Goal: Transaction & Acquisition: Purchase product/service

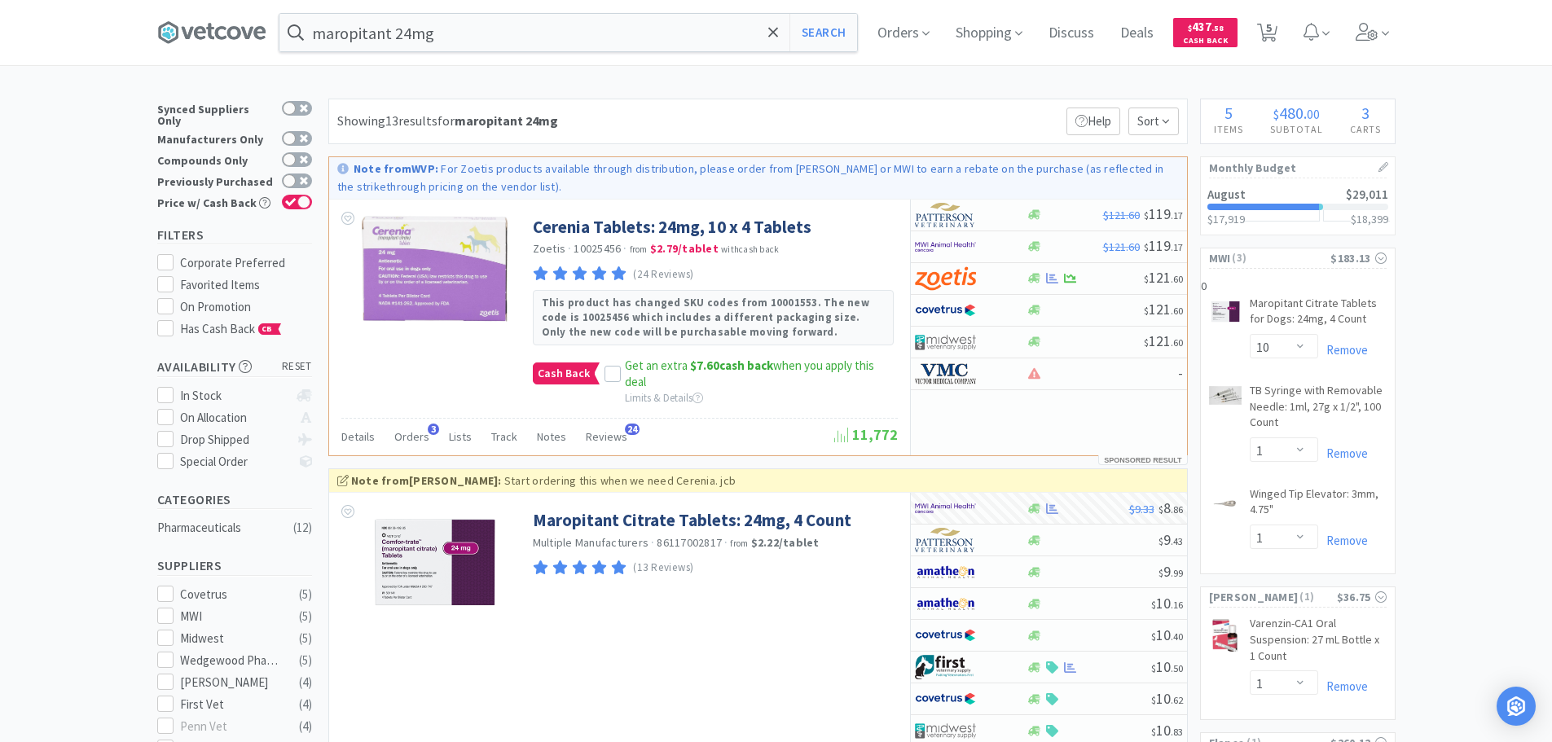
select select "10"
select select "1"
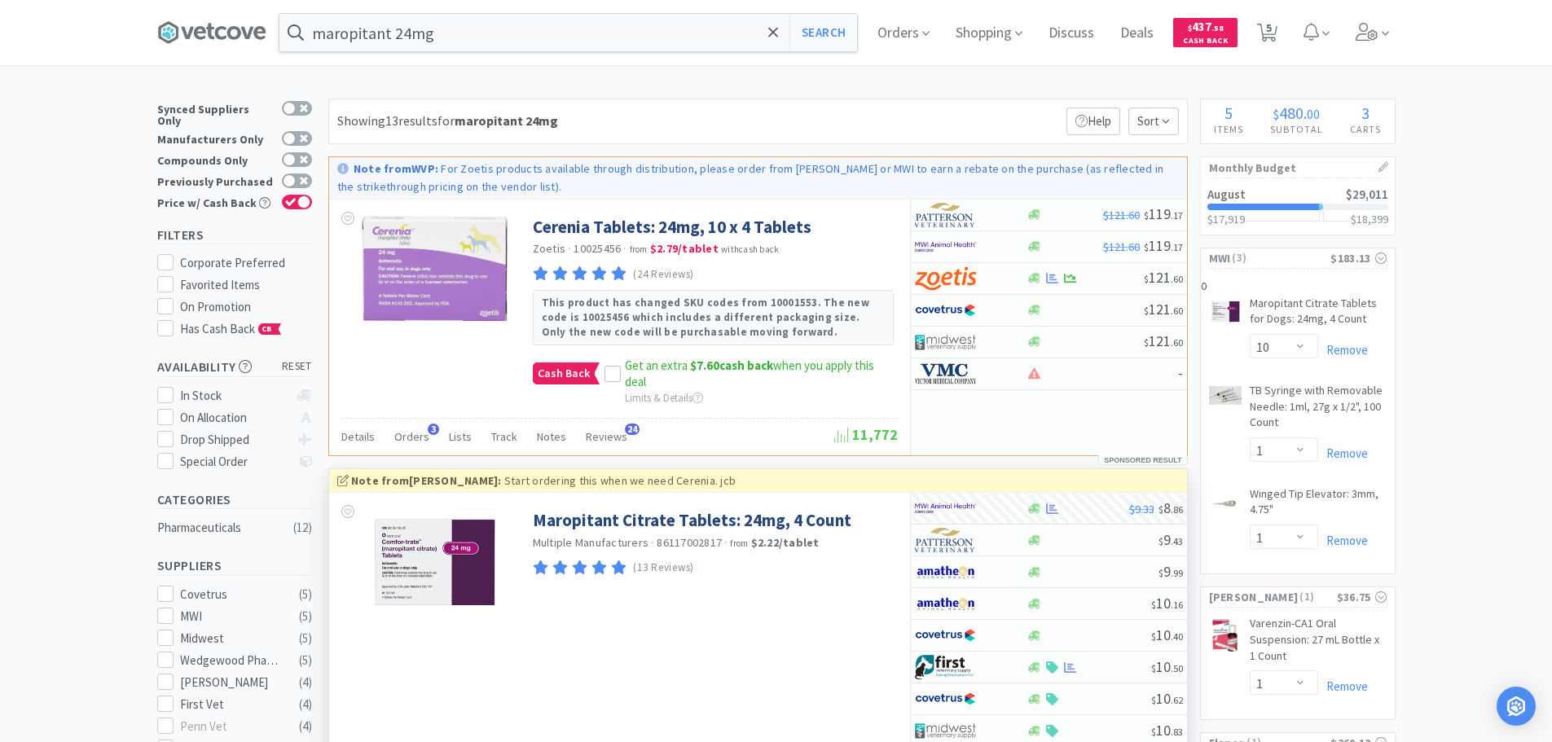
scroll to position [163, 0]
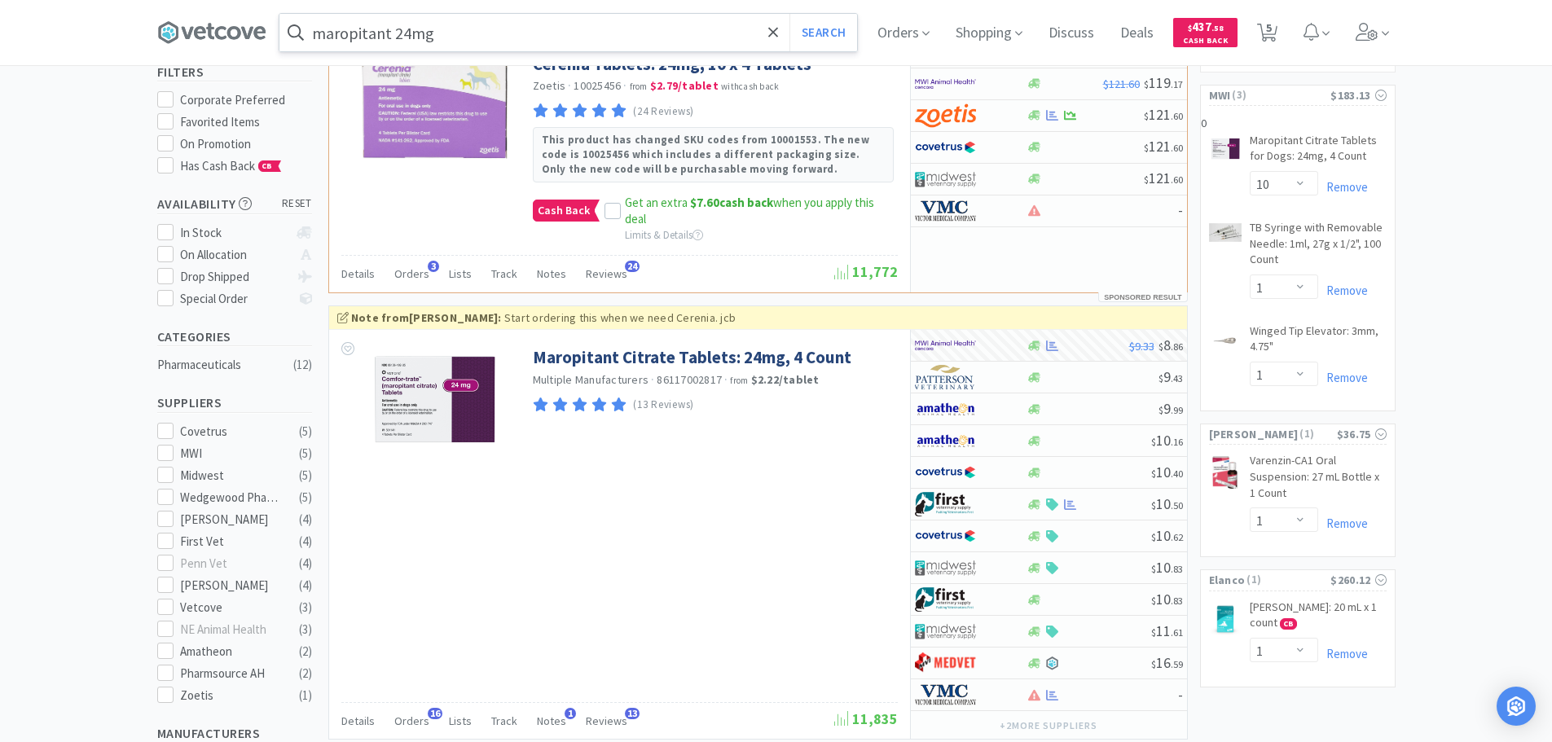
click at [563, 38] on input "maropitant 24mg" at bounding box center [568, 32] width 578 height 37
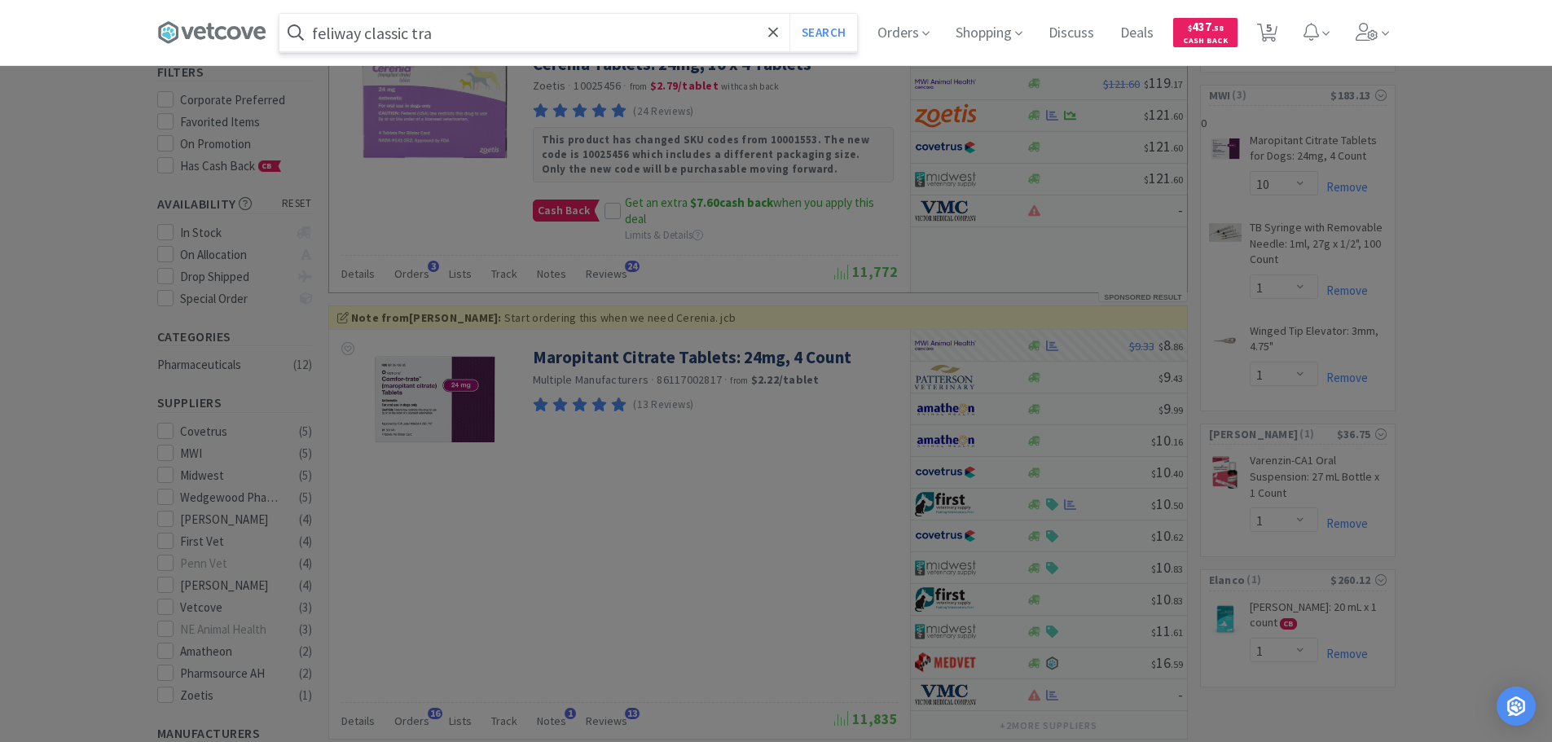
type input "feliway classic tra"
click at [789, 14] on button "Search" at bounding box center [823, 32] width 68 height 37
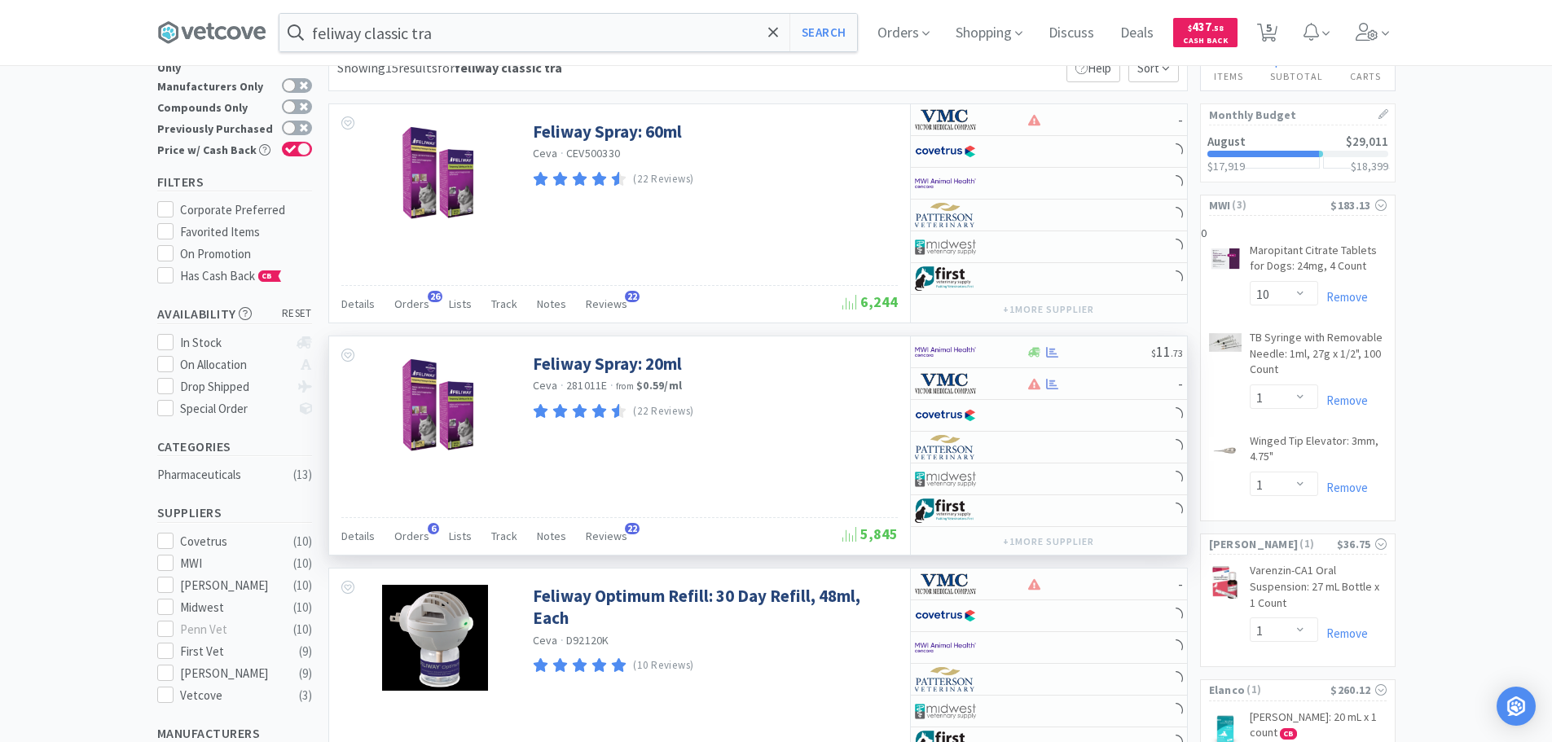
scroll to position [81, 0]
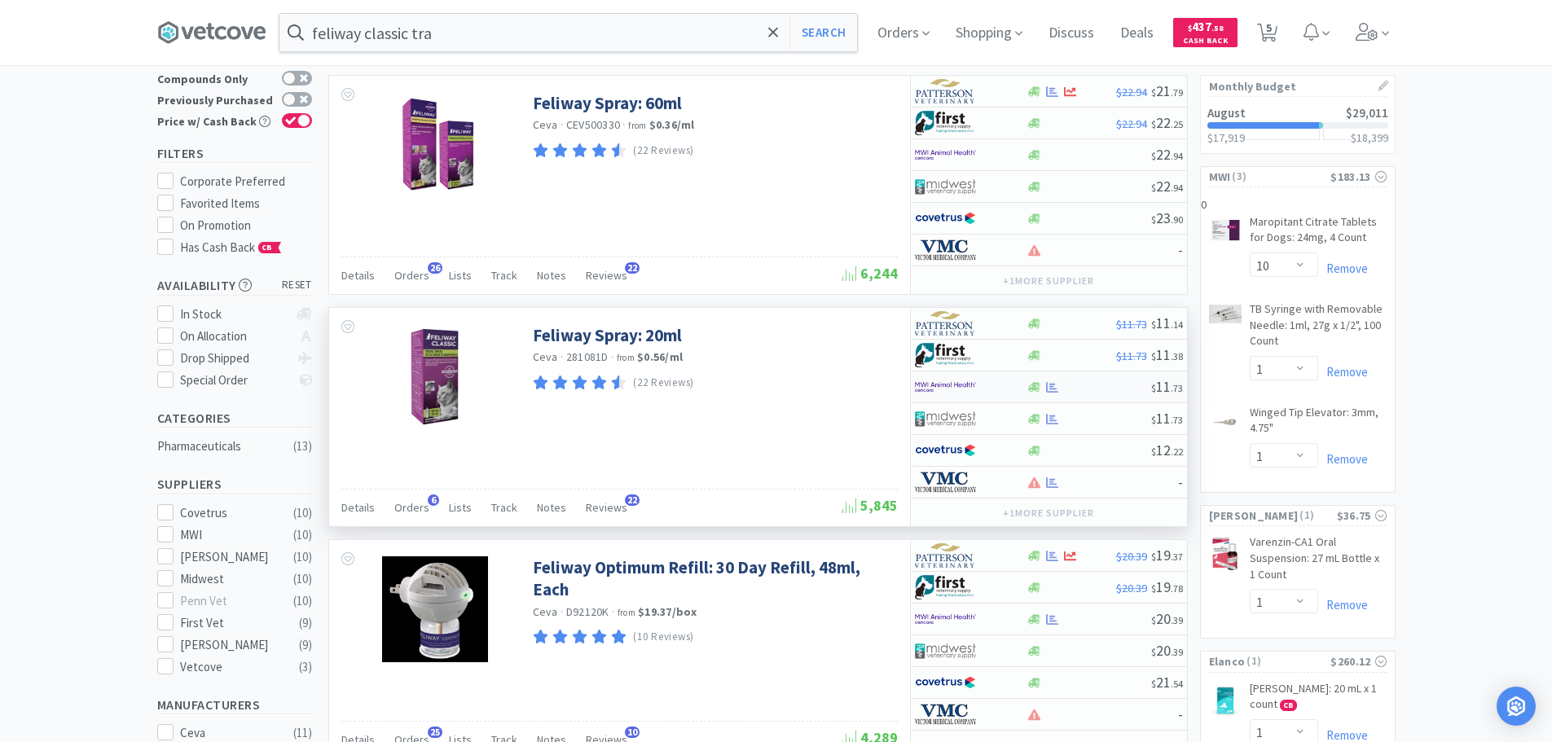
click at [1044, 378] on div "$ 11 . 73" at bounding box center [1049, 387] width 276 height 32
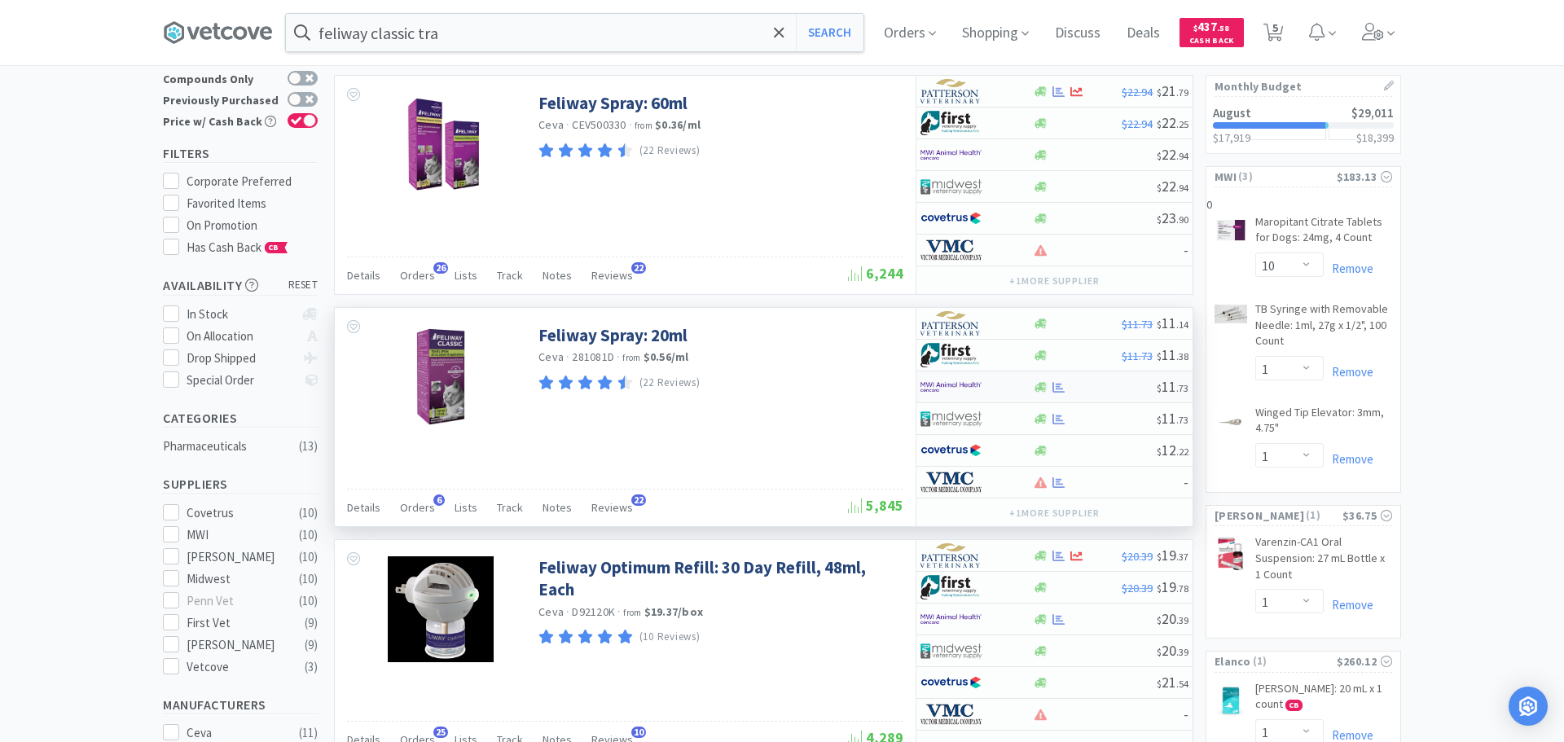
select select "1"
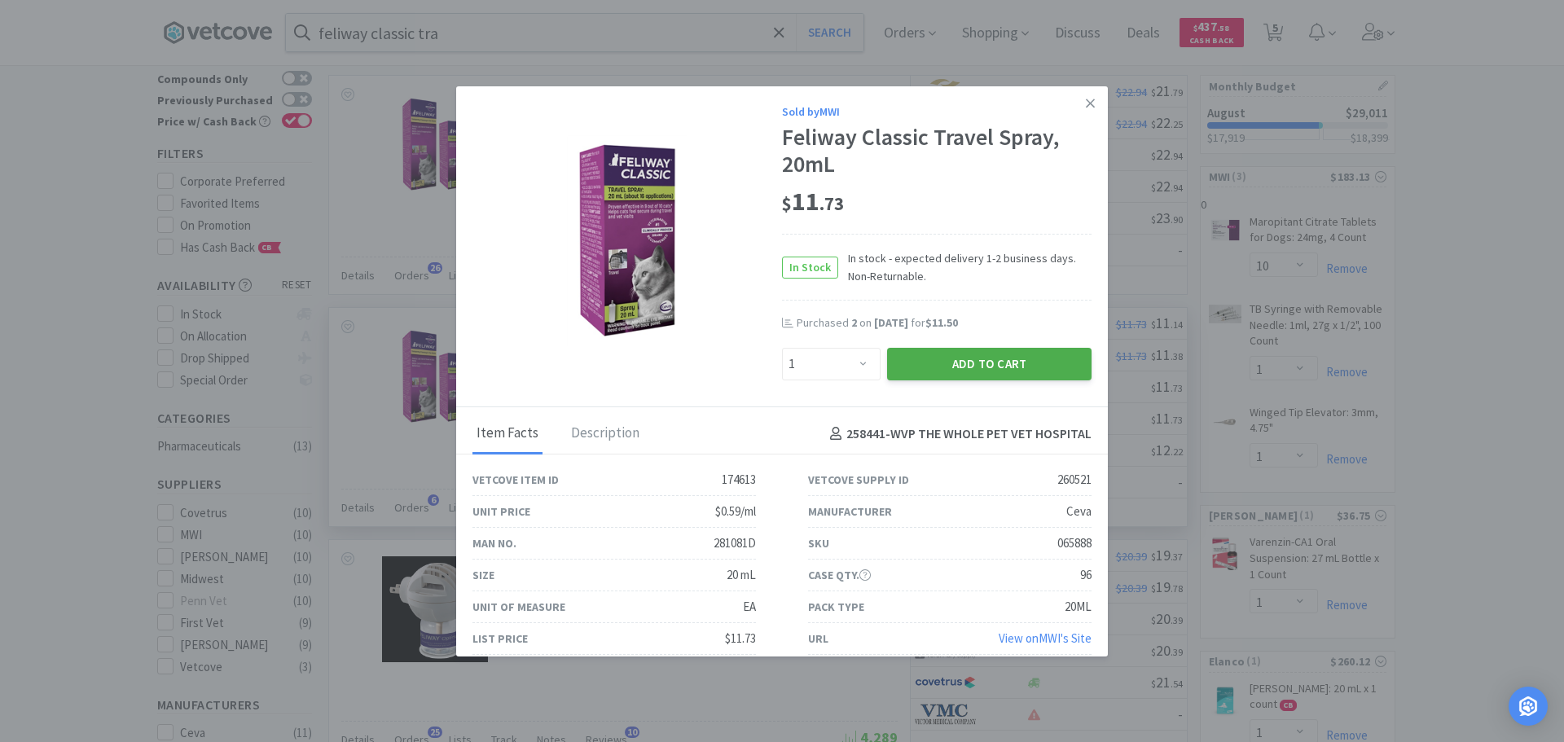
click at [947, 361] on button "Add to Cart" at bounding box center [989, 364] width 204 height 33
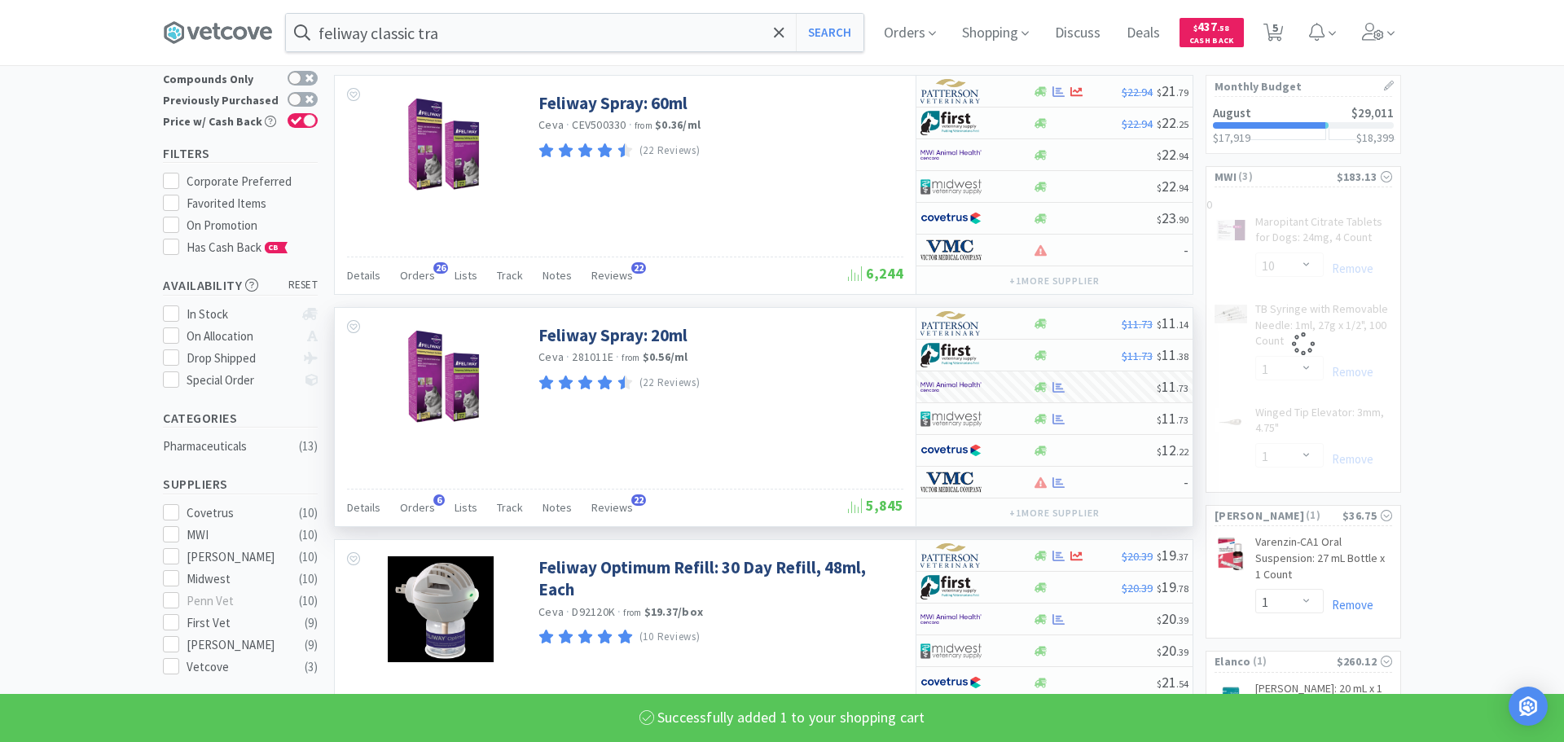
select select "1"
select select "10"
select select "1"
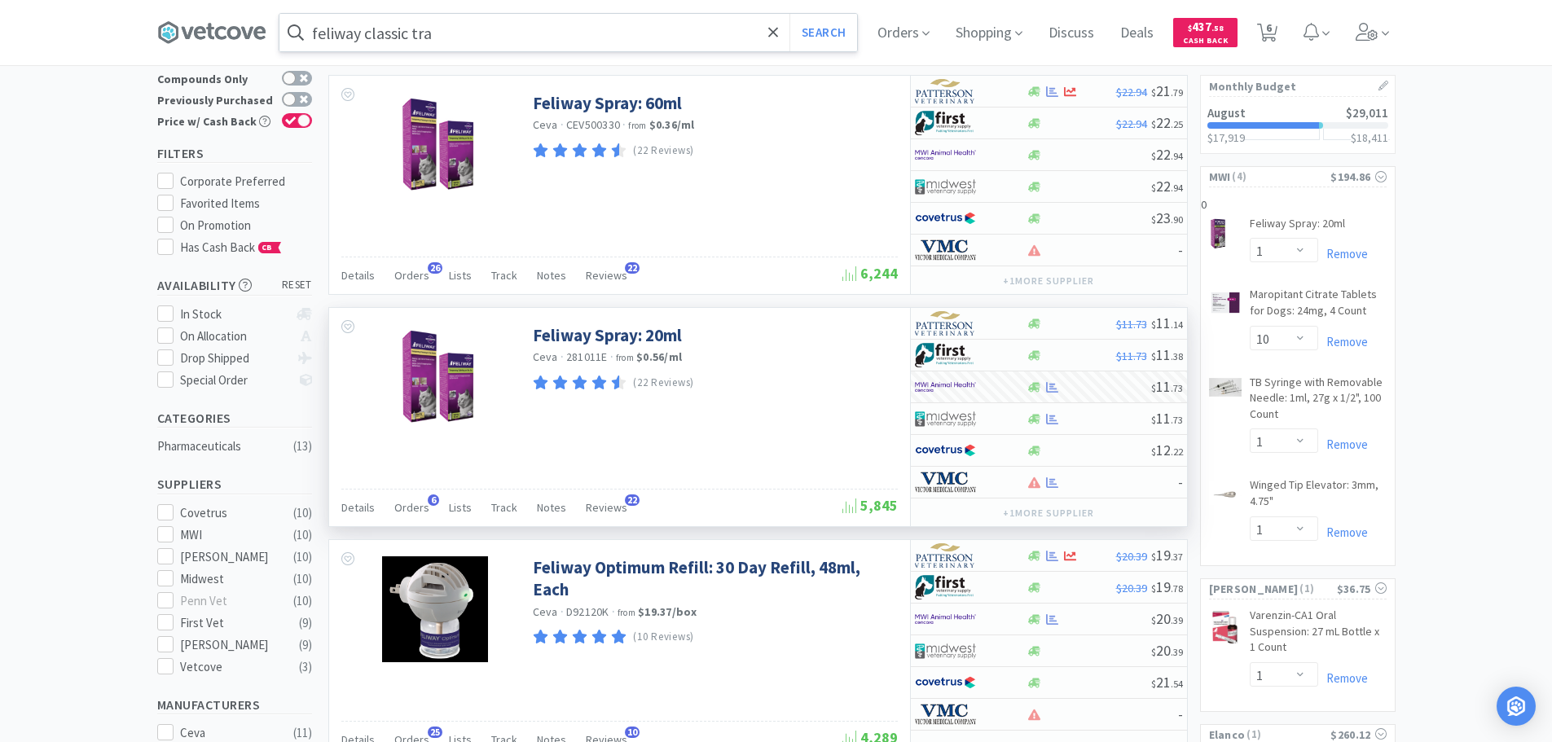
click at [497, 30] on input "feliway classic tra" at bounding box center [568, 32] width 578 height 37
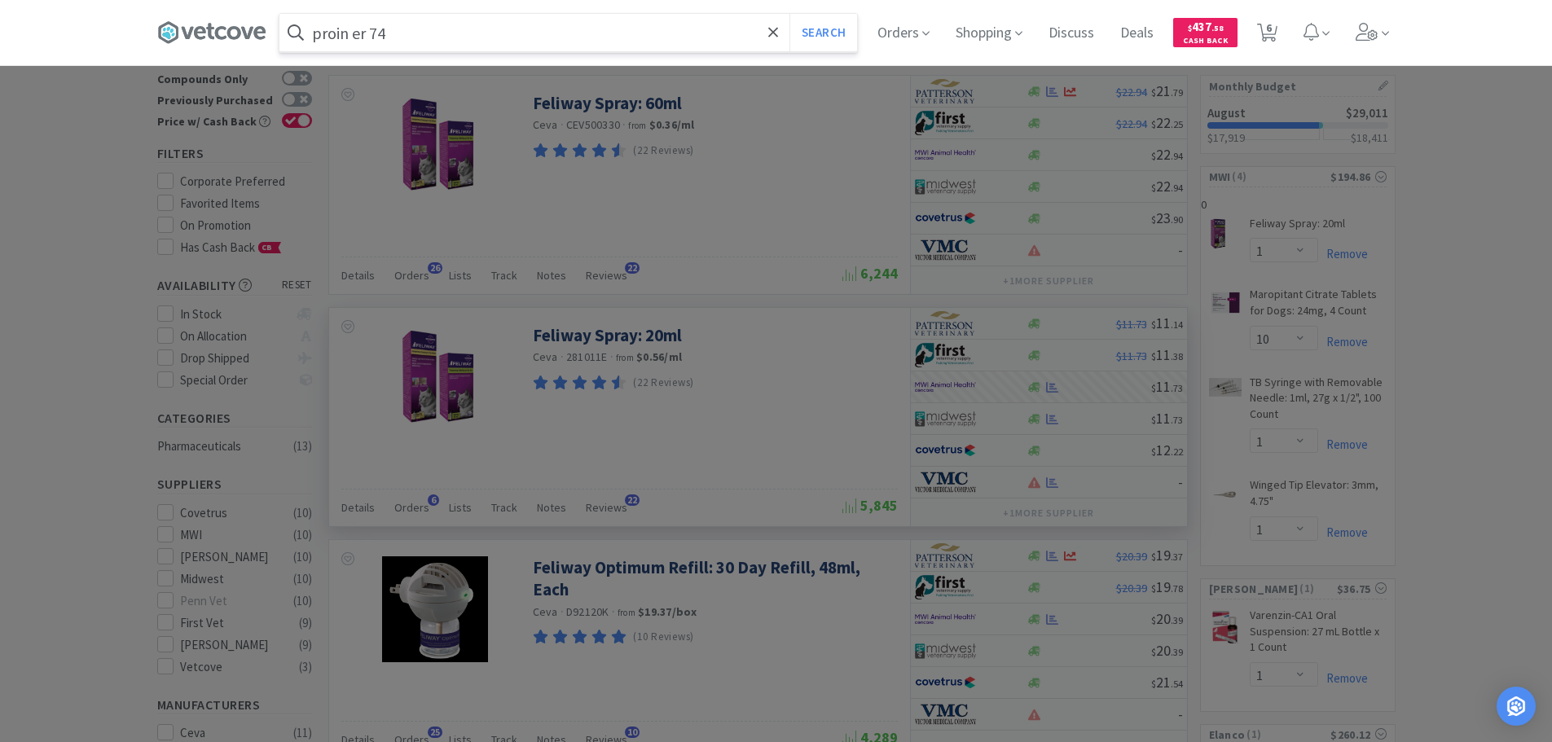
type input "proin er 74"
click at [789, 14] on button "Search" at bounding box center [823, 32] width 68 height 37
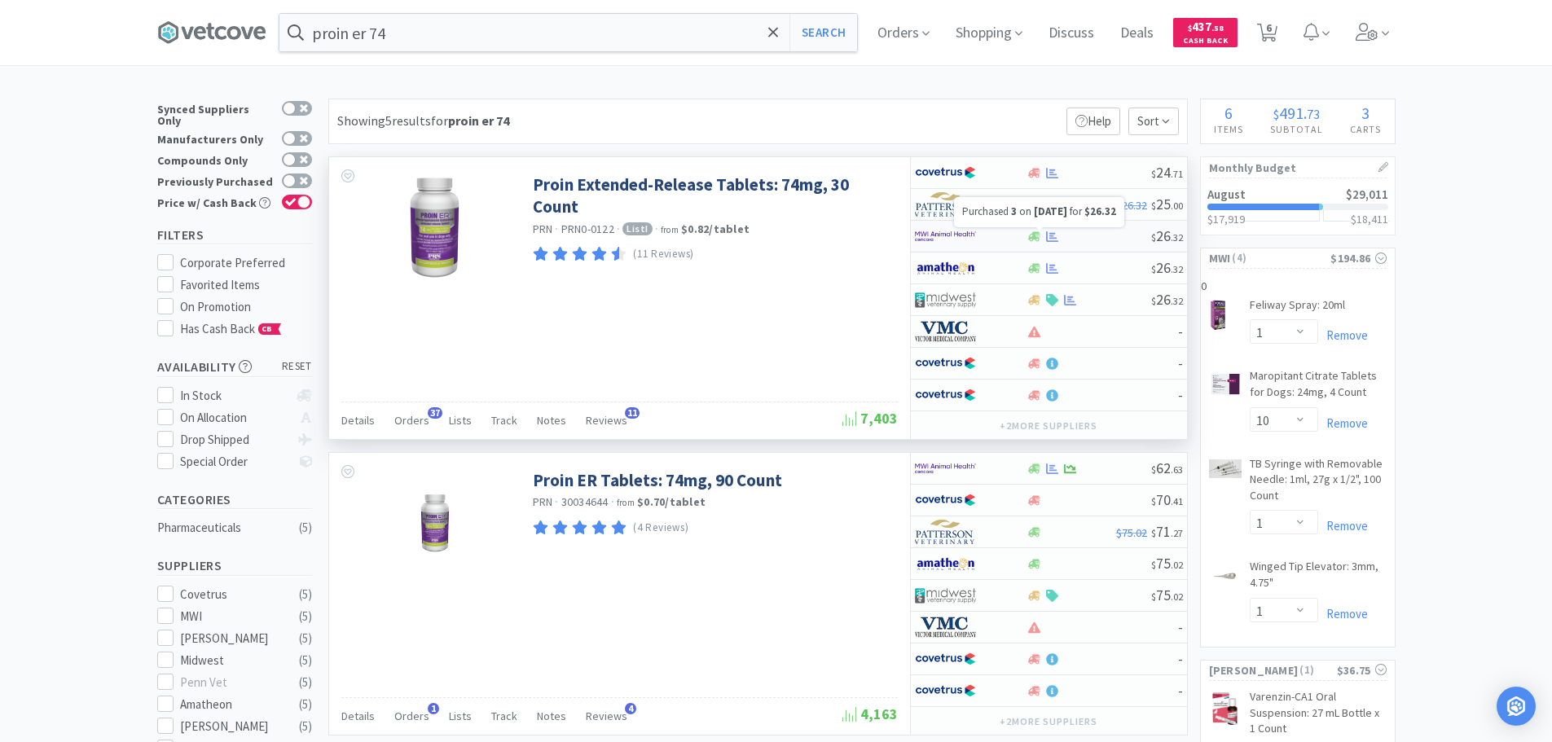
click at [1049, 236] on icon at bounding box center [1052, 237] width 12 height 12
select select "1"
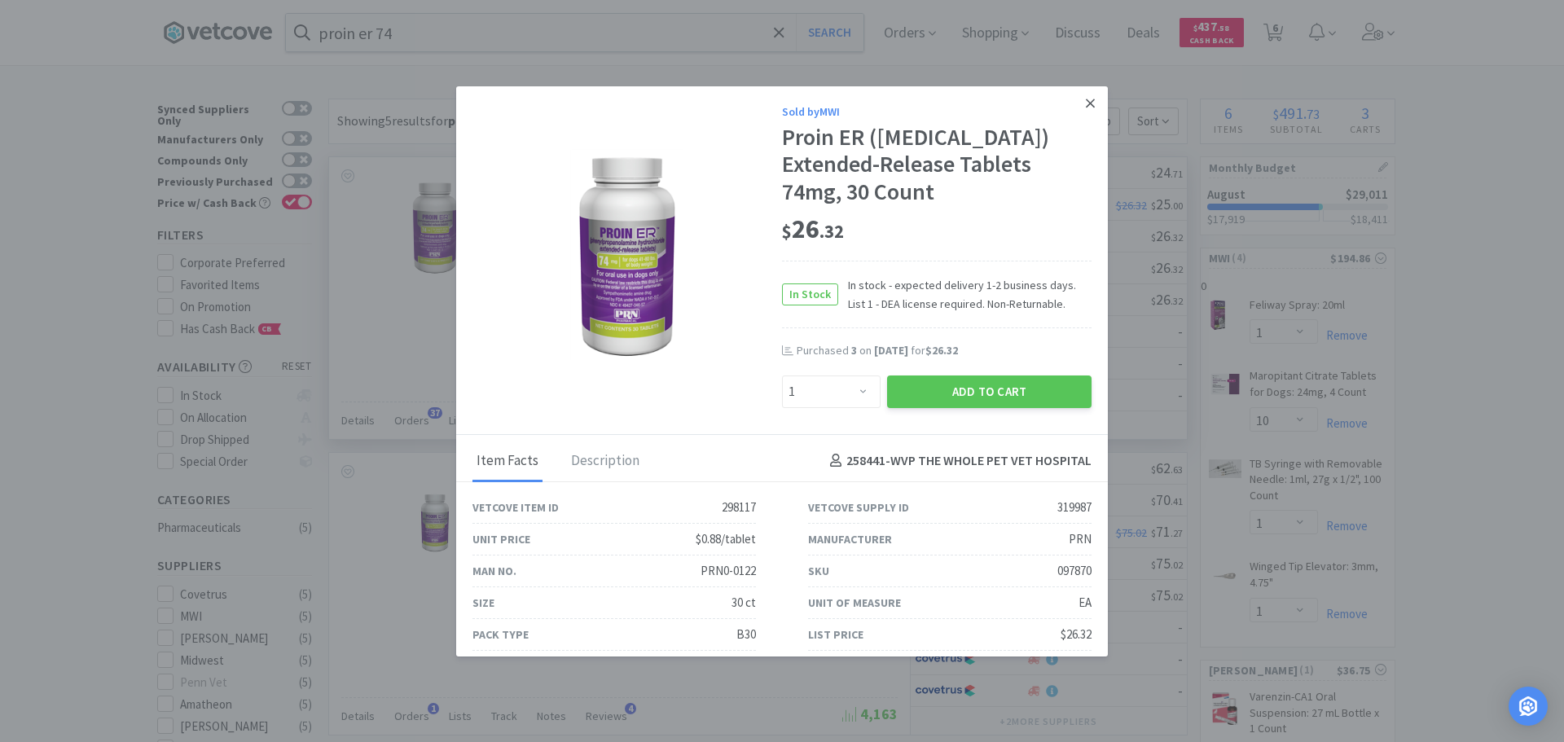
click at [1086, 99] on icon at bounding box center [1090, 103] width 9 height 15
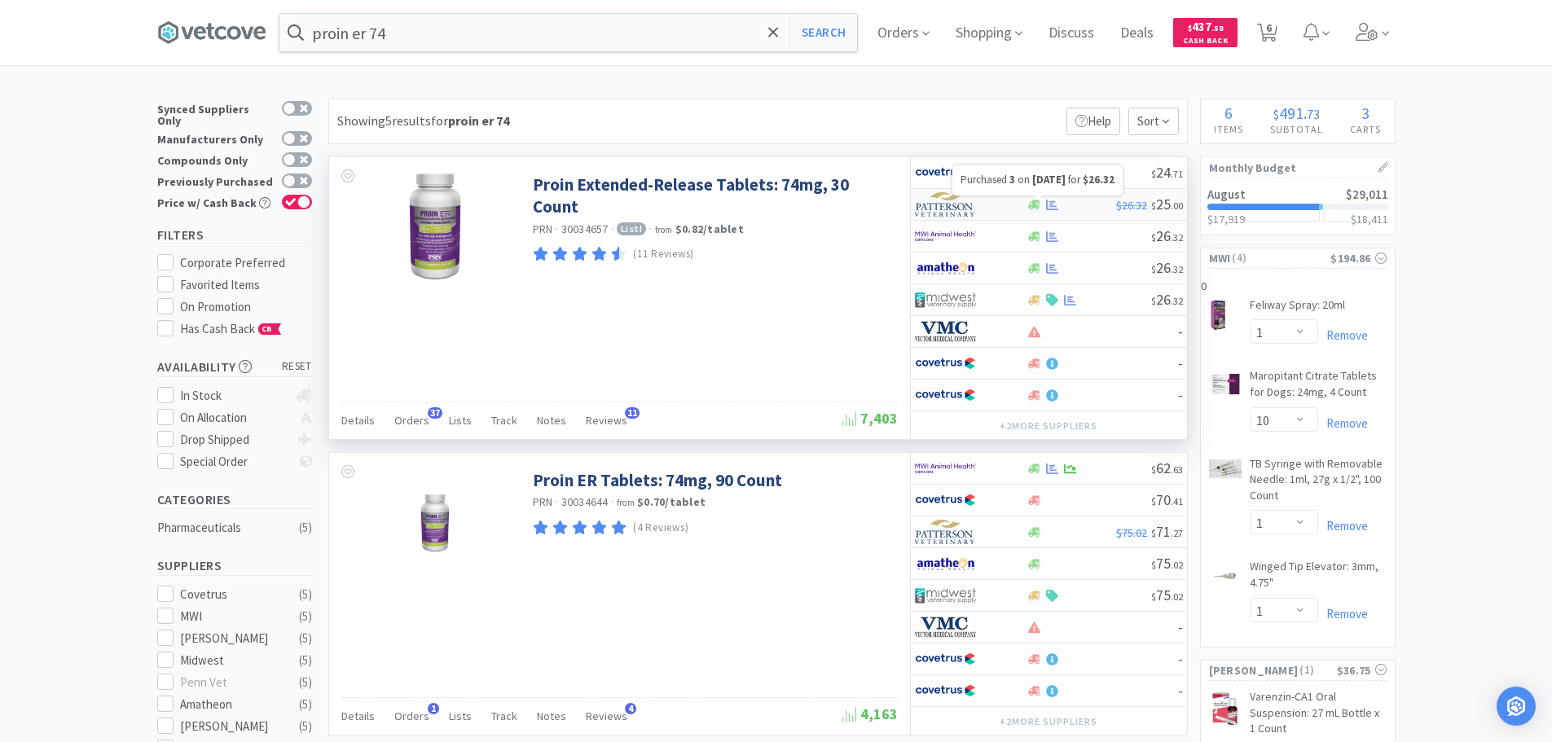
click at [1056, 201] on icon at bounding box center [1052, 205] width 12 height 12
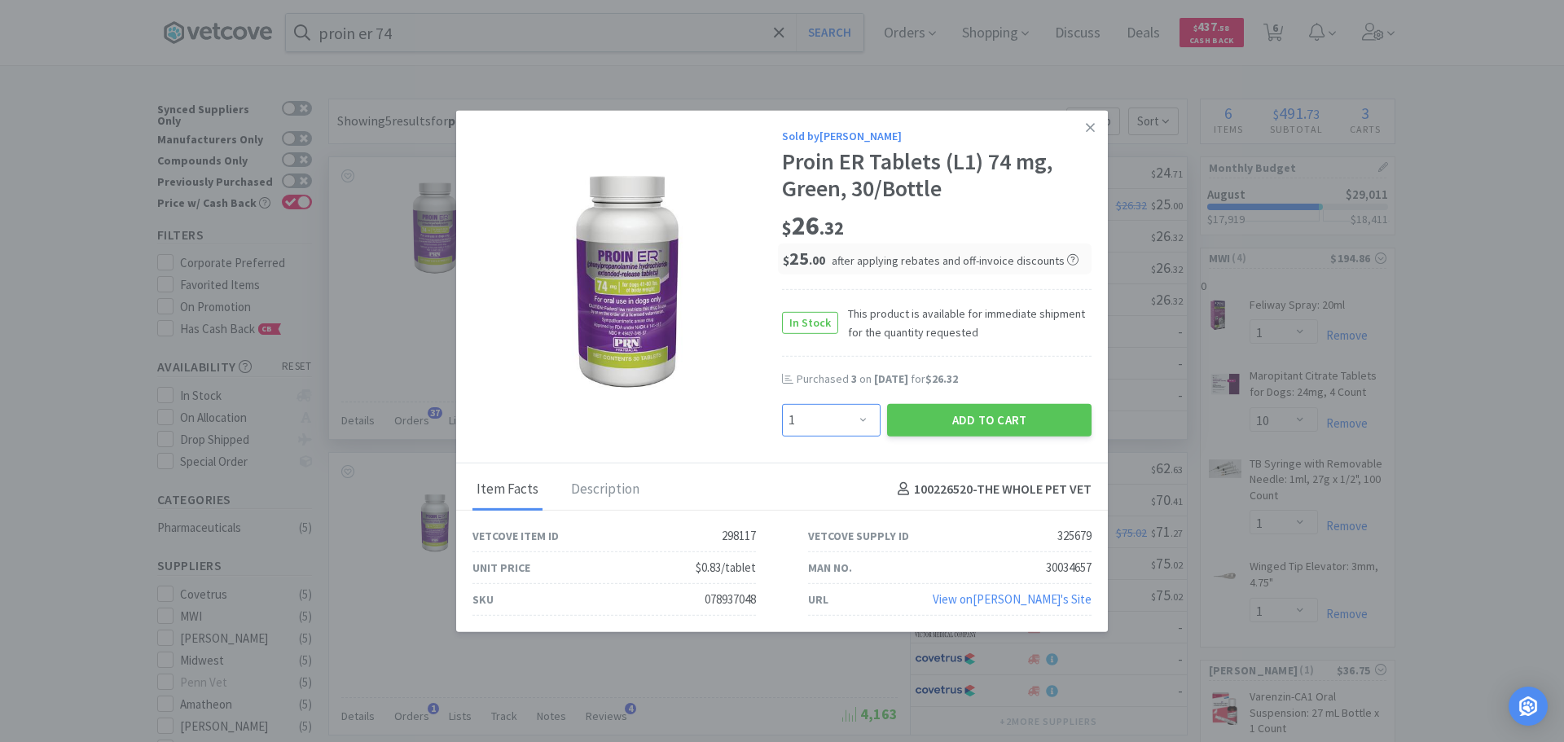
drag, startPoint x: 862, startPoint y: 415, endPoint x: 858, endPoint y: 405, distance: 11.3
click at [862, 411] on select "Enter Quantity 1 2 3 4 5 6 7 8 9 10 11 12 13 14 15 16 17 18 19 20 Enter Quantity" at bounding box center [831, 419] width 99 height 33
select select "3"
click at [782, 403] on select "Enter Quantity 1 2 3 4 5 6 7 8 9 10 11 12 13 14 15 16 17 18 19 20 Enter Quantity" at bounding box center [831, 419] width 99 height 33
click at [993, 412] on button "Add to Cart" at bounding box center [989, 419] width 204 height 33
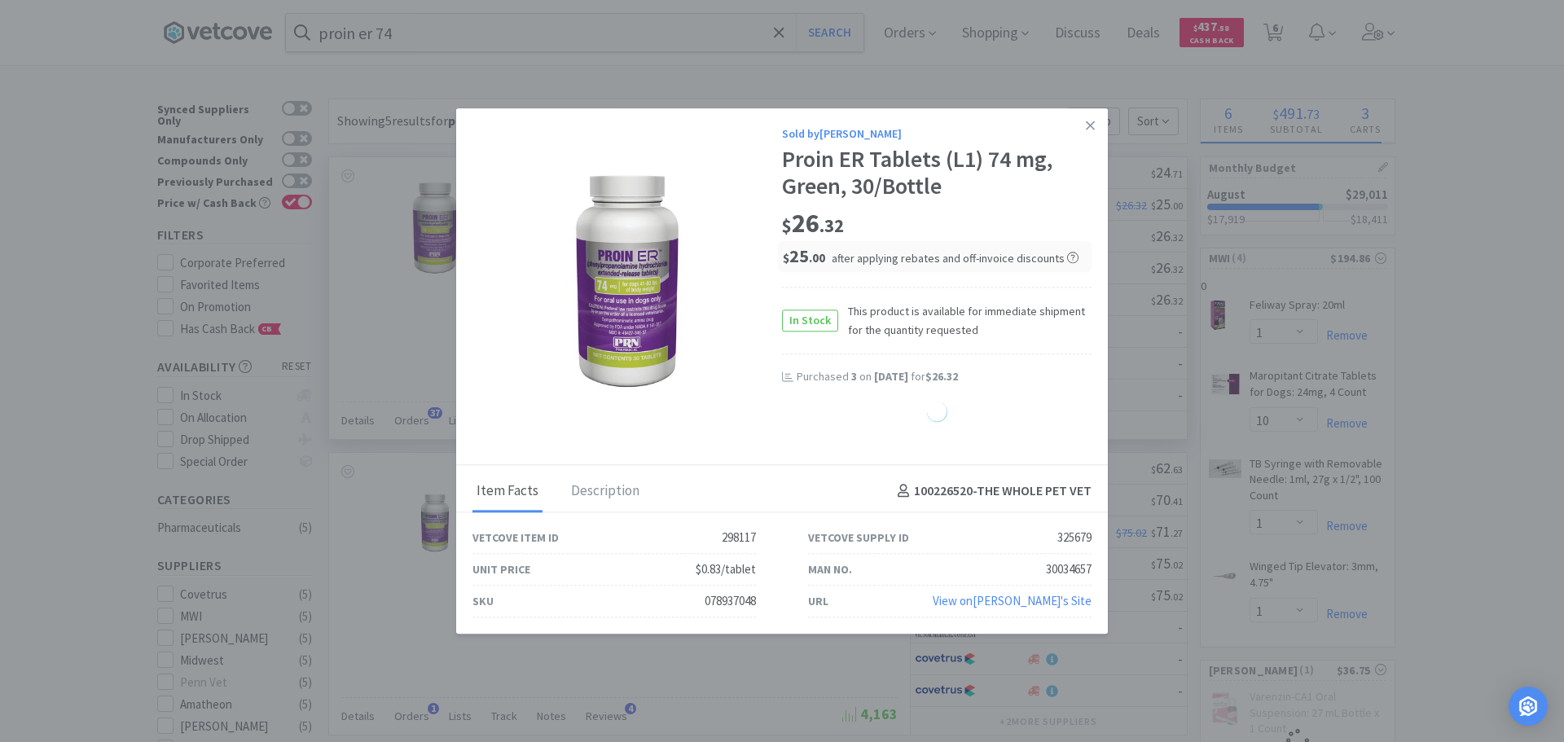
select select "3"
select select "1"
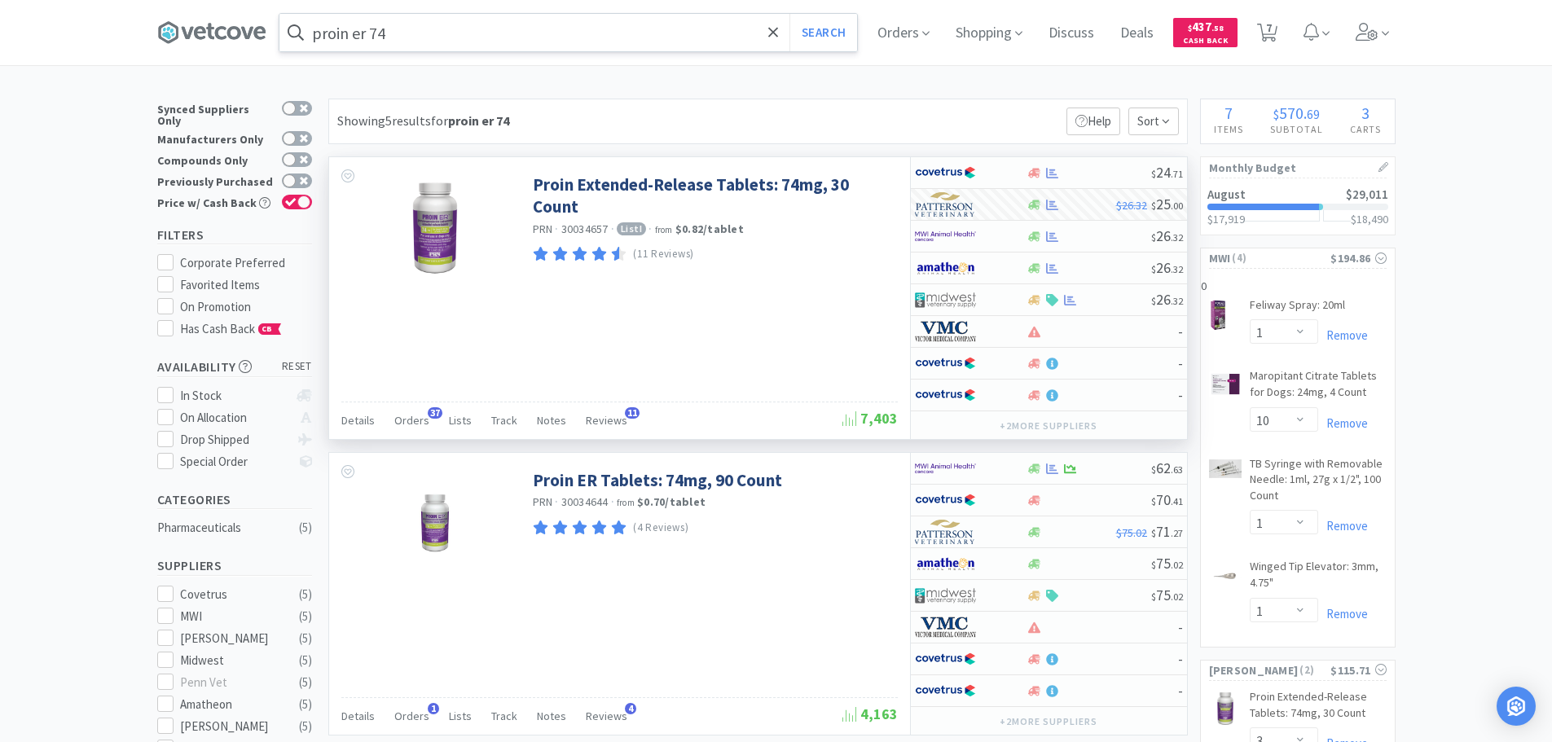
click at [519, 31] on input "proin er 74" at bounding box center [568, 32] width 578 height 37
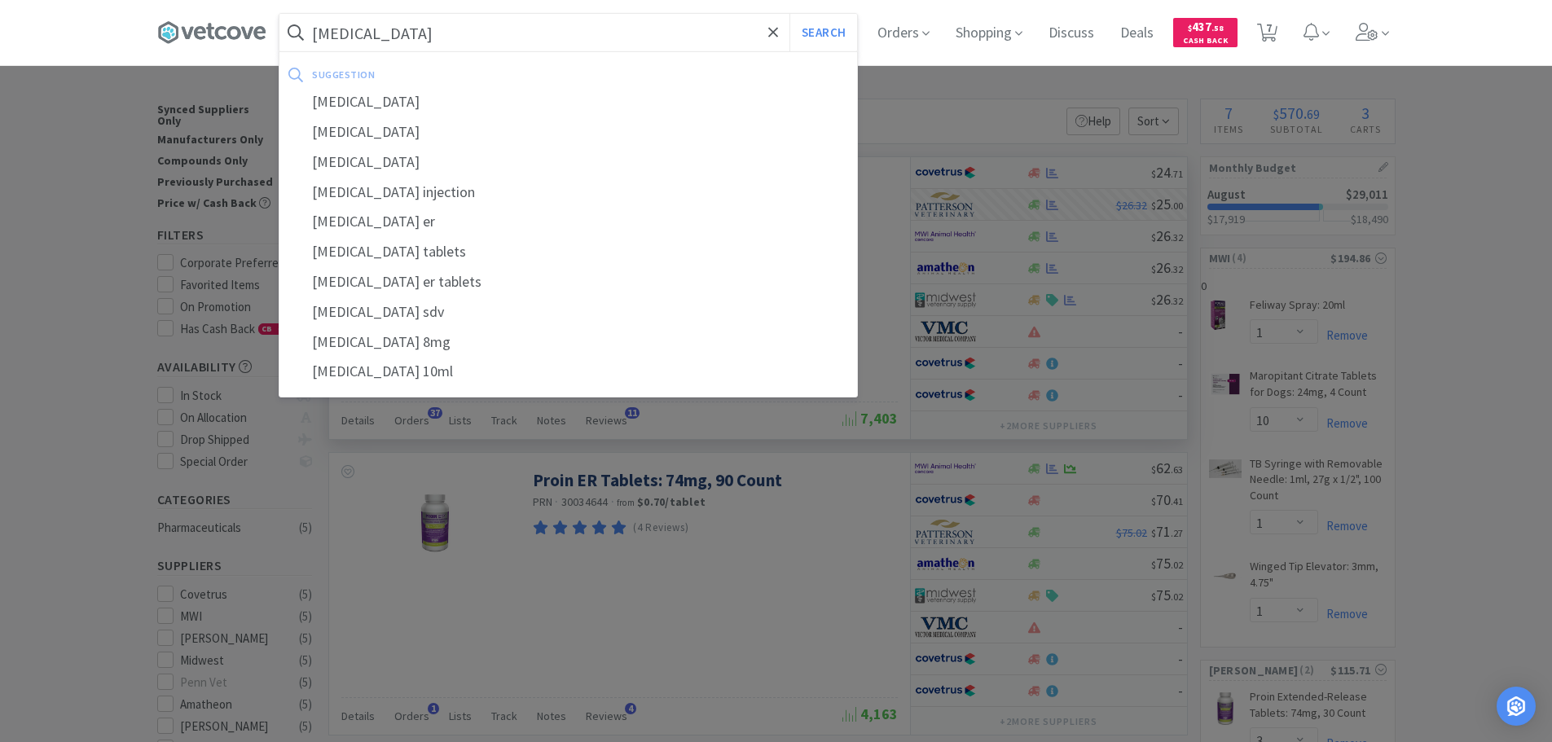
type input "[MEDICAL_DATA]"
click at [789, 14] on button "Search" at bounding box center [823, 32] width 68 height 37
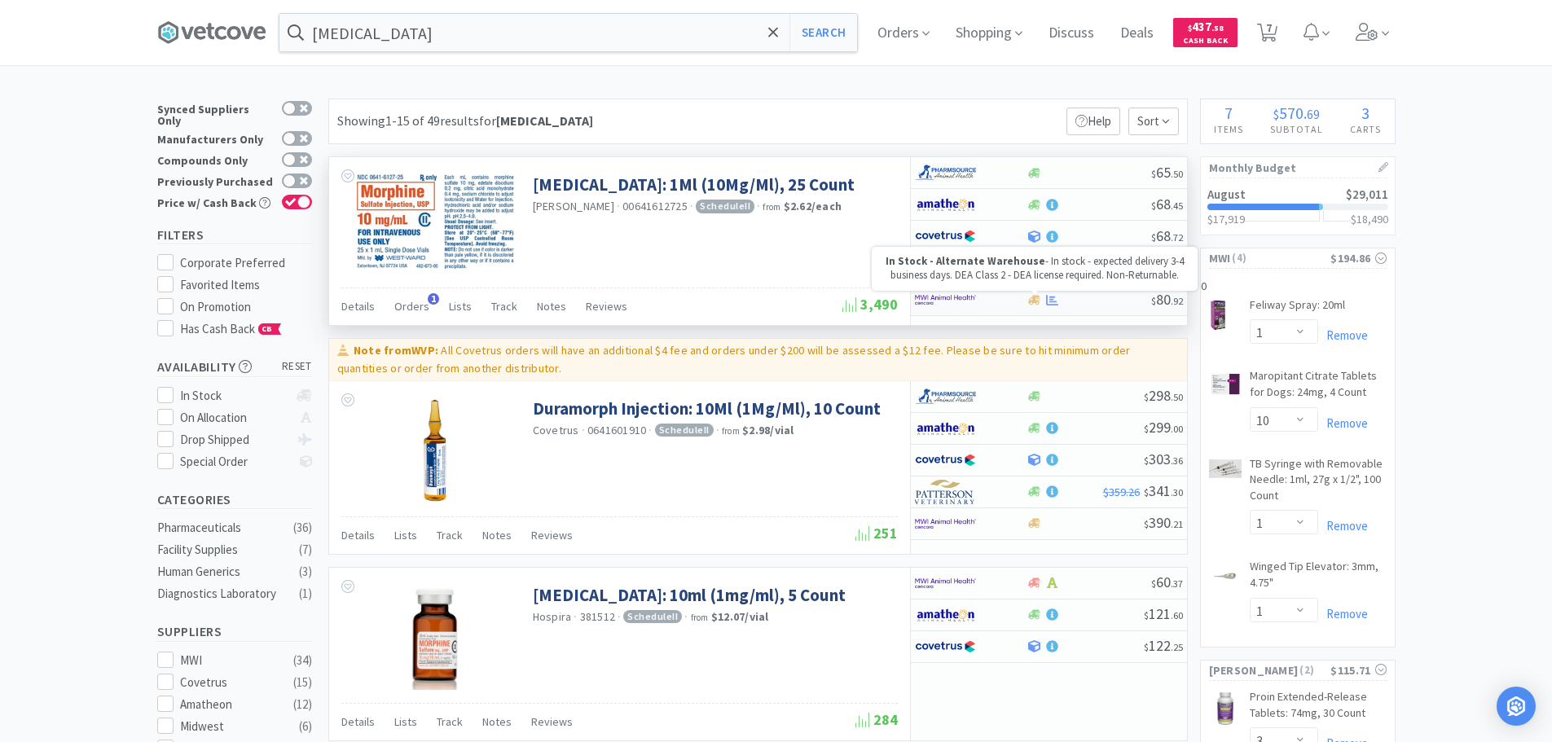
click at [1037, 294] on icon at bounding box center [1034, 300] width 12 height 12
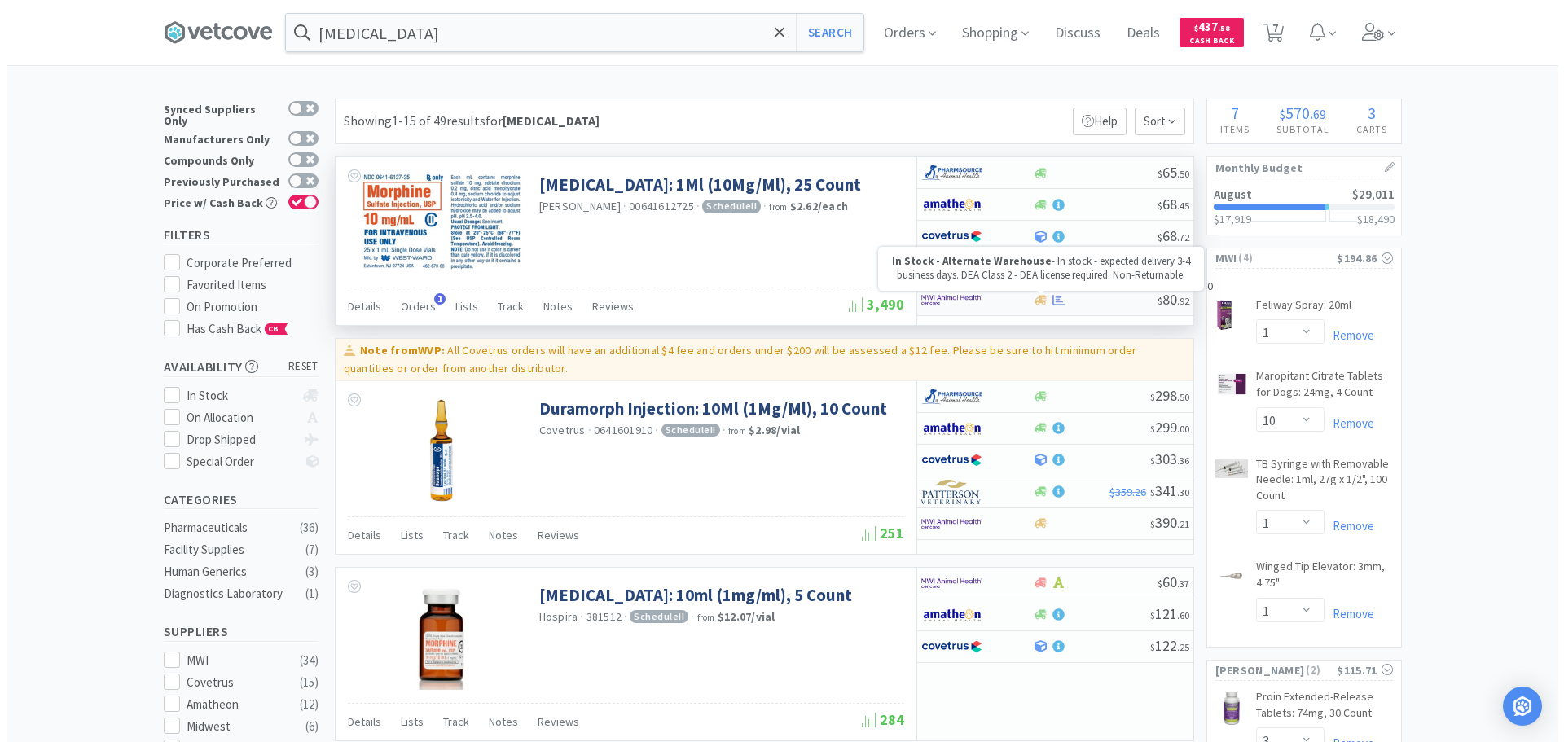
select select "1"
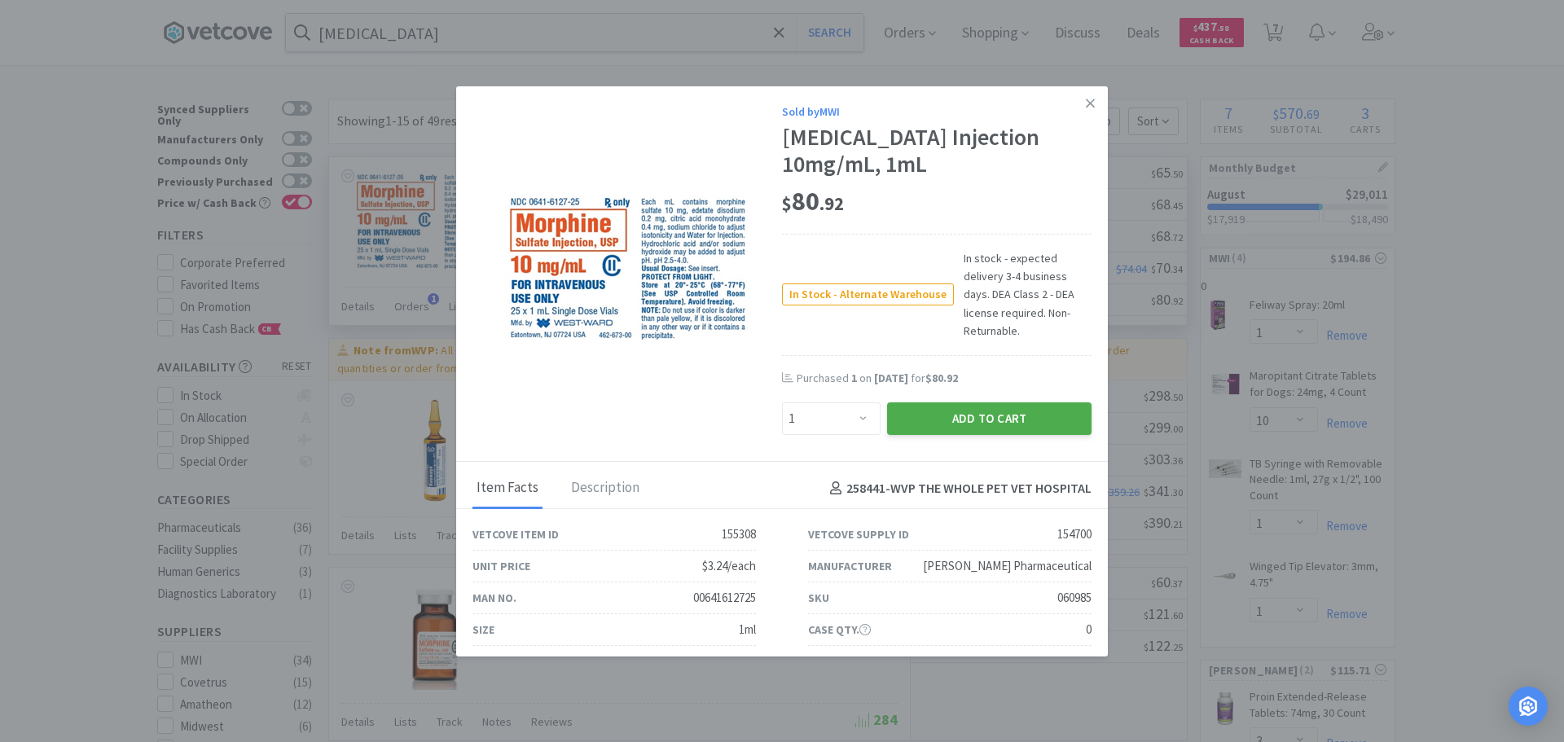
click at [981, 404] on button "Add to Cart" at bounding box center [989, 418] width 204 height 33
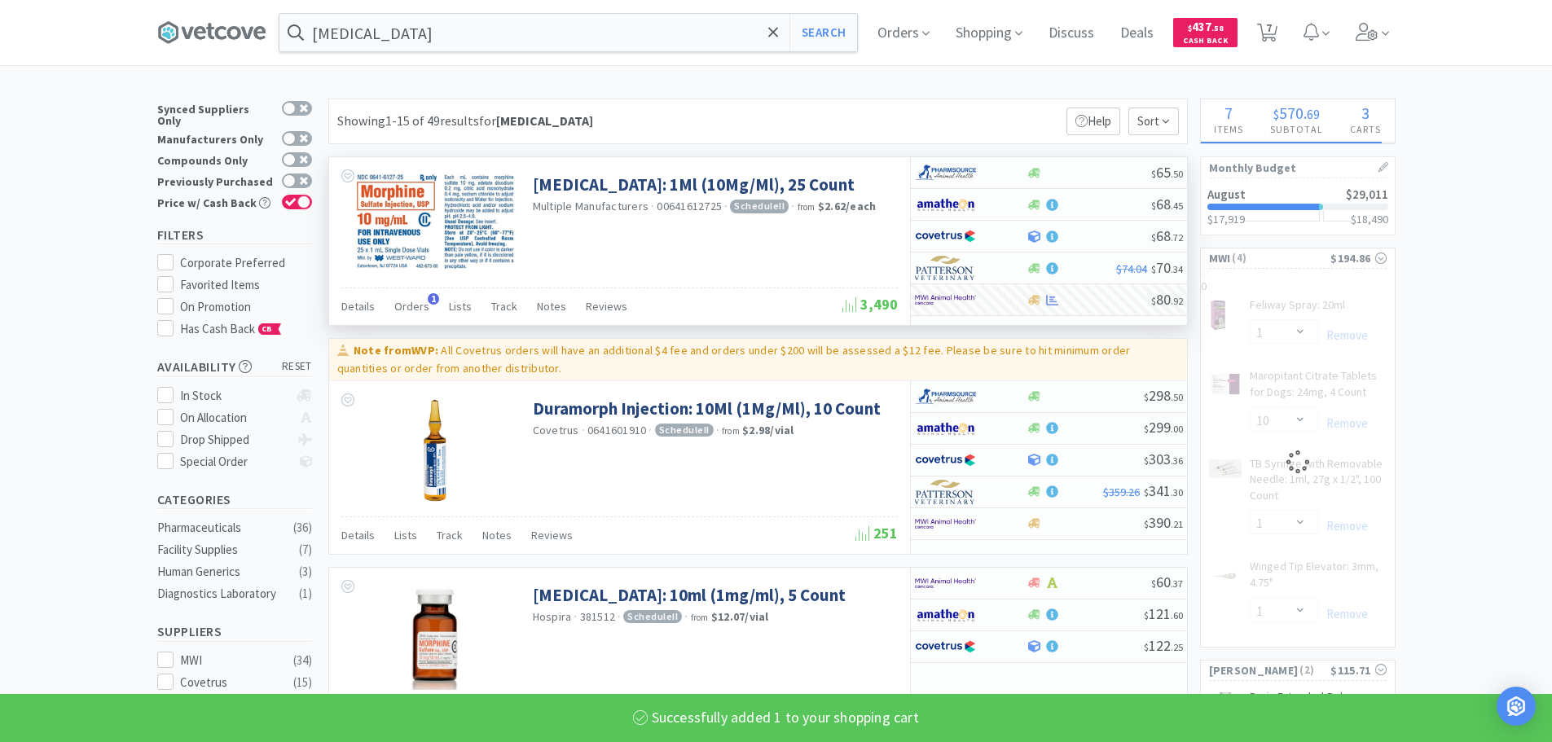
select select "1"
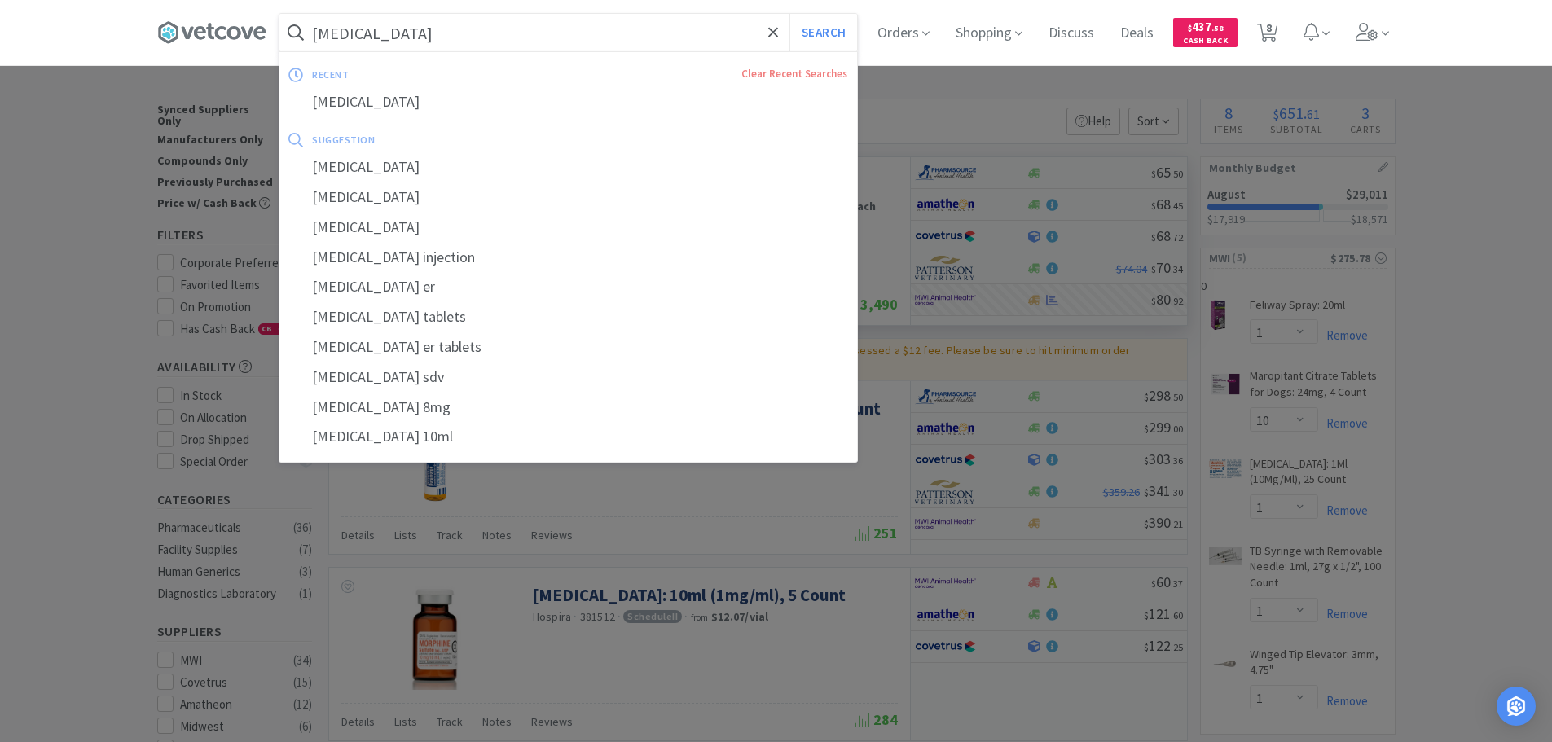
click at [590, 30] on input "[MEDICAL_DATA]" at bounding box center [568, 32] width 578 height 37
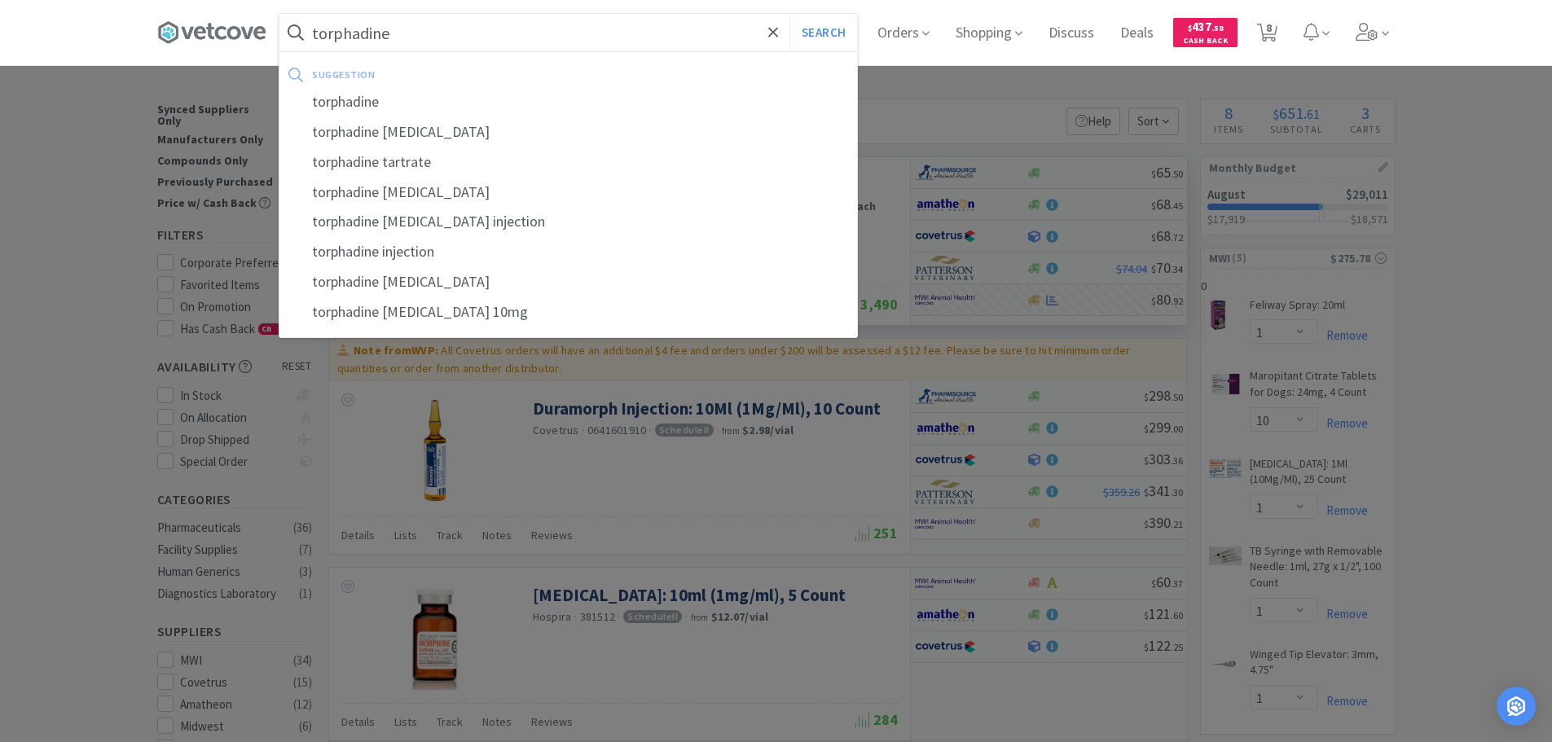
type input "torphadine"
click at [789, 14] on button "Search" at bounding box center [823, 32] width 68 height 37
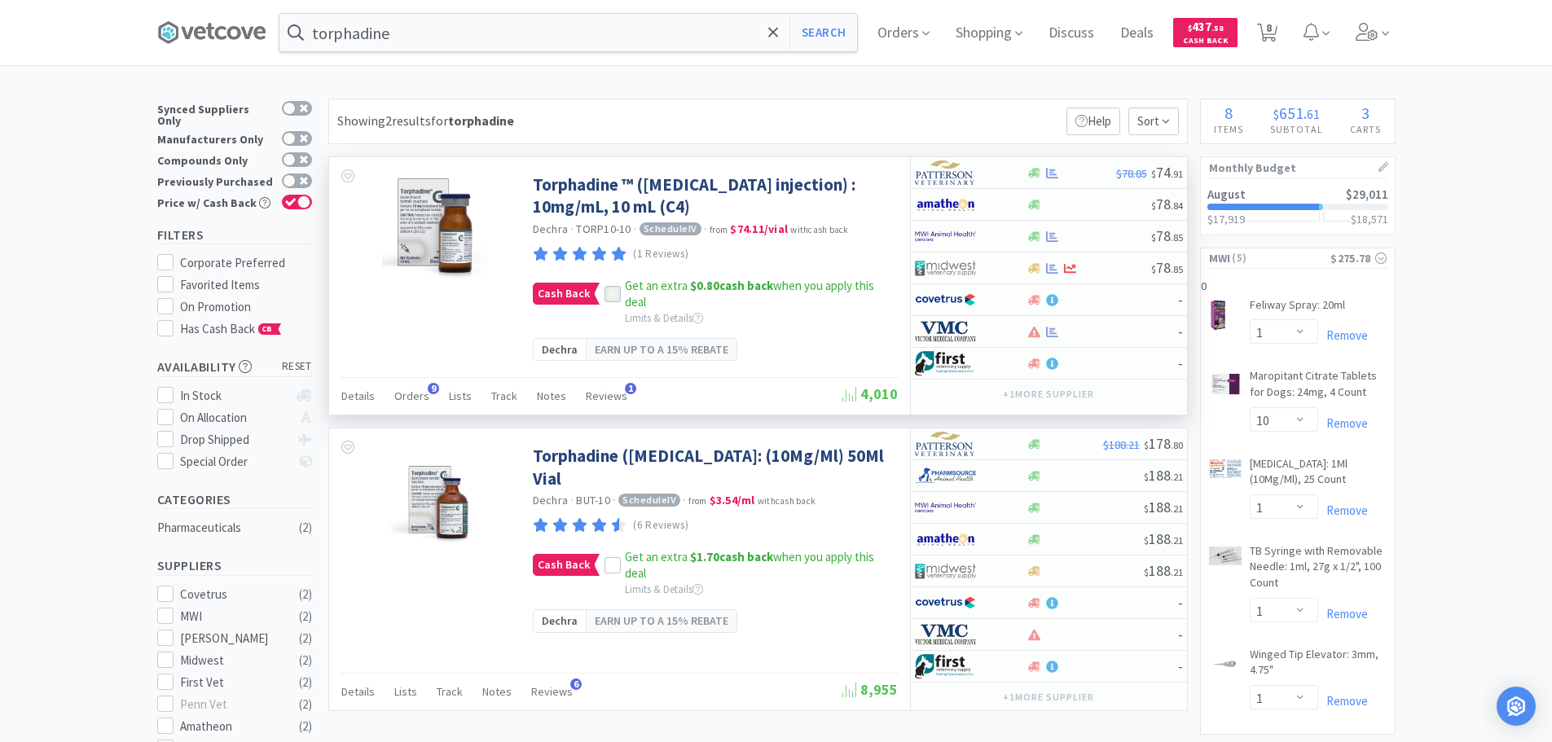
click at [611, 287] on div at bounding box center [612, 294] width 16 height 16
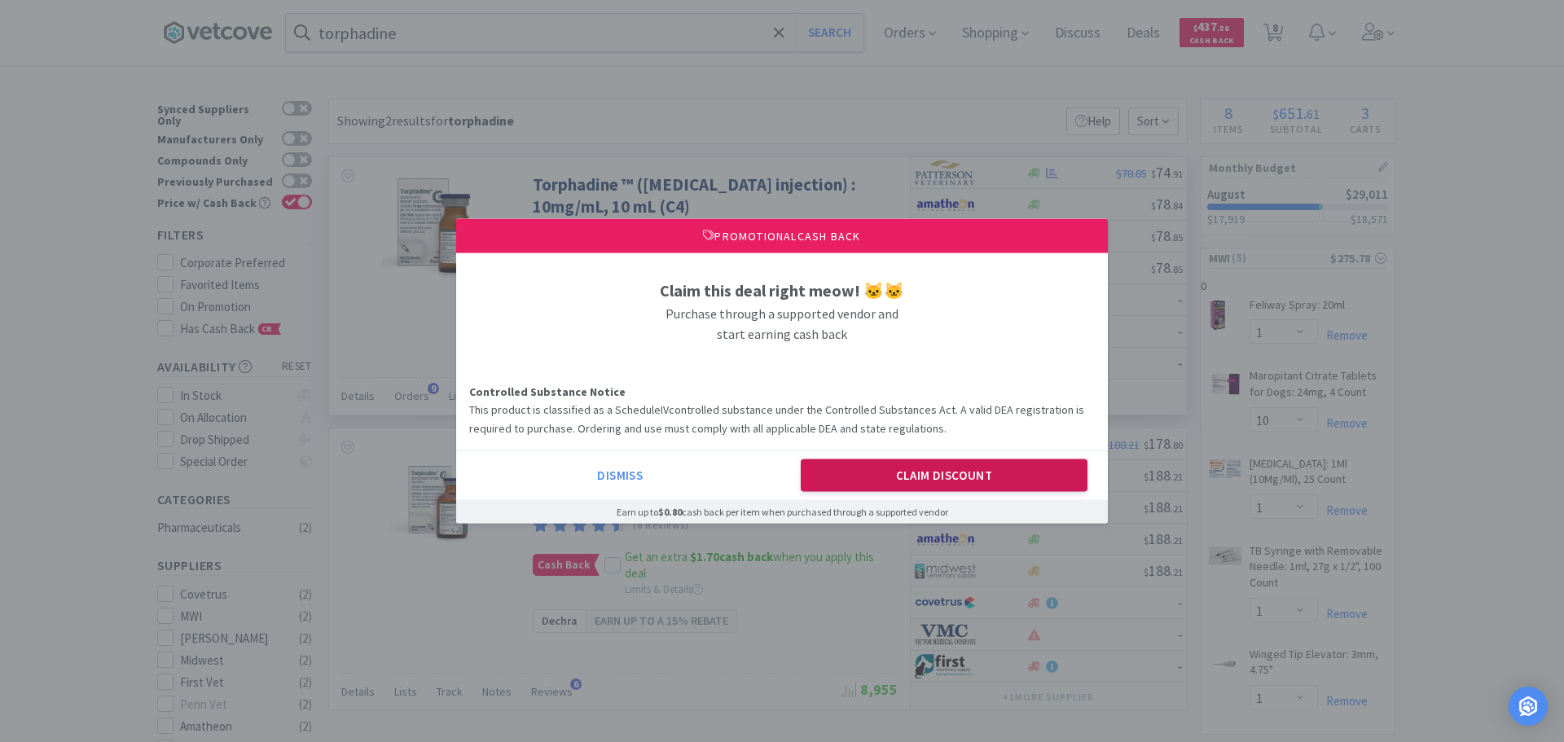
click at [960, 477] on button "Claim Discount" at bounding box center [945, 475] width 288 height 33
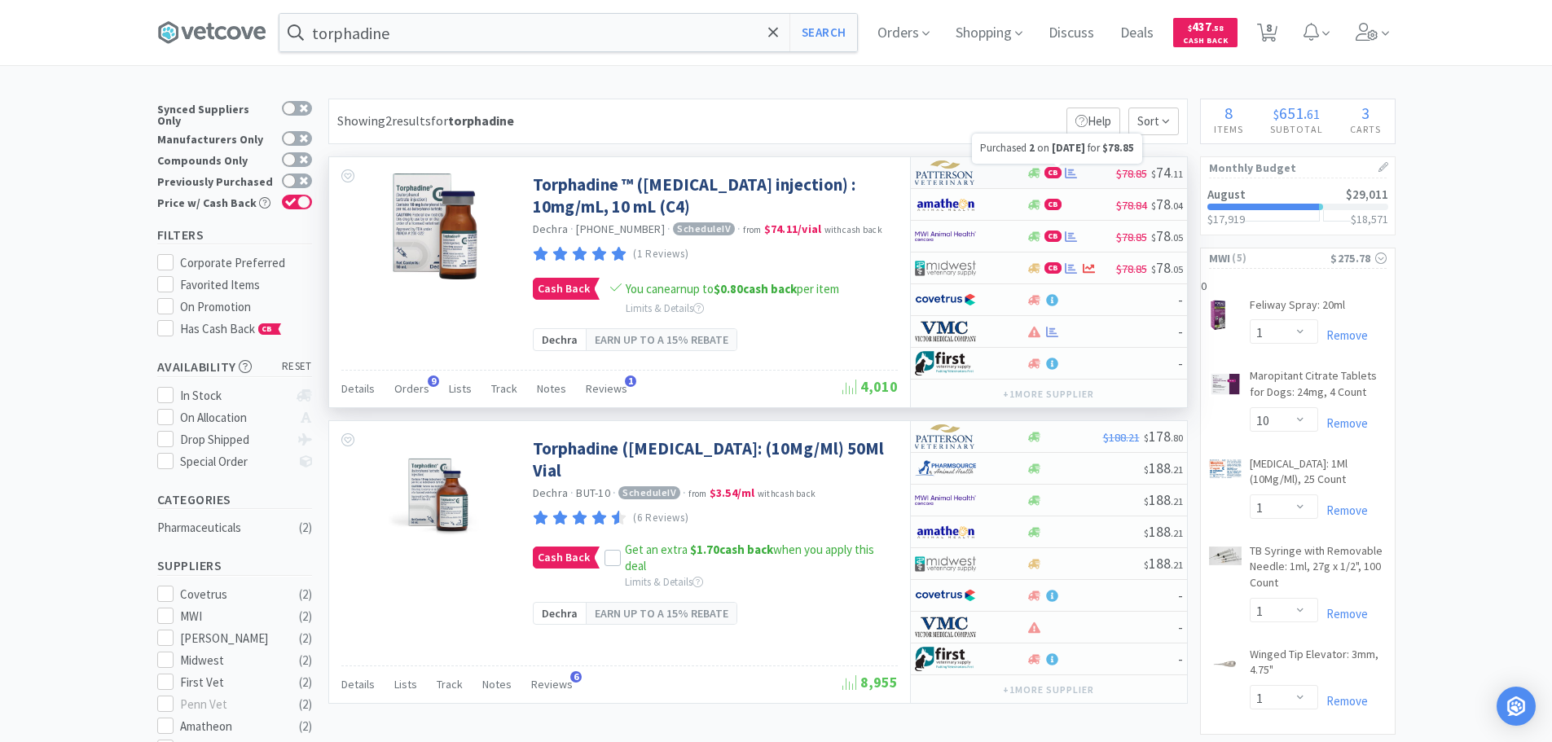
click at [1070, 168] on icon at bounding box center [1071, 173] width 12 height 12
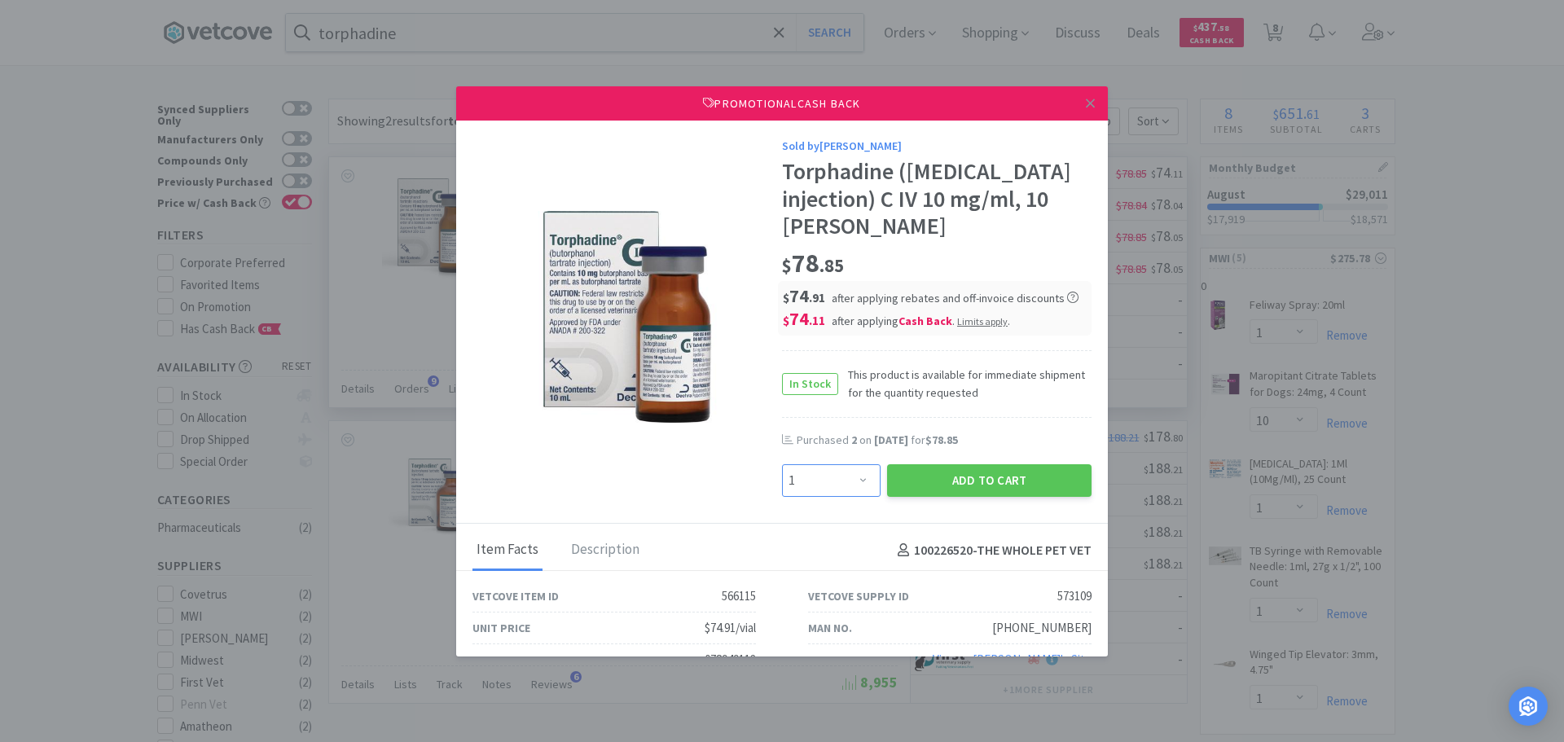
click at [854, 474] on select "Enter Quantity 1 2 3 4 5 6 7 8 9 10 11 12 13 14 15 16 17 18 19 20 Enter Quantity" at bounding box center [831, 480] width 99 height 33
select select "2"
click at [782, 464] on select "Enter Quantity 1 2 3 4 5 6 7 8 9 10 11 12 13 14 15 16 17 18 19 20 Enter Quantity" at bounding box center [831, 480] width 99 height 33
click at [984, 481] on button "Add to Cart" at bounding box center [989, 480] width 204 height 33
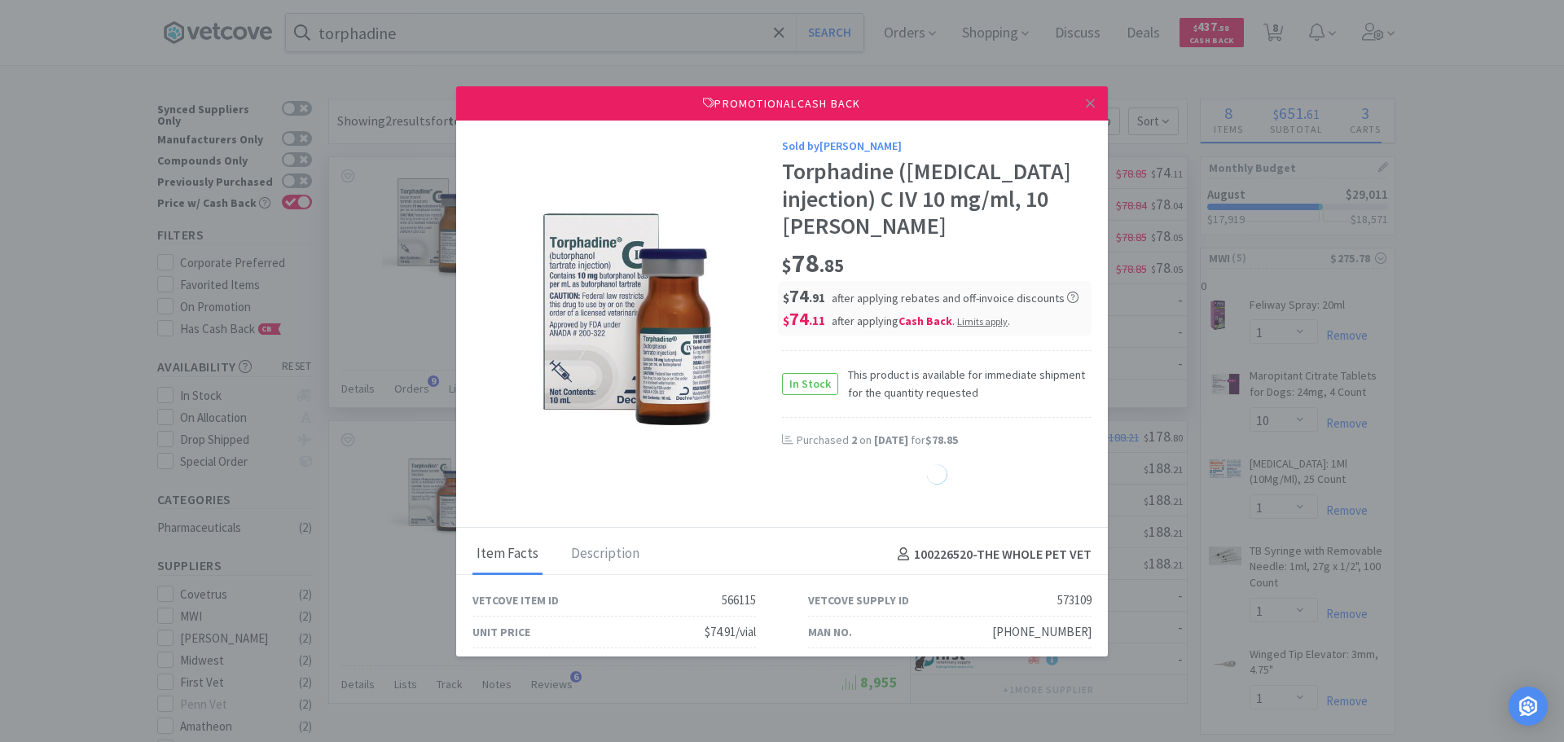
select select "2"
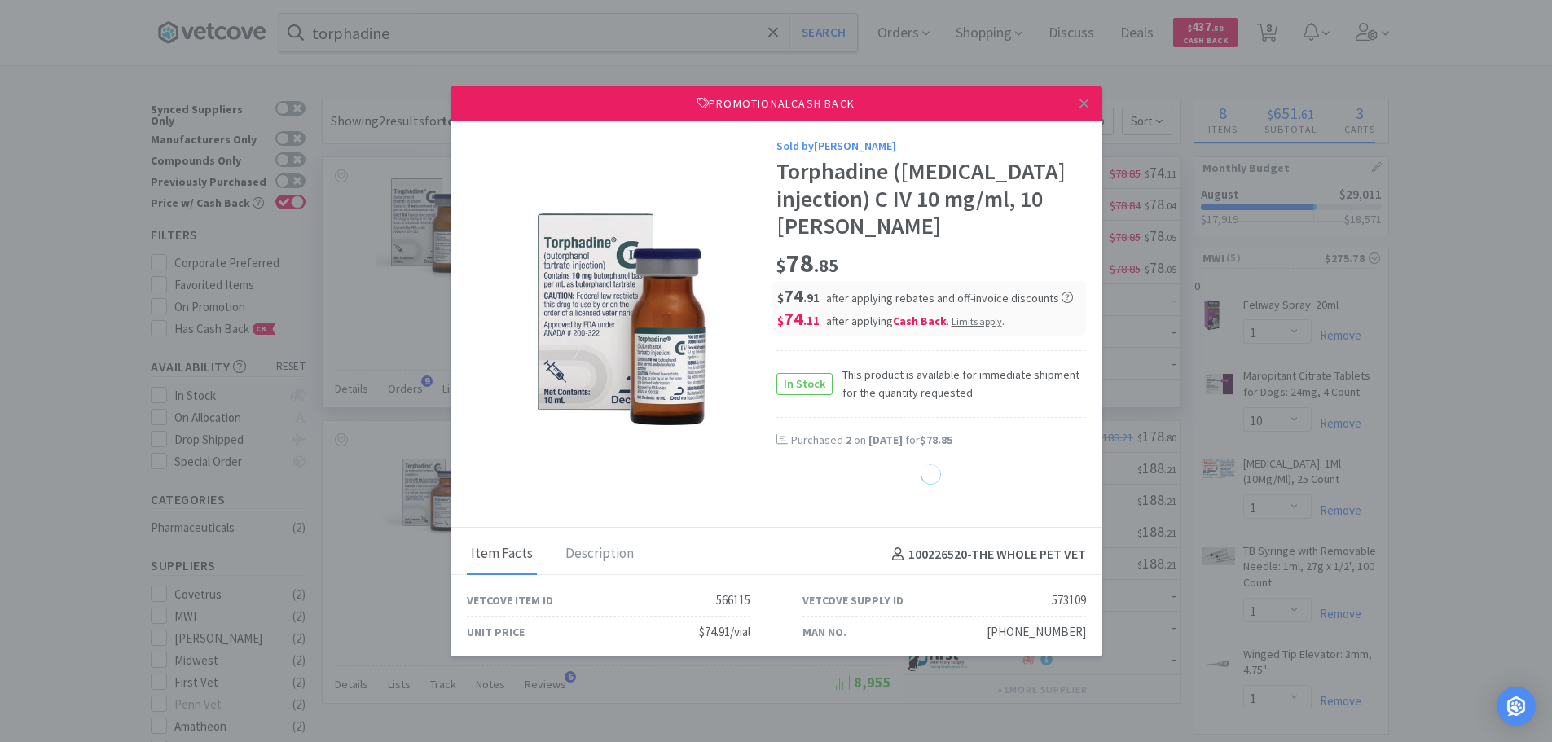
select select "1"
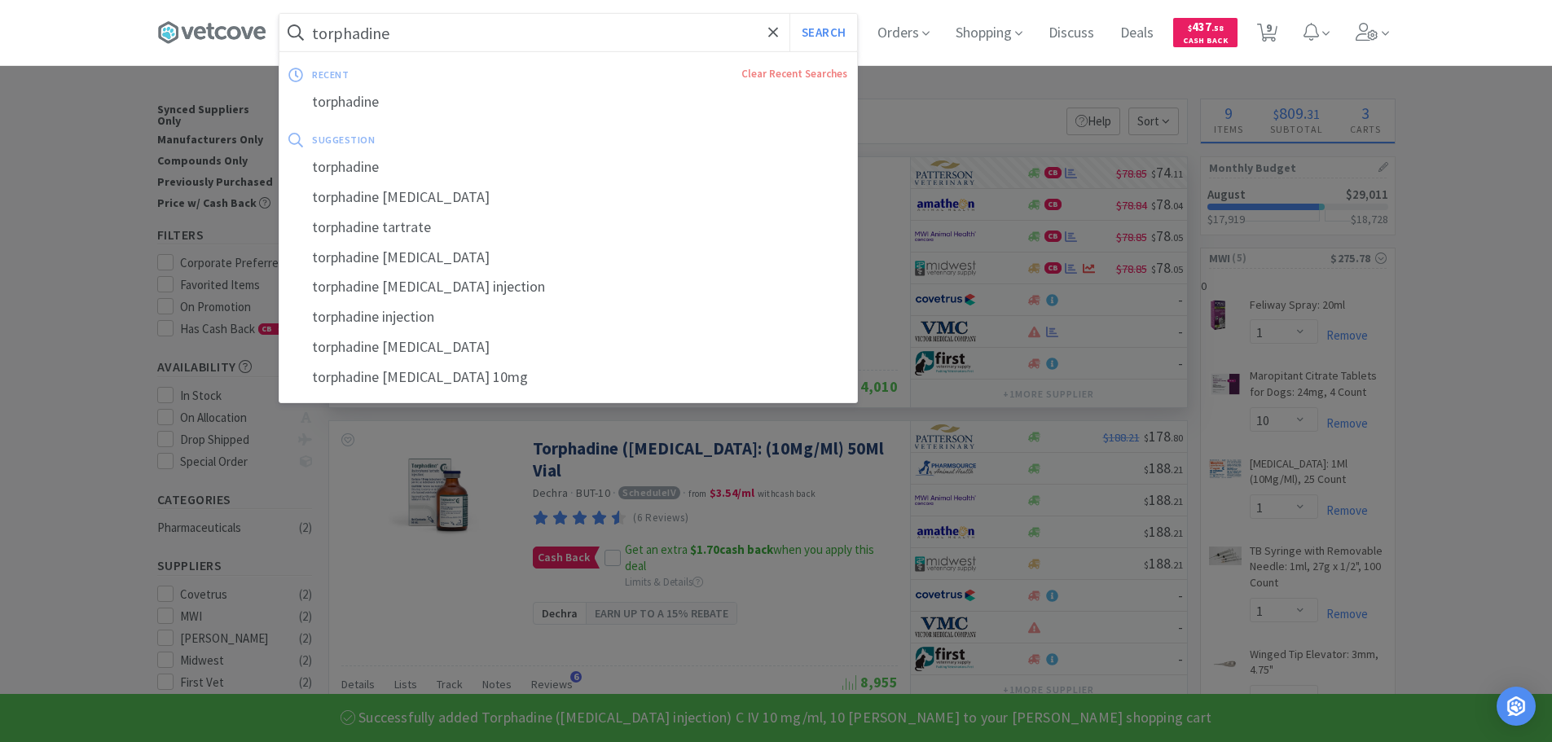
click at [414, 29] on input "torphadine" at bounding box center [568, 32] width 578 height 37
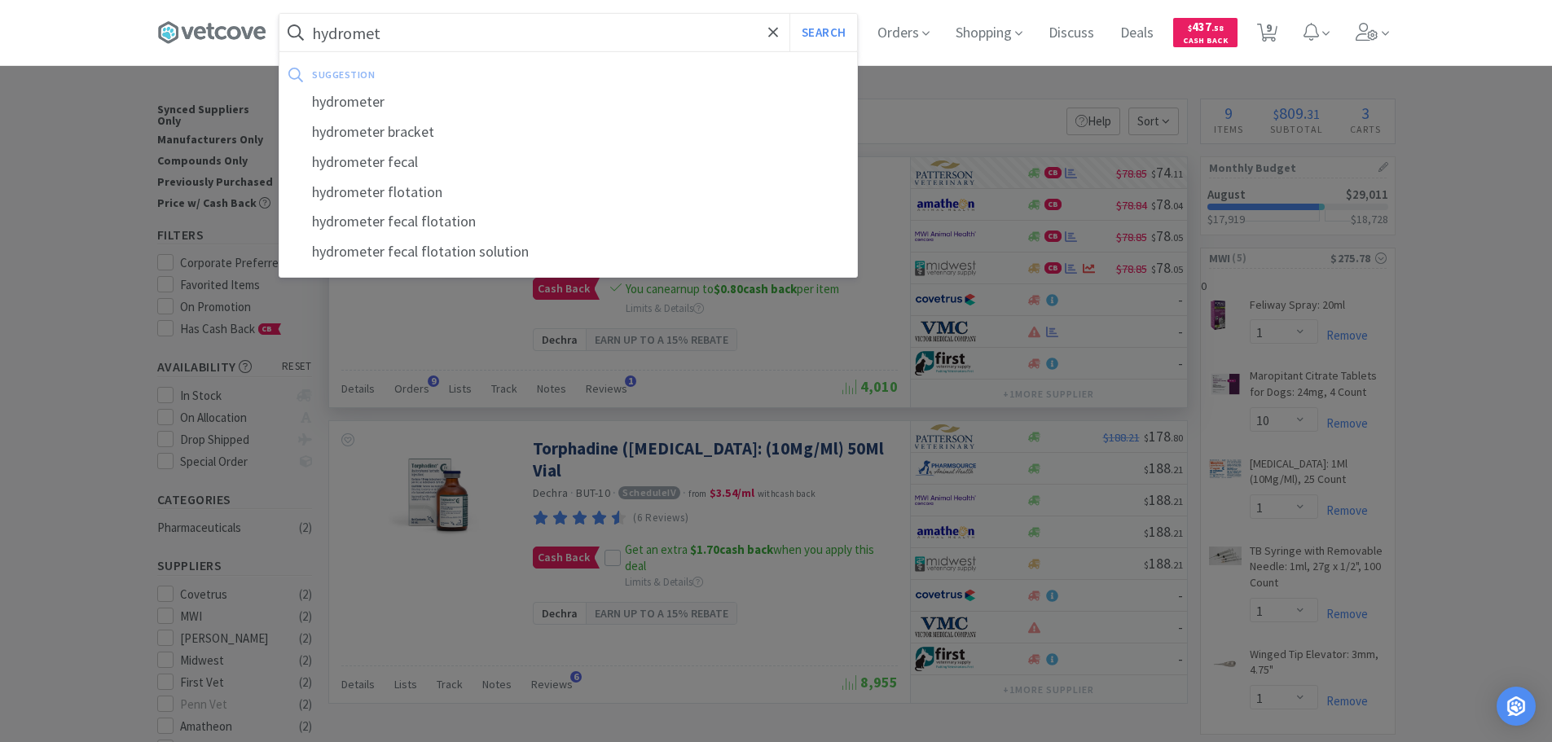
click at [789, 14] on button "Search" at bounding box center [823, 32] width 68 height 37
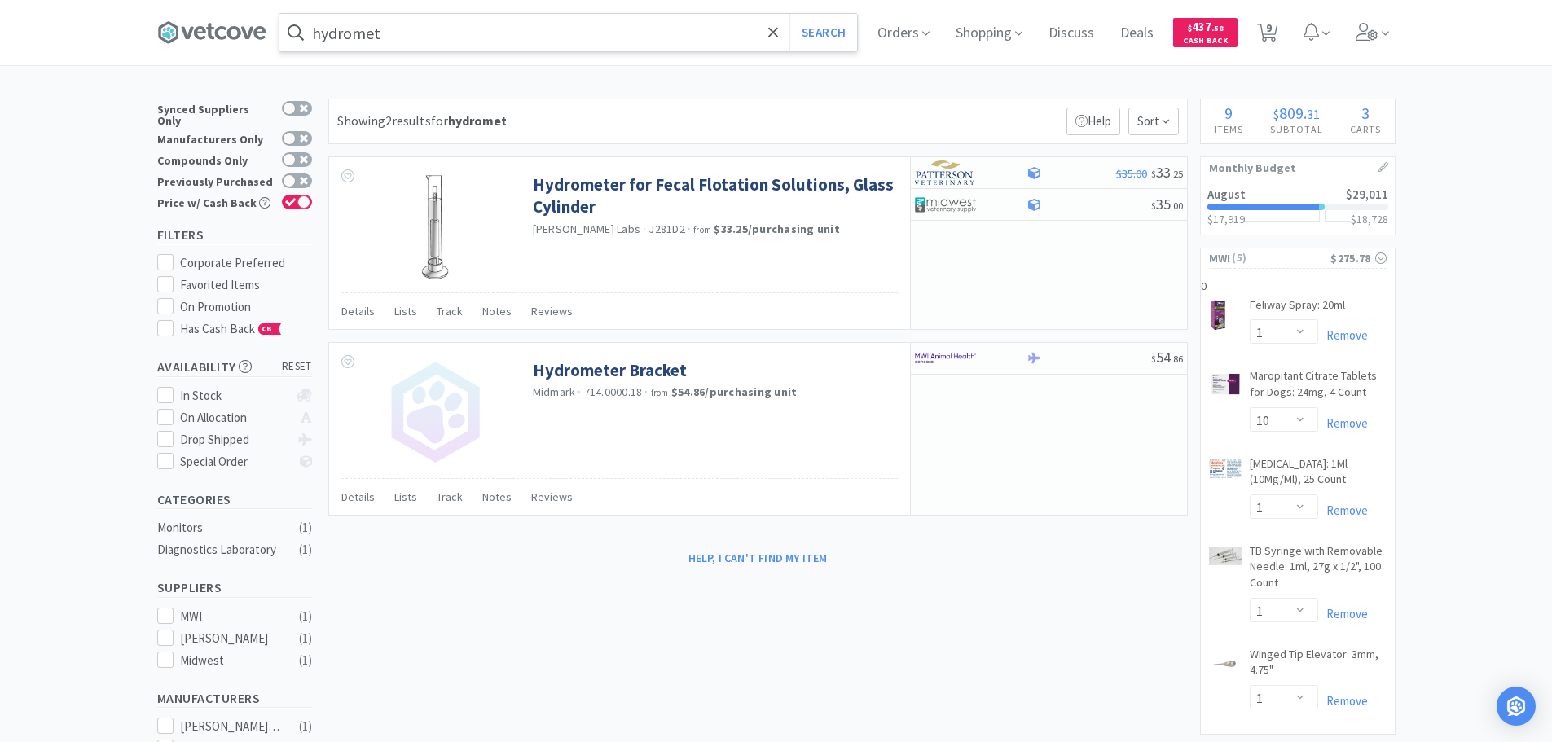
click at [408, 27] on input "hydromet" at bounding box center [568, 32] width 578 height 37
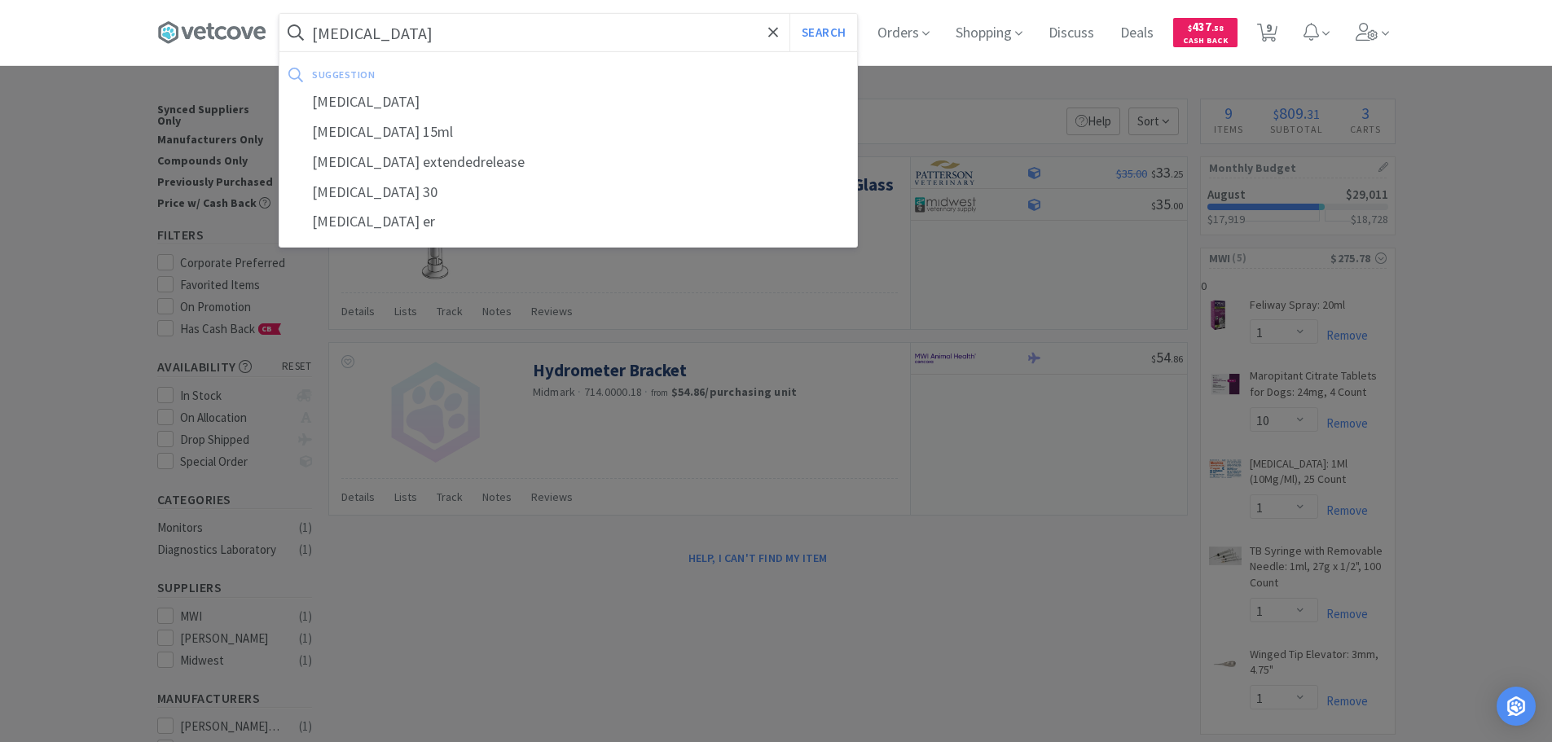
click at [789, 14] on button "Search" at bounding box center [823, 32] width 68 height 37
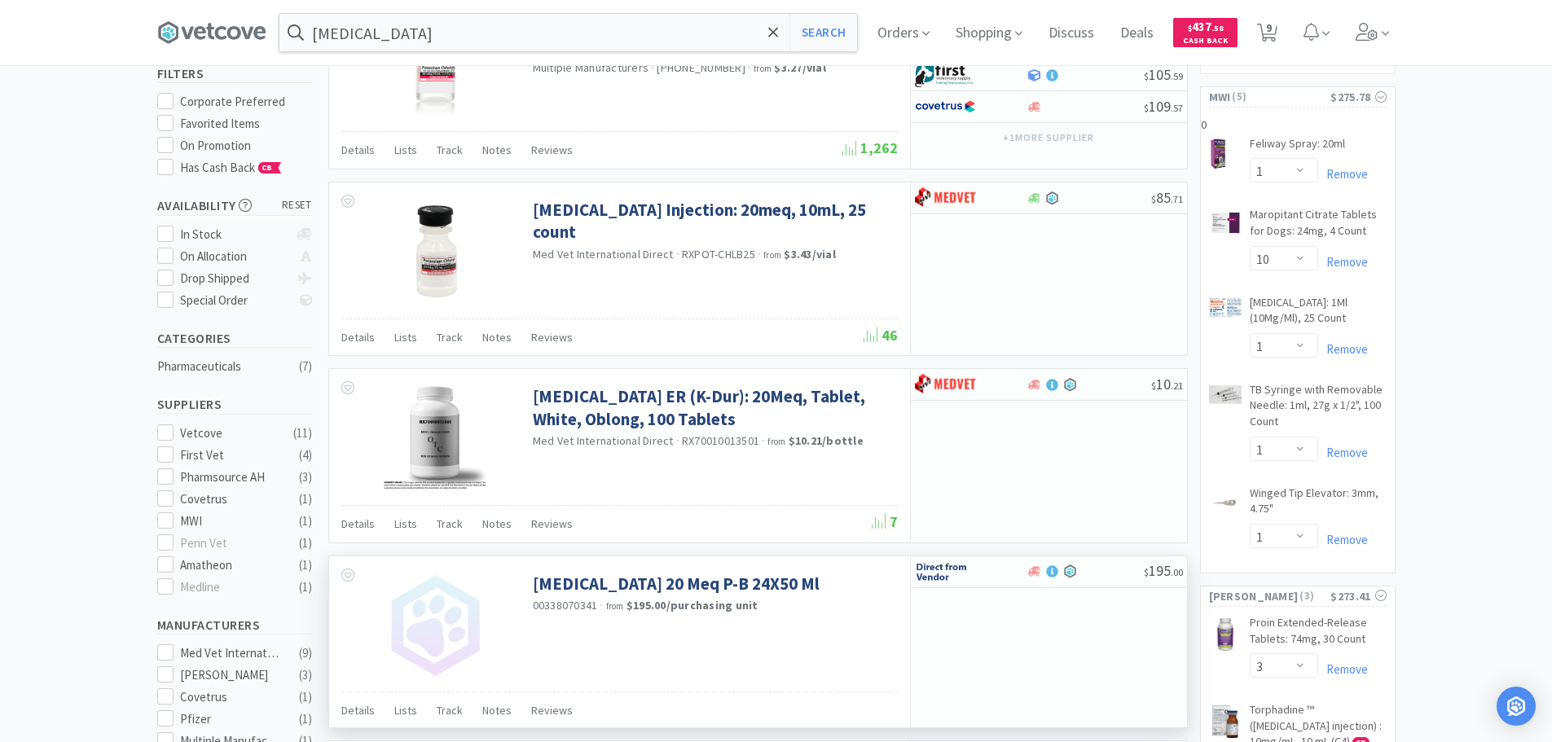
scroll to position [163, 0]
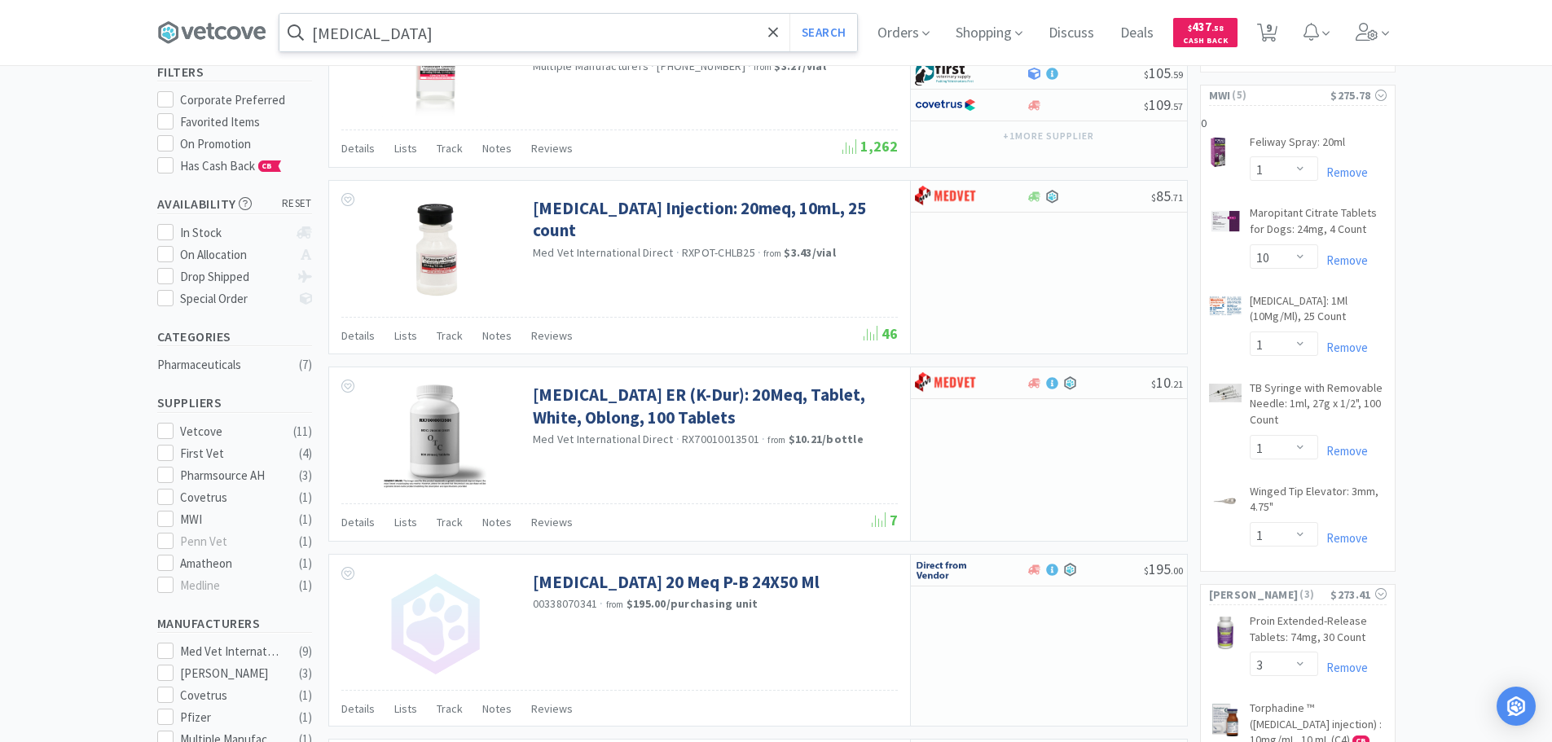
click at [539, 30] on input "[MEDICAL_DATA]" at bounding box center [568, 32] width 578 height 37
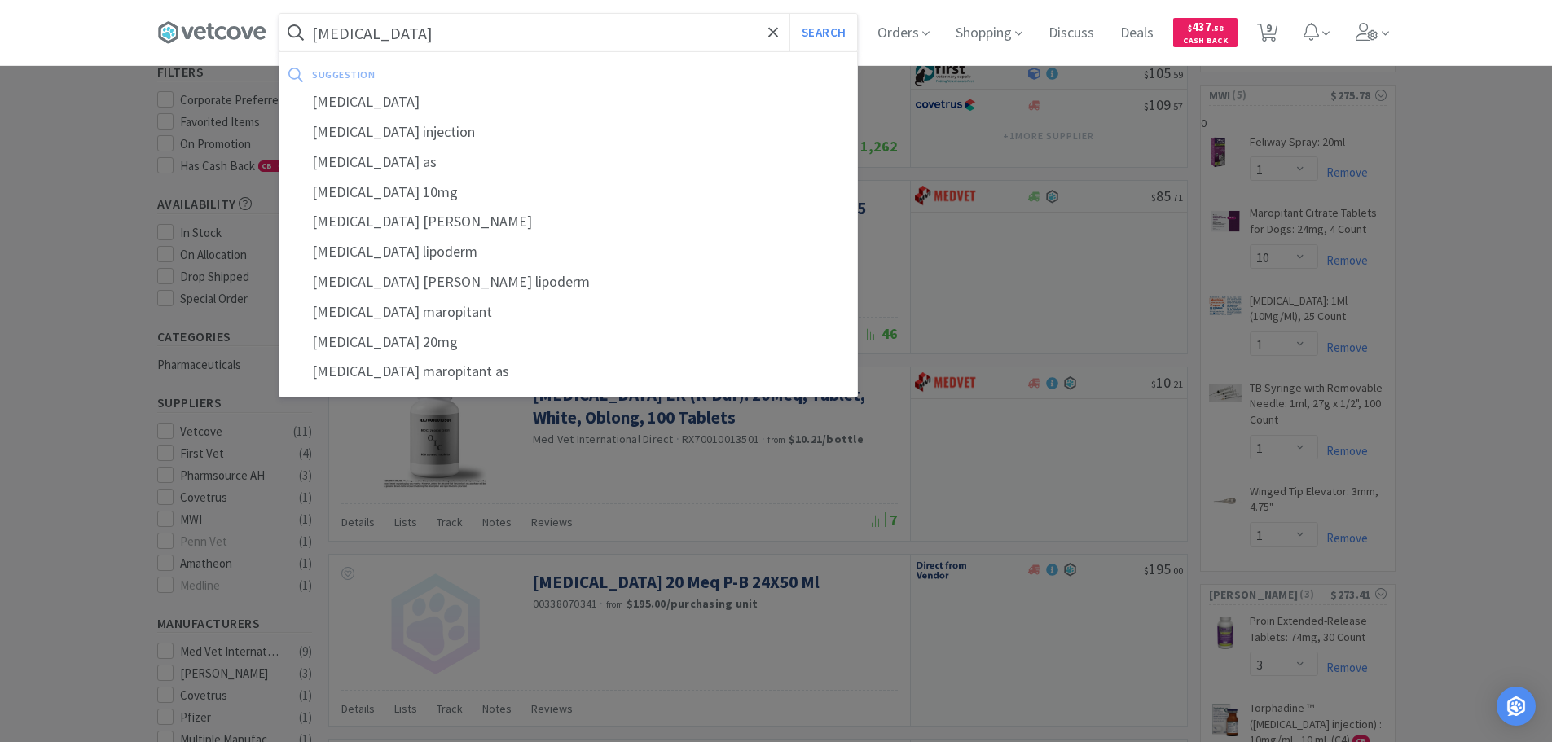
type input "[MEDICAL_DATA]"
click at [789, 14] on button "Search" at bounding box center [823, 32] width 68 height 37
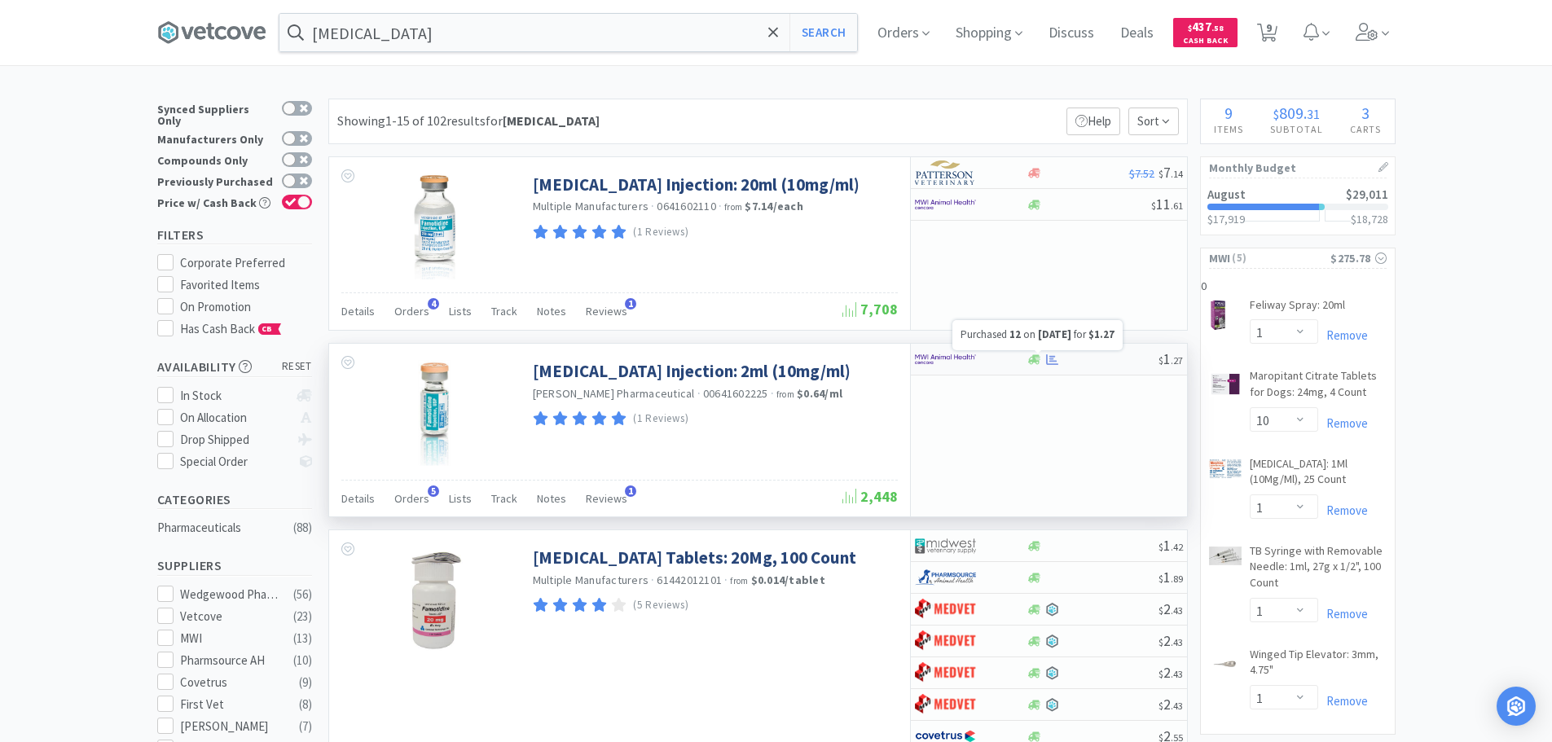
click at [1052, 357] on icon at bounding box center [1052, 359] width 12 height 11
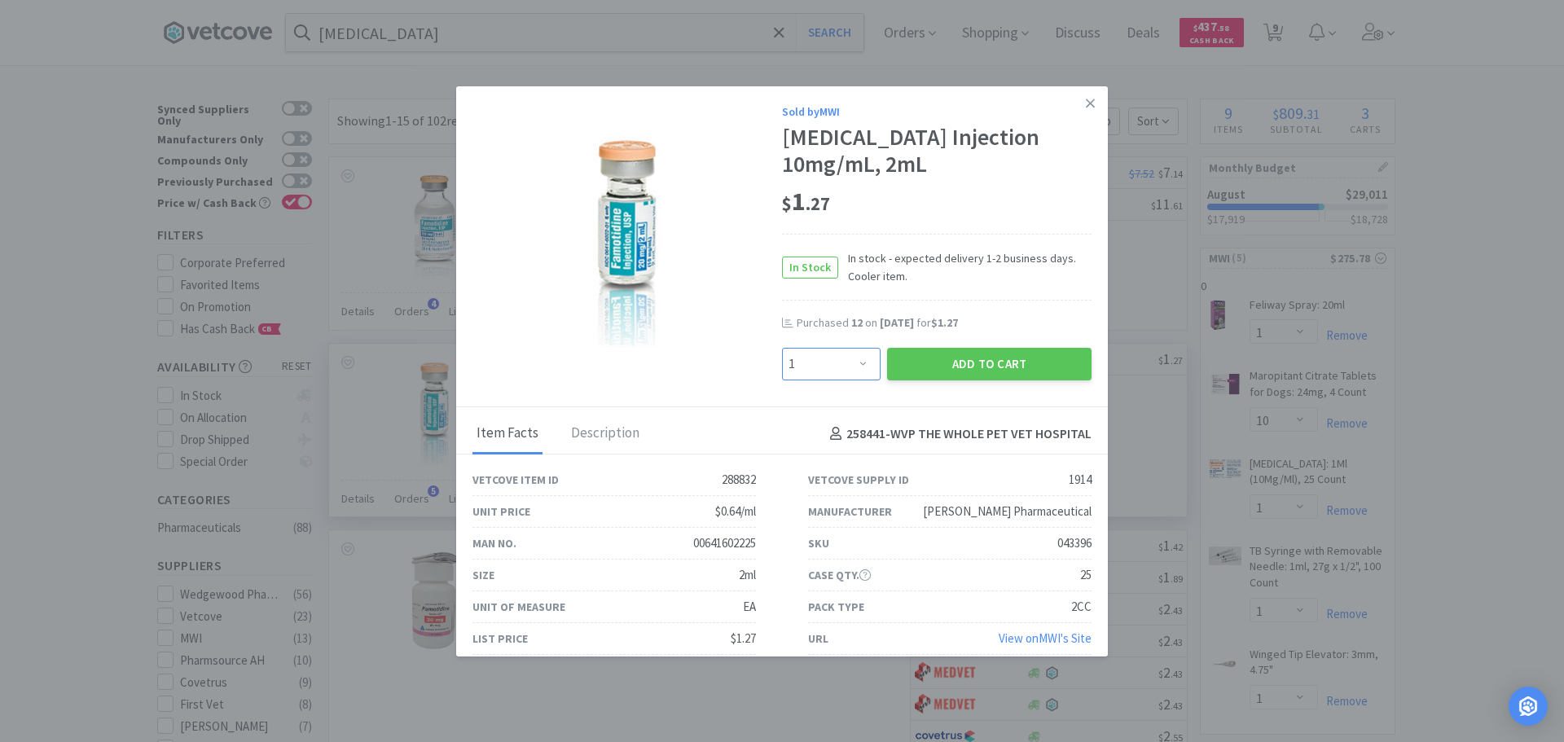
click at [854, 357] on select "Enter Quantity 1 2 3 4 5 6 7 8 9 10 11 12 13 14 15 16 17 18 19 20 Enter Quantity" at bounding box center [831, 364] width 99 height 33
select select "10"
click at [782, 348] on select "Enter Quantity 1 2 3 4 5 6 7 8 9 10 11 12 13 14 15 16 17 18 19 20 Enter Quantity" at bounding box center [831, 364] width 99 height 33
click at [975, 356] on button "Add to Cart" at bounding box center [989, 364] width 204 height 33
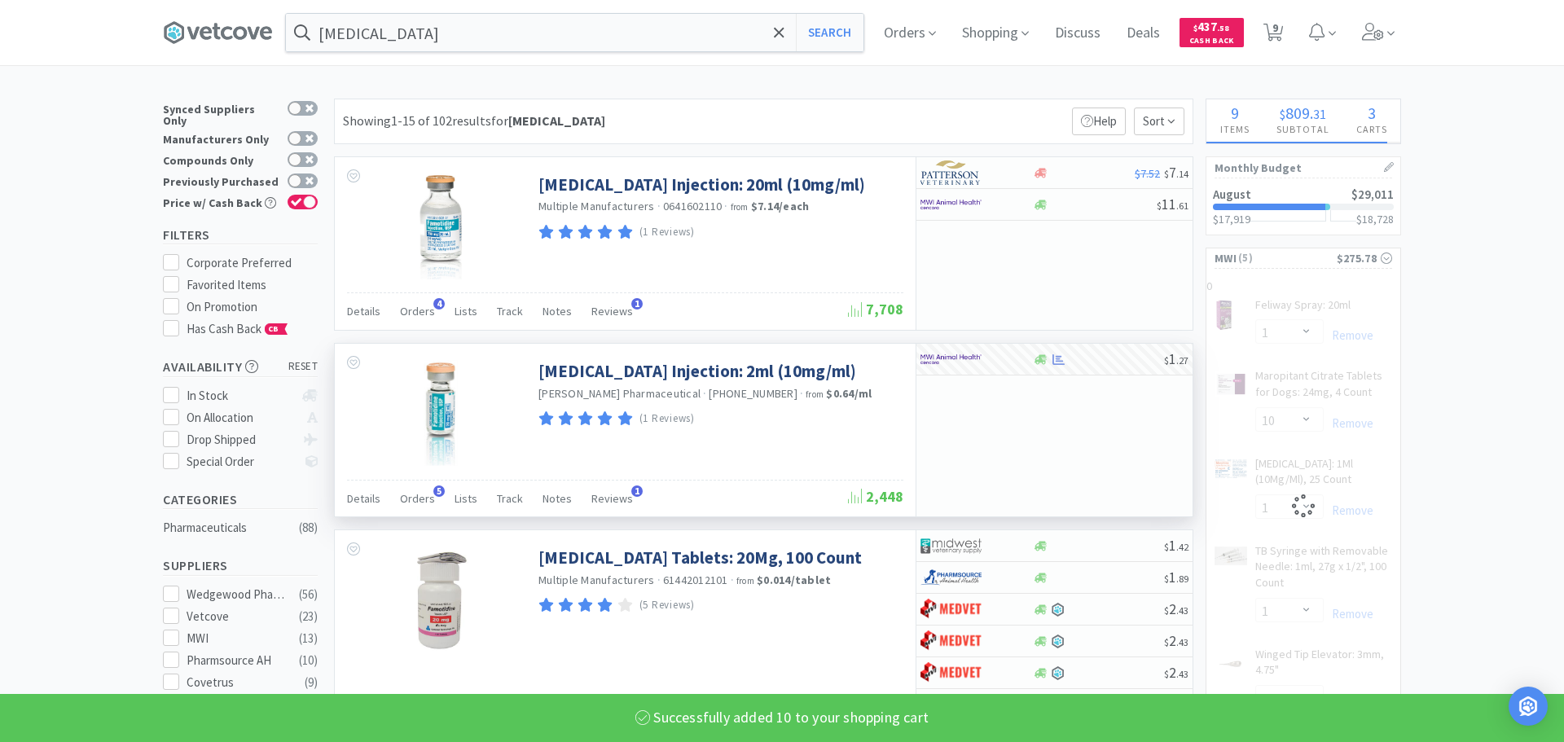
select select "10"
select select "1"
select select "10"
select select "1"
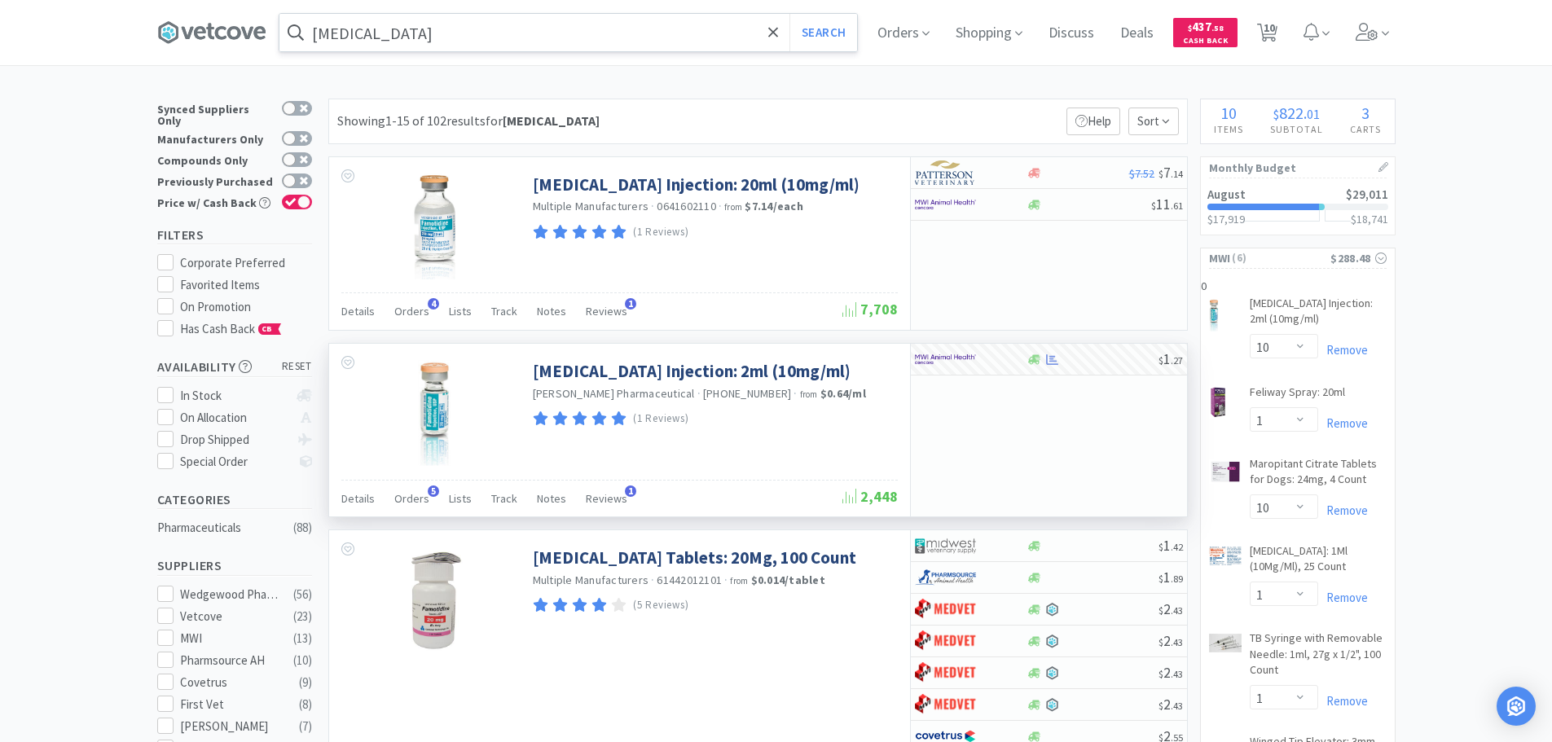
click at [534, 29] on input "[MEDICAL_DATA]" at bounding box center [568, 32] width 578 height 37
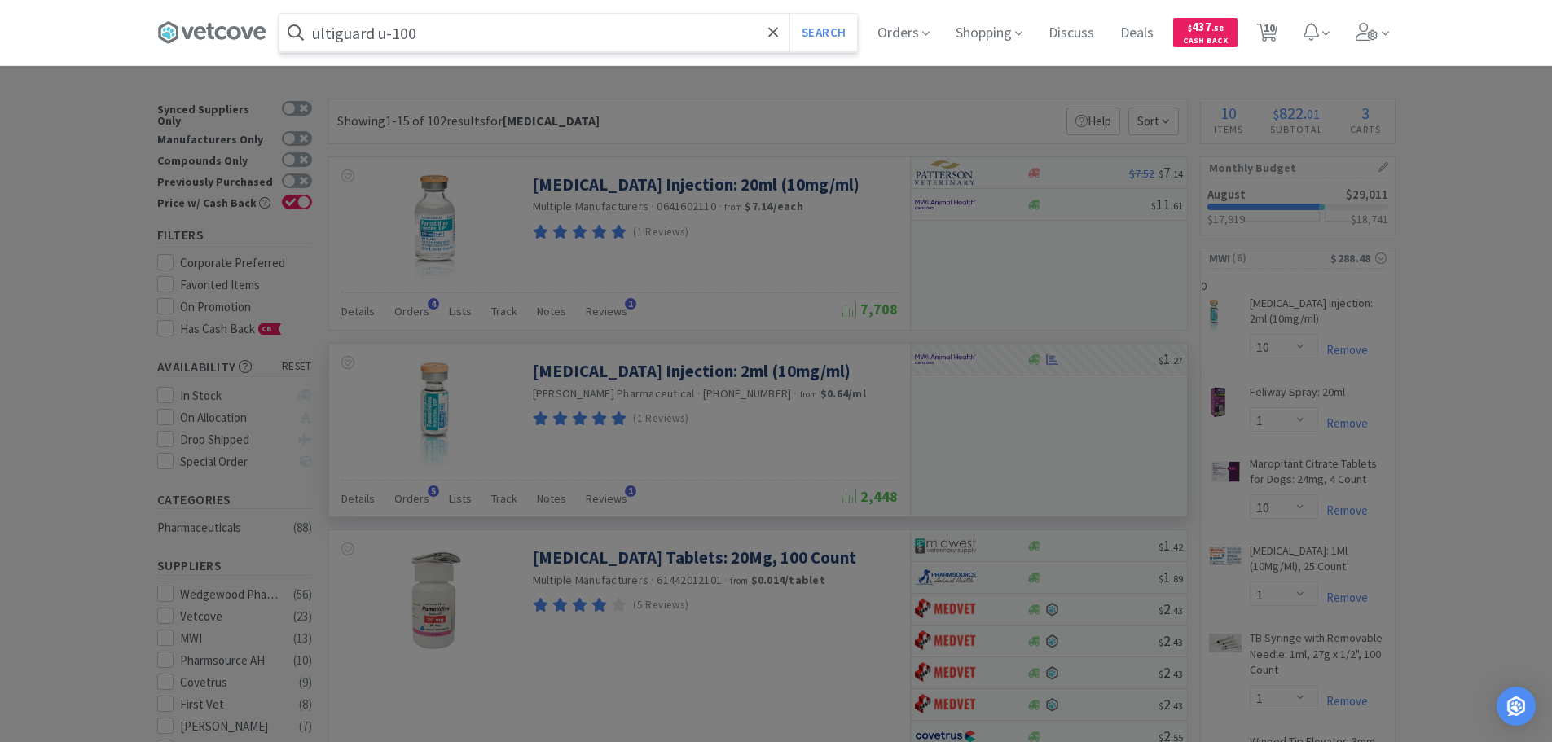
click at [475, 31] on input "ultiguard u-100" at bounding box center [568, 32] width 578 height 37
type input "ultiguard u-100 3/10 29g"
click at [789, 14] on button "Search" at bounding box center [823, 32] width 68 height 37
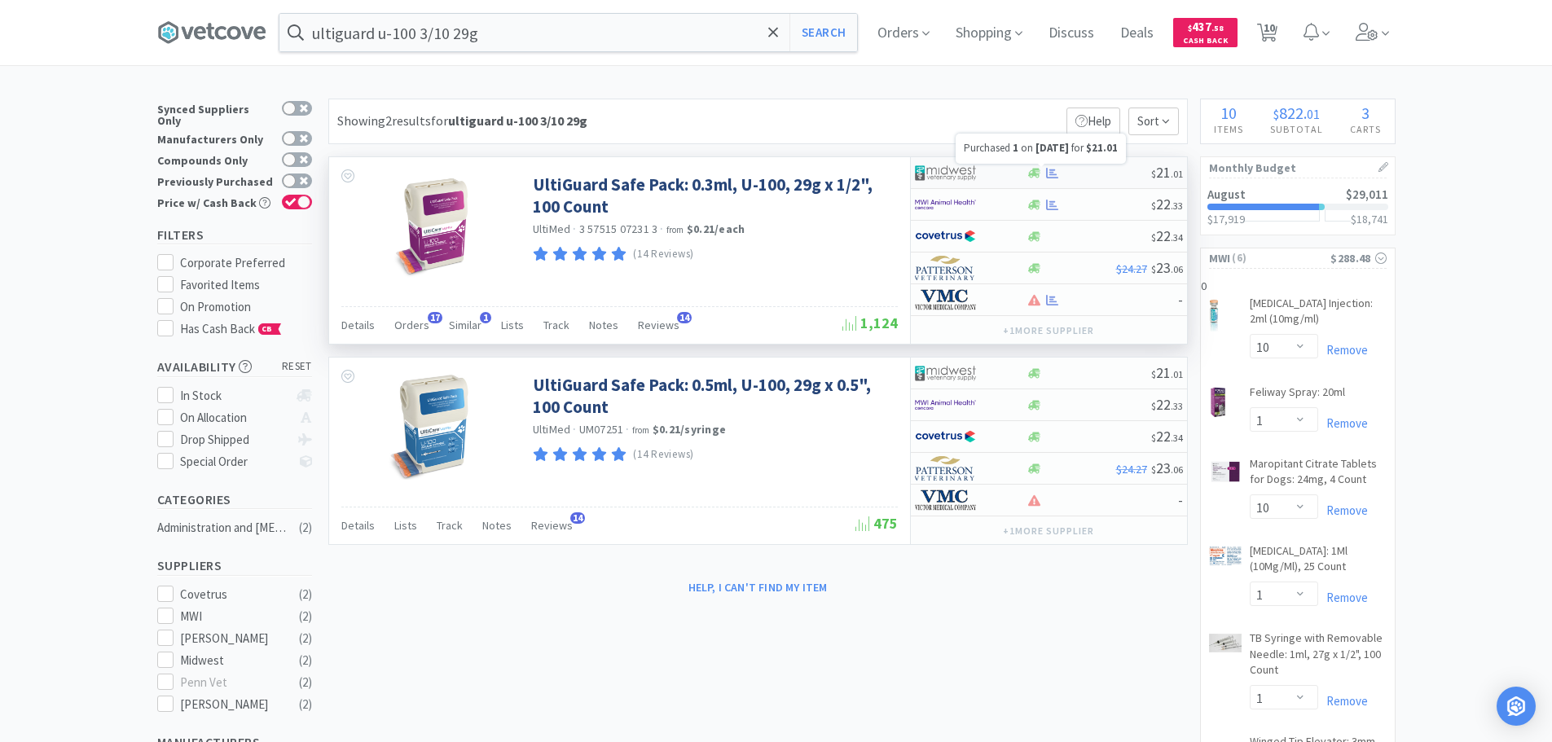
click at [1054, 170] on icon at bounding box center [1052, 172] width 12 height 11
select select "1"
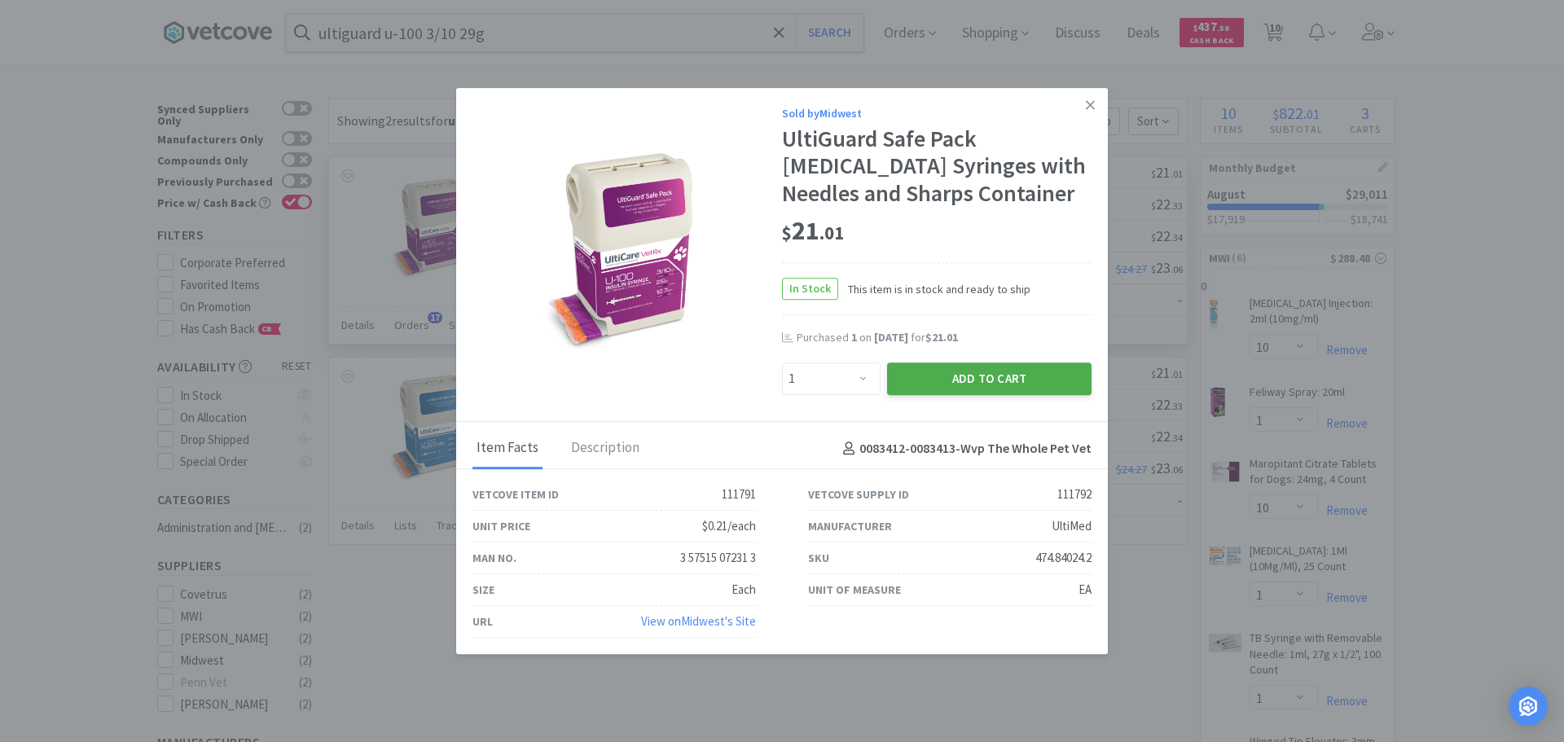
click at [956, 376] on button "Add to Cart" at bounding box center [989, 379] width 204 height 33
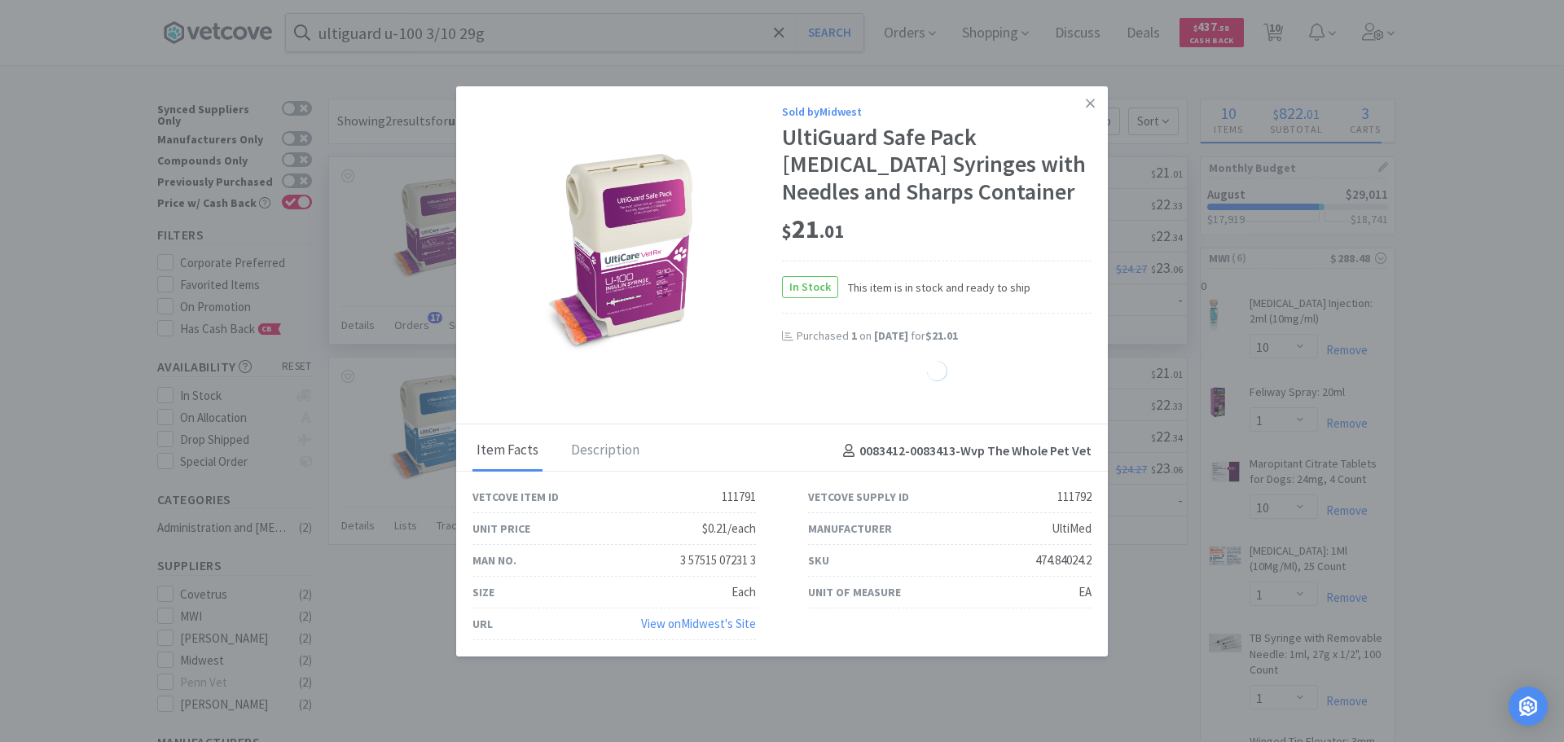
select select "1"
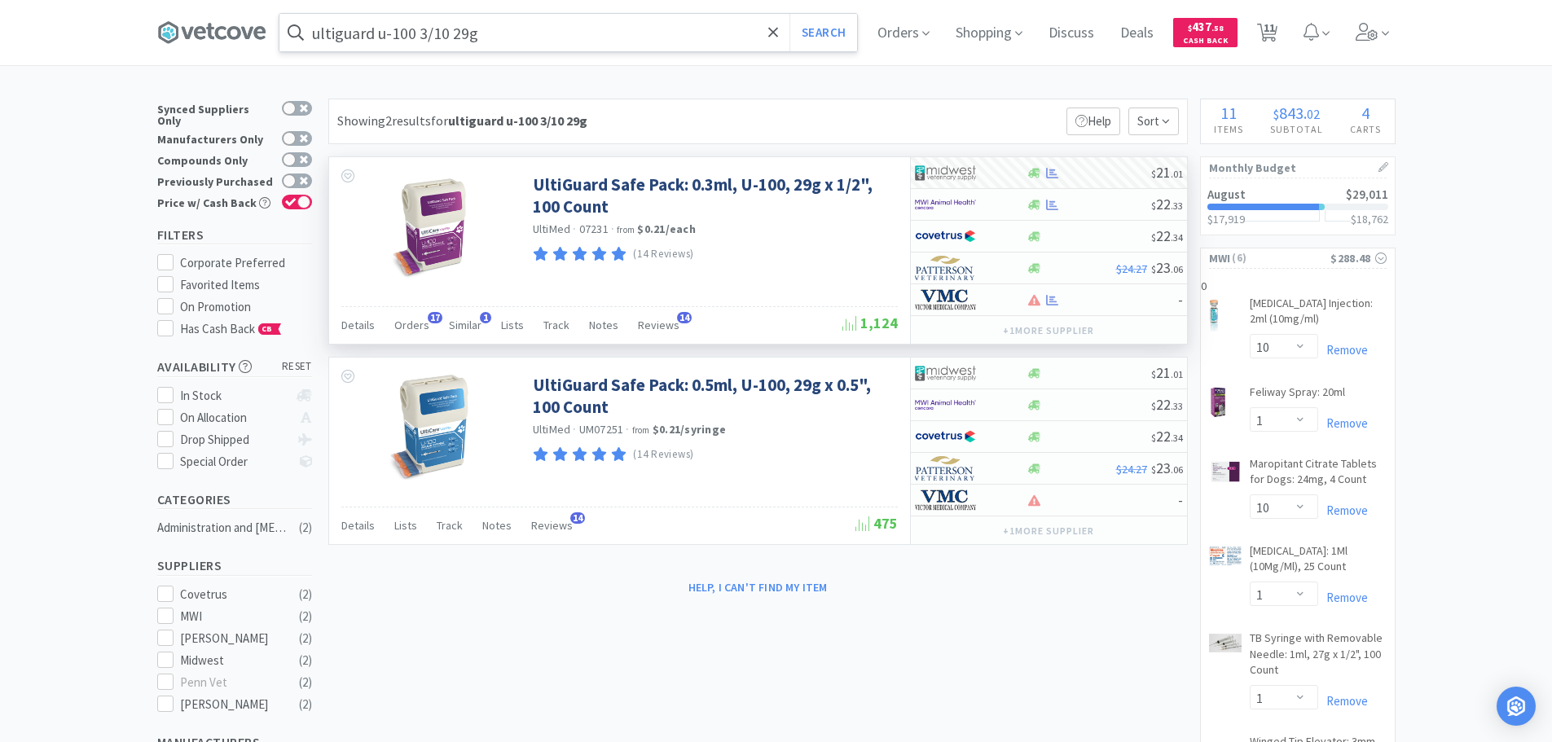
click at [609, 34] on input "ultiguard u-100 3/10 29g" at bounding box center [568, 32] width 578 height 37
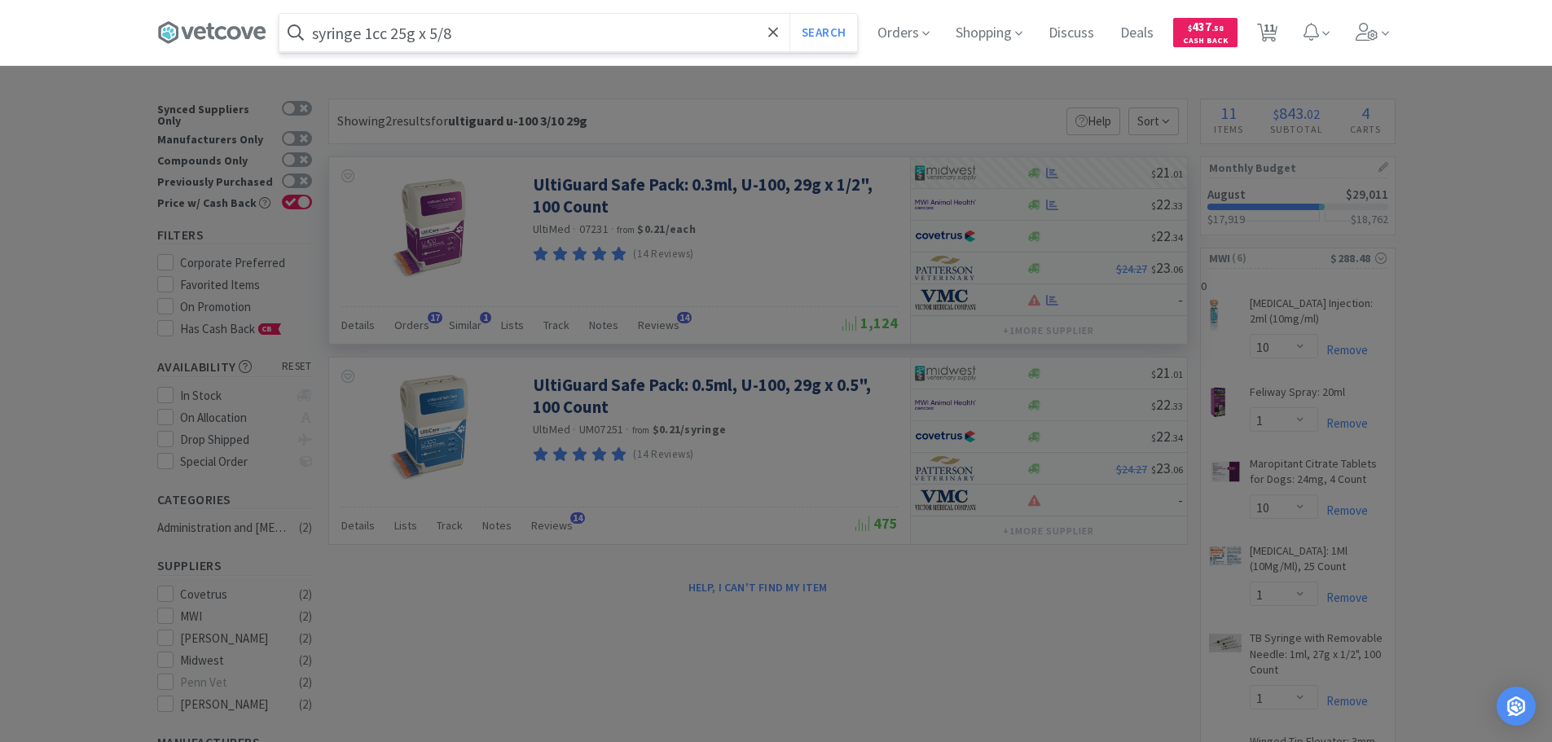
type input "syringe 1cc 25g x 5/8"
click at [789, 14] on button "Search" at bounding box center [823, 32] width 68 height 37
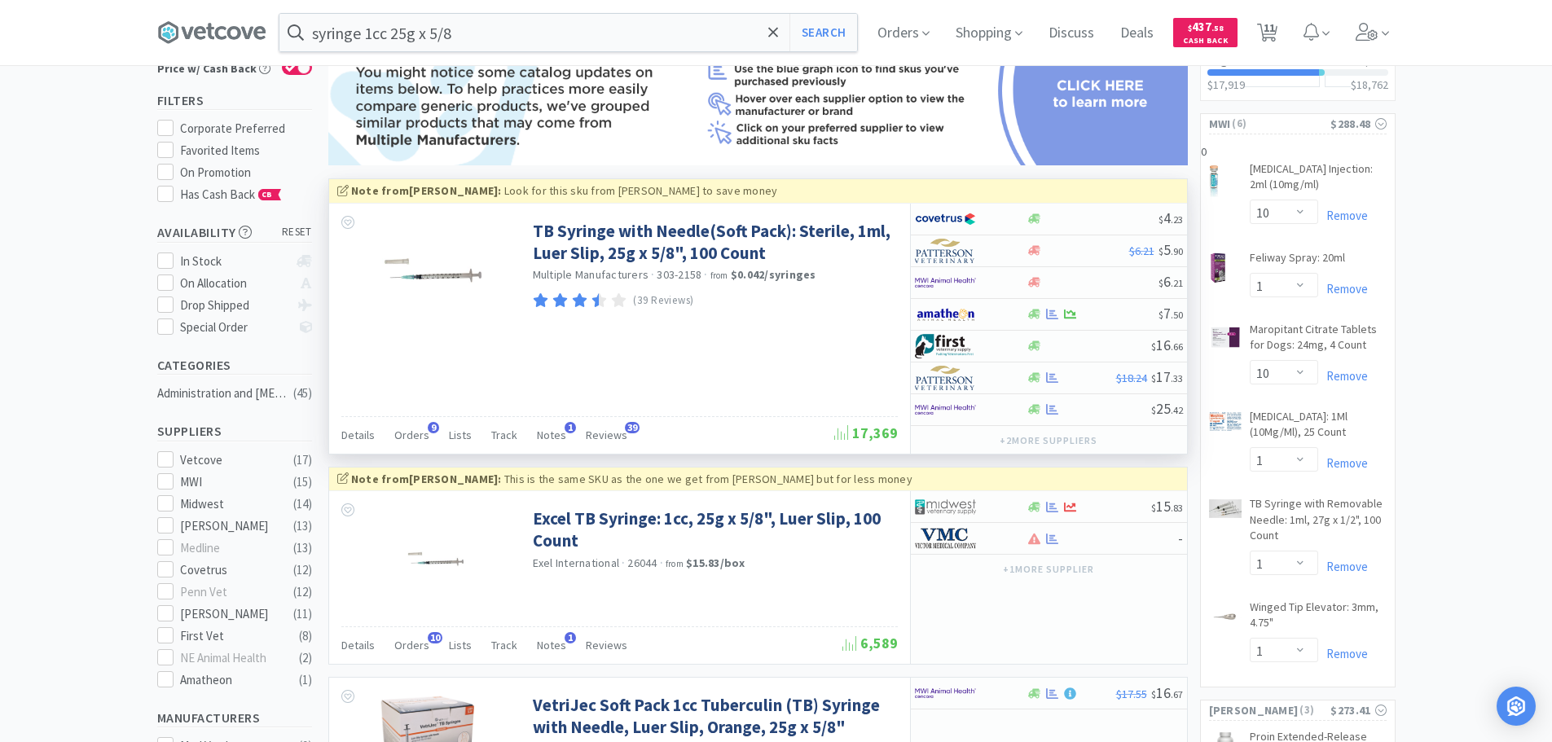
scroll to position [163, 0]
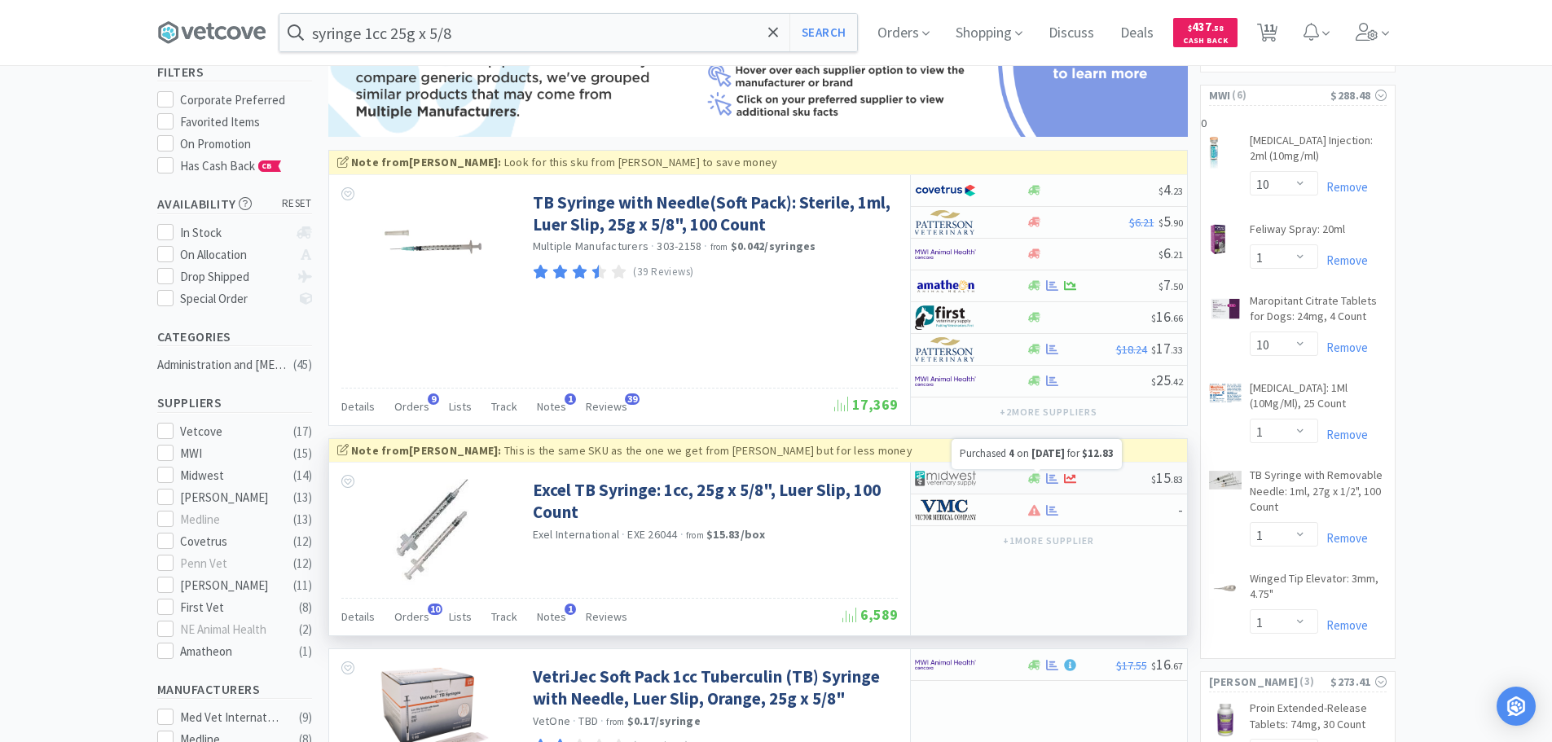
click at [1048, 477] on icon at bounding box center [1052, 479] width 12 height 12
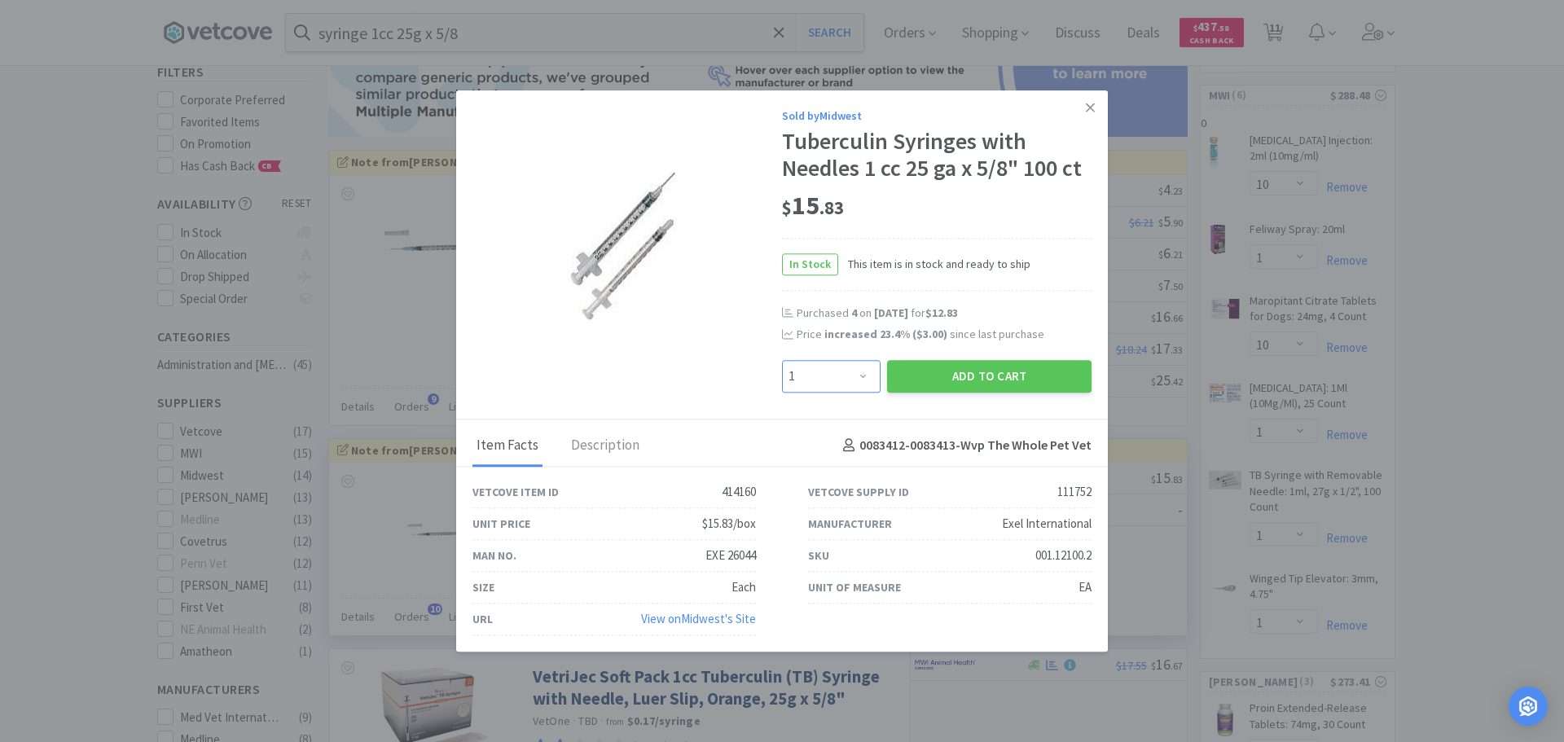
click at [866, 366] on select "Enter Quantity 1 2 3 4 5 6 7 8 9 10 11 12 13 14 15 16 17 18 19 20 Enter Quantity" at bounding box center [831, 376] width 99 height 33
select select "3"
click at [782, 360] on select "Enter Quantity 1 2 3 4 5 6 7 8 9 10 11 12 13 14 15 16 17 18 19 20 Enter Quantity" at bounding box center [831, 376] width 99 height 33
click at [978, 371] on button "Add to Cart" at bounding box center [989, 376] width 204 height 33
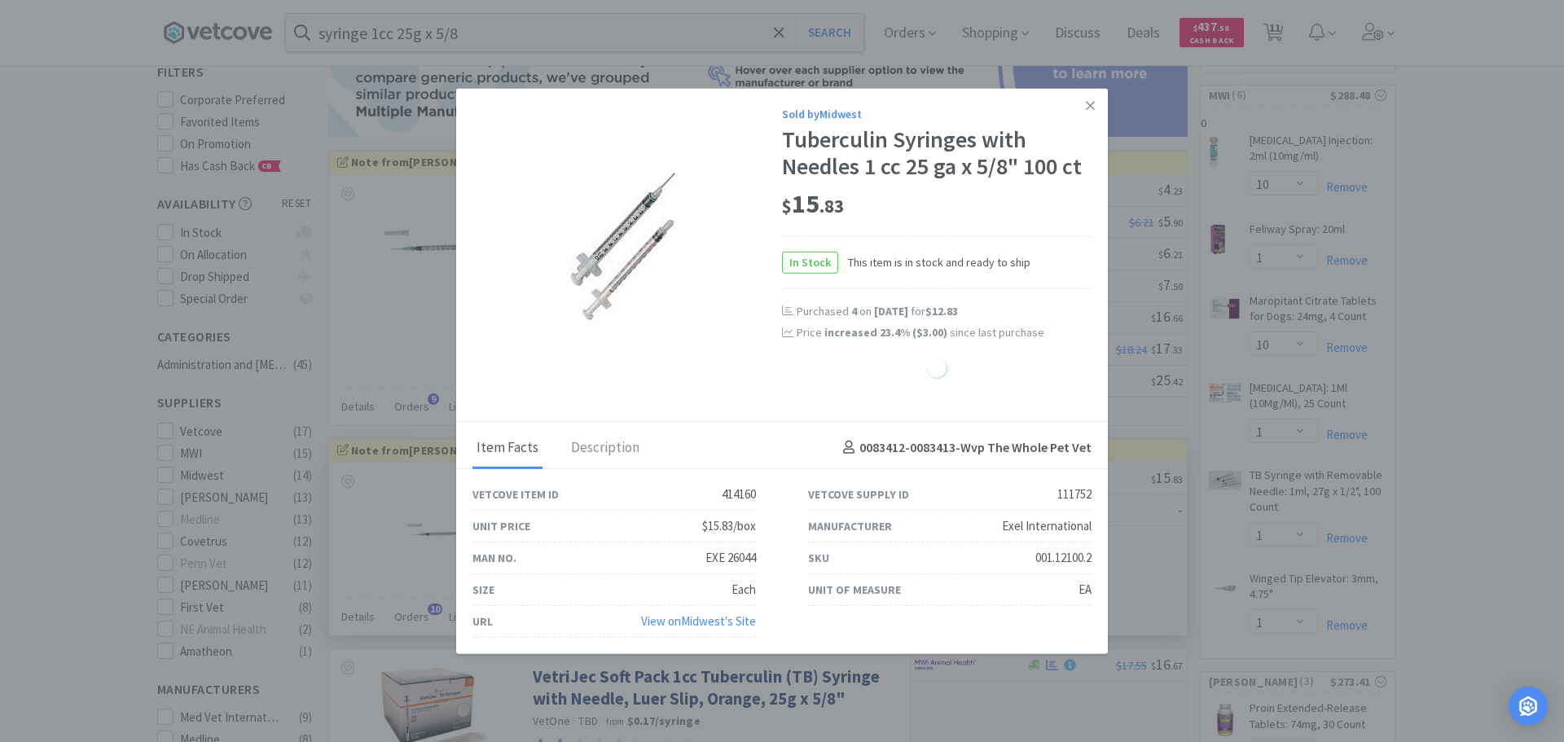
select select "3"
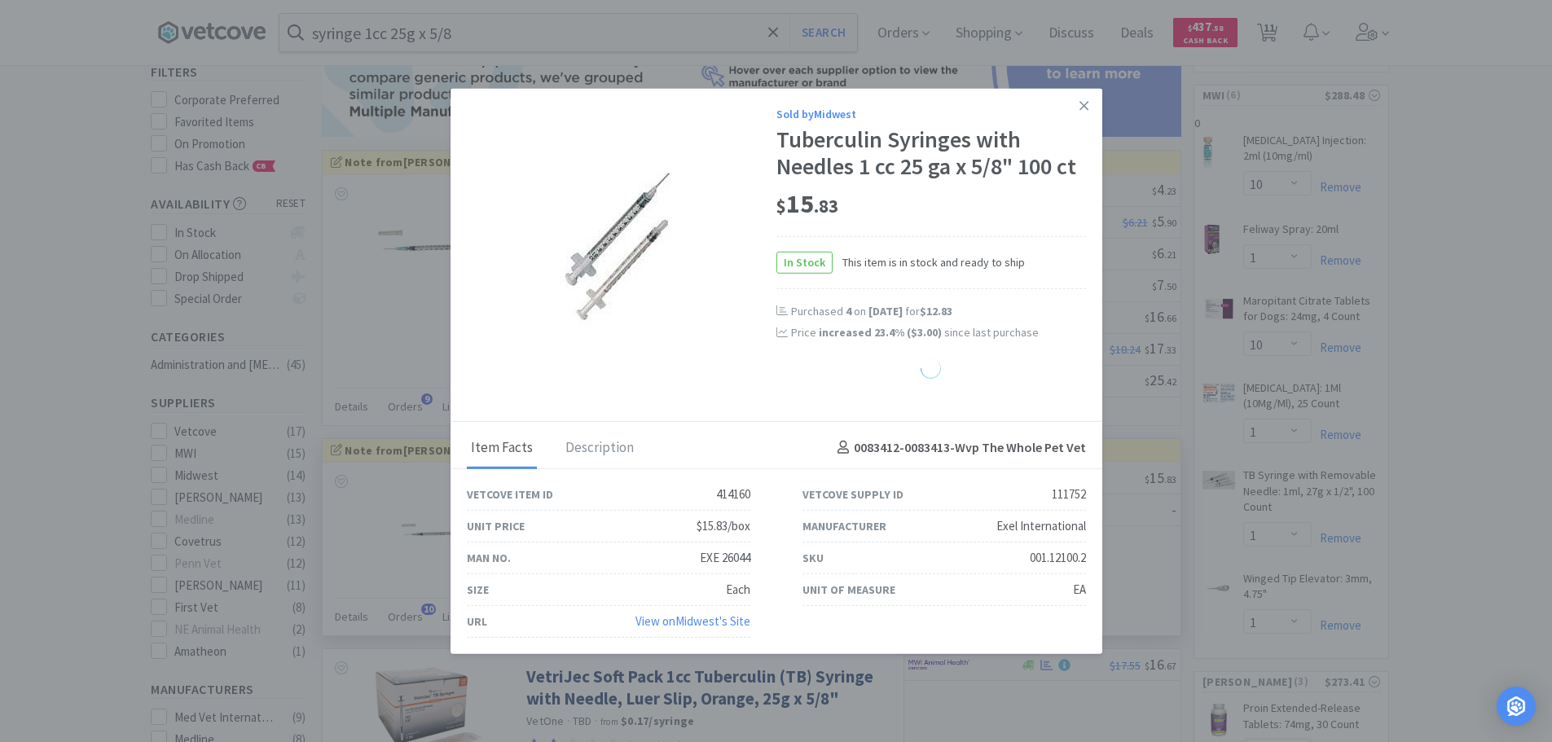
select select "1"
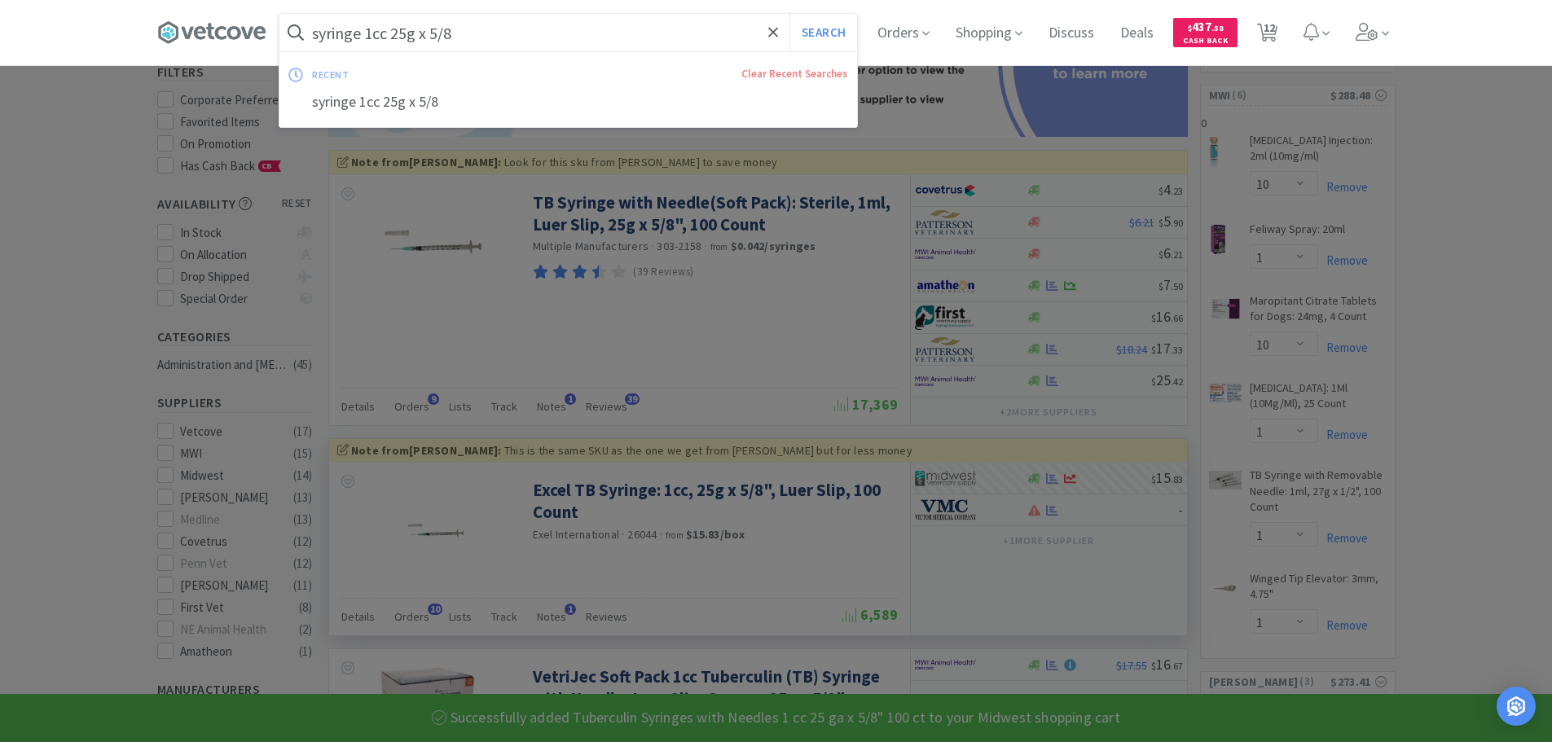
click at [499, 31] on input "syringe 1cc 25g x 5/8" at bounding box center [568, 32] width 578 height 37
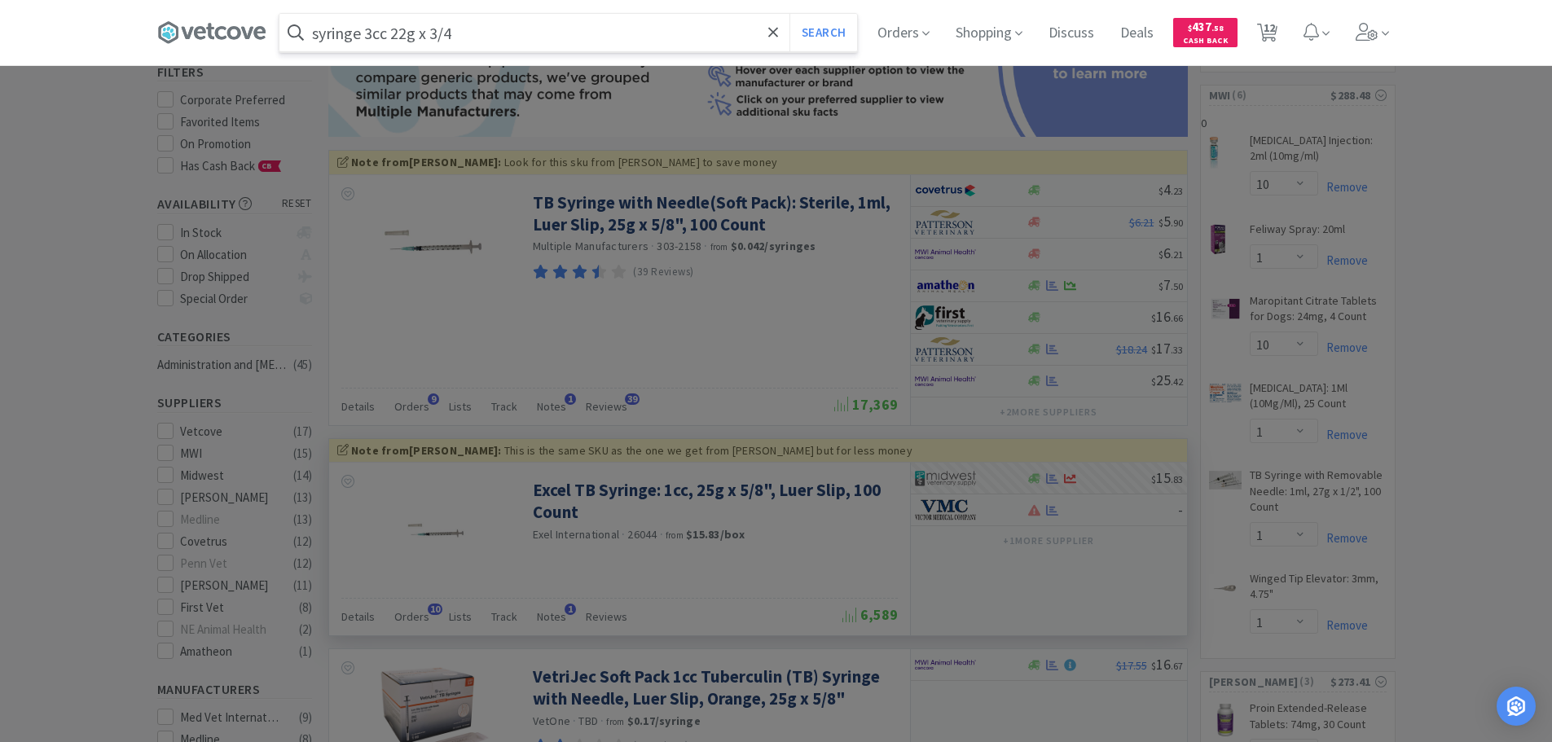
click at [789, 14] on button "Search" at bounding box center [823, 32] width 68 height 37
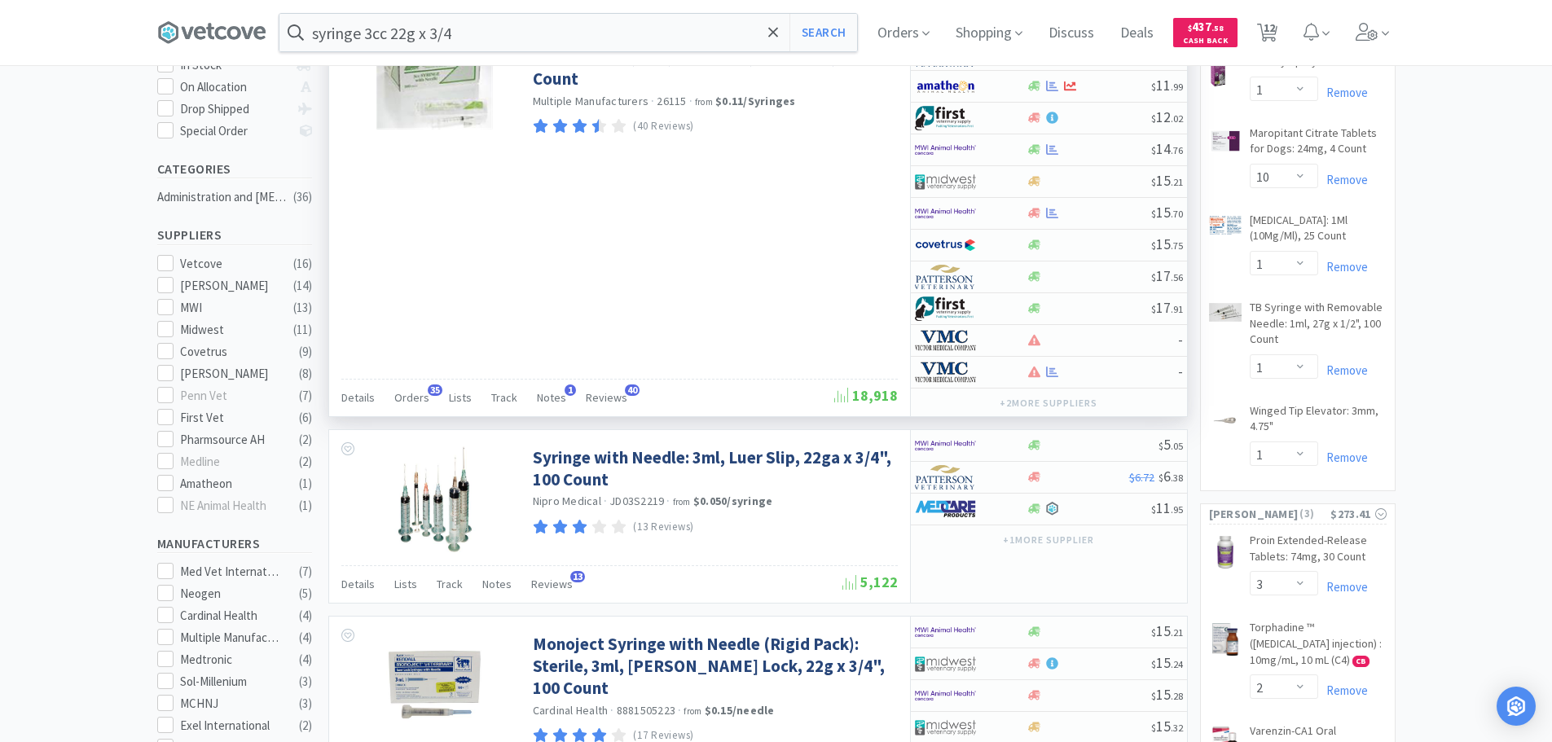
scroll to position [326, 0]
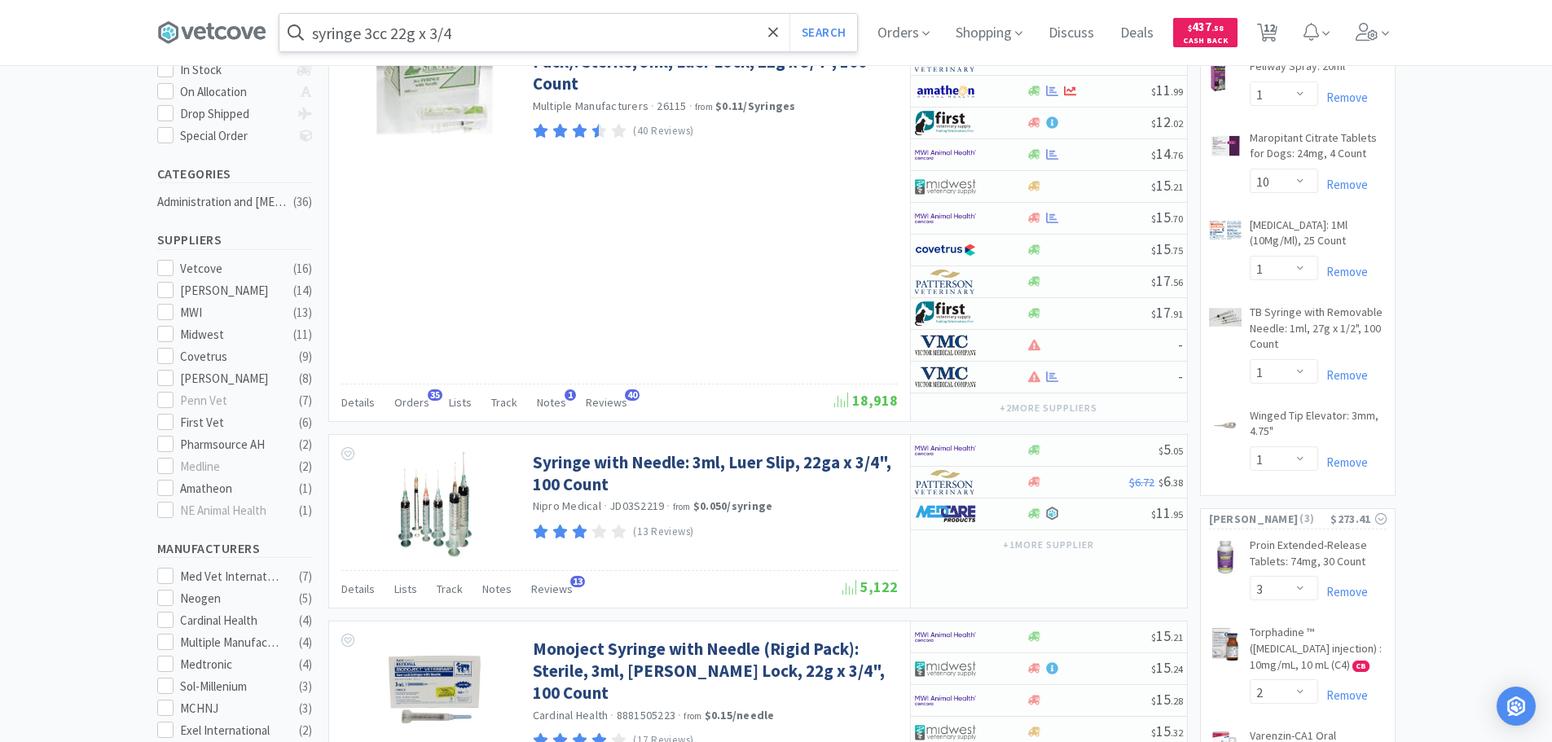
click at [323, 32] on input "syringe 3cc 22g x 3/4" at bounding box center [568, 32] width 578 height 37
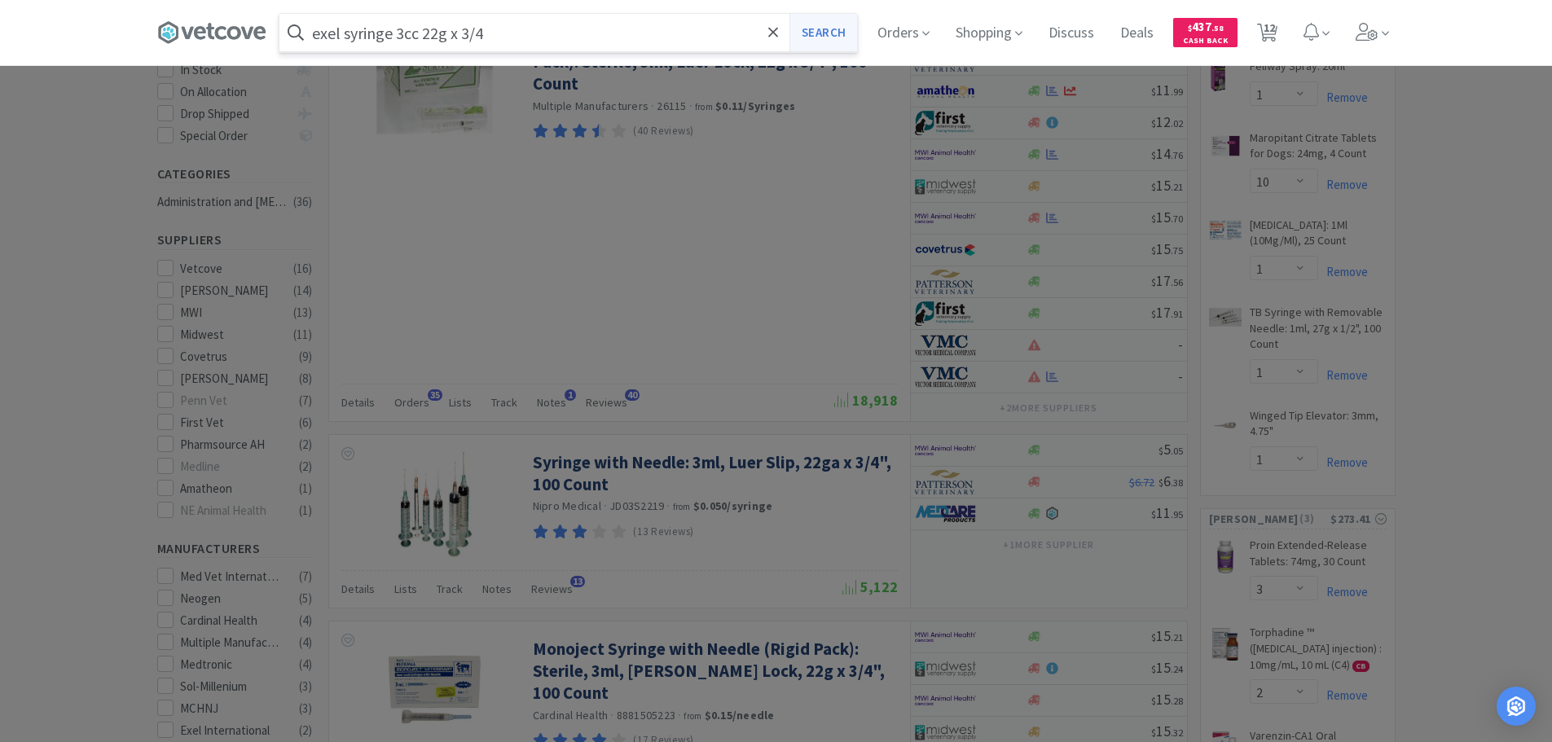
click at [829, 32] on button "Search" at bounding box center [823, 32] width 68 height 37
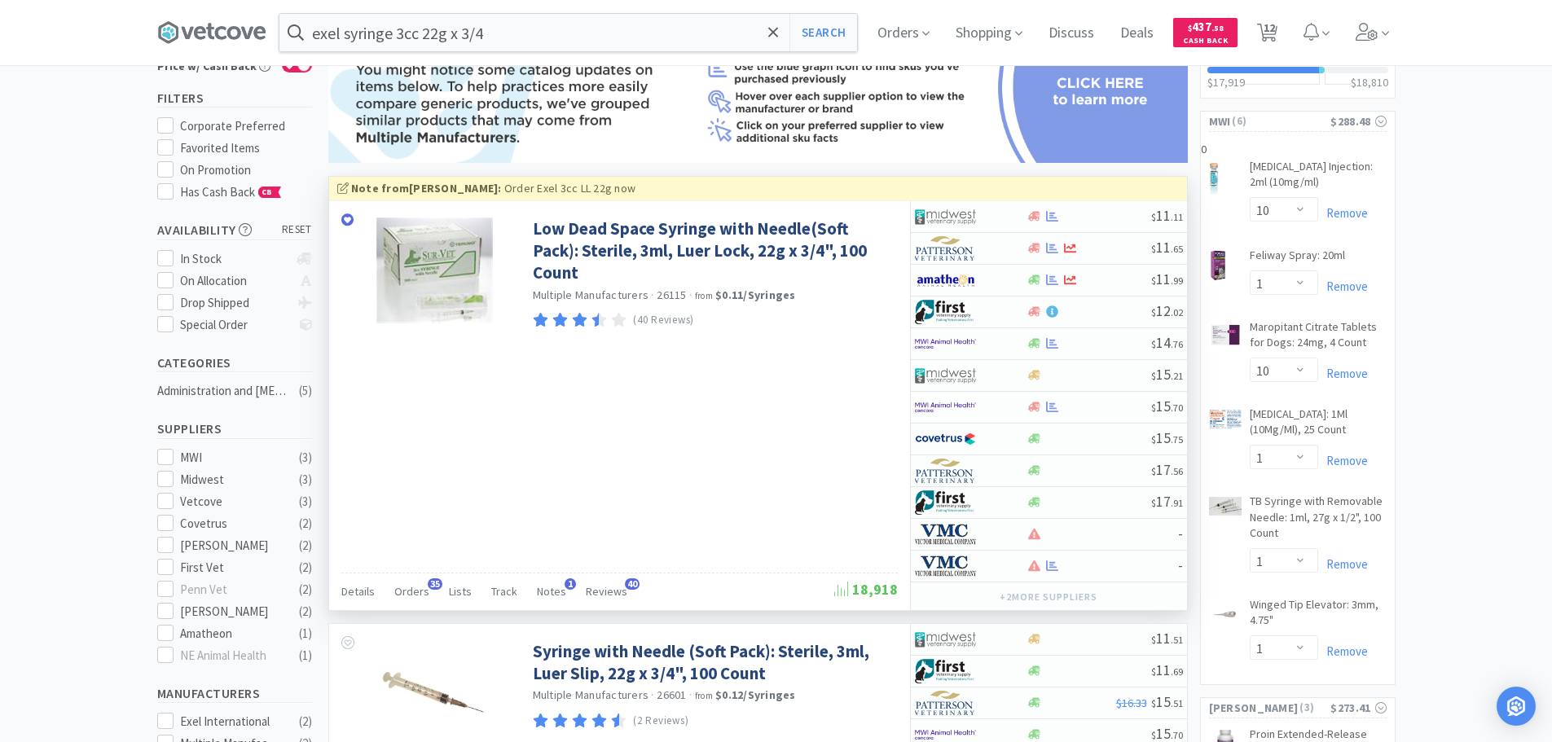
scroll to position [163, 0]
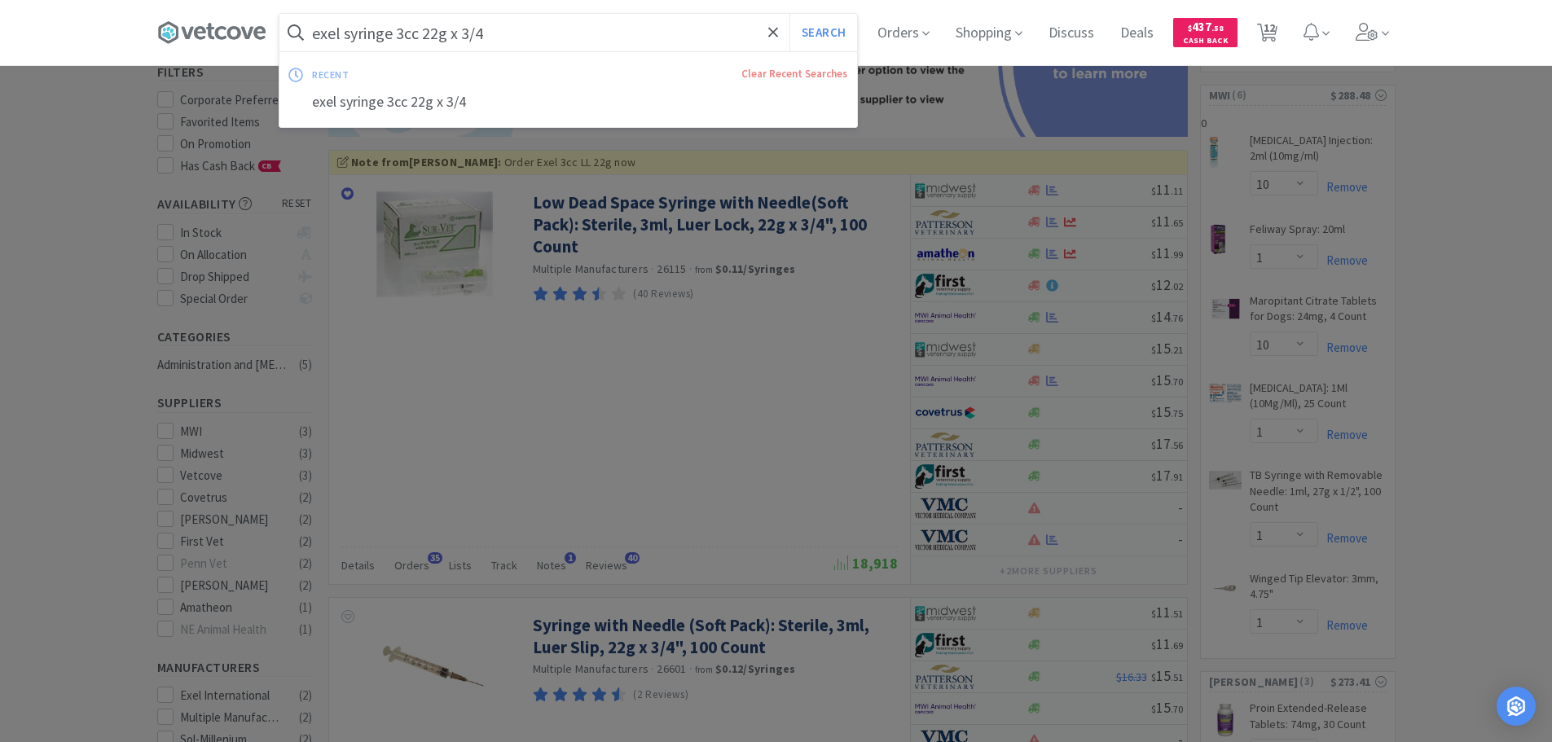
click at [504, 32] on input "exel syringe 3cc 22g x 3/4" at bounding box center [568, 32] width 578 height 37
click at [507, 31] on input "exel syringe 3cc 22g x 3/4" at bounding box center [568, 32] width 578 height 37
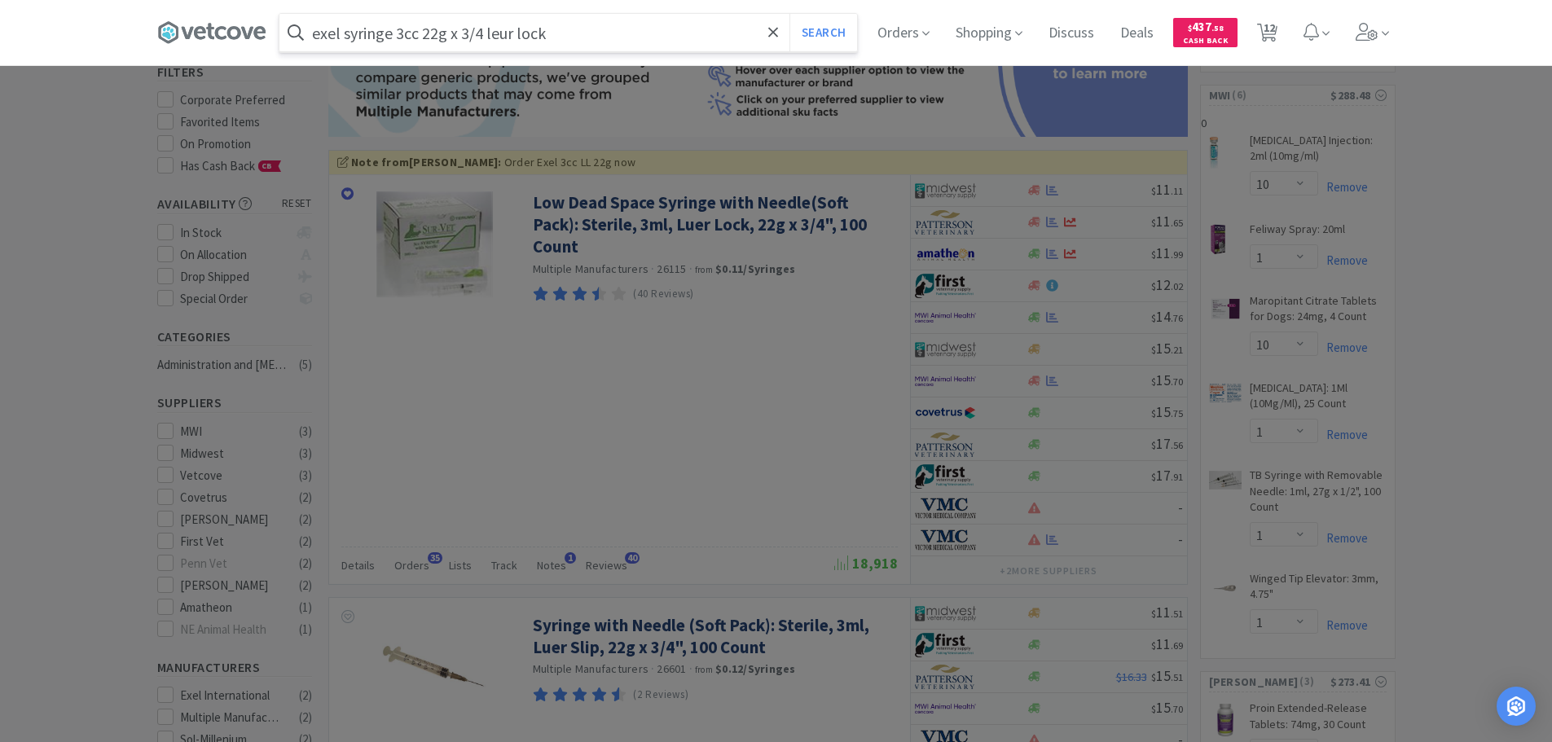
click at [789, 14] on button "Search" at bounding box center [823, 32] width 68 height 37
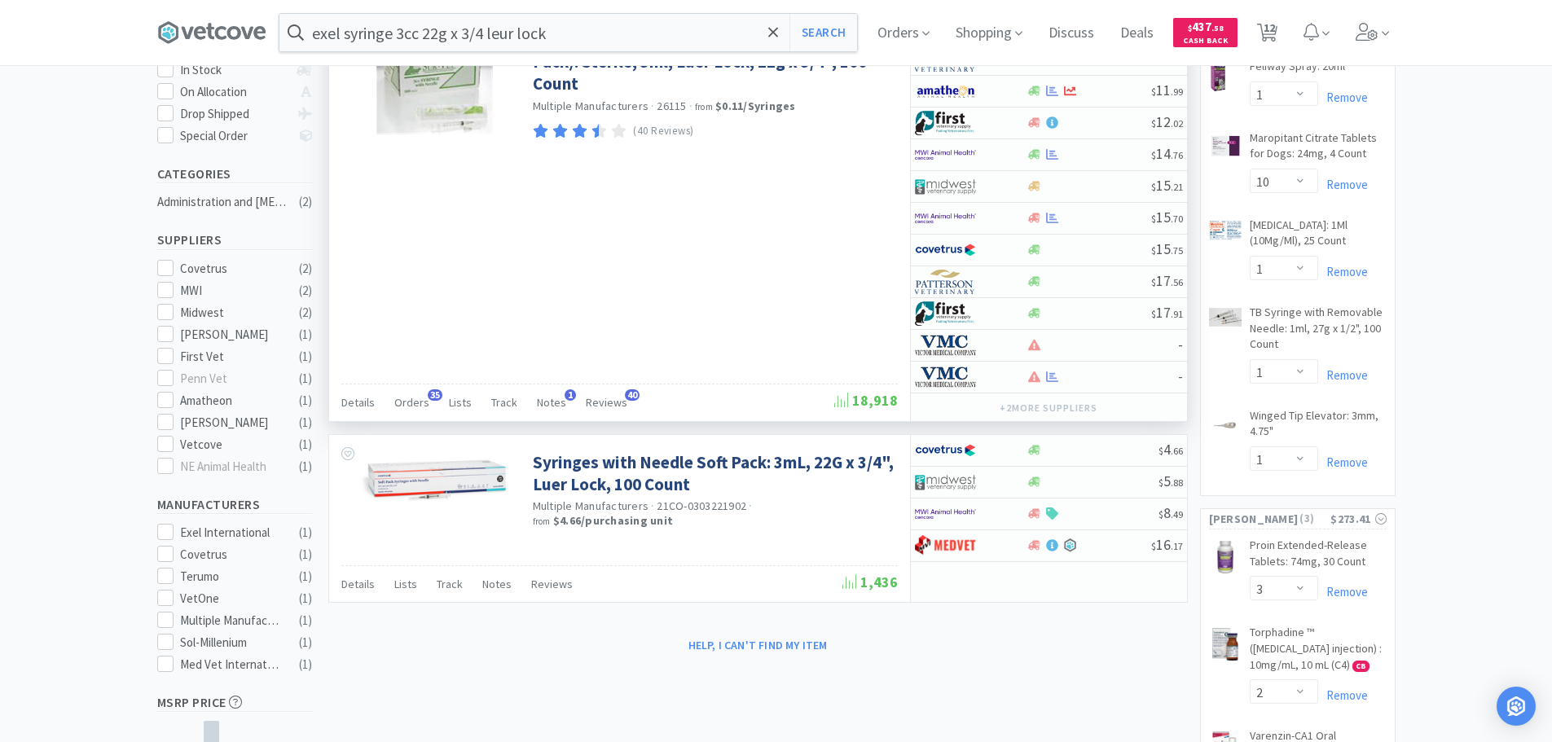
scroll to position [244, 0]
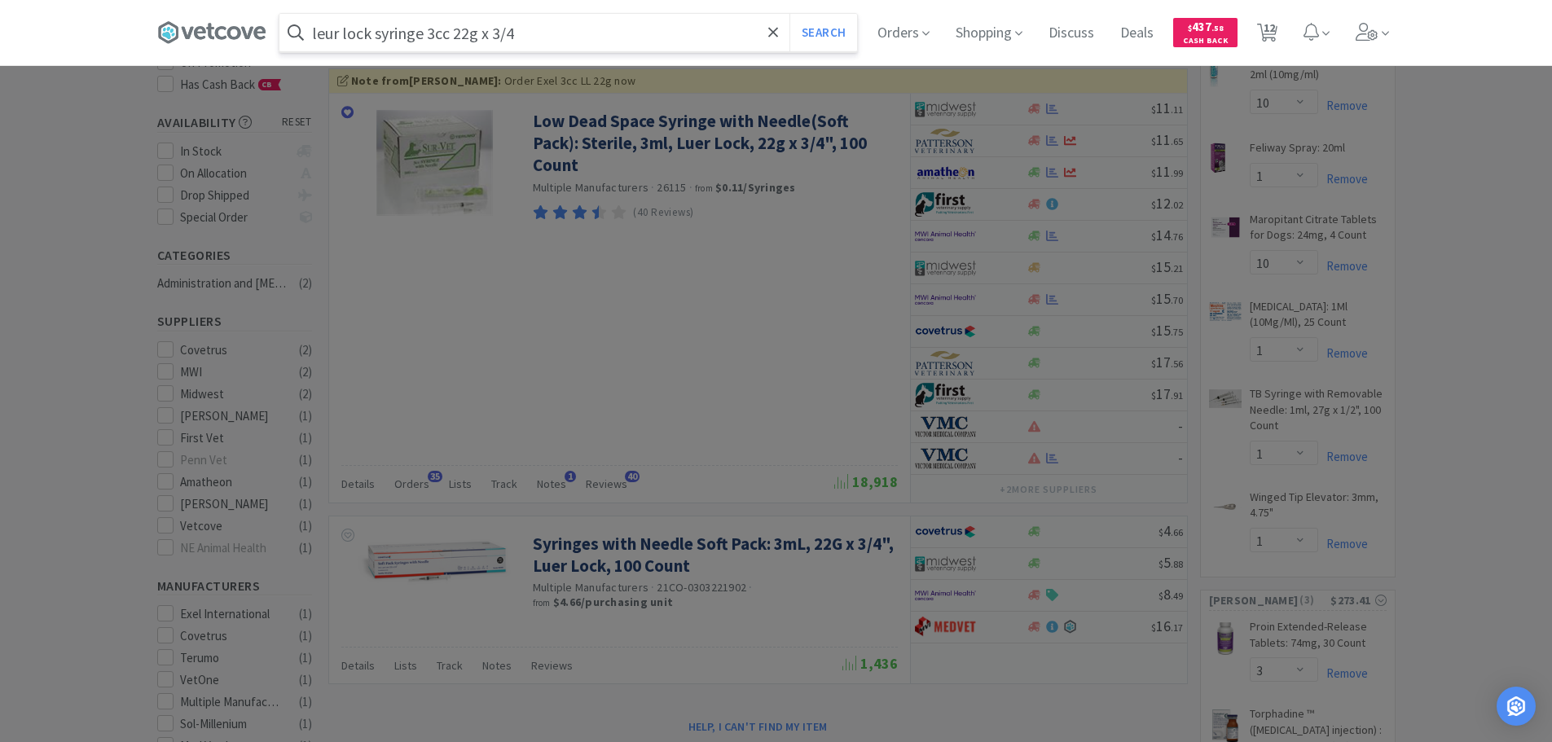
type input "leur lock syringe 3cc 22g x 3/4"
click at [789, 14] on button "Search" at bounding box center [823, 32] width 68 height 37
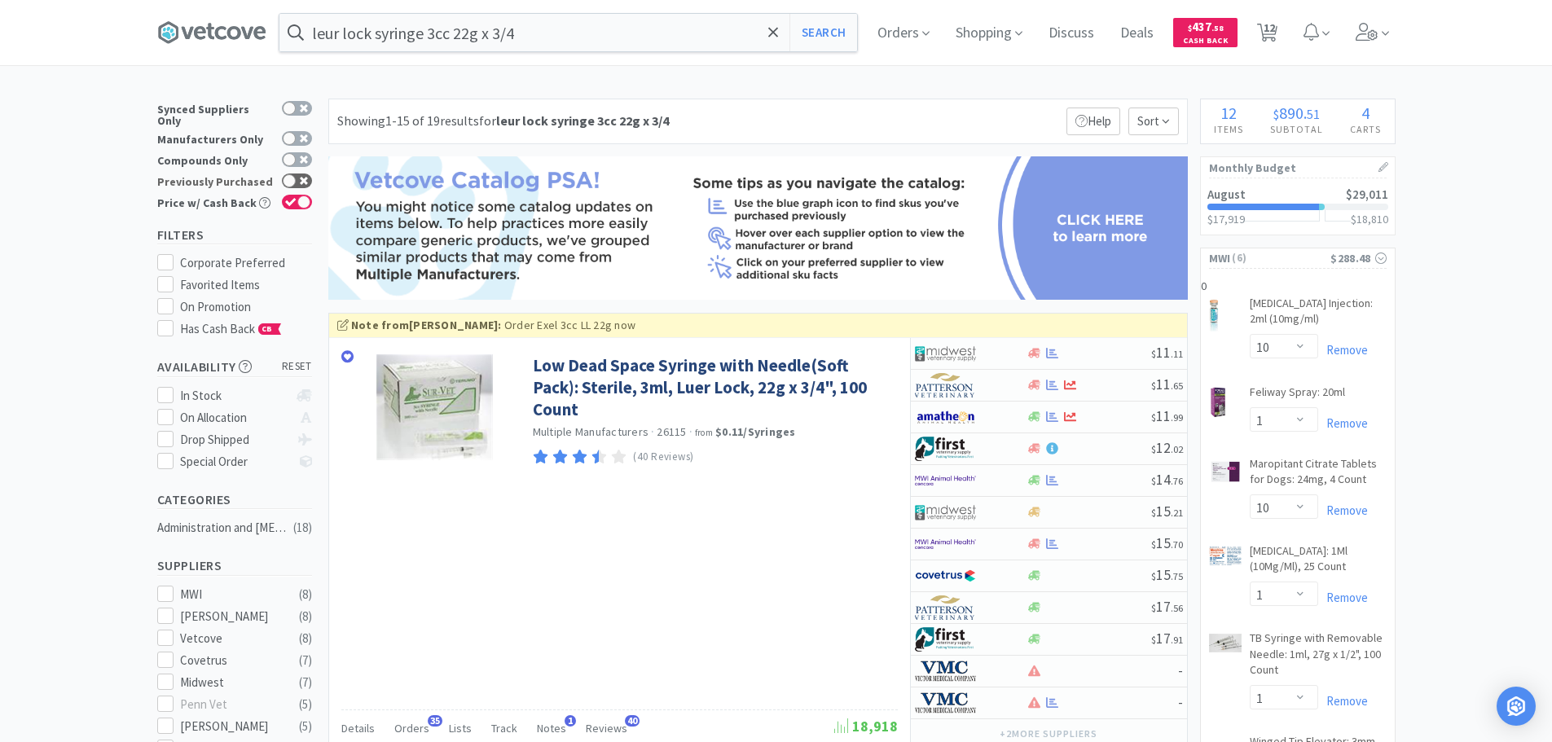
click at [303, 177] on icon at bounding box center [304, 181] width 8 height 8
checkbox input "true"
click at [1053, 476] on icon at bounding box center [1052, 480] width 12 height 12
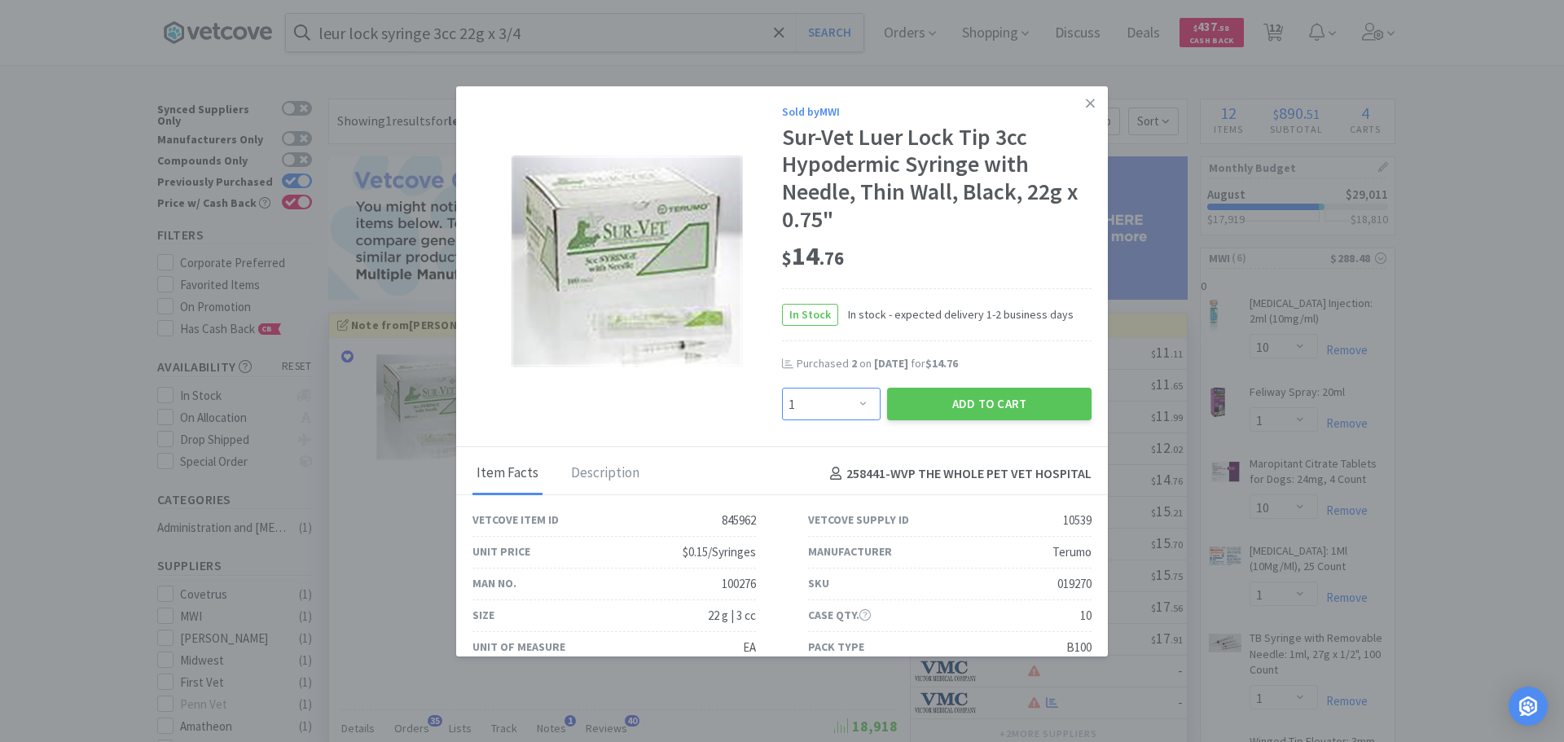
click at [855, 398] on select "Enter Quantity 1 2 3 4 5 6 7 8 9 10 11 12 13 14 15 16 17 18 19 20 Enter Quantity" at bounding box center [831, 404] width 99 height 33
select select "4"
click at [782, 388] on select "Enter Quantity 1 2 3 4 5 6 7 8 9 10 11 12 13 14 15 16 17 18 19 20 Enter Quantity" at bounding box center [831, 404] width 99 height 33
click at [972, 399] on button "Add to Cart" at bounding box center [989, 404] width 204 height 33
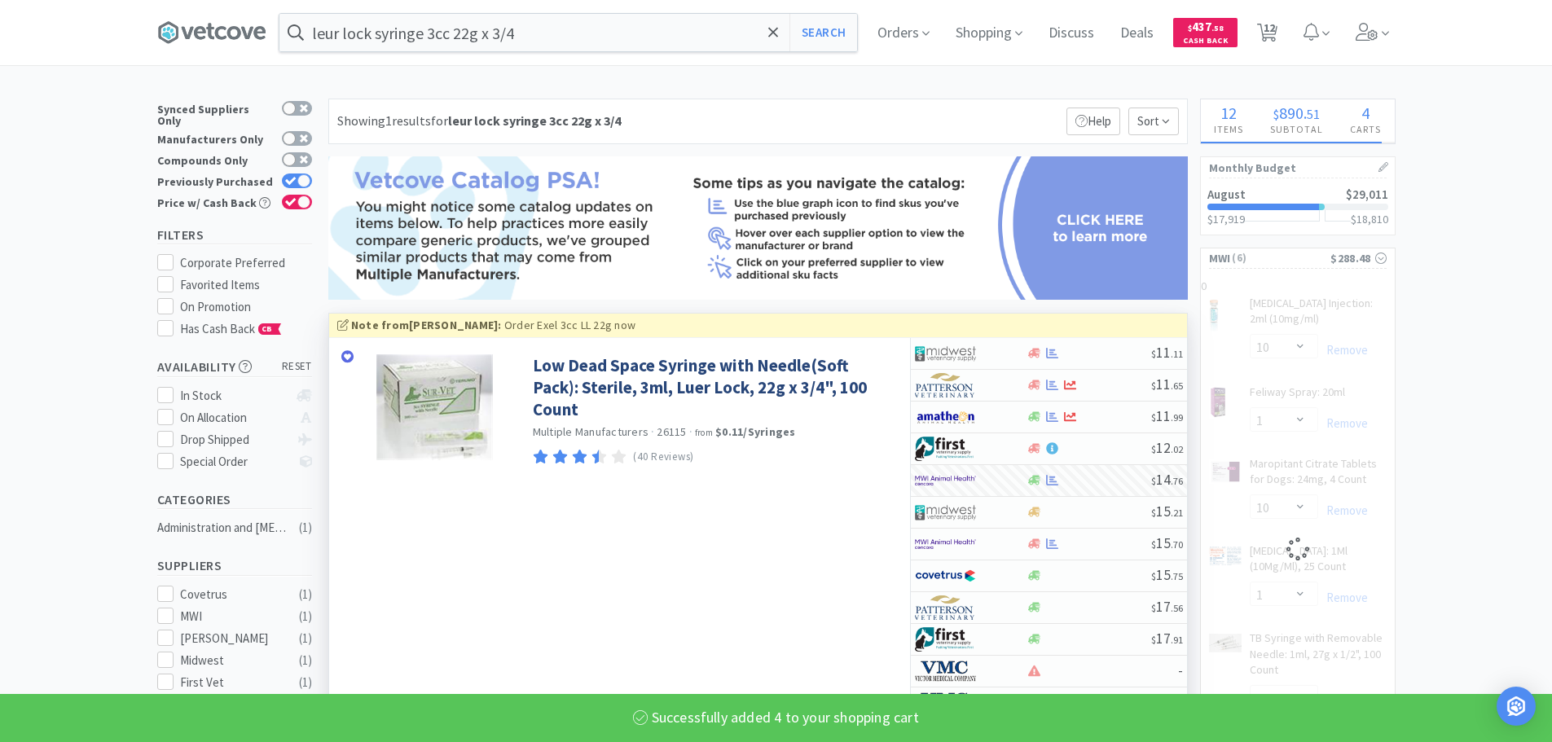
select select "4"
select select "10"
select select "1"
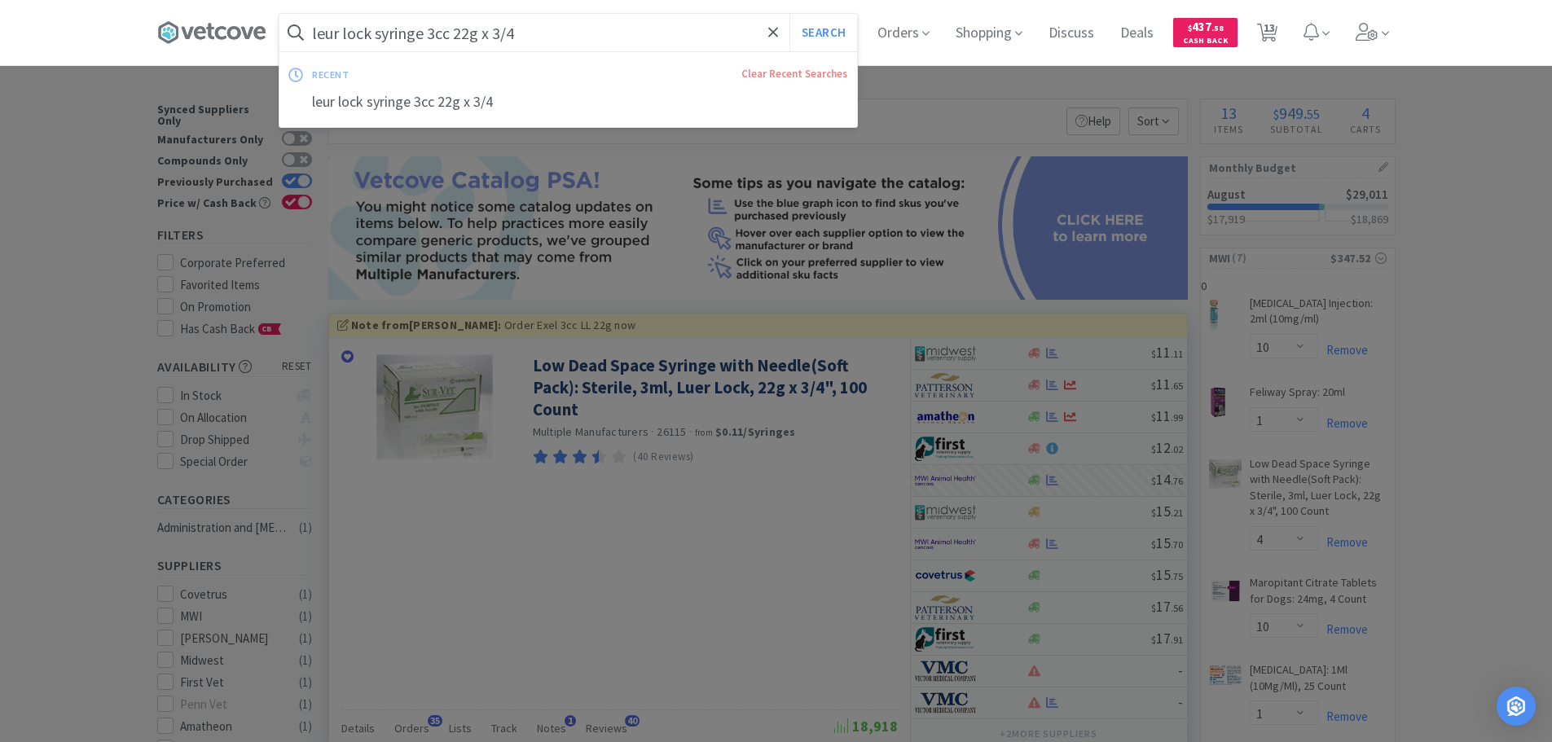
click at [542, 34] on input "leur lock syringe 3cc 22g x 3/4" at bounding box center [568, 32] width 578 height 37
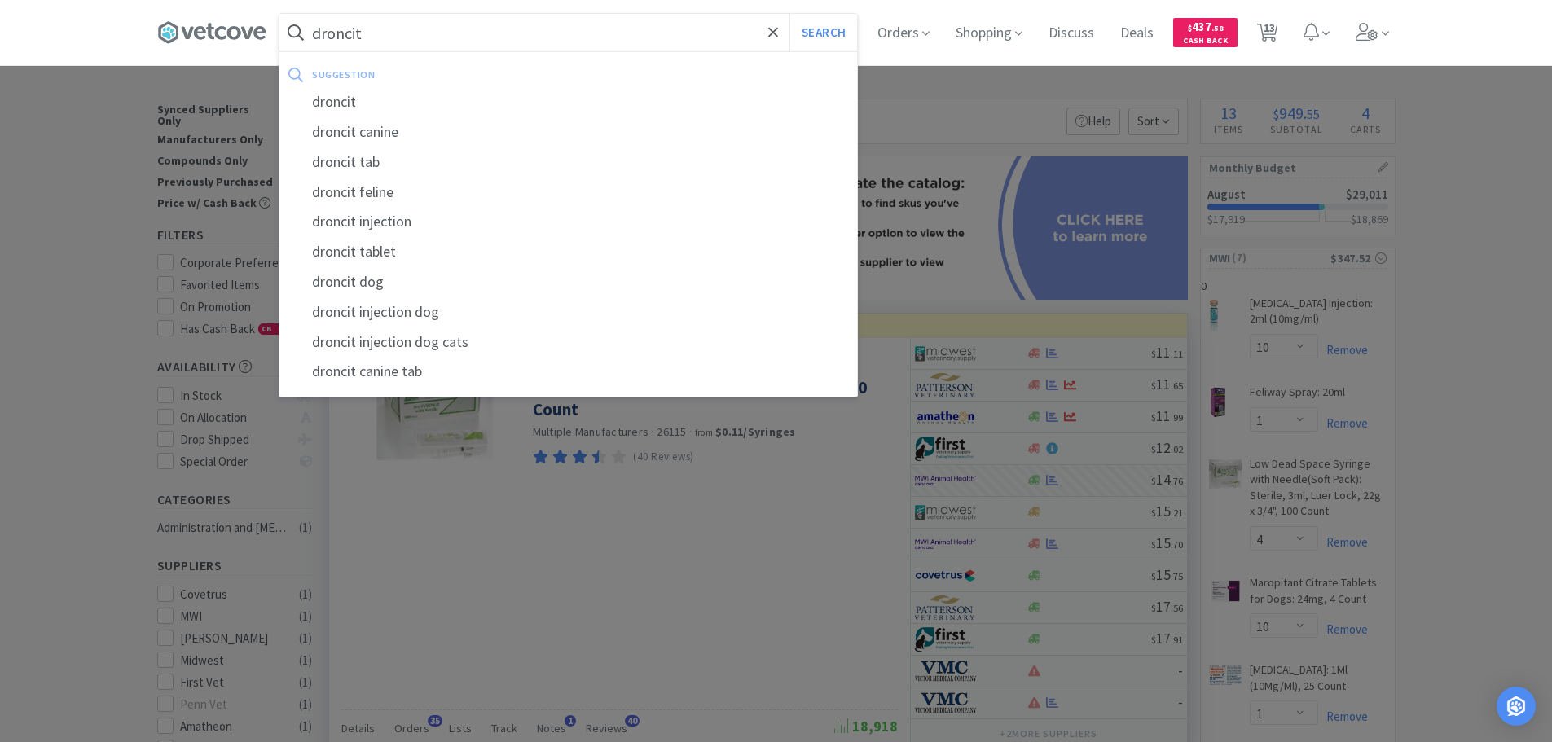
click at [789, 14] on button "Search" at bounding box center [823, 32] width 68 height 37
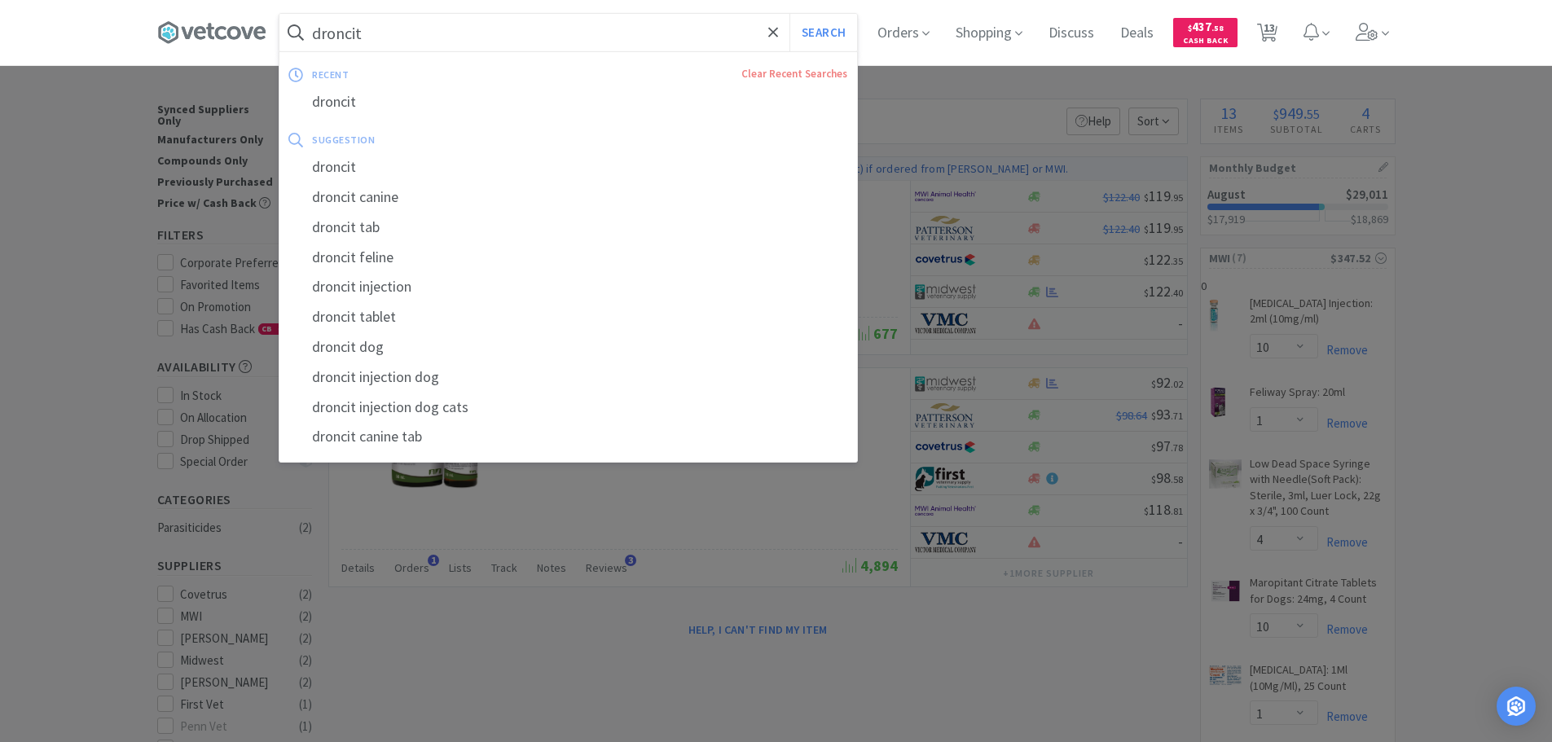
click at [479, 24] on input "droncit" at bounding box center [568, 32] width 578 height 37
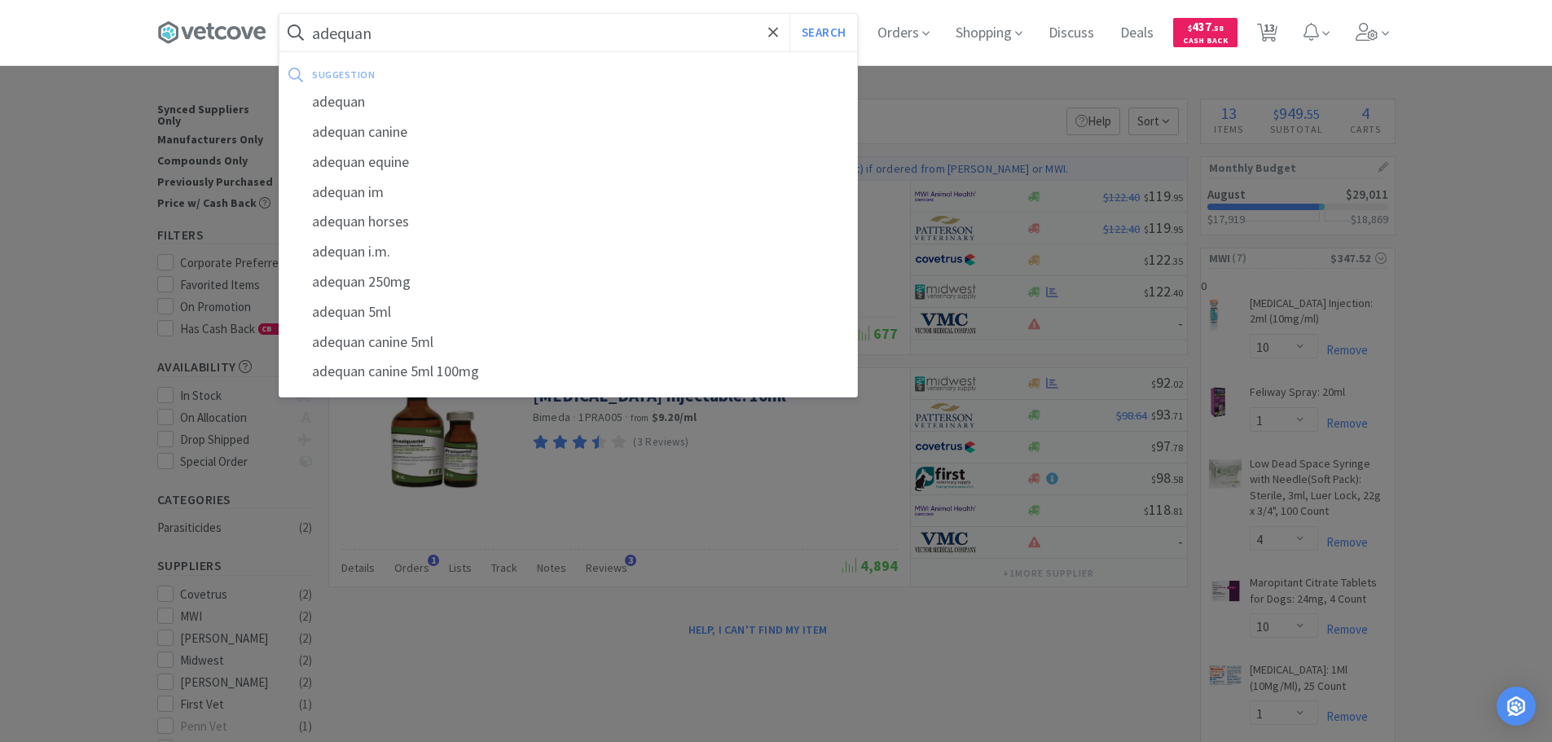
type input "adequan"
click at [789, 14] on button "Search" at bounding box center [823, 32] width 68 height 37
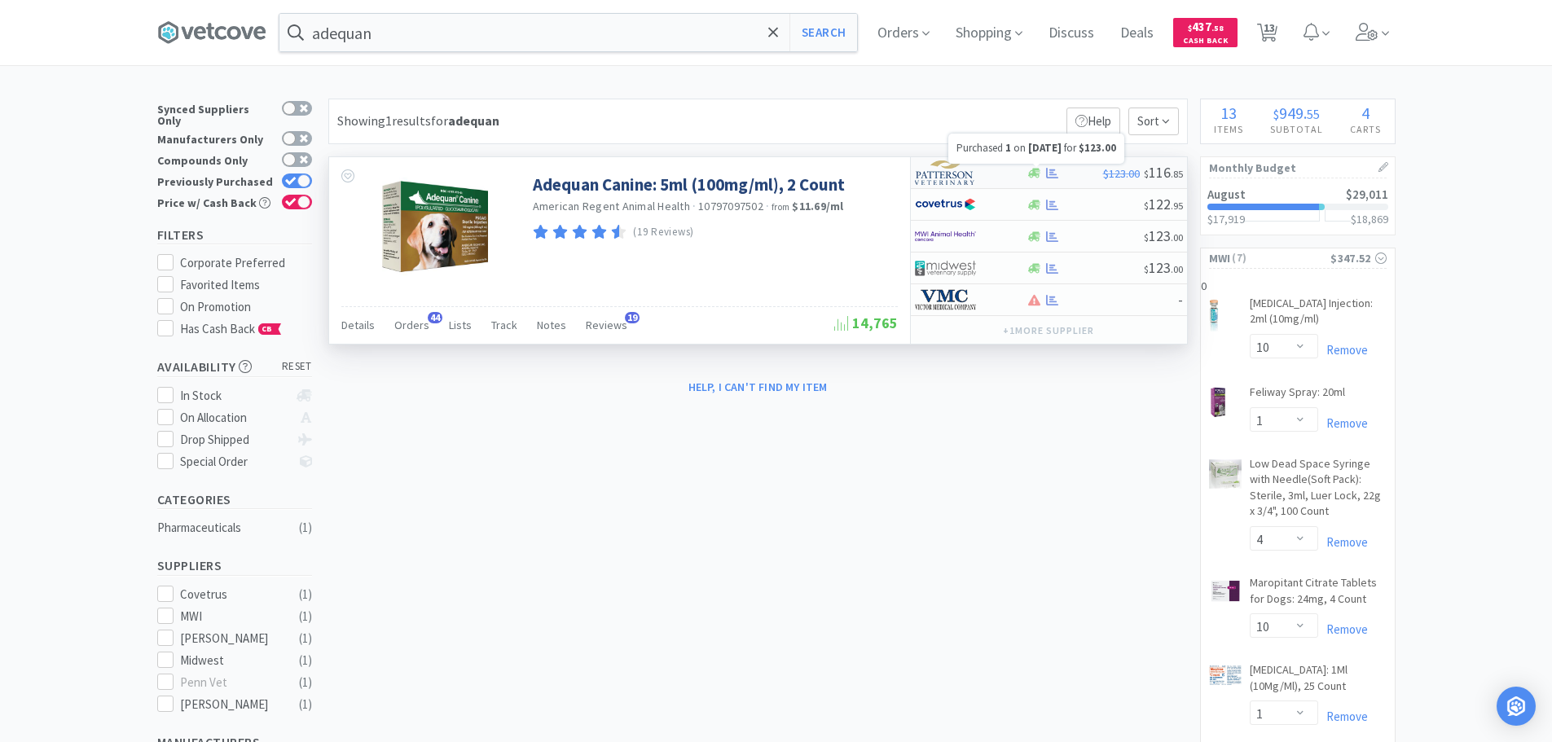
click at [1050, 168] on icon at bounding box center [1052, 173] width 12 height 12
select select "1"
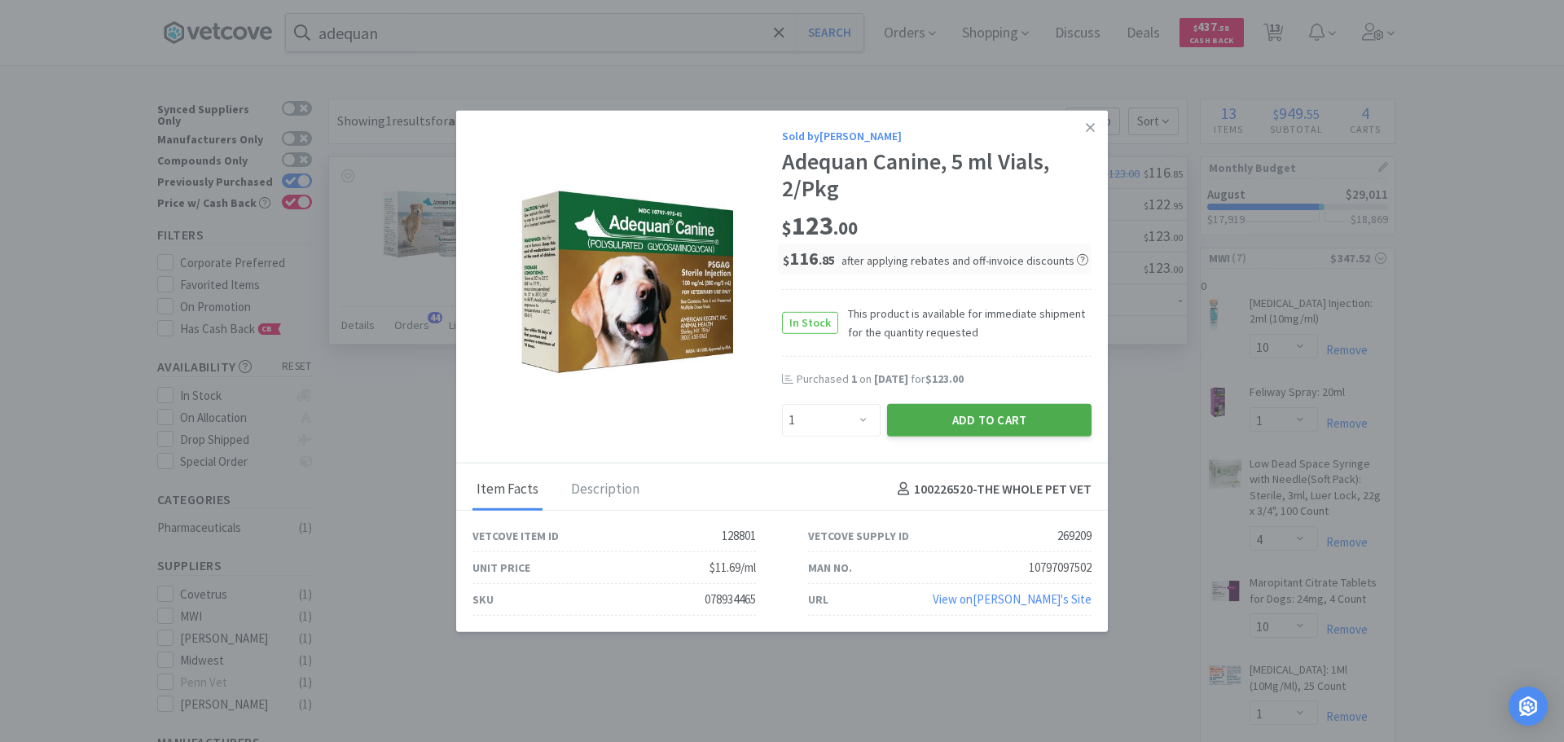
click at [979, 418] on button "Add to Cart" at bounding box center [989, 419] width 204 height 33
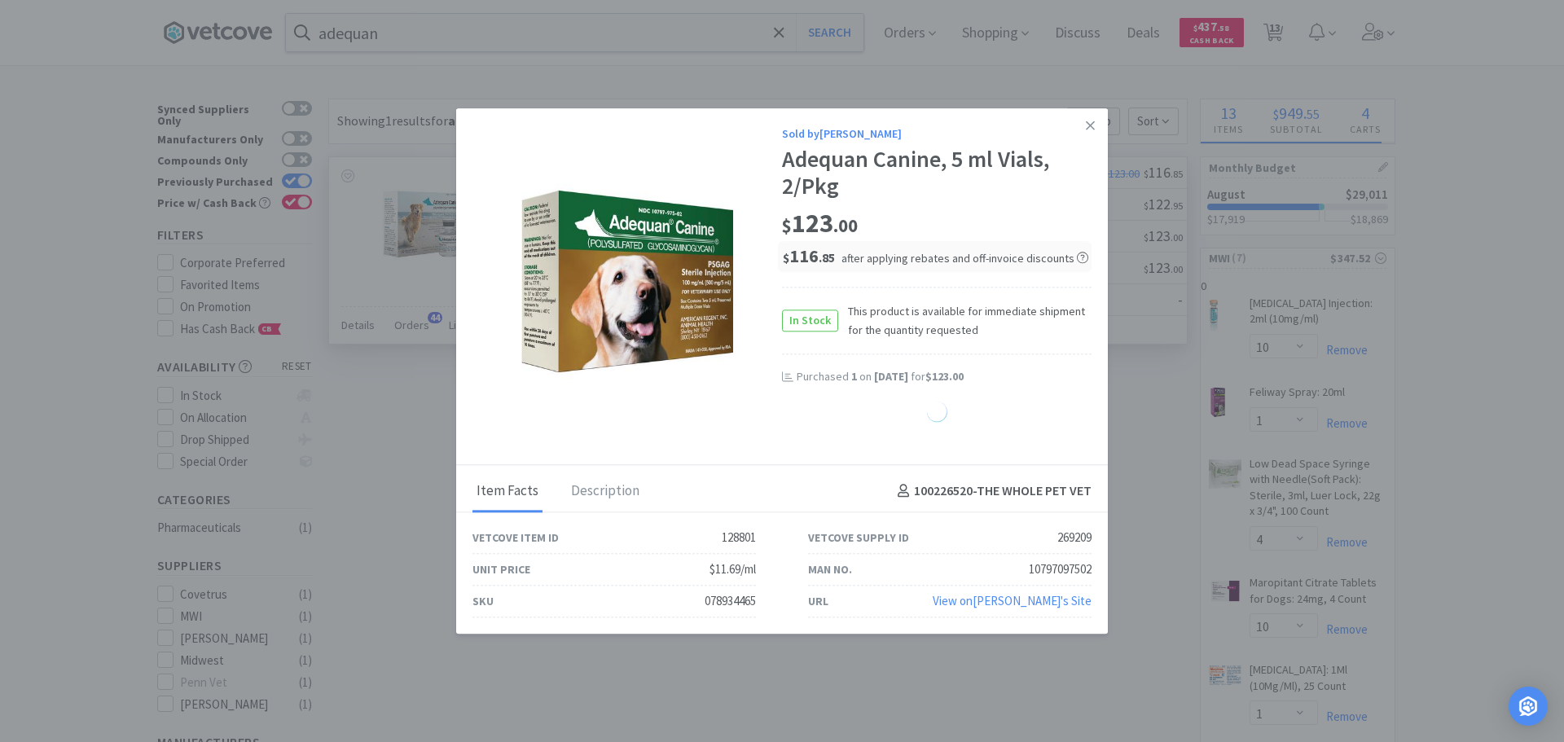
select select "1"
select select "3"
select select "2"
select select "1"
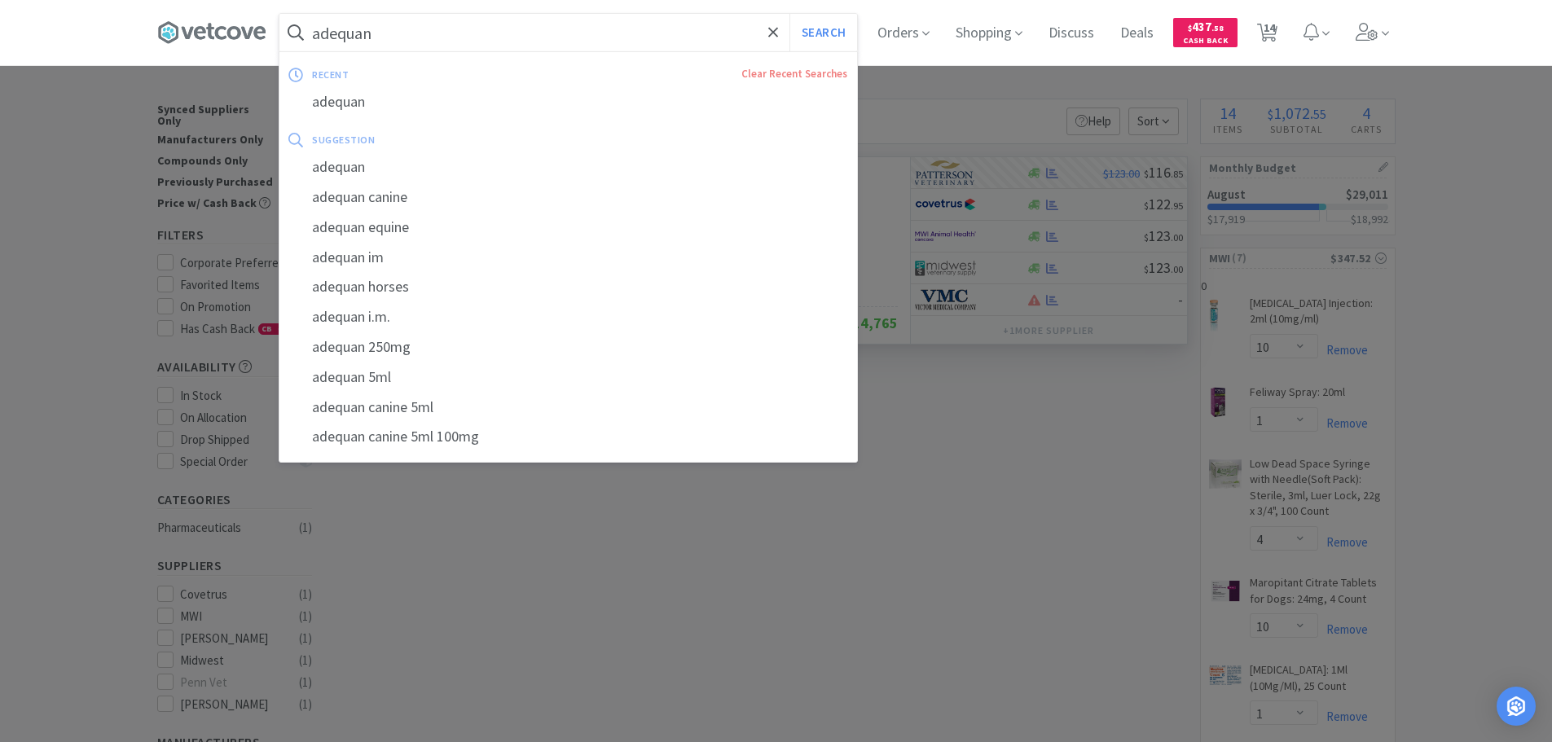
click at [429, 31] on input "adequan" at bounding box center [568, 32] width 578 height 37
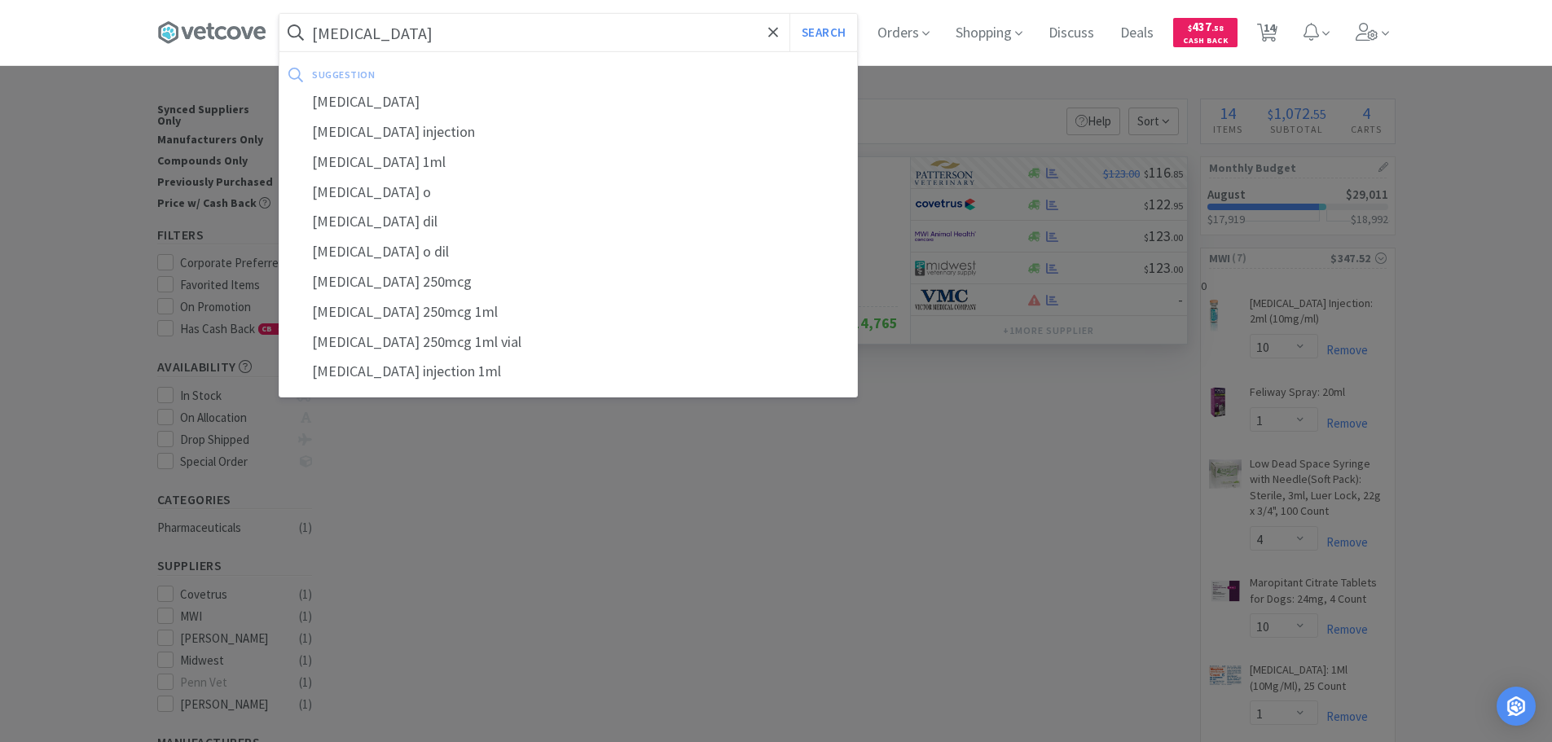
type input "[MEDICAL_DATA]"
click at [789, 14] on button "Search" at bounding box center [823, 32] width 68 height 37
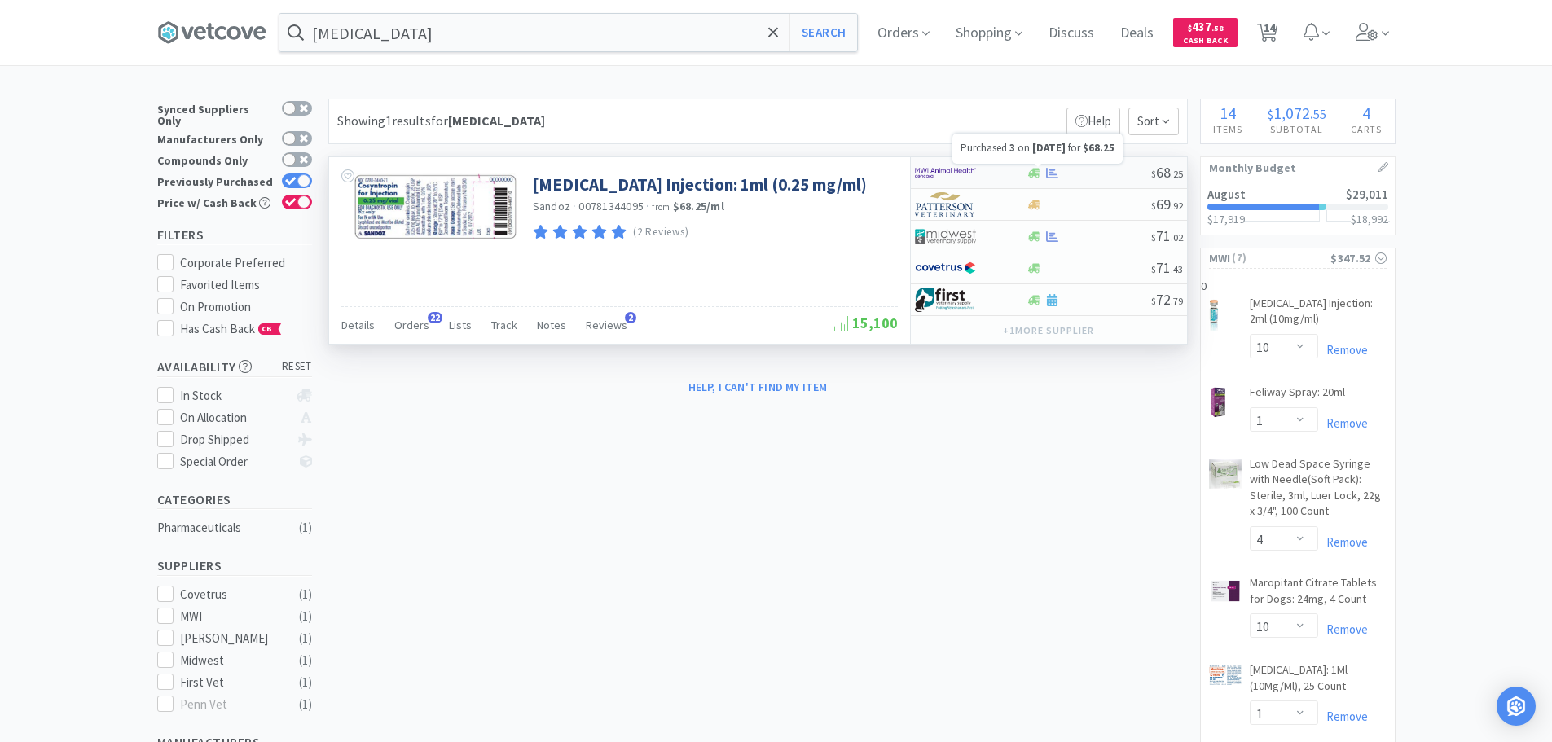
click at [1054, 171] on icon at bounding box center [1052, 173] width 12 height 12
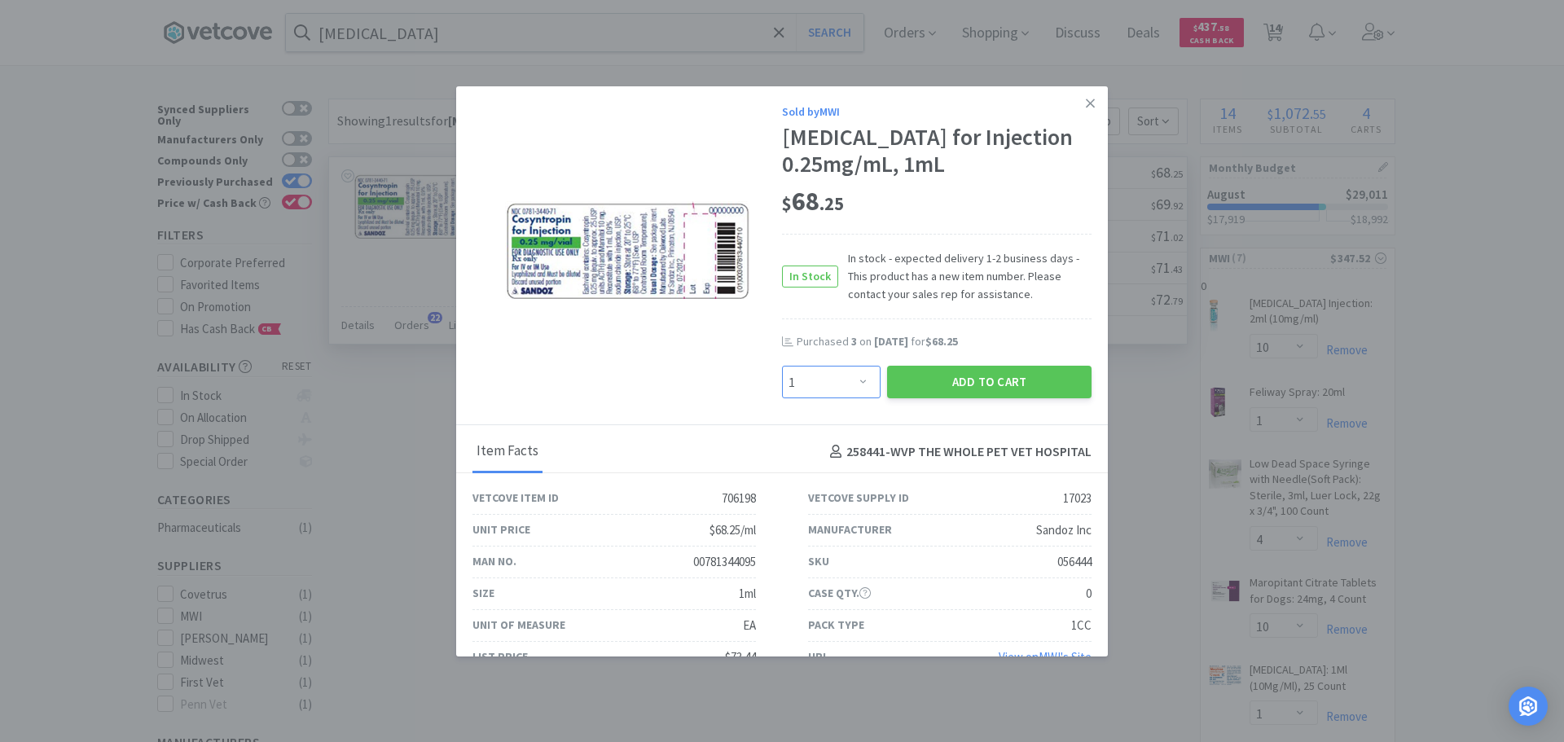
drag, startPoint x: 848, startPoint y: 375, endPoint x: 855, endPoint y: 367, distance: 11.0
click at [851, 372] on select "Enter Quantity 1 2 3 4 5 6 7 8 9 10 11 12 13 14 15 16 17 18 19 20 Enter Quantity" at bounding box center [831, 382] width 99 height 33
select select "2"
click at [782, 366] on select "Enter Quantity 1 2 3 4 5 6 7 8 9 10 11 12 13 14 15 16 17 18 19 20 Enter Quantity" at bounding box center [831, 382] width 99 height 33
click at [963, 378] on button "Add to Cart" at bounding box center [989, 382] width 204 height 33
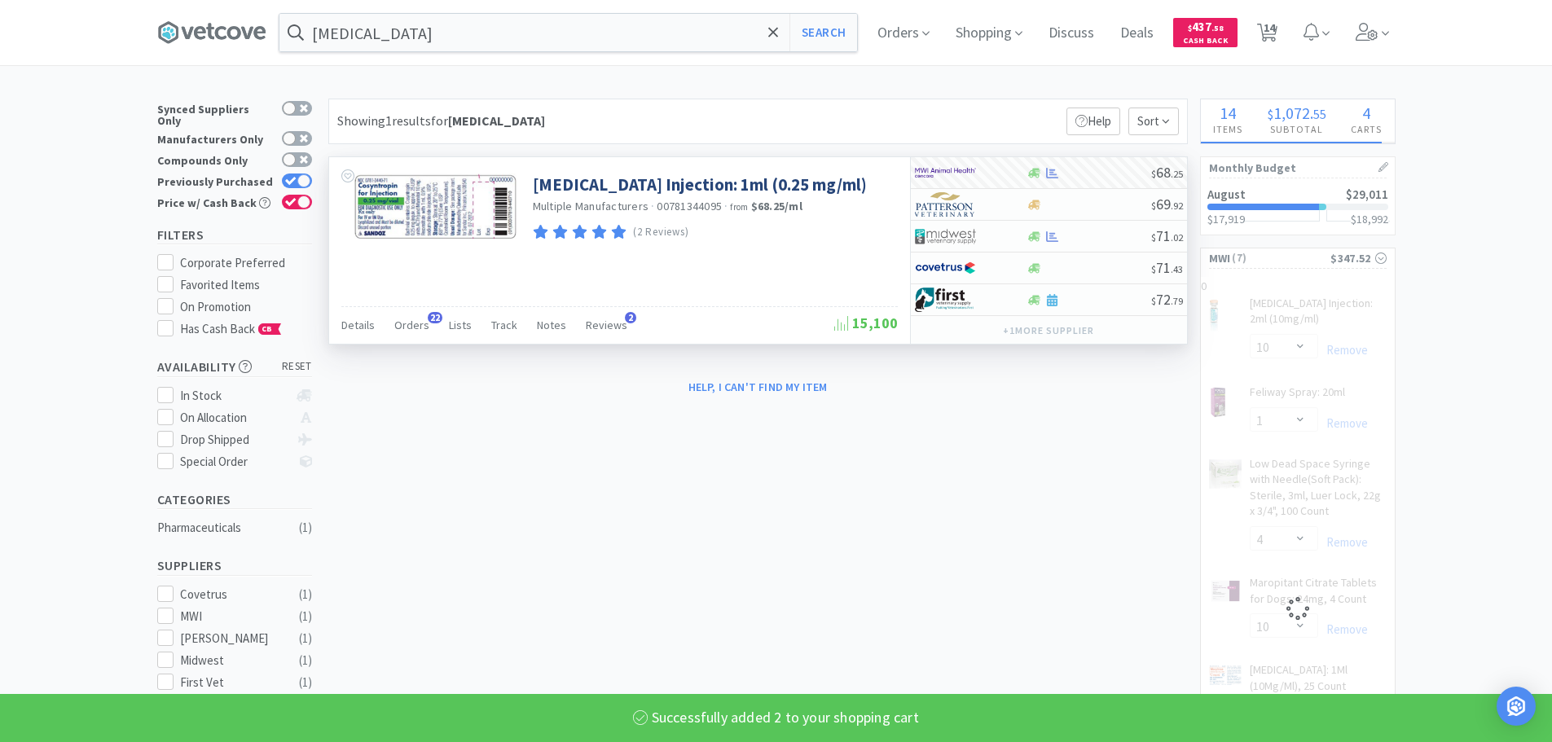
select select "2"
select select "10"
select select "1"
select select "4"
select select "10"
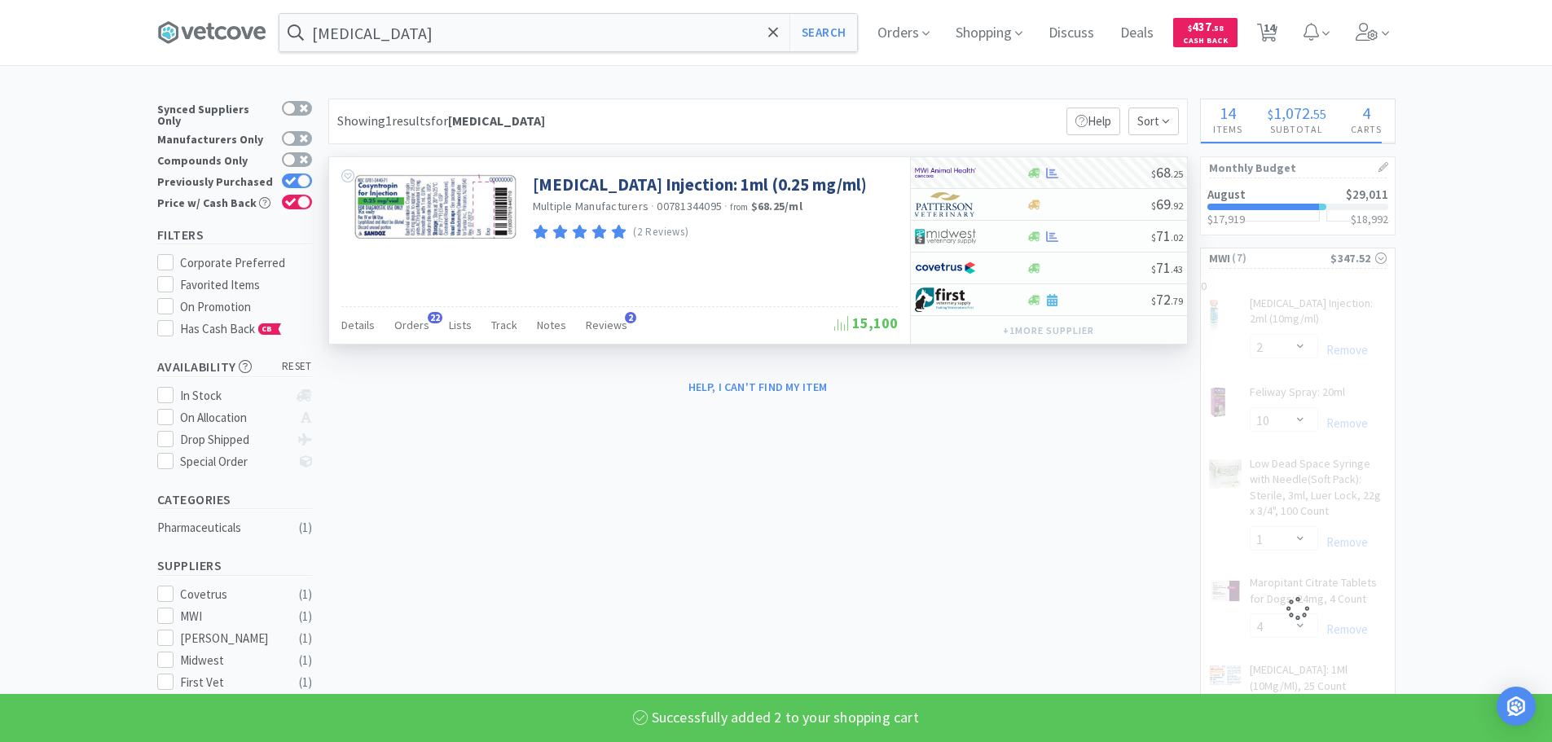
select select "1"
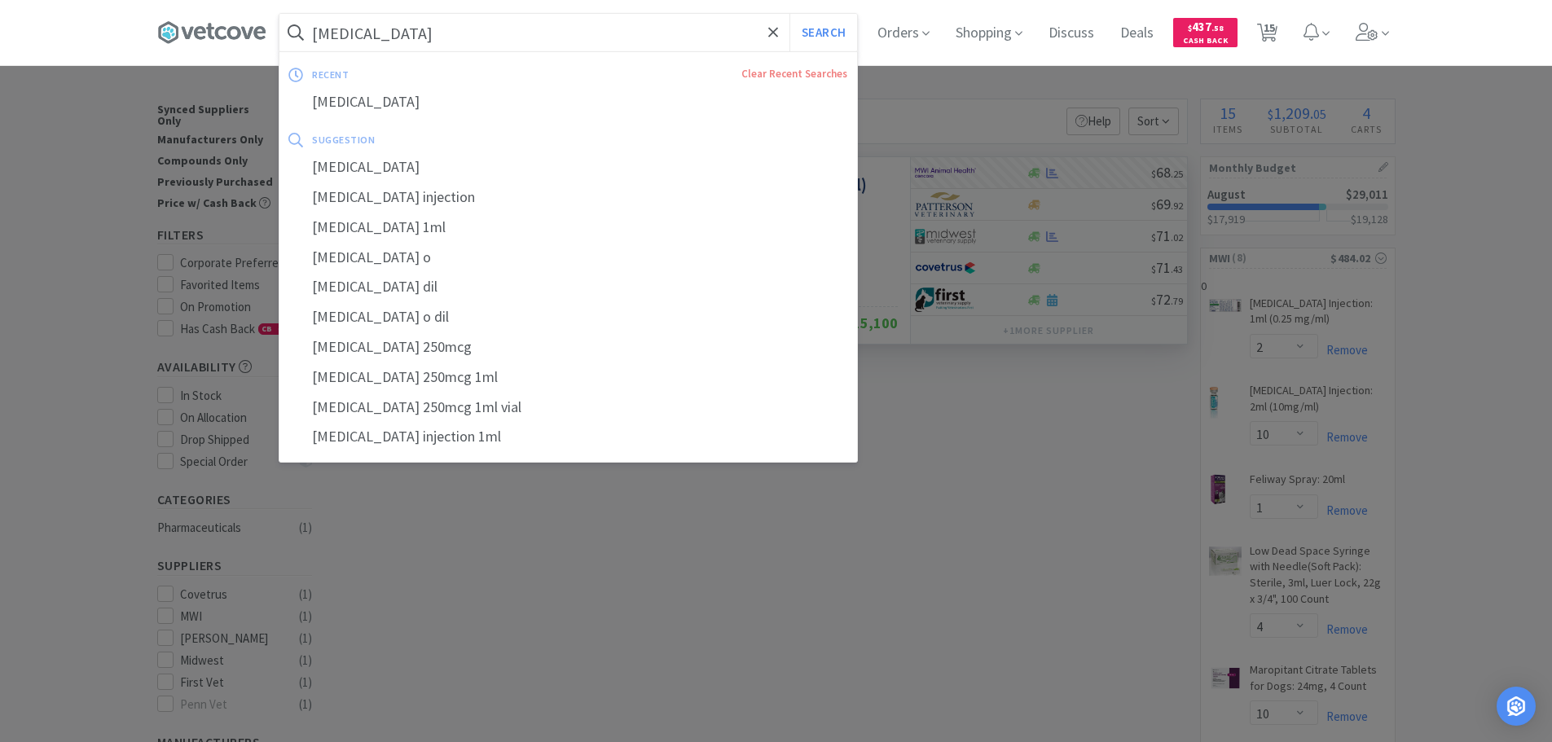
click at [499, 21] on input "[MEDICAL_DATA]" at bounding box center [568, 32] width 578 height 37
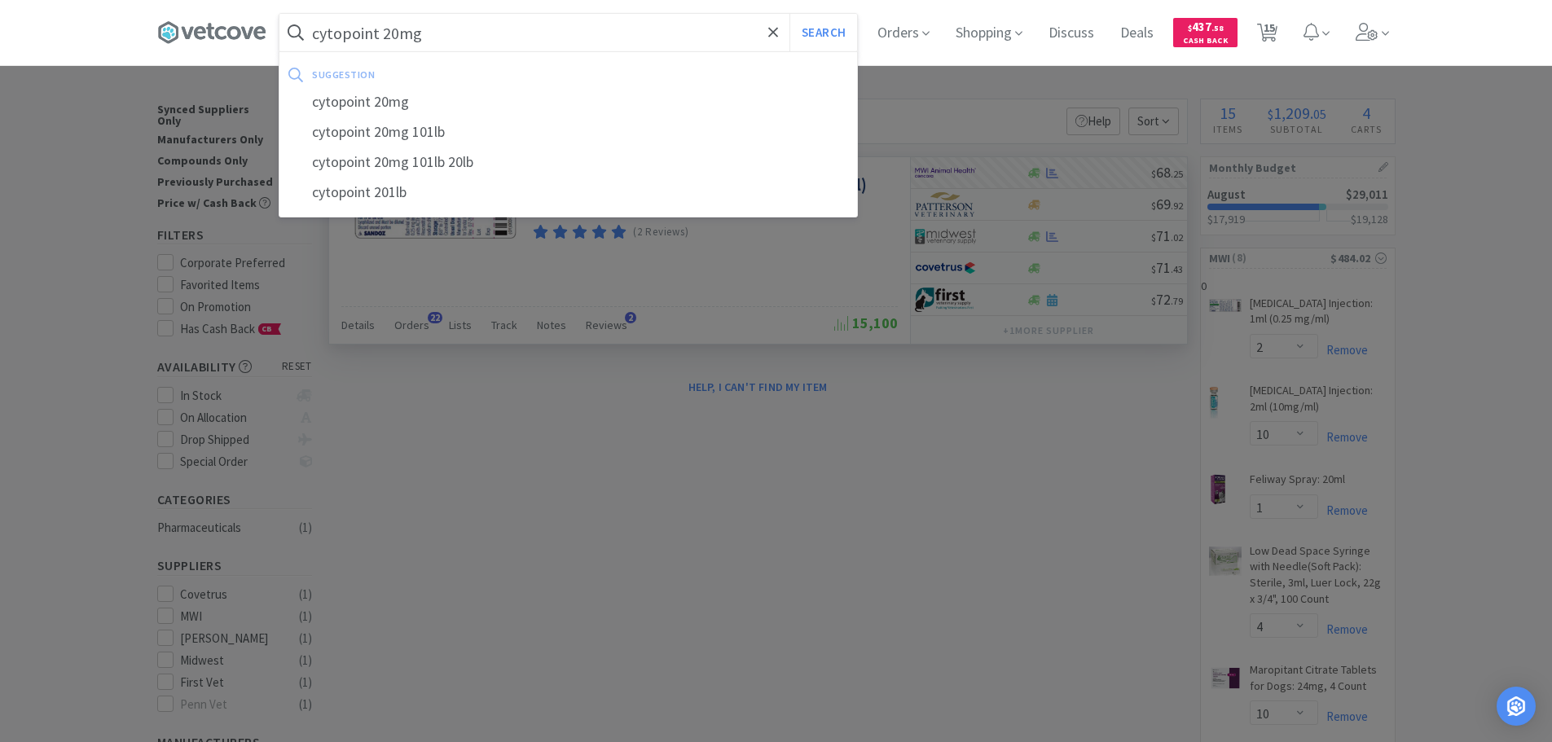
type input "cytopoint 20mg"
click at [789, 14] on button "Search" at bounding box center [823, 32] width 68 height 37
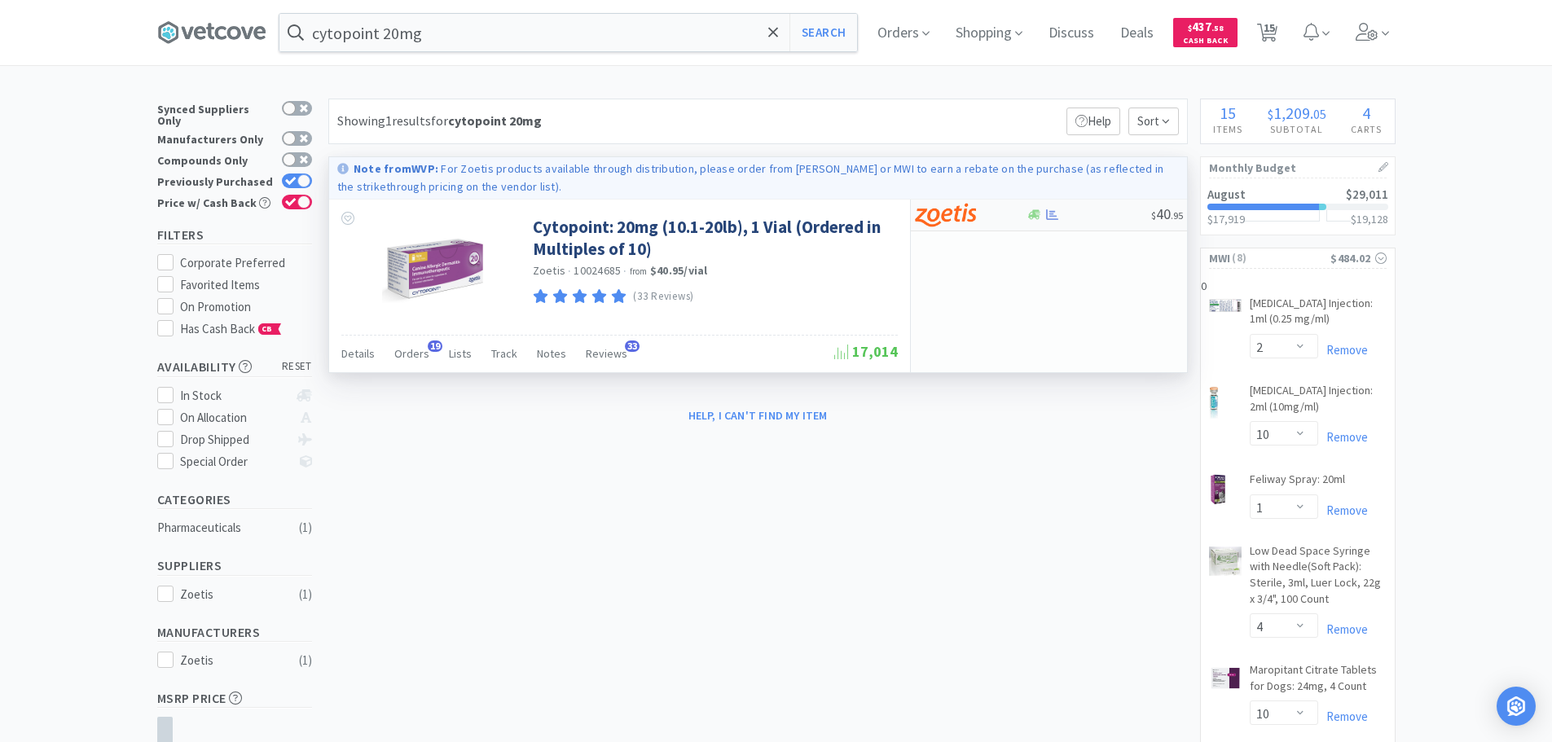
click at [1048, 208] on div "$ 40 . 95" at bounding box center [1049, 216] width 276 height 32
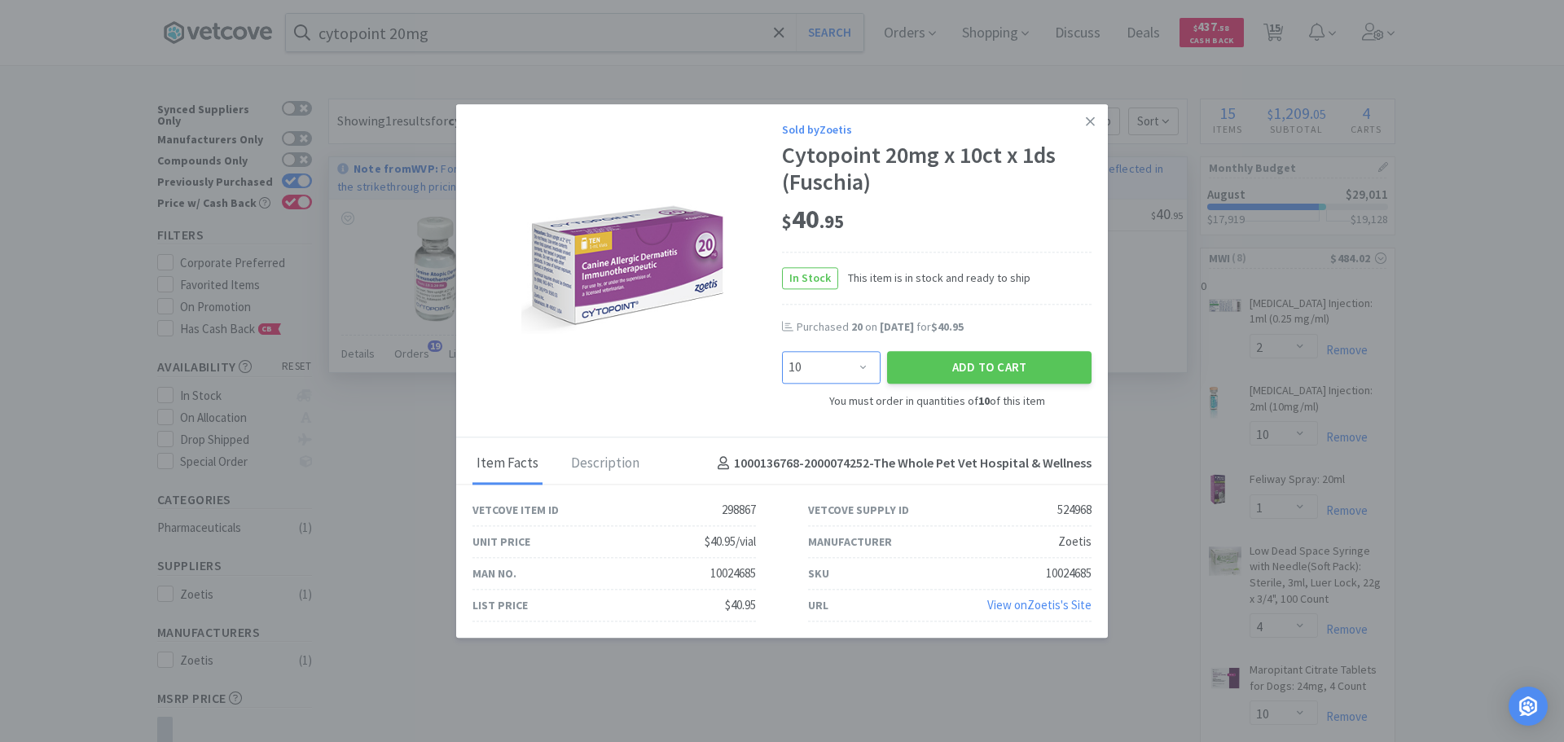
click at [869, 355] on select "Enter Quantity 10 20 30 40 50 60 70 80 90 100 110 120 130 140 150 160 170 180 1…" at bounding box center [831, 368] width 99 height 33
select select "20"
click at [782, 352] on select "Enter Quantity 10 20 30 40 50 60 70 80 90 100 110 120 130 140 150 160 170 180 1…" at bounding box center [831, 368] width 99 height 33
click at [981, 365] on button "Add to Cart" at bounding box center [989, 368] width 204 height 33
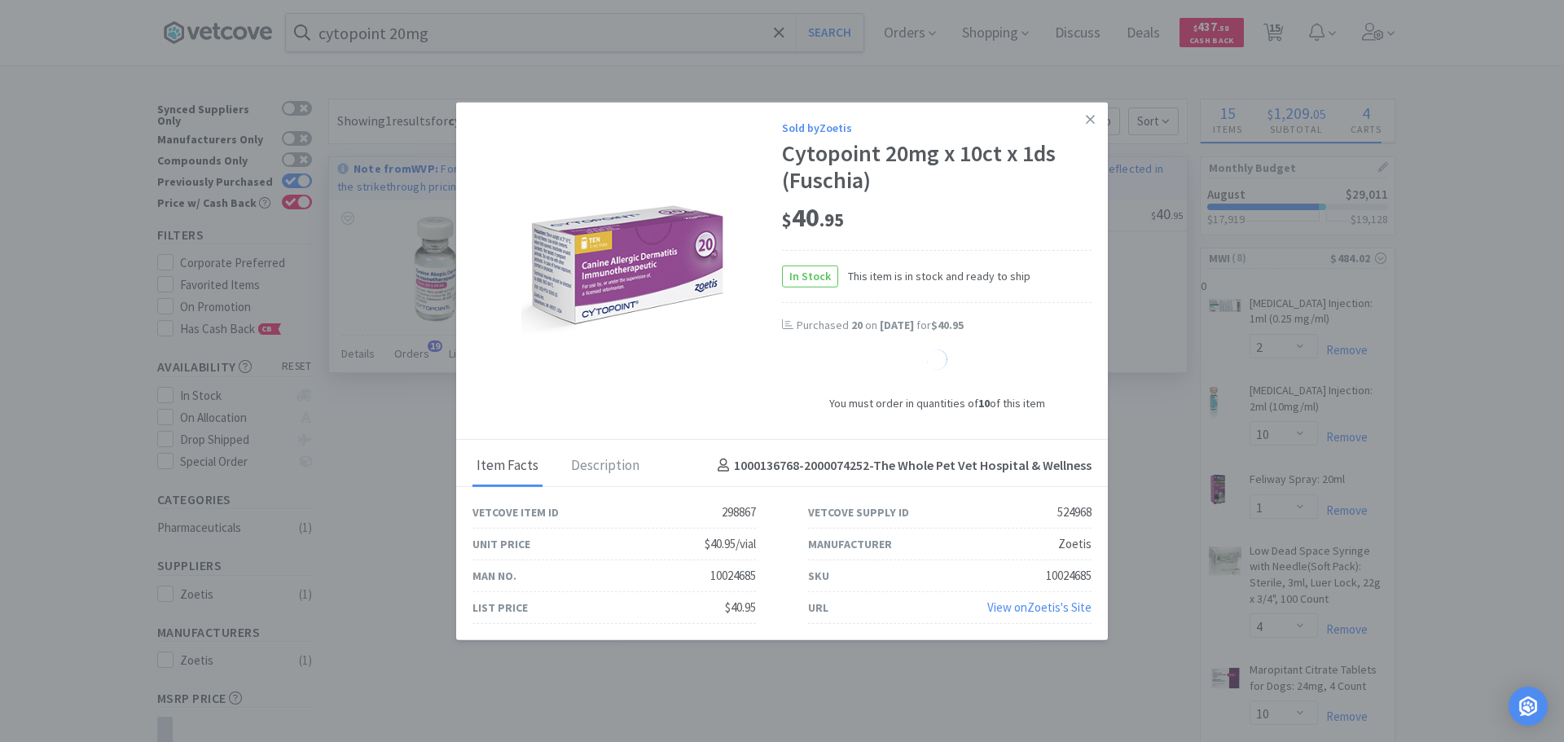
select select "20"
select select "1"
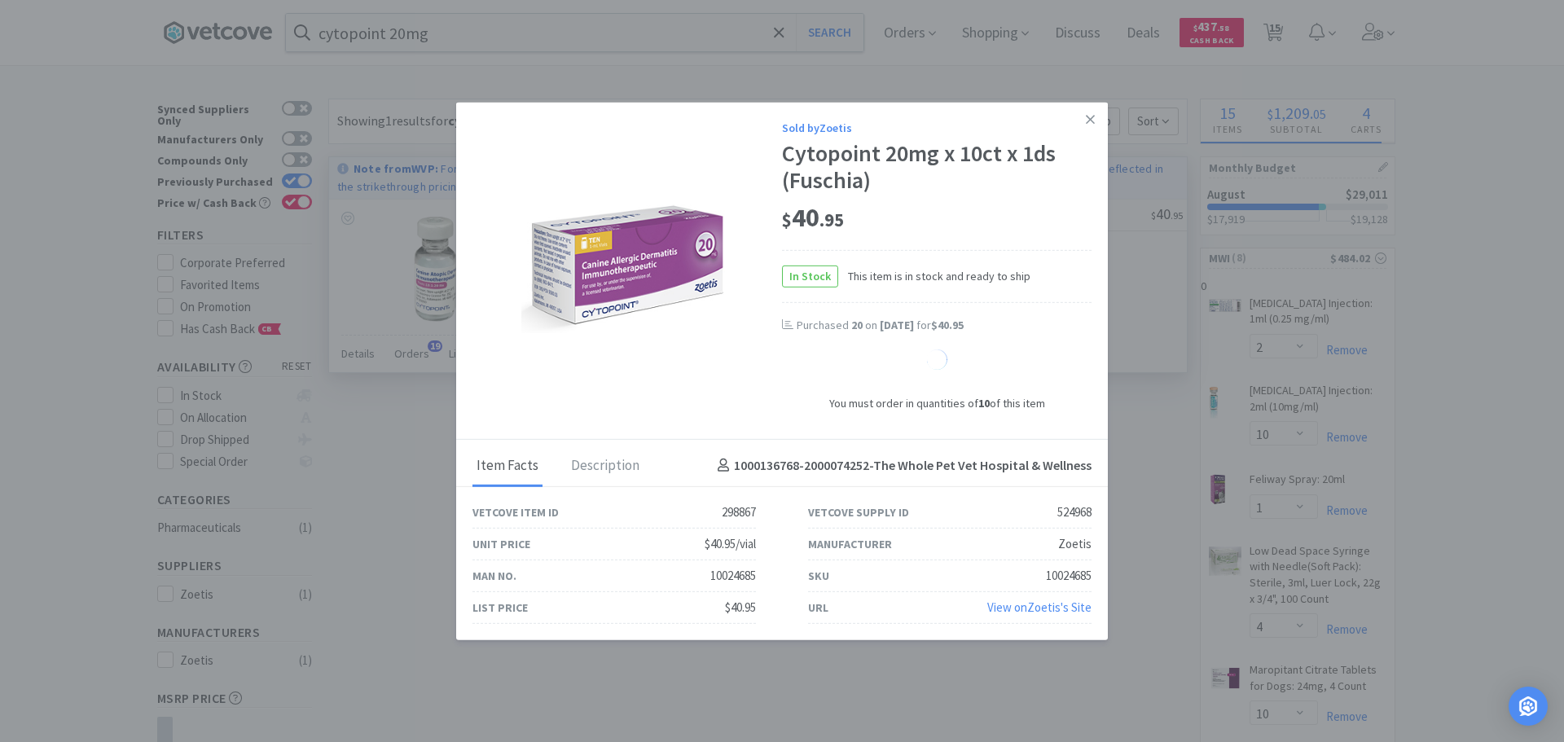
select select "1"
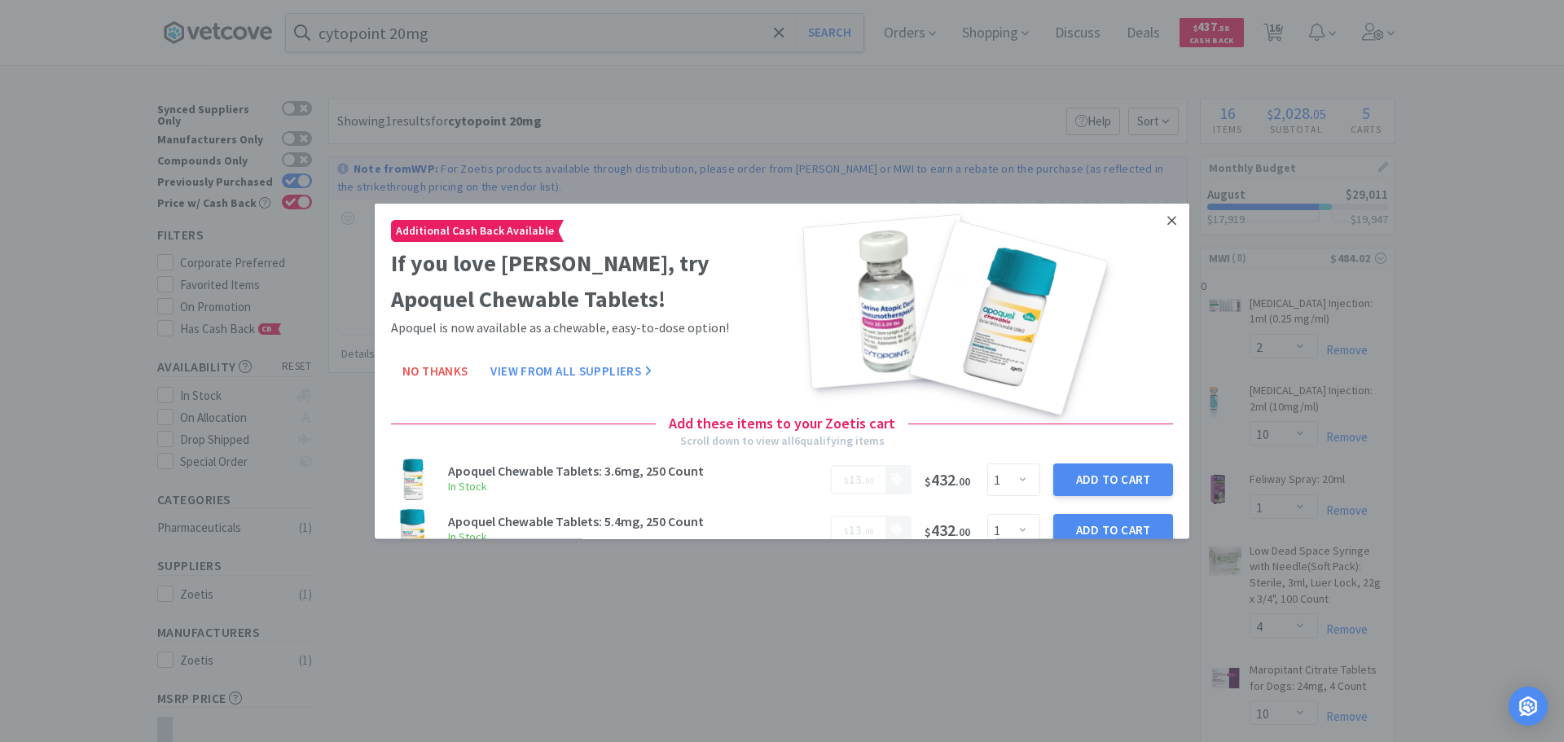
click at [1167, 216] on icon at bounding box center [1171, 220] width 9 height 15
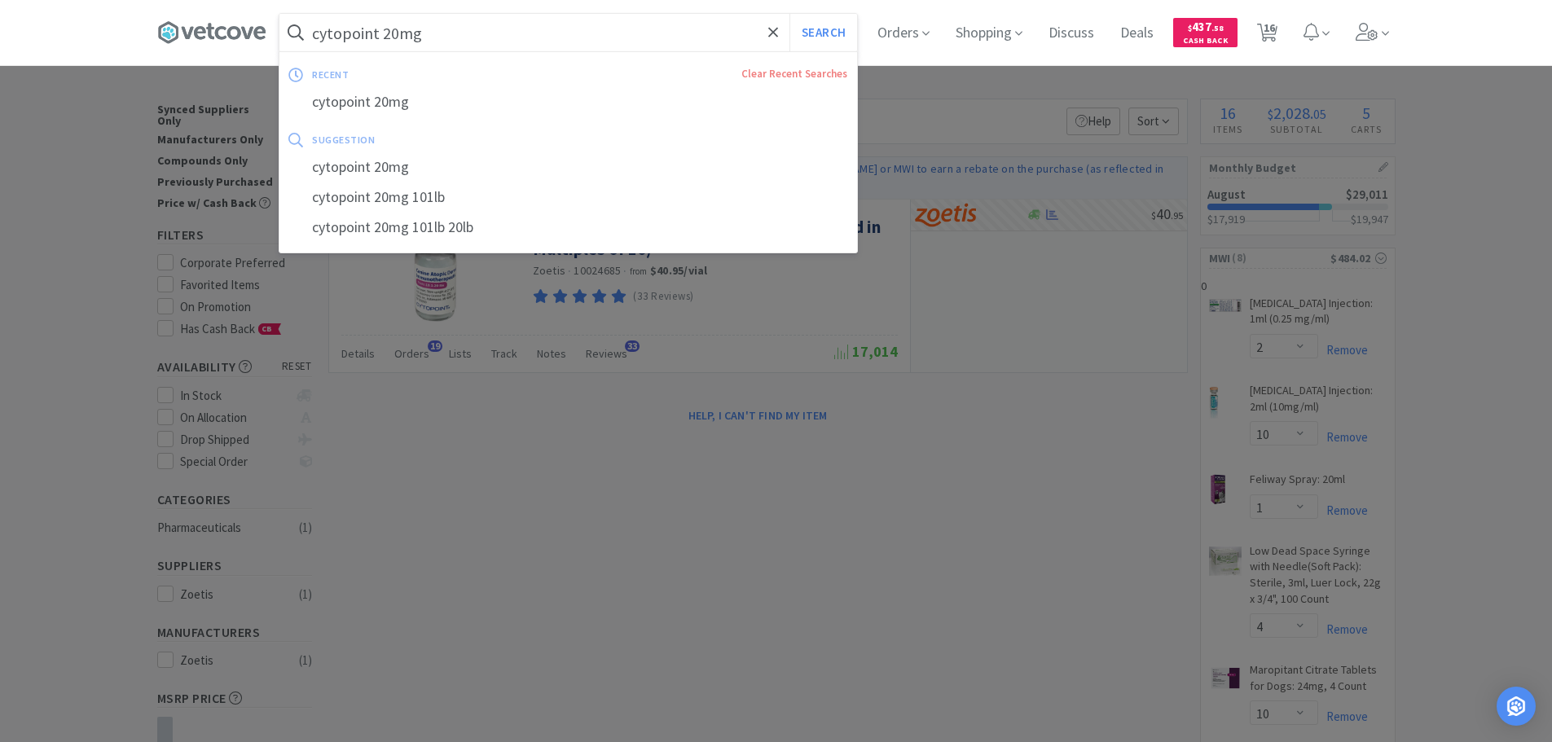
click at [560, 31] on input "cytopoint 20mg" at bounding box center [568, 32] width 578 height 37
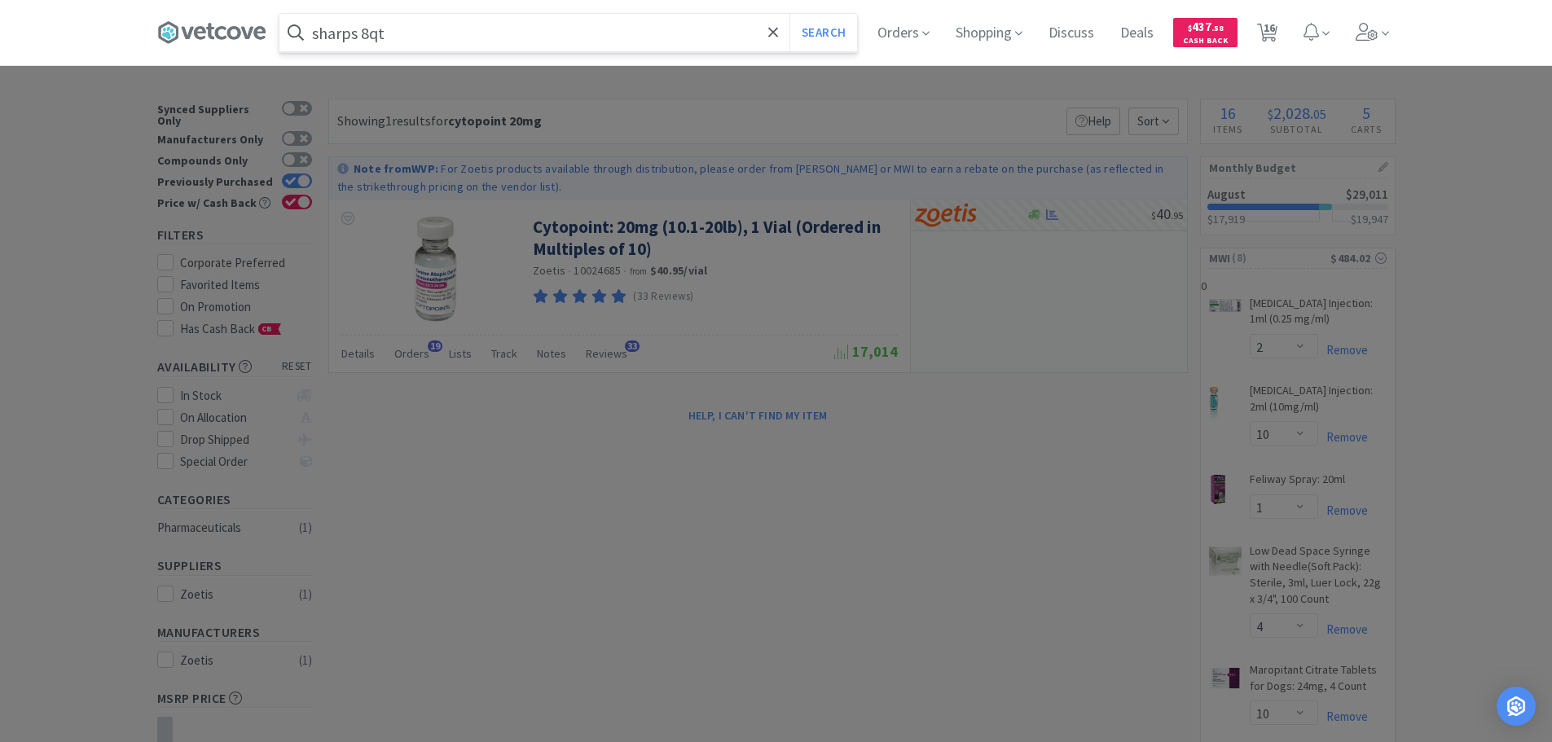
type input "sharps 8qt"
click at [789, 14] on button "Search" at bounding box center [823, 32] width 68 height 37
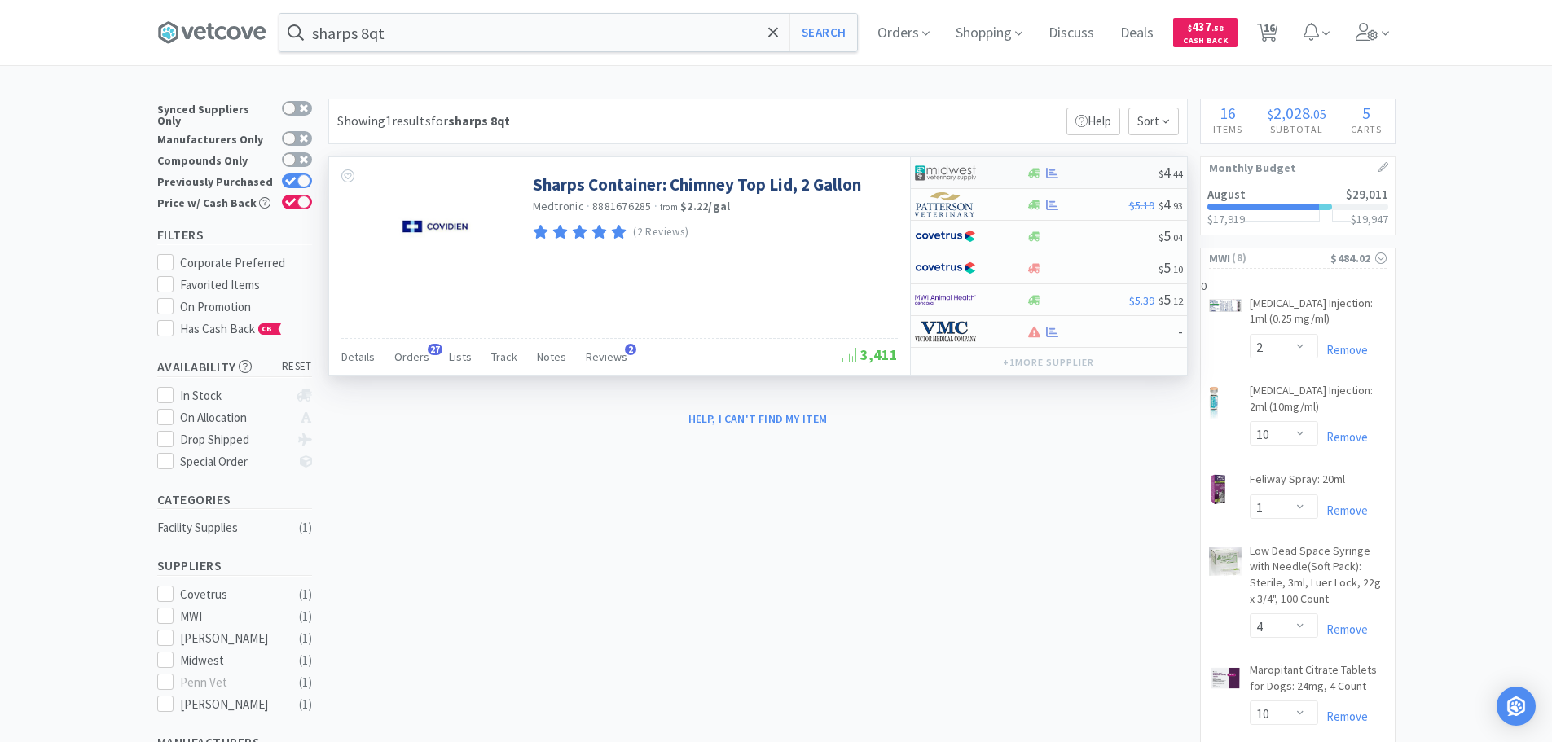
click at [1059, 169] on div at bounding box center [1052, 173] width 16 height 12
select select "1"
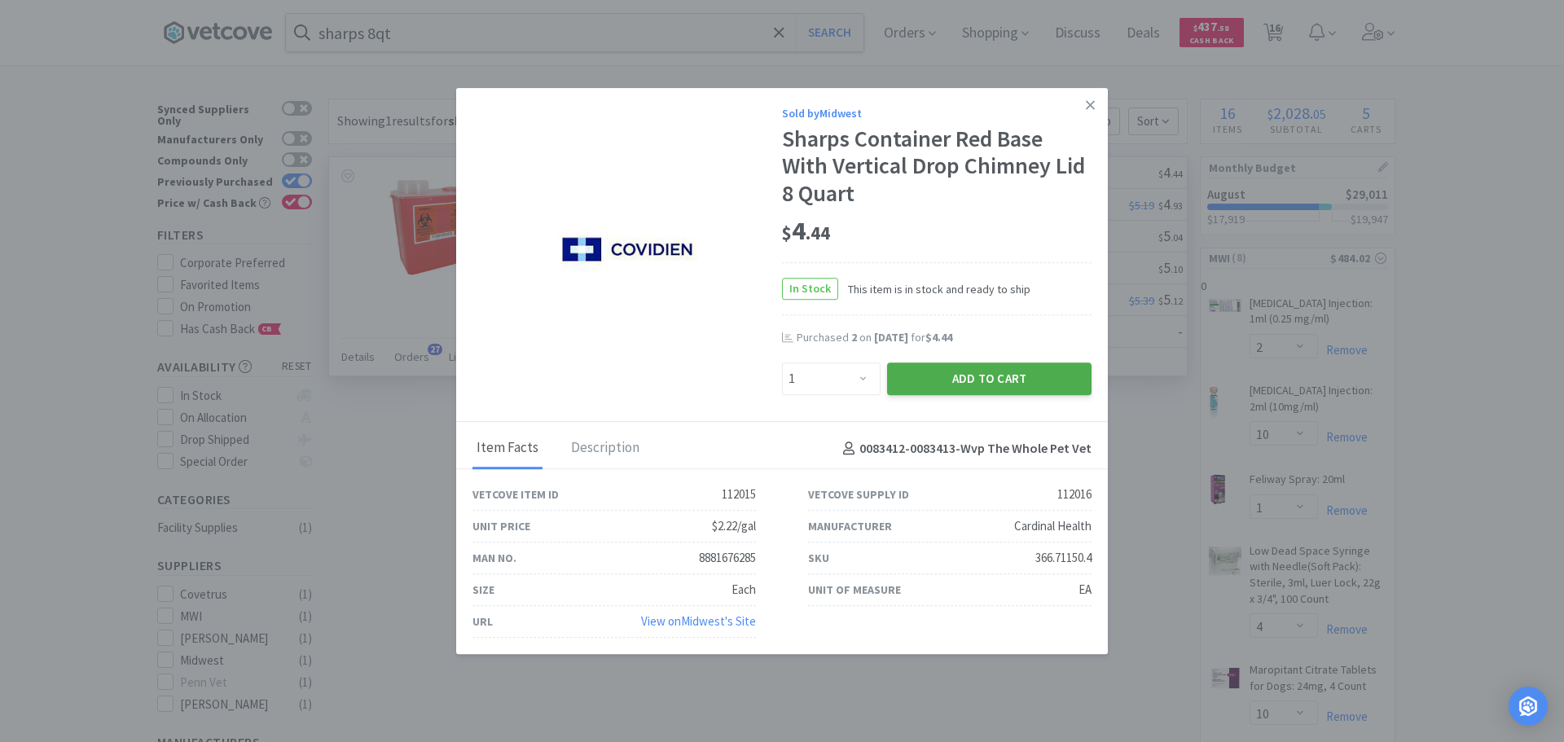
click at [976, 382] on button "Add to Cart" at bounding box center [989, 379] width 204 height 33
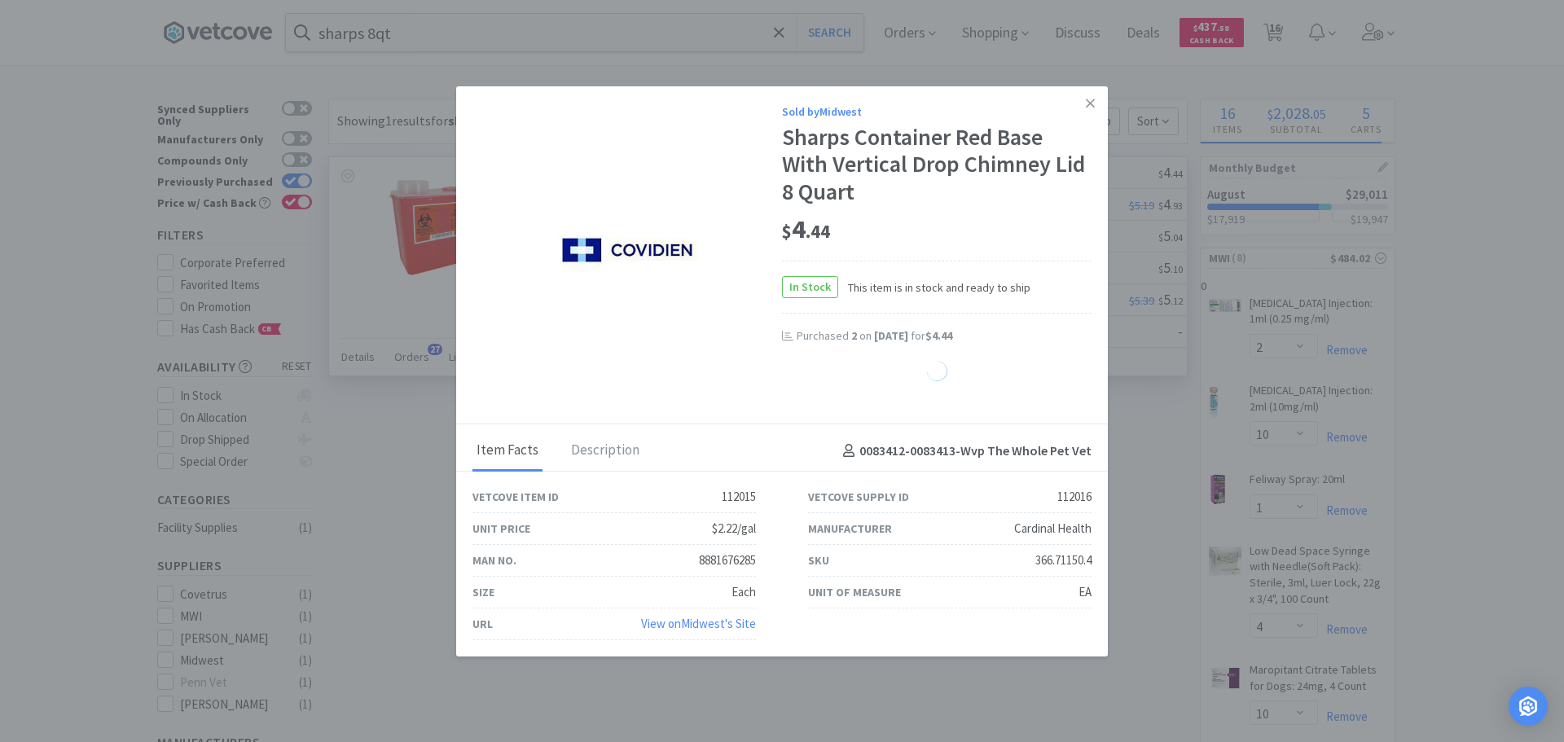
select select "1"
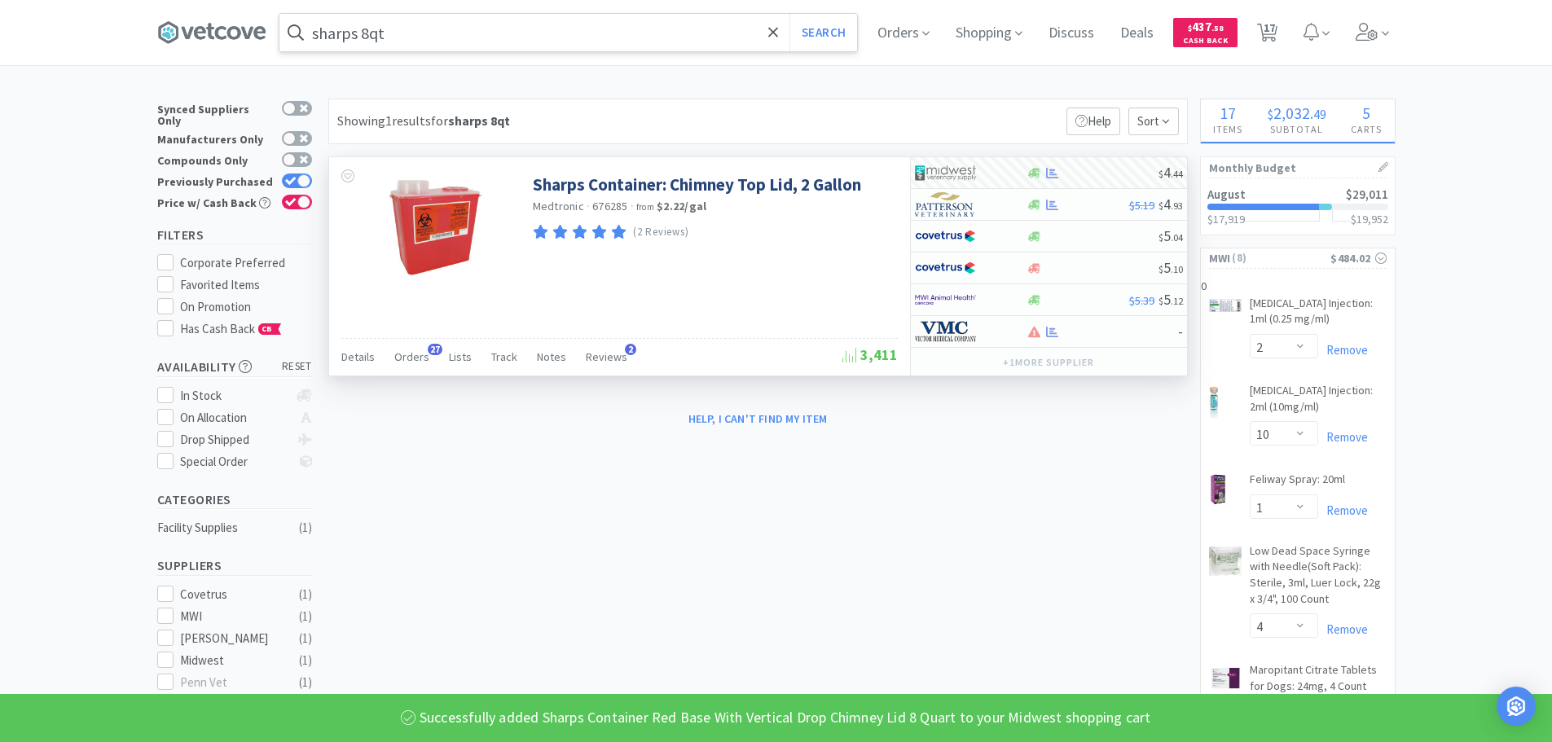
click at [420, 23] on input "sharps 8qt" at bounding box center [568, 32] width 578 height 37
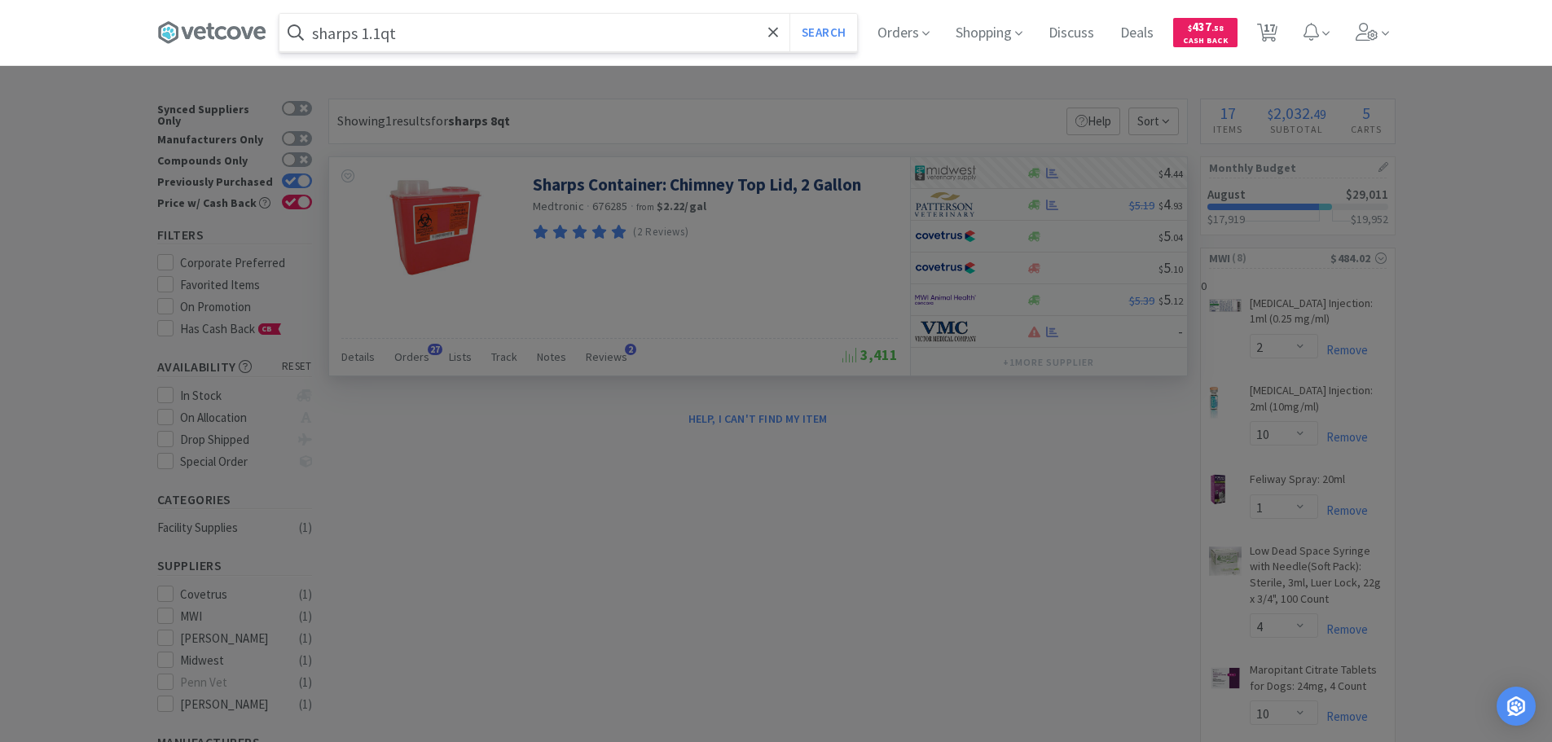
type input "sharps 1.1qt"
click at [789, 14] on button "Search" at bounding box center [823, 32] width 68 height 37
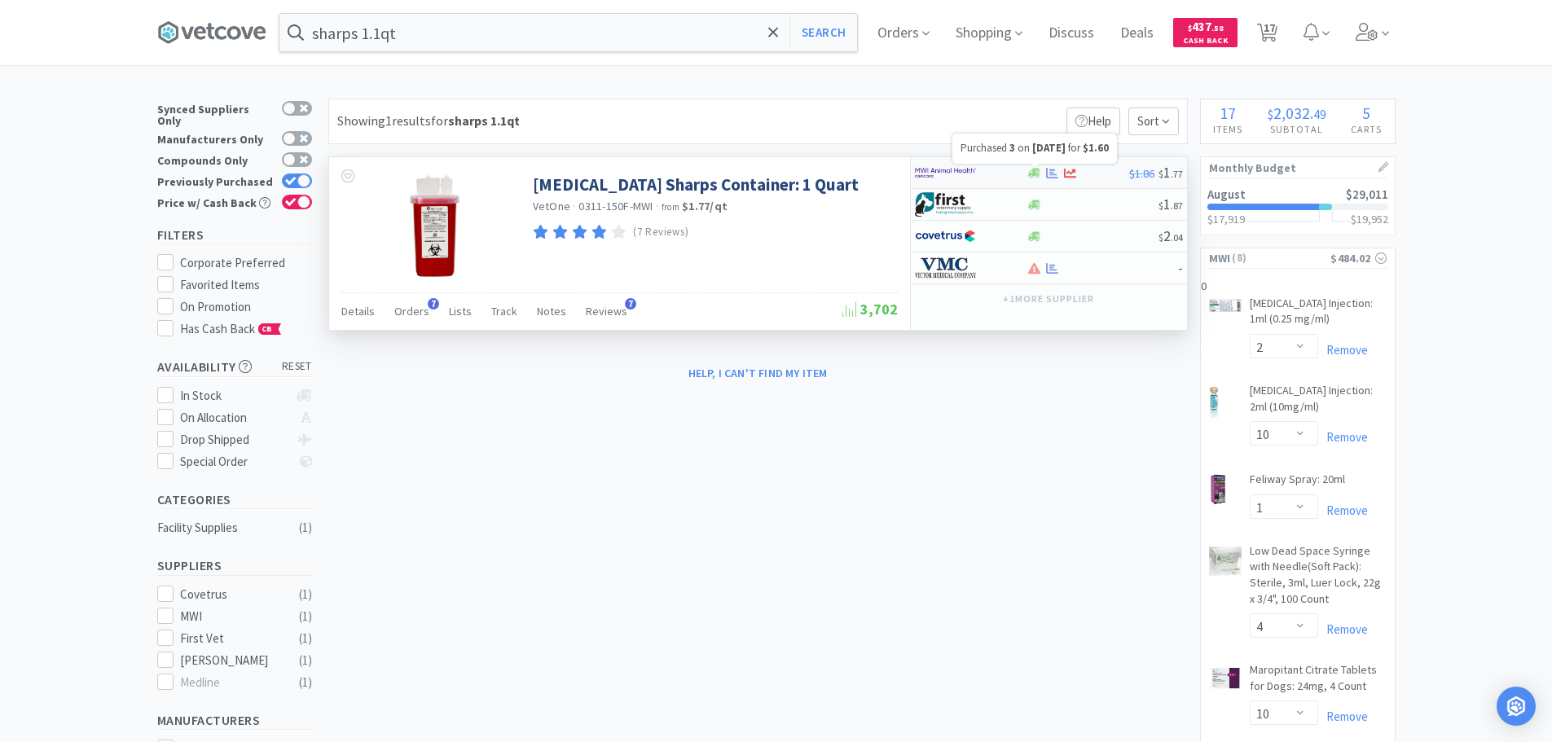
click at [1052, 169] on icon at bounding box center [1052, 173] width 12 height 12
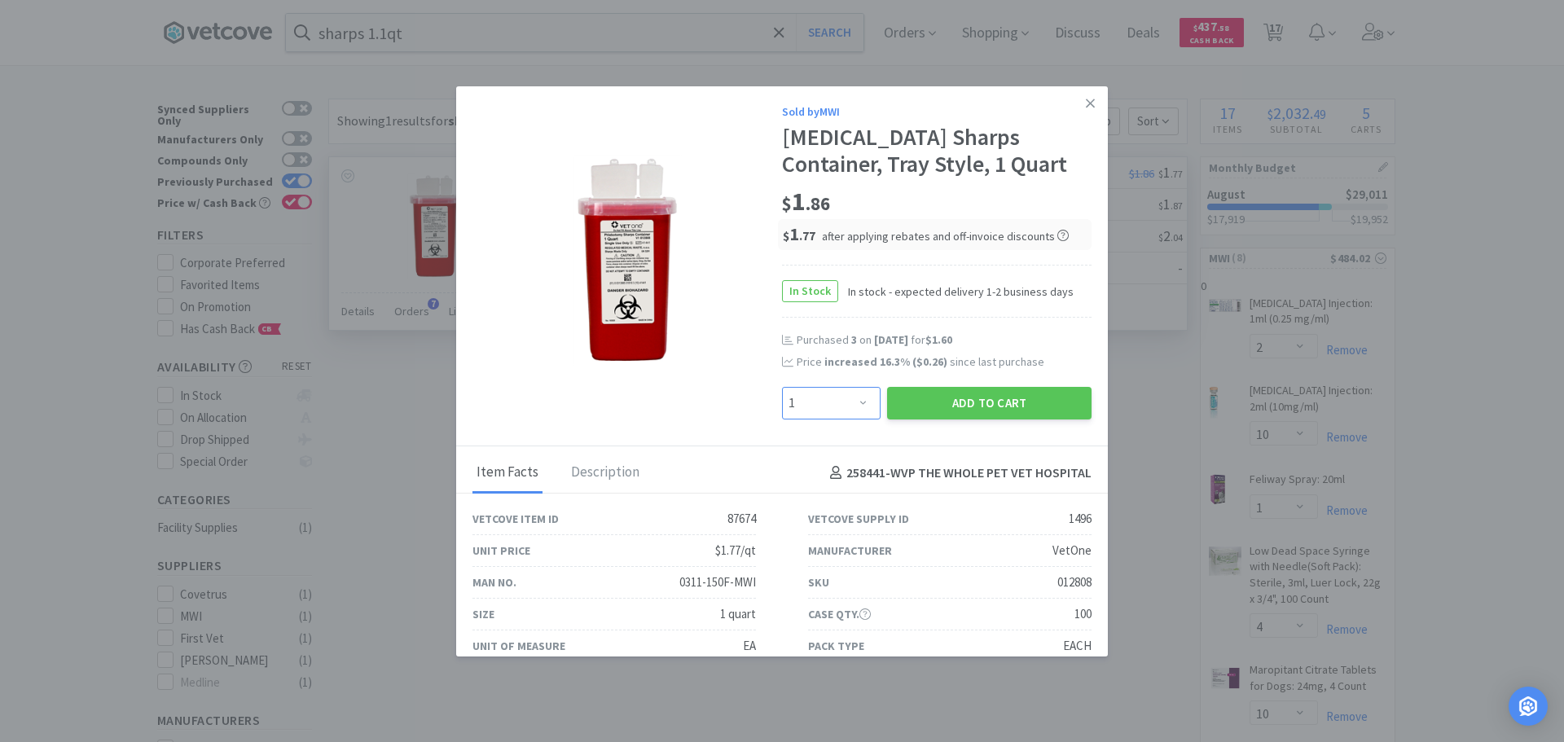
drag, startPoint x: 855, startPoint y: 402, endPoint x: 851, endPoint y: 391, distance: 12.4
click at [855, 402] on select "Enter Quantity 1 2 3 4 5 6 7 8 9 10 11 12 13 14 15 16 17 18 19 20 Enter Quantity" at bounding box center [831, 403] width 99 height 33
select select "3"
click at [782, 387] on select "Enter Quantity 1 2 3 4 5 6 7 8 9 10 11 12 13 14 15 16 17 18 19 20 Enter Quantity" at bounding box center [831, 403] width 99 height 33
click at [975, 398] on button "Add to Cart" at bounding box center [989, 403] width 204 height 33
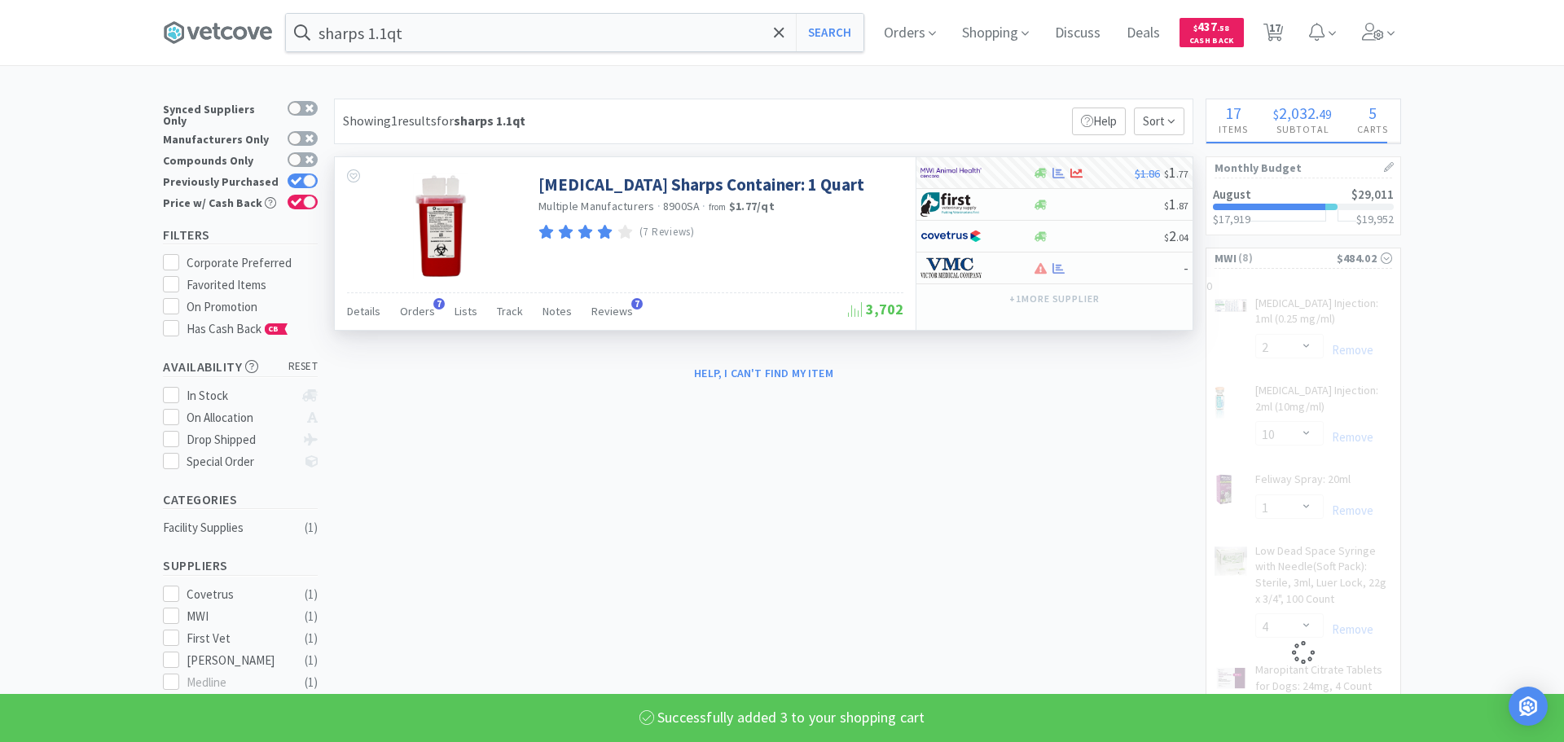
select select "3"
select select "1"
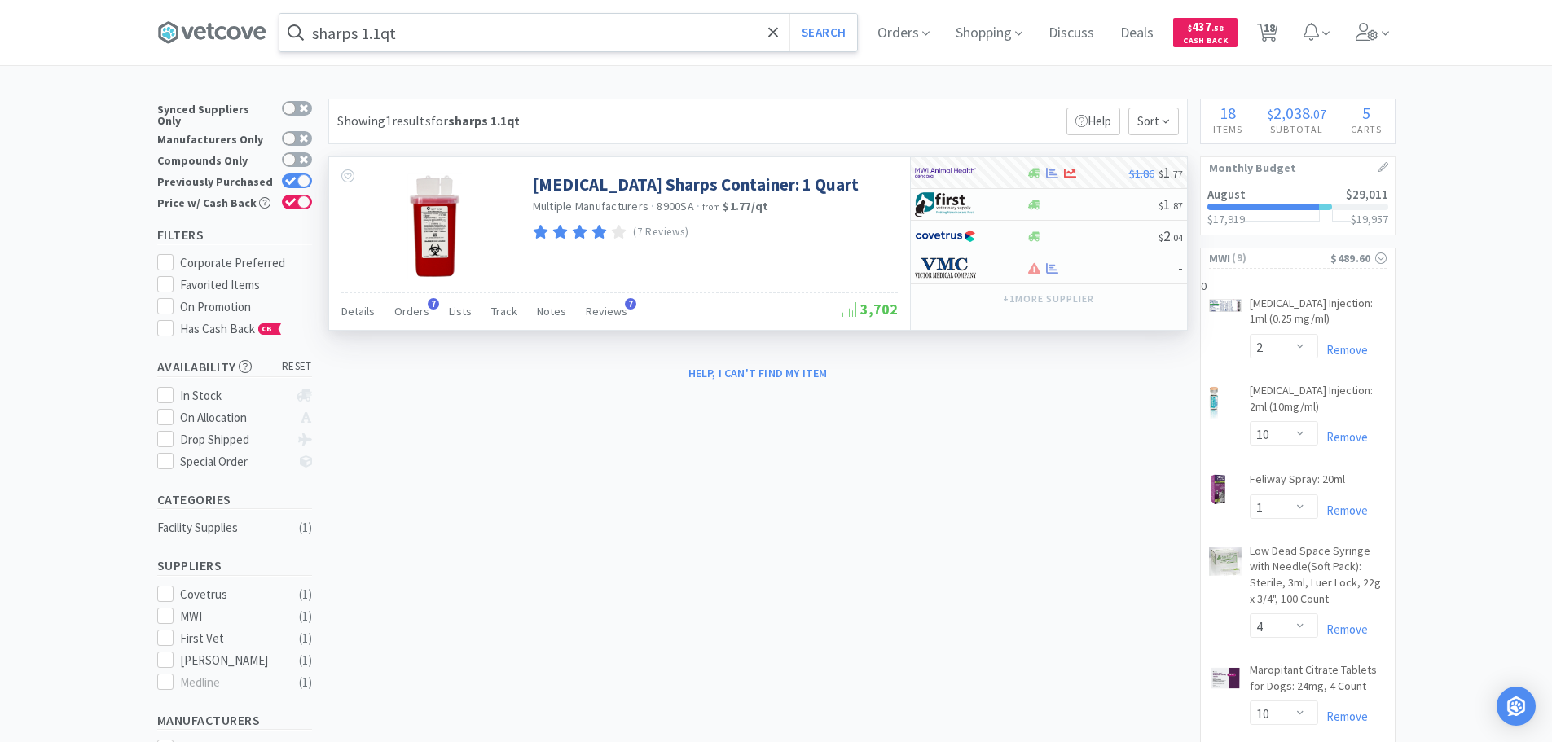
click at [502, 27] on input "sharps 1.1qt" at bounding box center [568, 32] width 578 height 37
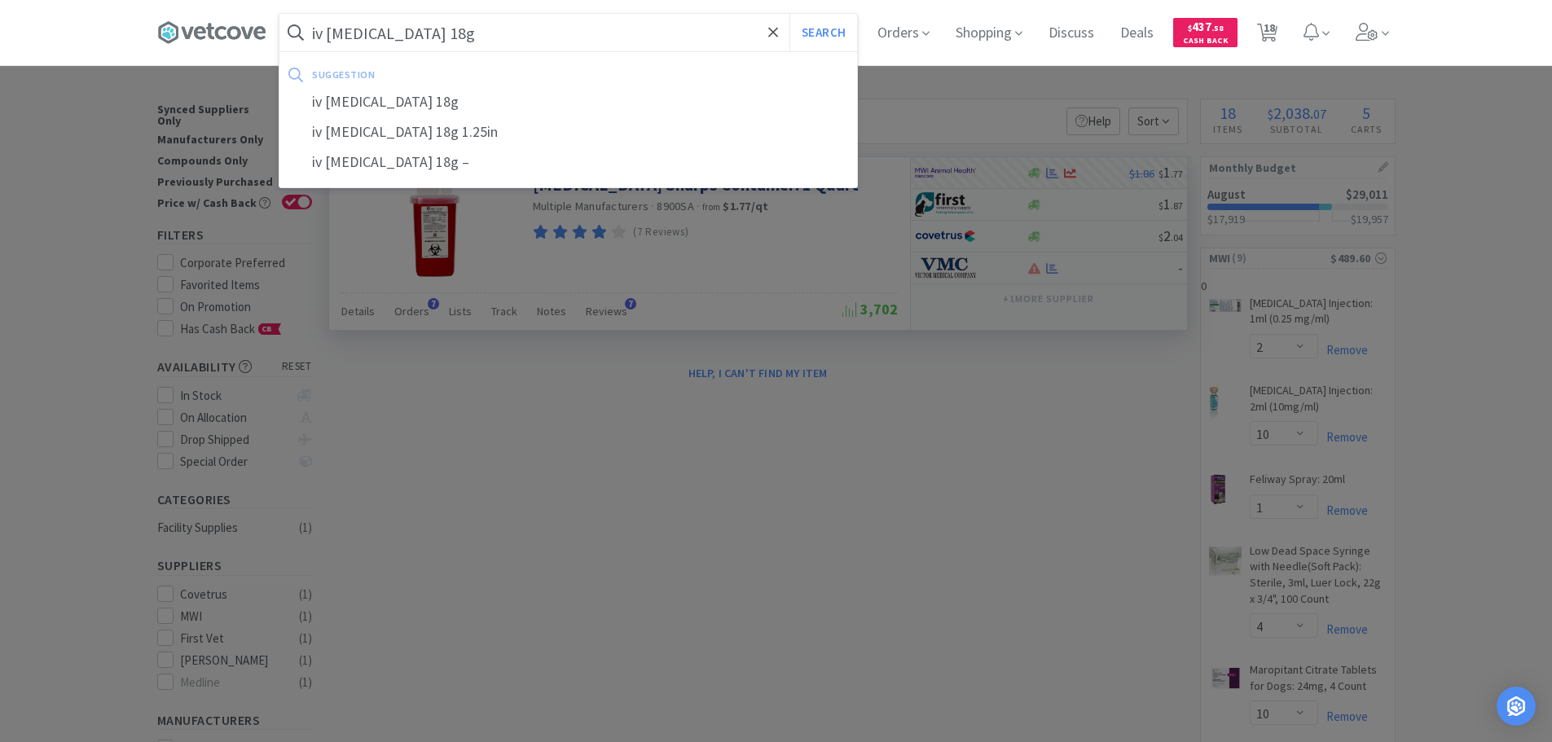
type input "iv [MEDICAL_DATA] 18g"
click at [789, 14] on button "Search" at bounding box center [823, 32] width 68 height 37
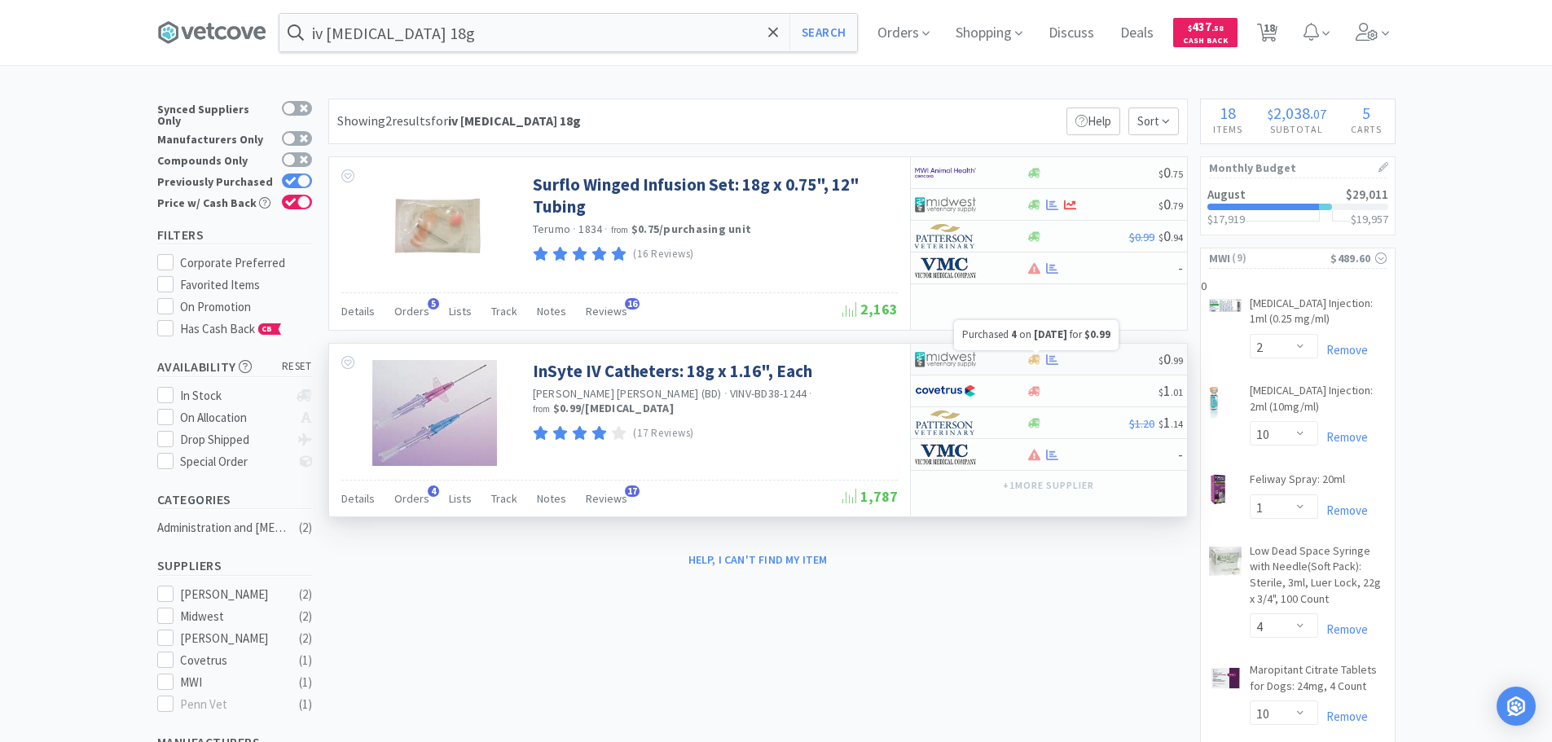
click at [1049, 357] on icon at bounding box center [1052, 360] width 12 height 12
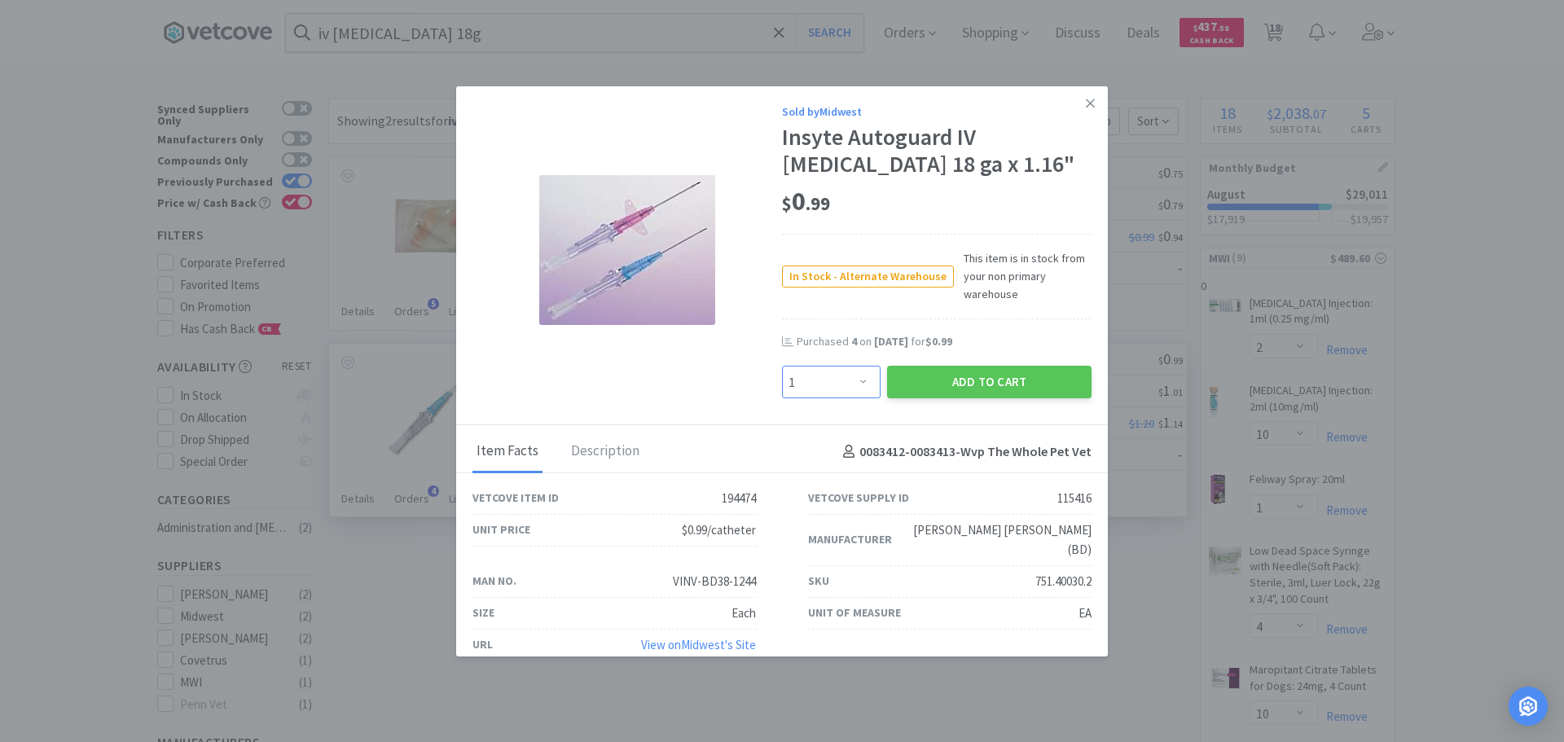
click at [855, 380] on select "Enter Quantity 1 2 3 4 5 6 7 8 9 10 11 12 13 14 15 16 17 18 19 20 Enter Quantity" at bounding box center [831, 382] width 99 height 33
select select "4"
click at [782, 366] on select "Enter Quantity 1 2 3 4 5 6 7 8 9 10 11 12 13 14 15 16 17 18 19 20 Enter Quantity" at bounding box center [831, 382] width 99 height 33
click at [950, 378] on button "Add to Cart" at bounding box center [989, 382] width 204 height 33
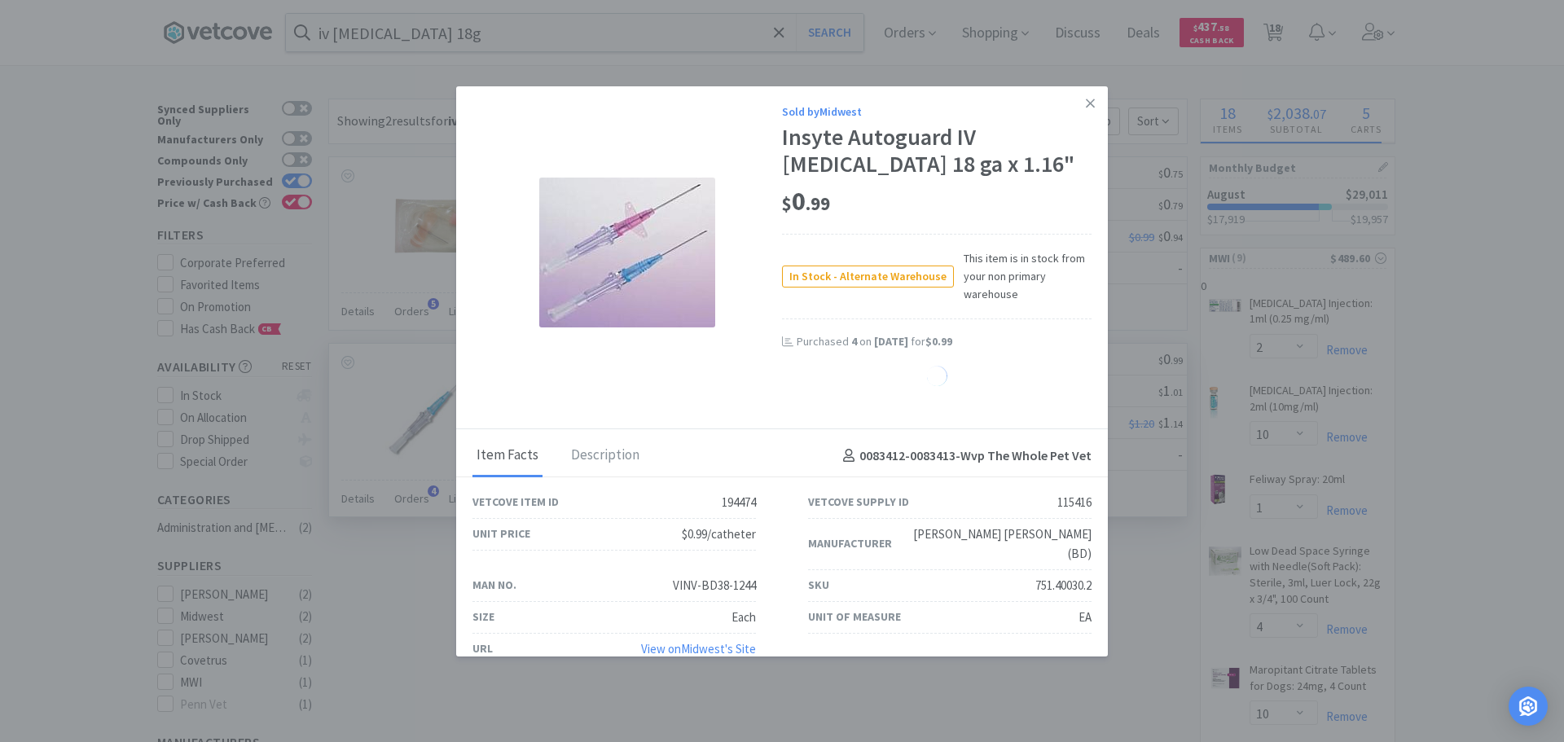
select select "4"
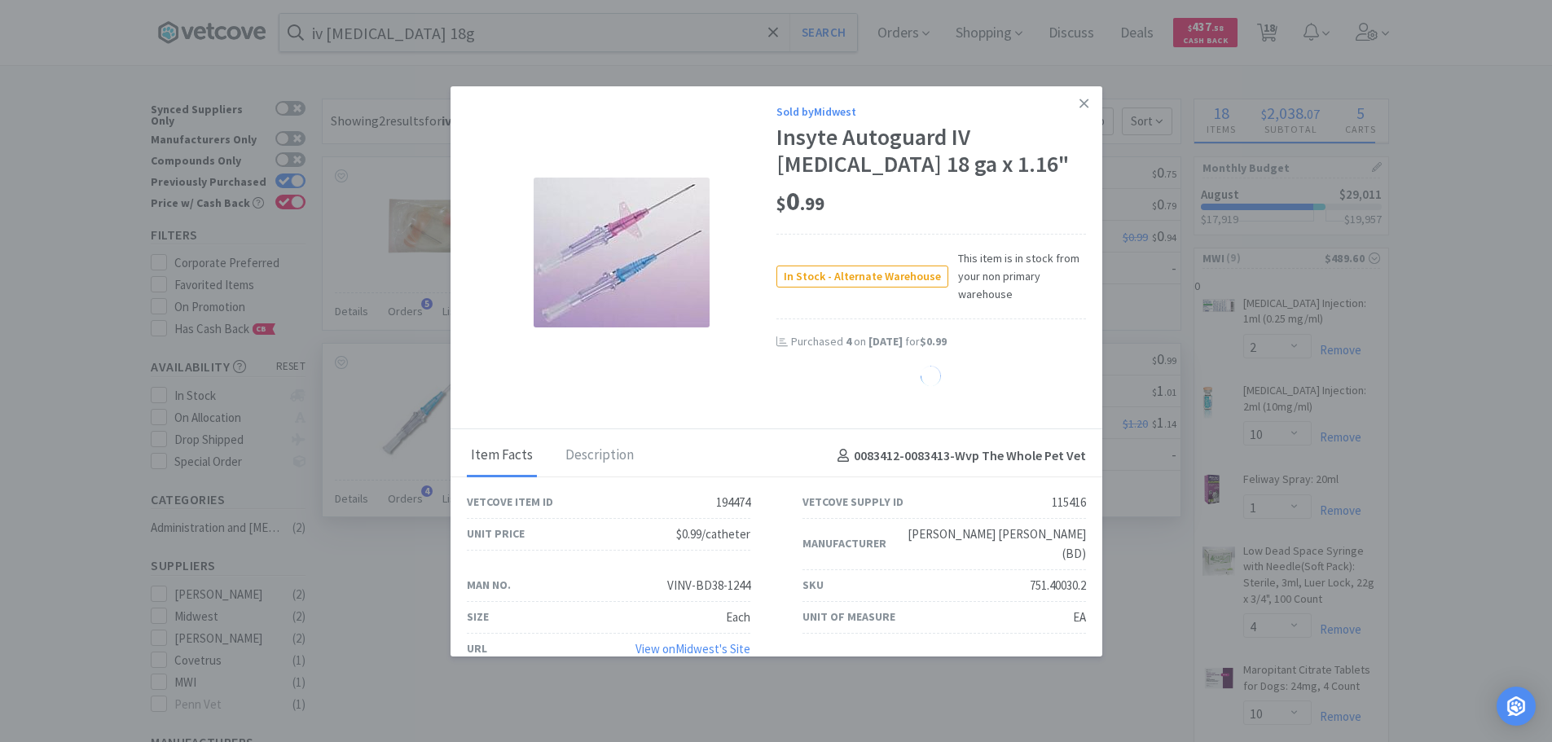
select select "1"
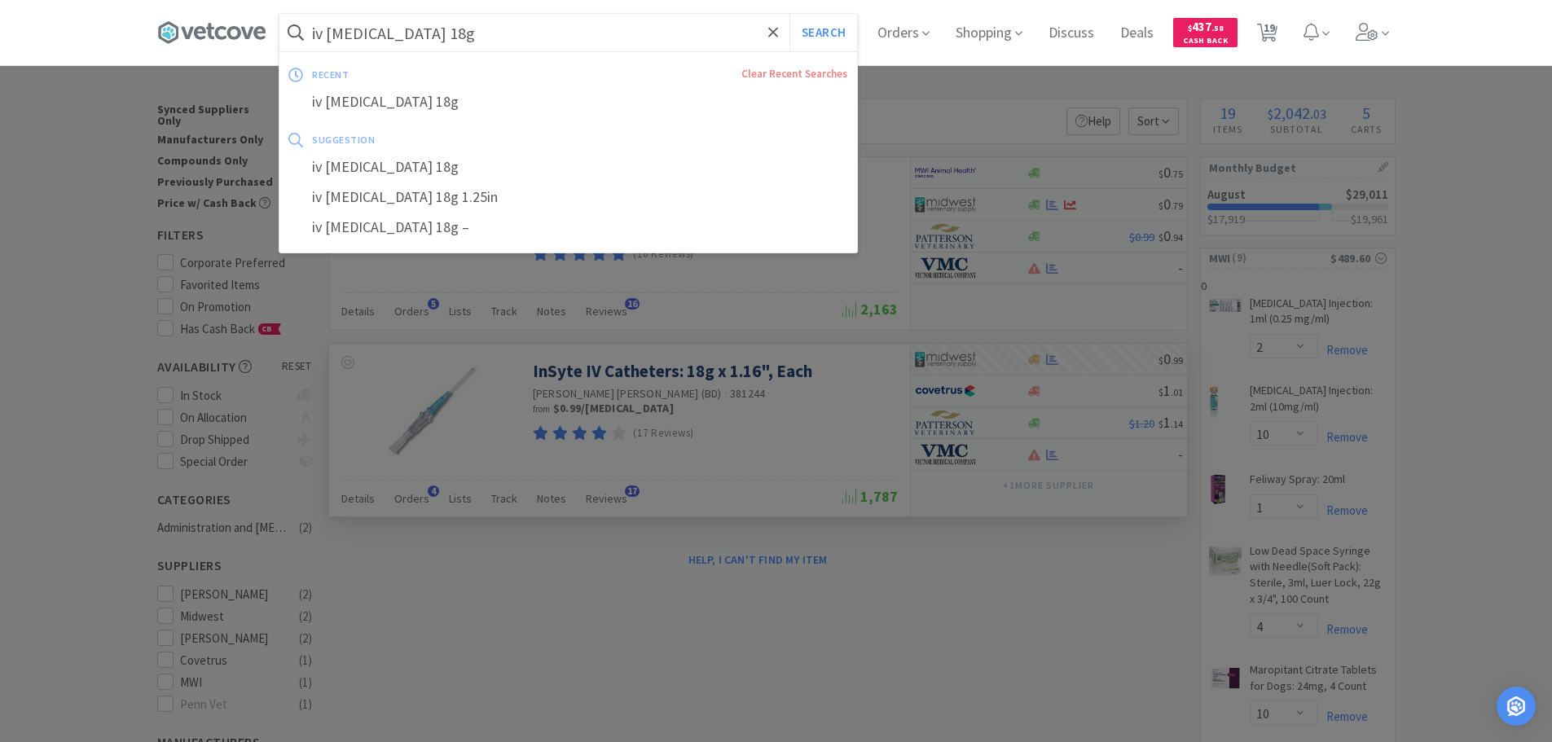
click at [533, 26] on input "iv [MEDICAL_DATA] 18g" at bounding box center [568, 32] width 578 height 37
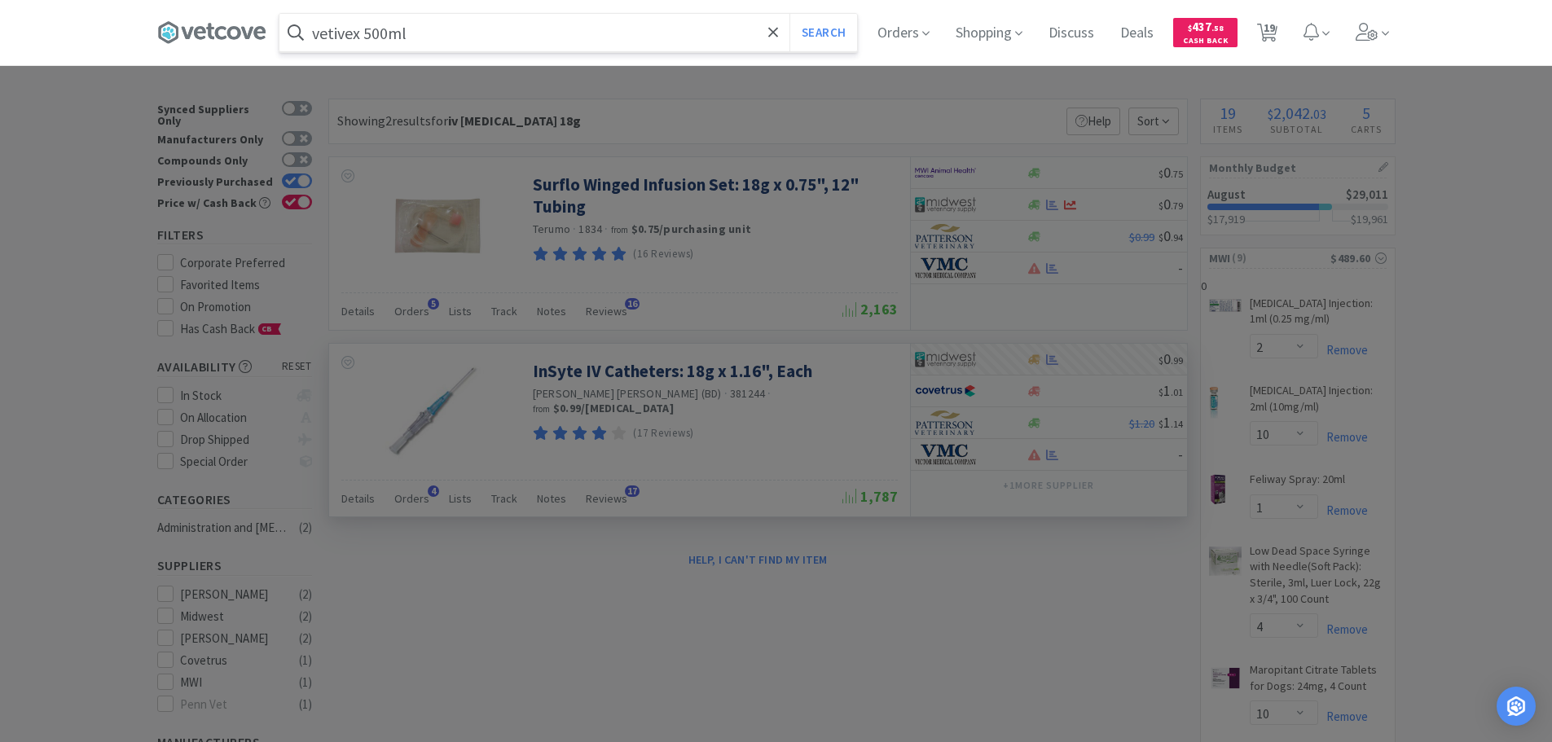
type input "vetivex 500ml"
click at [789, 14] on button "Search" at bounding box center [823, 32] width 68 height 37
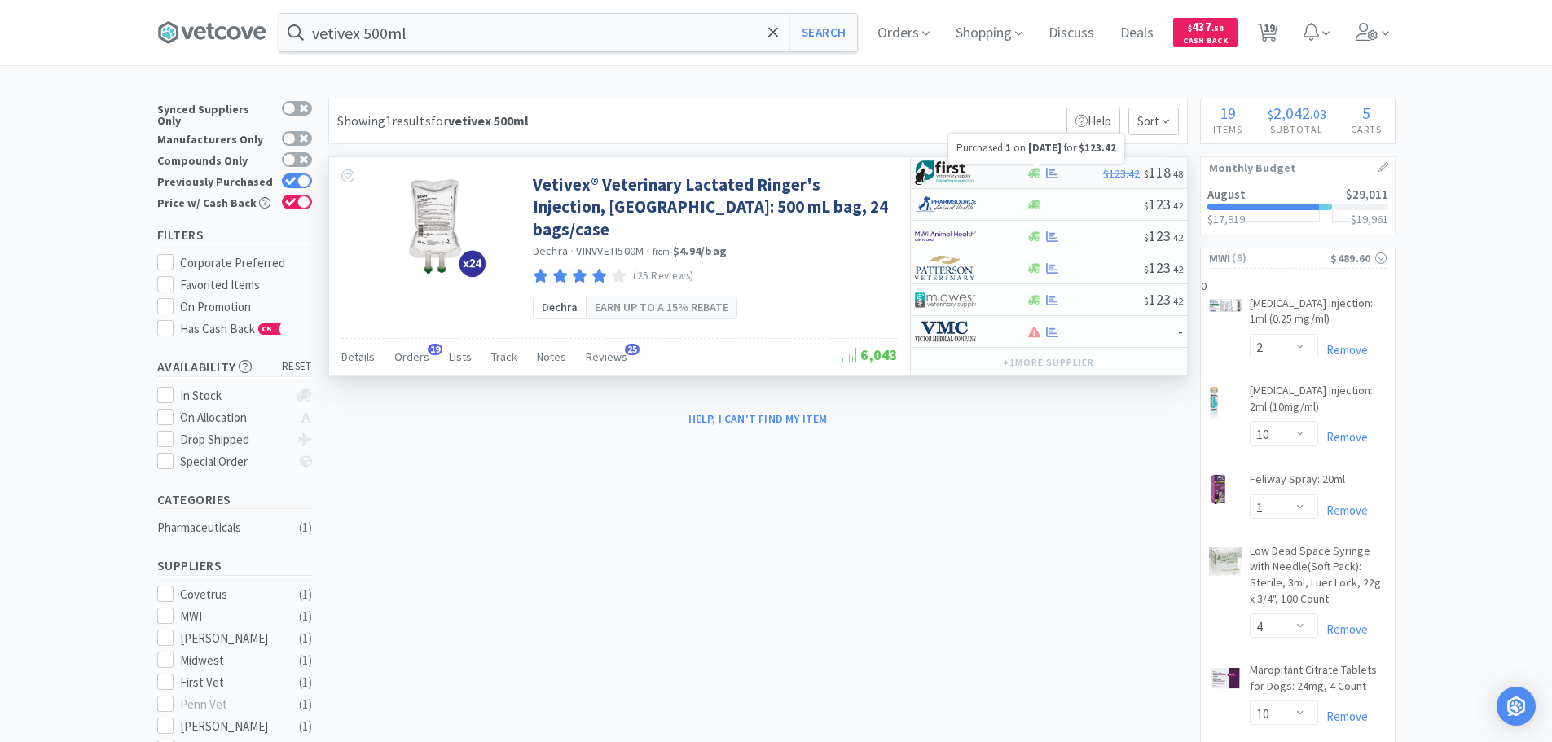
click at [1049, 170] on icon at bounding box center [1052, 173] width 12 height 12
select select "1"
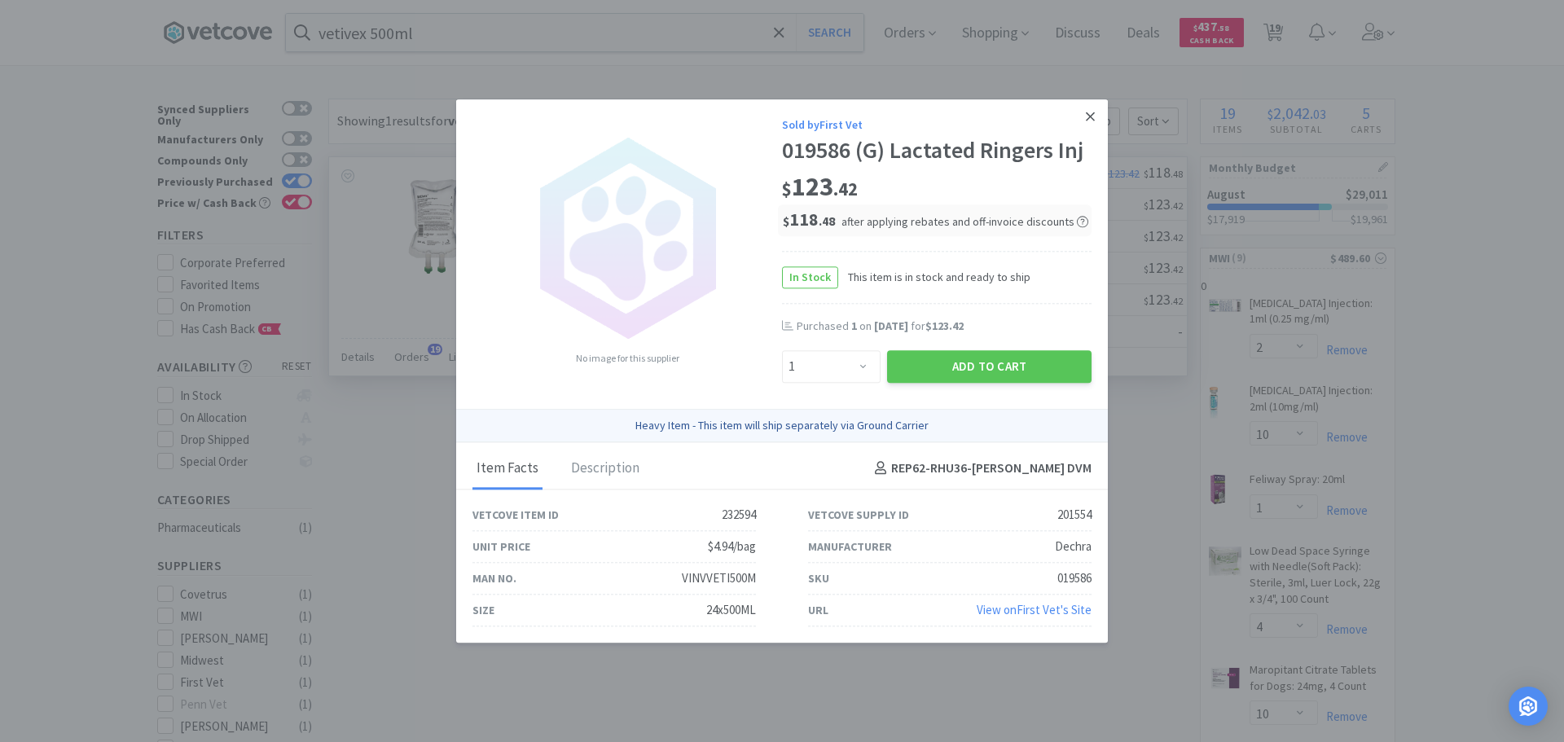
click at [1086, 112] on icon at bounding box center [1090, 116] width 9 height 15
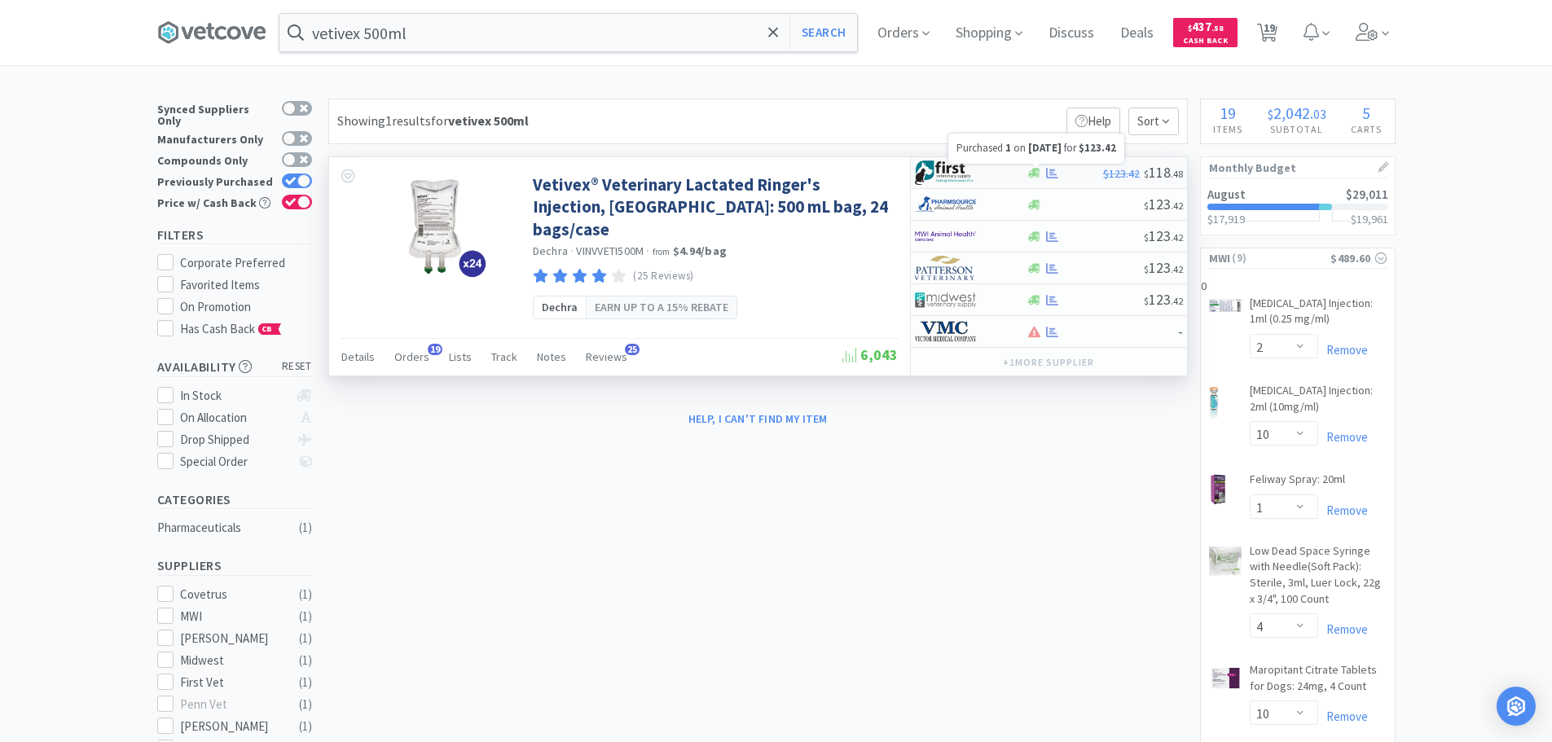
click at [1051, 170] on icon at bounding box center [1052, 172] width 12 height 11
select select "1"
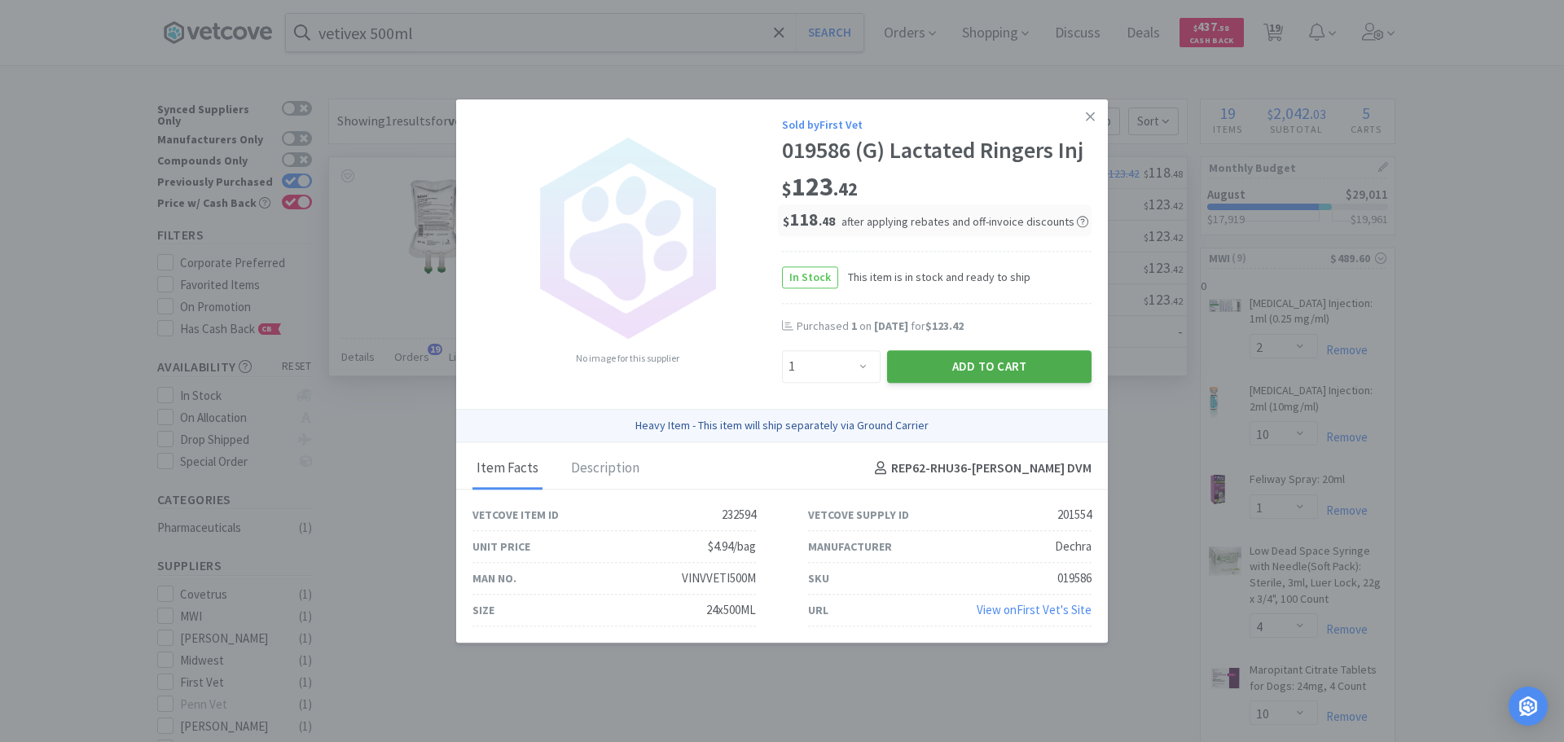
click at [990, 363] on button "Add to Cart" at bounding box center [989, 367] width 204 height 33
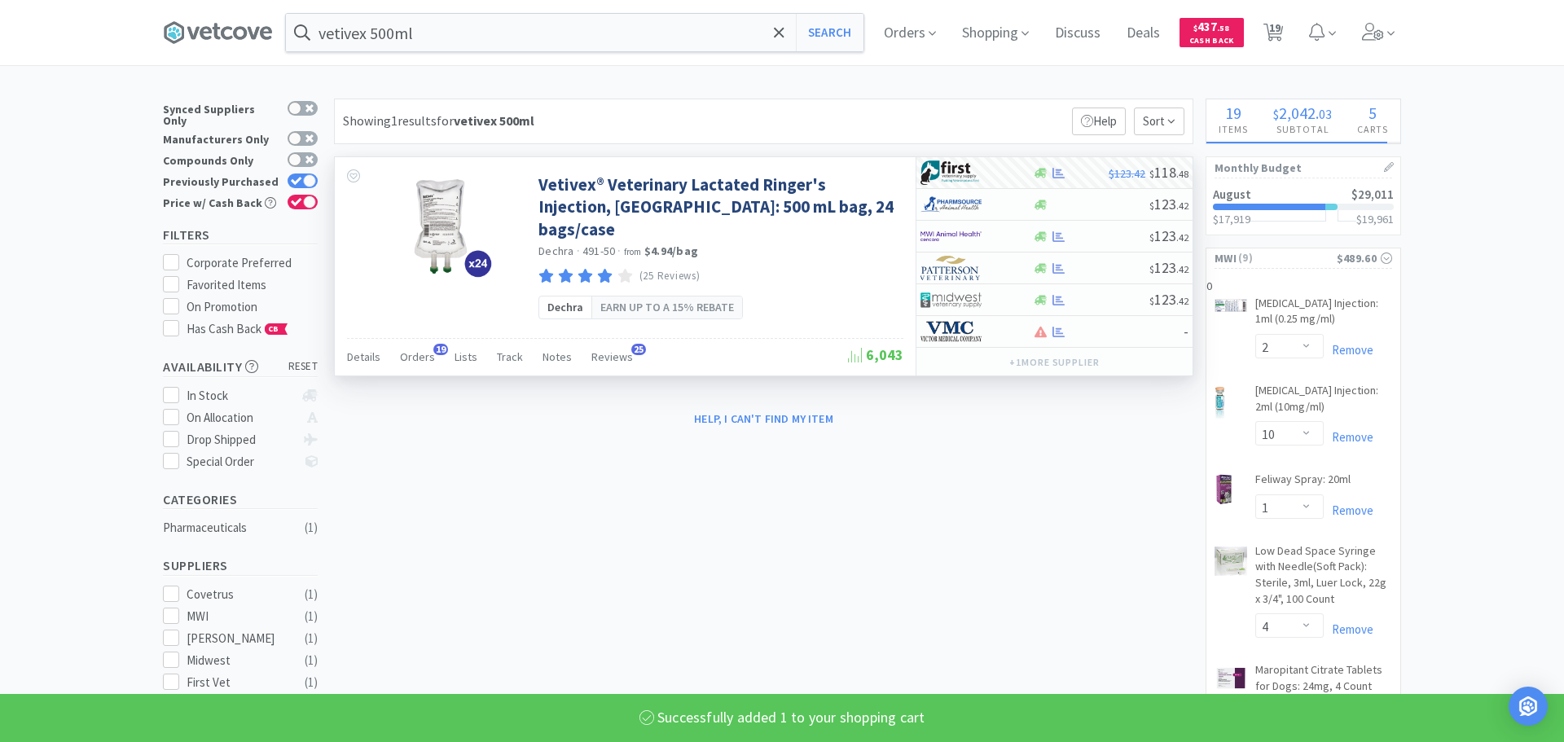
select select "1"
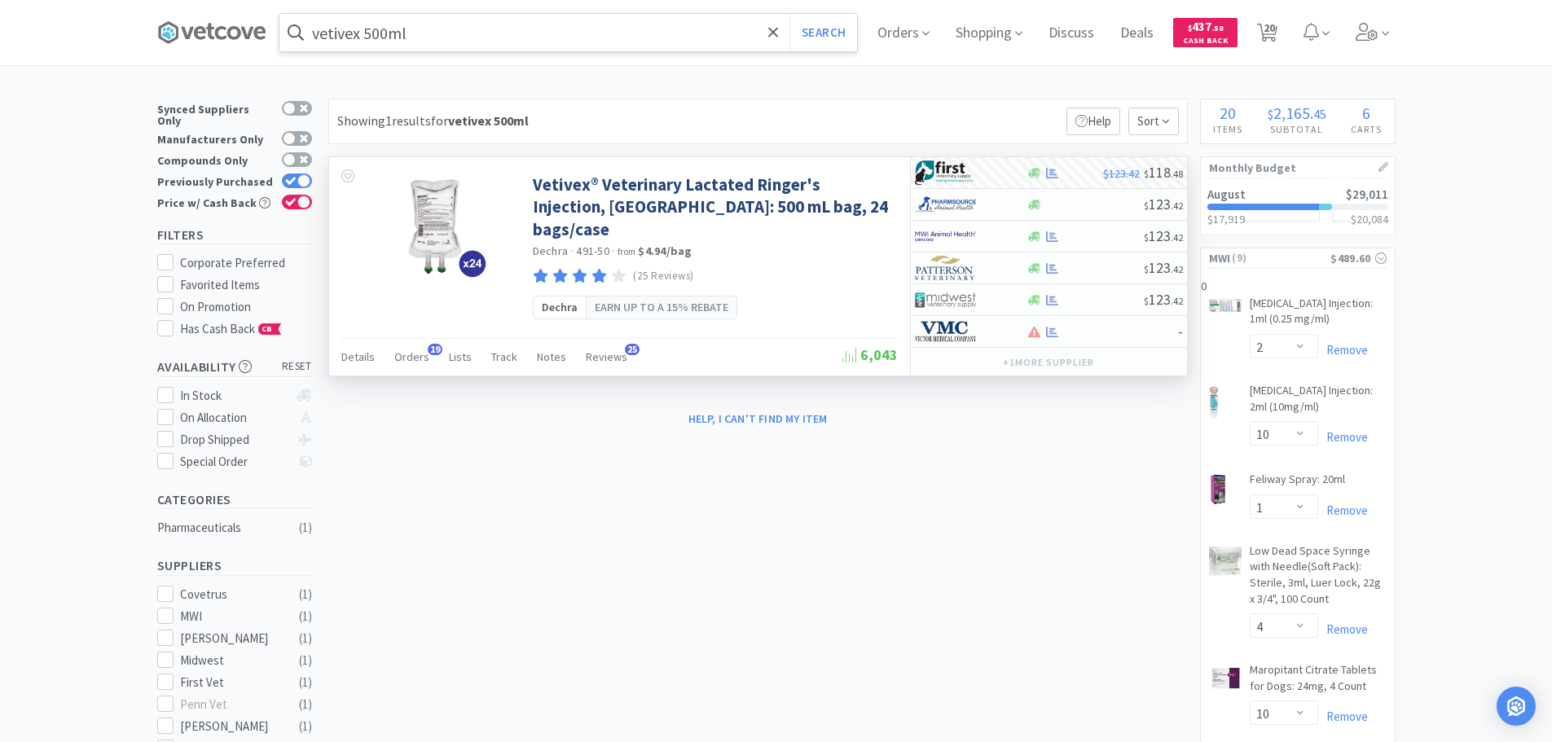
click at [581, 44] on input "vetivex 500ml" at bounding box center [568, 32] width 578 height 37
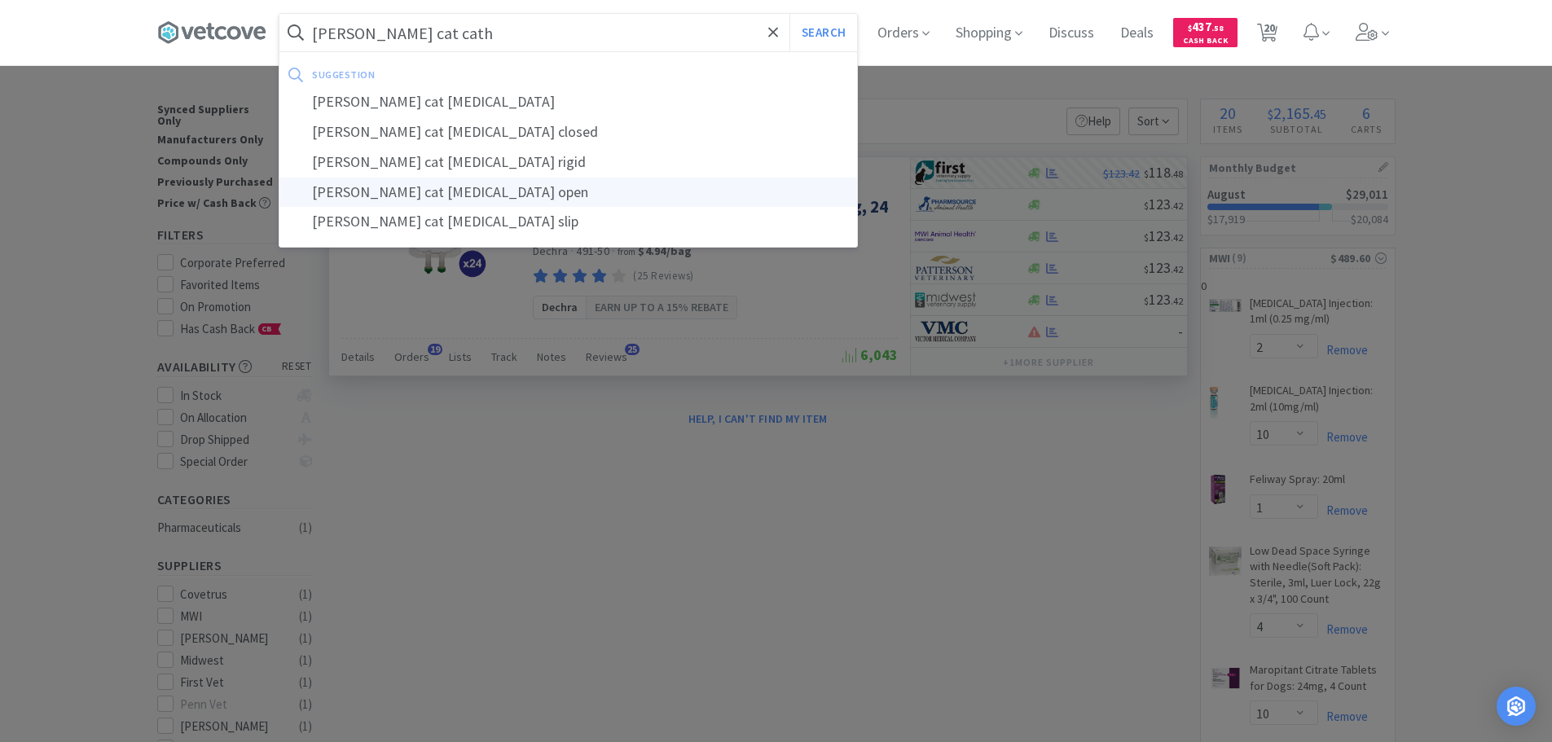
click at [483, 188] on div "[PERSON_NAME] cat [MEDICAL_DATA] open" at bounding box center [568, 193] width 578 height 30
type input "[PERSON_NAME] cat [MEDICAL_DATA] open"
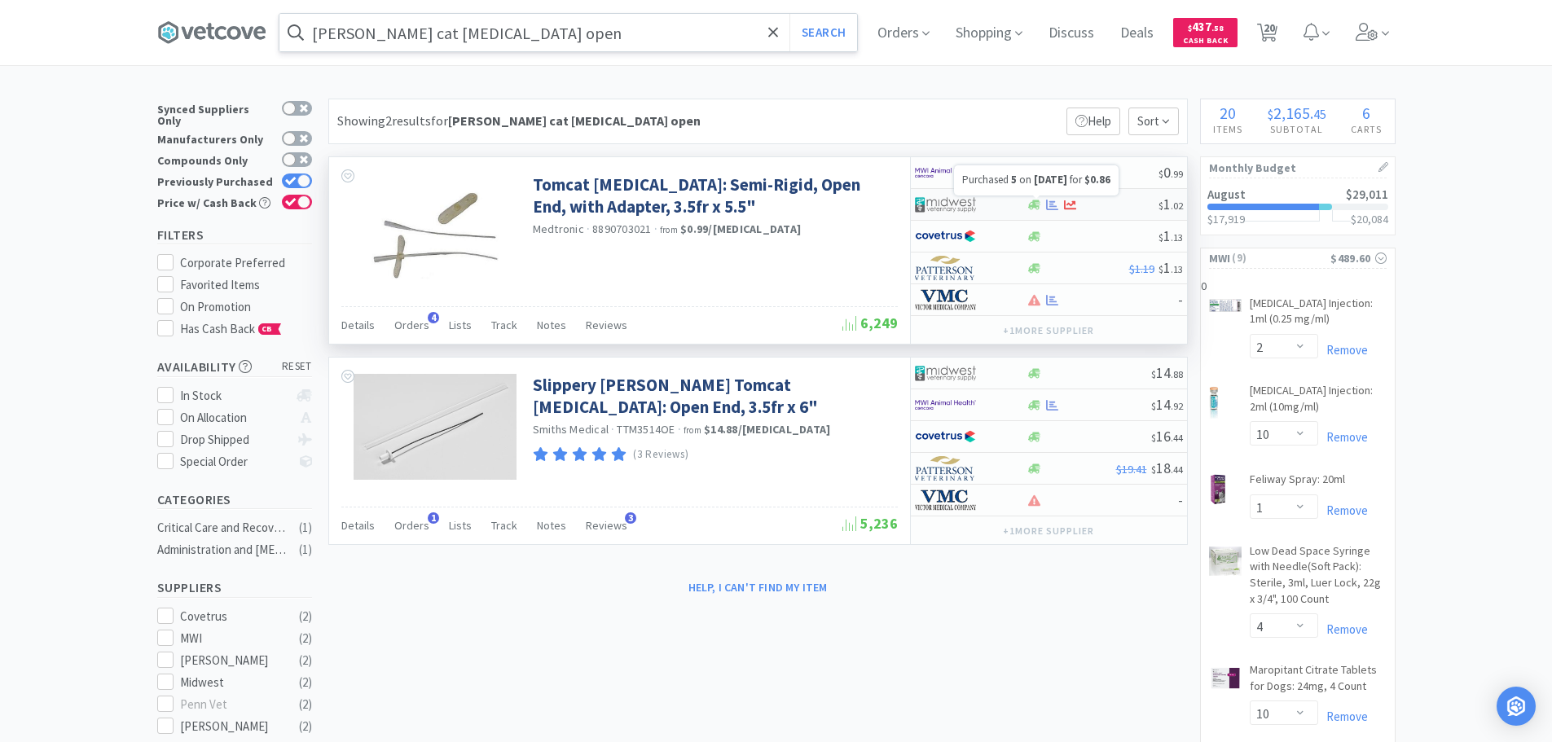
click at [1053, 203] on icon at bounding box center [1052, 205] width 12 height 12
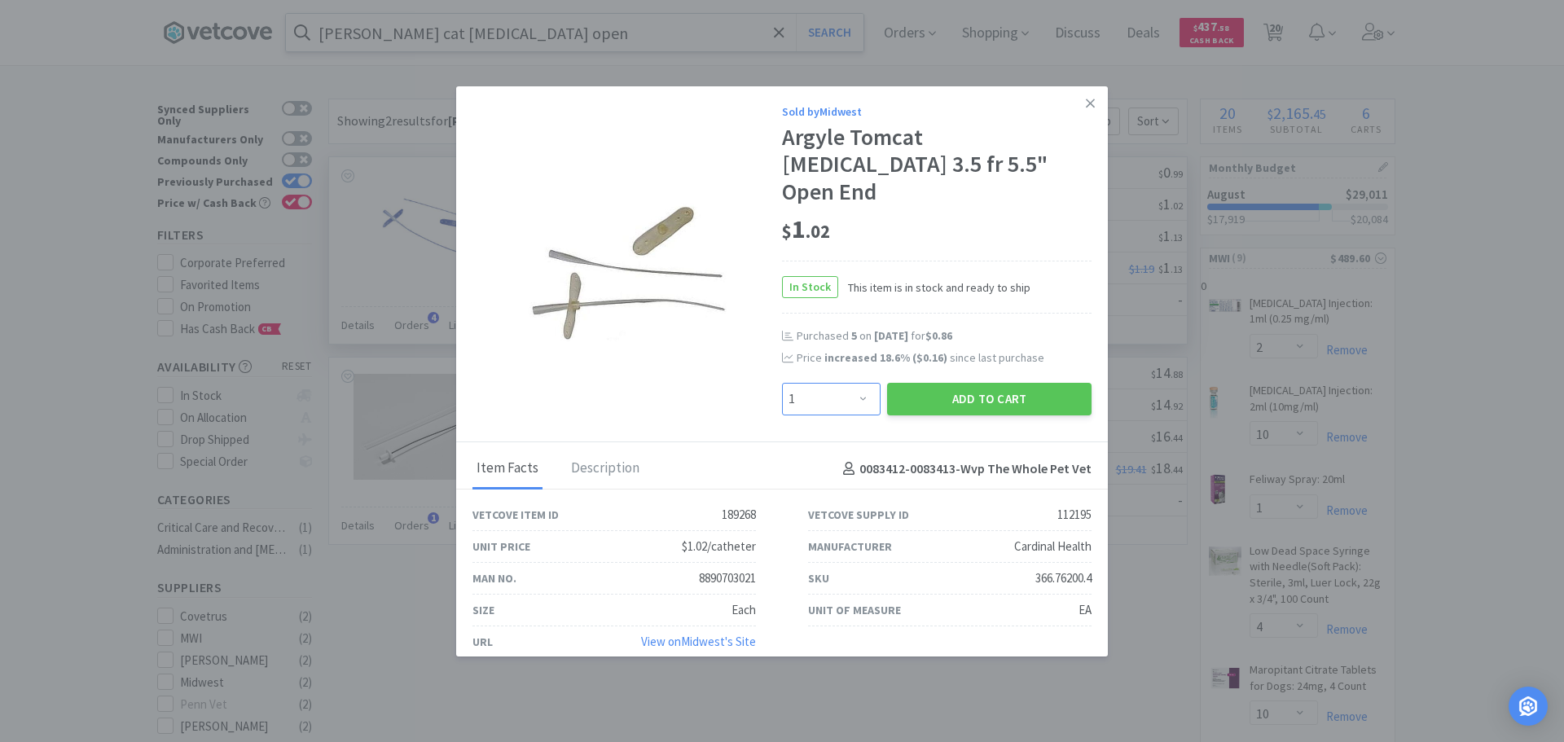
drag, startPoint x: 866, startPoint y: 376, endPoint x: 867, endPoint y: 363, distance: 13.1
click at [867, 383] on select "Enter Quantity 1 2 3 4 5 6 7 8 9 10 11 12 13 14 15 16 17 18 19 20 Enter Quantity" at bounding box center [831, 399] width 99 height 33
select select "4"
click at [782, 383] on select "Enter Quantity 1 2 3 4 5 6 7 8 9 10 11 12 13 14 15 16 17 18 19 20 Enter Quantity" at bounding box center [831, 399] width 99 height 33
click at [991, 383] on button "Add to Cart" at bounding box center [989, 399] width 204 height 33
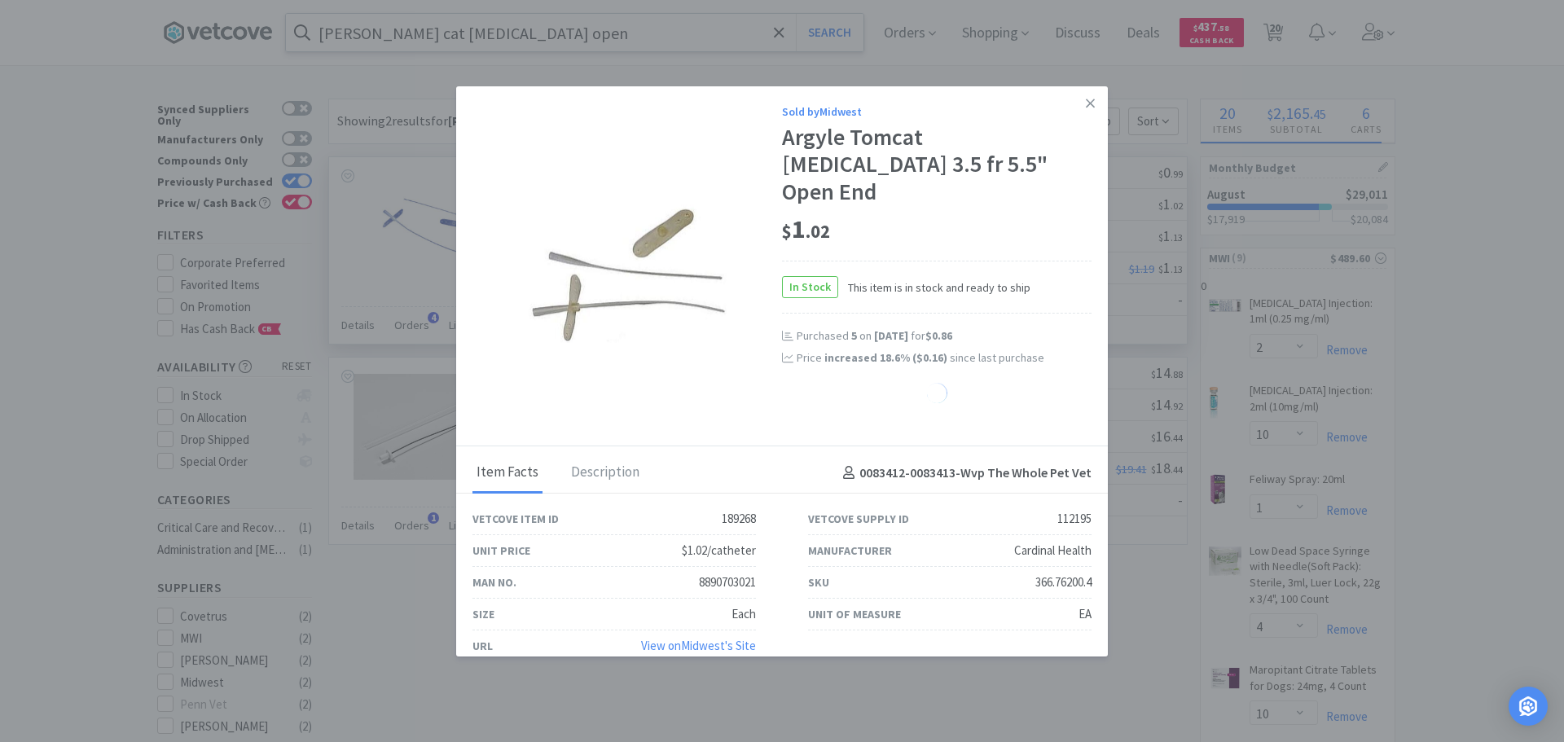
select select "4"
select select "1"
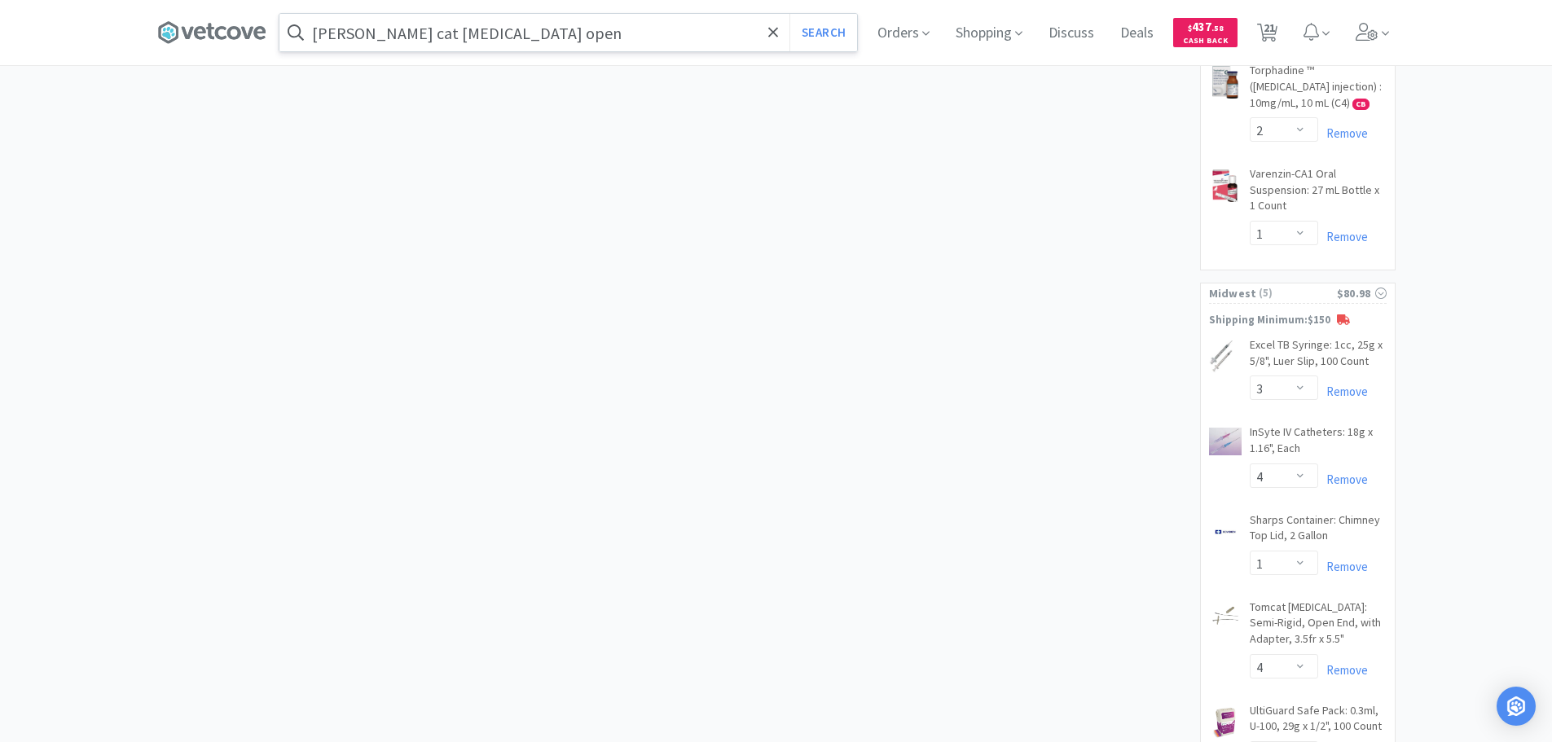
scroll to position [1385, 0]
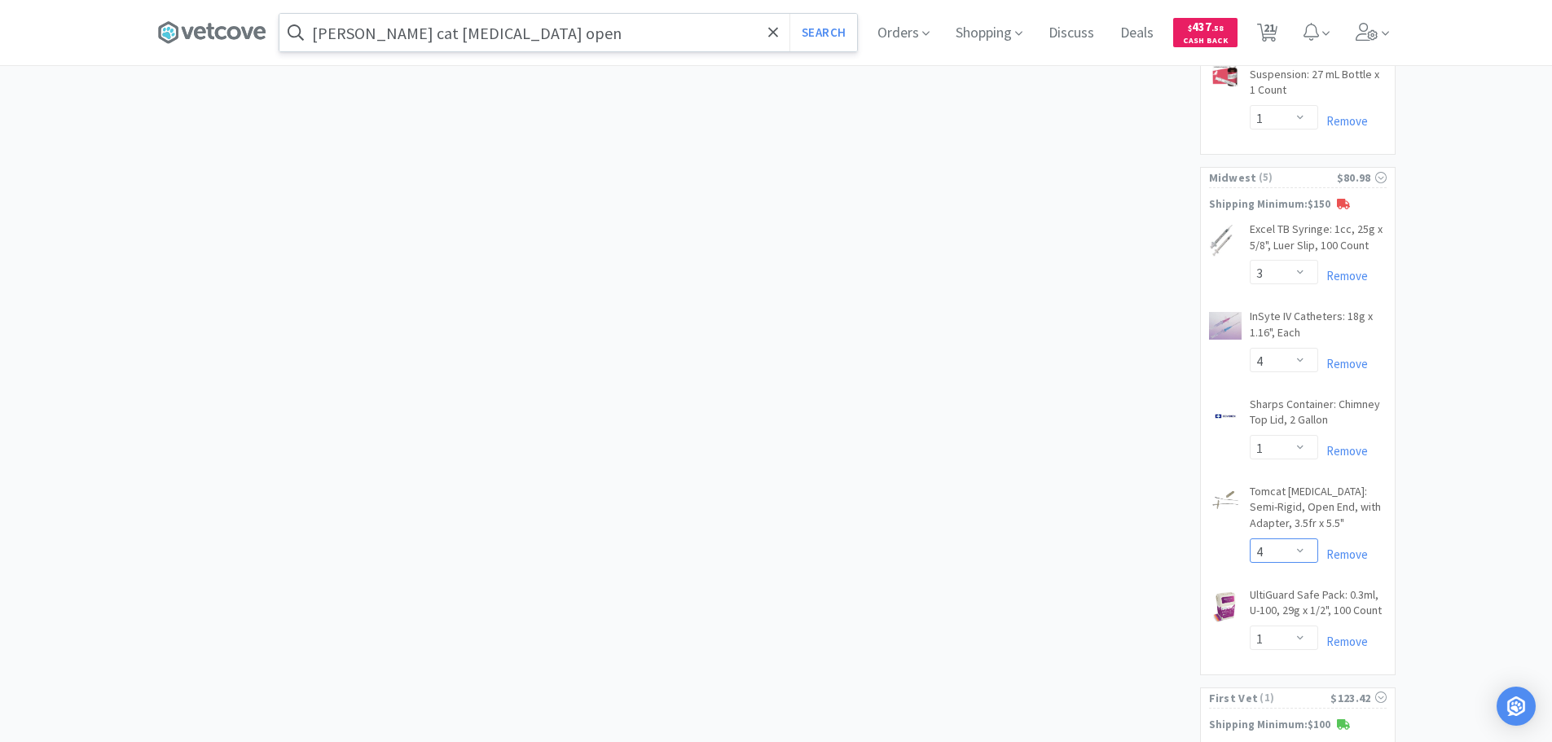
click at [1297, 548] on select "Enter Quantity 1 2 3 4 5 6 7 8 9 10 11 12 13 14 15 16 17 18 19 20 Enter Quantity" at bounding box center [1284, 551] width 68 height 24
click at [1250, 539] on select "Enter Quantity 1 2 3 4 5 6 7 8 9 10 11 12 13 14 15 16 17 18 19 20 Enter Quantity" at bounding box center [1284, 551] width 68 height 24
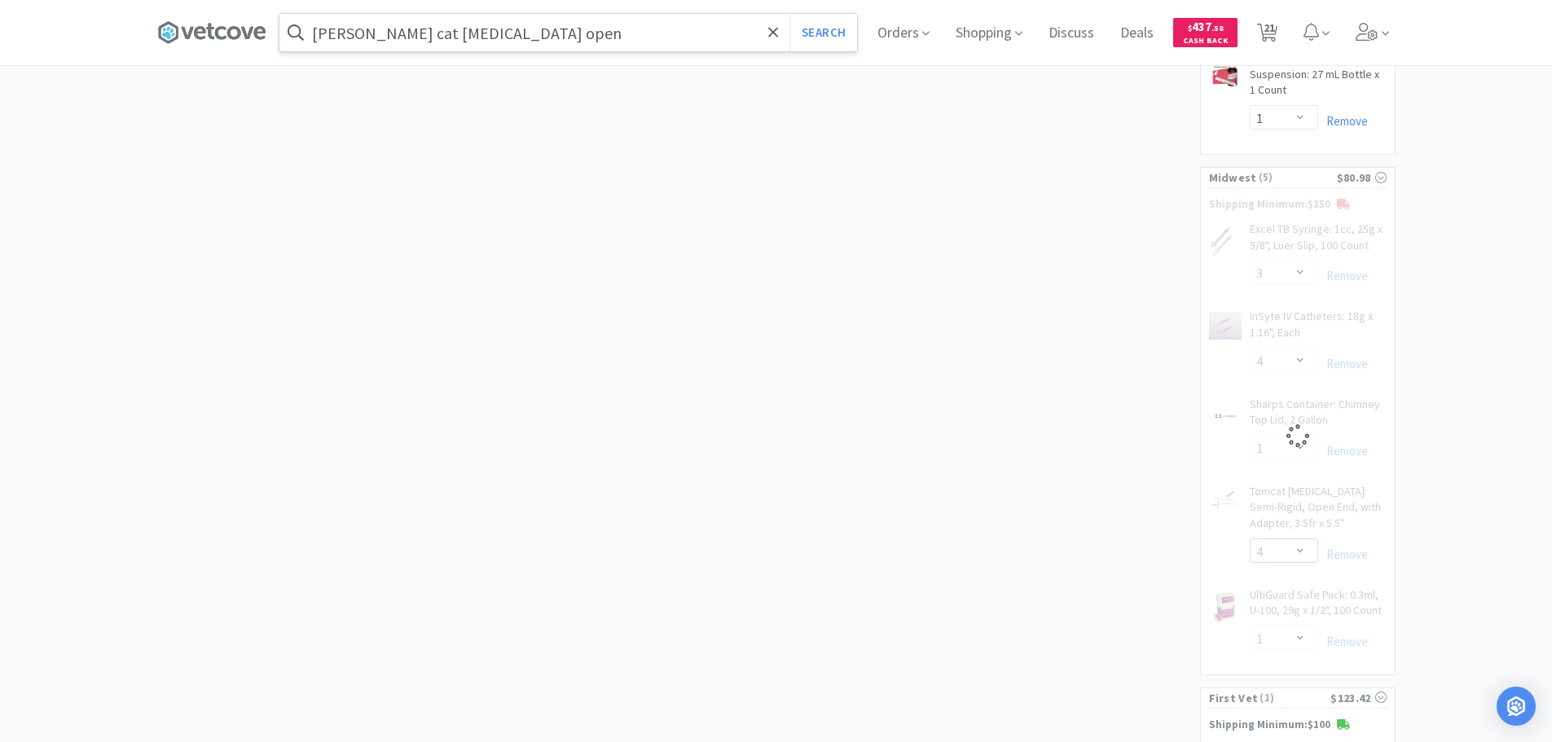
select select "5"
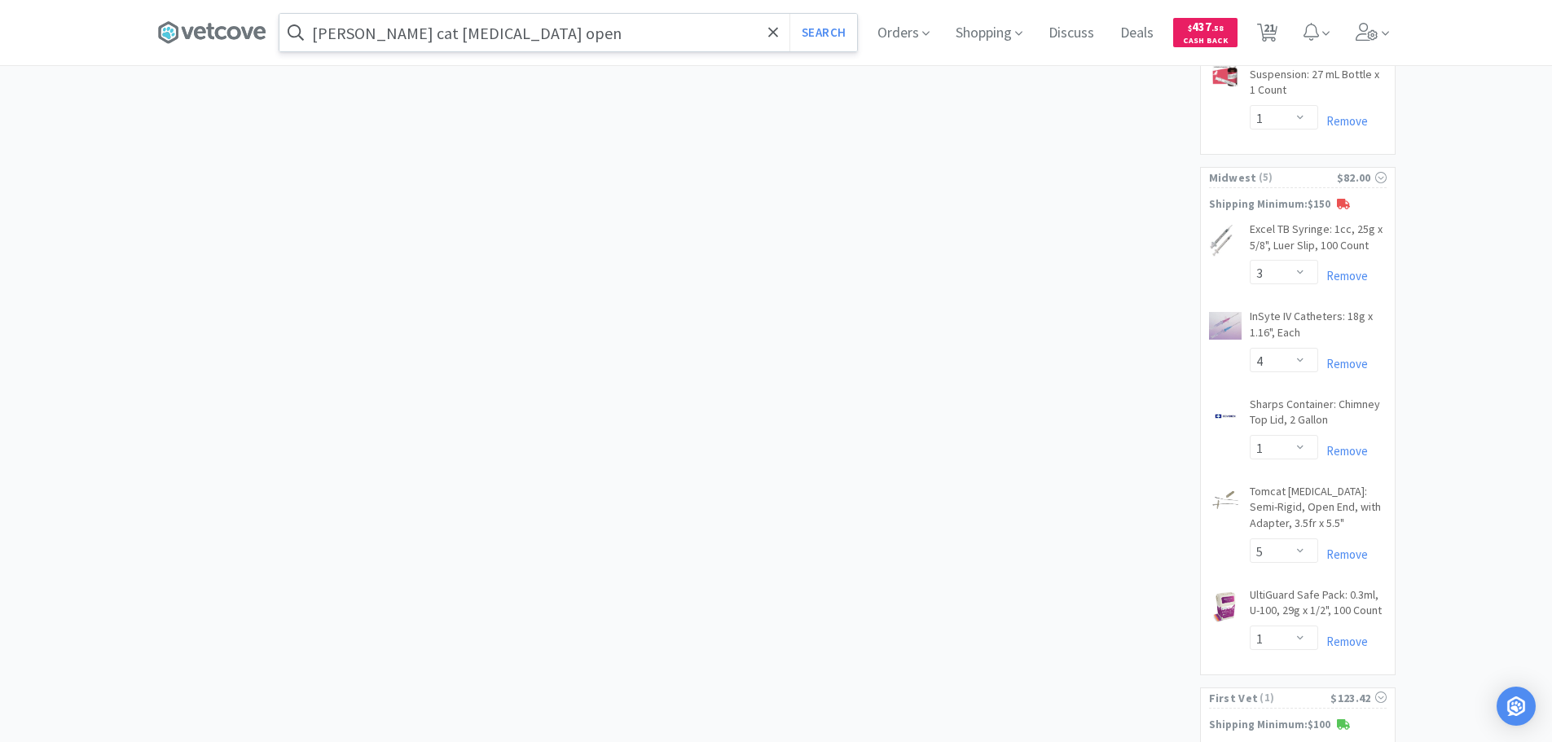
click at [562, 41] on input "[PERSON_NAME] cat [MEDICAL_DATA] open" at bounding box center [568, 32] width 578 height 37
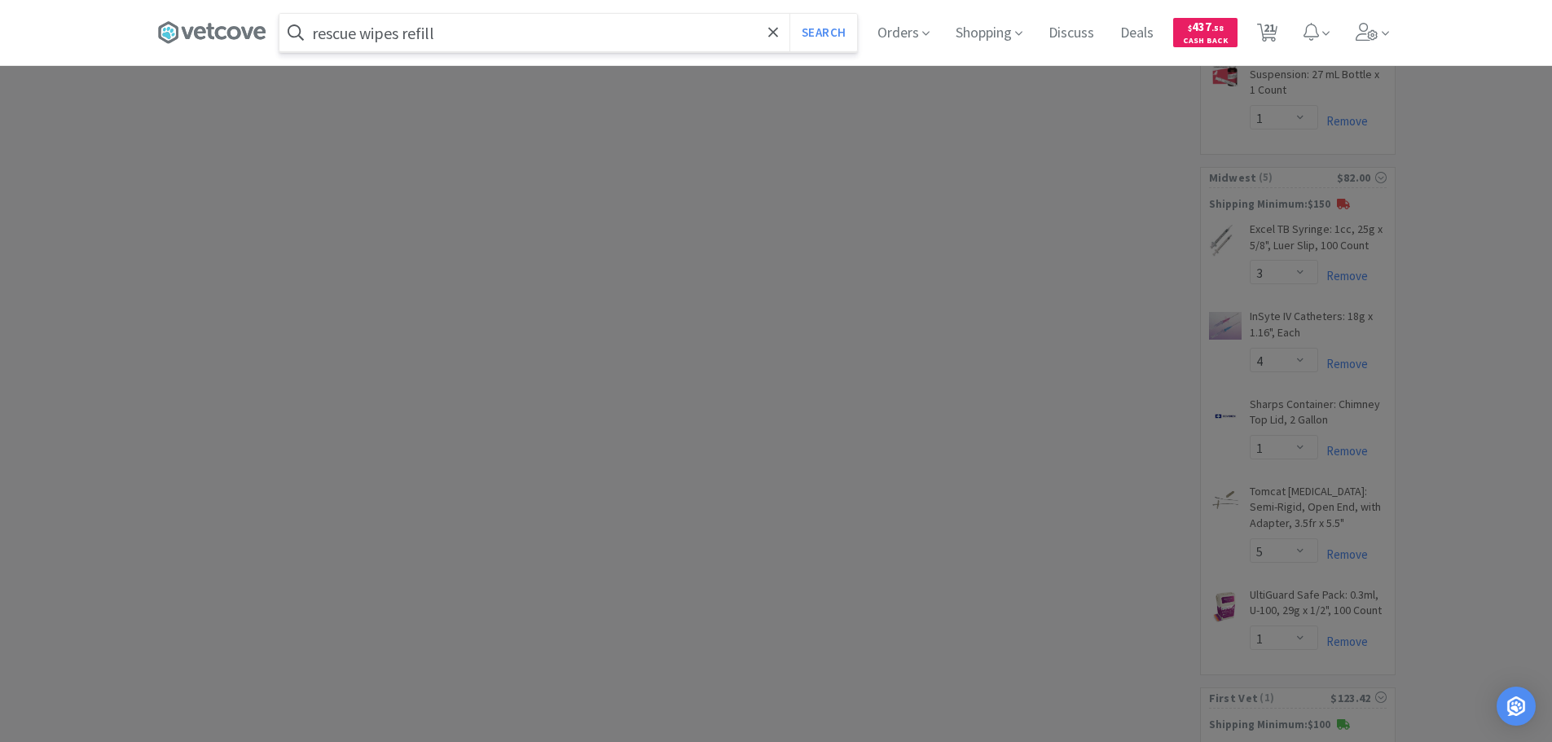
click at [789, 14] on button "Search" at bounding box center [823, 32] width 68 height 37
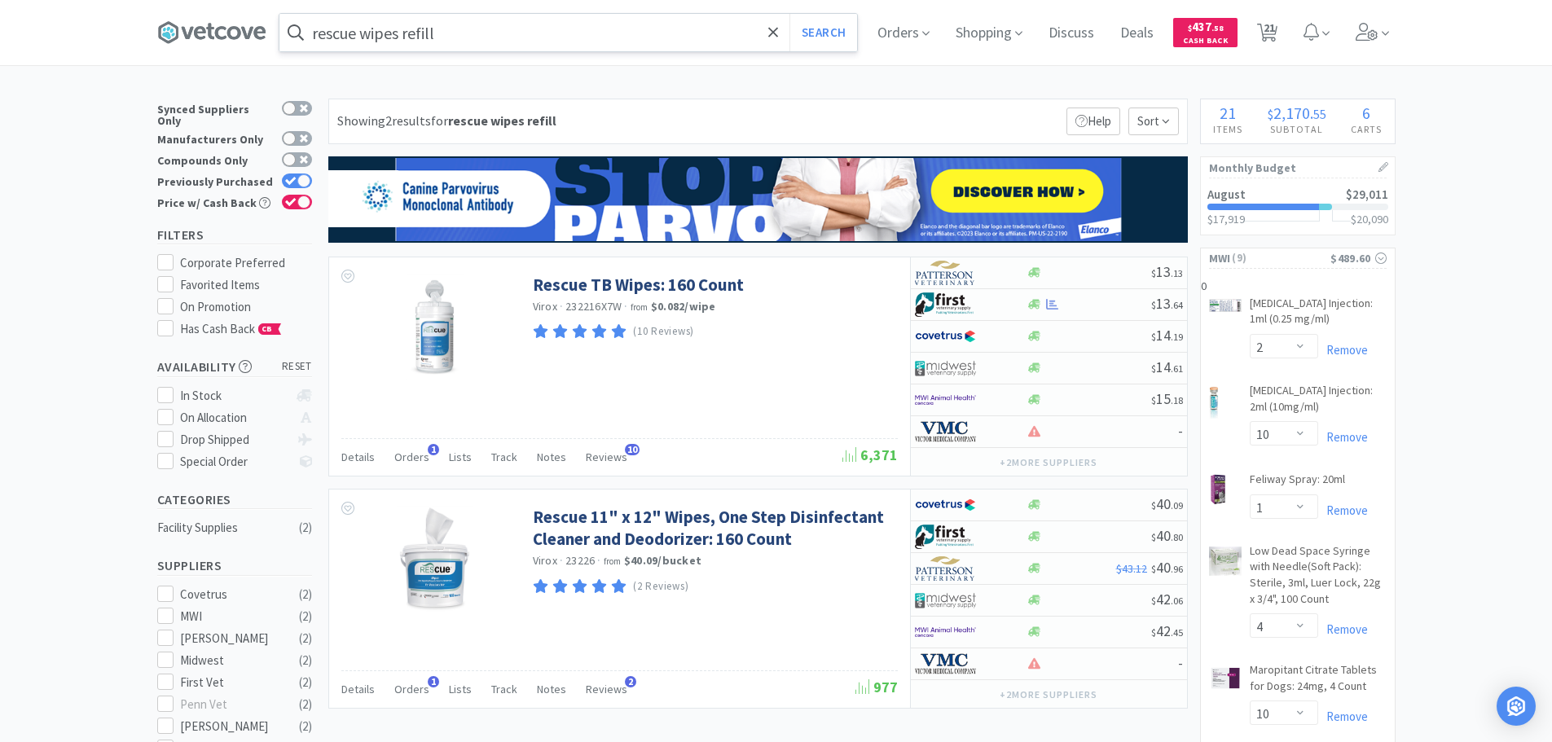
click at [454, 29] on input "rescue wipes refill" at bounding box center [568, 32] width 578 height 37
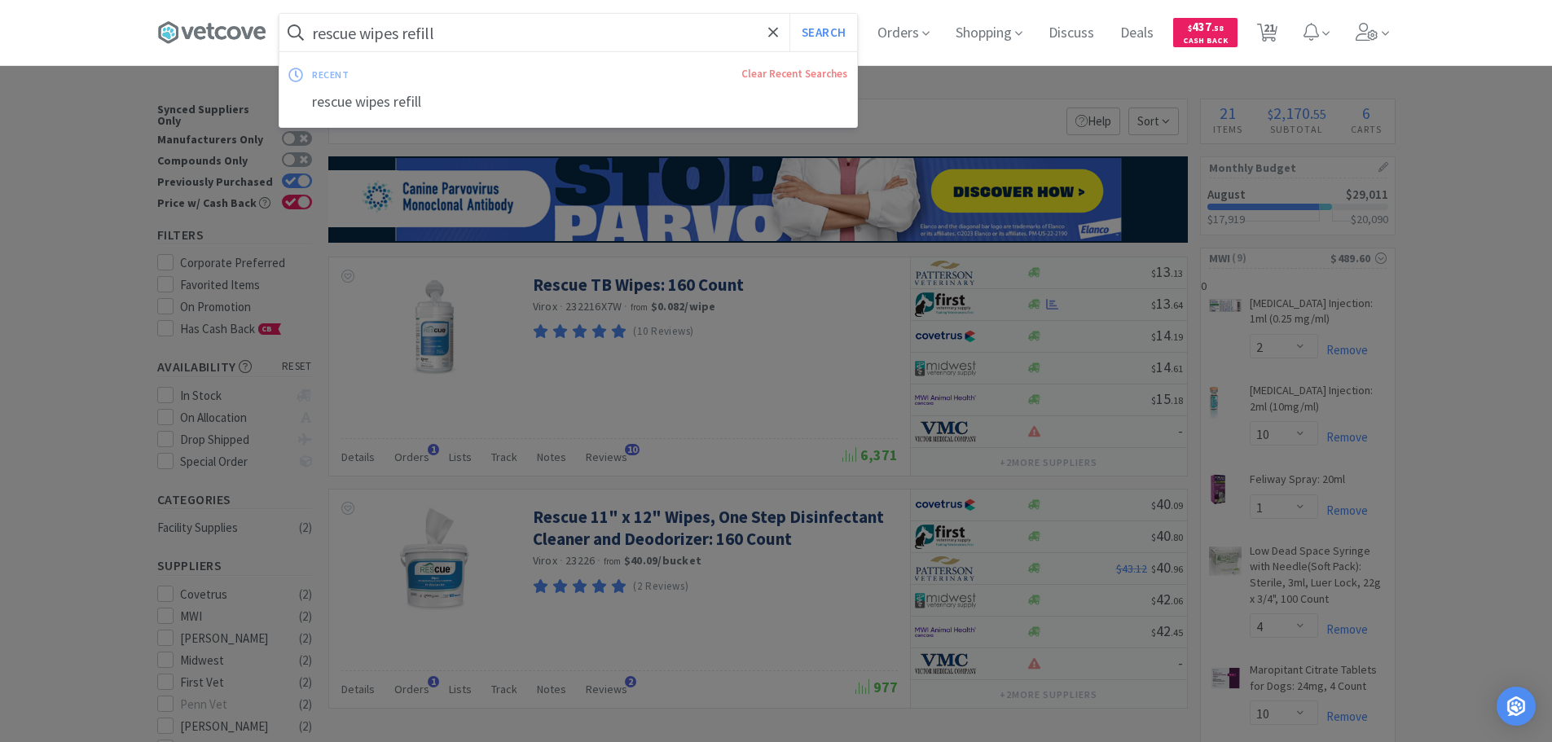
click at [499, 43] on input "rescue wipes refill" at bounding box center [568, 32] width 578 height 37
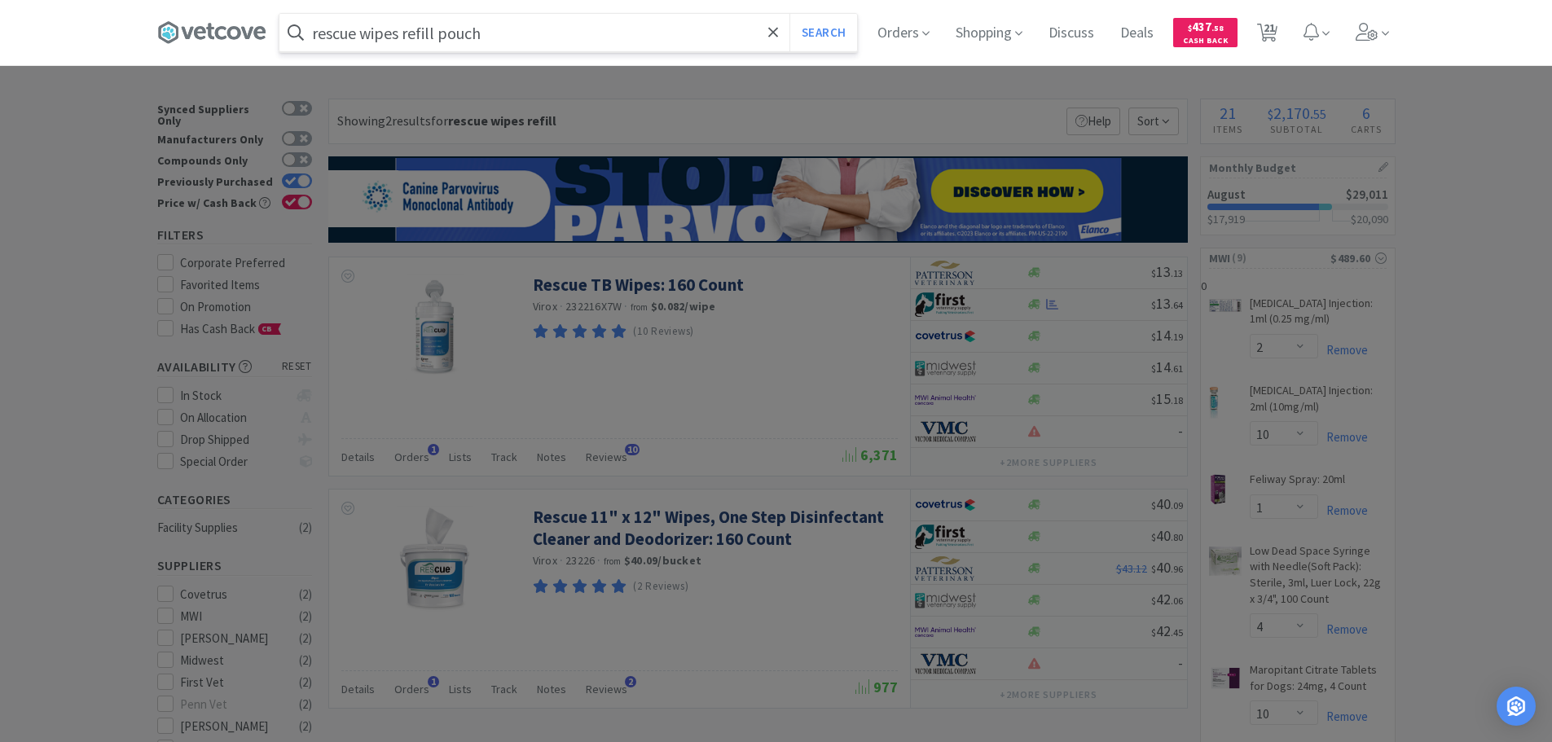
type input "rescue wipes refill pouch"
click at [789, 14] on button "Search" at bounding box center [823, 32] width 68 height 37
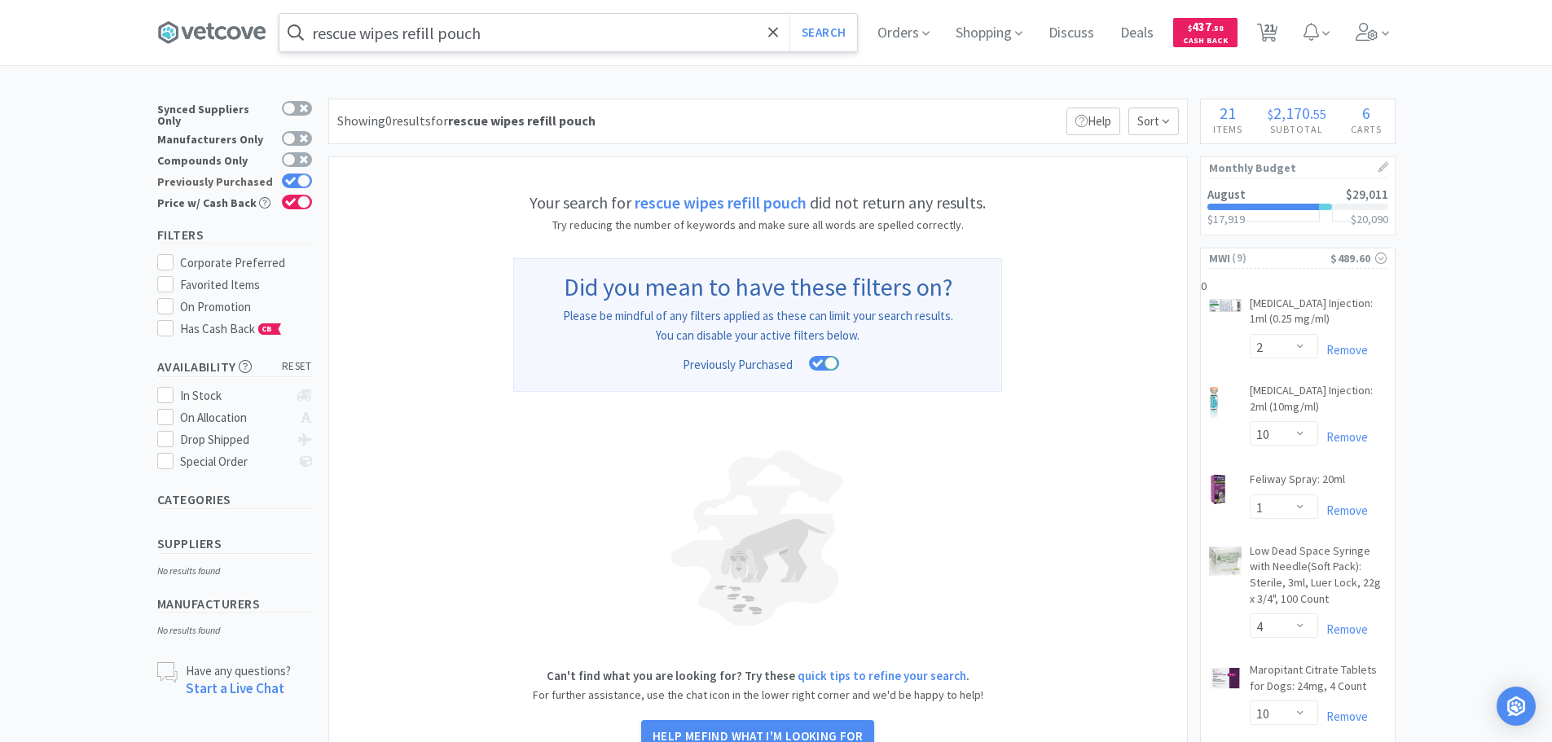
click at [288, 177] on icon at bounding box center [290, 181] width 11 height 9
checkbox input "false"
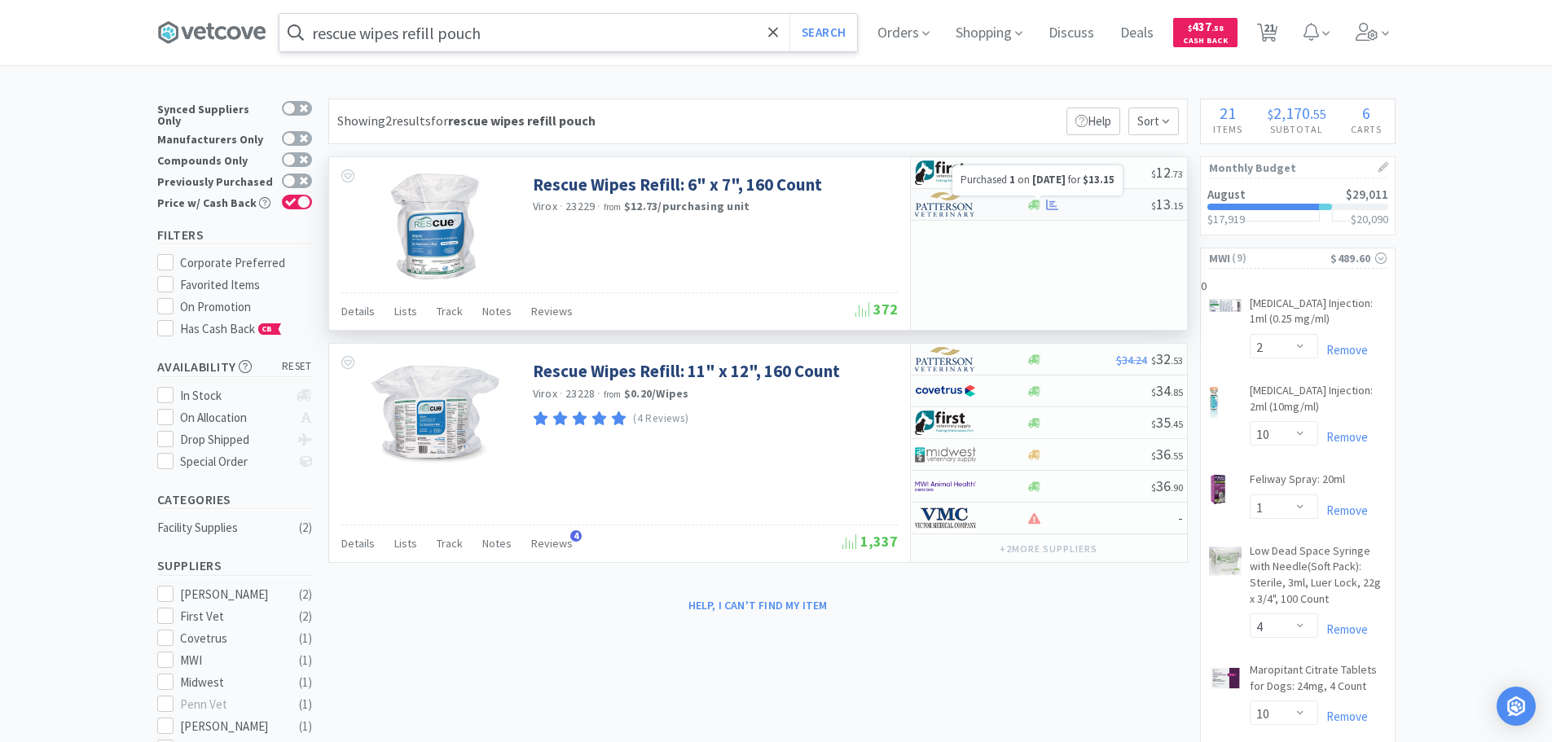
click at [1057, 202] on icon at bounding box center [1052, 205] width 12 height 12
select select "1"
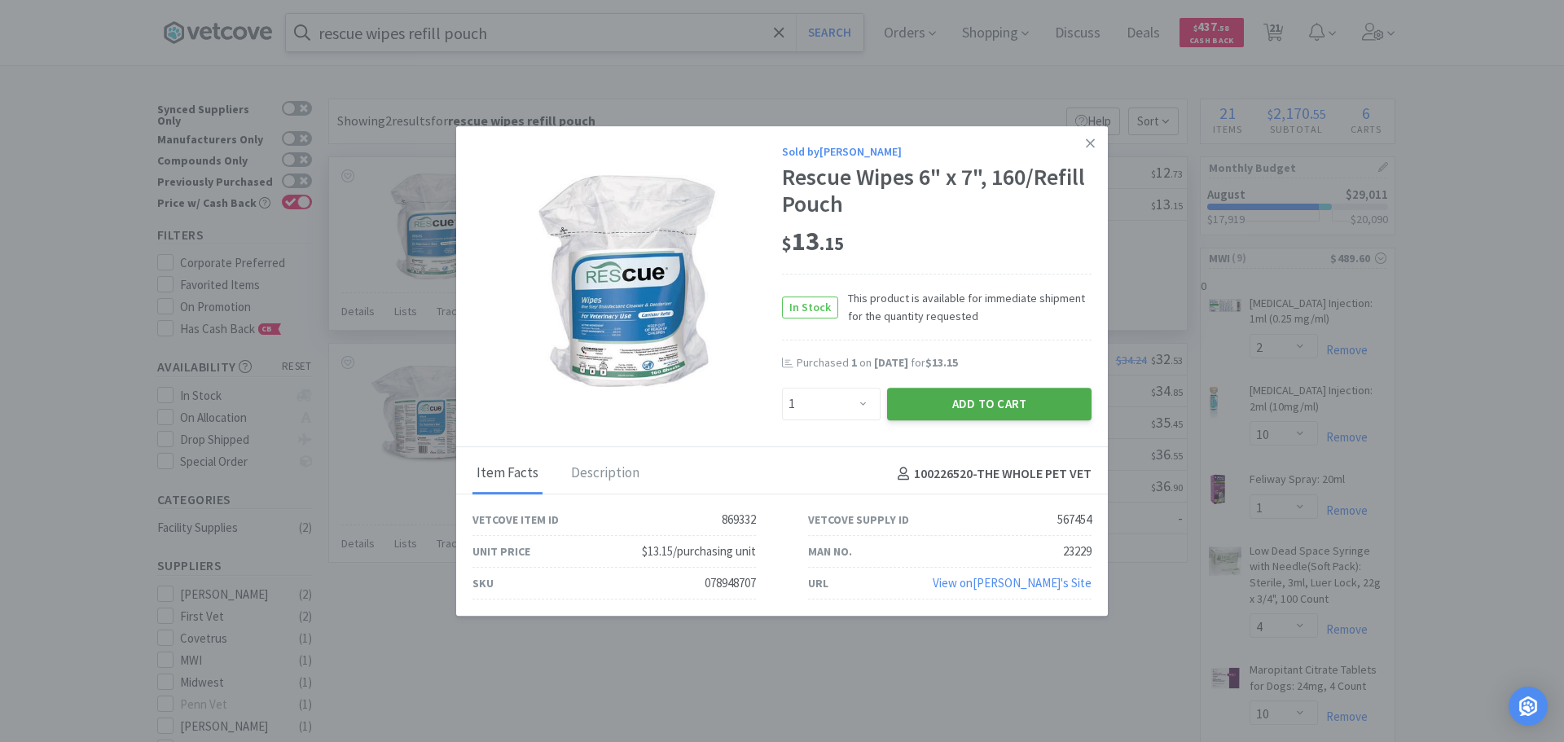
click at [1000, 396] on button "Add to Cart" at bounding box center [989, 404] width 204 height 33
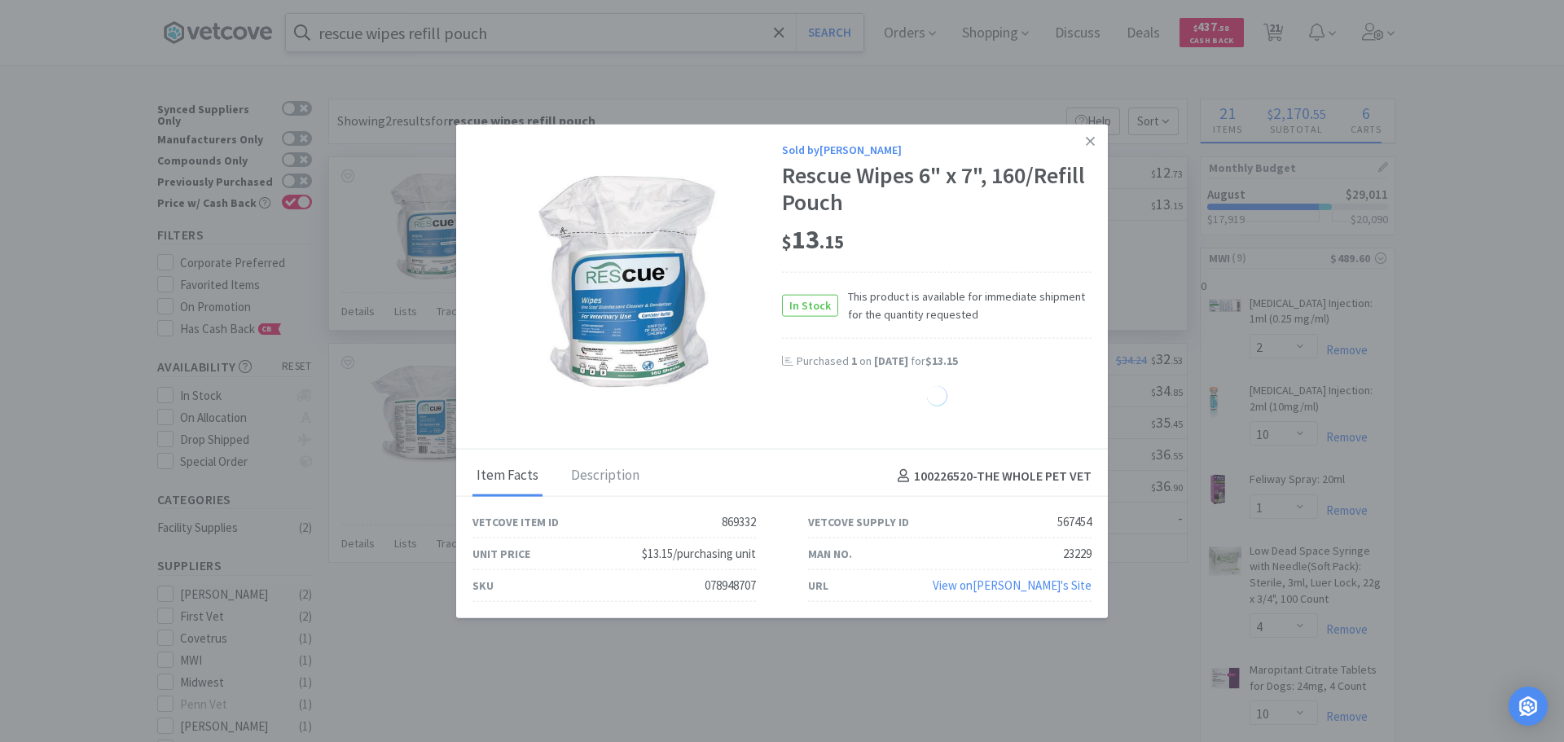
select select "1"
select select "2"
select select "1"
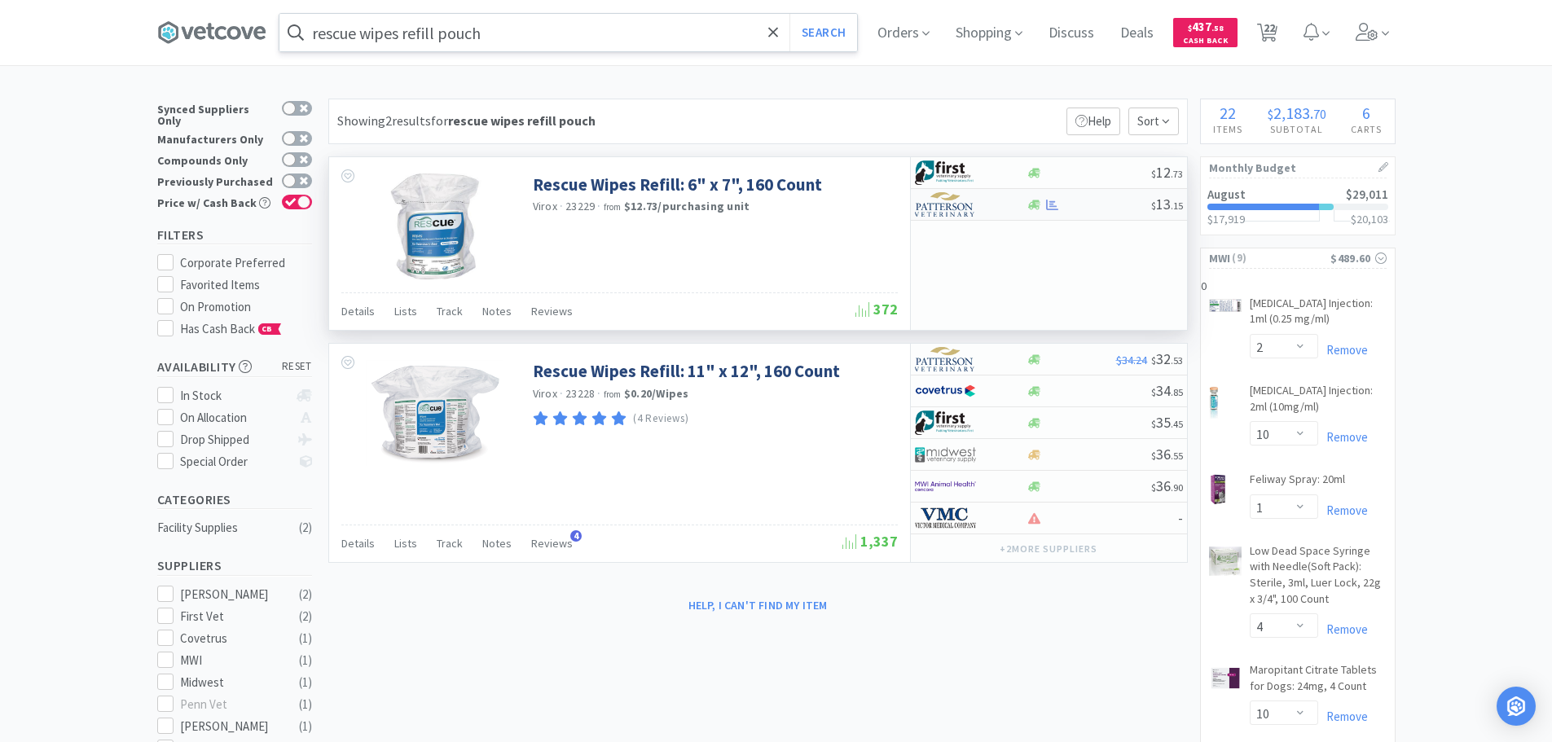
click at [976, 206] on div at bounding box center [960, 205] width 90 height 28
select select "1"
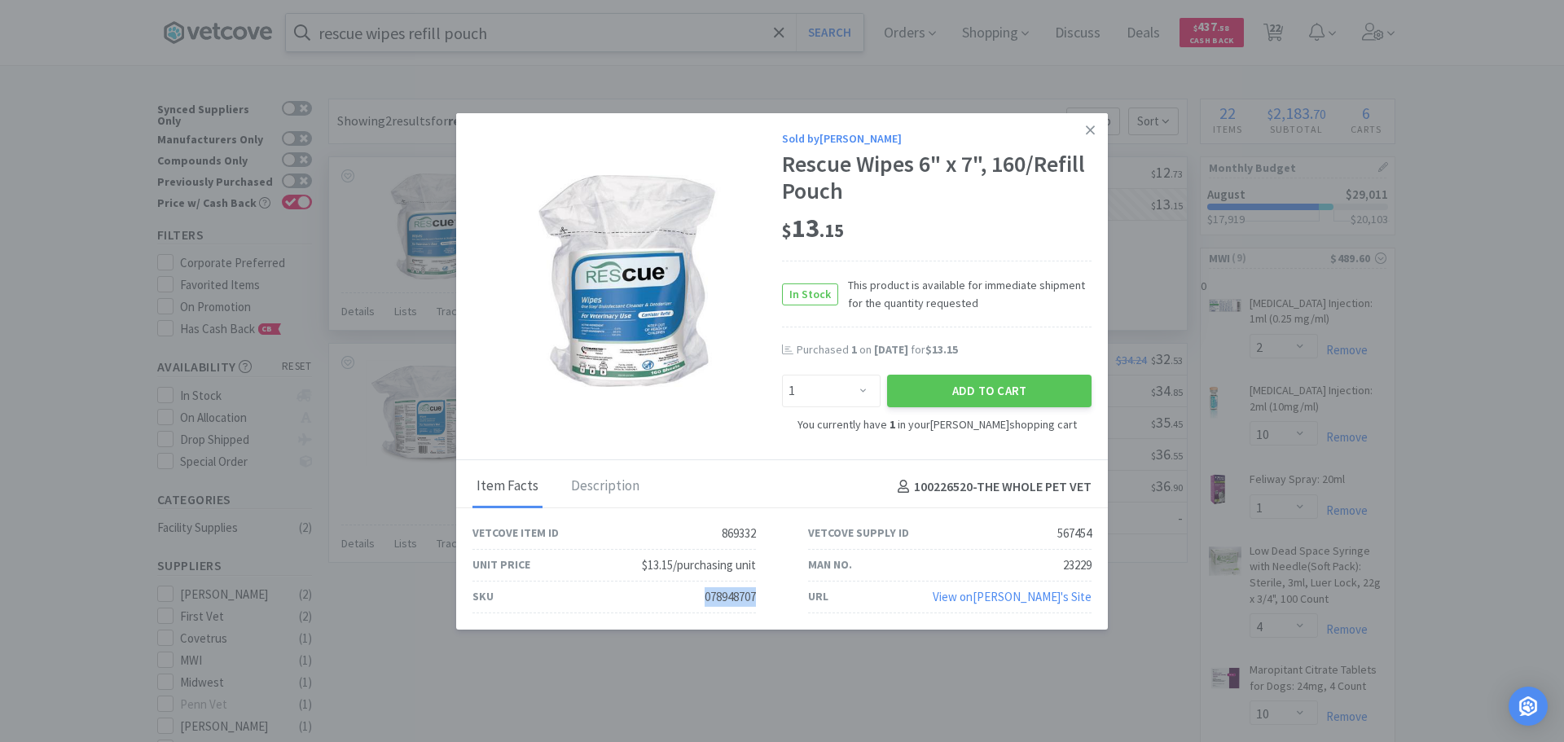
drag, startPoint x: 703, startPoint y: 594, endPoint x: 758, endPoint y: 592, distance: 54.6
click at [758, 592] on div "SKU 078948707" at bounding box center [614, 598] width 336 height 32
copy div "078948707"
click at [1091, 130] on icon at bounding box center [1090, 129] width 9 height 9
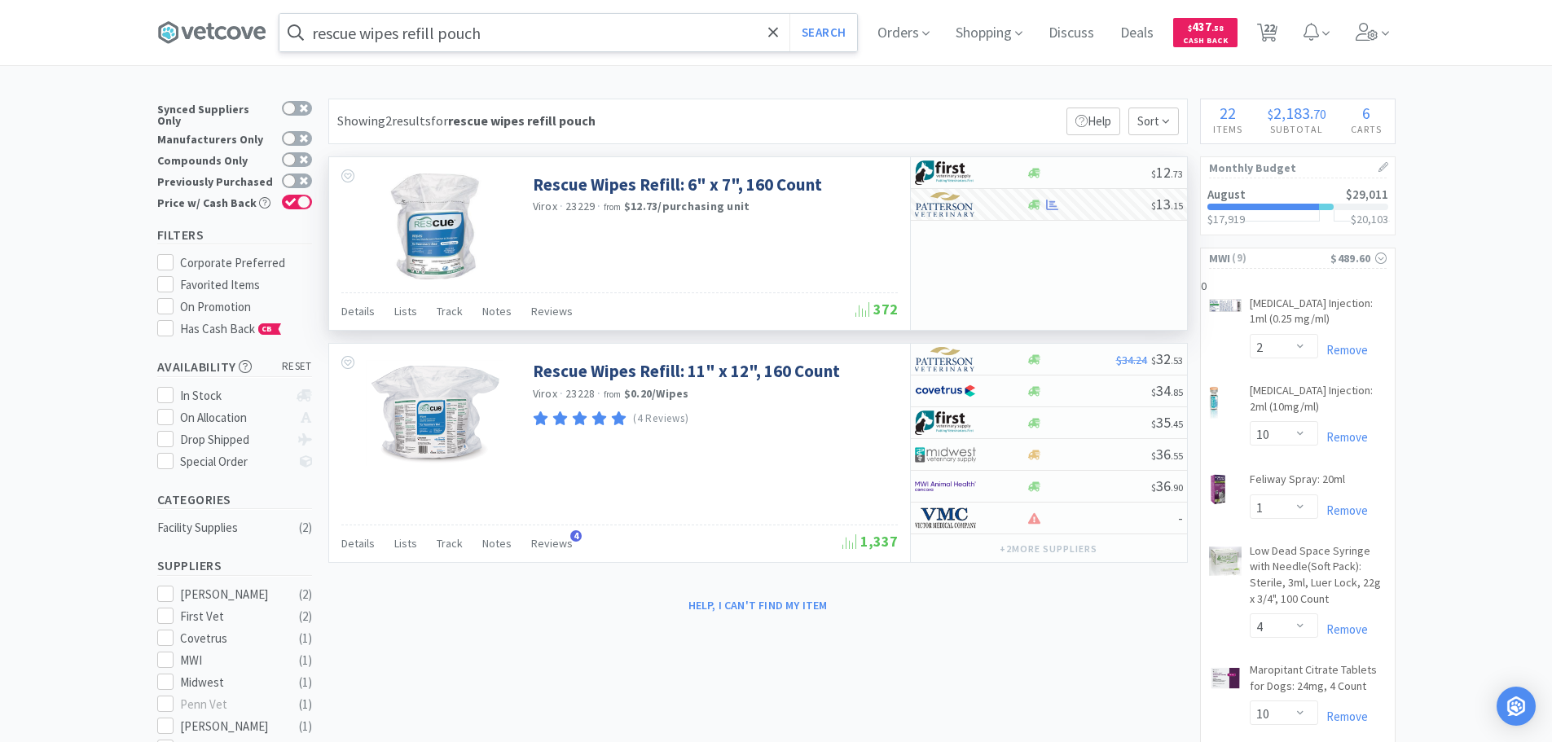
click at [543, 33] on input "rescue wipes refill pouch" at bounding box center [568, 32] width 578 height 37
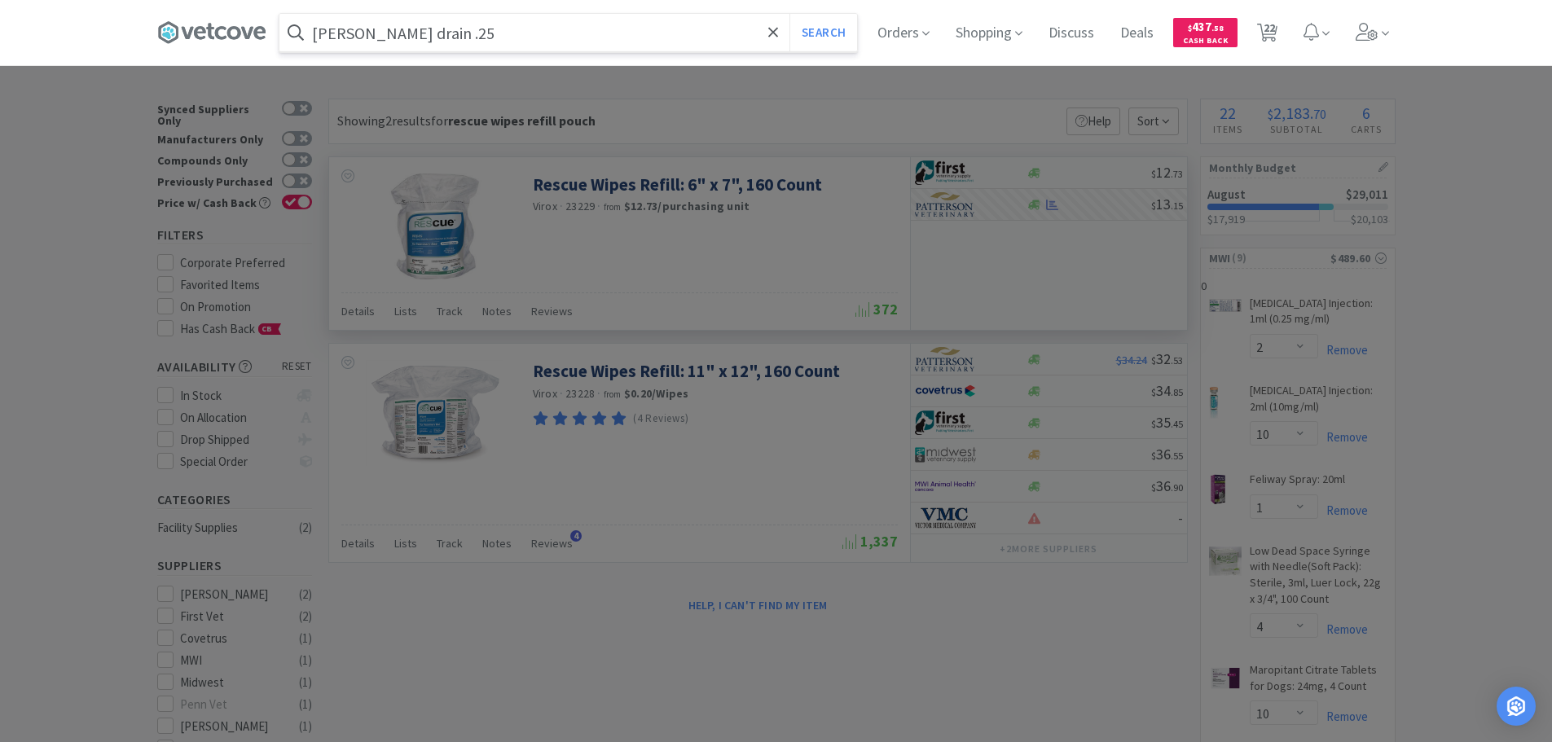
type input "[PERSON_NAME] drain .25"
click at [789, 14] on button "Search" at bounding box center [823, 32] width 68 height 37
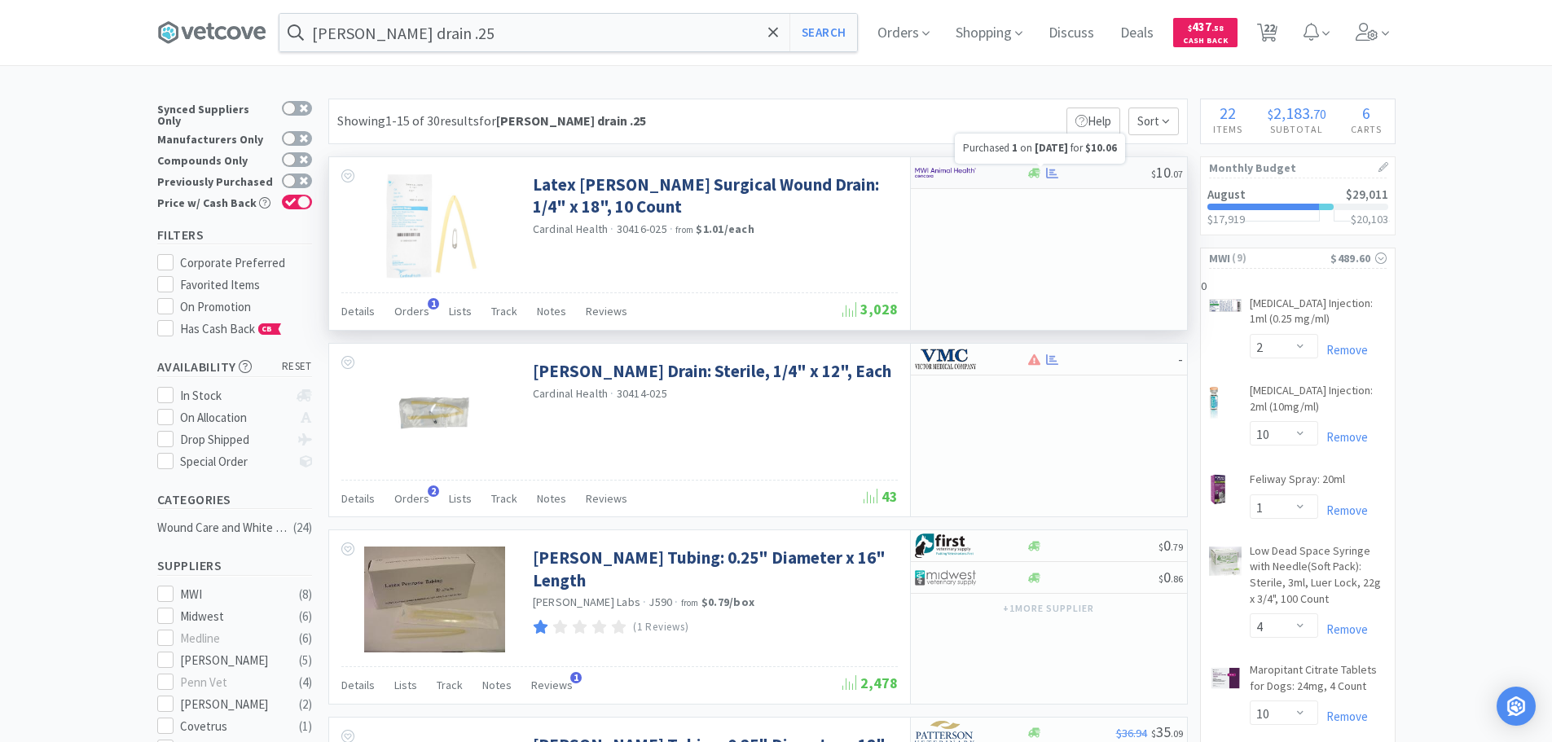
click at [1048, 165] on div "$ 10 . 07" at bounding box center [1049, 173] width 276 height 32
select select "1"
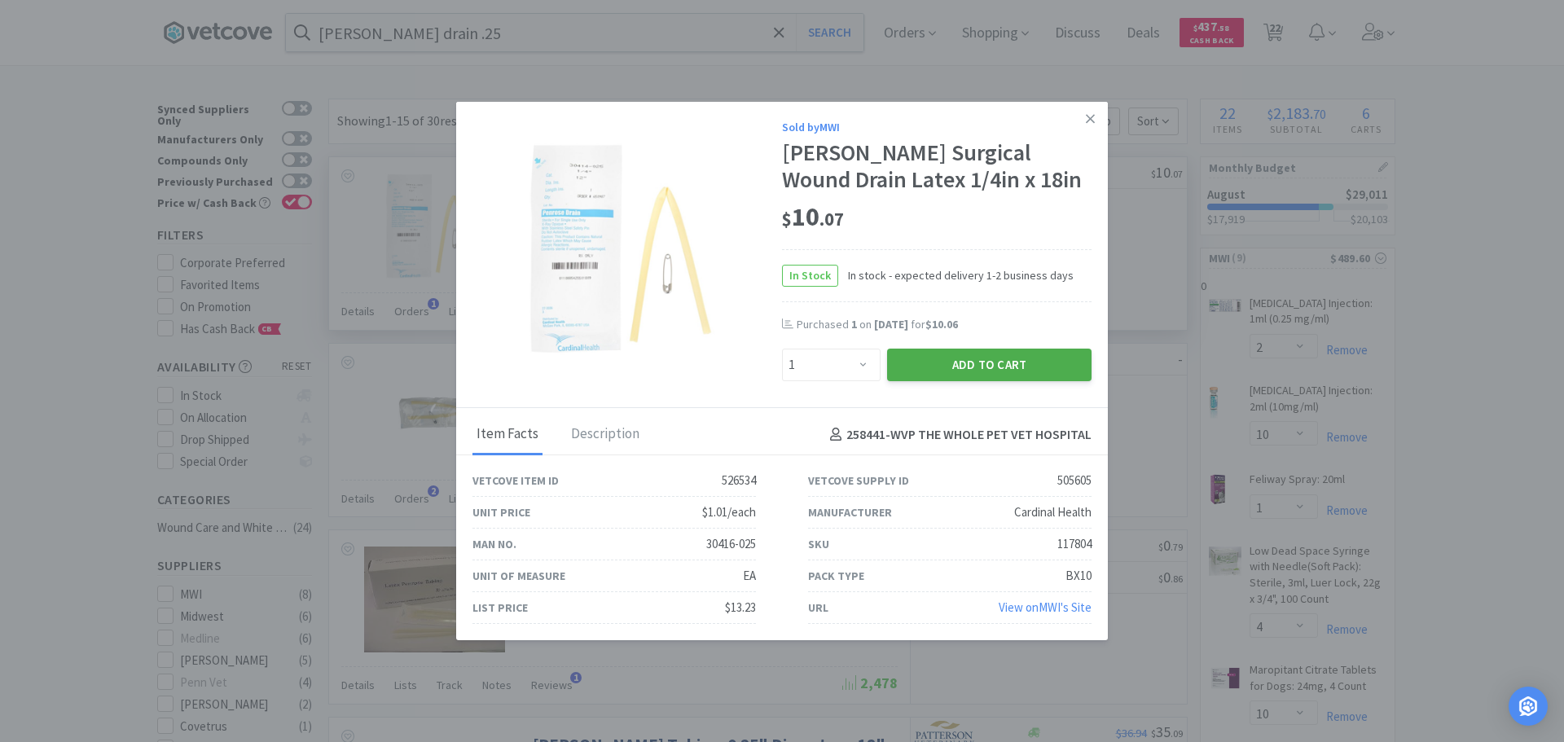
click at [977, 359] on button "Add to Cart" at bounding box center [989, 365] width 204 height 33
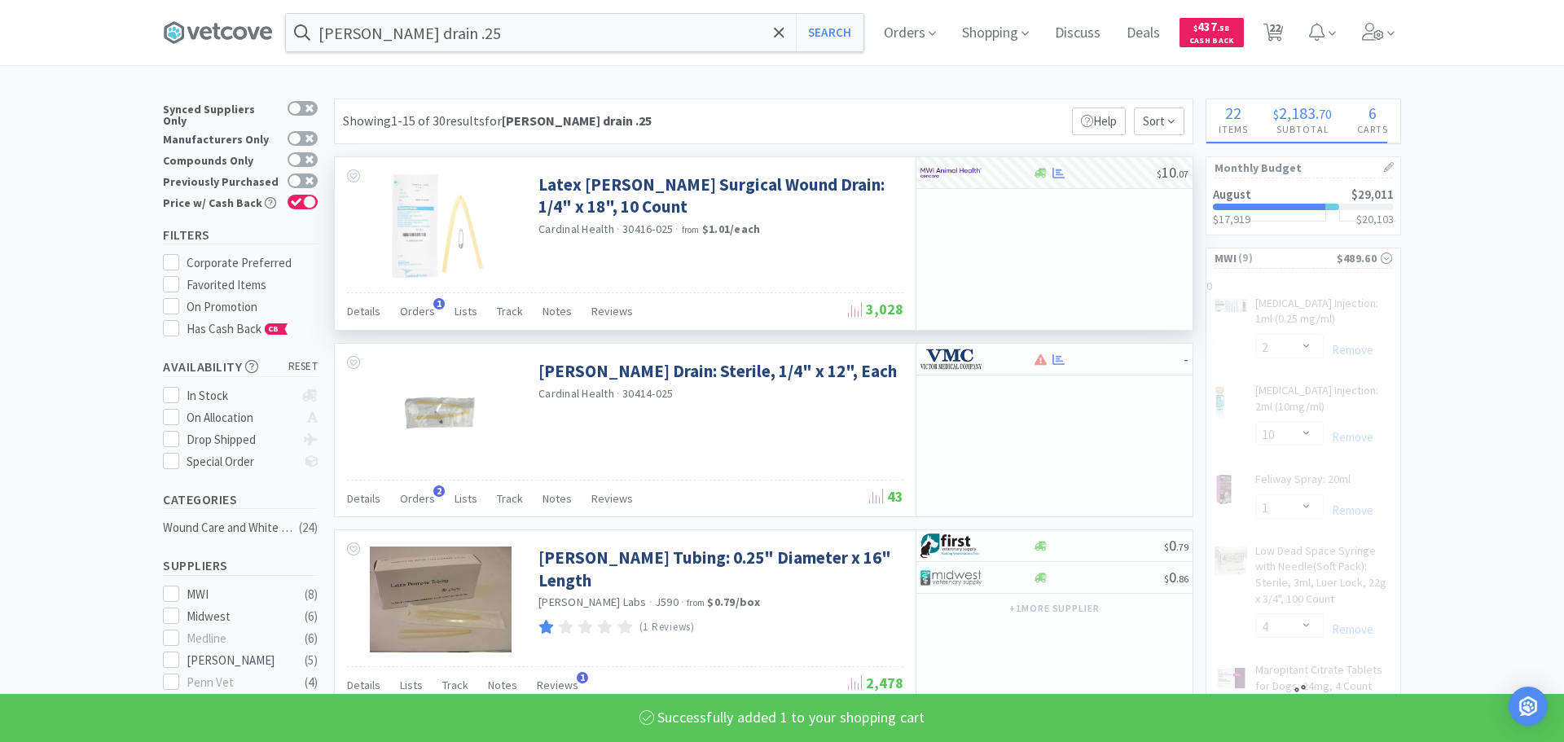
select select "1"
select select "4"
select select "10"
select select "1"
select select "3"
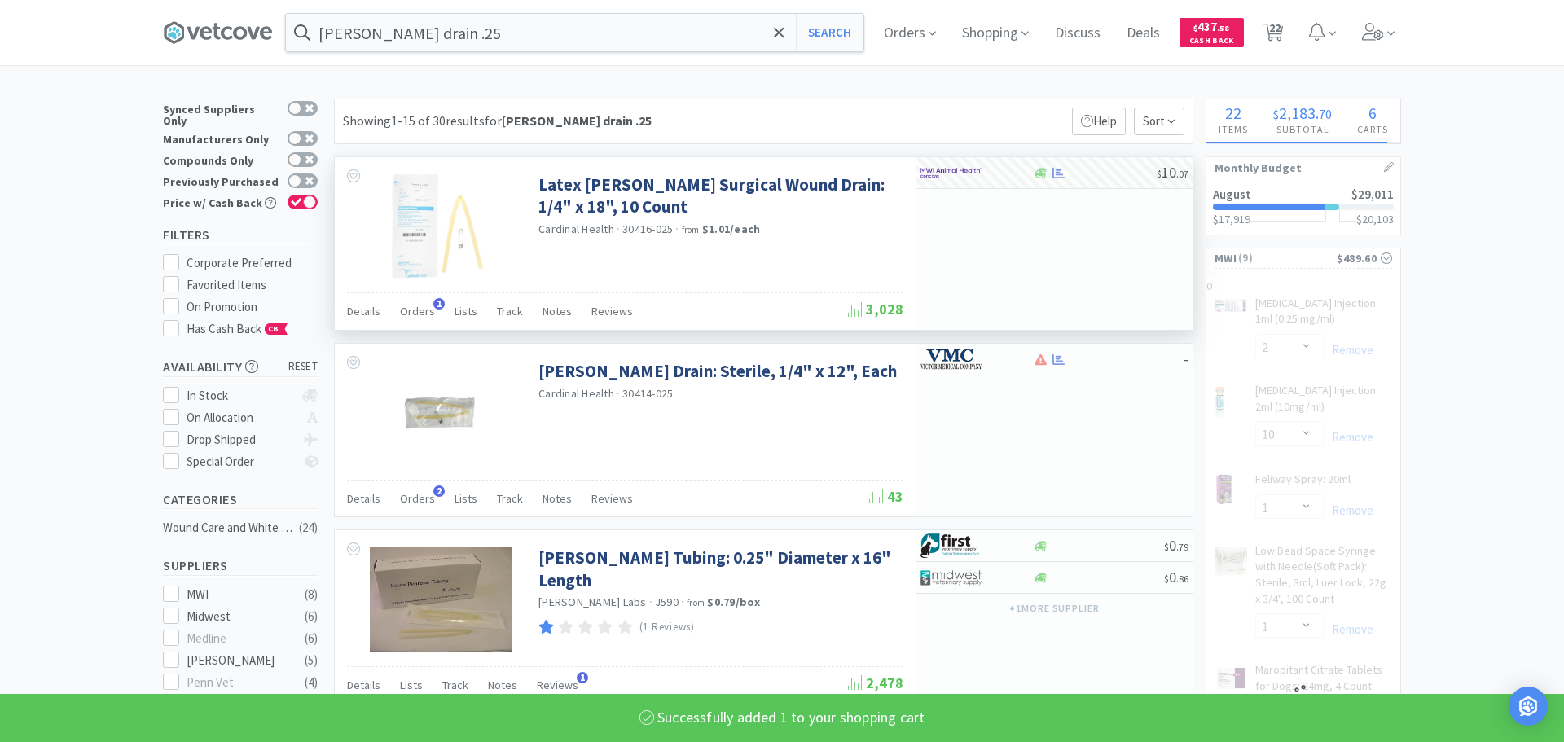
select select "1"
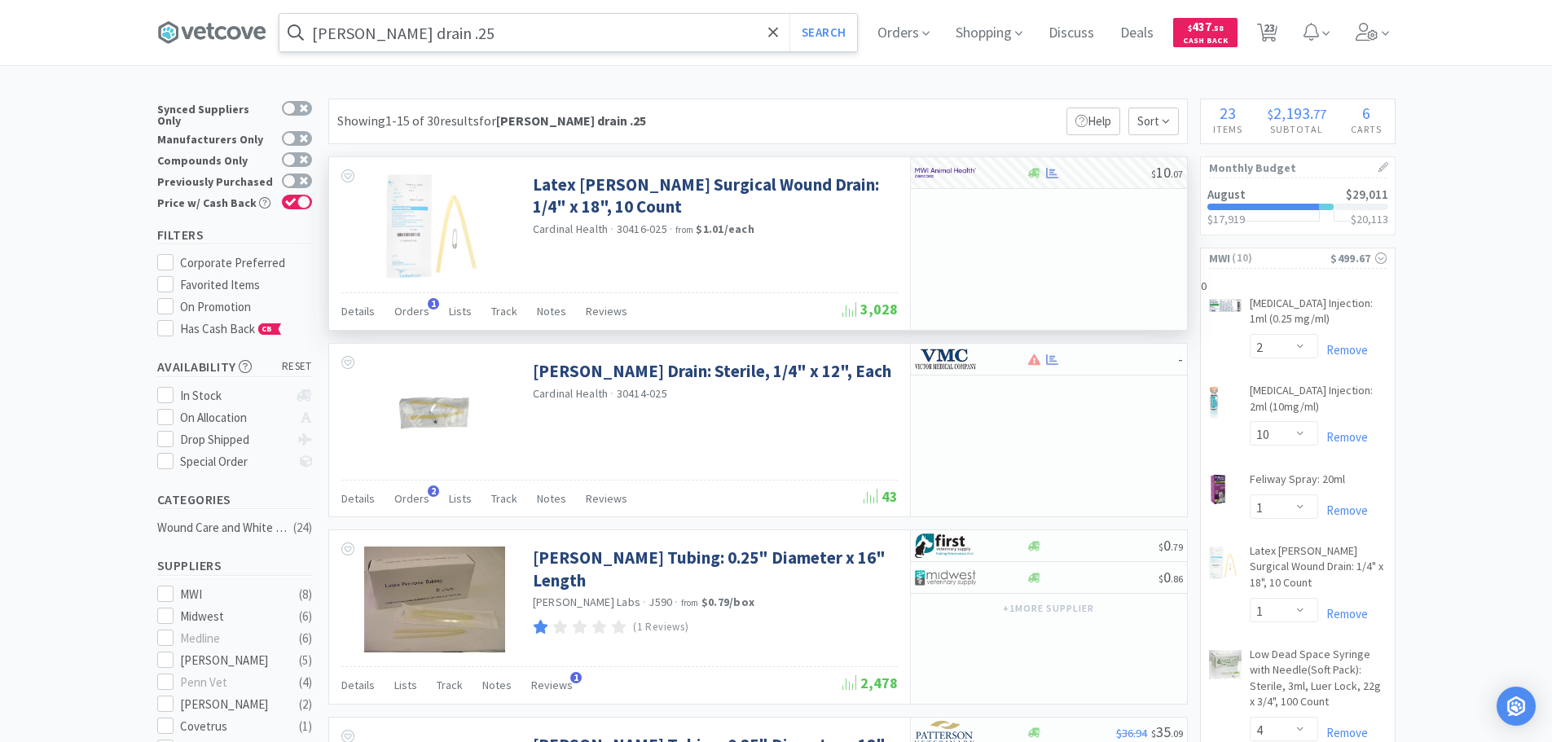
click at [626, 36] on input "[PERSON_NAME] drain .25" at bounding box center [568, 32] width 578 height 37
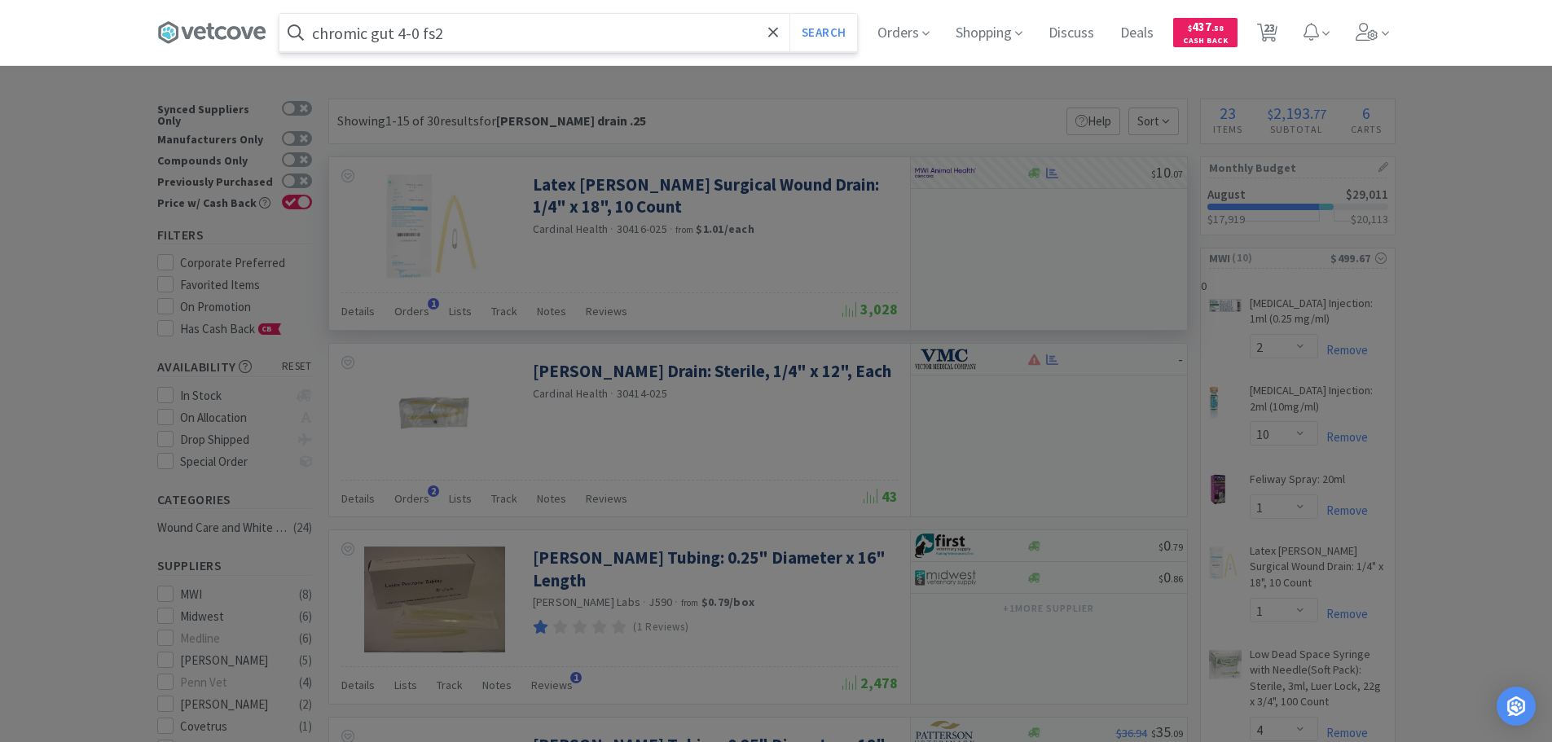
type input "chromic gut 4-0 fs2"
click at [789, 14] on button "Search" at bounding box center [823, 32] width 68 height 37
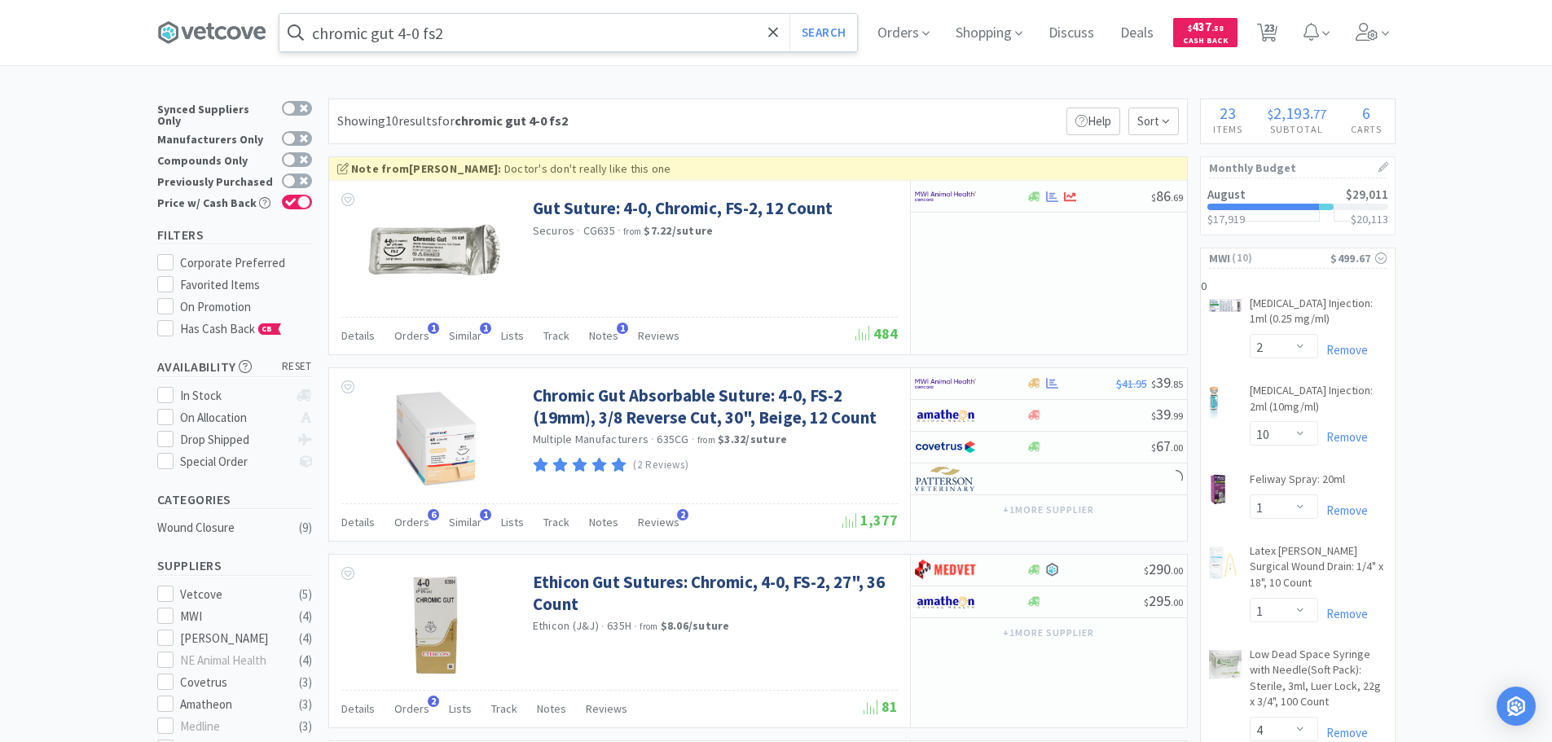
click at [438, 31] on input "chromic gut 4-0 fs2" at bounding box center [568, 32] width 578 height 37
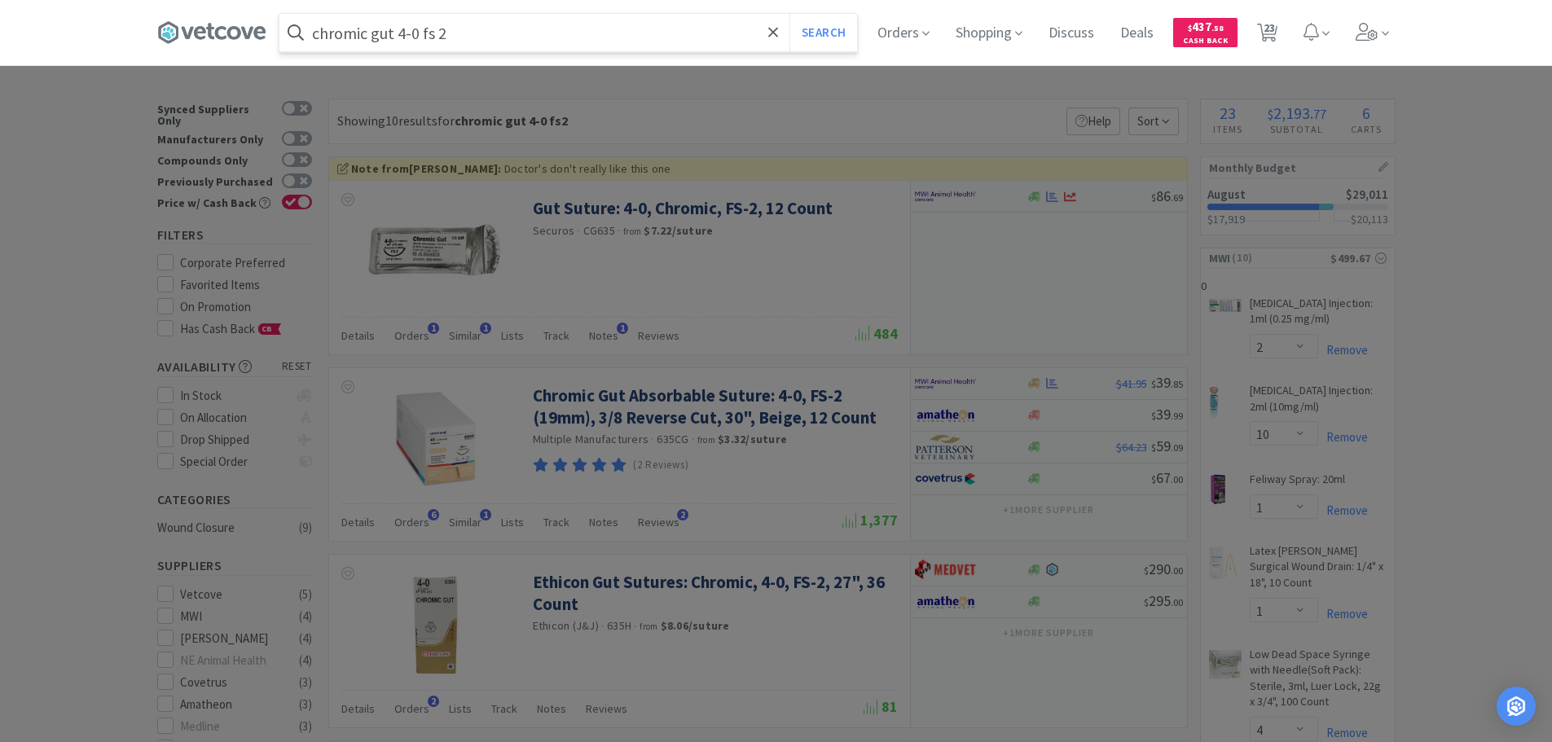
type input "chromic gut 4-0 fs 2"
click at [789, 14] on button "Search" at bounding box center [823, 32] width 68 height 37
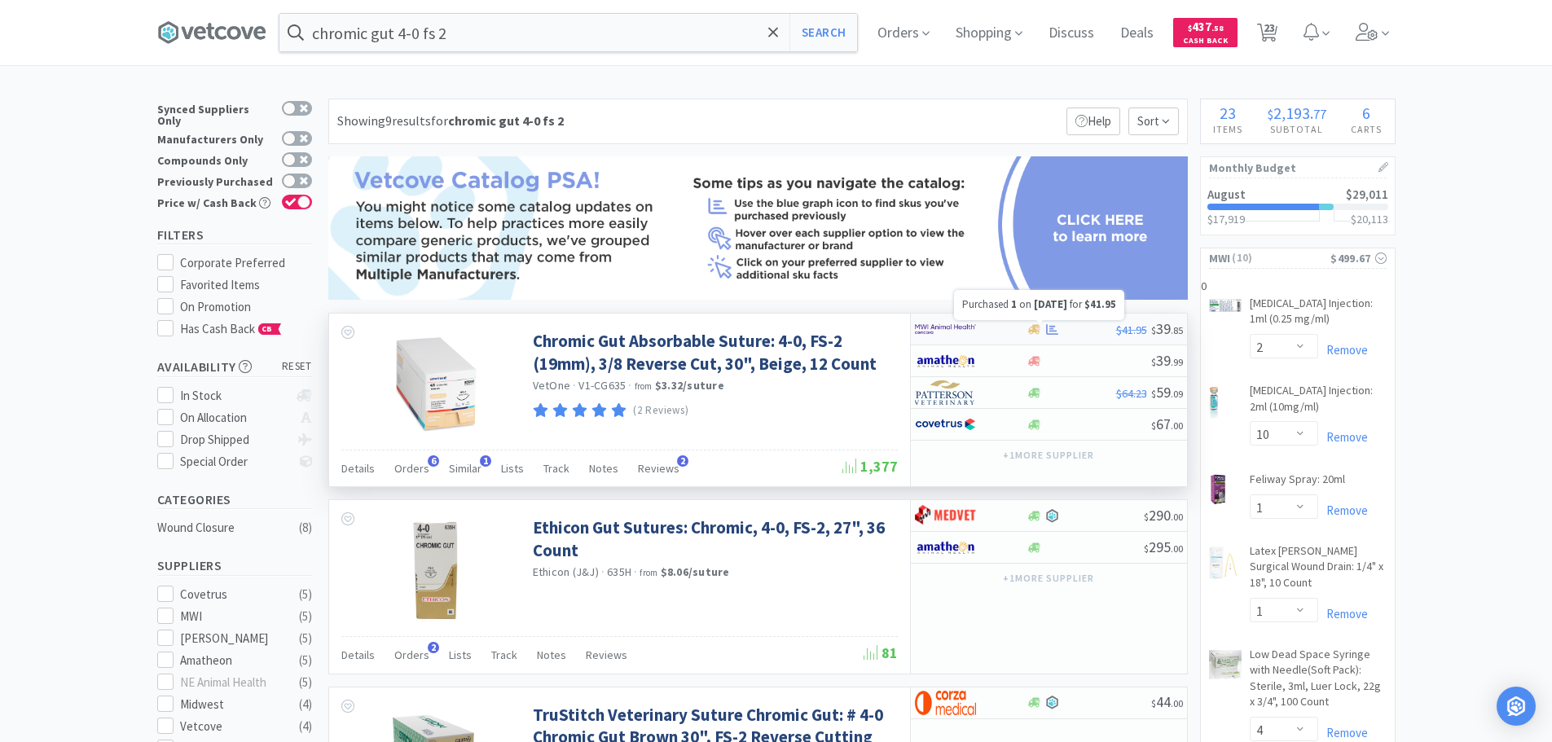
click at [1053, 327] on icon at bounding box center [1052, 329] width 12 height 11
select select "1"
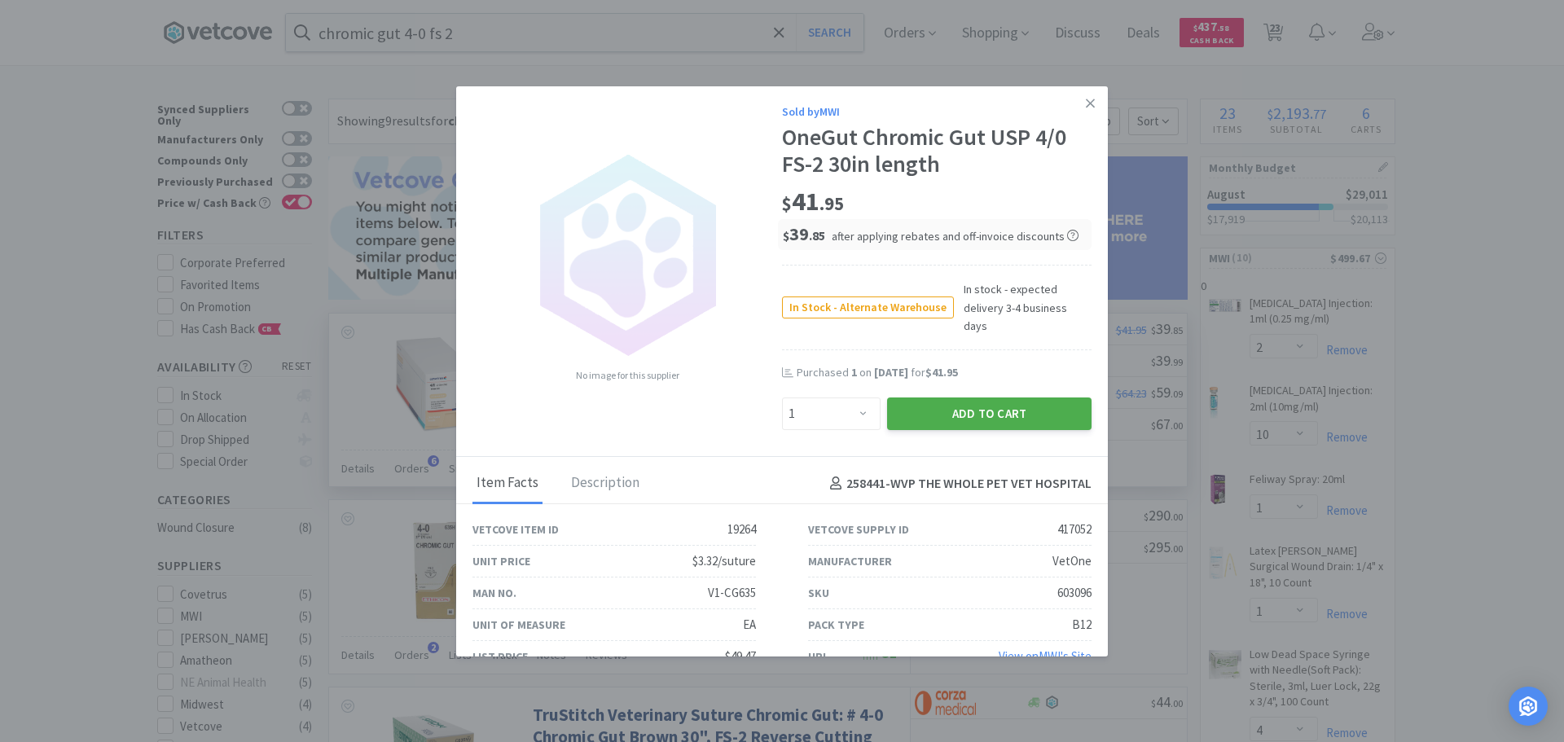
click at [981, 398] on button "Add to Cart" at bounding box center [989, 414] width 204 height 33
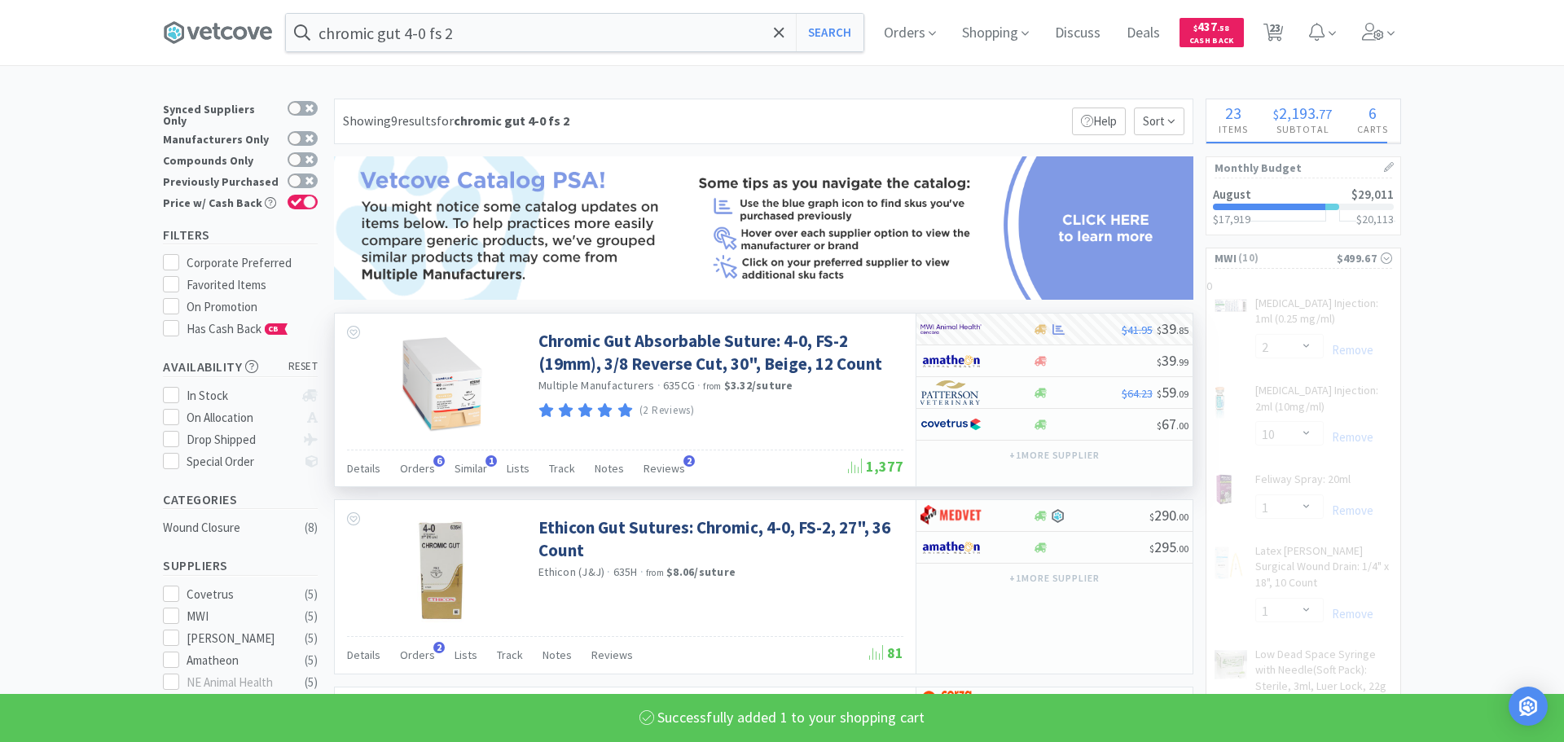
select select "1"
select select "2"
select select "10"
select select "1"
select select "4"
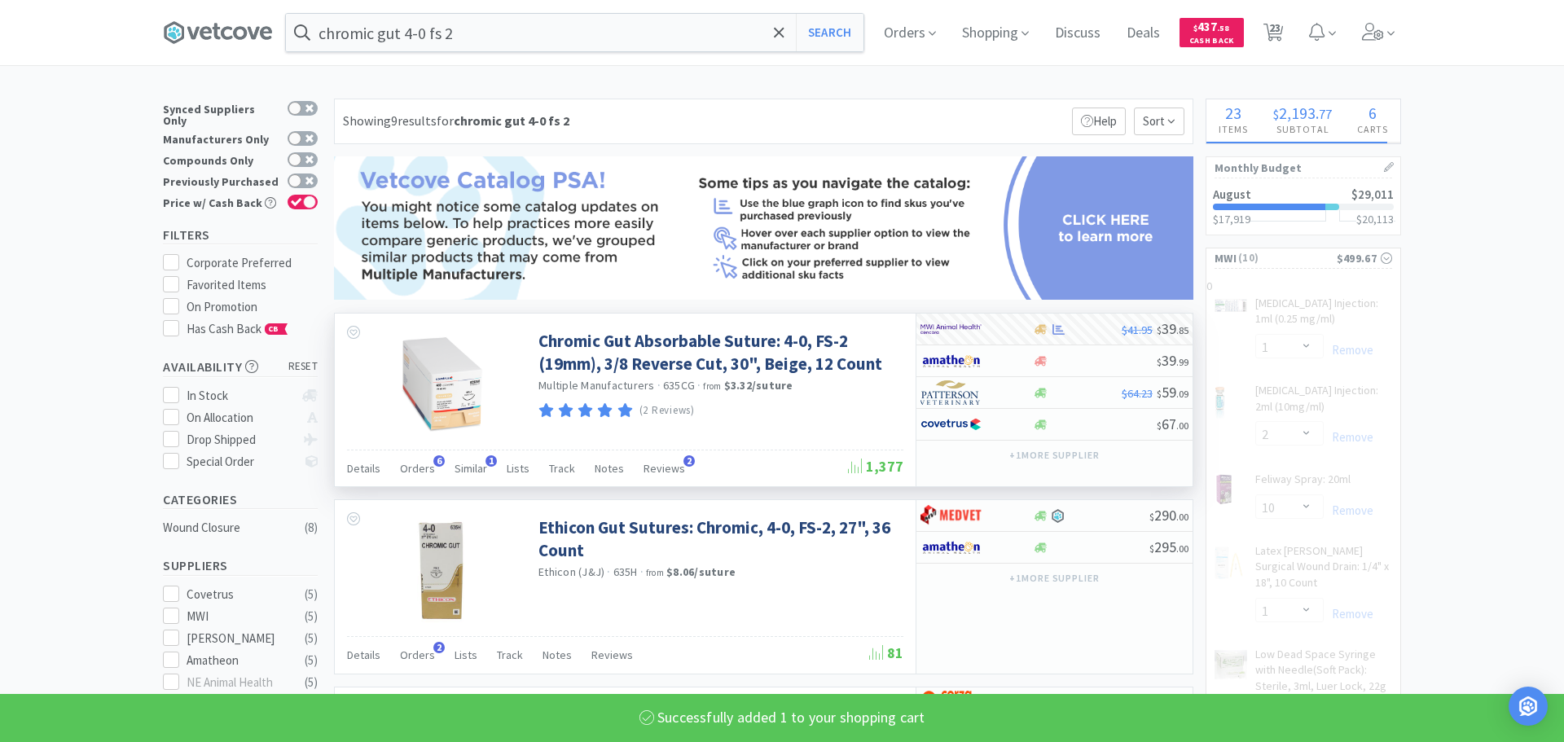
select select "10"
select select "1"
select select "3"
select select "1"
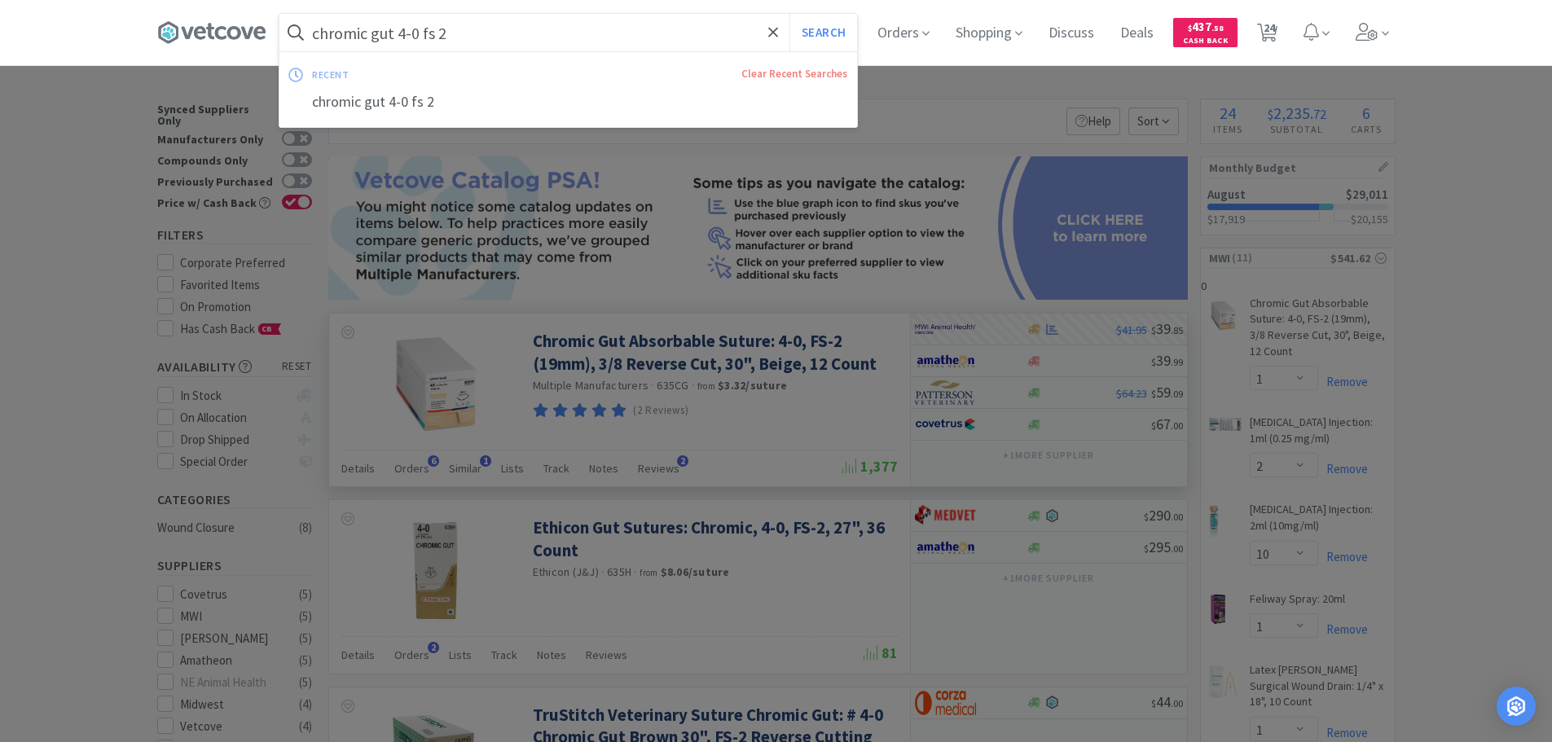
click at [601, 37] on input "chromic gut 4-0 fs 2" at bounding box center [568, 32] width 578 height 37
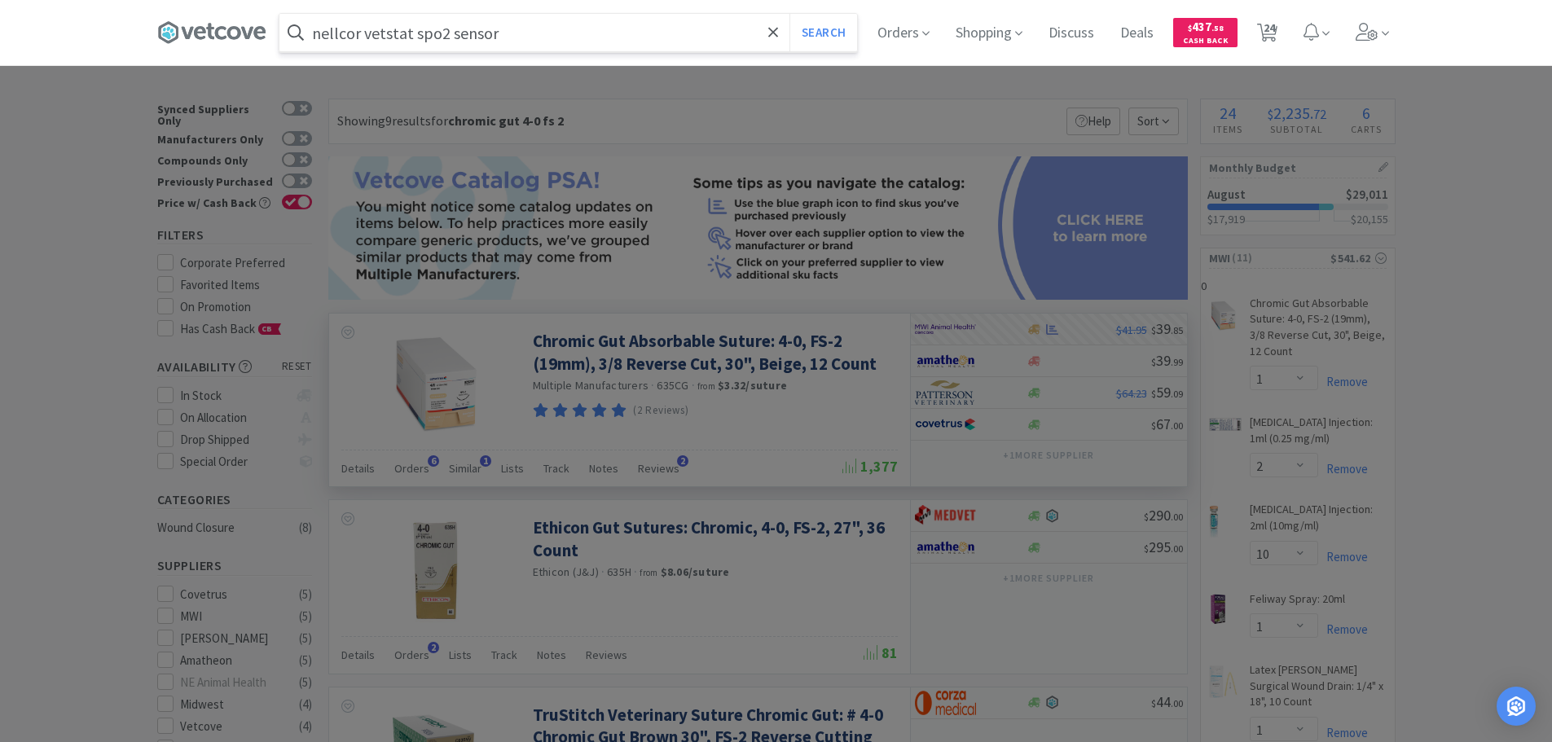
click at [789, 14] on button "Search" at bounding box center [823, 32] width 68 height 37
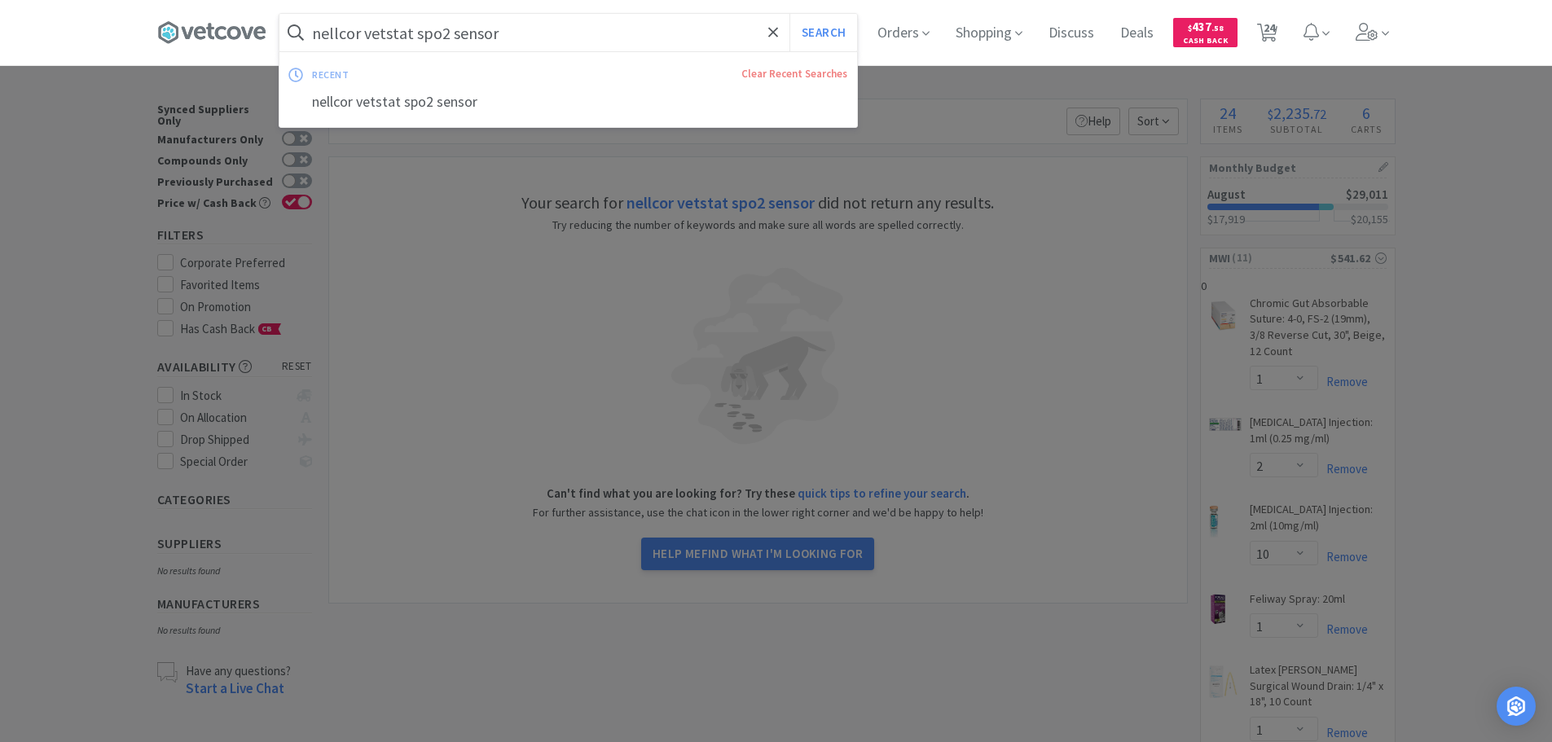
click at [545, 31] on input "nellcor vetstat spo2 sensor" at bounding box center [568, 32] width 578 height 37
click at [657, 27] on input "nellcor vetstat spo2 sensor" at bounding box center [568, 32] width 578 height 37
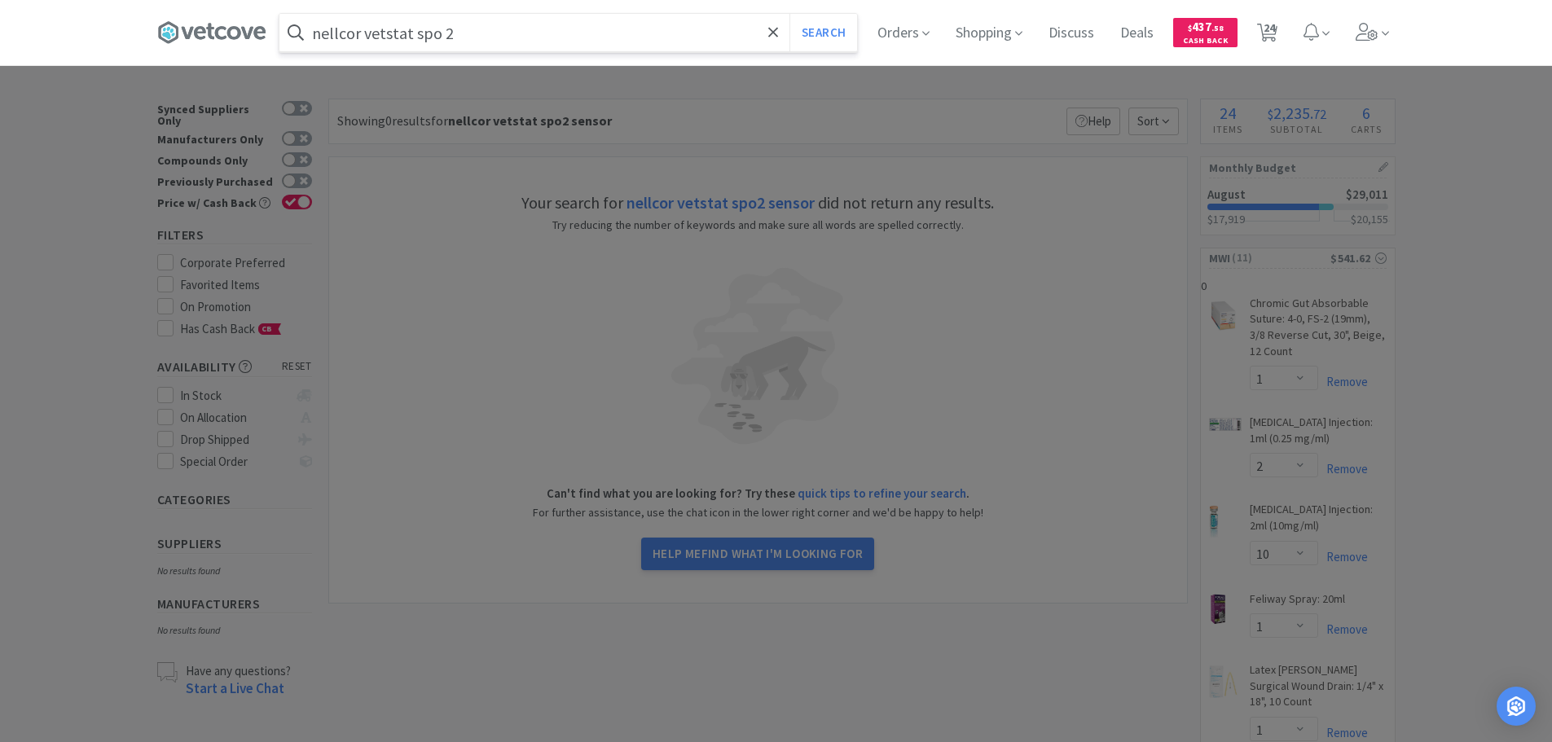
click at [789, 14] on button "Search" at bounding box center [823, 32] width 68 height 37
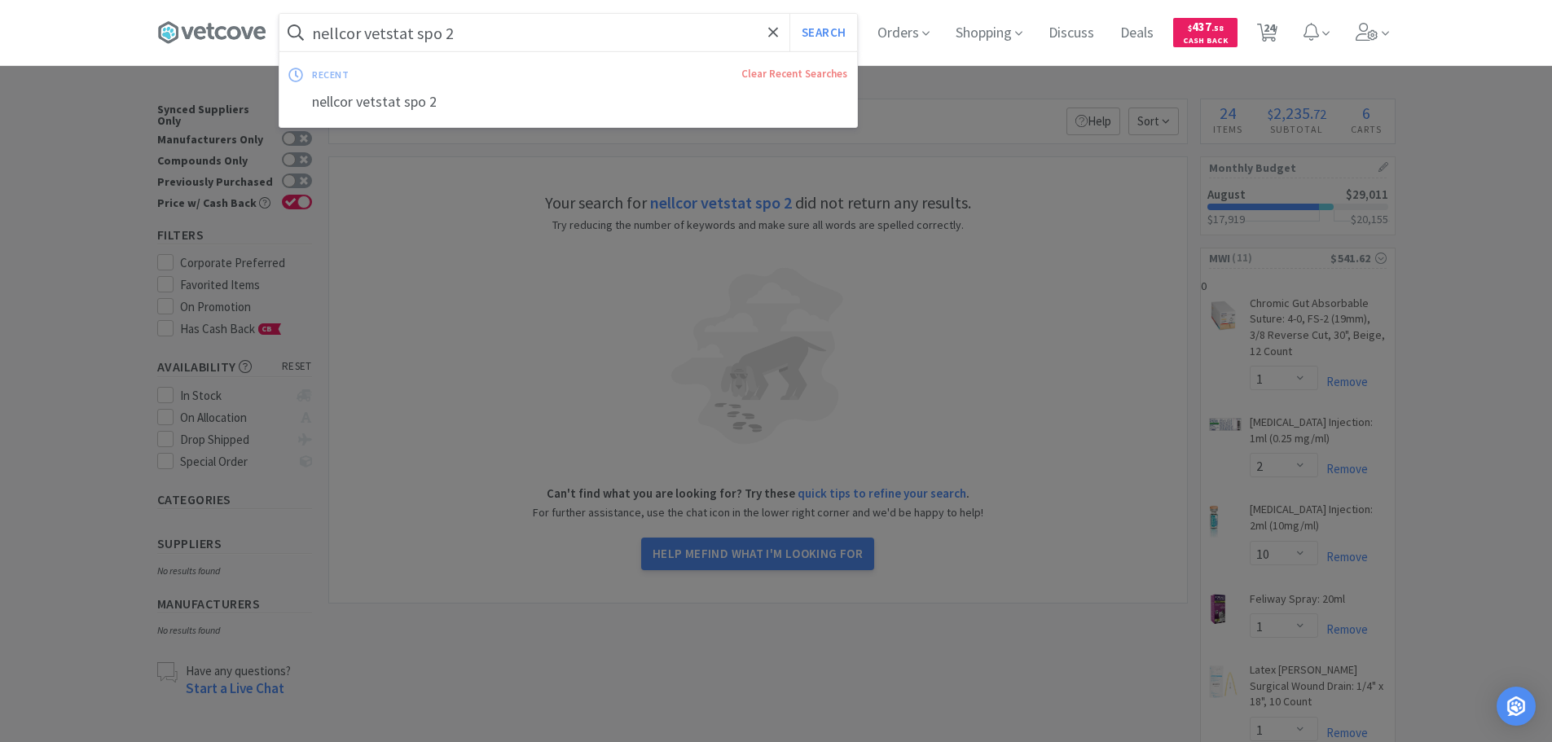
click at [476, 31] on input "nellcor vetstat spo 2" at bounding box center [568, 32] width 578 height 37
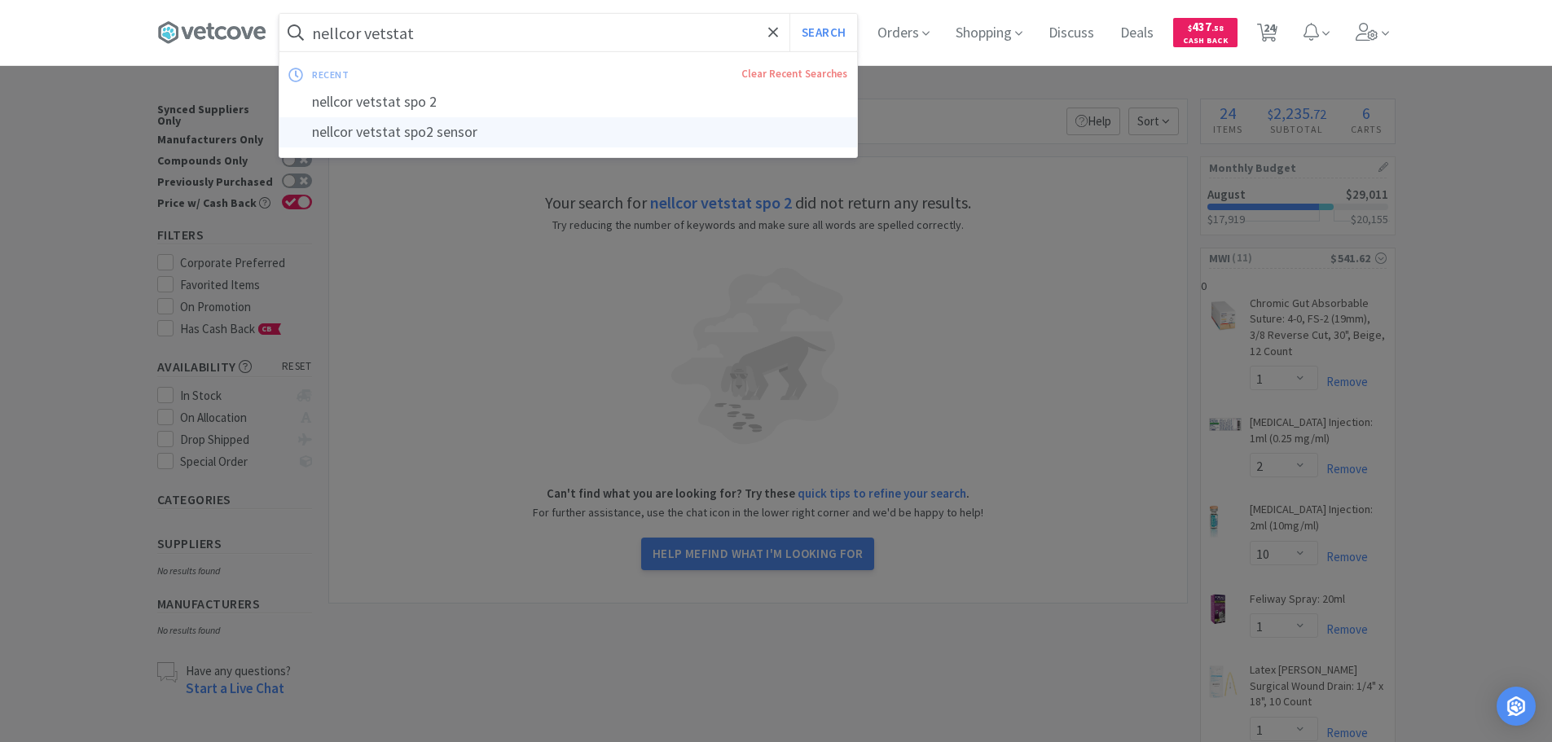
click at [473, 132] on div "nellcor vetstat spo2 sensor" at bounding box center [568, 132] width 578 height 30
type input "nellcor vetstat spo2 sensor"
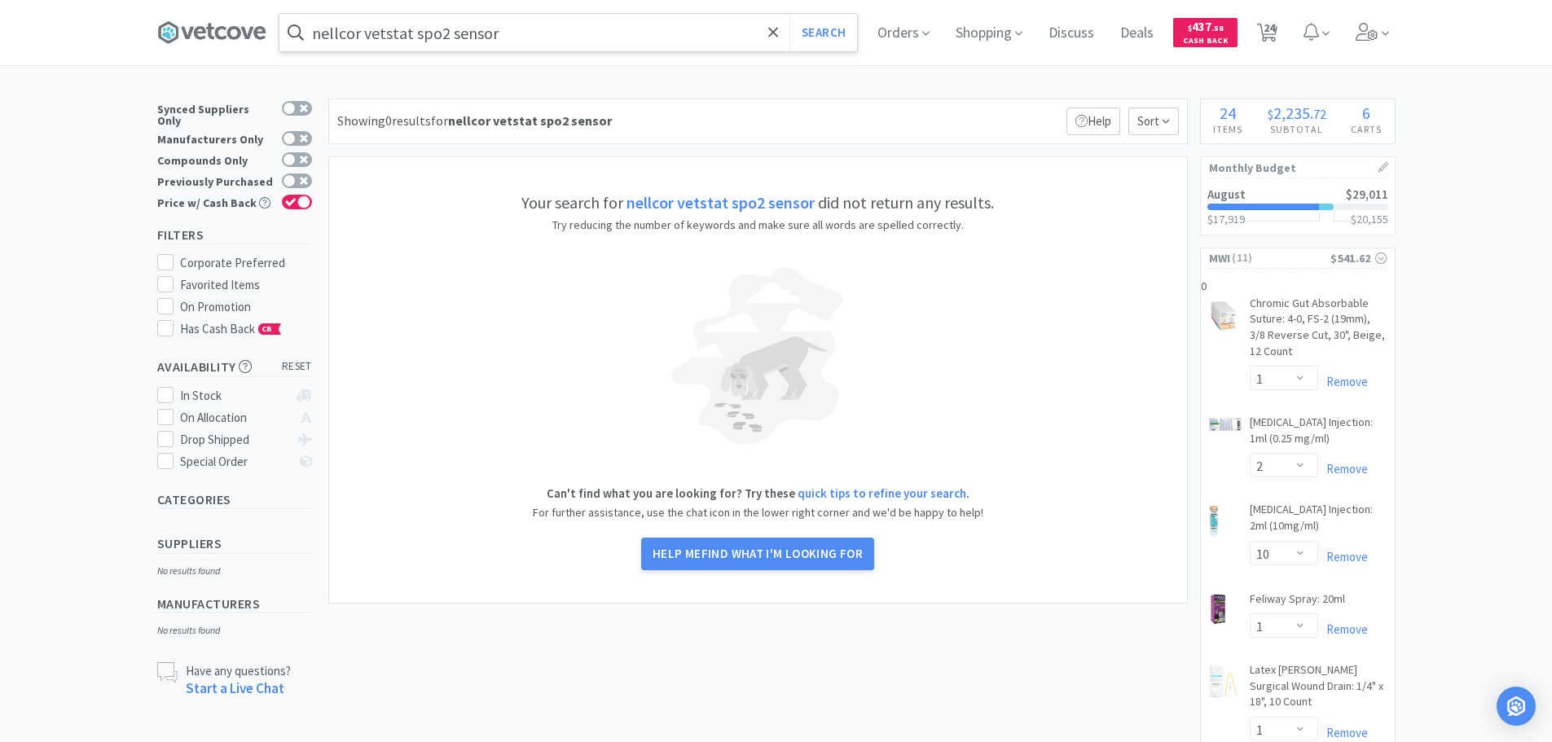
drag, startPoint x: 508, startPoint y: 36, endPoint x: 517, endPoint y: 35, distance: 8.2
click at [510, 36] on input "nellcor vetstat spo2 sensor" at bounding box center [568, 32] width 578 height 37
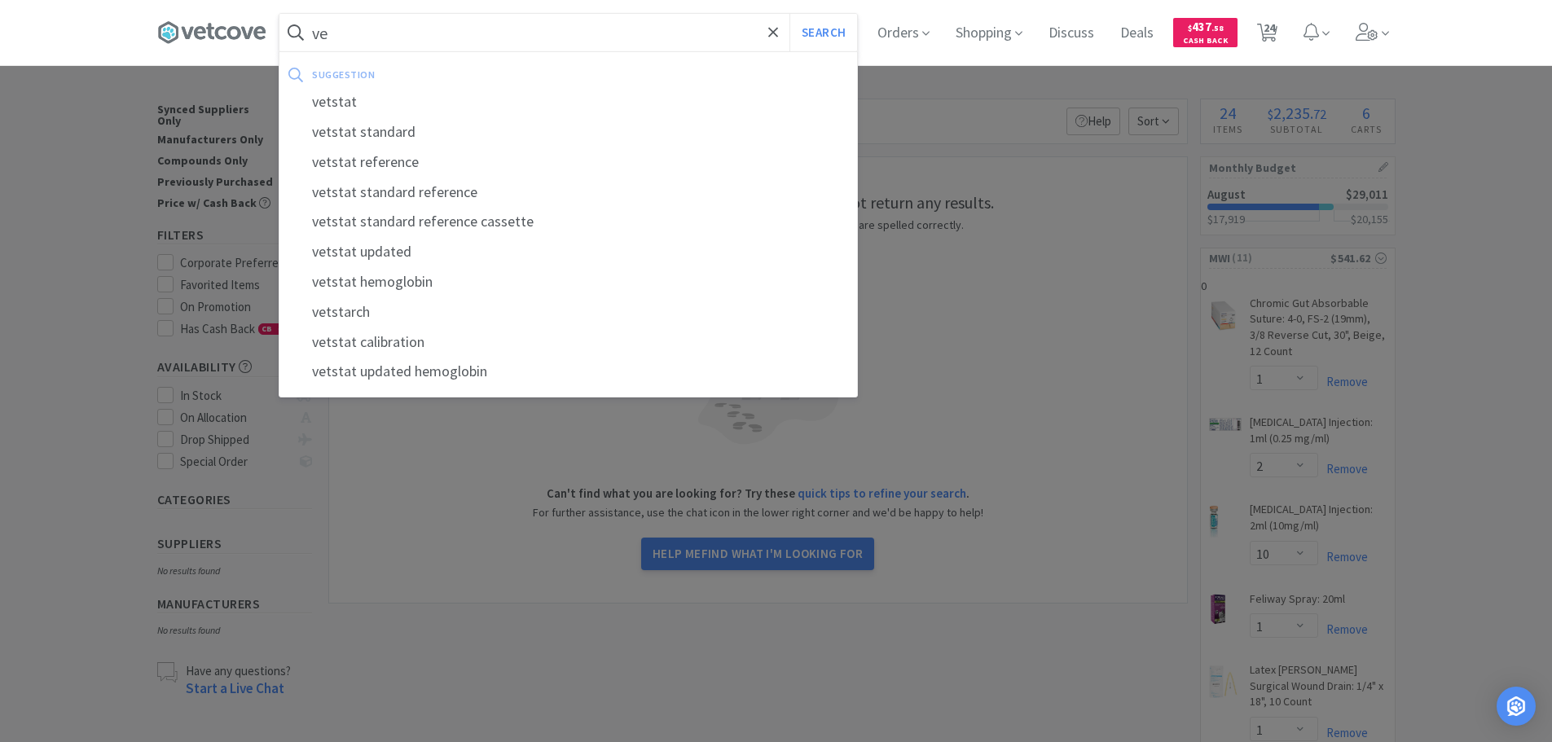
type input "v"
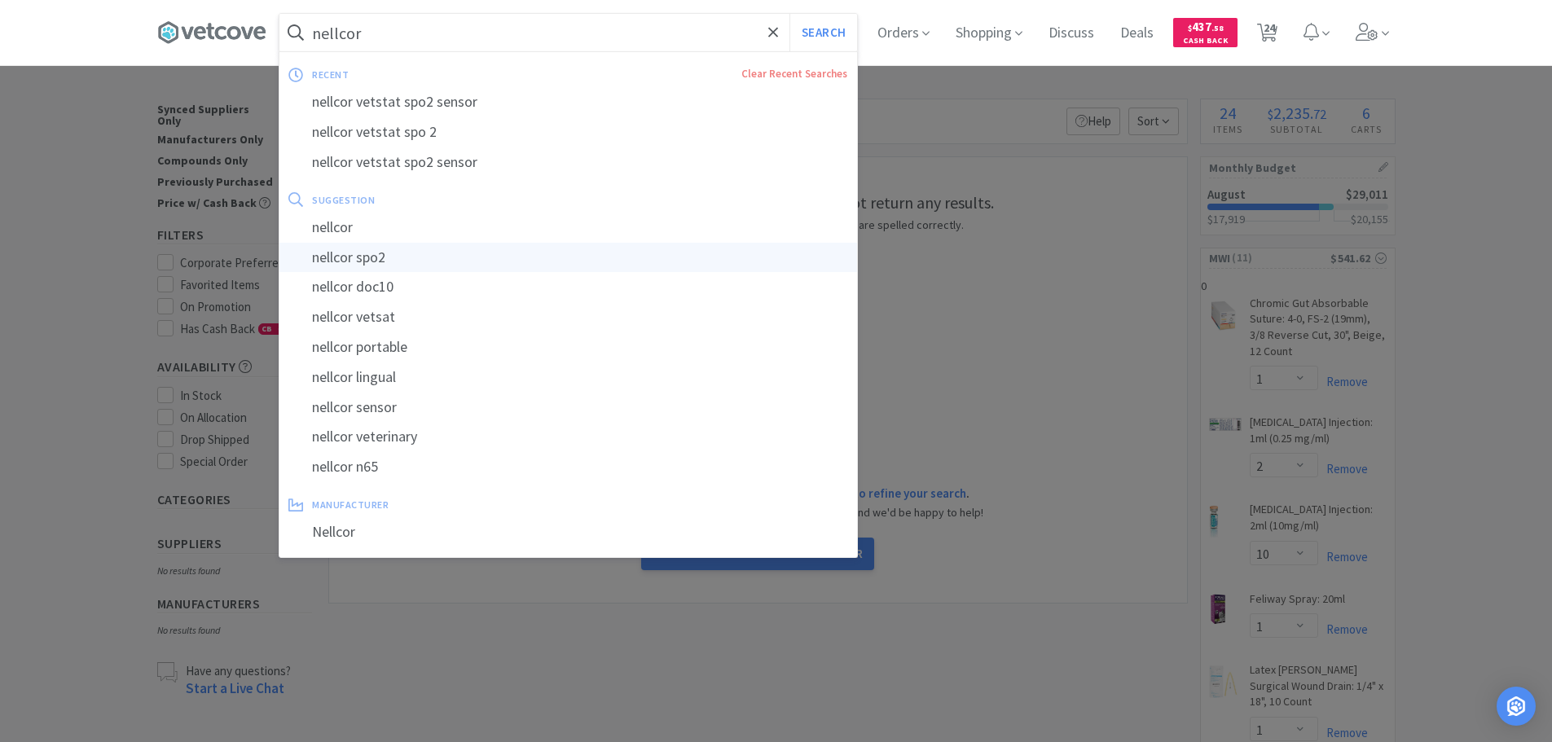
click at [390, 252] on div "nellcor spo2" at bounding box center [568, 258] width 578 height 30
type input "nellcor spo2"
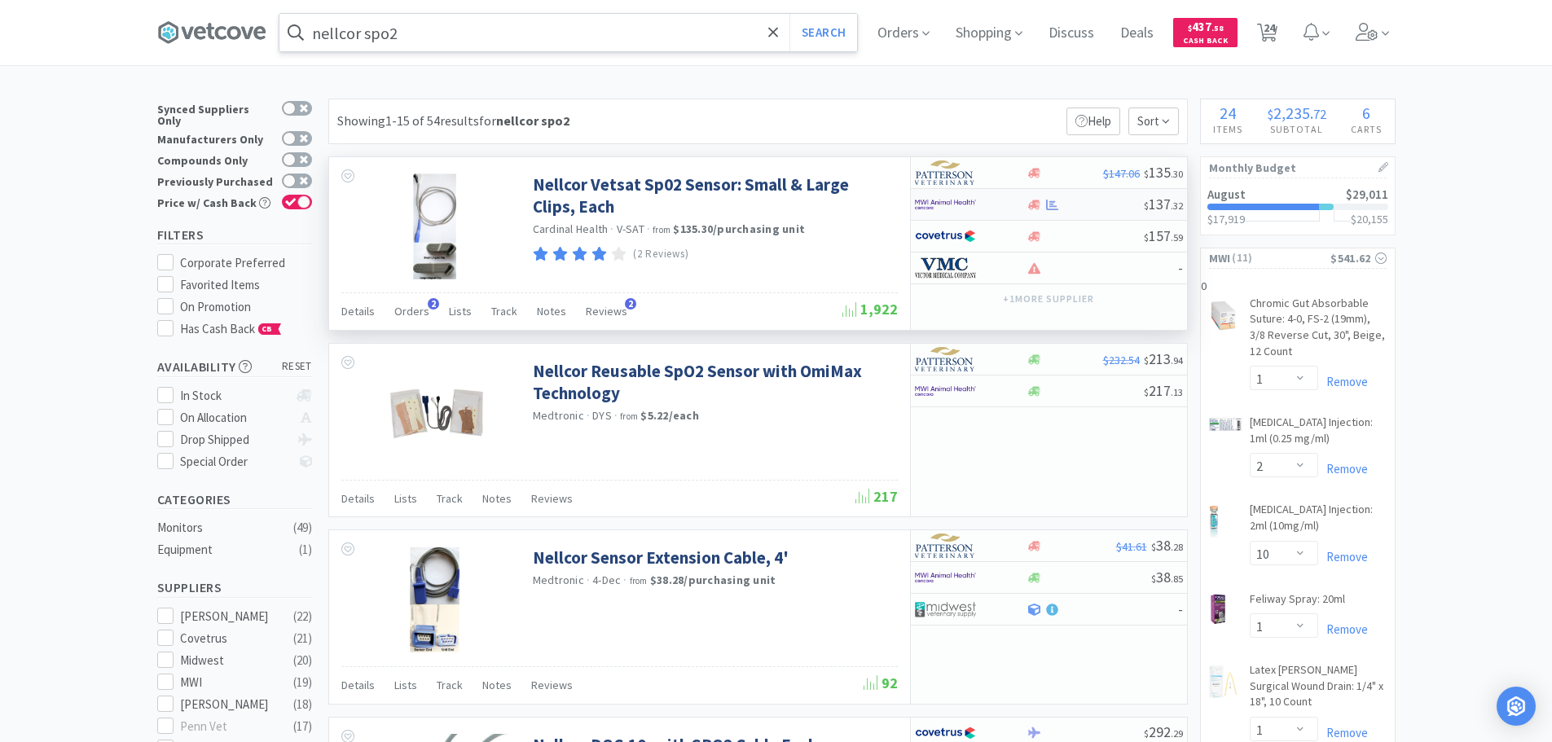
click at [1042, 199] on div at bounding box center [1034, 205] width 16 height 12
select select "1"
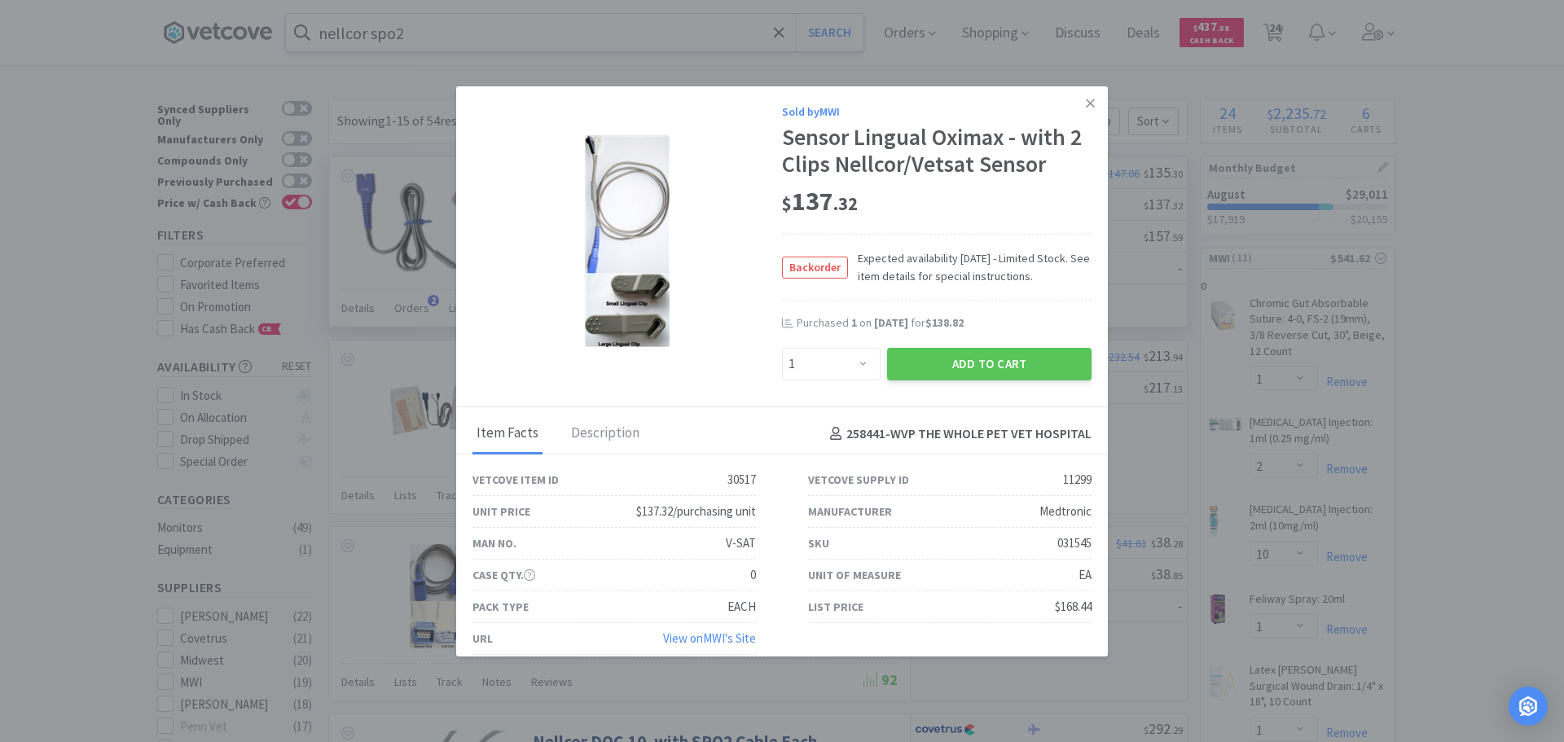
click at [703, 635] on link "View on MWI 's Site" at bounding box center [709, 638] width 93 height 15
click at [1004, 361] on button "Add to Cart" at bounding box center [989, 364] width 204 height 33
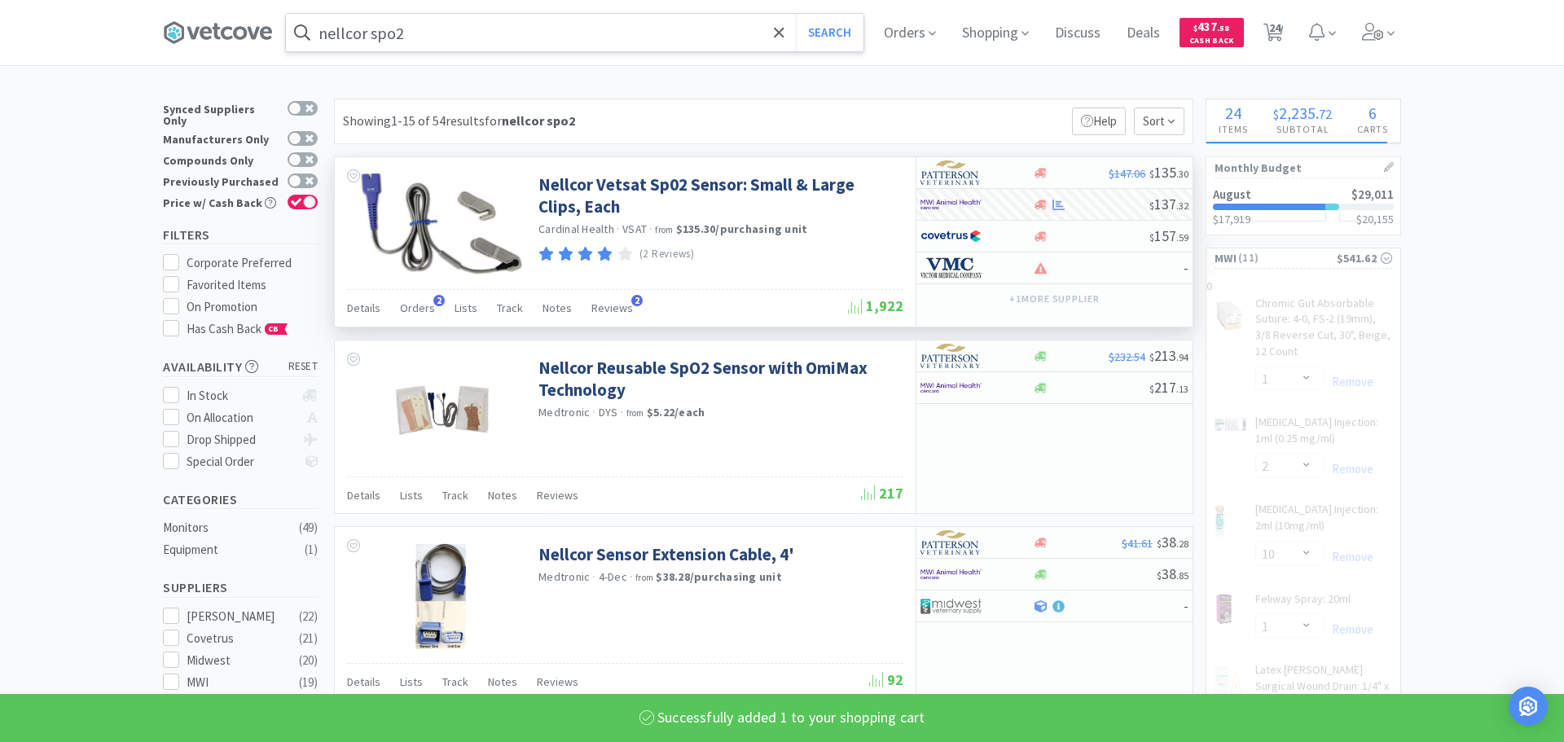
select select "1"
select select "3"
select select "1"
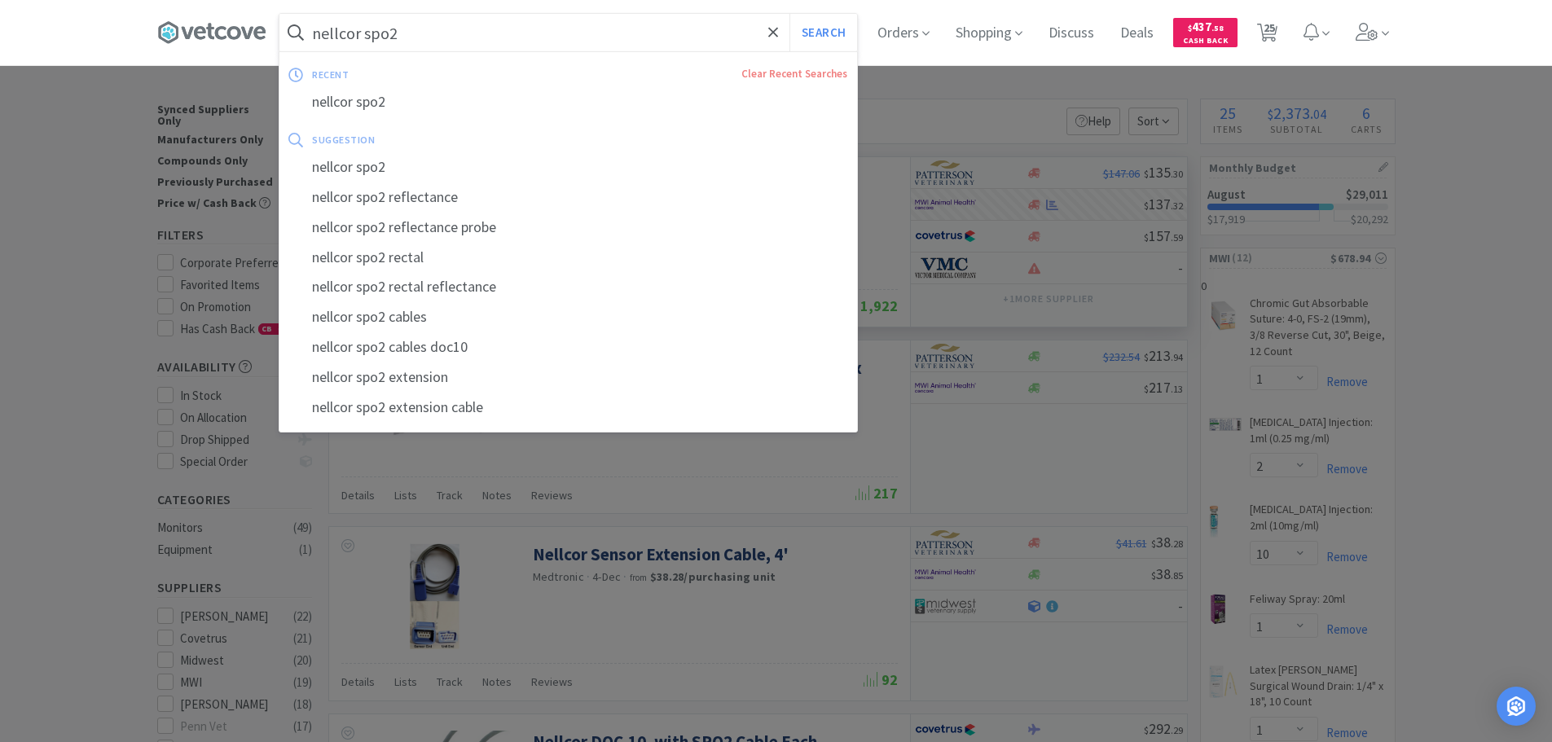
click at [503, 14] on input "nellcor spo2" at bounding box center [568, 32] width 578 height 37
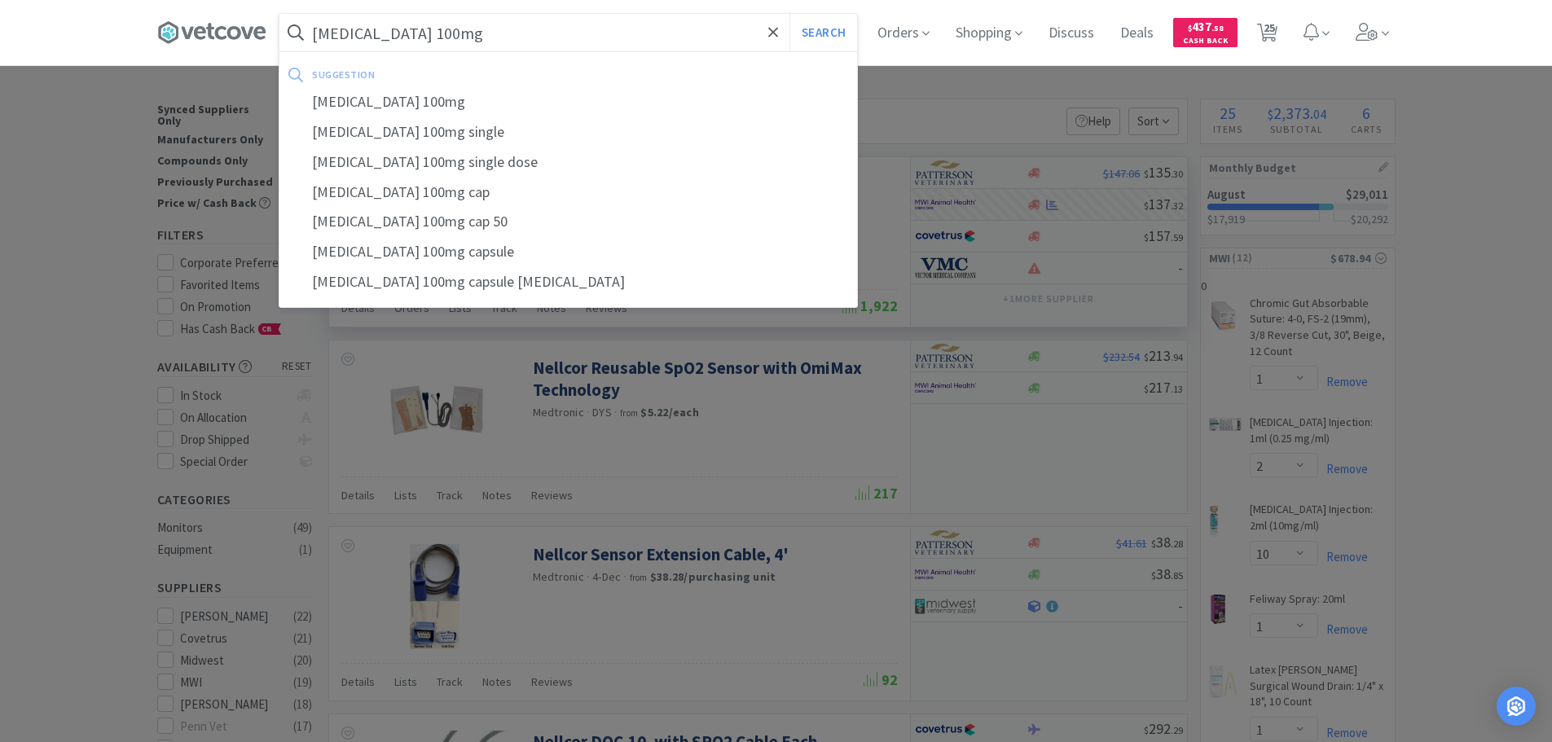
type input "[MEDICAL_DATA] 100mg"
click at [789, 14] on button "Search" at bounding box center [823, 32] width 68 height 37
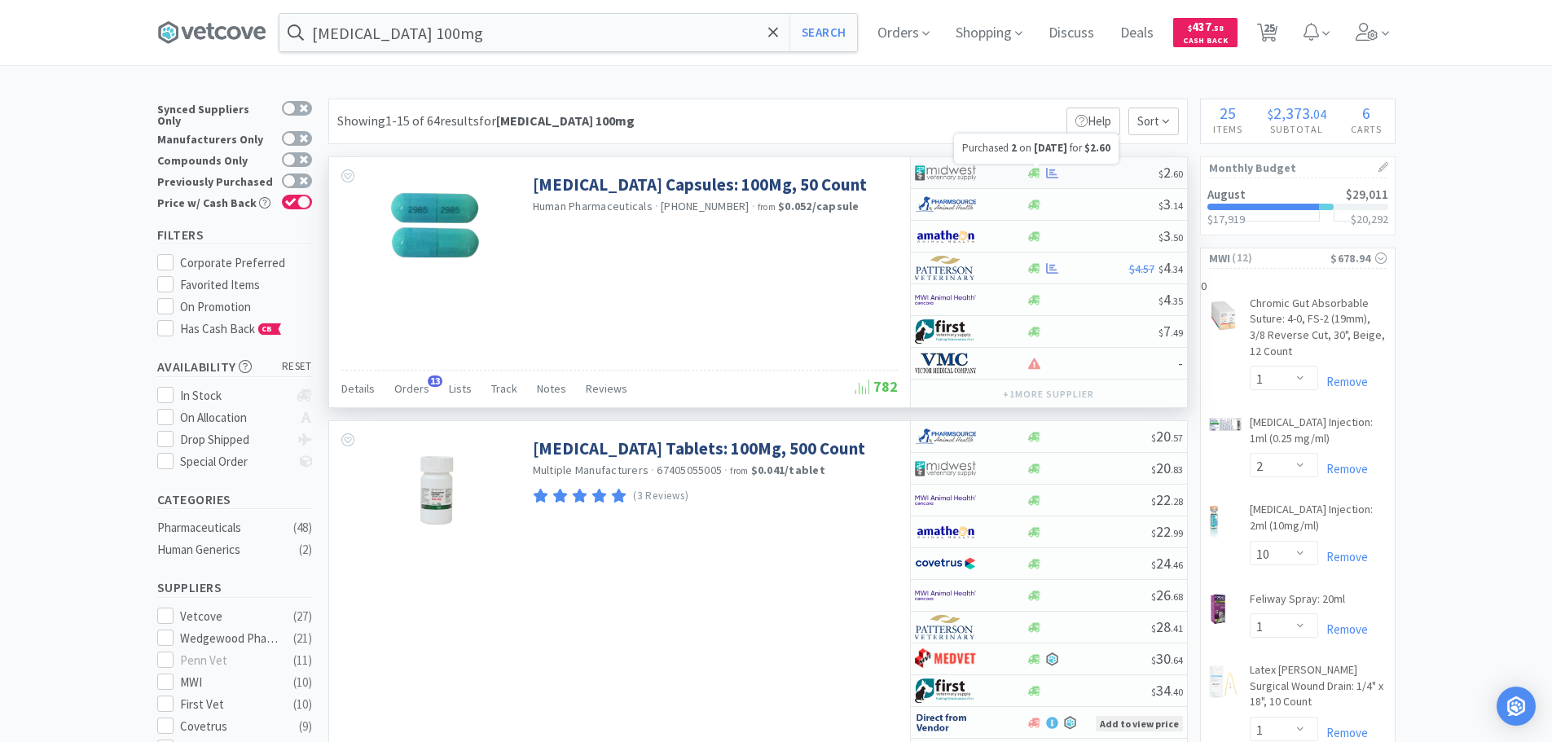
click at [1053, 168] on icon at bounding box center [1052, 173] width 12 height 12
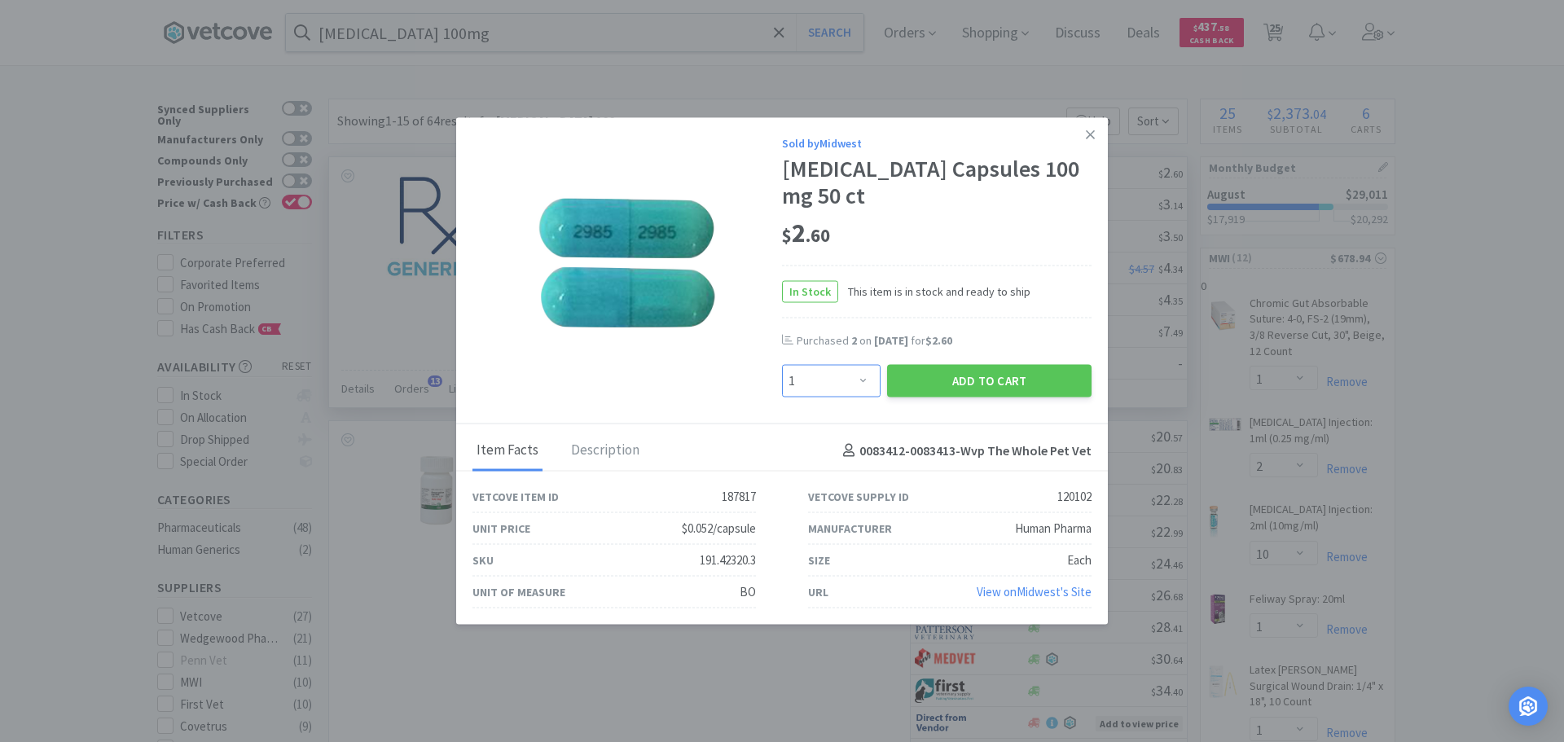
click at [861, 379] on select "Enter Quantity 1 2 3 4 5 6 7 8 9 10 11 12 13 14 15 16 17 18 19 20 Enter Quantity" at bounding box center [831, 381] width 99 height 33
select select "2"
click at [782, 365] on select "Enter Quantity 1 2 3 4 5 6 7 8 9 10 11 12 13 14 15 16 17 18 19 20 Enter Quantity" at bounding box center [831, 381] width 99 height 33
click at [991, 372] on button "Add to Cart" at bounding box center [989, 381] width 204 height 33
select select "2"
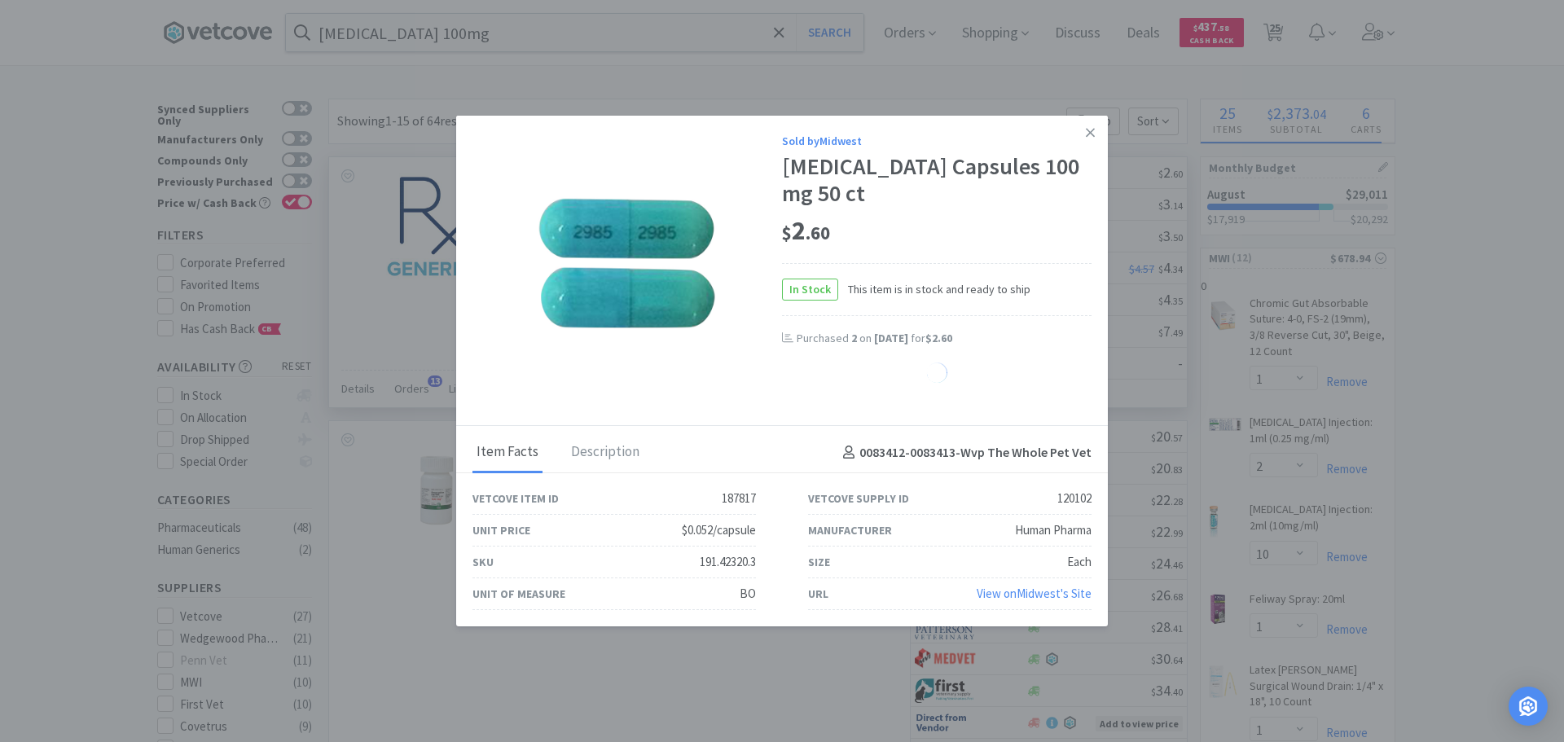
select select "3"
select select "4"
select select "1"
select select "5"
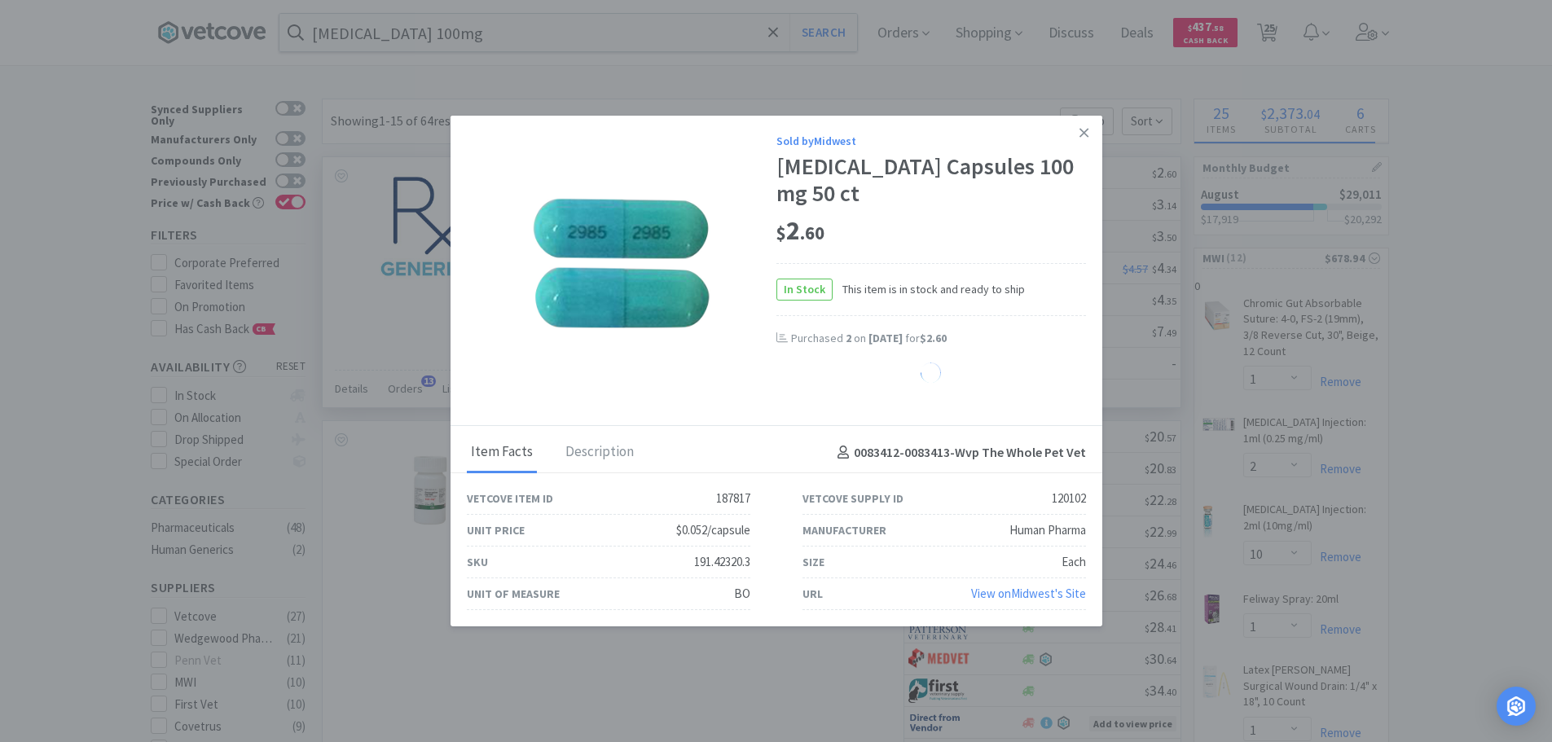
select select "1"
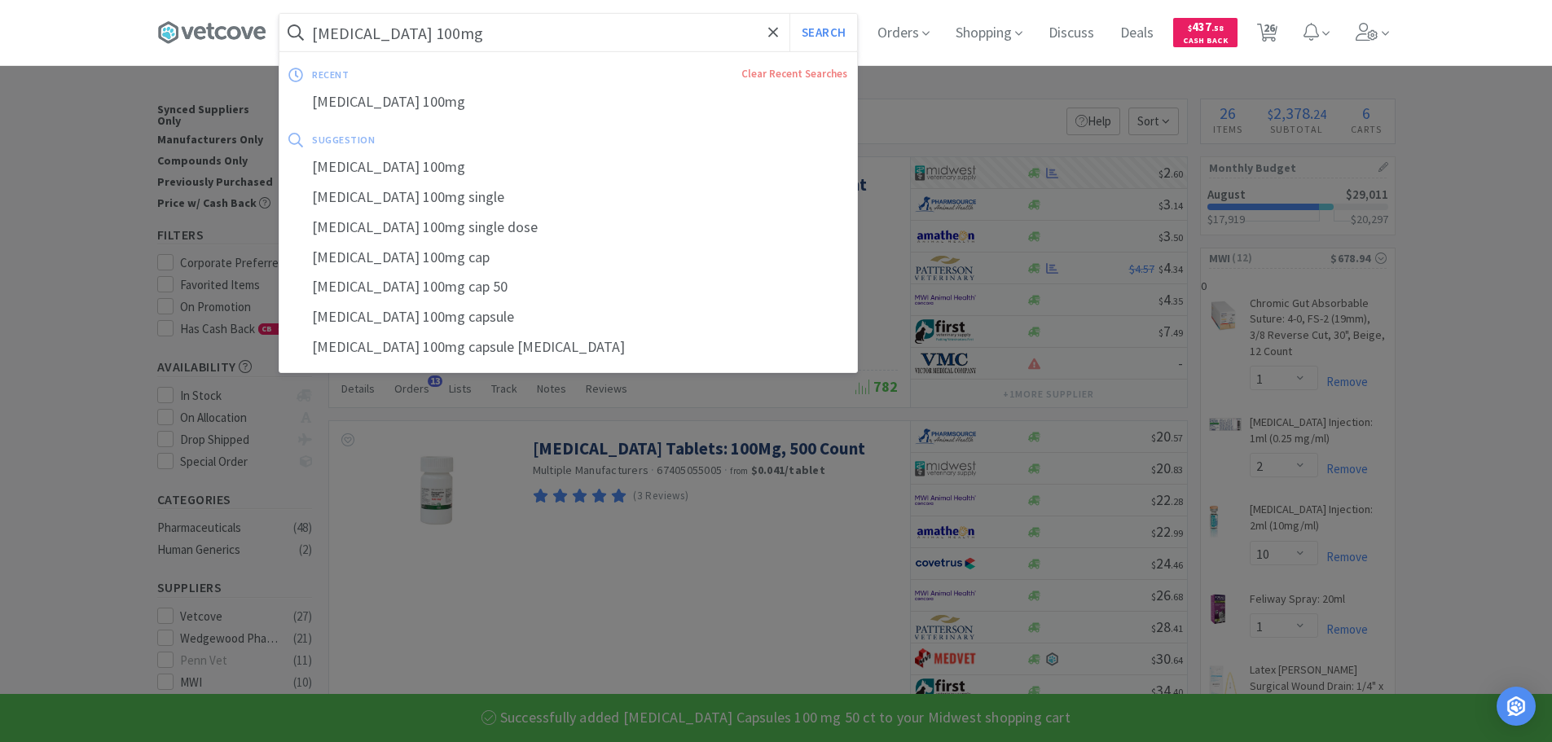
click at [615, 30] on input "[MEDICAL_DATA] 100mg" at bounding box center [568, 32] width 578 height 37
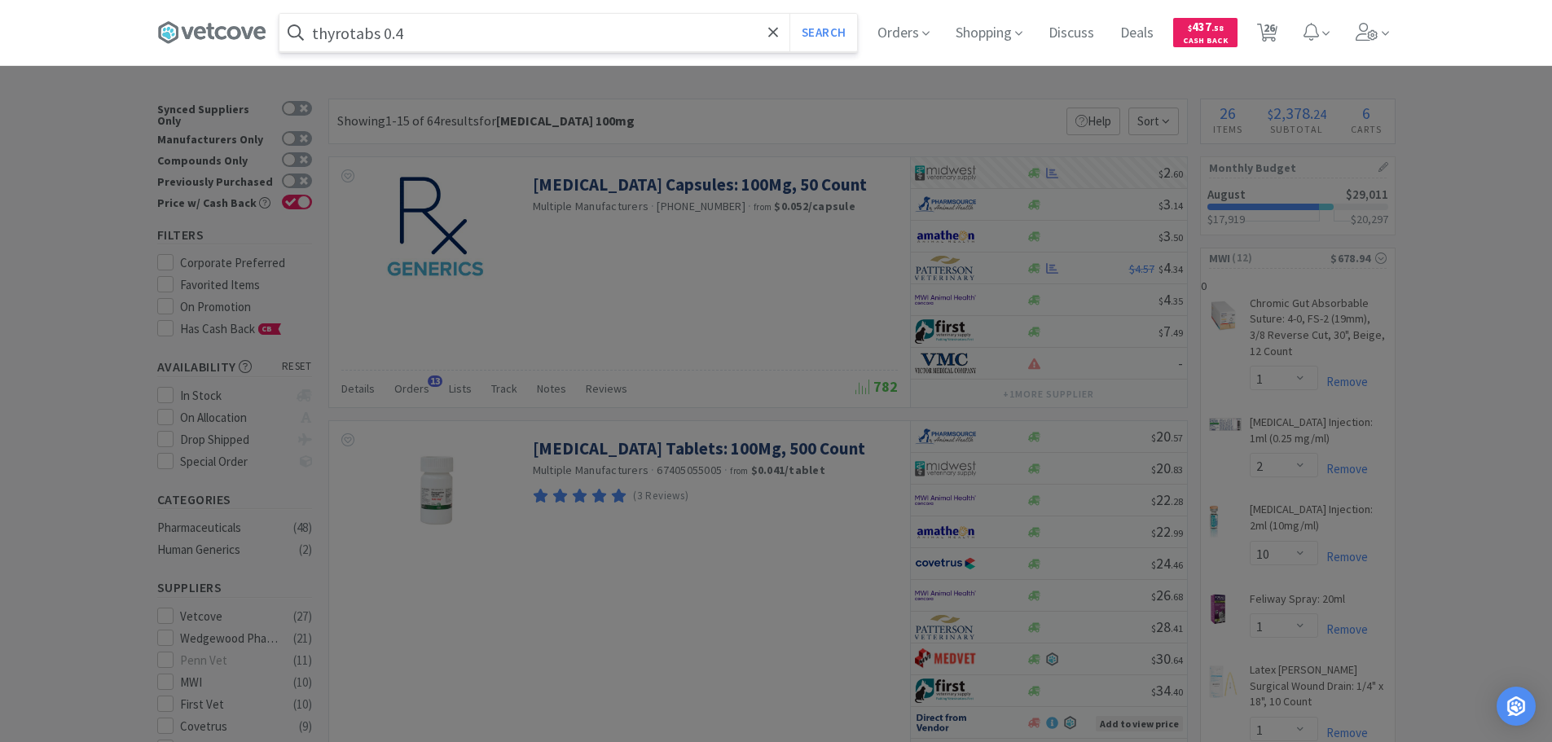
type input "thyrotabs 0.4"
click at [789, 14] on button "Search" at bounding box center [823, 32] width 68 height 37
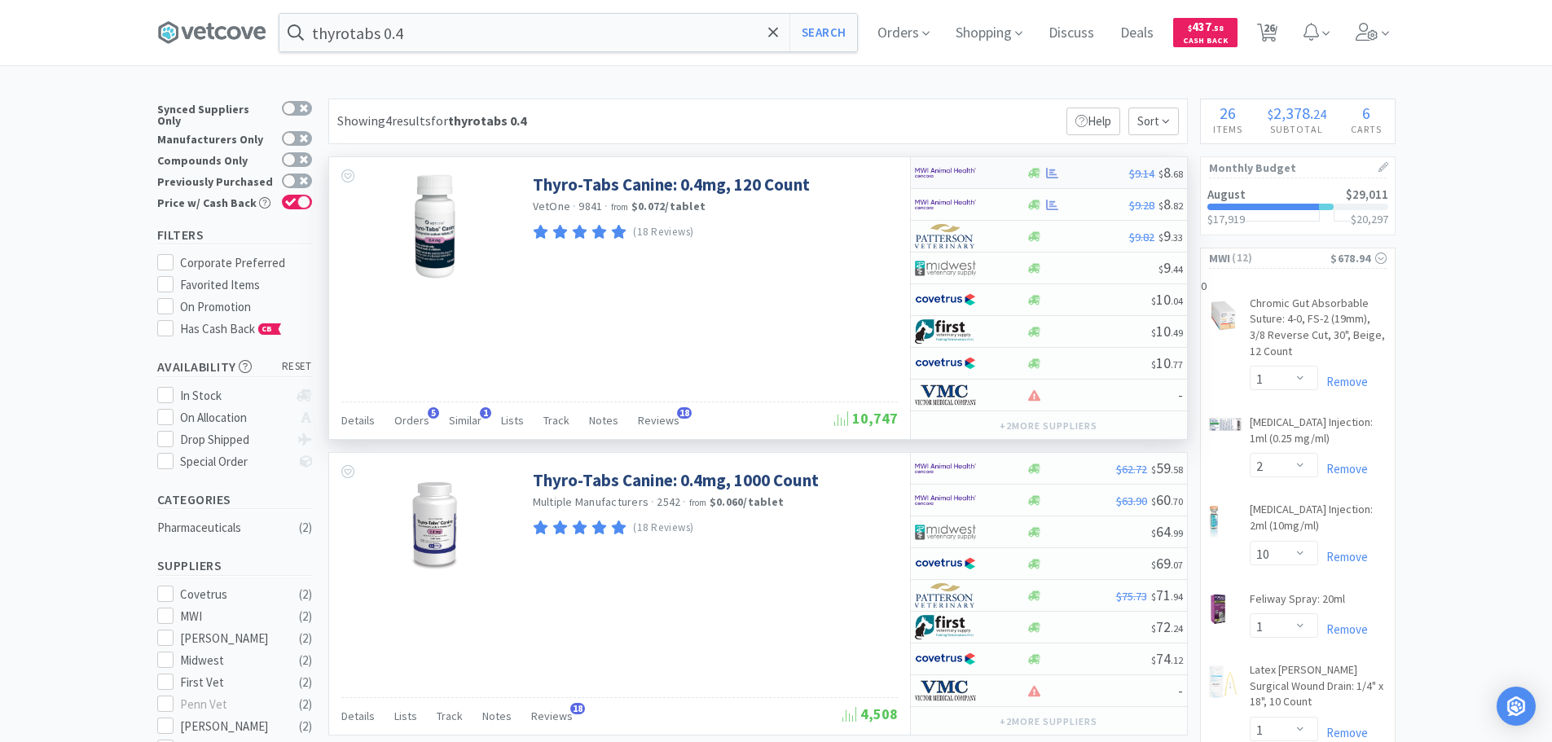
click at [1047, 165] on div "$9.14 $ 8 . 68" at bounding box center [1049, 173] width 276 height 32
select select "1"
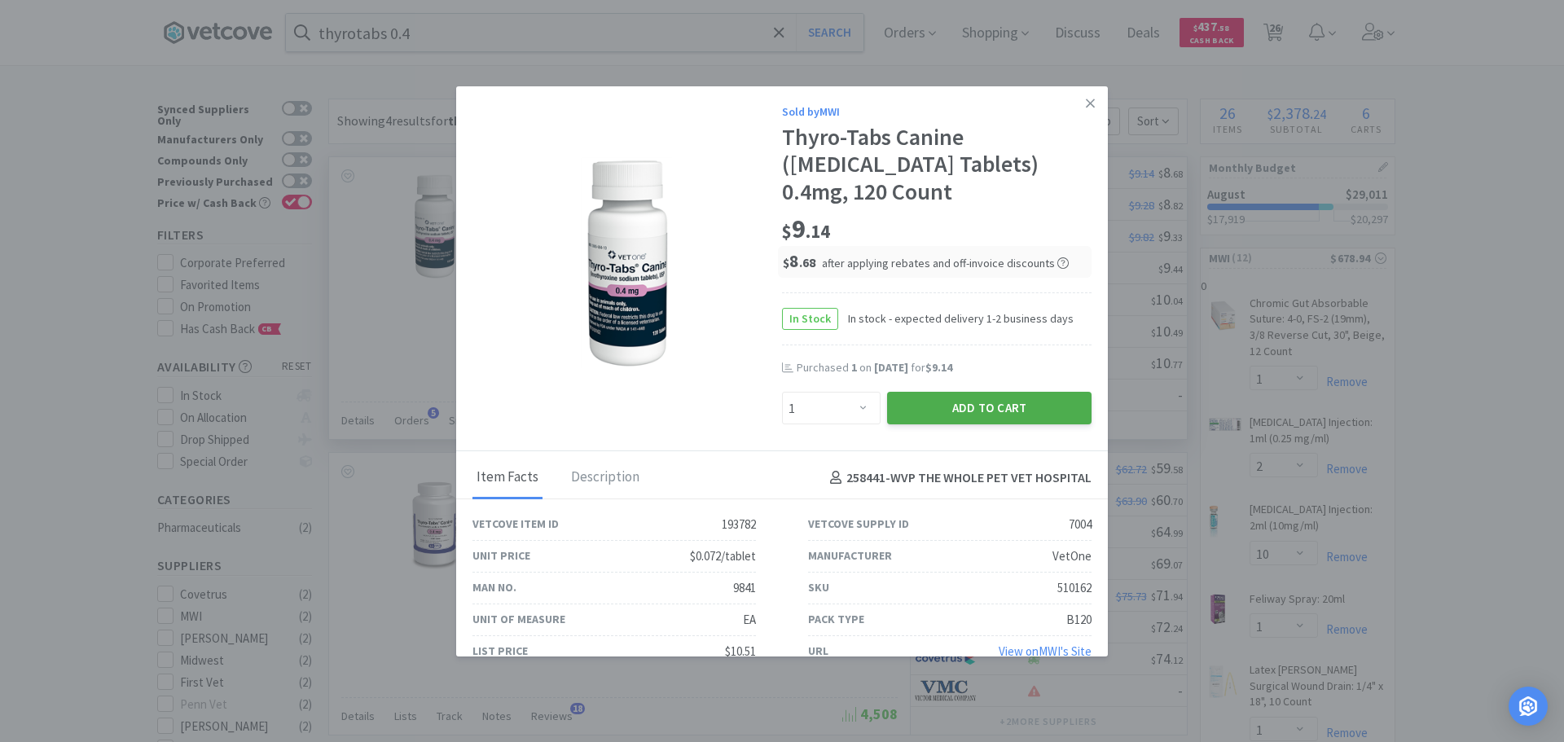
click at [958, 407] on button "Add to Cart" at bounding box center [989, 408] width 204 height 33
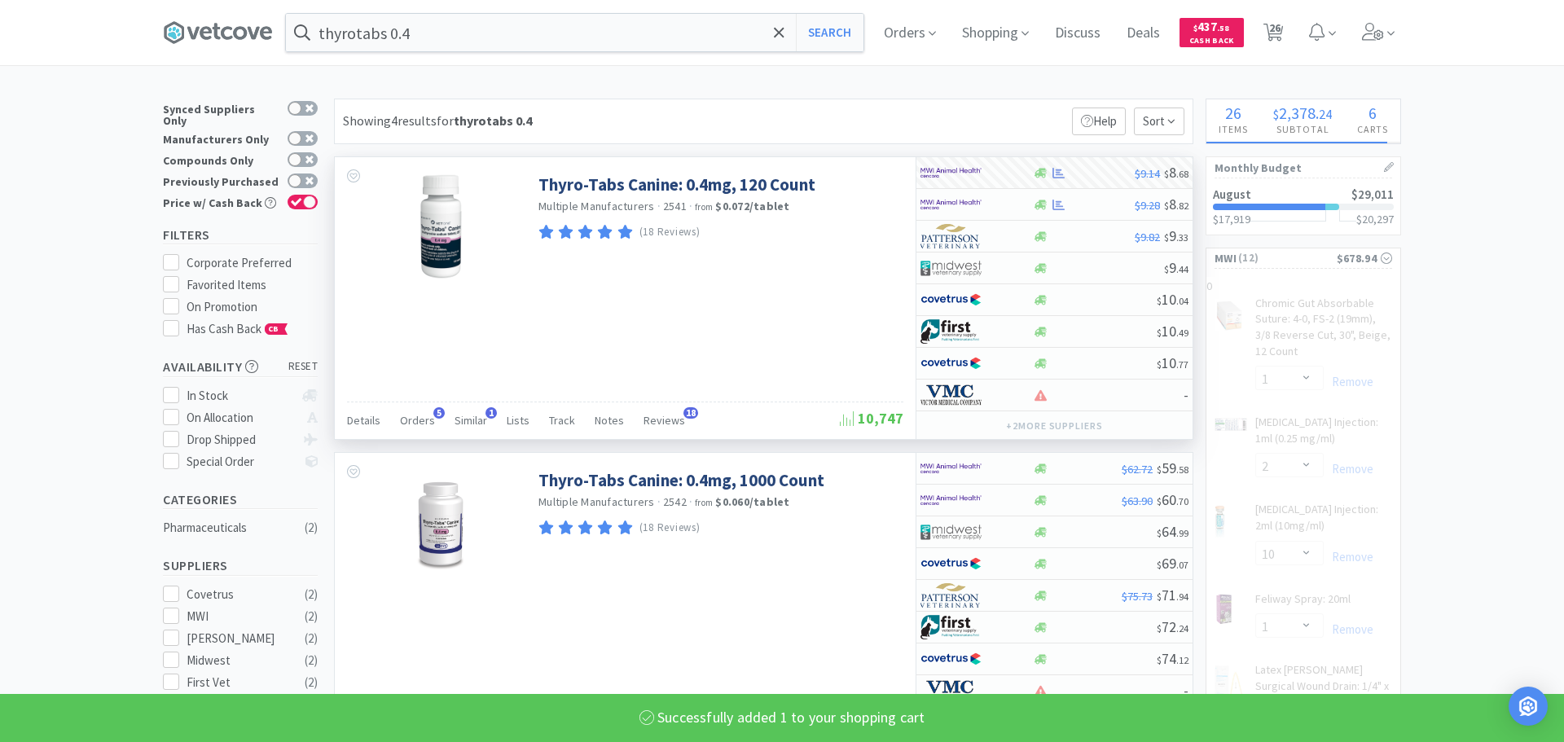
select select "1"
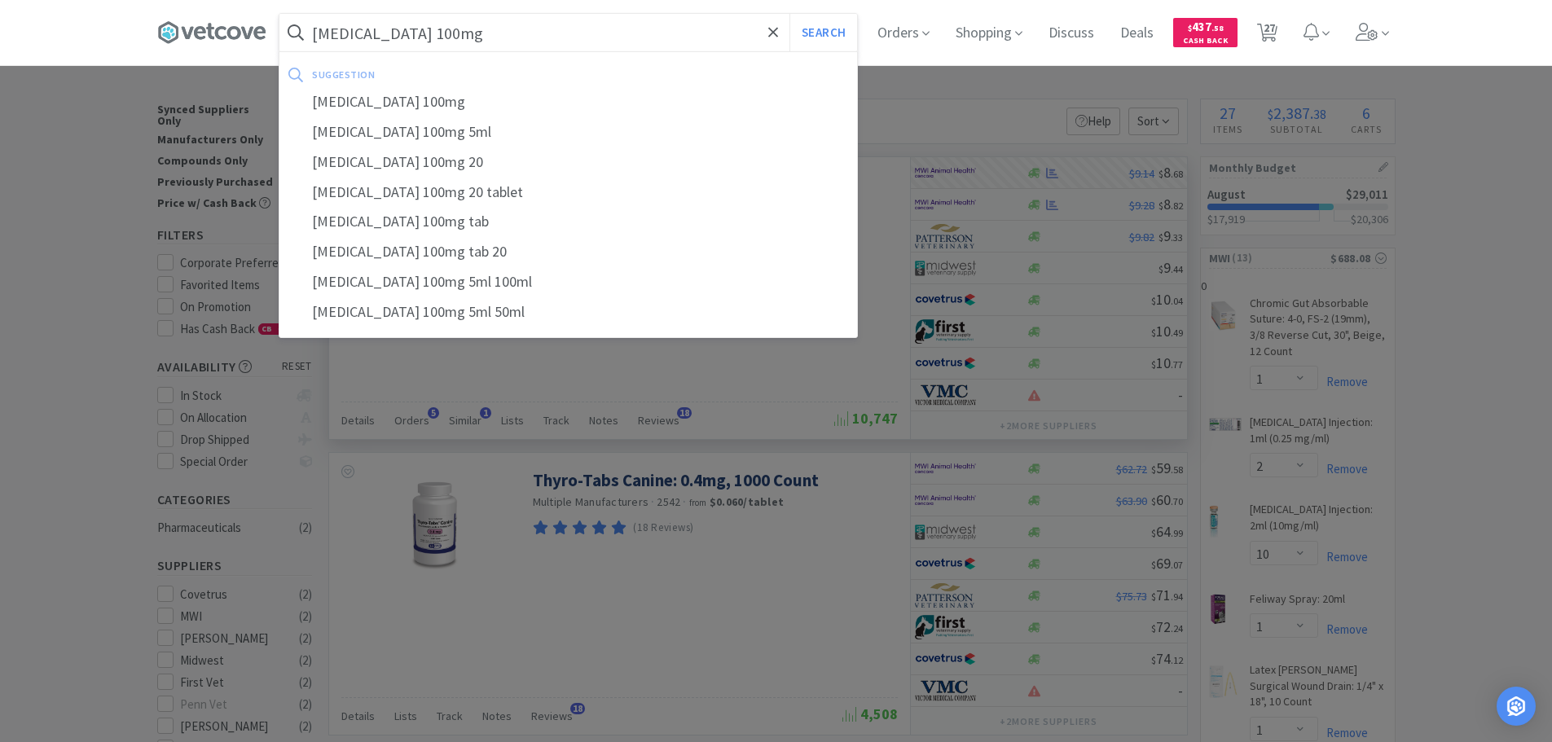
type input "[MEDICAL_DATA] 100mg"
click at [789, 14] on button "Search" at bounding box center [823, 32] width 68 height 37
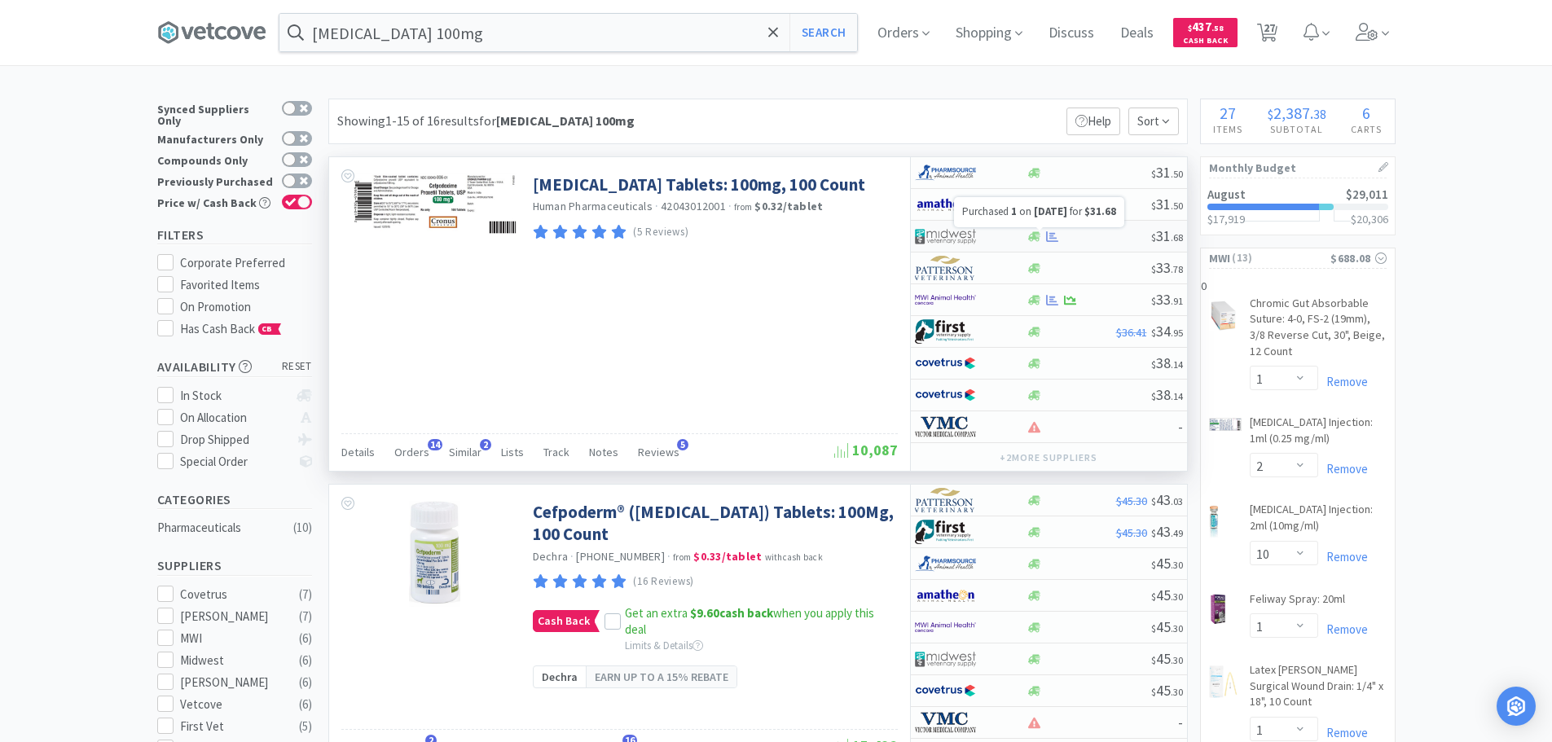
click at [1049, 235] on icon at bounding box center [1052, 237] width 12 height 12
select select "1"
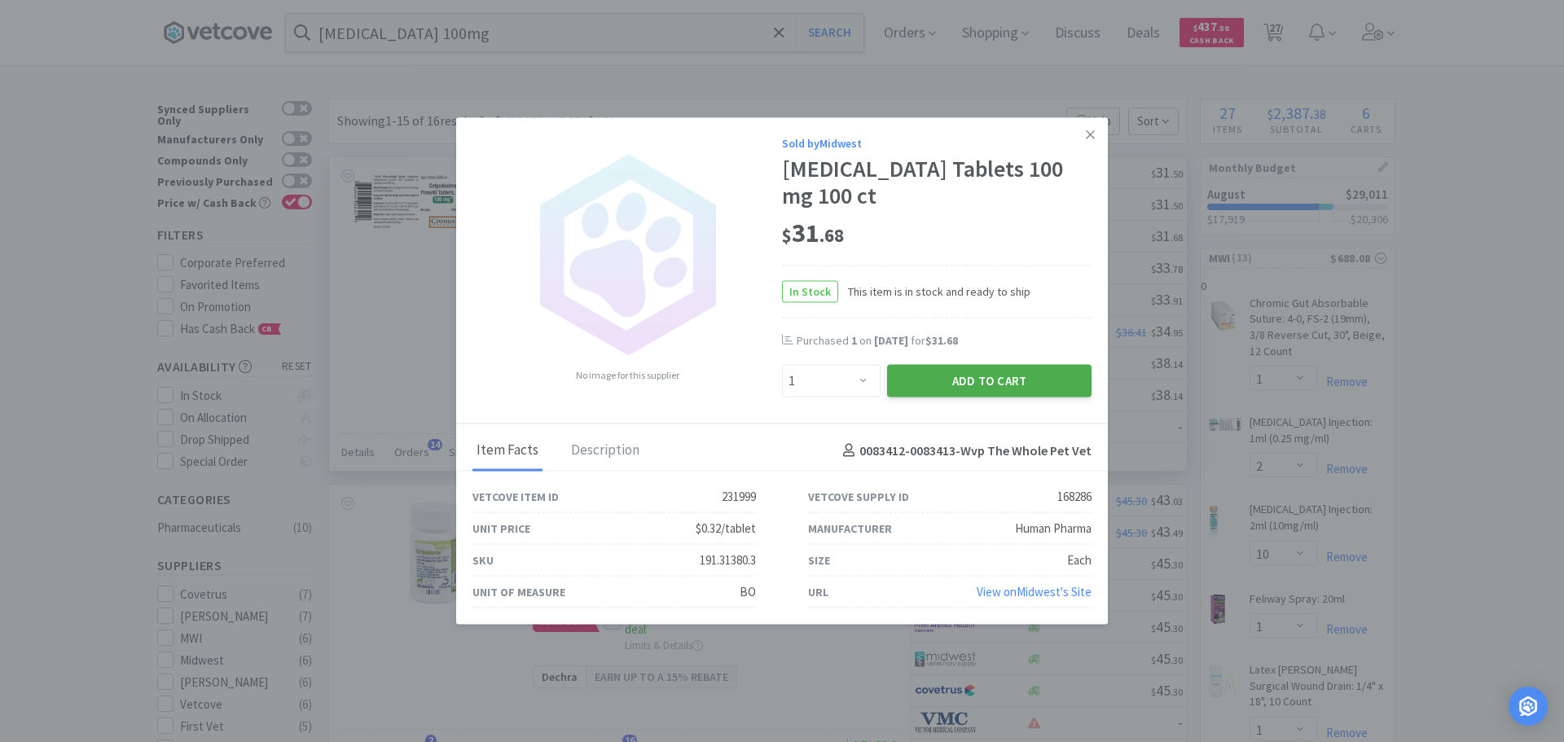
click at [960, 376] on button "Add to Cart" at bounding box center [989, 381] width 204 height 33
select select "1"
select select "2"
select select "3"
select select "4"
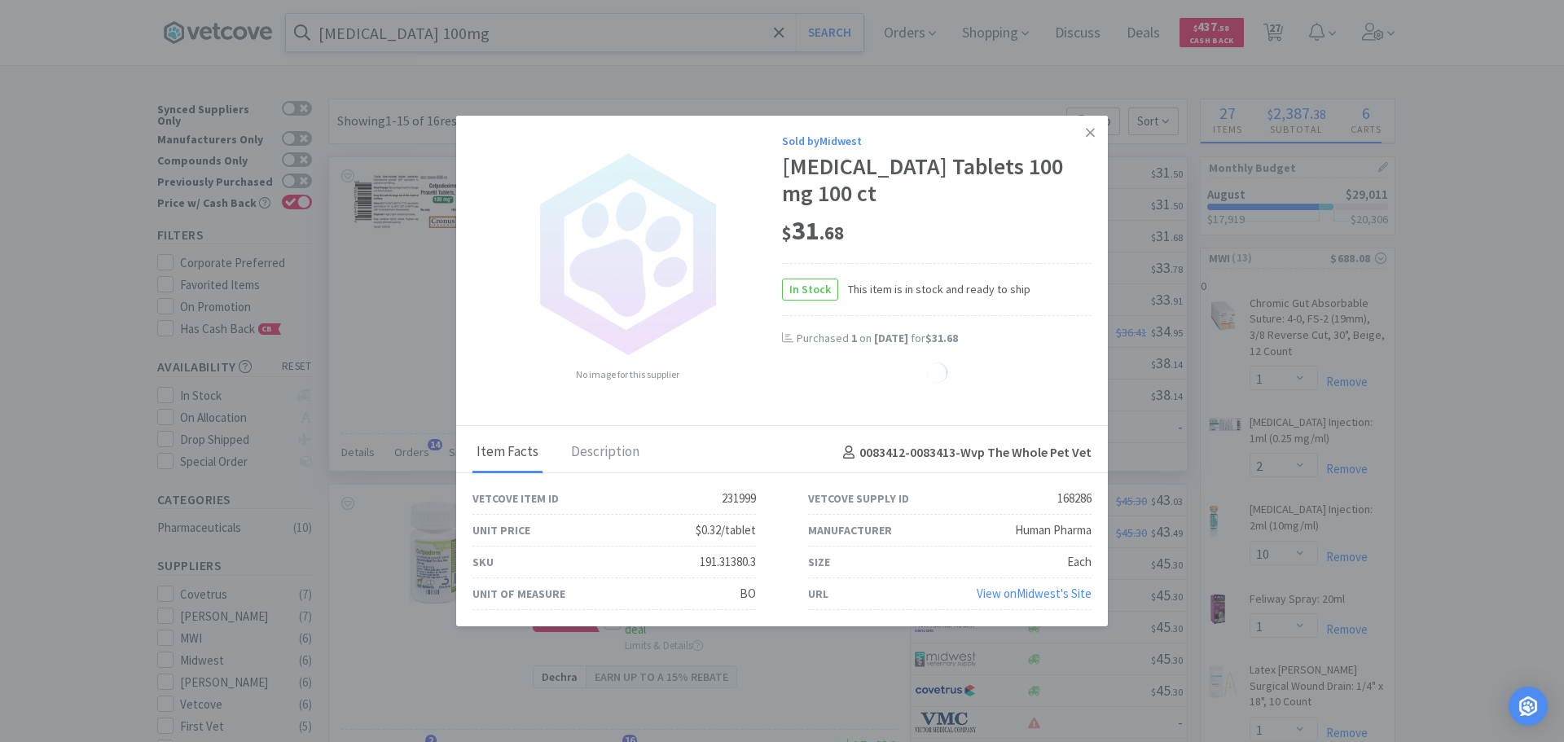
select select "1"
select select "5"
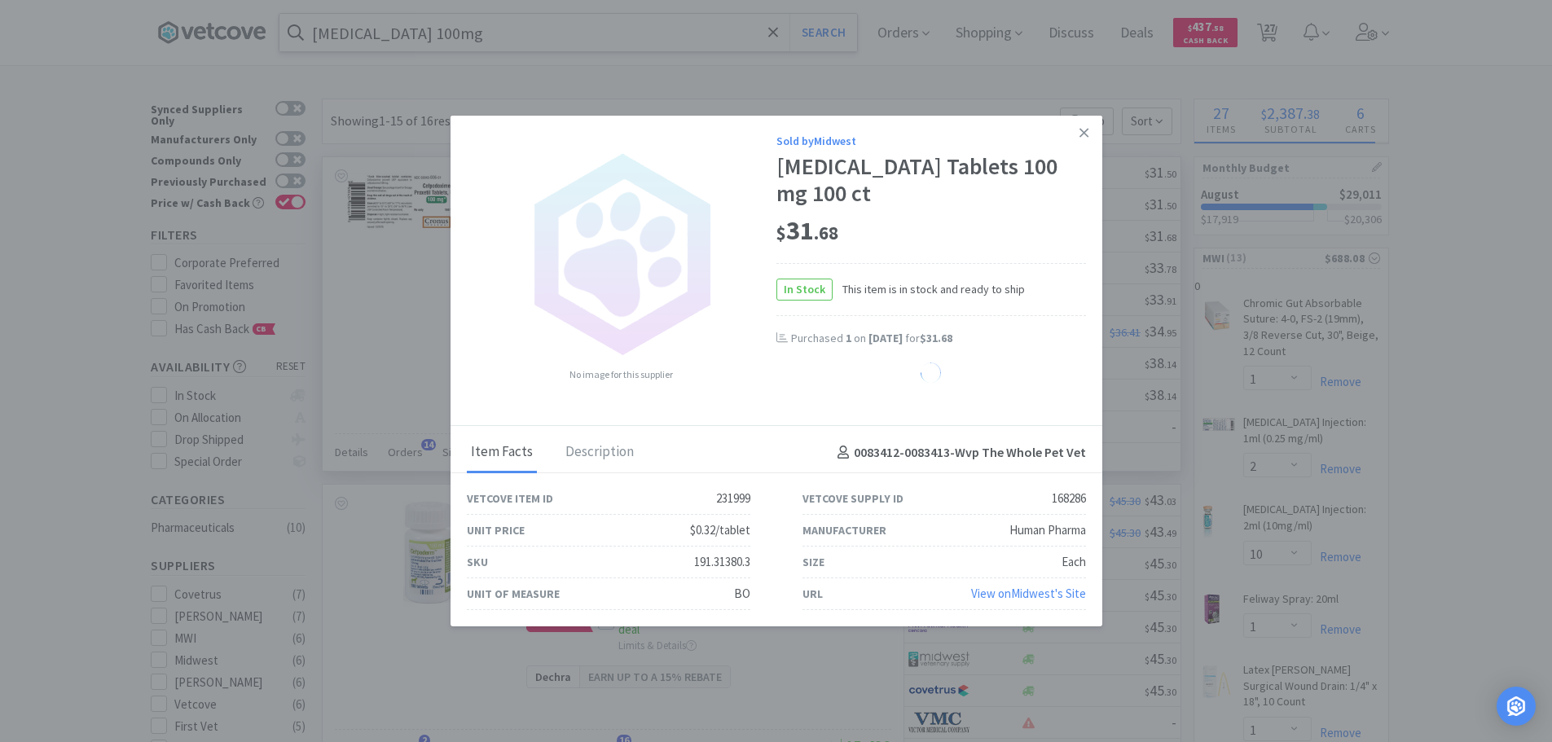
select select "1"
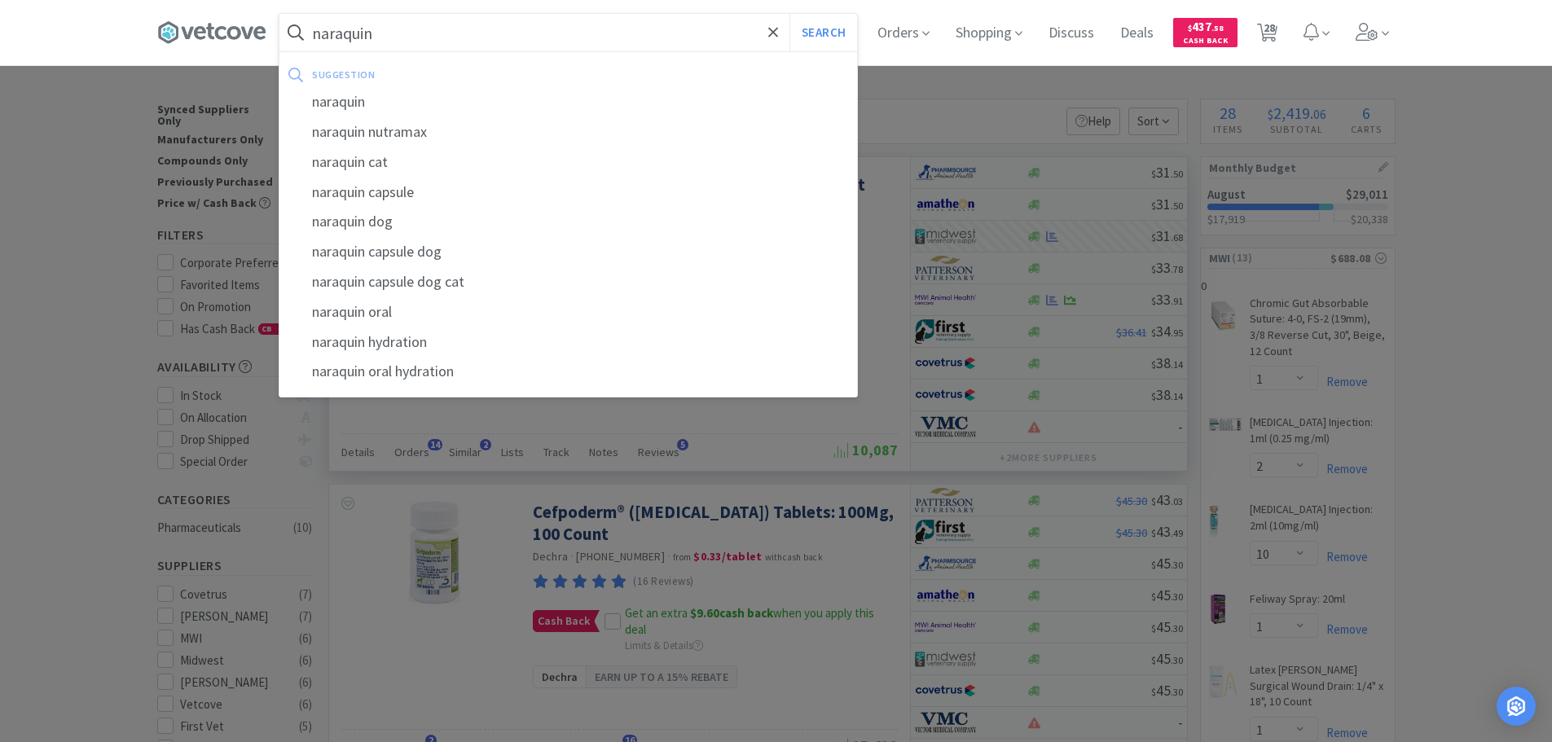
type input "naraquin"
click at [789, 14] on button "Search" at bounding box center [823, 32] width 68 height 37
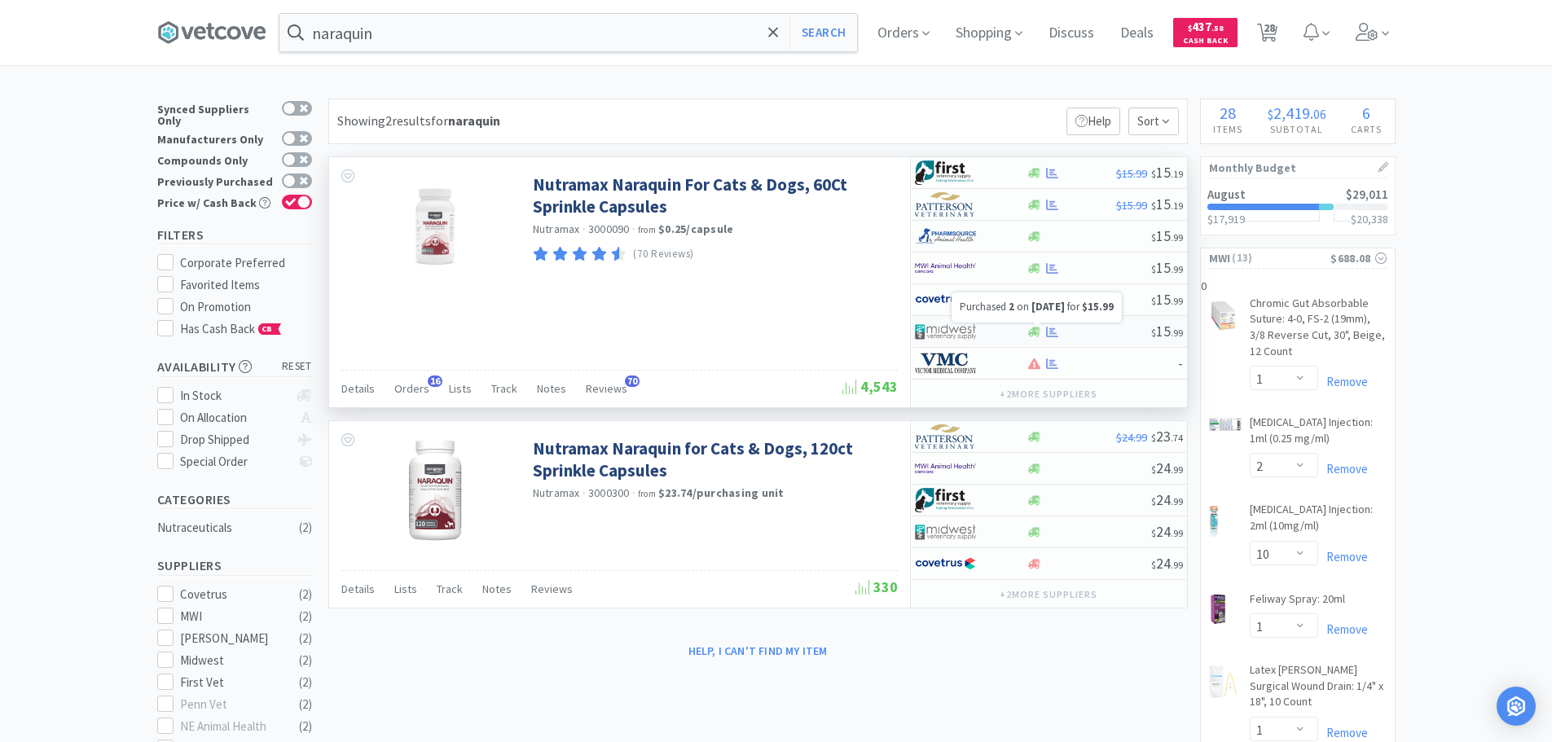
click at [1053, 327] on icon at bounding box center [1052, 332] width 12 height 12
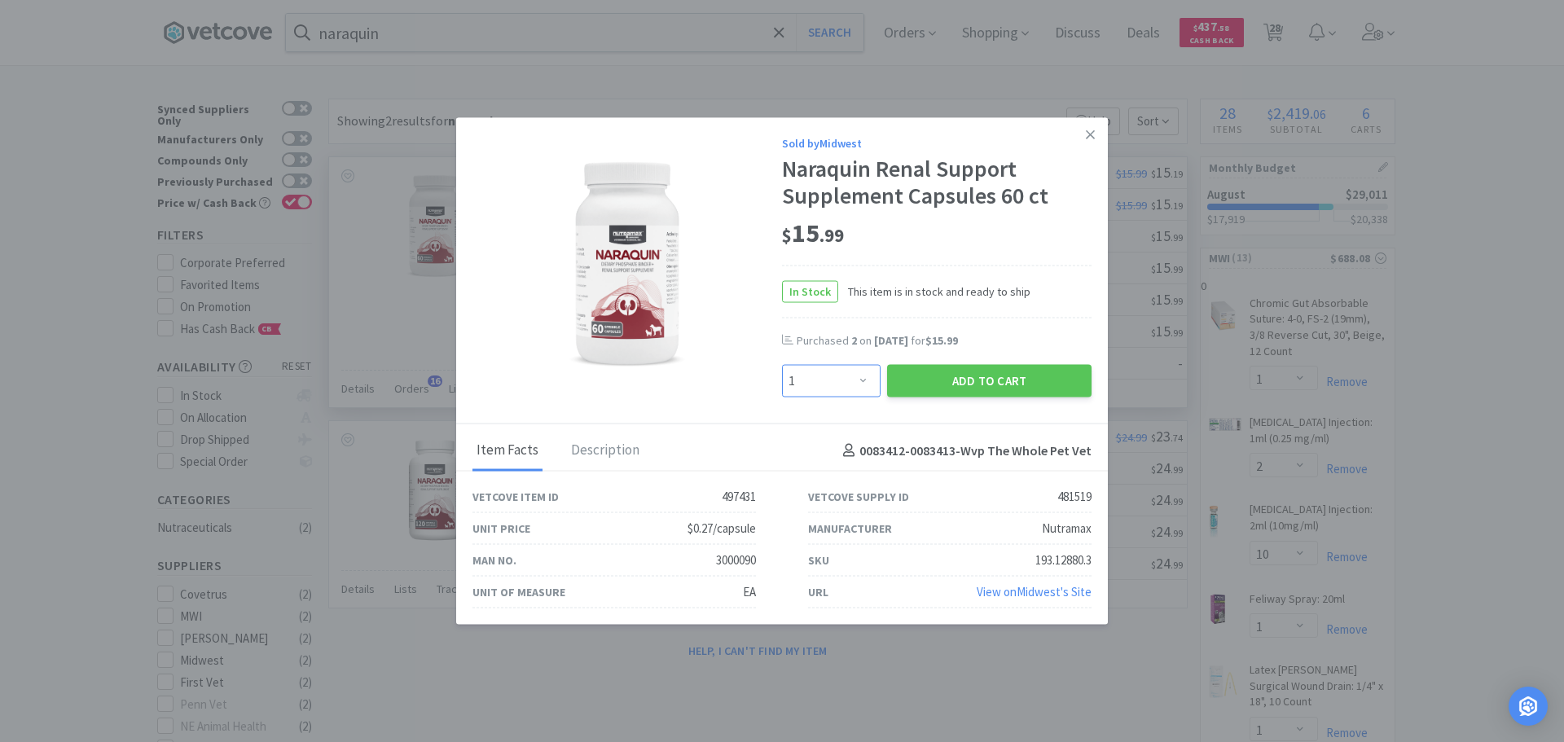
drag, startPoint x: 858, startPoint y: 373, endPoint x: 856, endPoint y: 364, distance: 9.1
click at [858, 373] on select "Enter Quantity 1 2 3 4 5 6 7 8 9 10 11 12 13 14 15 16 17 18 19 20 Enter Quantity" at bounding box center [831, 381] width 99 height 33
select select "2"
click at [782, 365] on select "Enter Quantity 1 2 3 4 5 6 7 8 9 10 11 12 13 14 15 16 17 18 19 20 Enter Quantity" at bounding box center [831, 381] width 99 height 33
click at [1091, 130] on icon at bounding box center [1090, 134] width 9 height 15
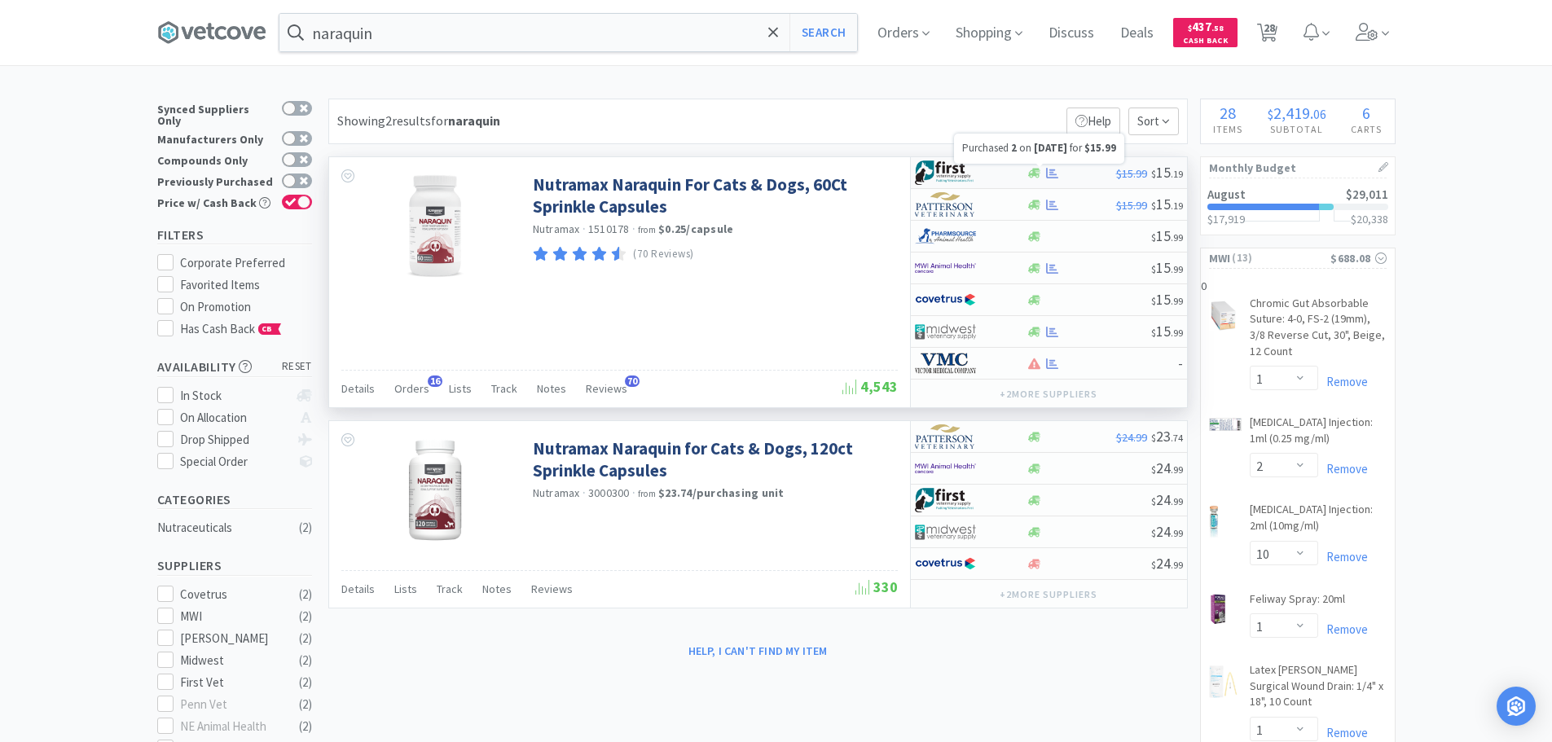
click at [1054, 167] on icon at bounding box center [1052, 173] width 12 height 12
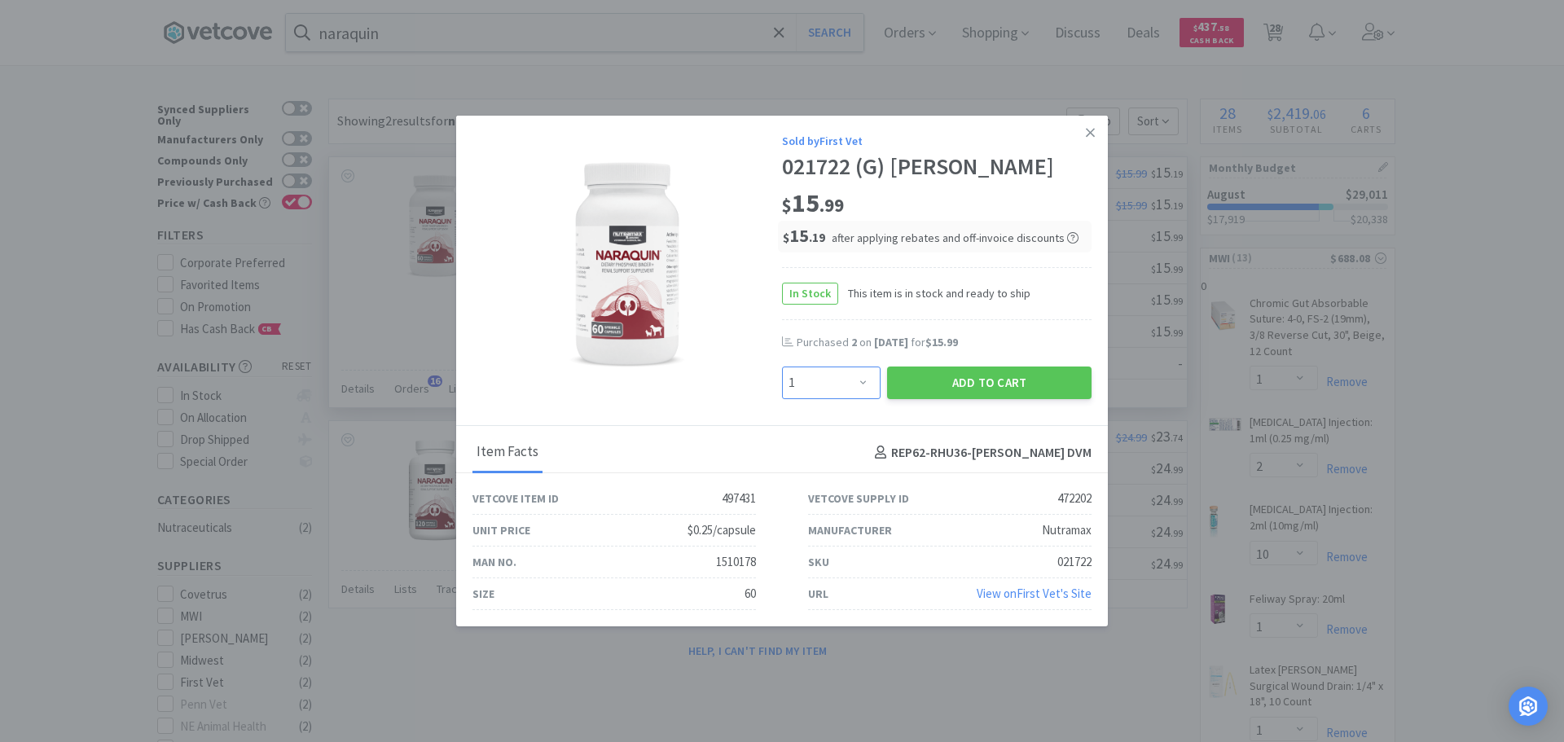
click at [870, 378] on select "Enter Quantity 1 2 3 4 5 6 7 8 9 10 11 12 13 14 15 16 17 18 19 20 Enter Quantity" at bounding box center [831, 383] width 99 height 33
select select "2"
click at [782, 367] on select "Enter Quantity 1 2 3 4 5 6 7 8 9 10 11 12 13 14 15 16 17 18 19 20 Enter Quantity" at bounding box center [831, 383] width 99 height 33
click at [978, 378] on button "Add to Cart" at bounding box center [989, 383] width 204 height 33
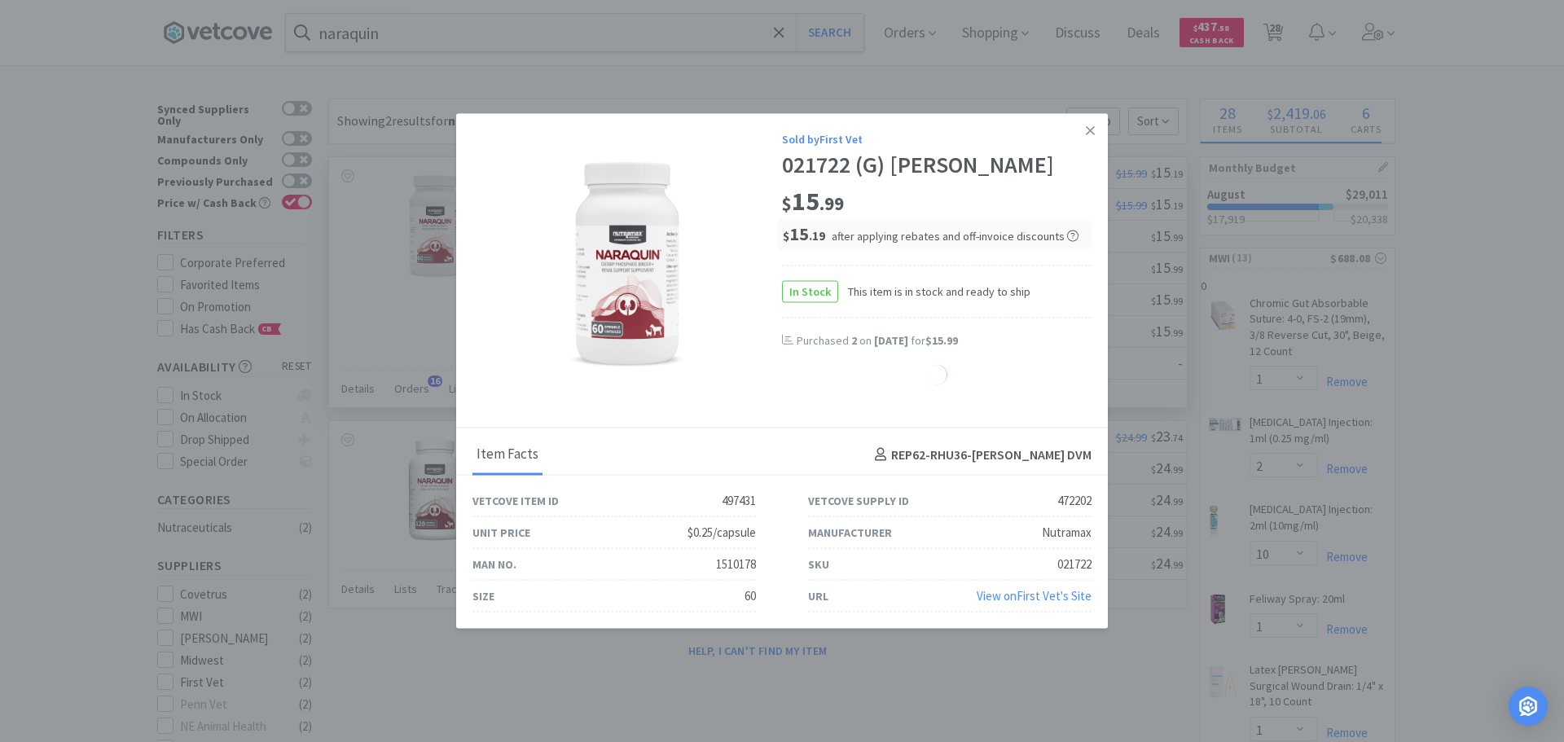
select select "2"
select select "1"
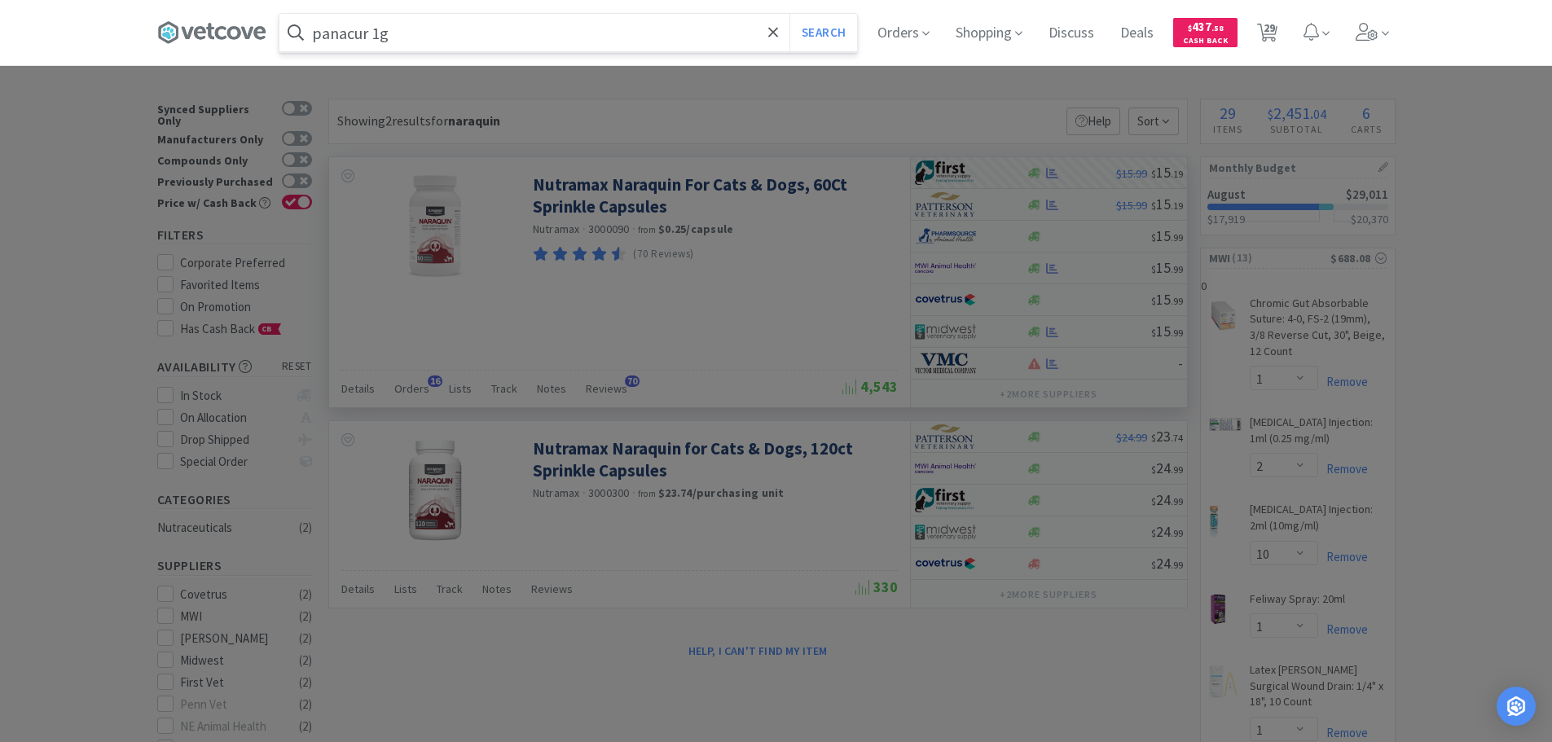
type input "panacur 1g"
click at [789, 14] on button "Search" at bounding box center [823, 32] width 68 height 37
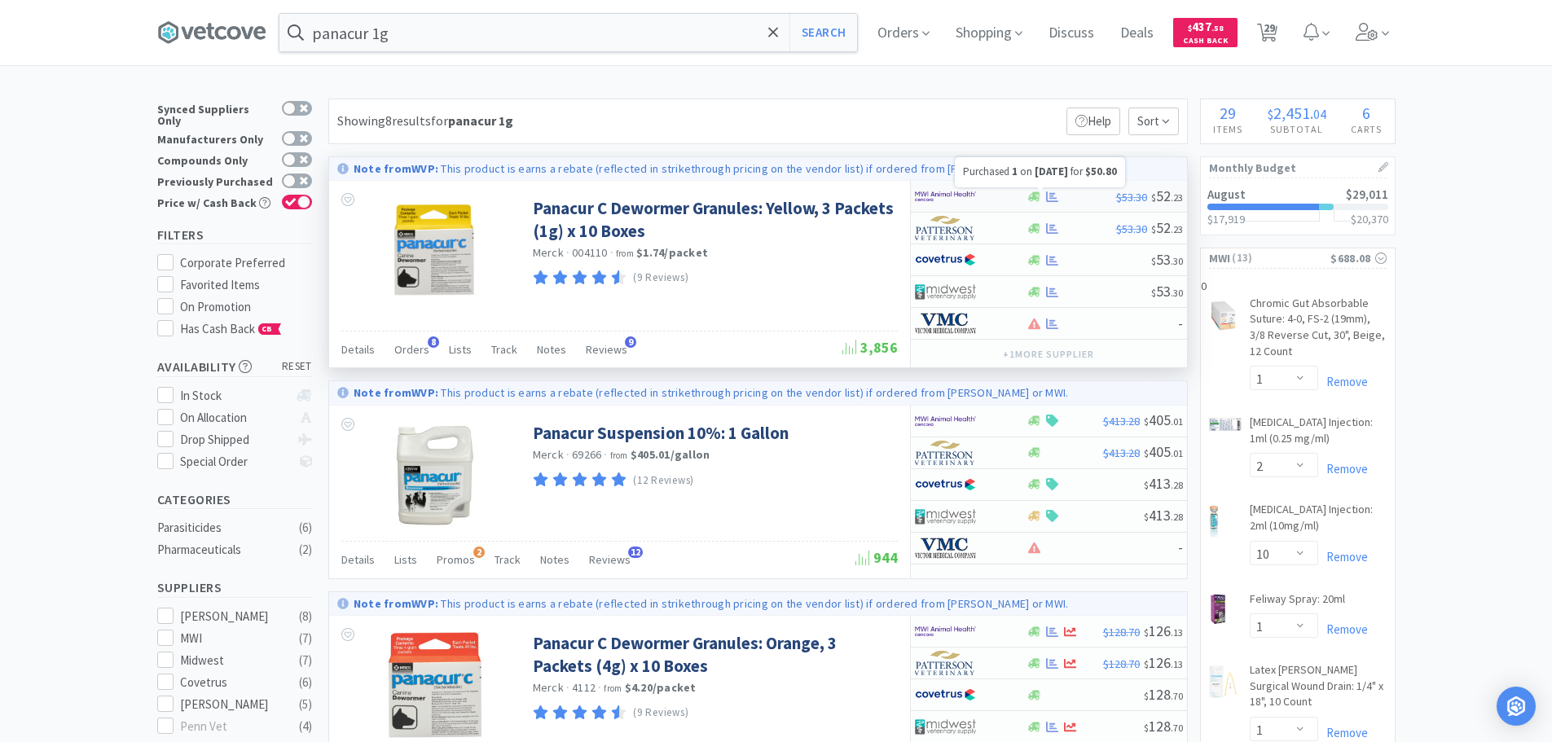
click at [1057, 193] on icon at bounding box center [1052, 197] width 12 height 12
select select "1"
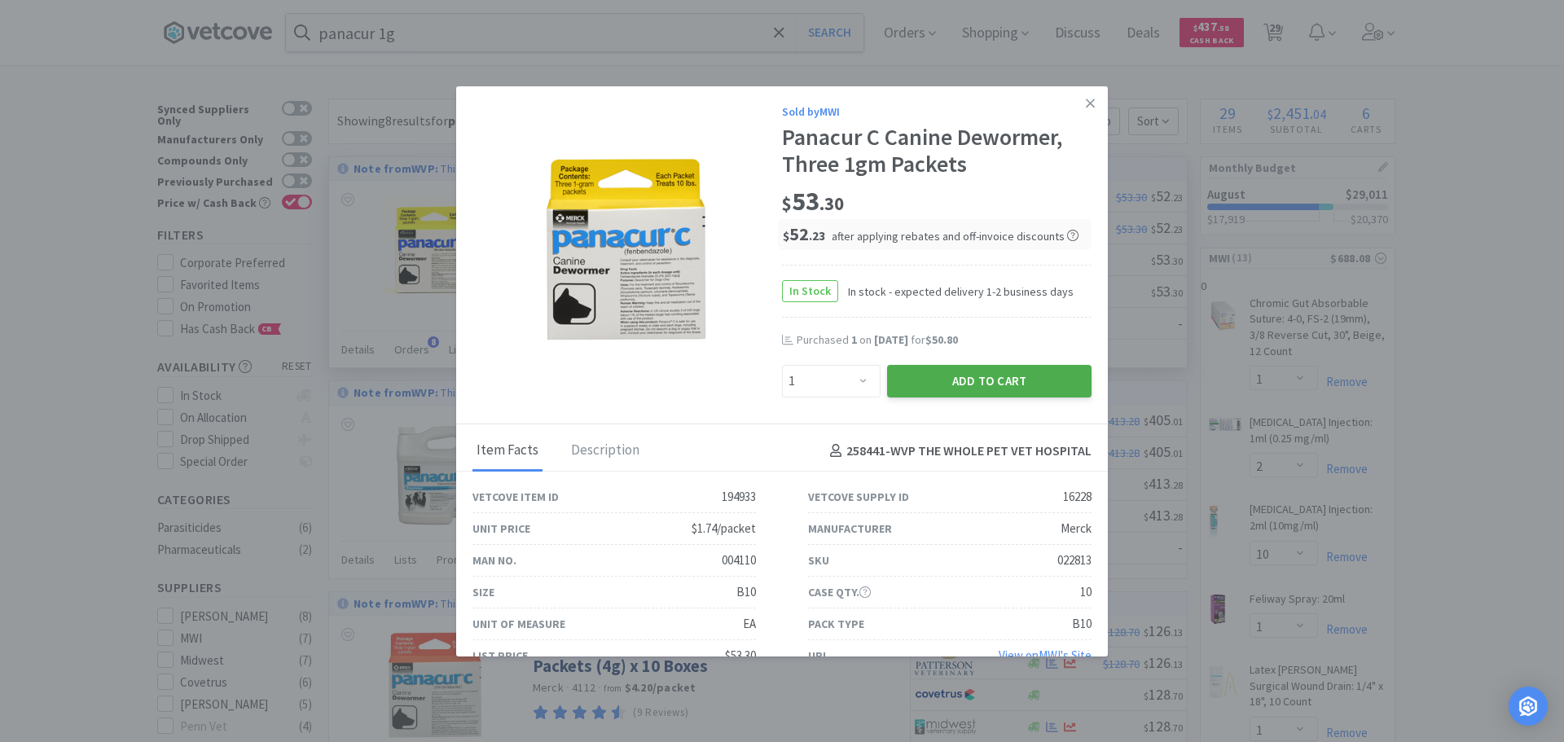
click at [974, 375] on button "Add to Cart" at bounding box center [989, 381] width 204 height 33
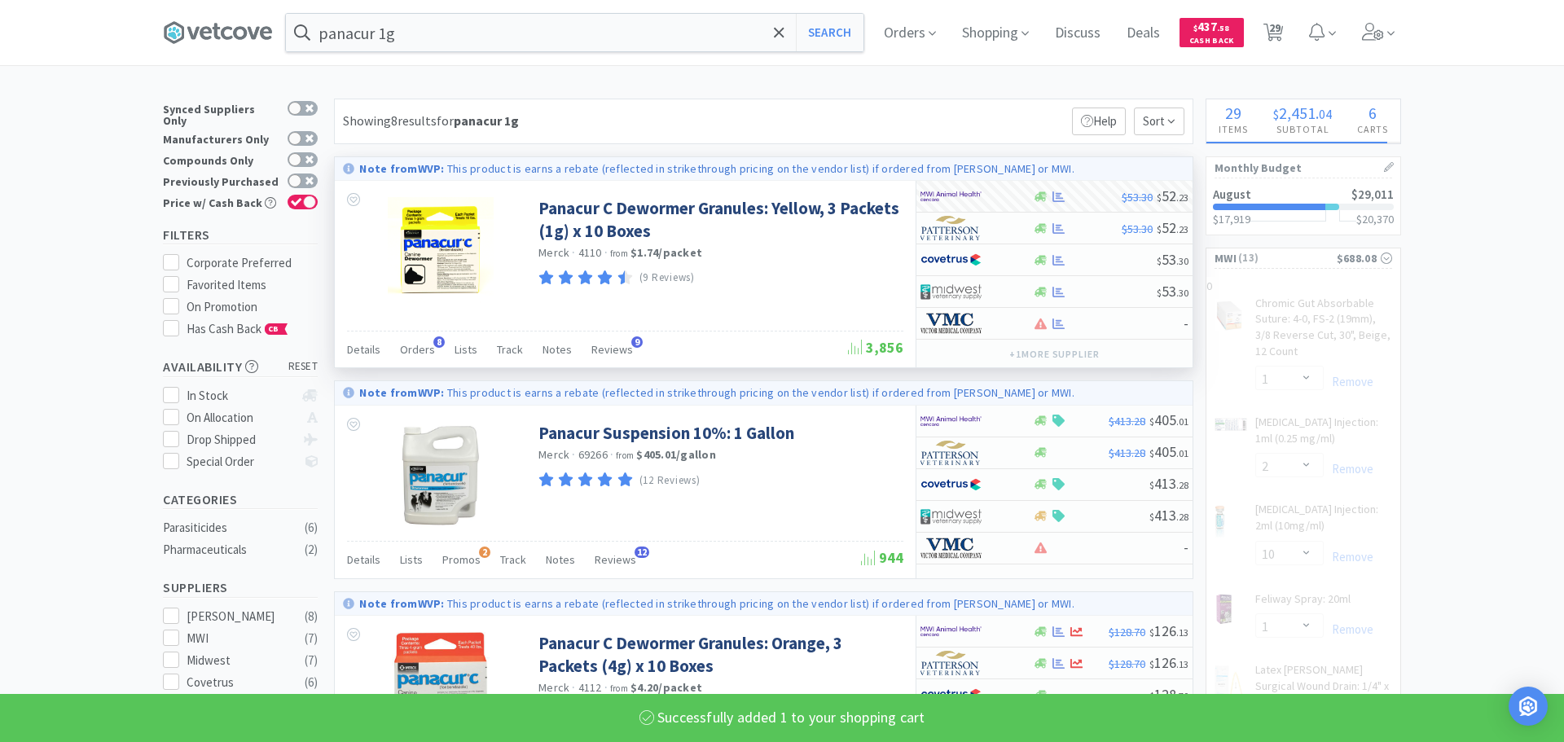
select select "1"
select select "3"
select select "1"
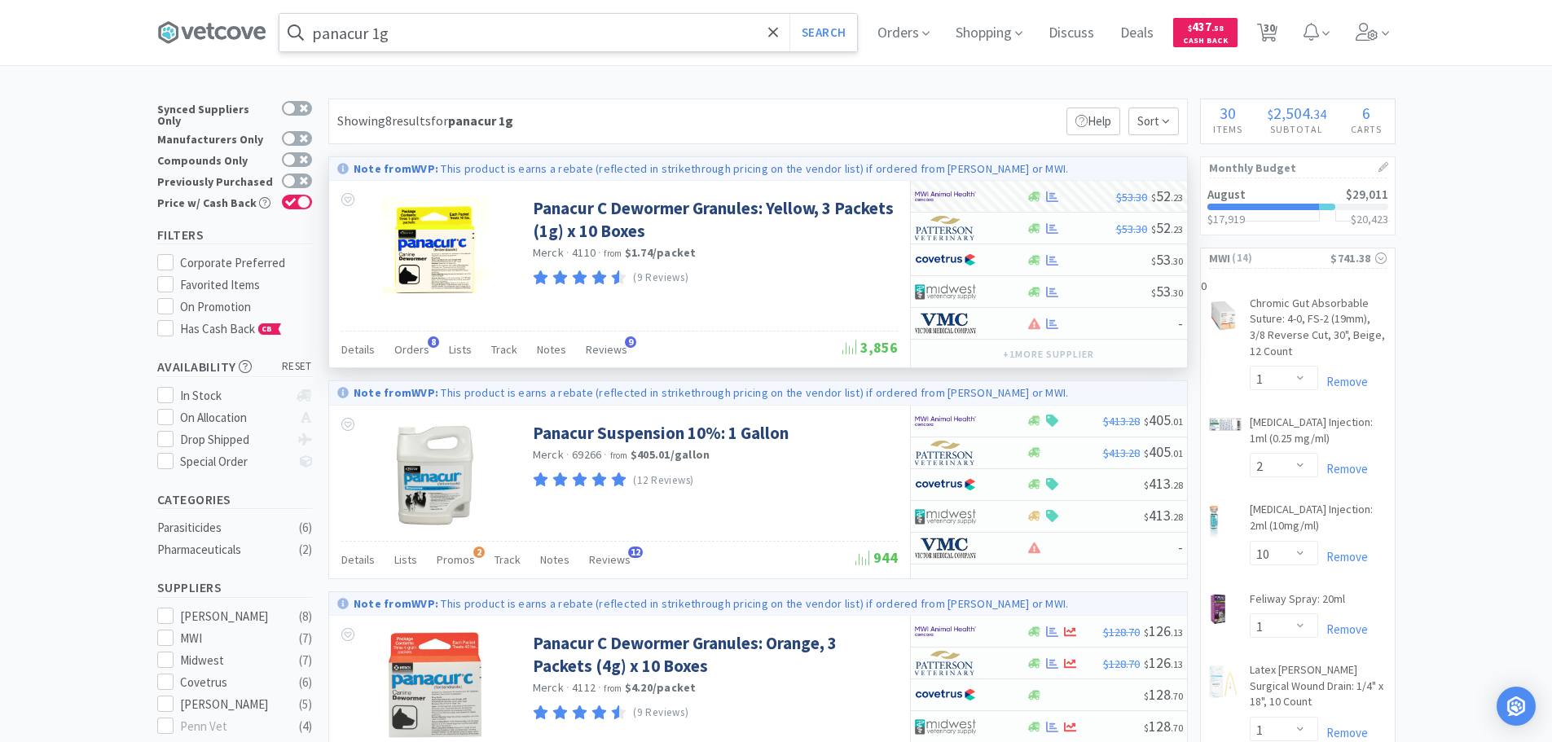
click at [517, 38] on input "panacur 1g" at bounding box center [568, 32] width 578 height 37
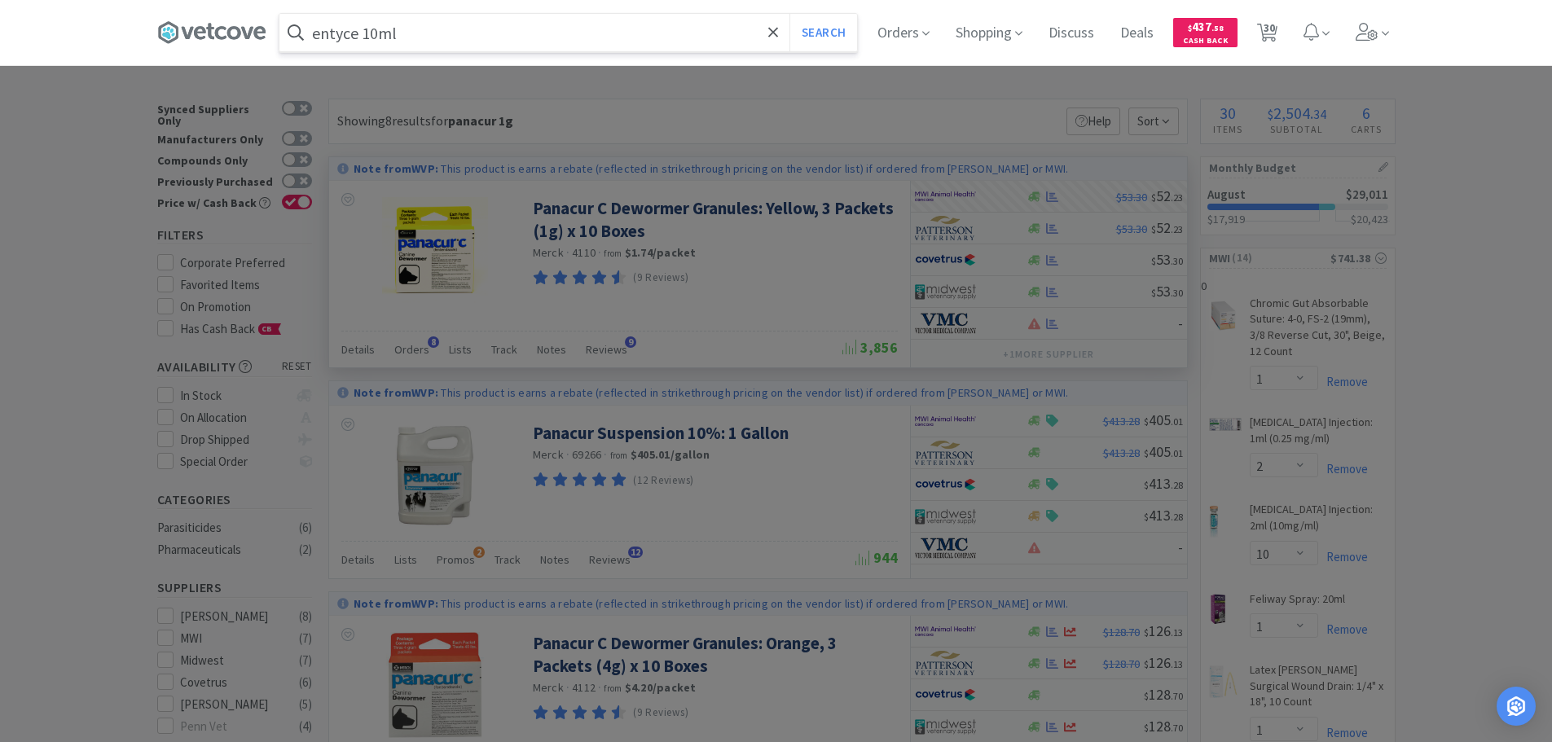
type input "entyce 10ml"
click at [789, 14] on button "Search" at bounding box center [823, 32] width 68 height 37
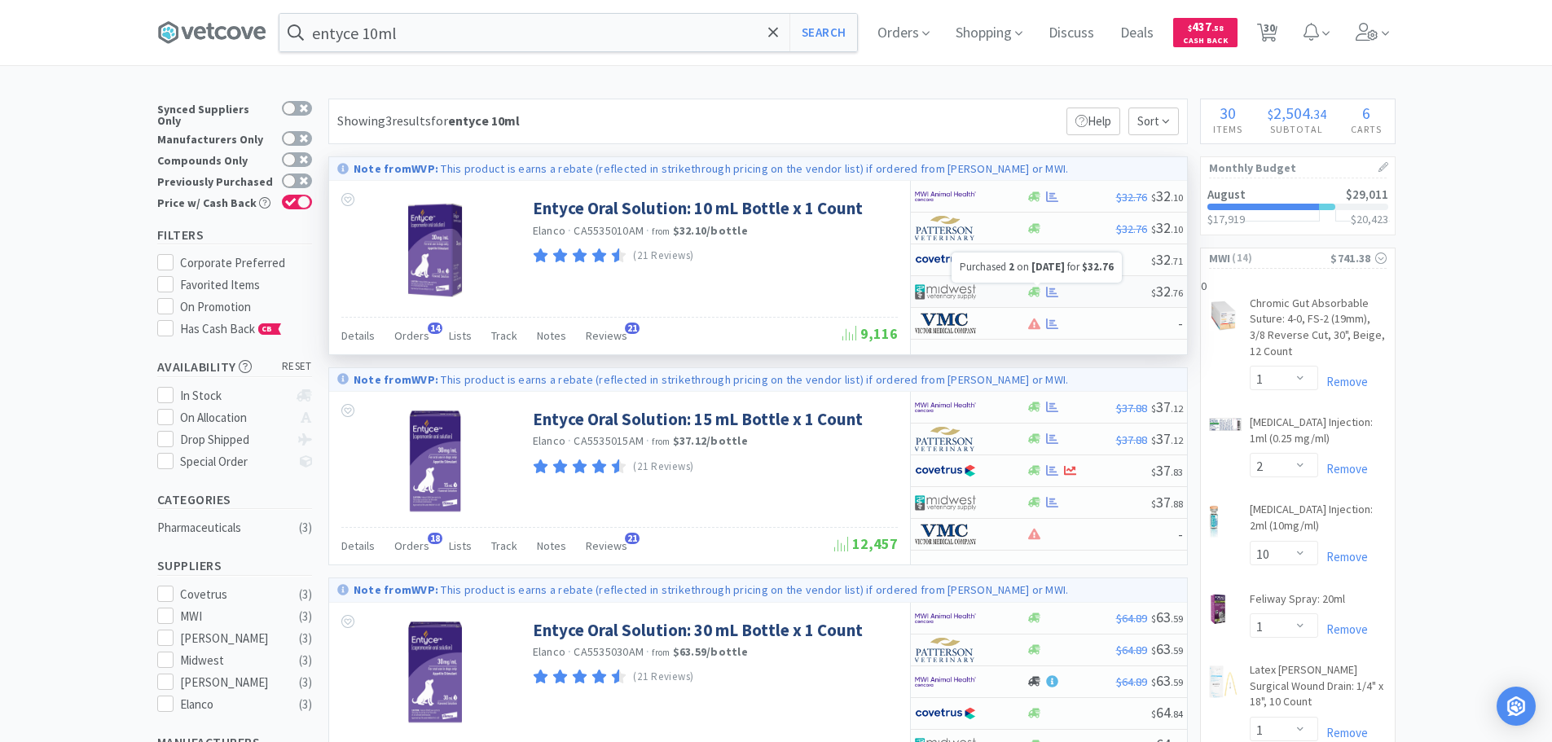
click at [1049, 286] on icon at bounding box center [1052, 292] width 12 height 12
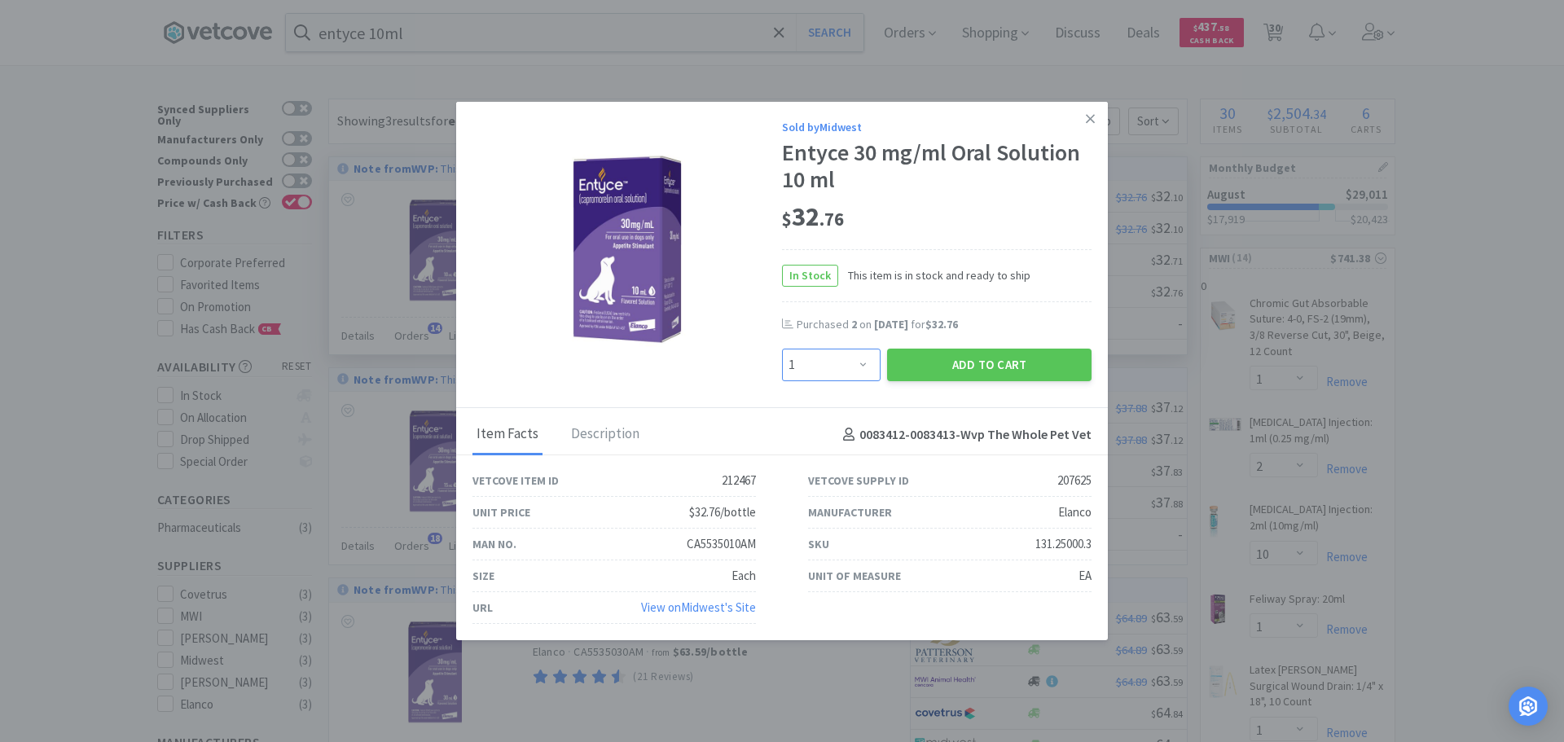
click at [864, 363] on select "Enter Quantity 1 2 3 4 5 6 7 8 9 10 11 12 13 14 15 16 17 18 19 20 Enter Quantity" at bounding box center [831, 365] width 99 height 33
select select "2"
click at [782, 349] on select "Enter Quantity 1 2 3 4 5 6 7 8 9 10 11 12 13 14 15 16 17 18 19 20 Enter Quantity" at bounding box center [831, 365] width 99 height 33
click at [969, 363] on button "Add to Cart" at bounding box center [989, 365] width 204 height 33
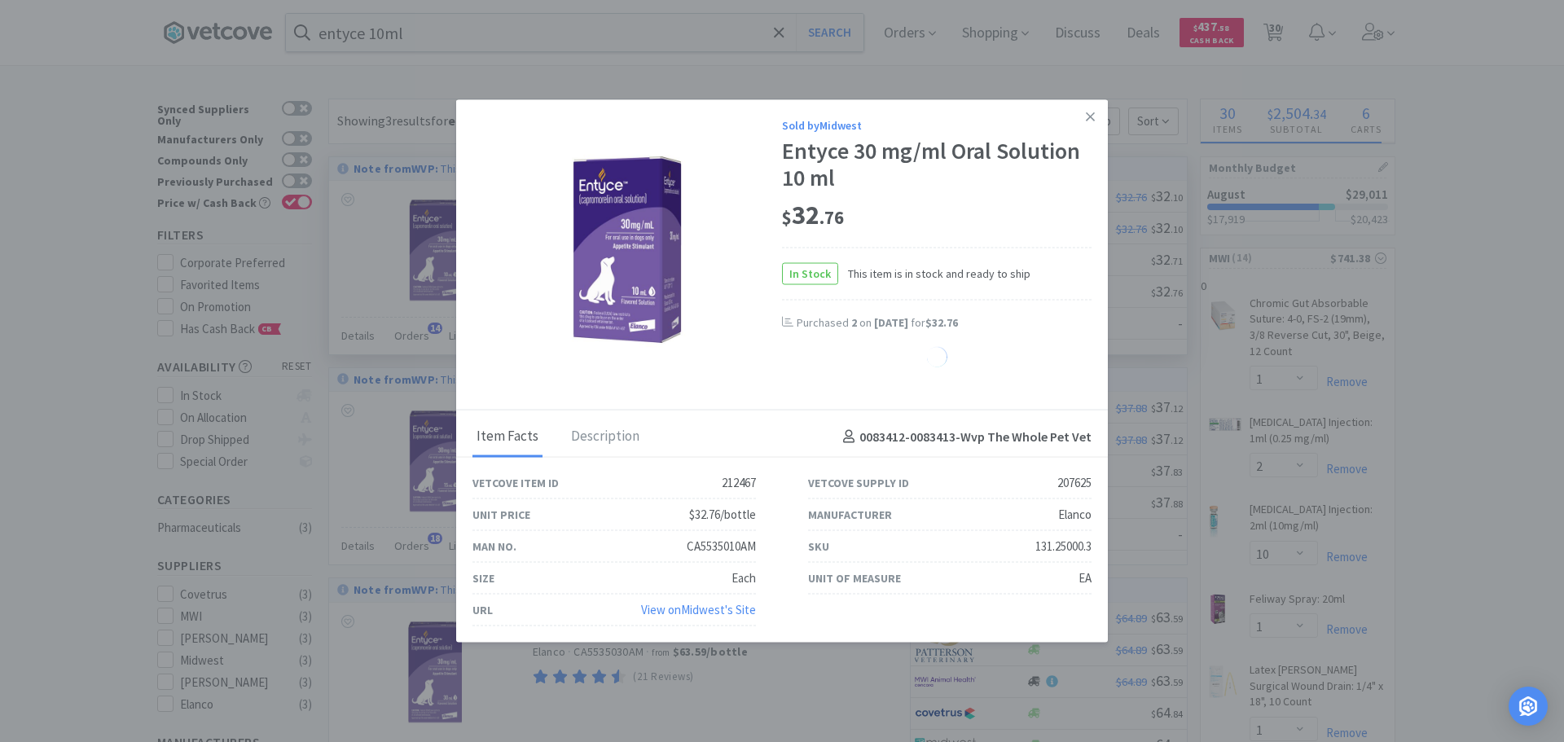
select select "2"
select select "3"
select select "4"
select select "1"
select select "5"
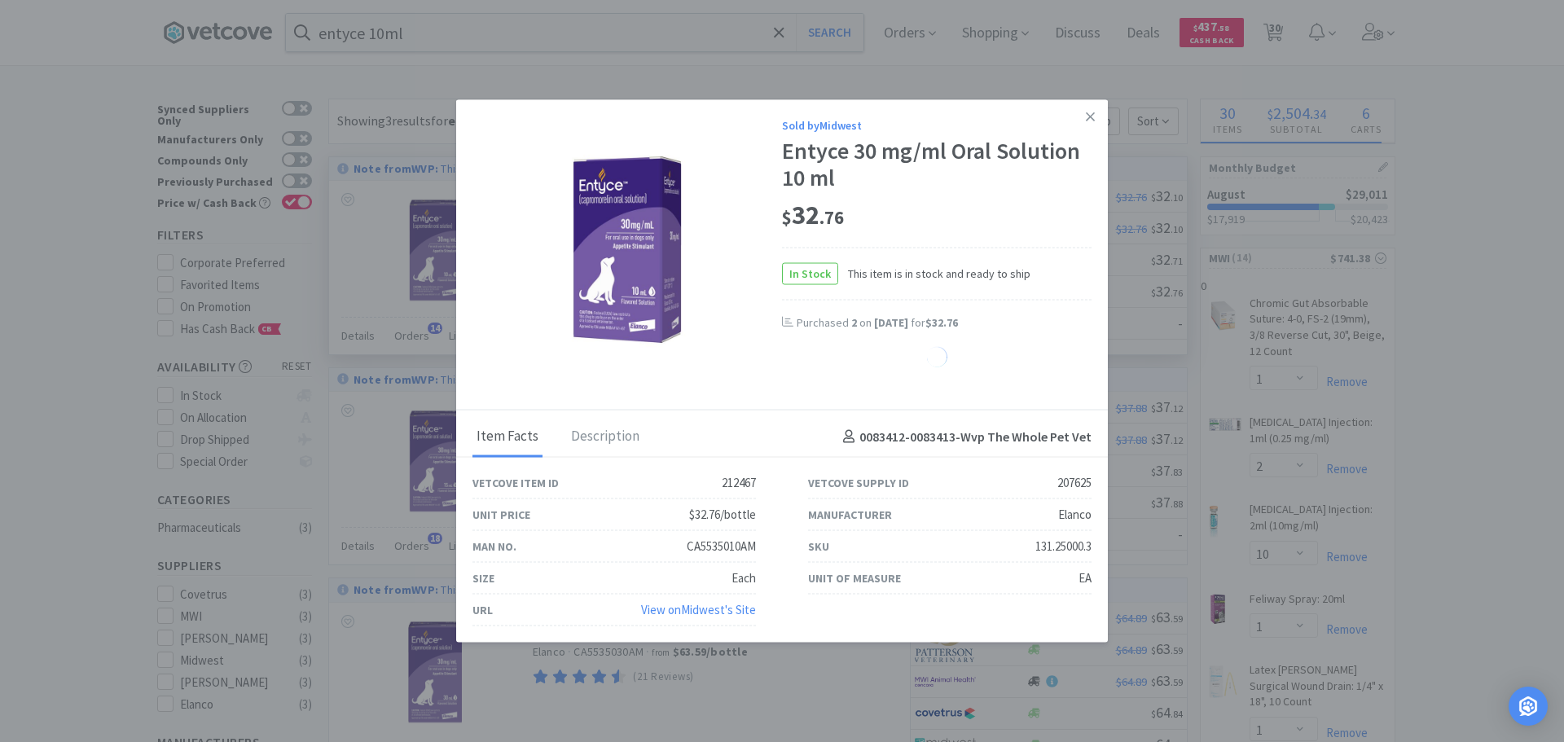
select select "1"
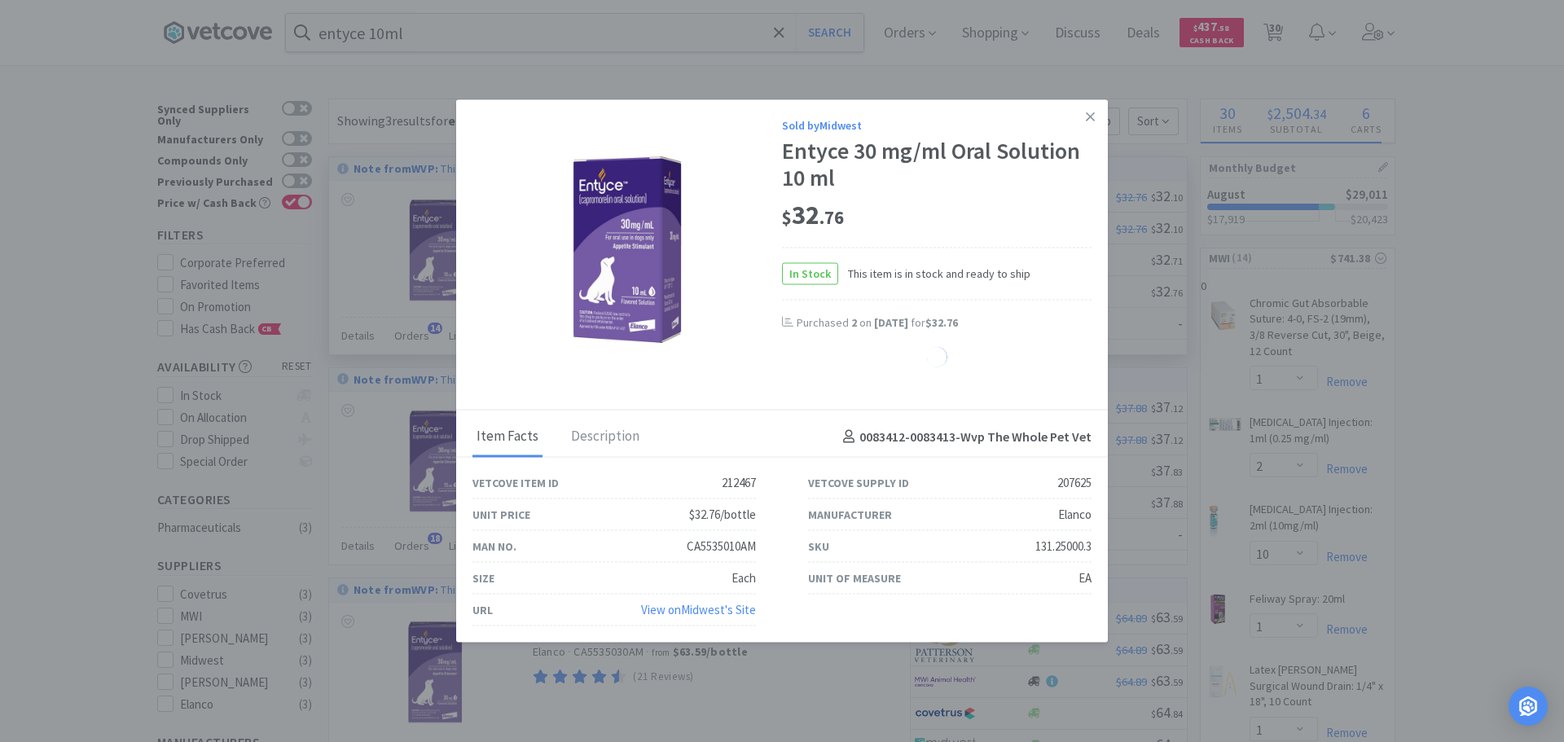
select select "1"
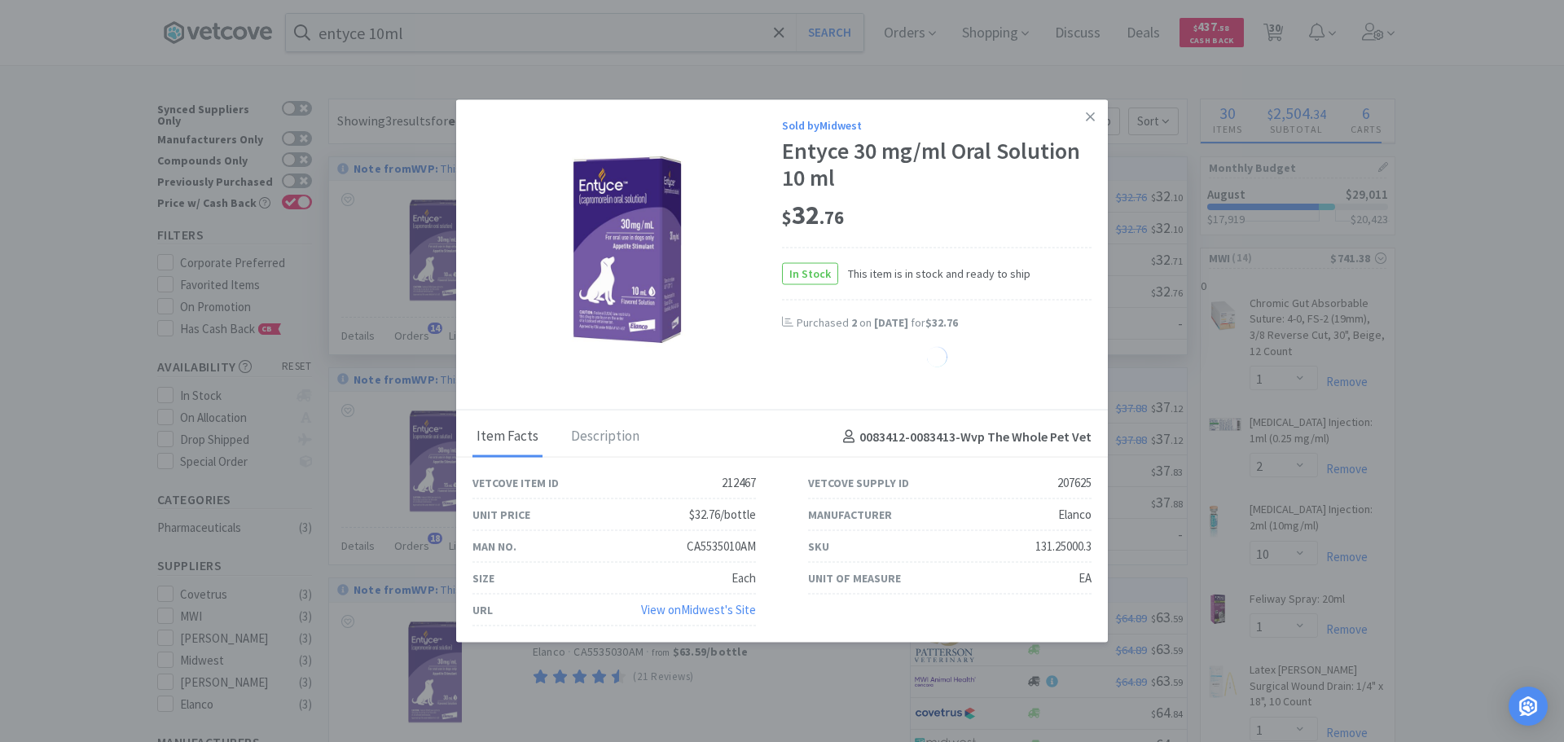
select select "1"
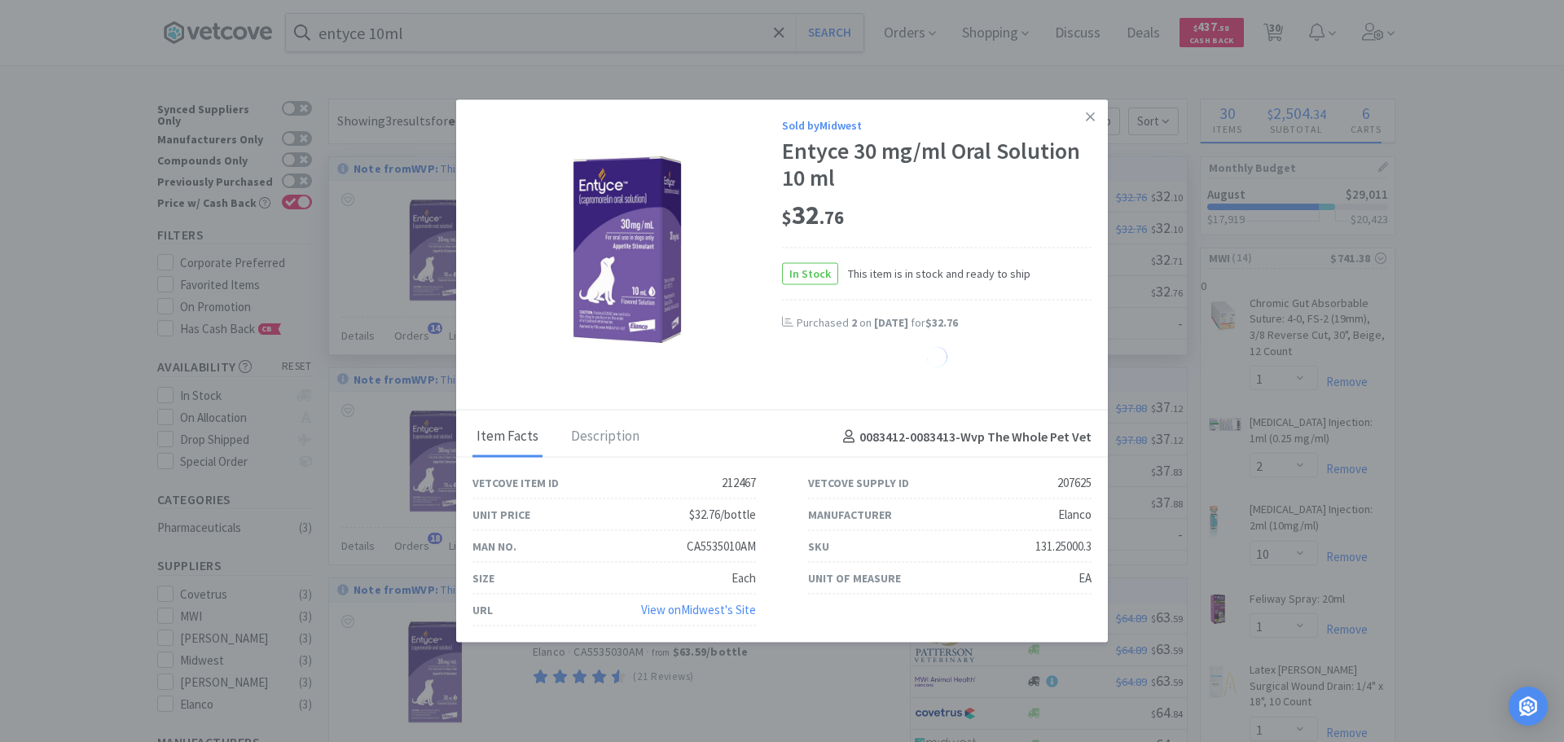
select select "1"
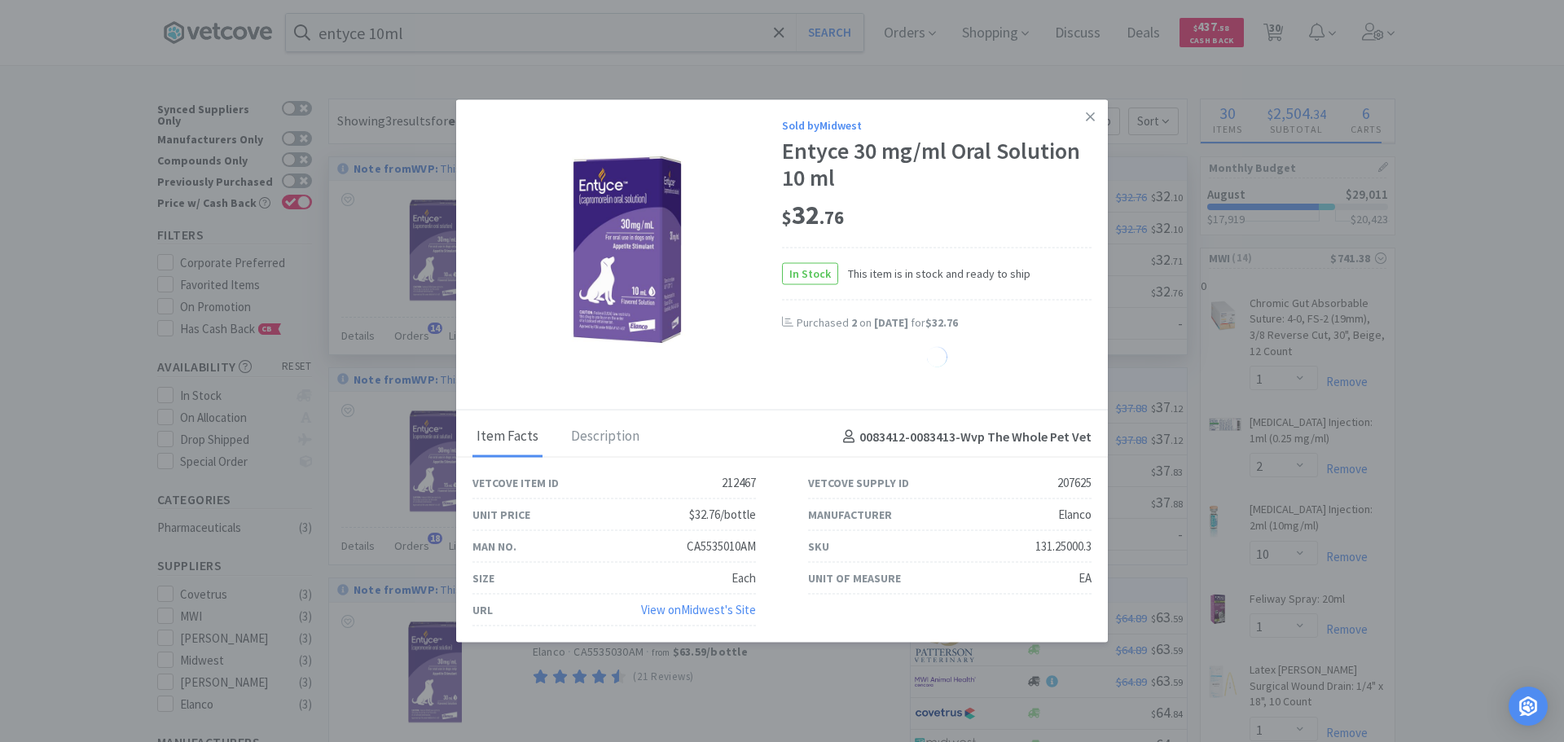
select select "1"
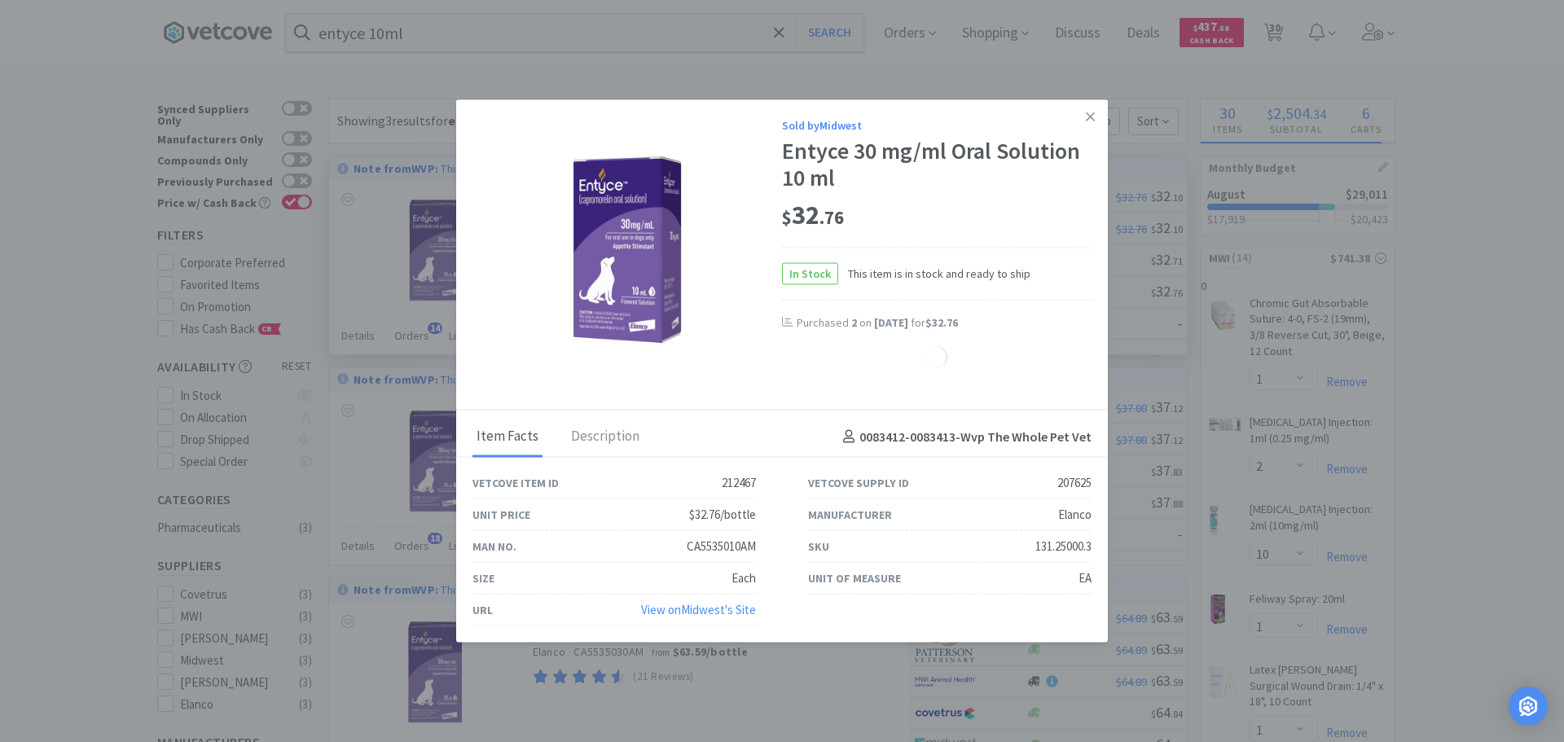
select select "1"
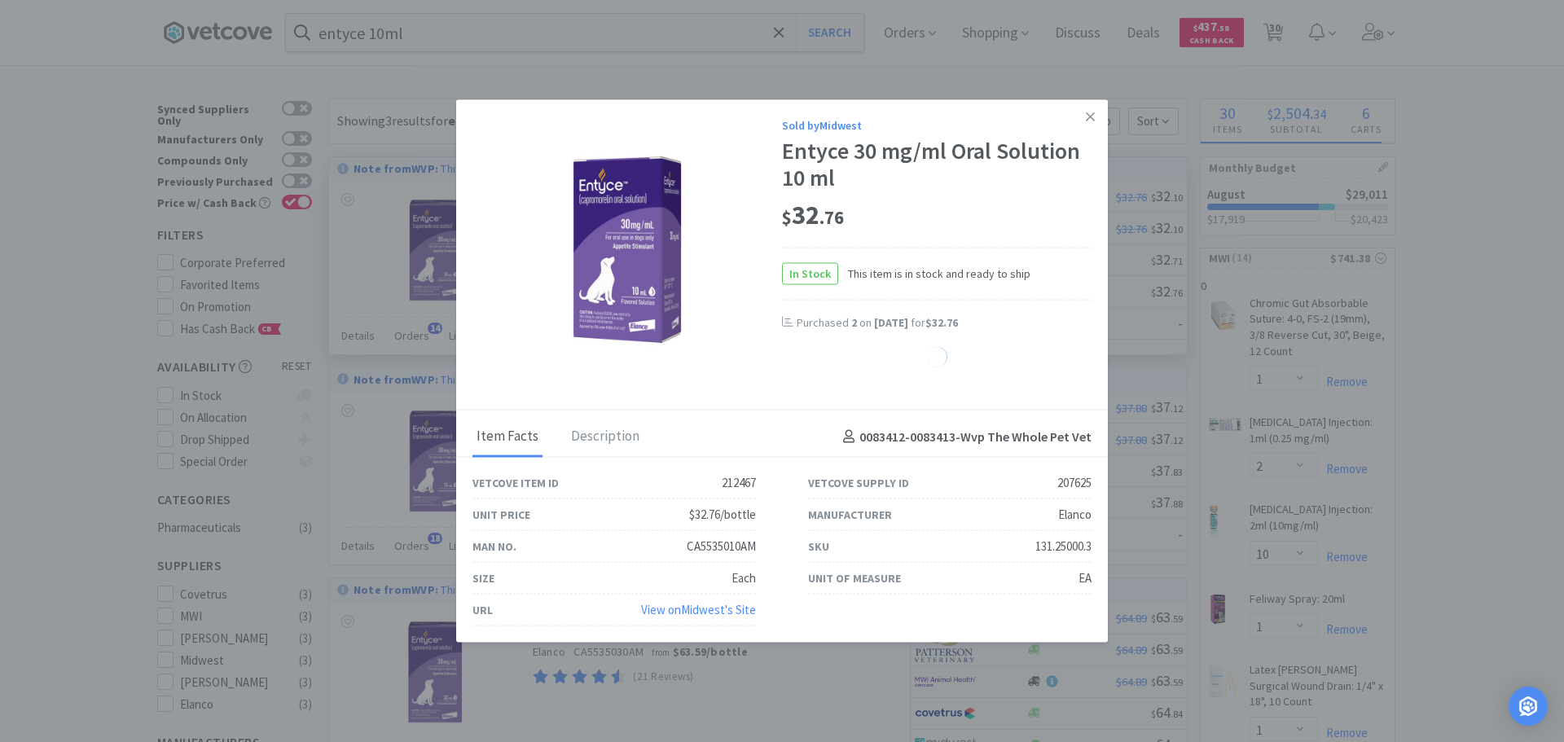
select select "1"
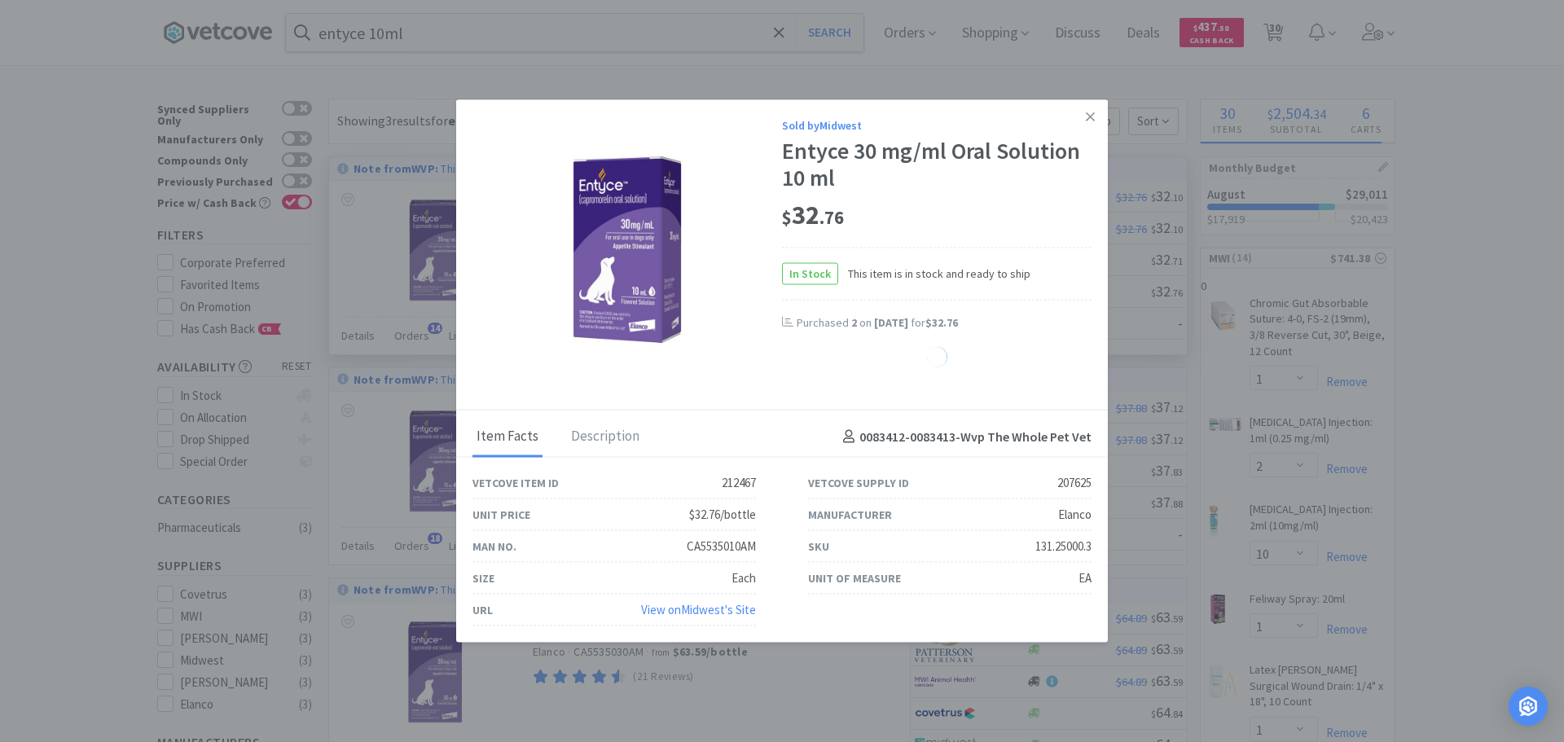
select select "1"
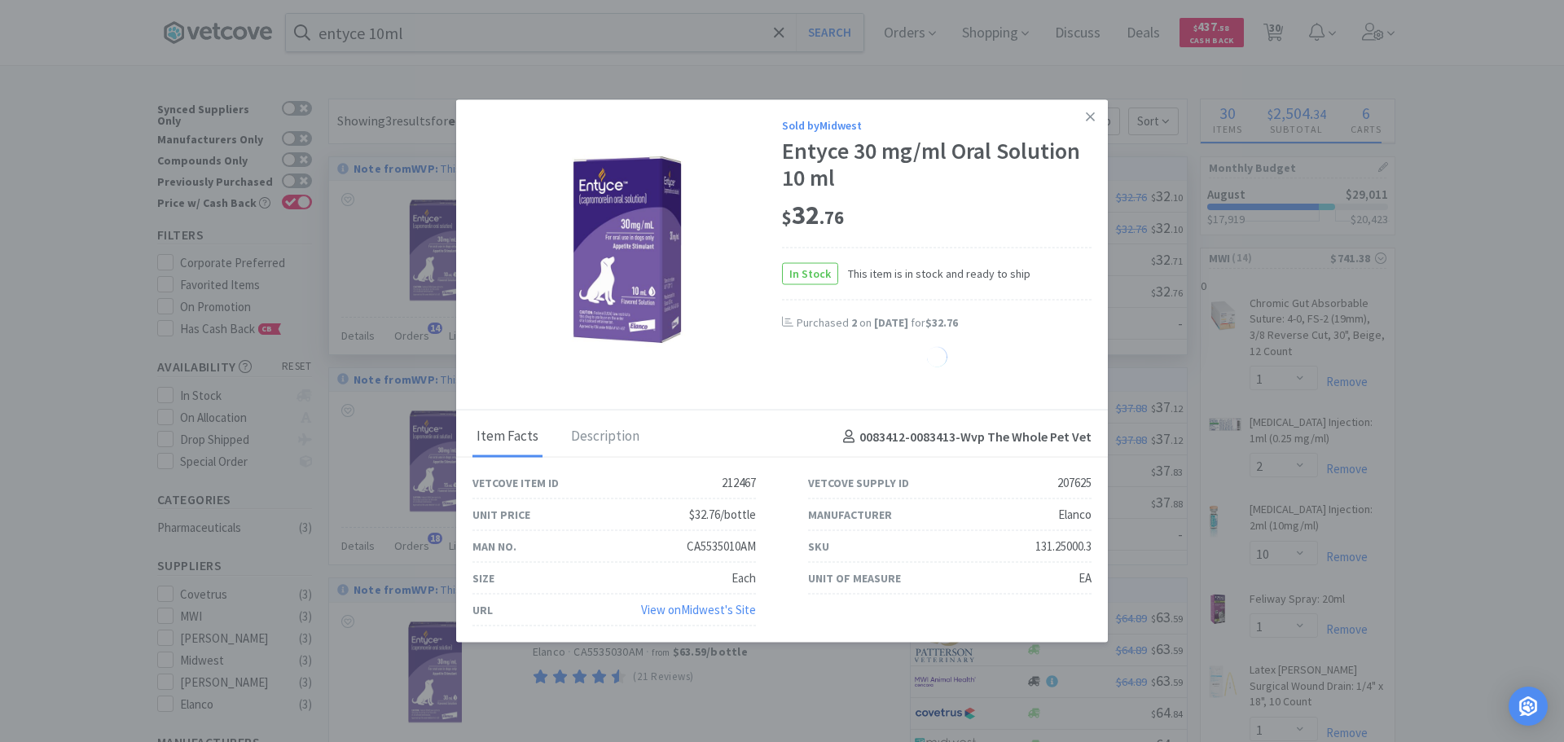
select select "1"
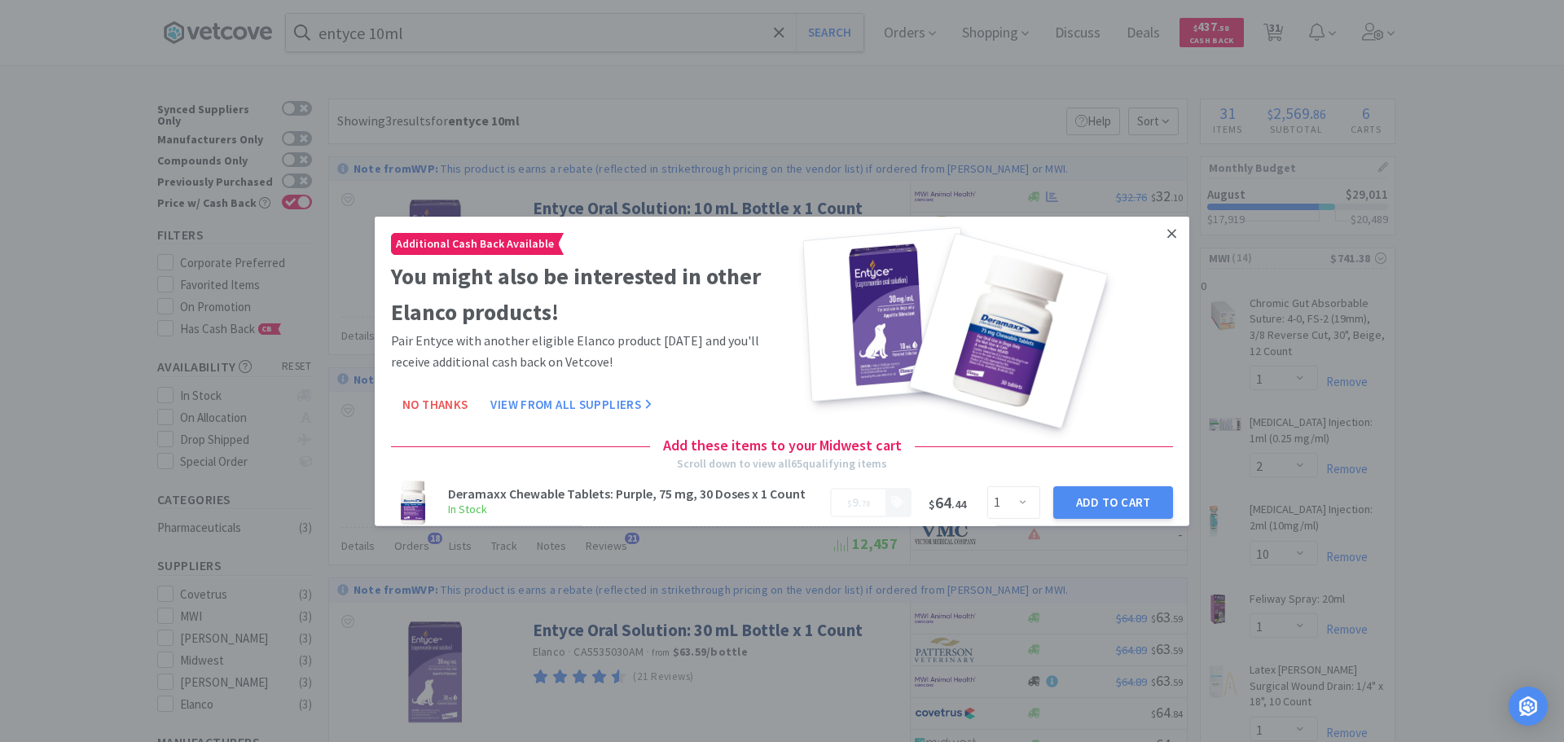
click at [1167, 233] on icon at bounding box center [1171, 233] width 9 height 15
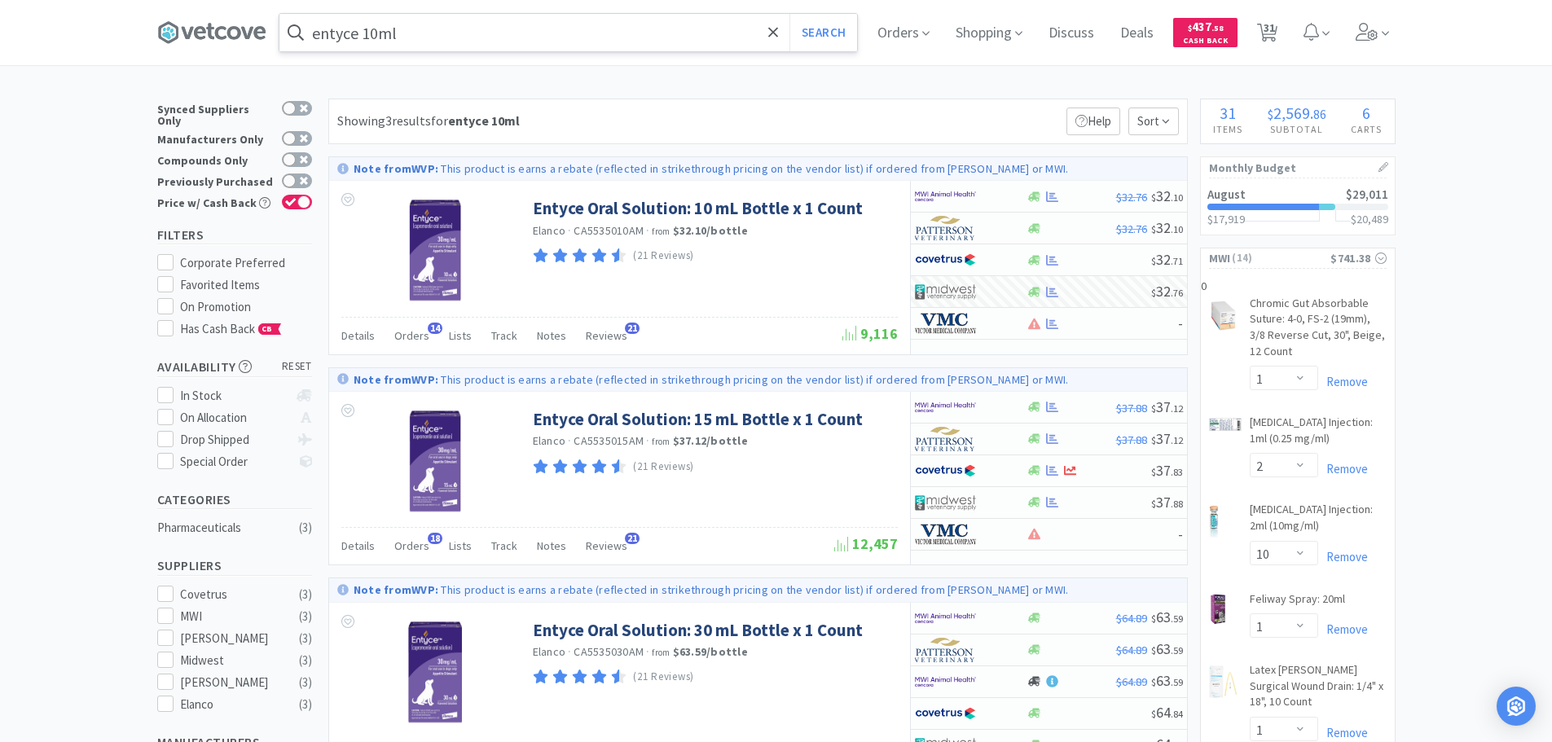
click at [499, 18] on input "entyce 10ml" at bounding box center [568, 32] width 578 height 37
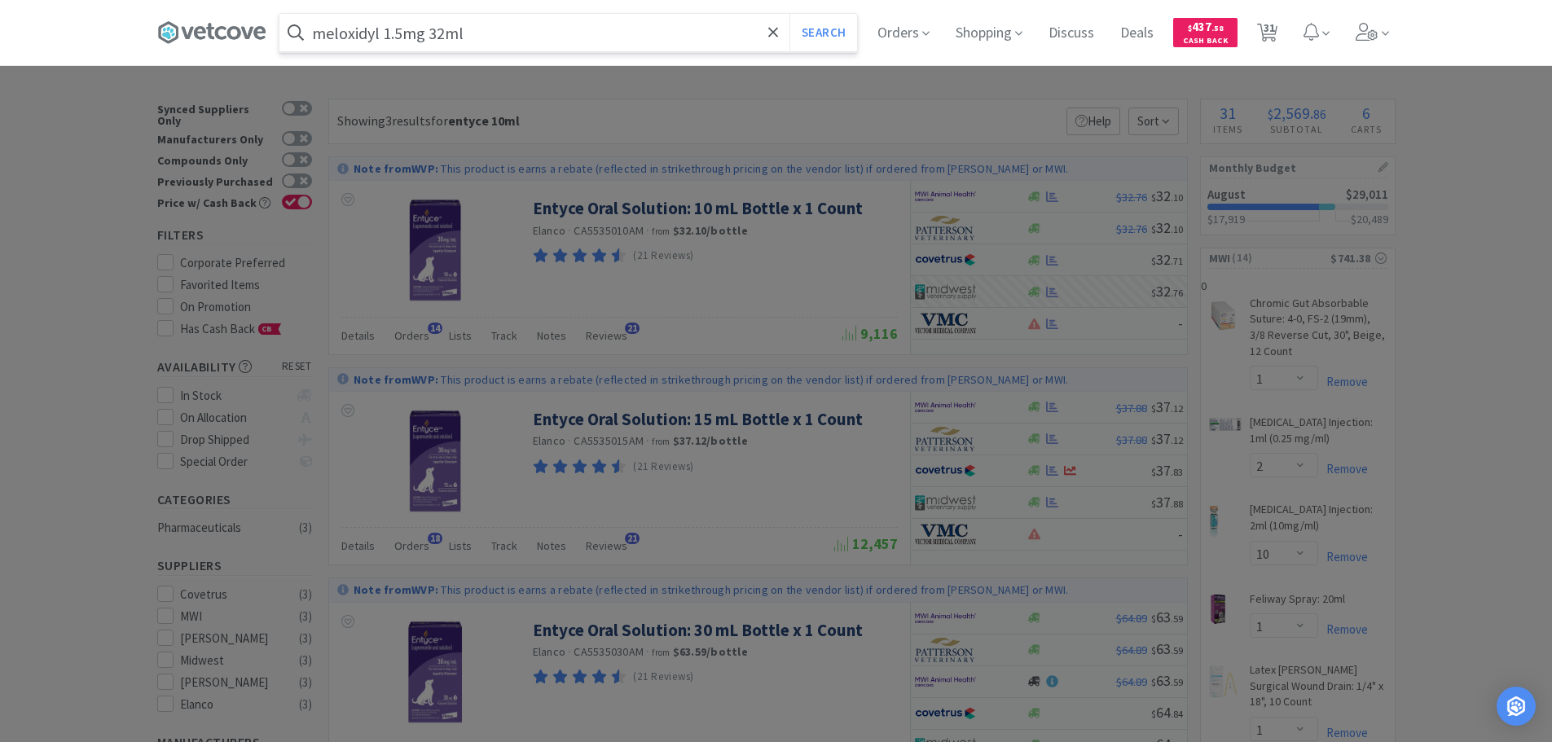
click at [789, 14] on button "Search" at bounding box center [823, 32] width 68 height 37
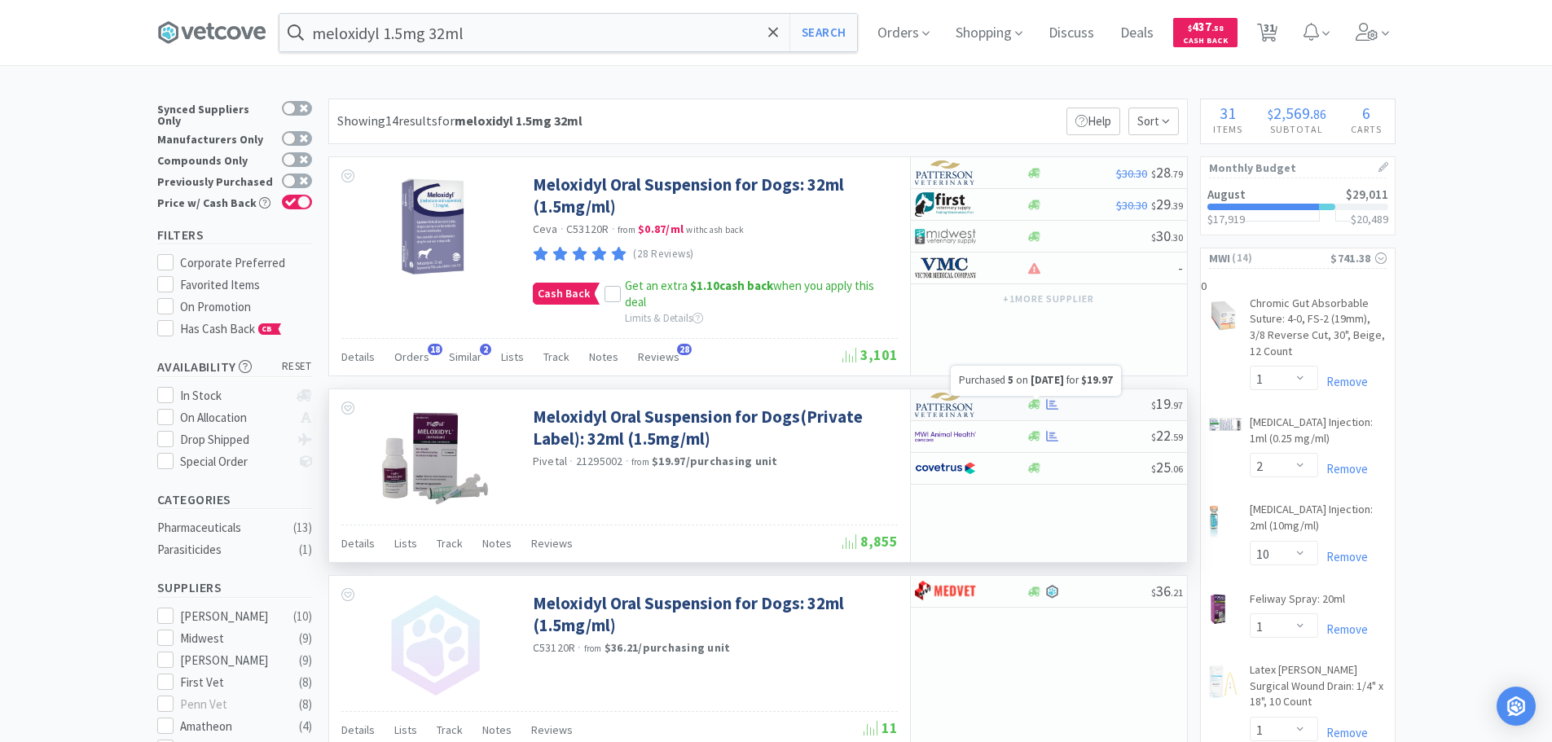
click at [1051, 400] on icon at bounding box center [1052, 404] width 12 height 12
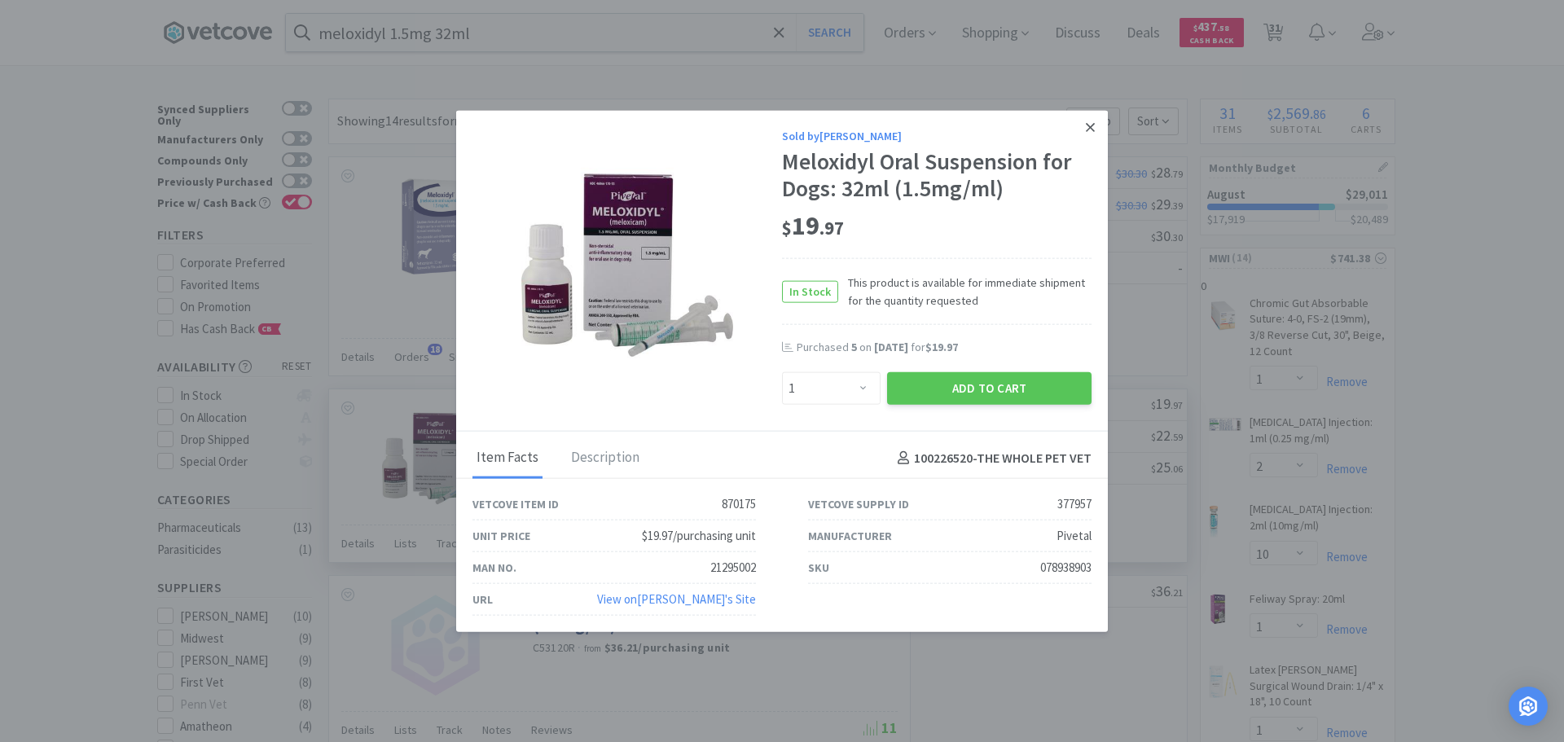
click at [1096, 121] on link at bounding box center [1090, 127] width 29 height 35
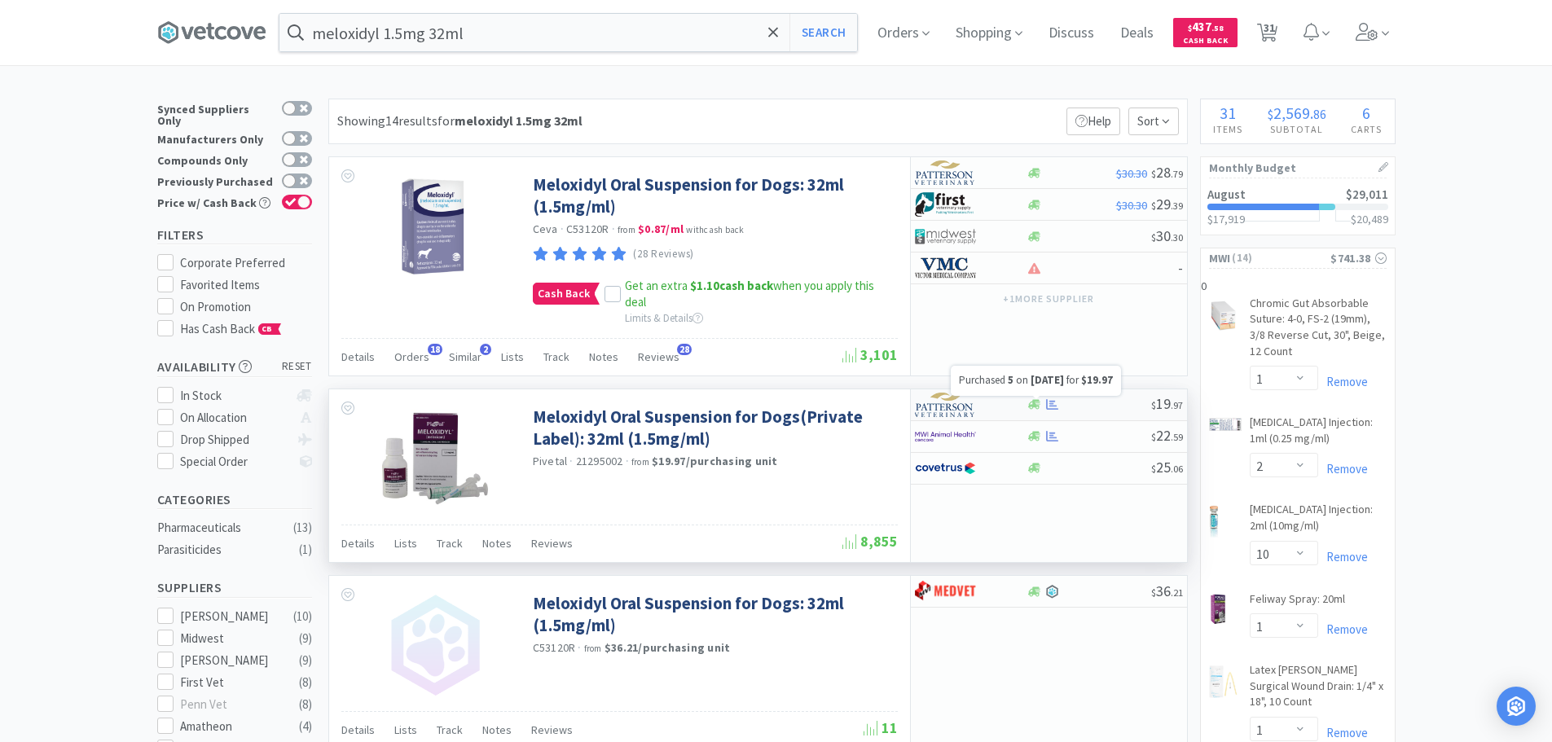
click at [1048, 400] on icon at bounding box center [1052, 404] width 12 height 12
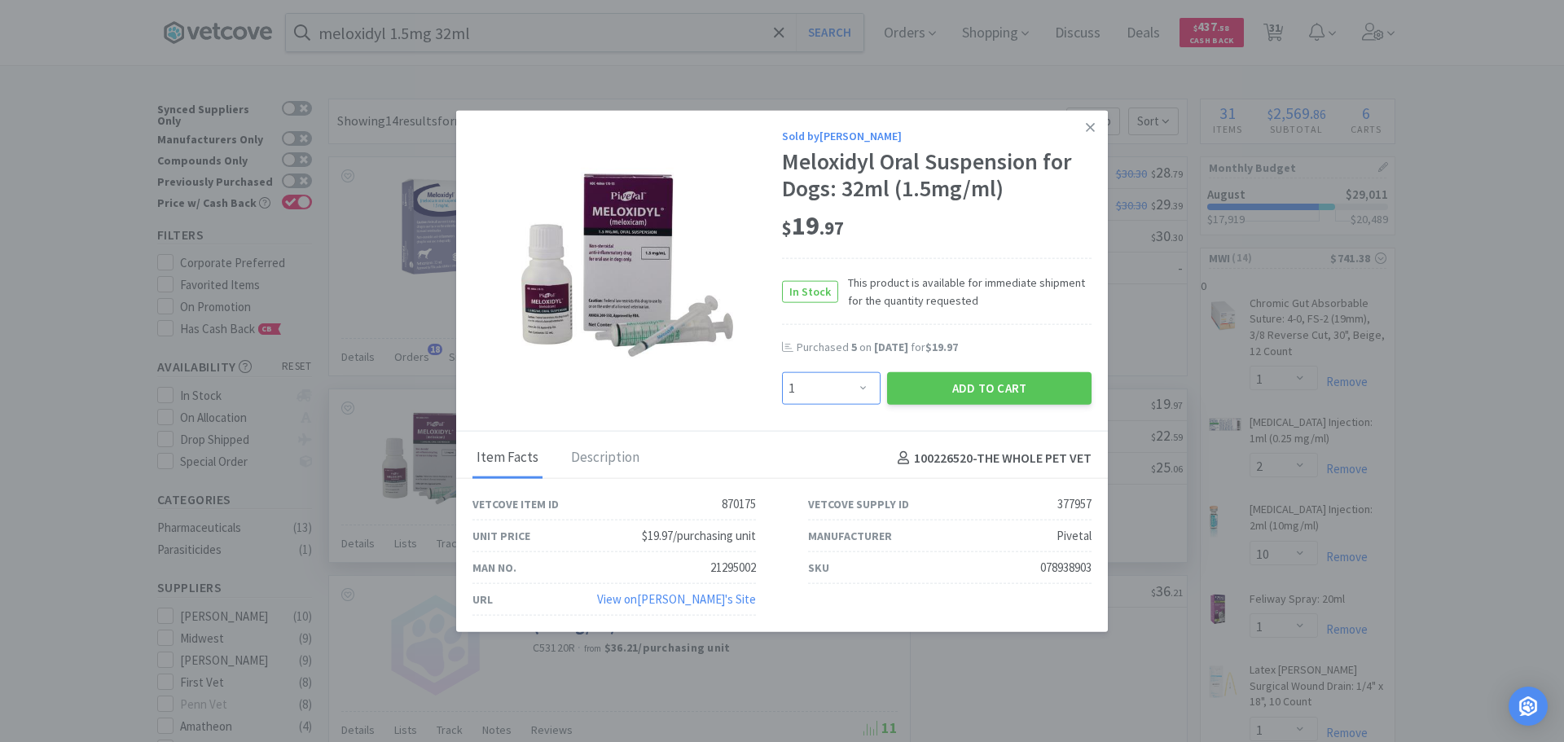
click at [867, 382] on select "Enter Quantity 1 2 3 4 5 6 7 8 9 10 11 12 13 14 15 16 17 18 19 20 Enter Quantity" at bounding box center [831, 388] width 99 height 33
click at [782, 372] on select "Enter Quantity 1 2 3 4 5 6 7 8 9 10 11 12 13 14 15 16 17 18 19 20 Enter Quantity" at bounding box center [831, 388] width 99 height 33
click at [961, 379] on button "Add to Cart" at bounding box center [989, 388] width 204 height 33
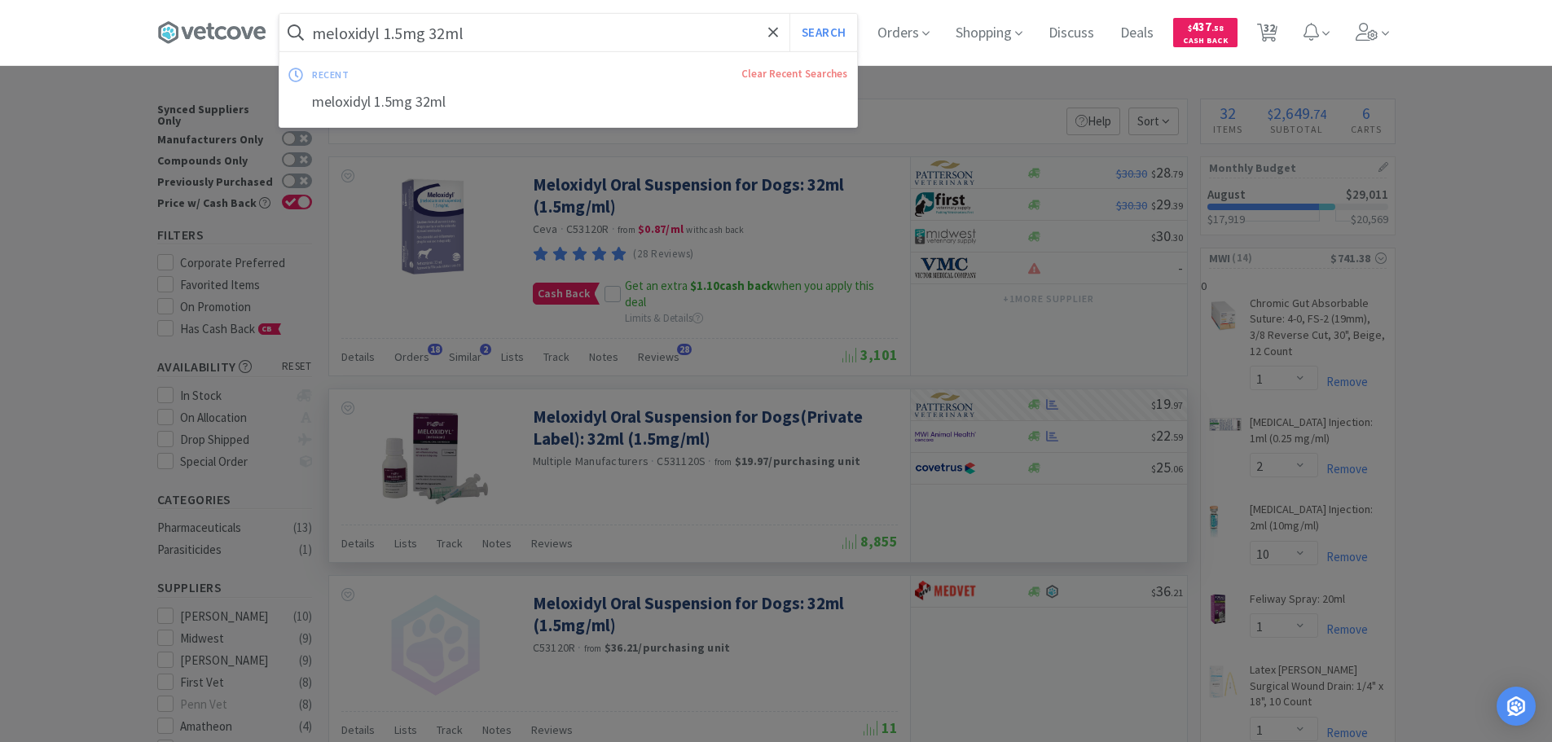
click at [537, 36] on input "meloxidyl 1.5mg 32ml" at bounding box center [568, 32] width 578 height 37
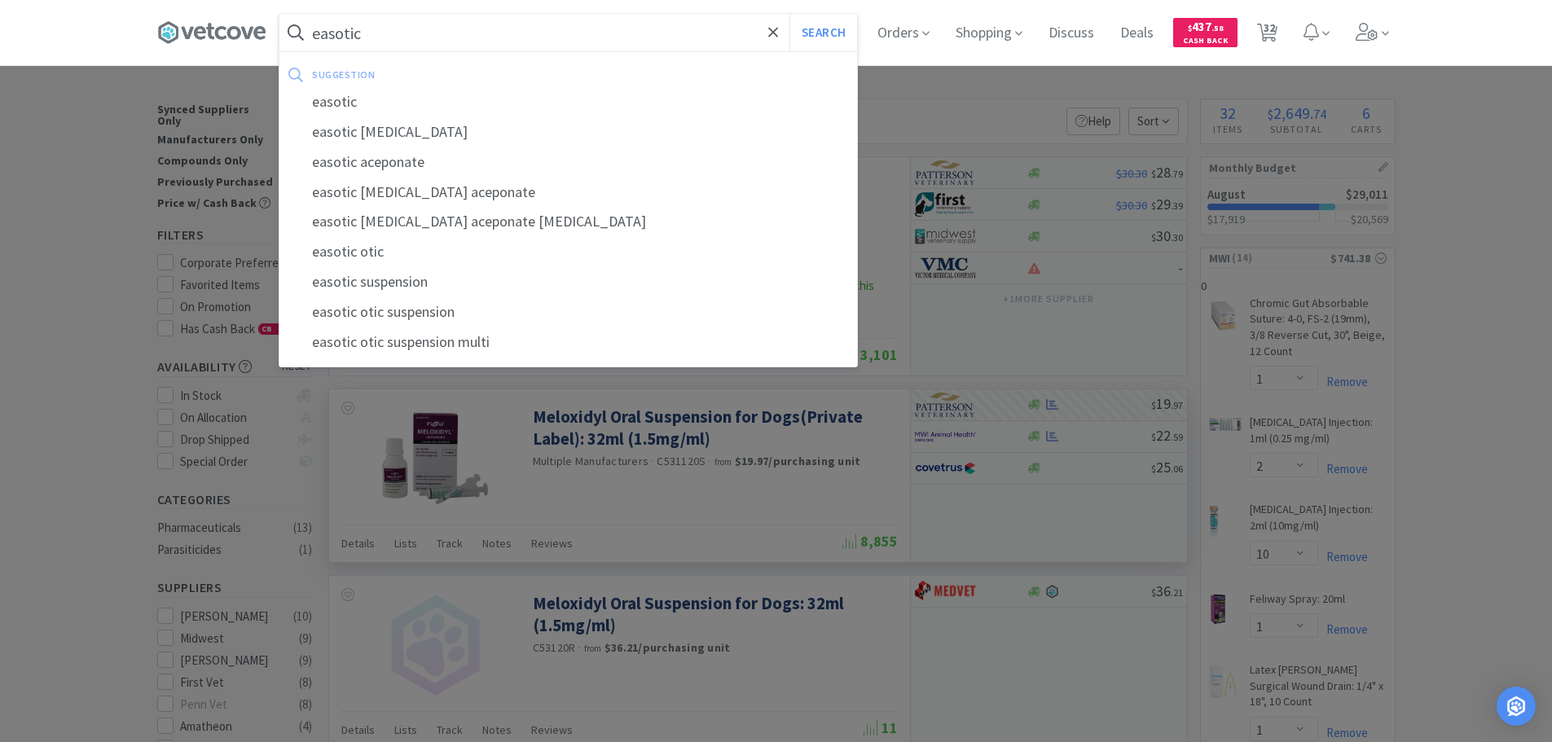
click at [789, 14] on button "Search" at bounding box center [823, 32] width 68 height 37
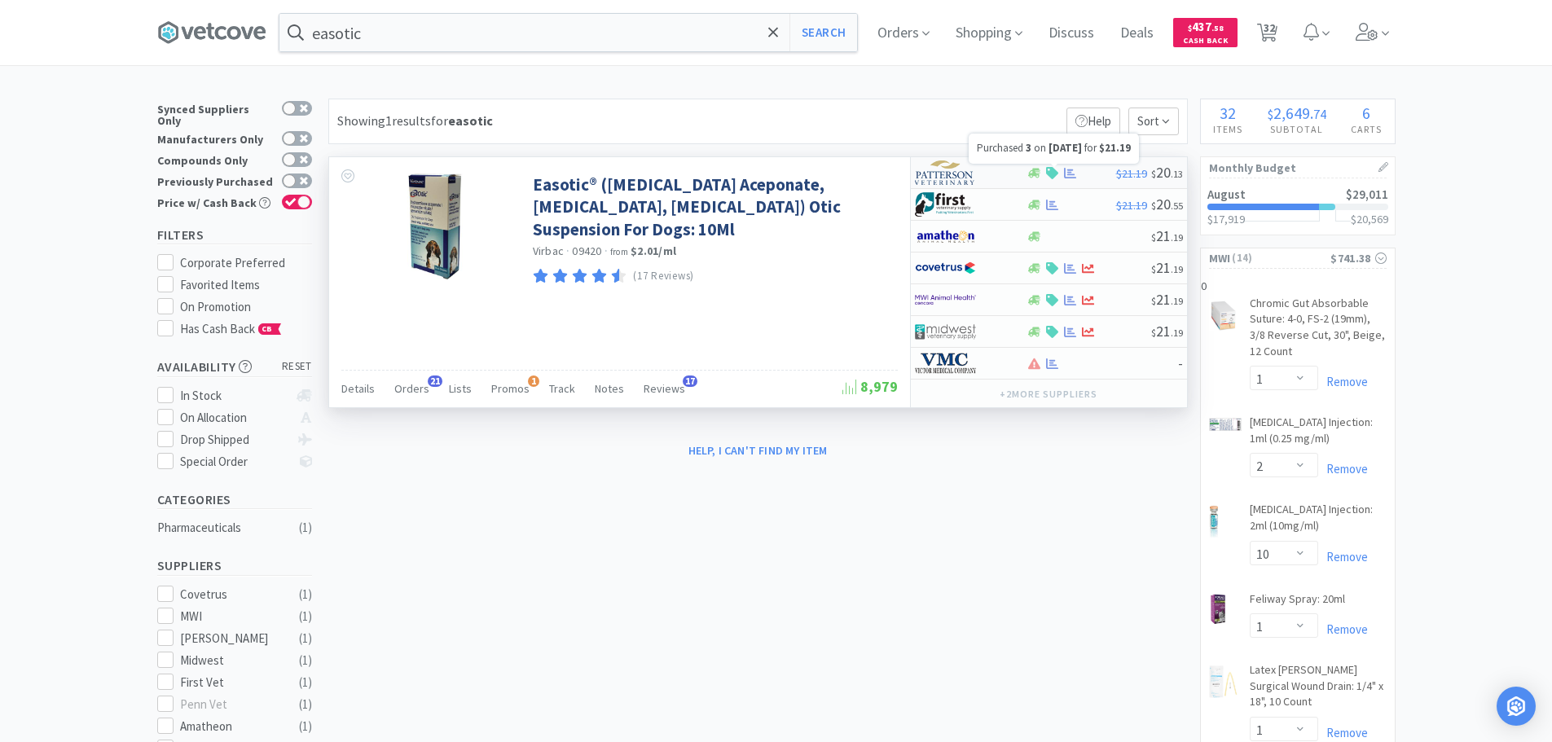
click at [1066, 168] on icon at bounding box center [1070, 173] width 12 height 12
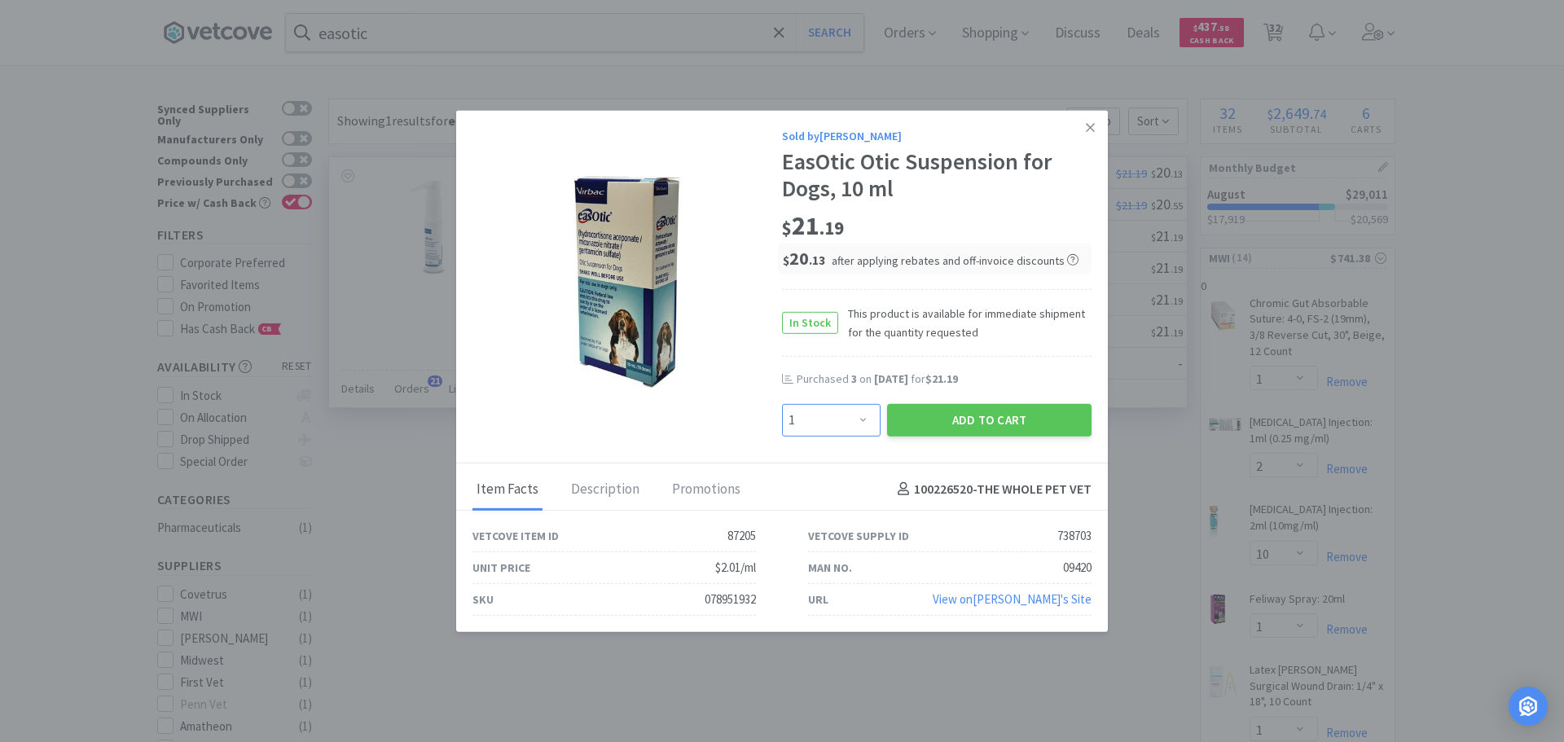
drag, startPoint x: 857, startPoint y: 415, endPoint x: 856, endPoint y: 406, distance: 9.8
click at [857, 415] on select "Enter Quantity 1 2 3 4 5 6 7 8 9 10 11 12 13 14 15 16 17 18 19 20 Enter Quantity" at bounding box center [831, 419] width 99 height 33
click at [782, 403] on select "Enter Quantity 1 2 3 4 5 6 7 8 9 10 11 12 13 14 15 16 17 18 19 20 Enter Quantity" at bounding box center [831, 419] width 99 height 33
click at [980, 409] on button "Add to Cart" at bounding box center [989, 419] width 204 height 33
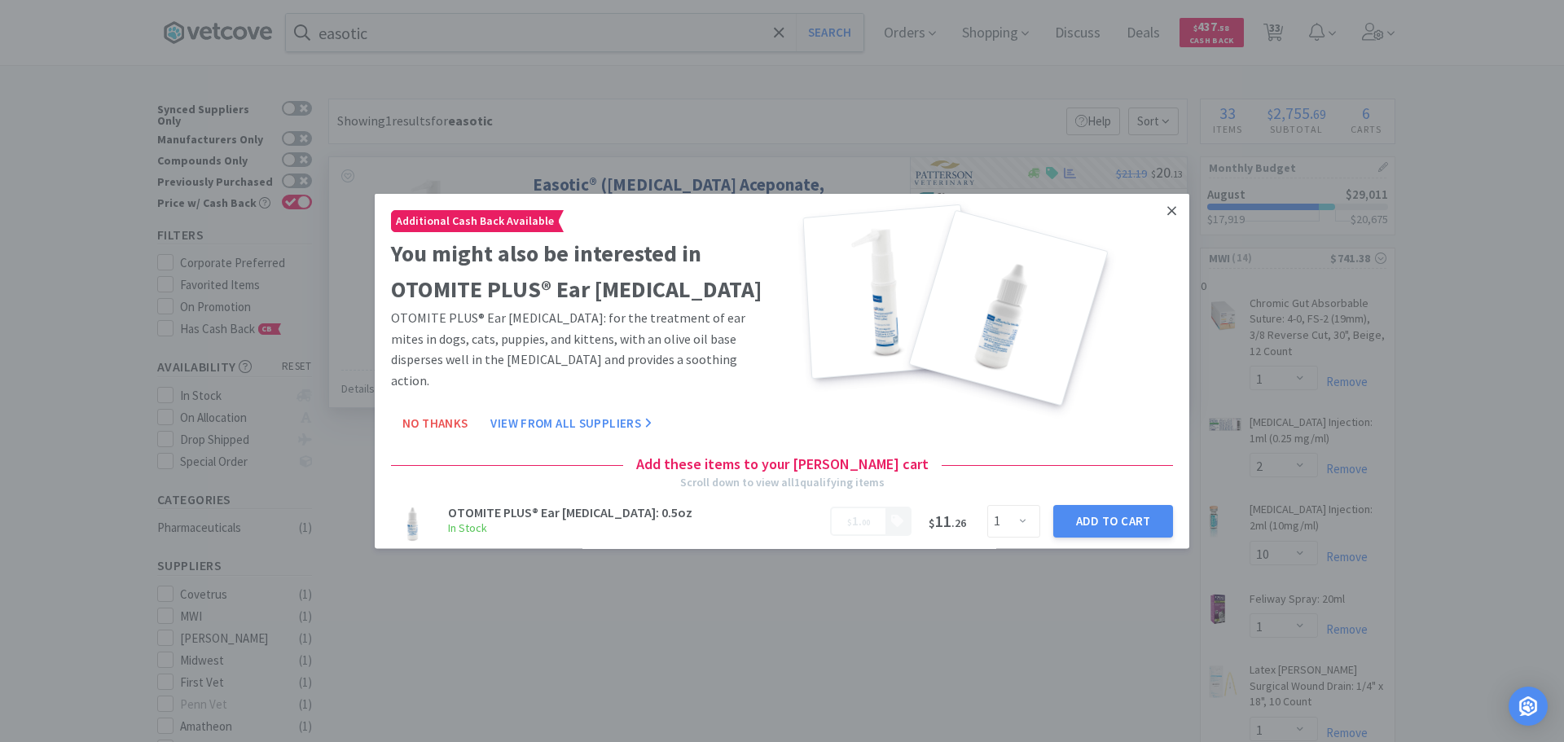
click at [1180, 203] on link at bounding box center [1172, 210] width 29 height 35
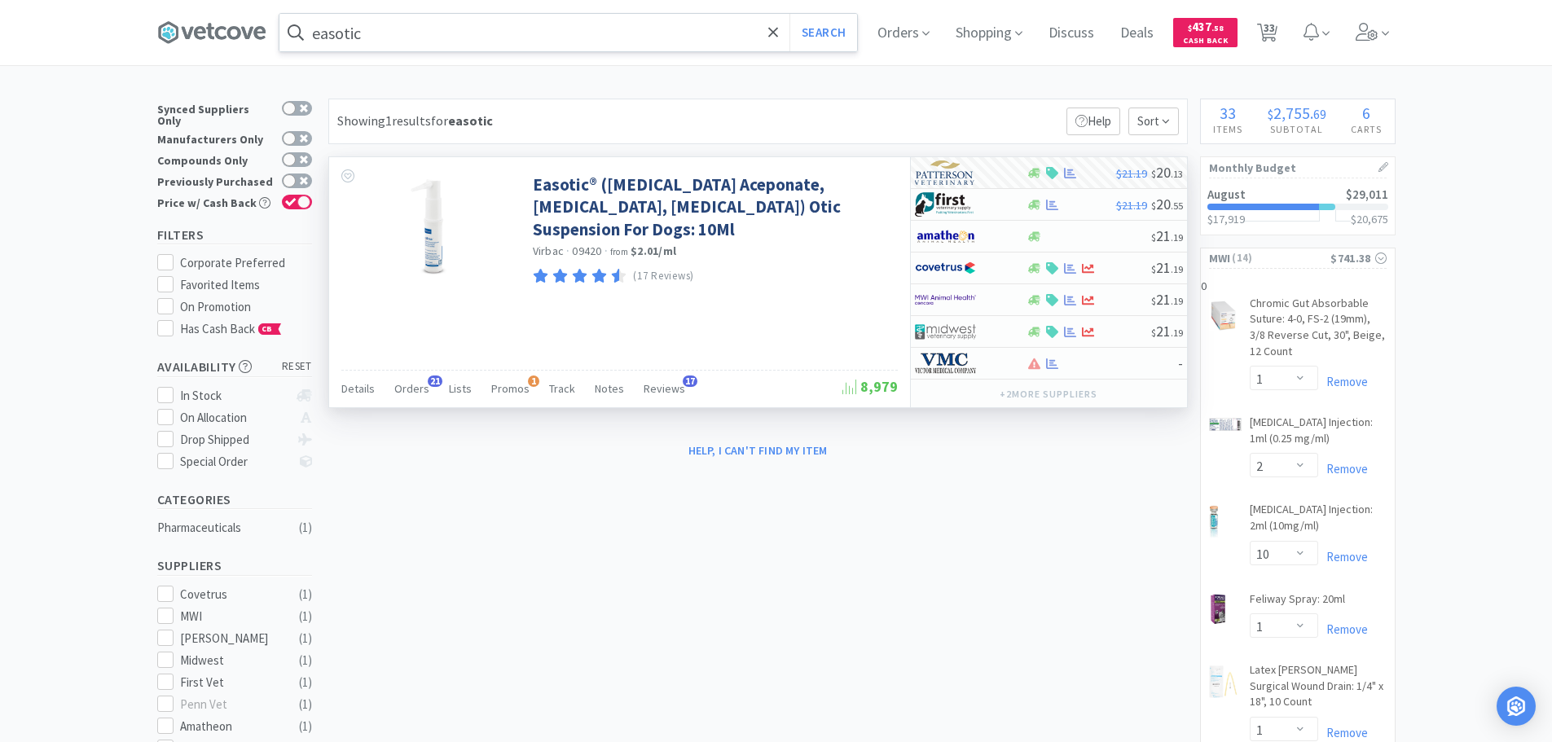
click at [504, 24] on input "easotic" at bounding box center [568, 32] width 578 height 37
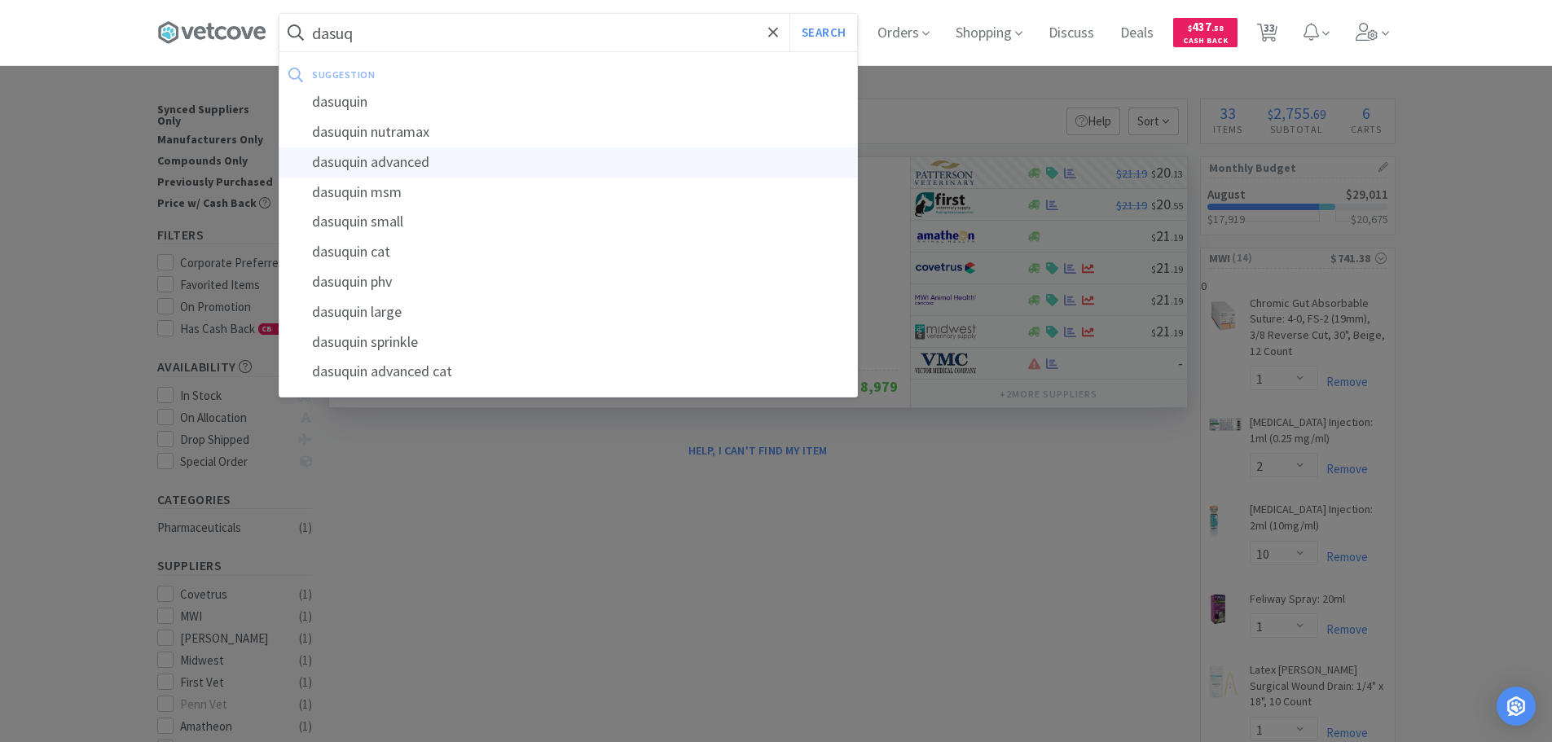
click at [401, 165] on div "dasuquin advanced" at bounding box center [568, 162] width 578 height 30
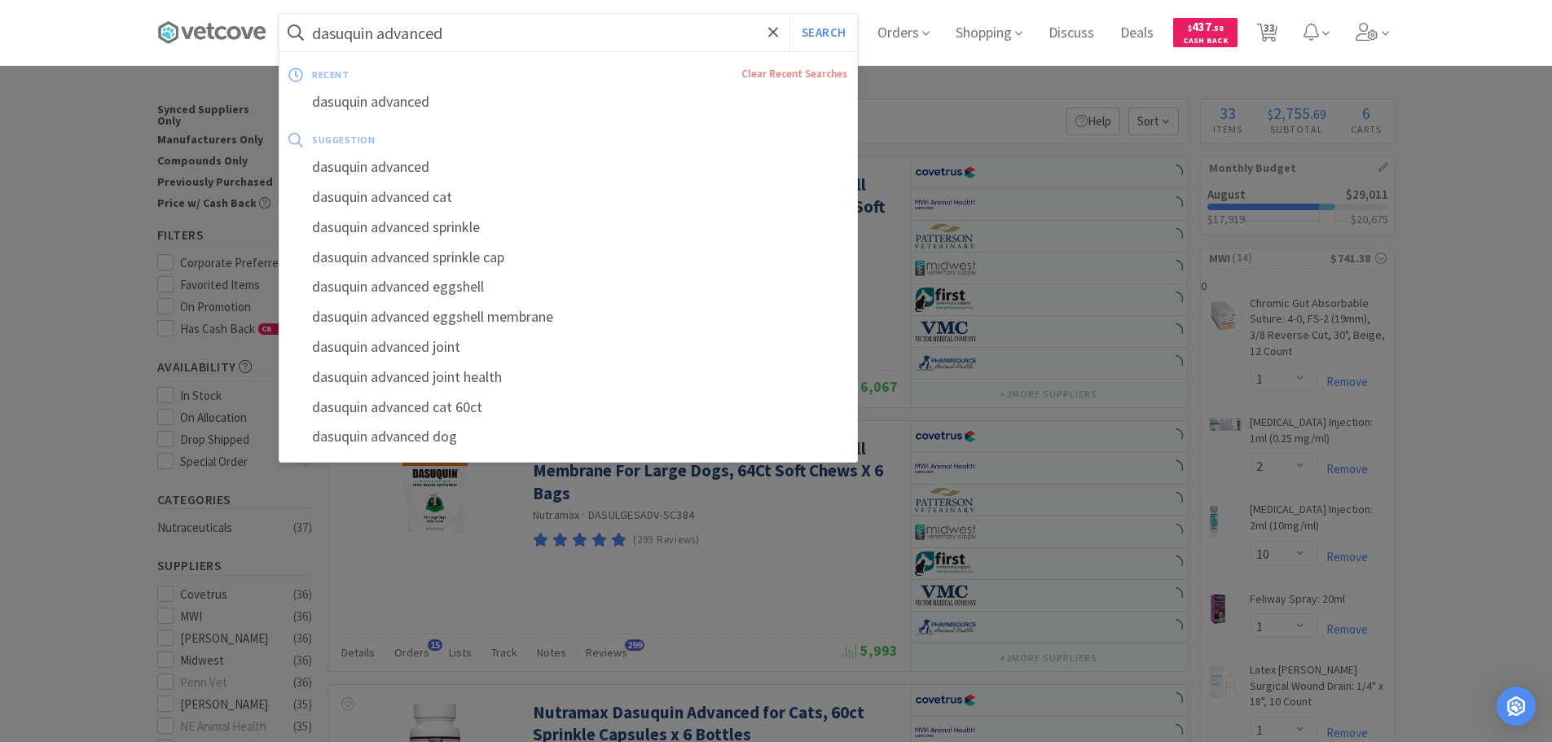
click at [474, 26] on input "dasuquin advanced" at bounding box center [568, 32] width 578 height 37
click at [478, 34] on input "dasuquin advanced" at bounding box center [568, 32] width 578 height 37
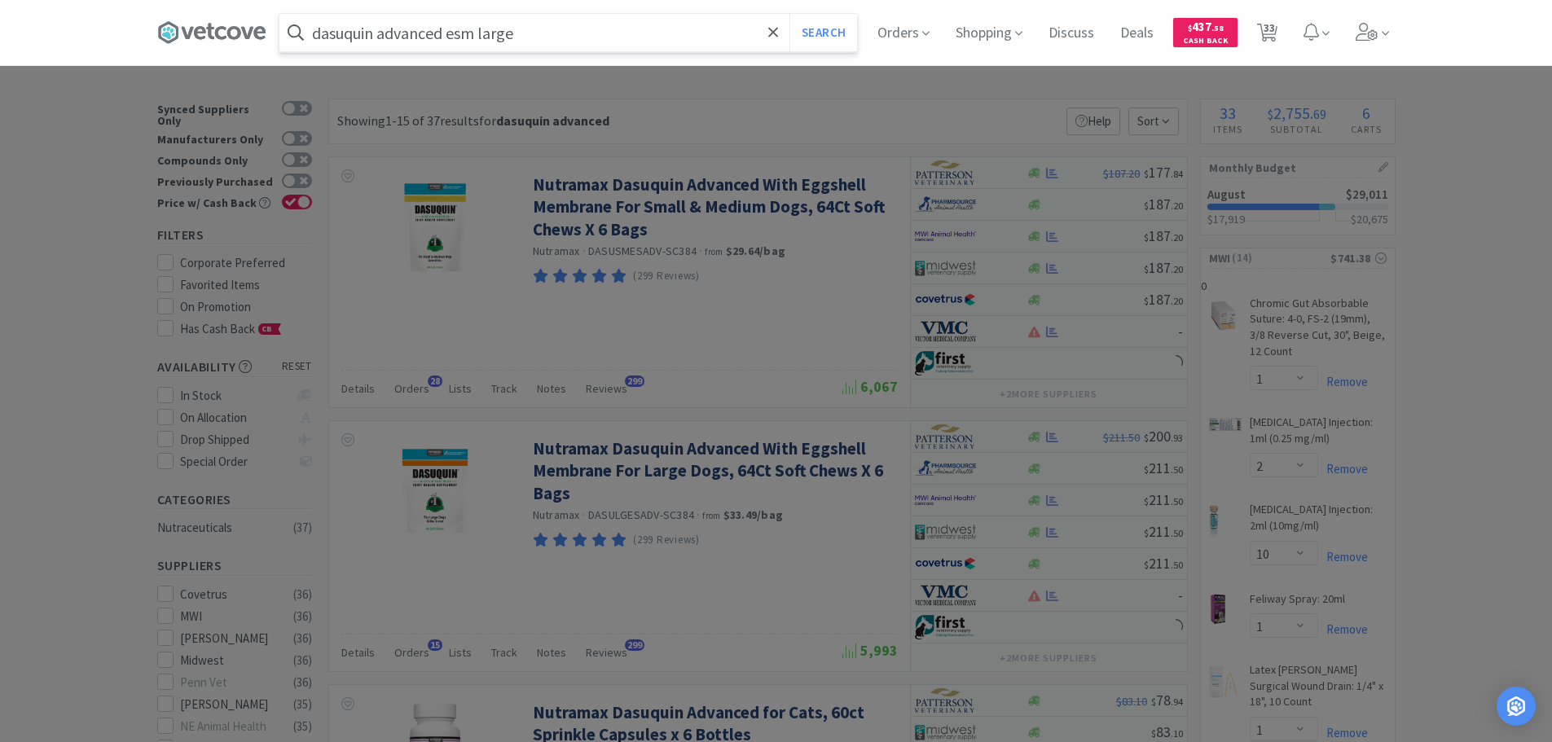
click at [789, 14] on button "Search" at bounding box center [823, 32] width 68 height 37
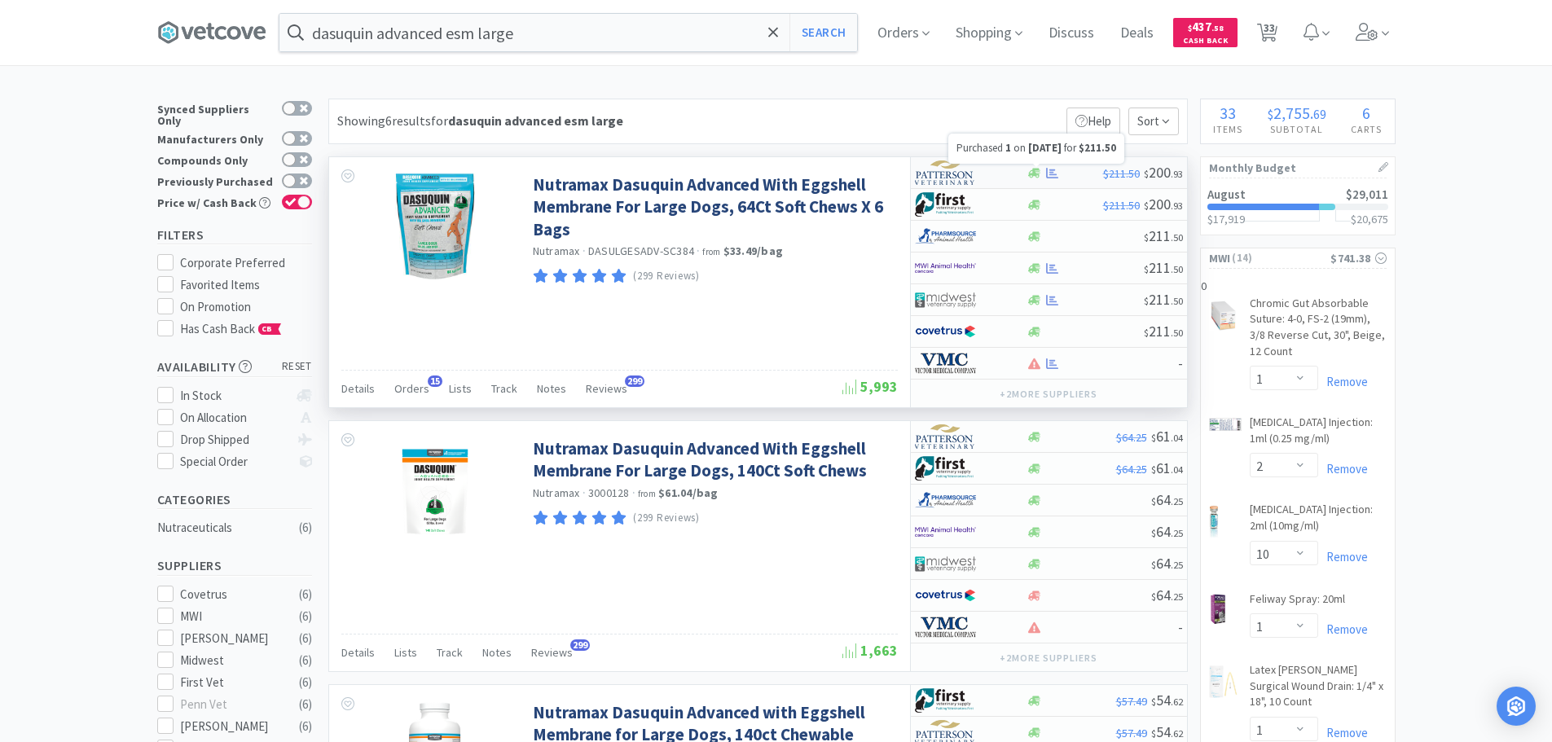
click at [1051, 169] on icon at bounding box center [1052, 173] width 12 height 12
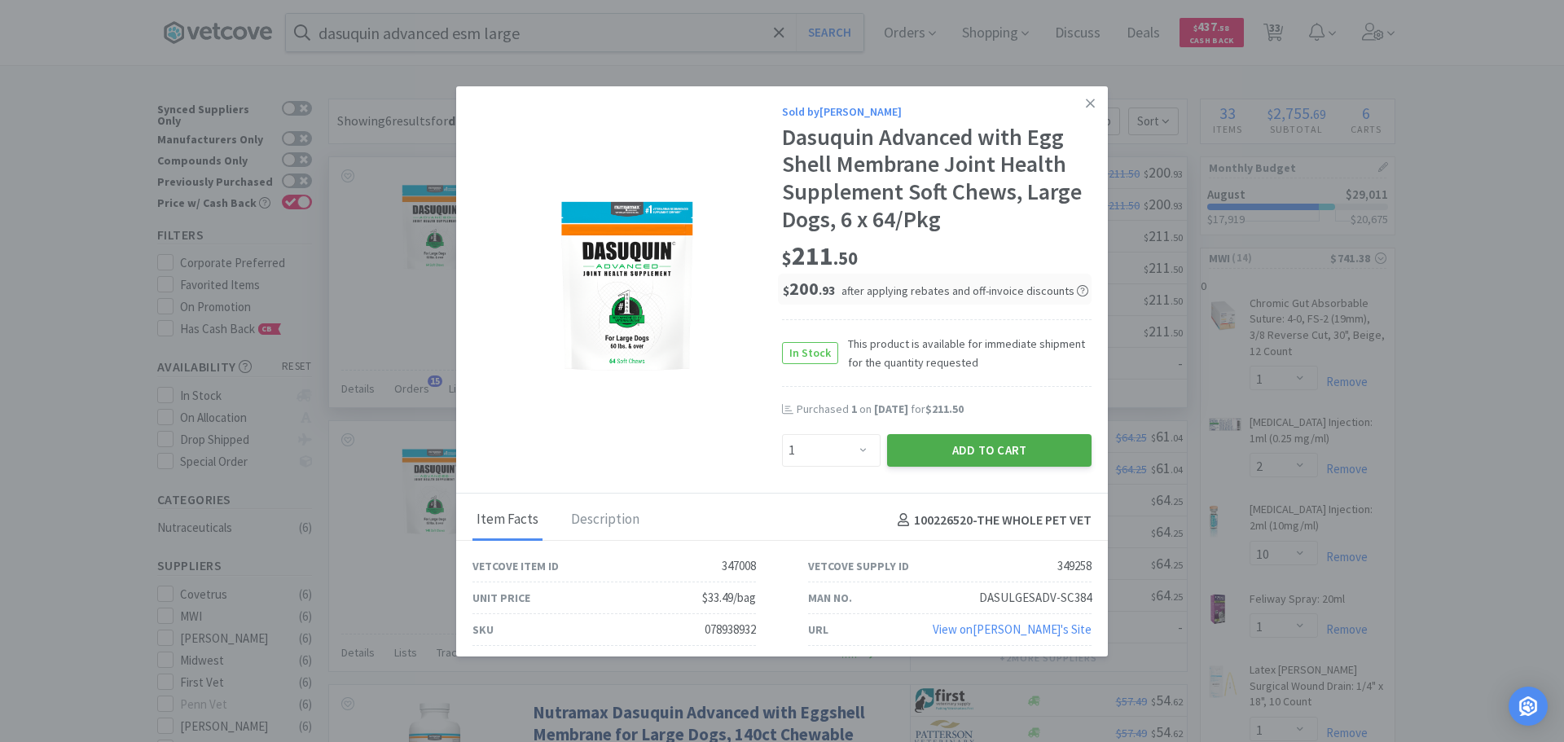
click at [929, 445] on button "Add to Cart" at bounding box center [989, 450] width 204 height 33
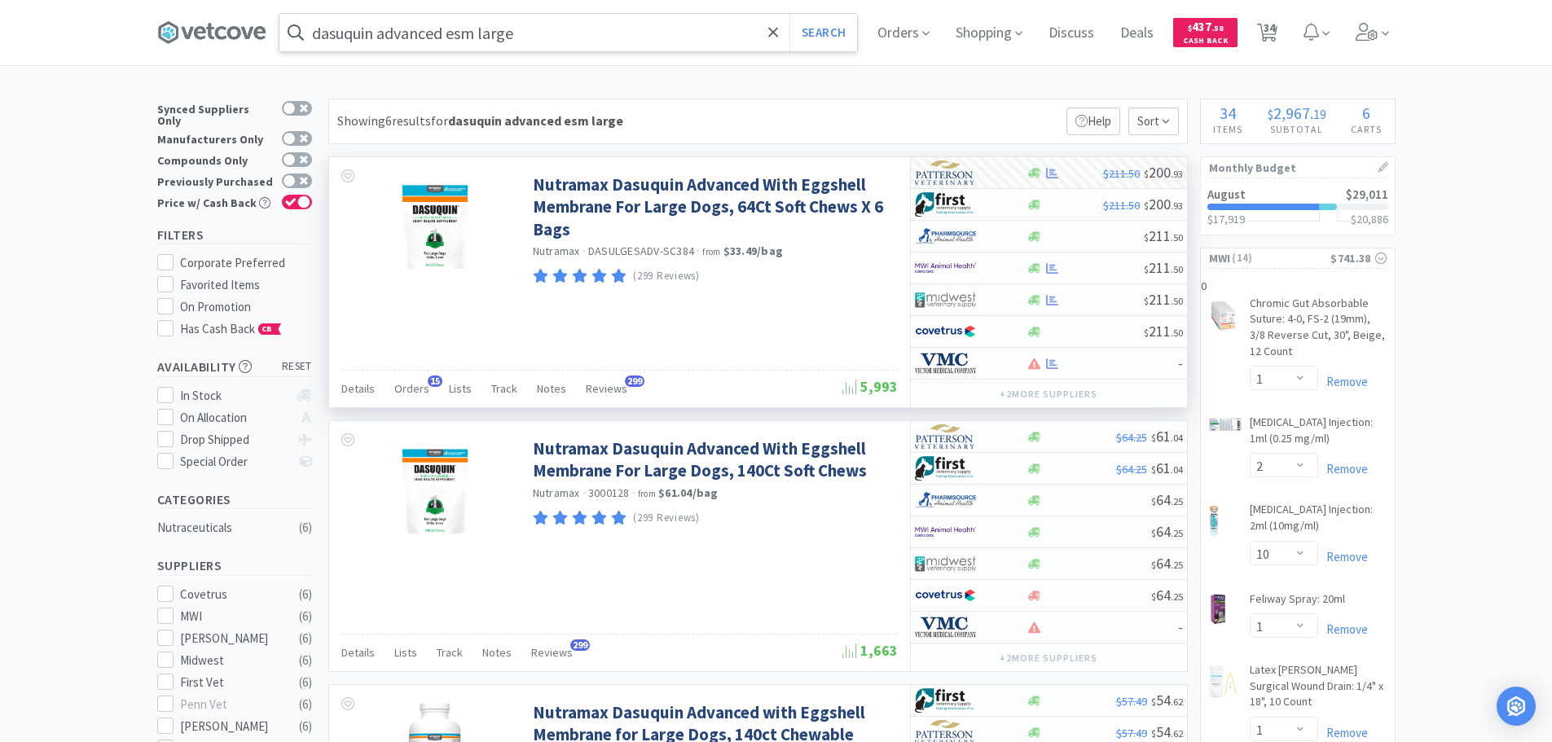
click at [559, 31] on input "dasuquin advanced esm large" at bounding box center [568, 32] width 578 height 37
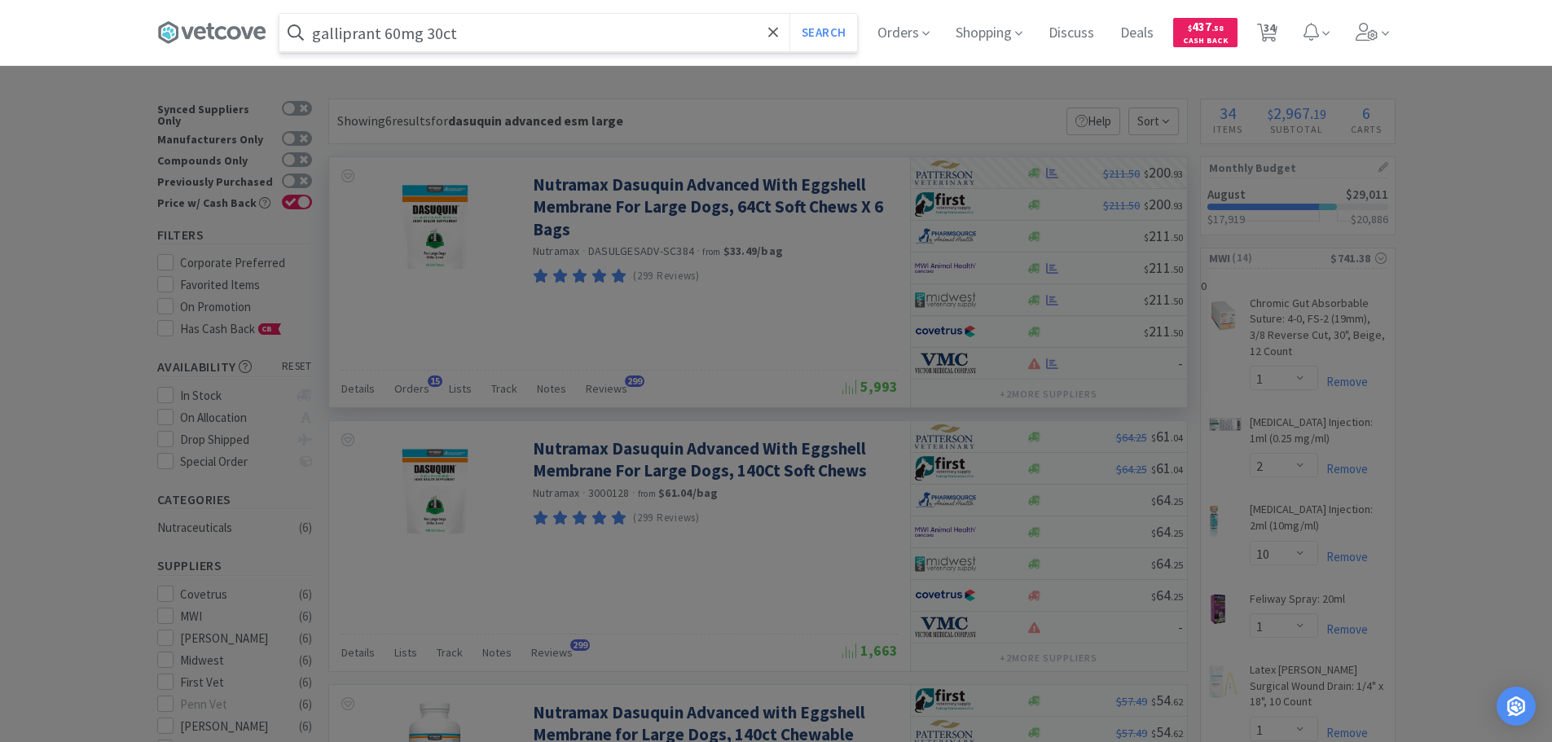
click at [789, 14] on button "Search" at bounding box center [823, 32] width 68 height 37
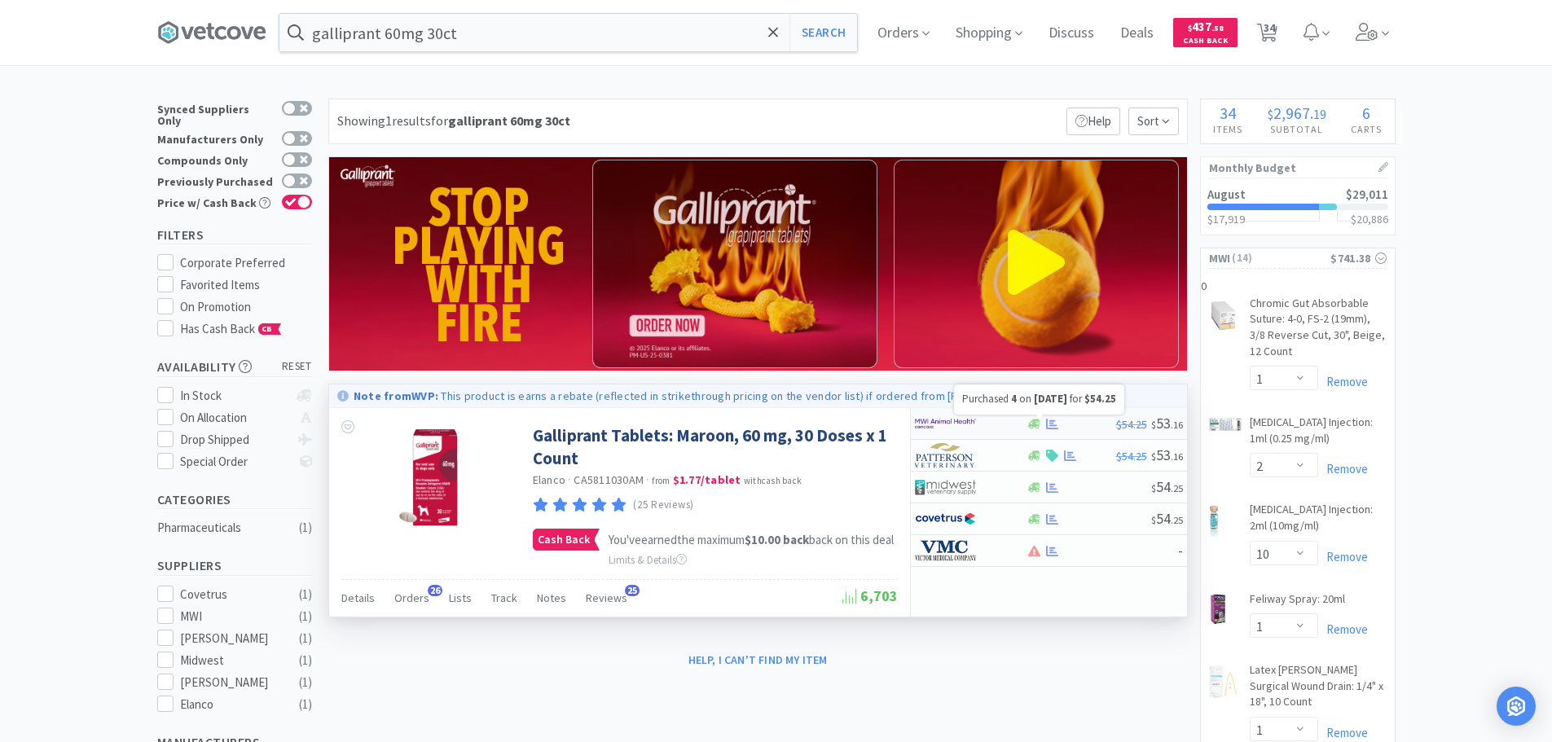
click at [1052, 421] on icon at bounding box center [1052, 424] width 12 height 11
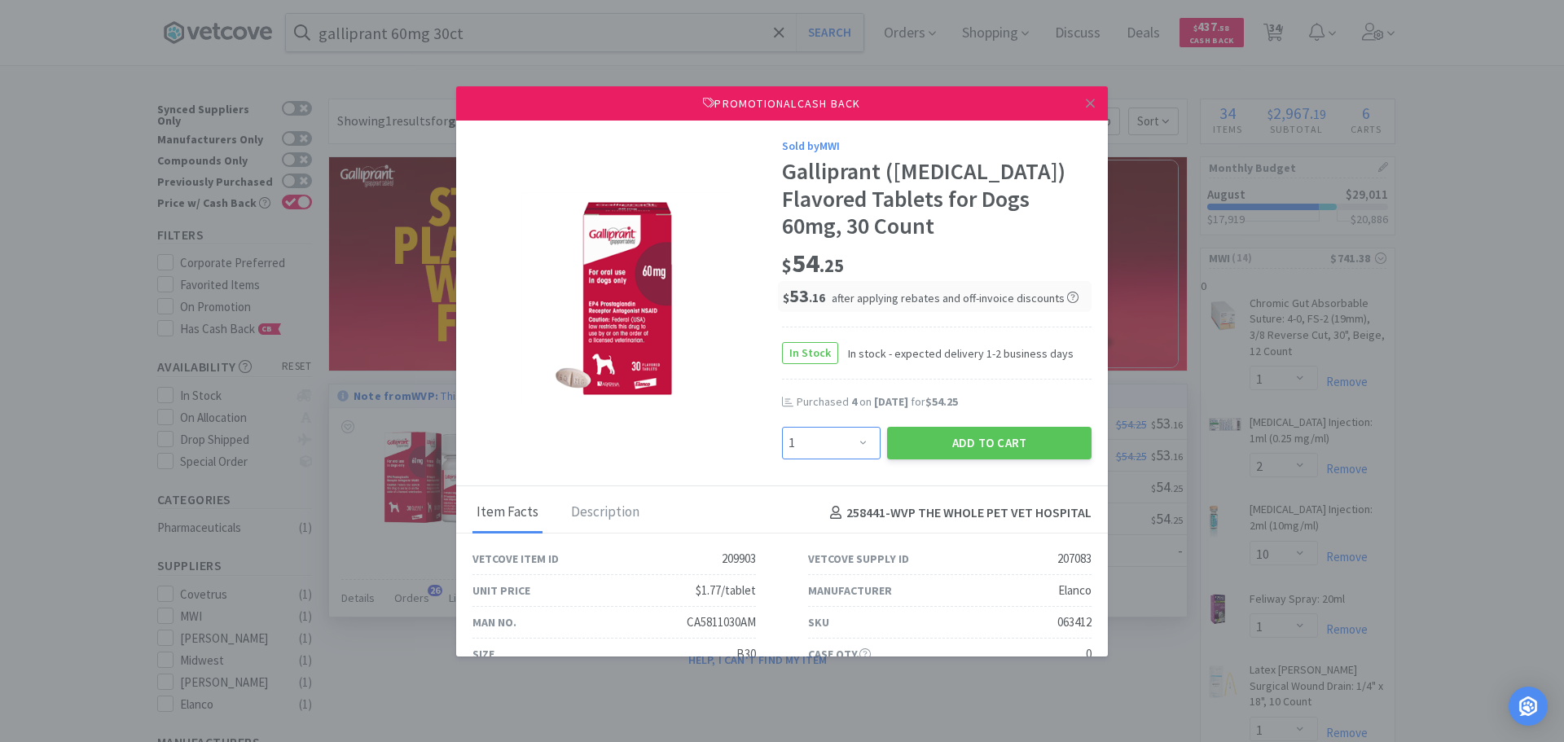
click at [857, 436] on select "Enter Quantity 1 2 3 4 5 6 7 8 9 10 11 12 13 14 15 16 17 18 19 20 Enter Quantity" at bounding box center [831, 443] width 99 height 33
click at [782, 427] on select "Enter Quantity 1 2 3 4 5 6 7 8 9 10 11 12 13 14 15 16 17 18 19 20 Enter Quantity" at bounding box center [831, 443] width 99 height 33
click at [969, 437] on button "Add to Cart" at bounding box center [989, 443] width 204 height 33
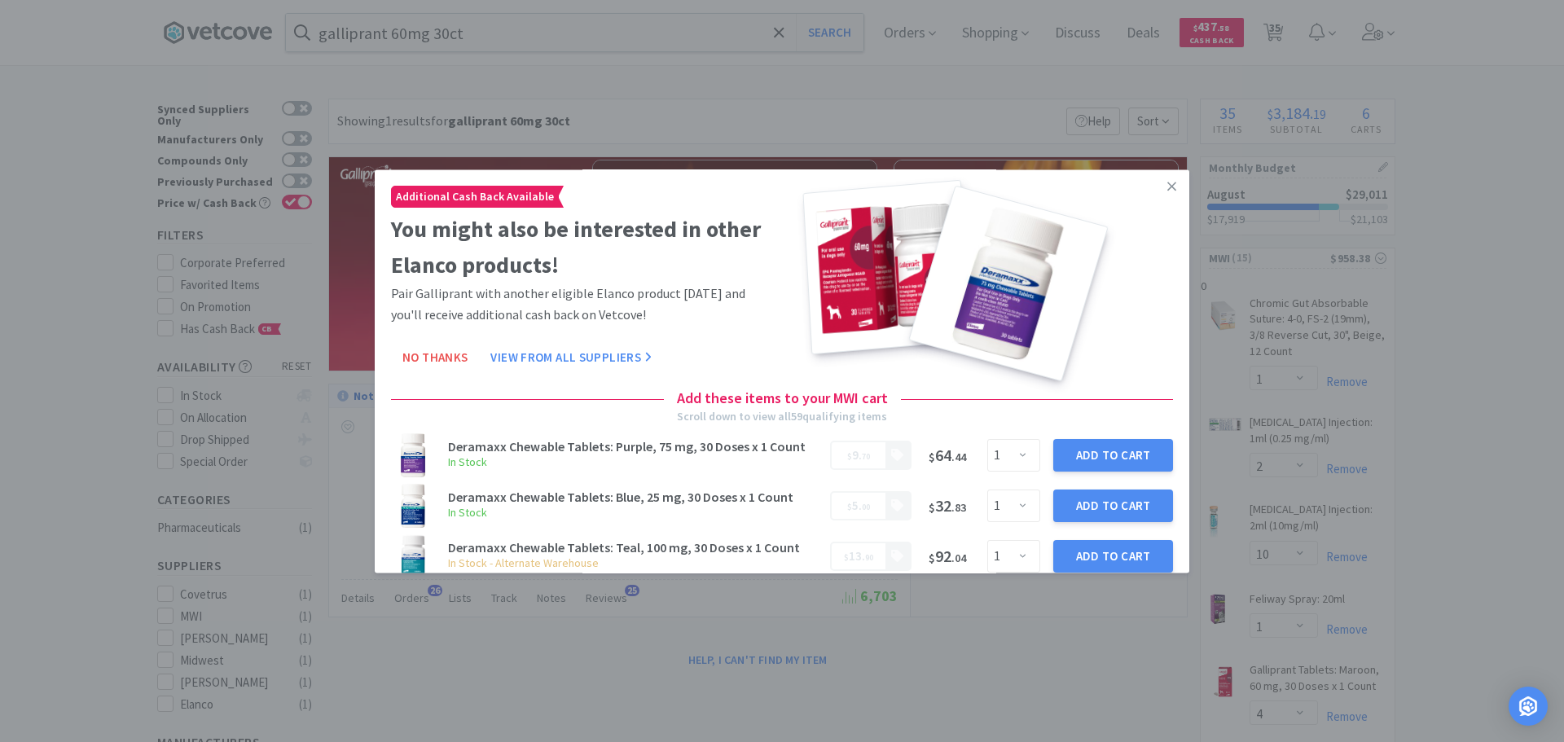
click at [1167, 185] on icon at bounding box center [1171, 186] width 9 height 15
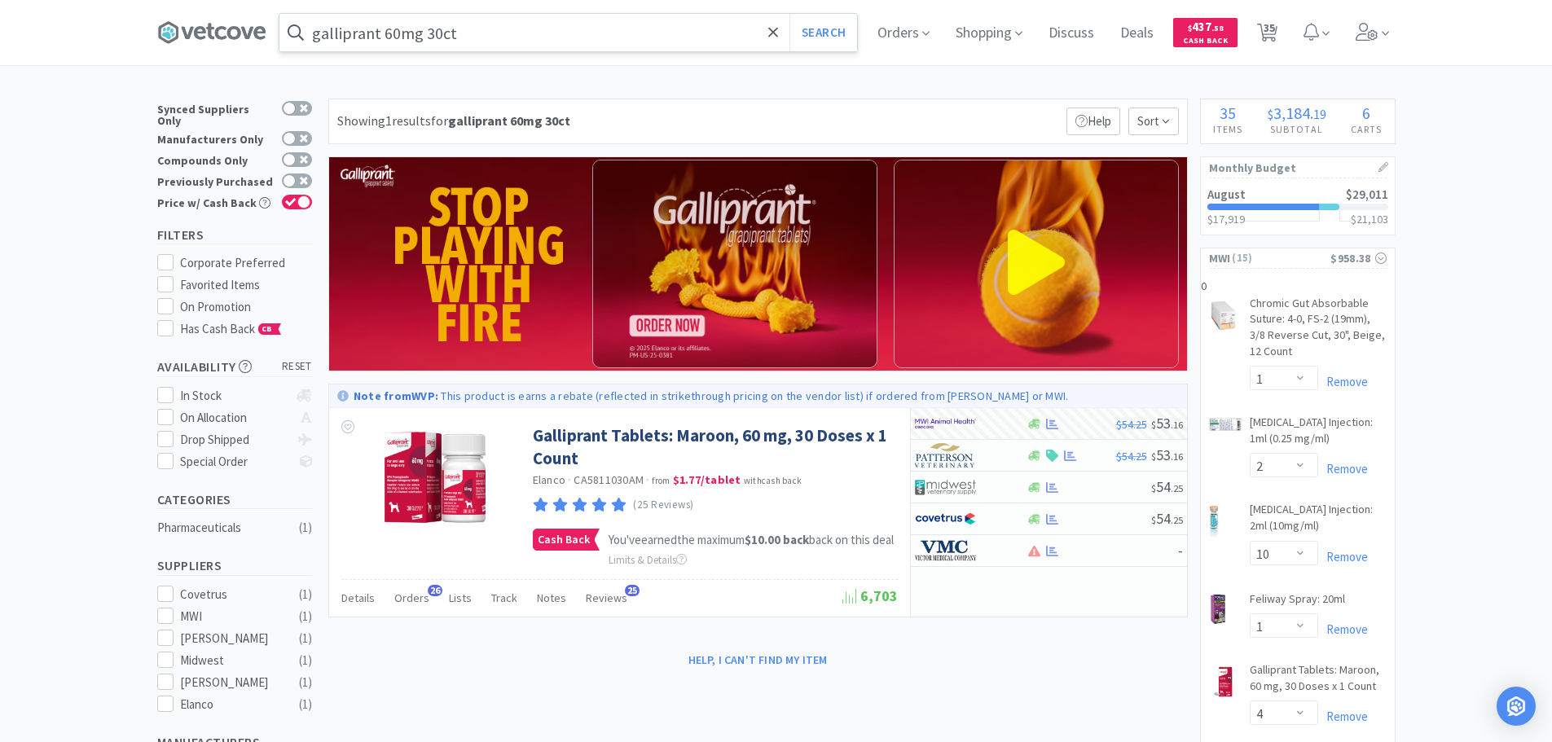
click at [524, 43] on input "galliprant 60mg 30ct" at bounding box center [568, 32] width 578 height 37
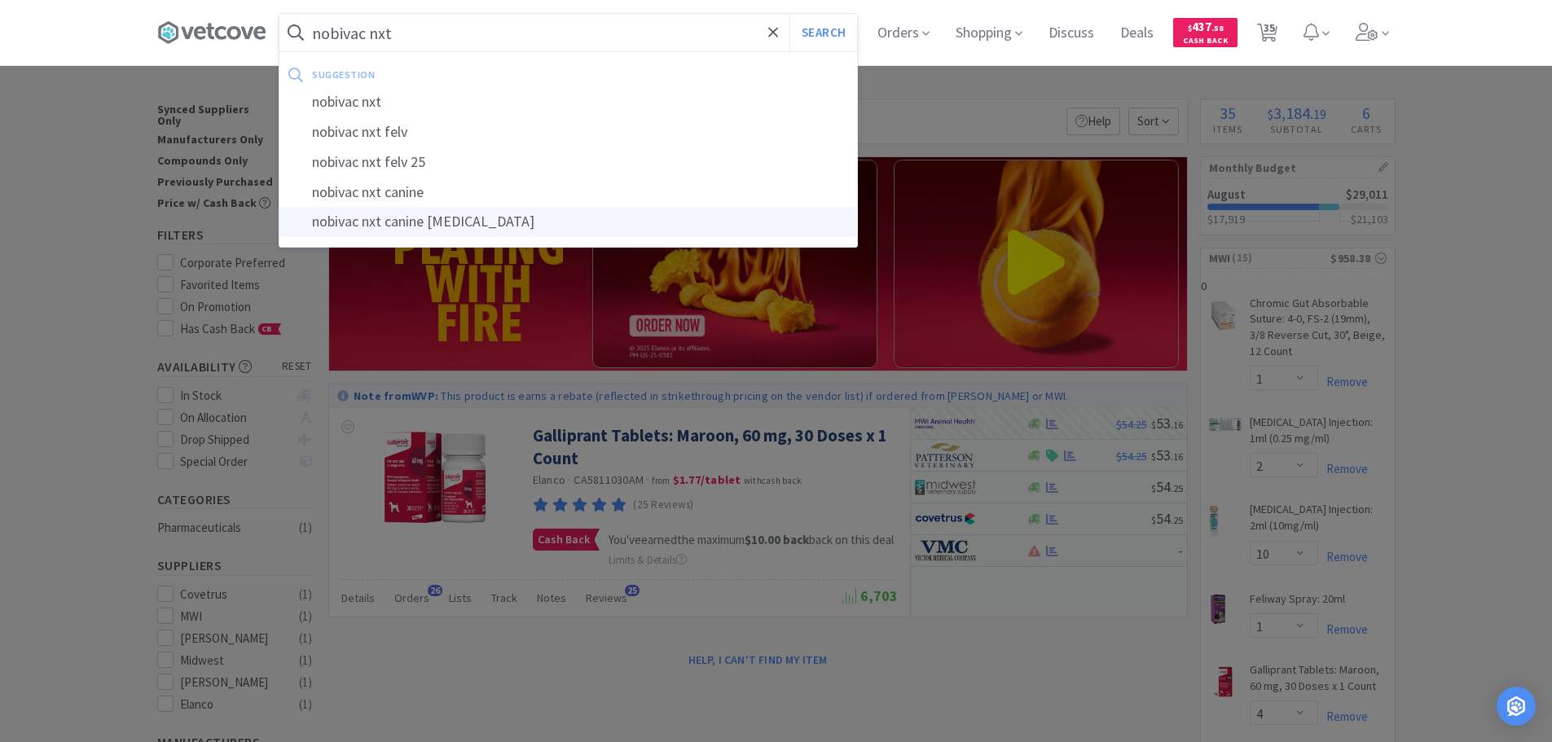
click at [458, 220] on div "nobivac nxt canine [MEDICAL_DATA]" at bounding box center [568, 222] width 578 height 30
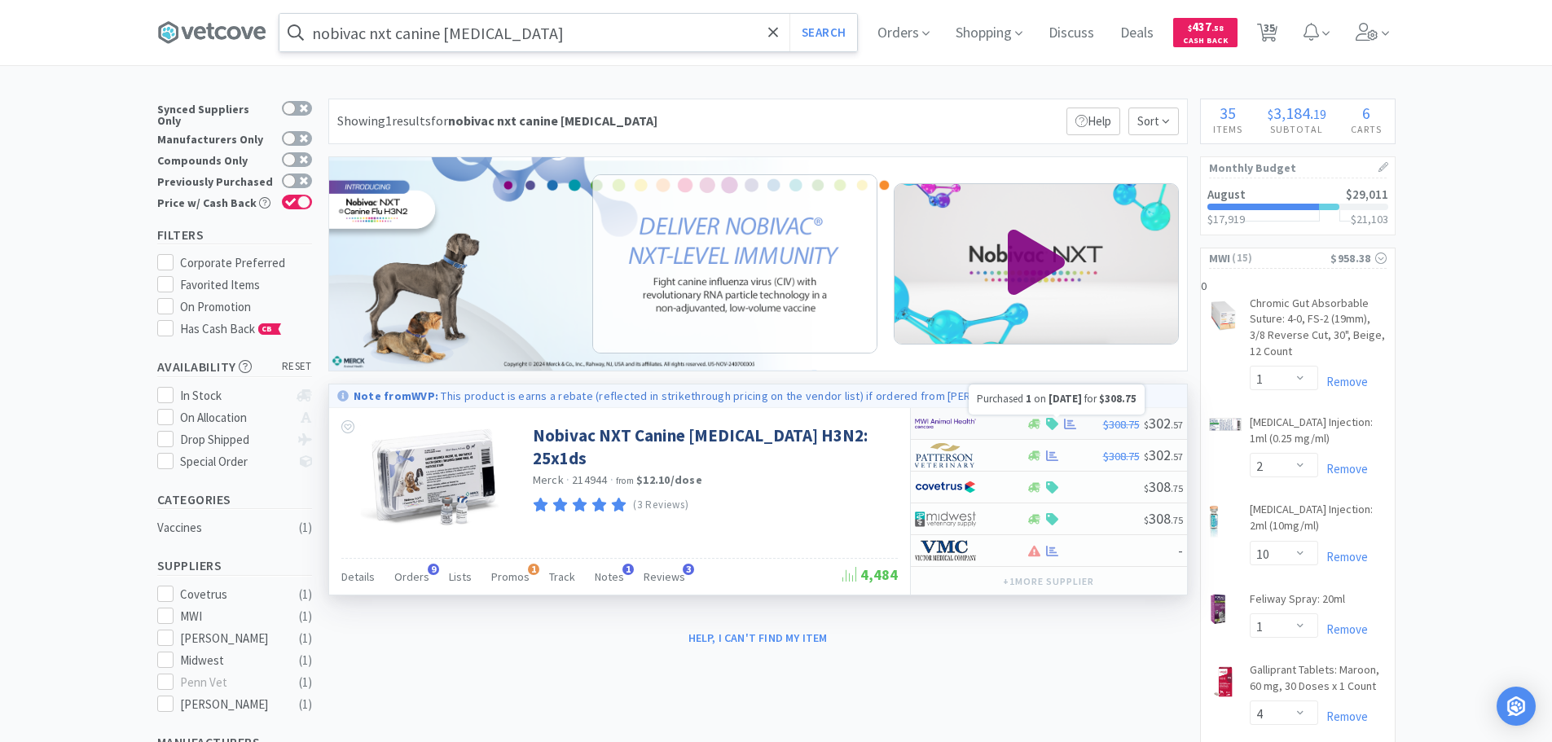
click at [1066, 420] on icon at bounding box center [1070, 424] width 12 height 12
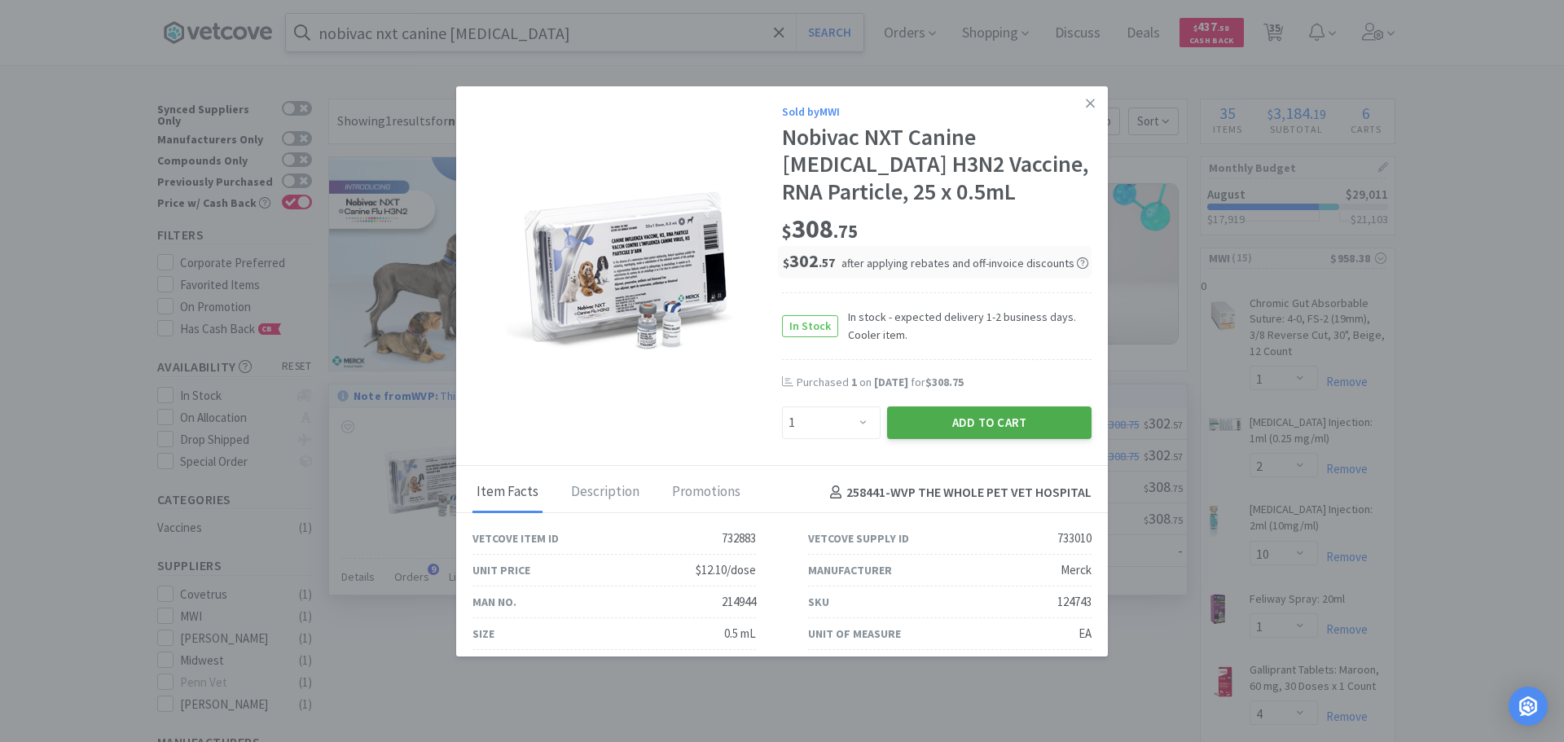
click at [987, 417] on button "Add to Cart" at bounding box center [989, 423] width 204 height 33
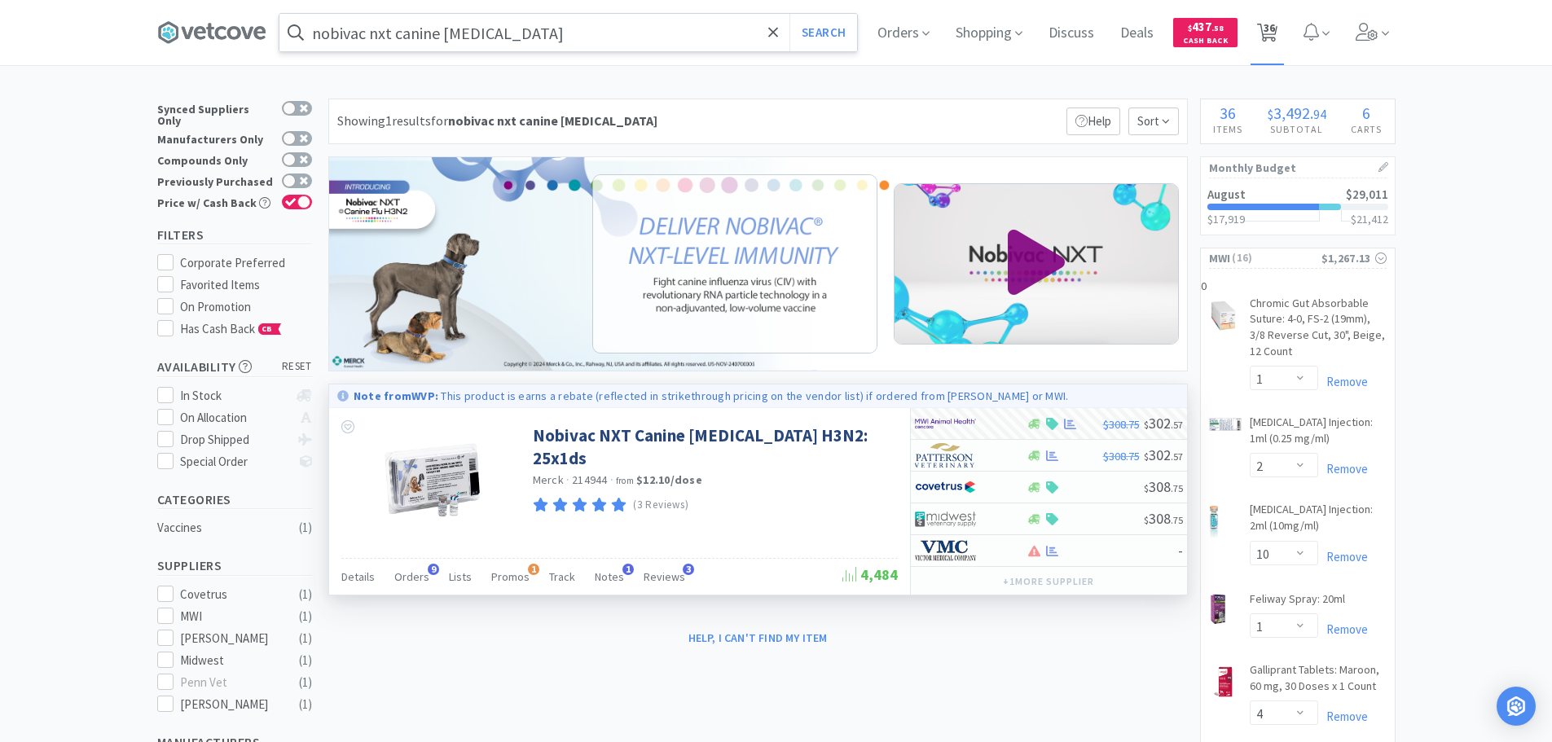
click at [1271, 28] on span "36" at bounding box center [1269, 27] width 11 height 65
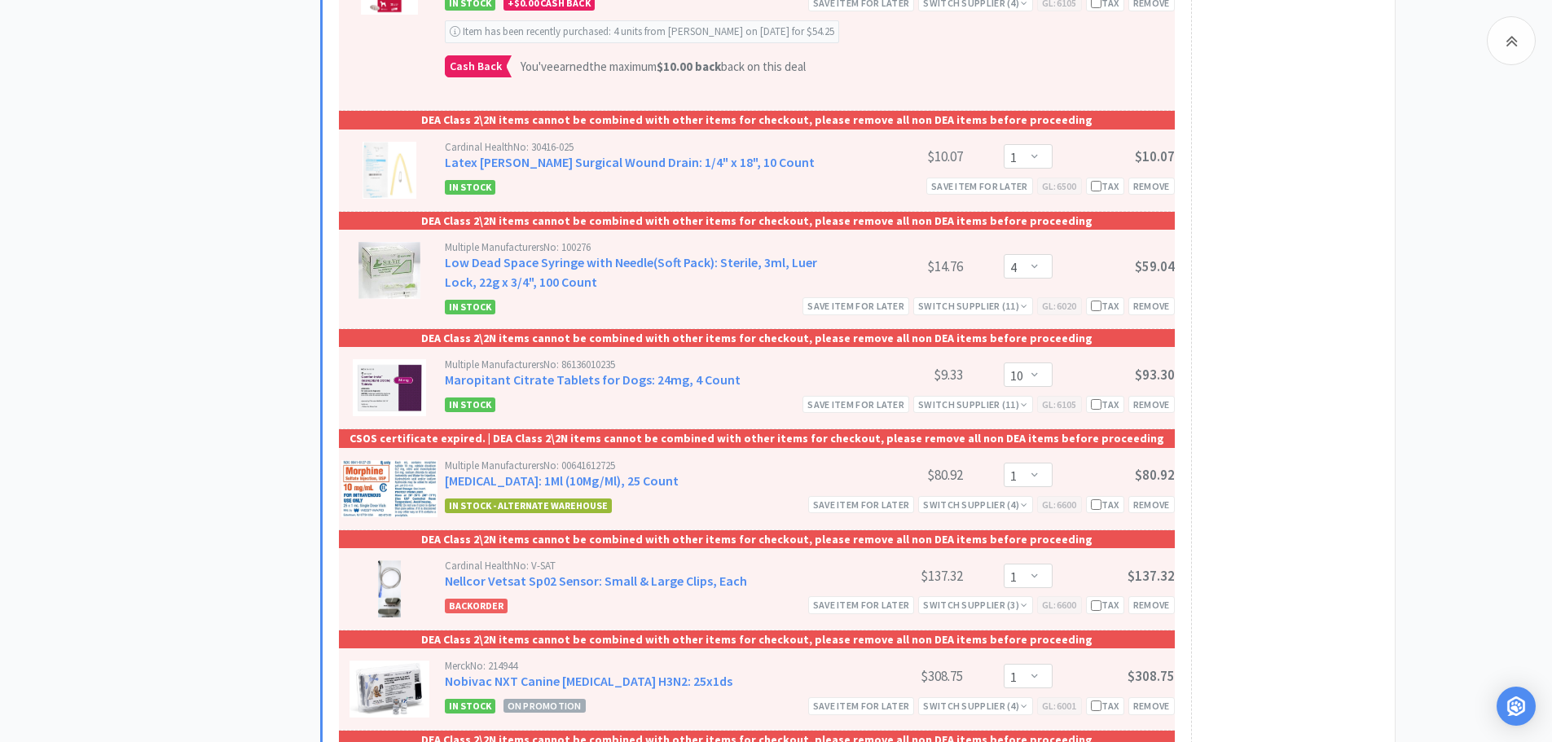
scroll to position [978, 0]
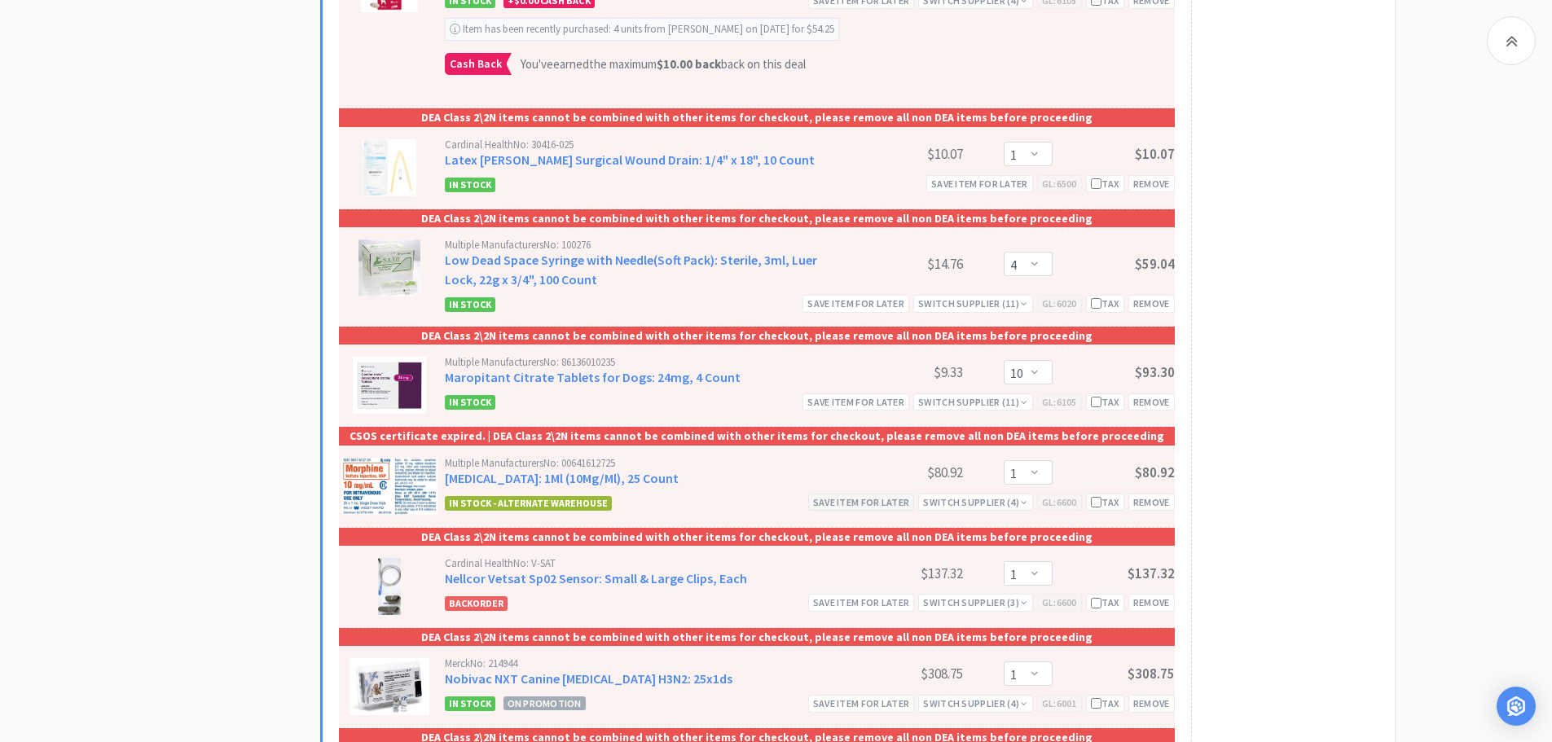
click at [868, 497] on div "Save item for later" at bounding box center [861, 502] width 107 height 17
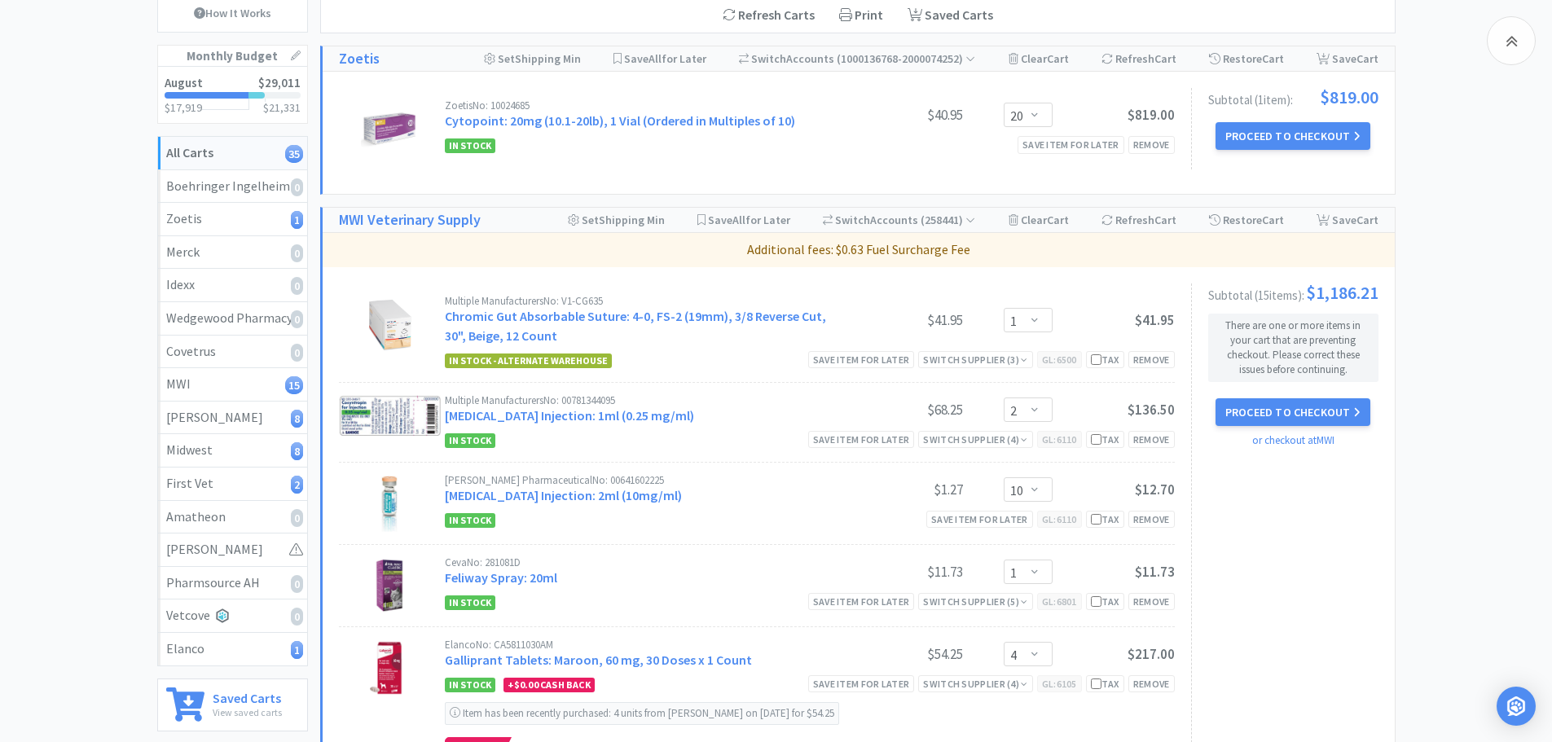
scroll to position [163, 0]
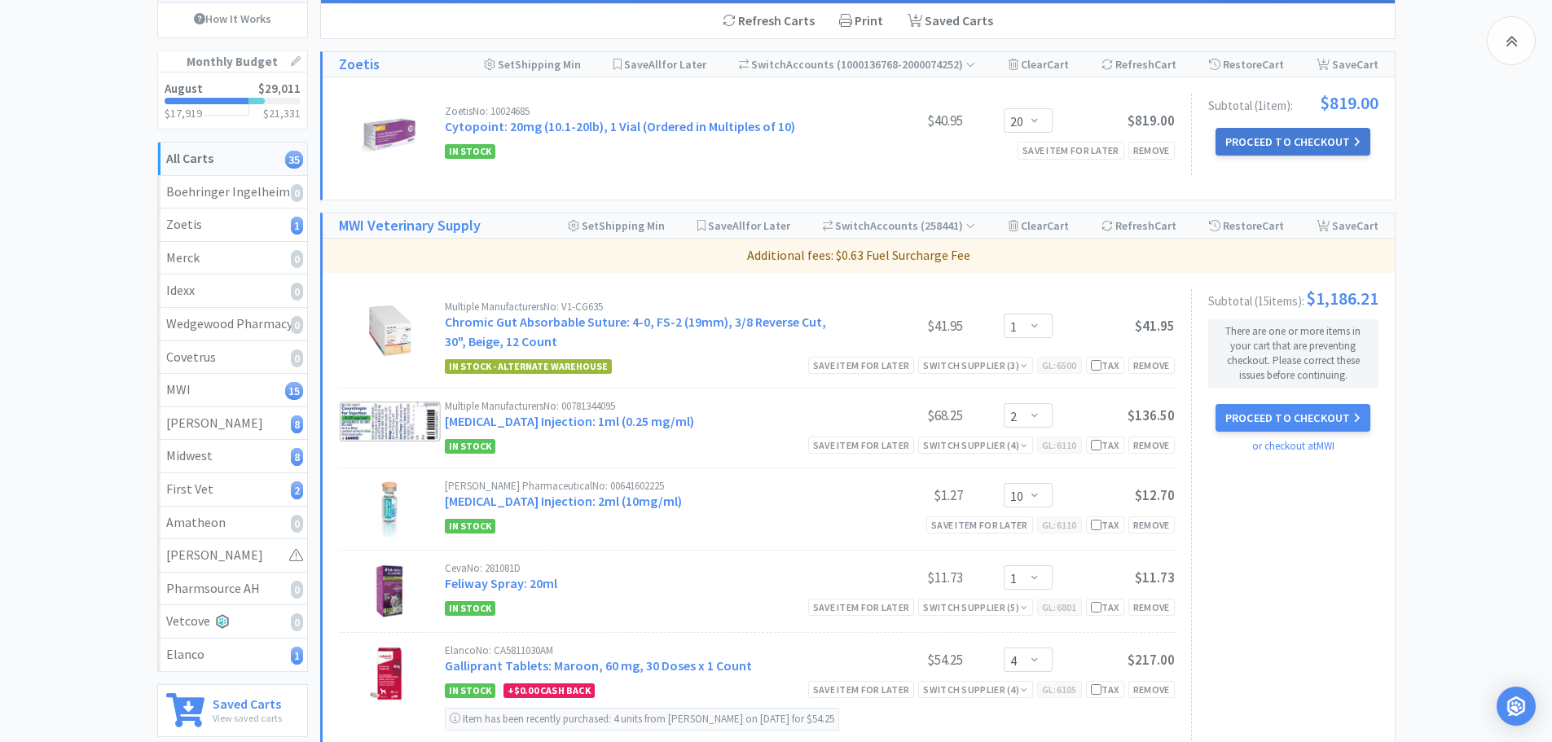
click at [1277, 143] on button "Proceed to Checkout" at bounding box center [1292, 142] width 155 height 28
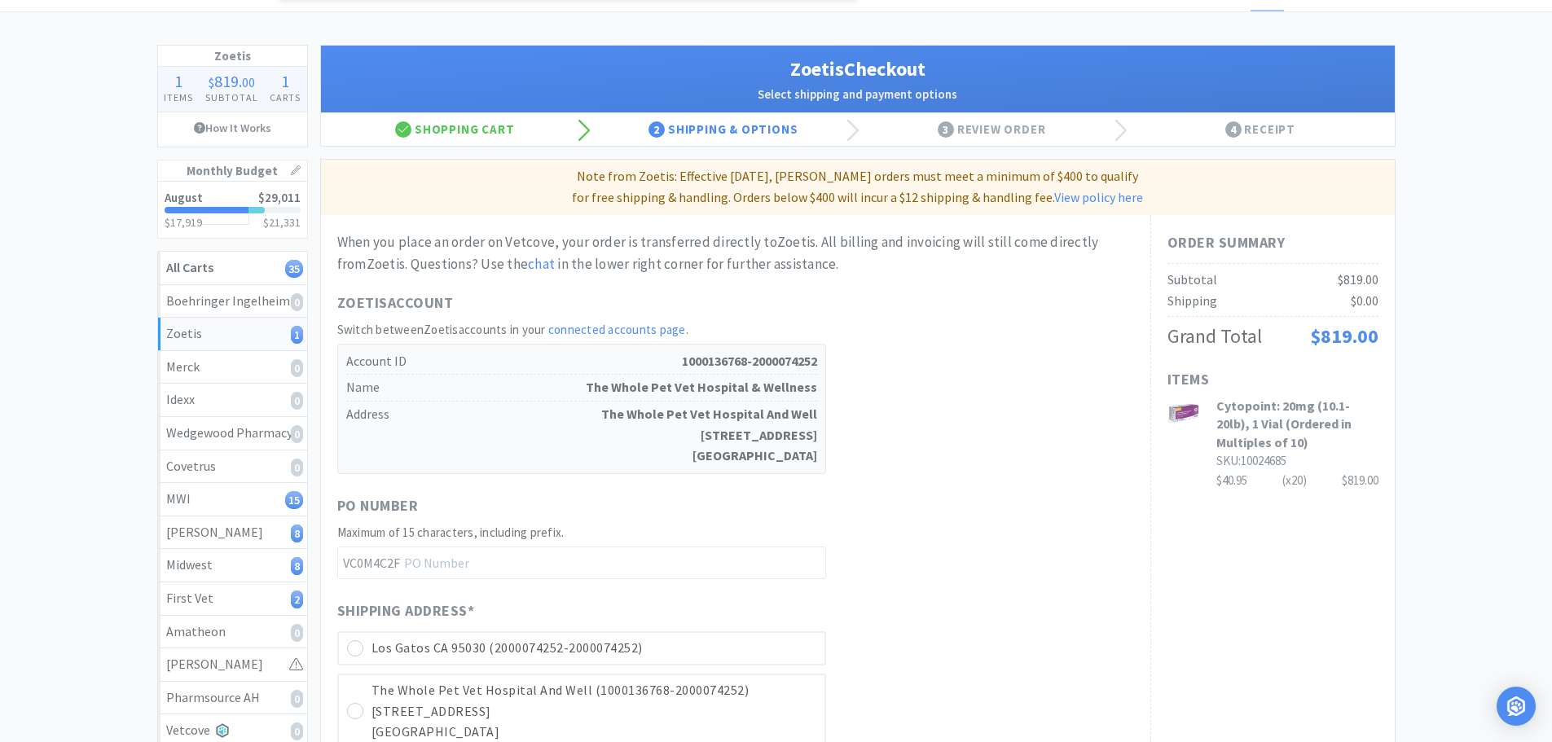
scroll to position [81, 0]
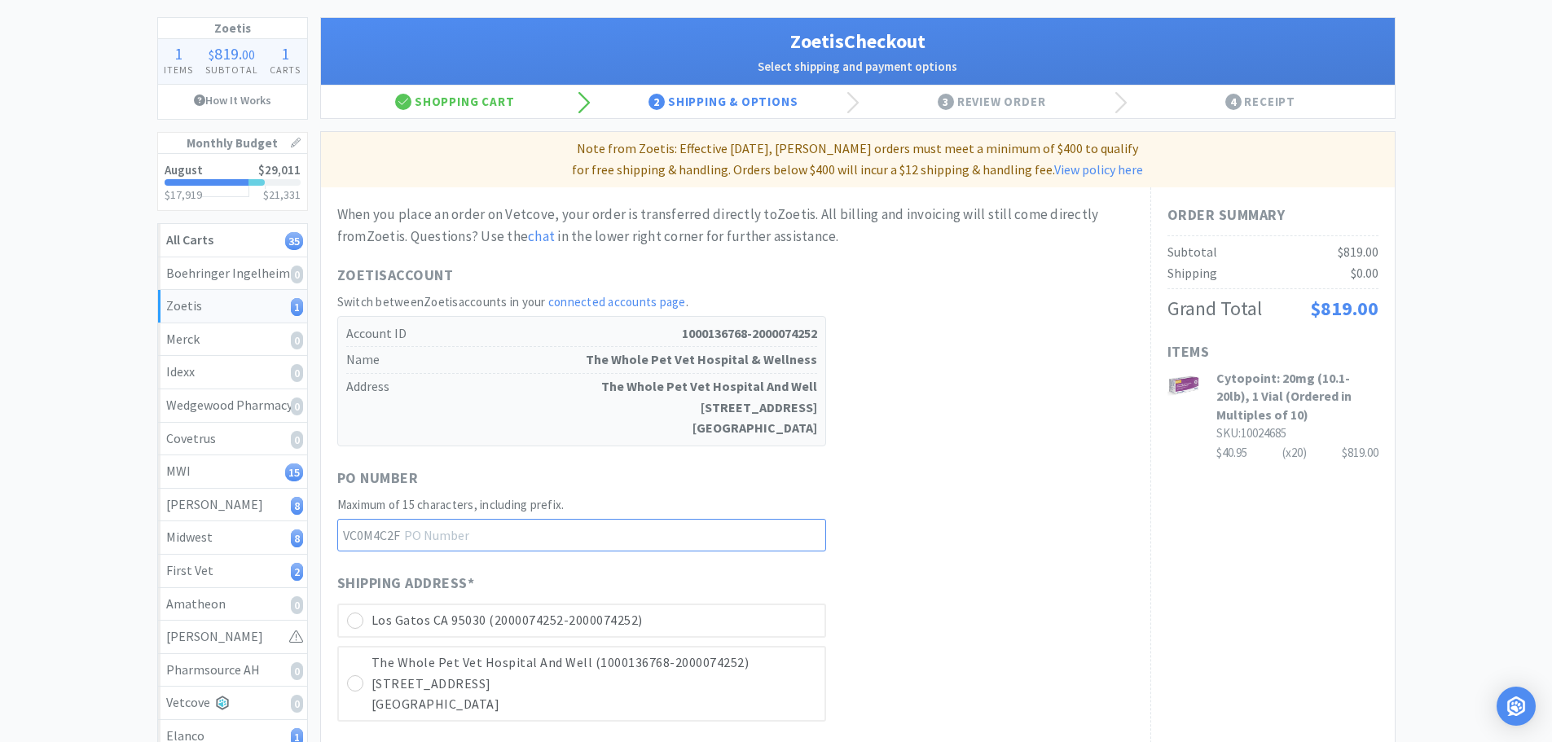
drag, startPoint x: 453, startPoint y: 536, endPoint x: 453, endPoint y: 525, distance: 10.6
click at [453, 531] on input "text" at bounding box center [581, 535] width 489 height 33
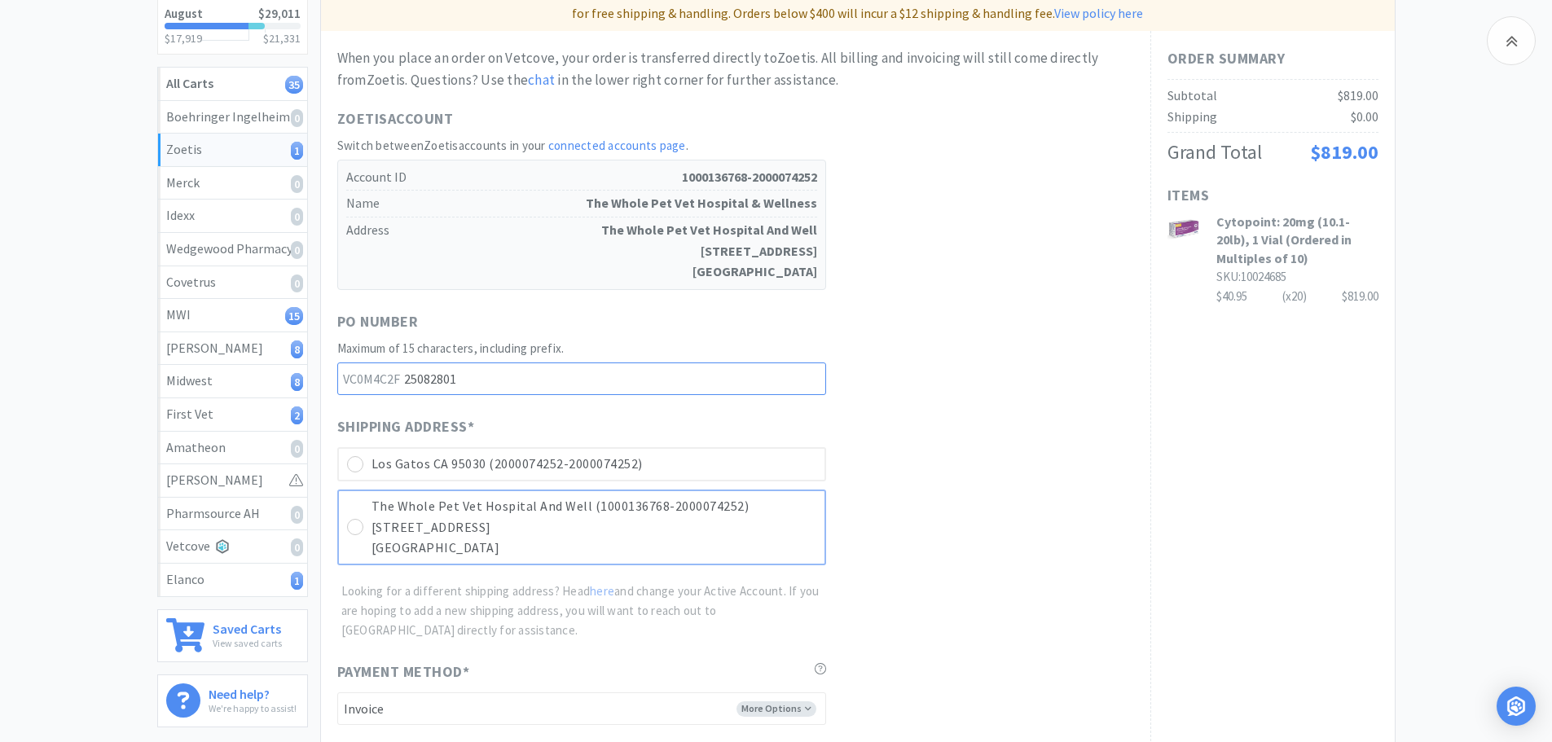
scroll to position [244, 0]
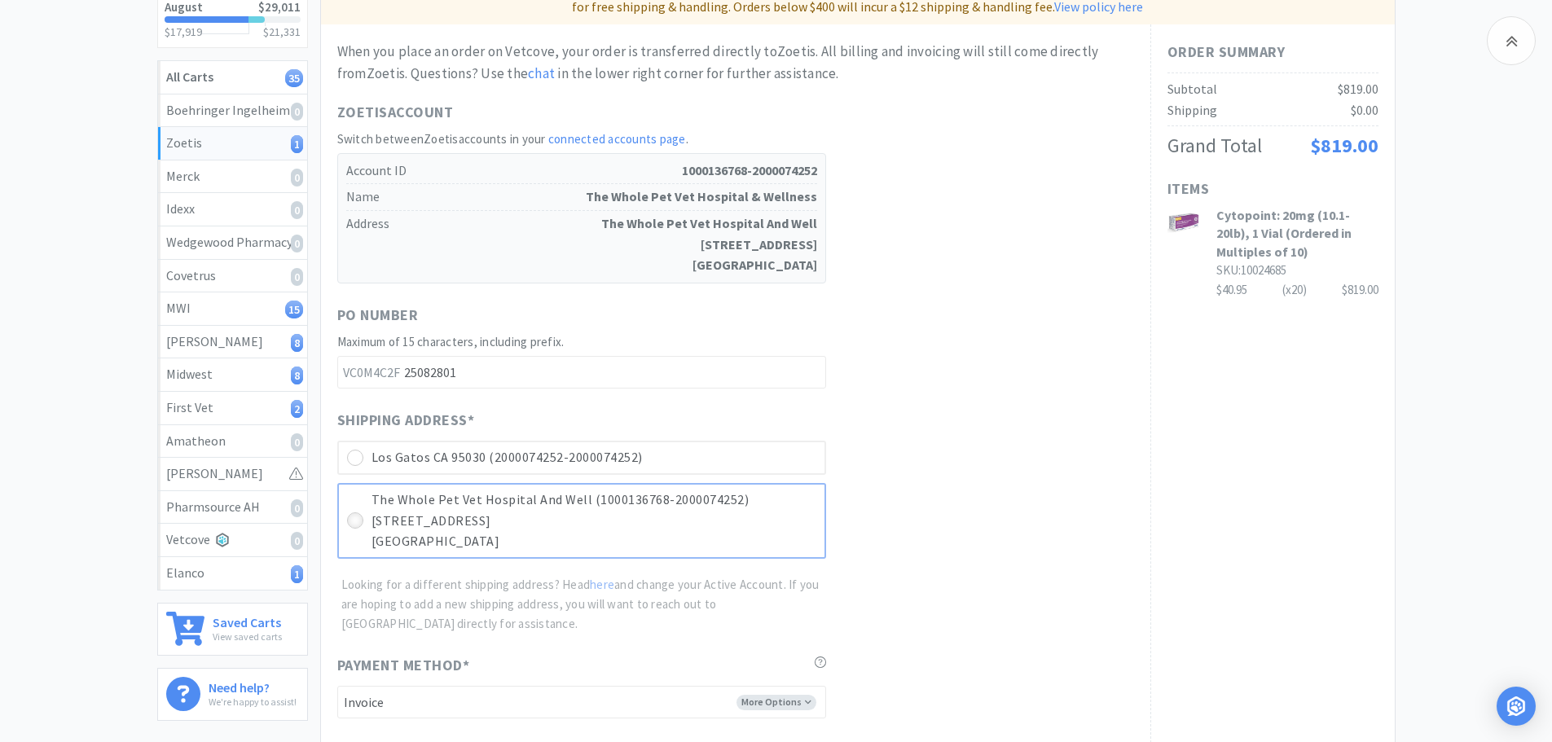
click at [359, 515] on icon at bounding box center [355, 521] width 12 height 12
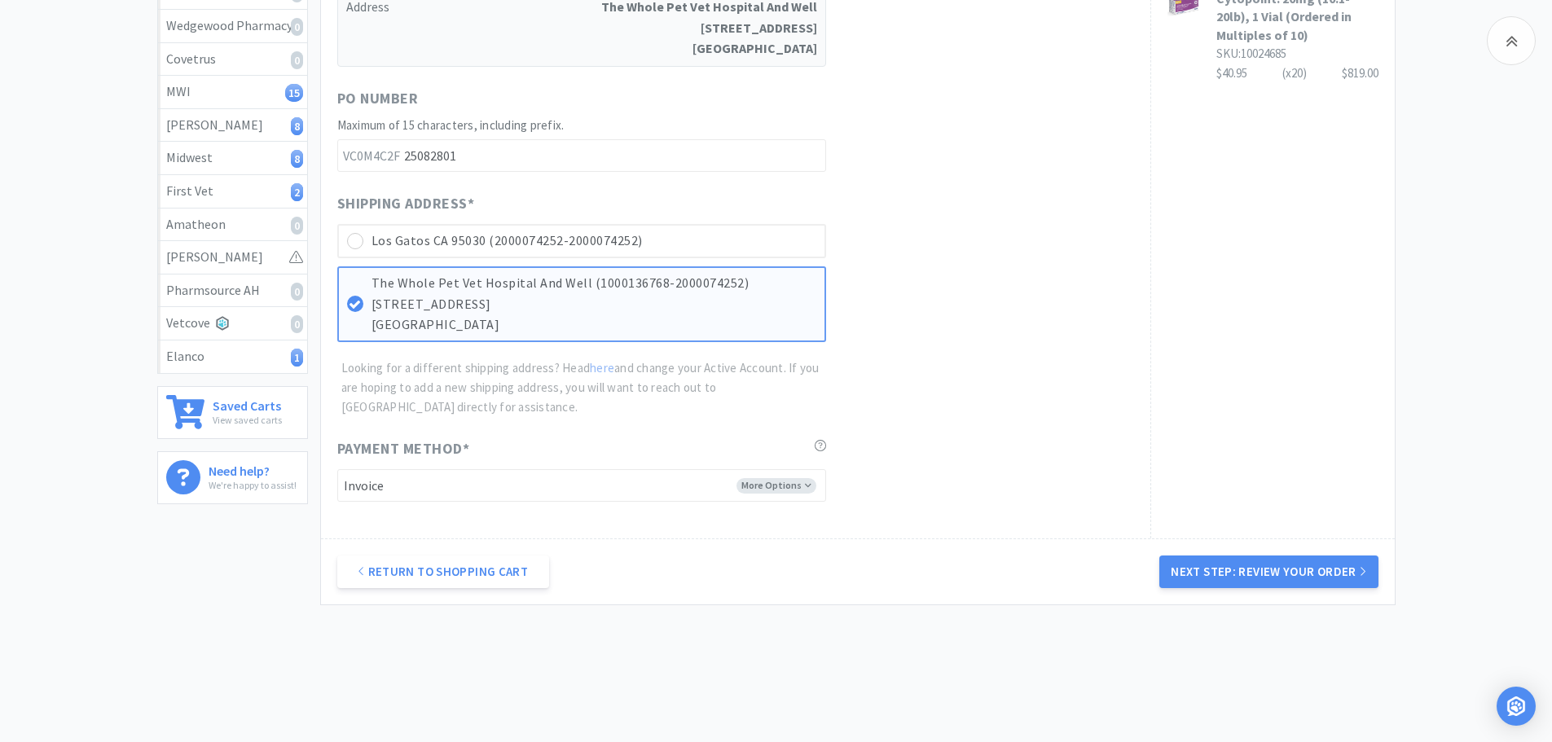
scroll to position [491, 0]
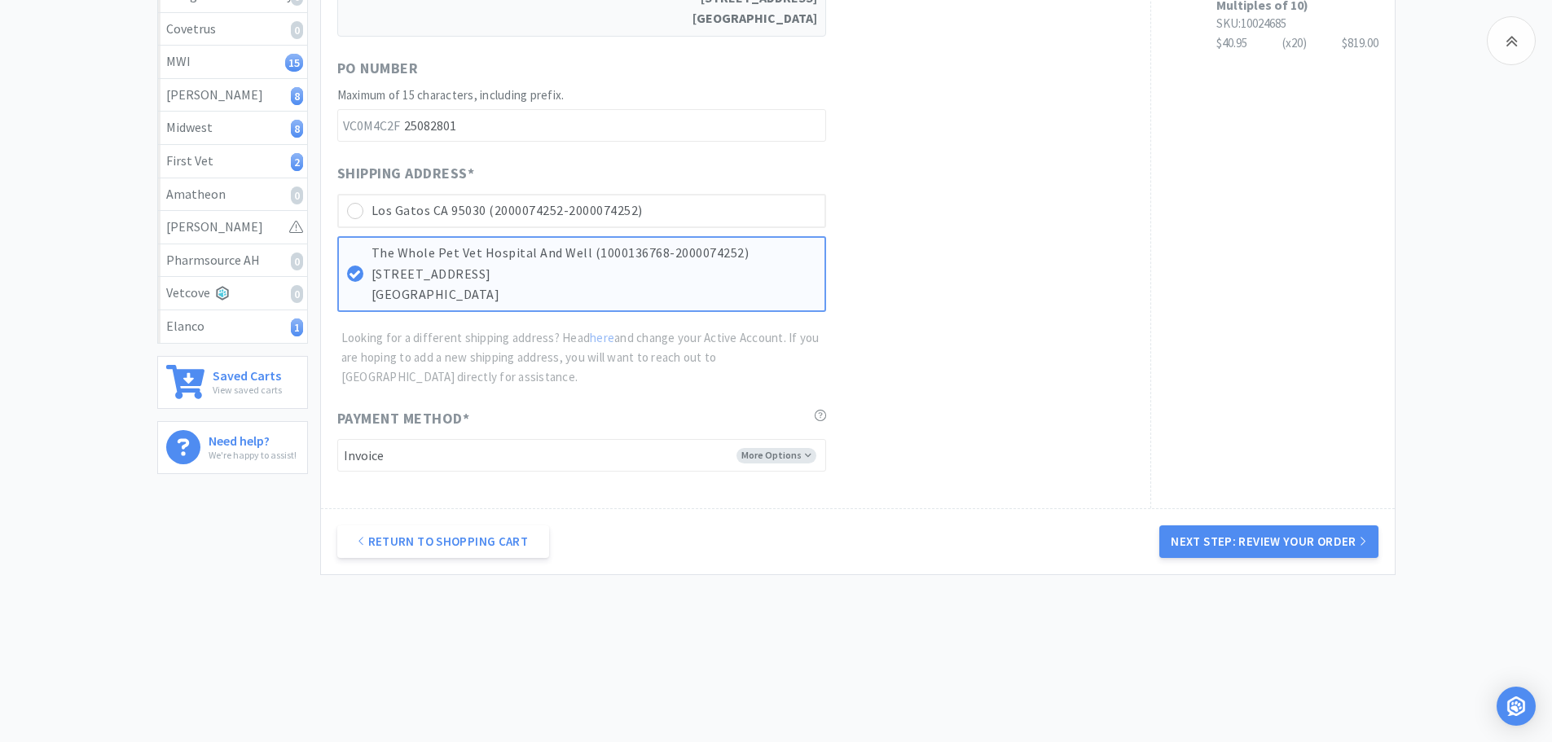
drag, startPoint x: 1275, startPoint y: 543, endPoint x: 1281, endPoint y: 534, distance: 10.6
click at [1275, 542] on button "Next Step: Review Your Order" at bounding box center [1268, 541] width 218 height 33
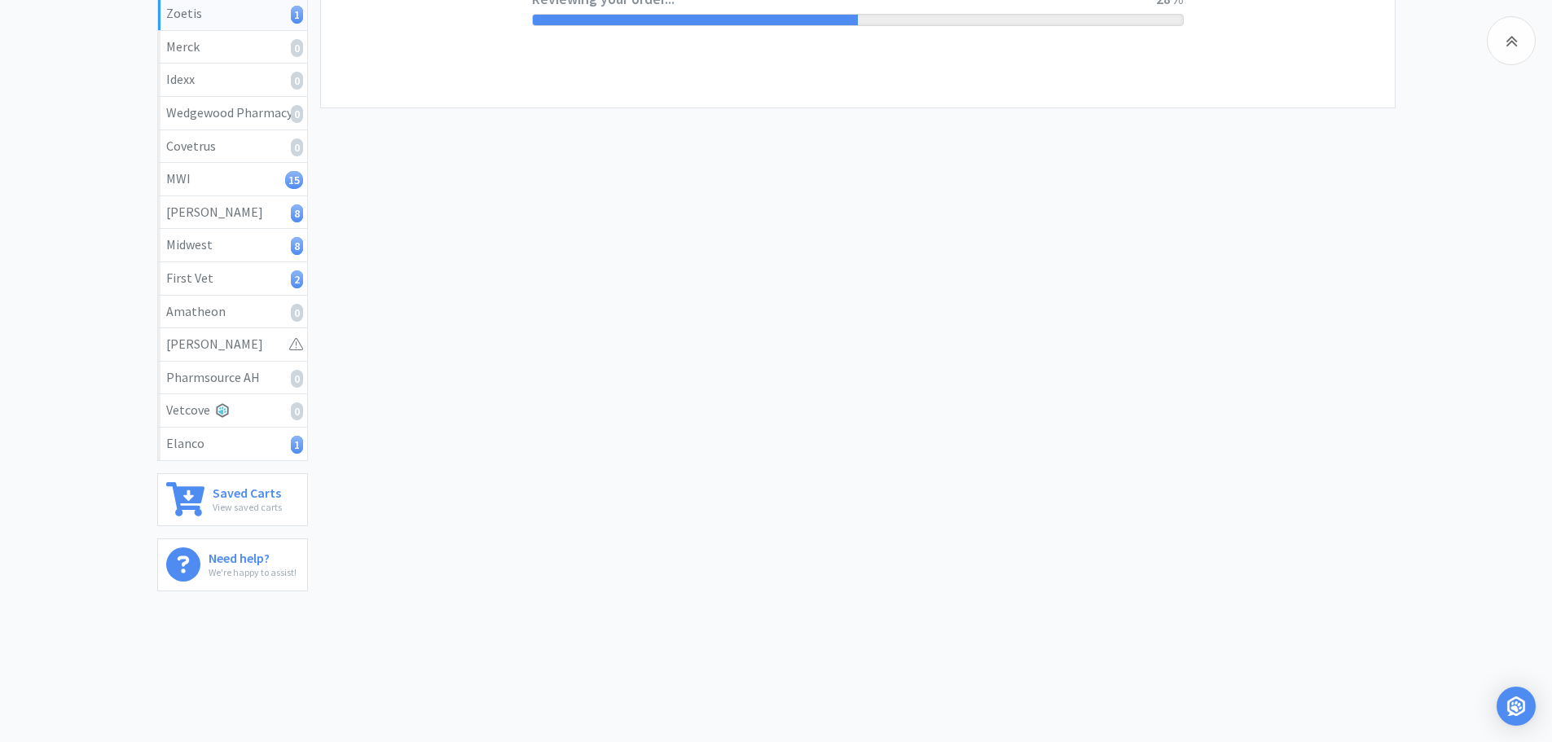
scroll to position [0, 0]
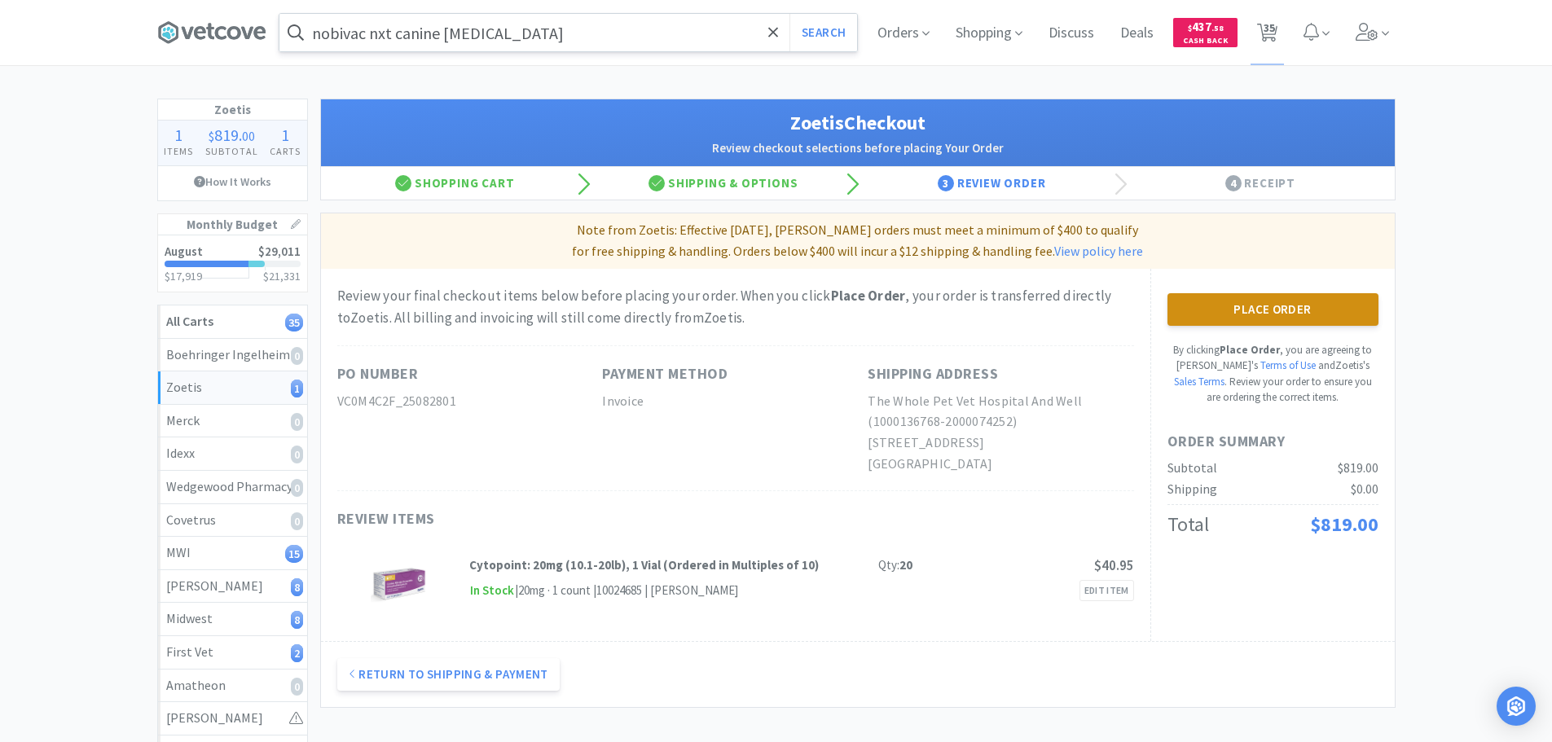
click at [1276, 314] on button "Place Order" at bounding box center [1272, 309] width 211 height 33
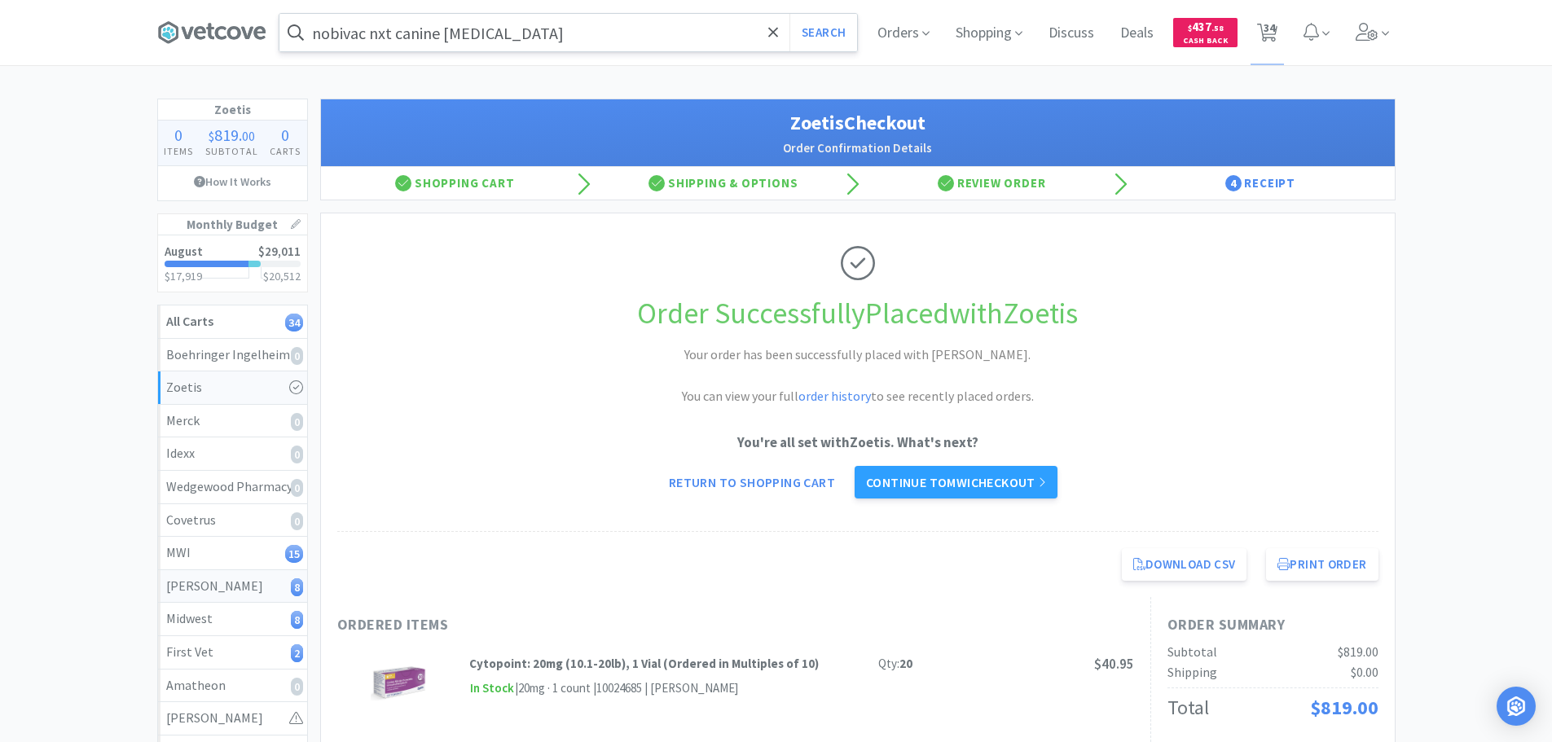
click at [174, 581] on div "[PERSON_NAME] 8" at bounding box center [232, 586] width 133 height 21
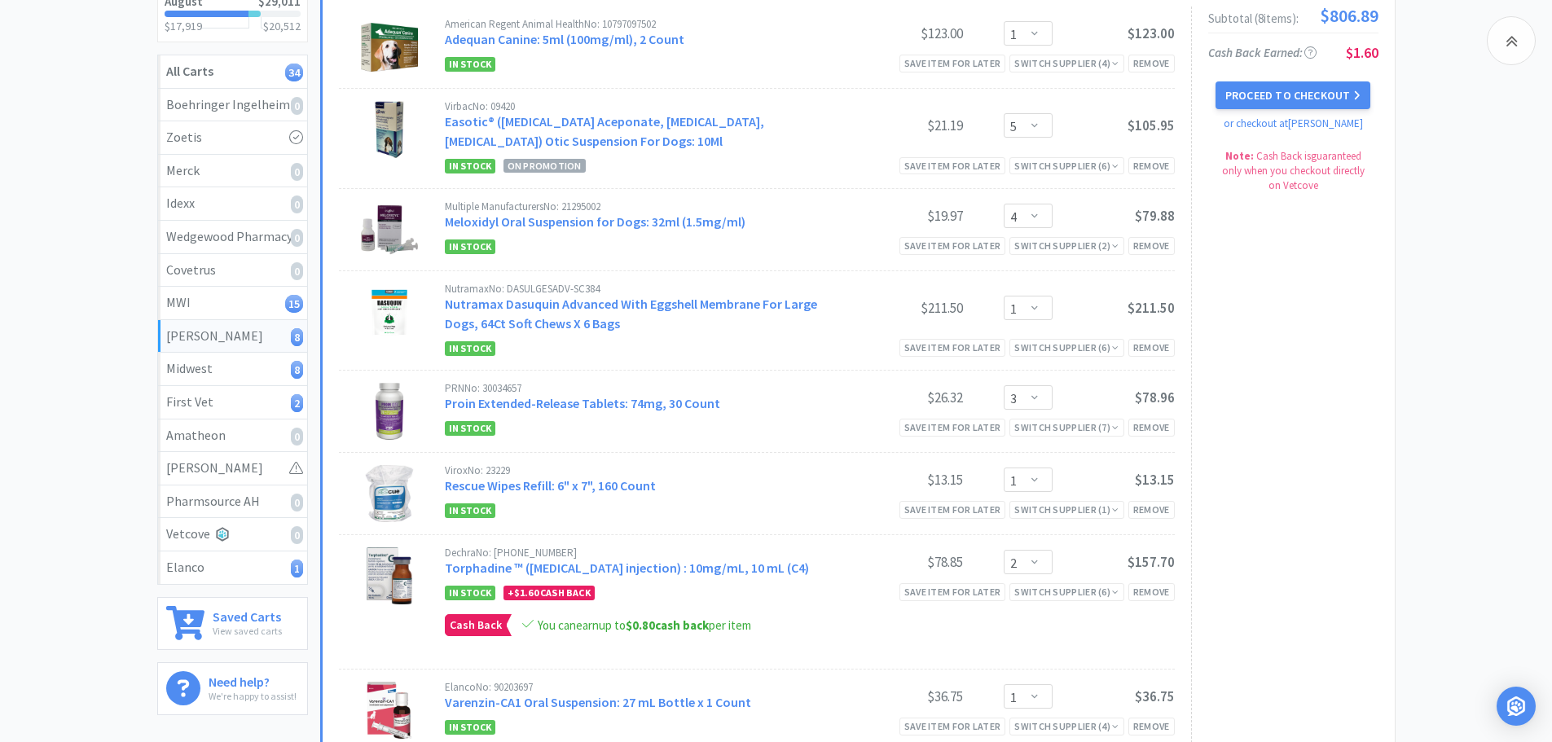
scroll to position [326, 0]
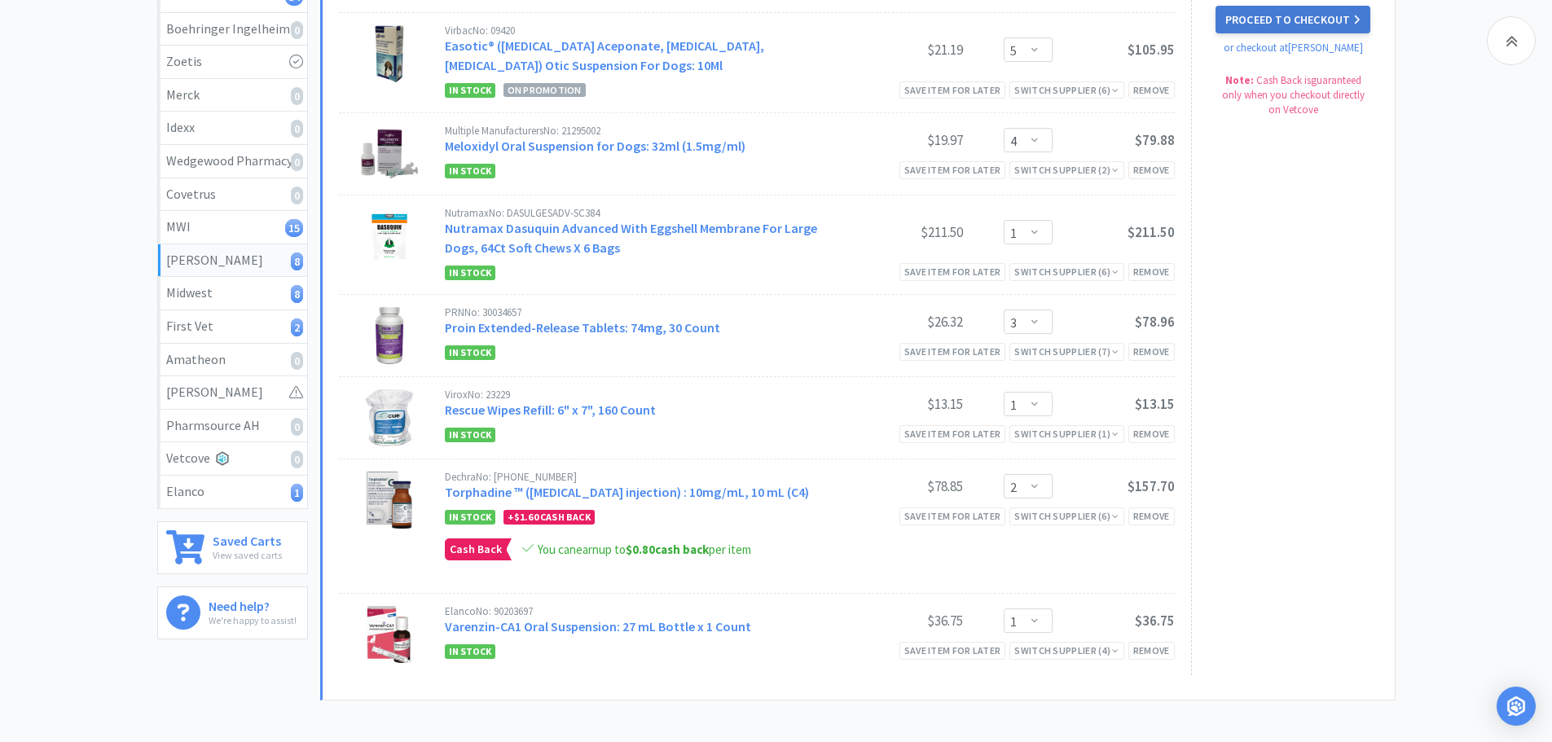
click at [1305, 17] on button "Proceed to Checkout" at bounding box center [1292, 20] width 155 height 28
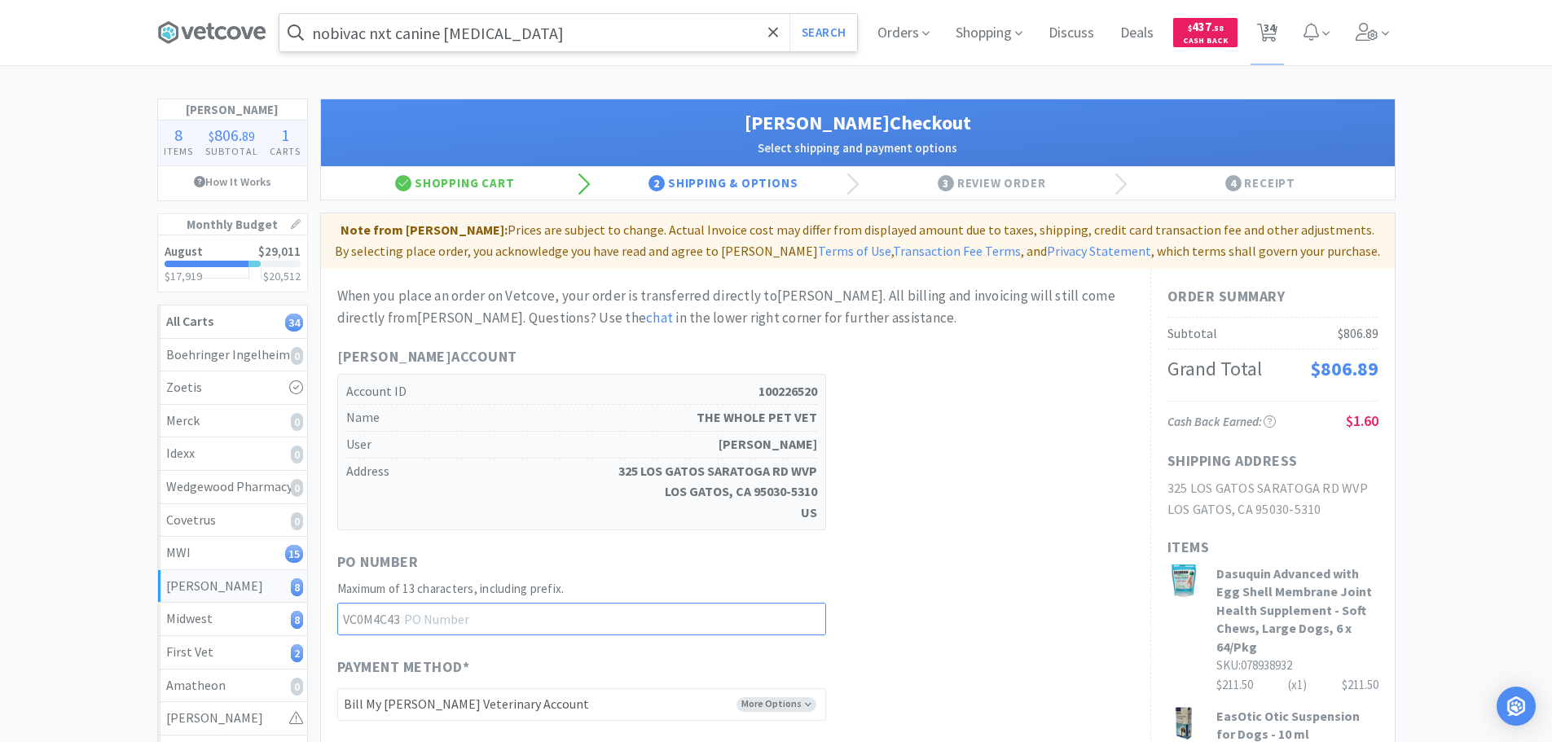
click at [491, 619] on input "text" at bounding box center [581, 619] width 489 height 33
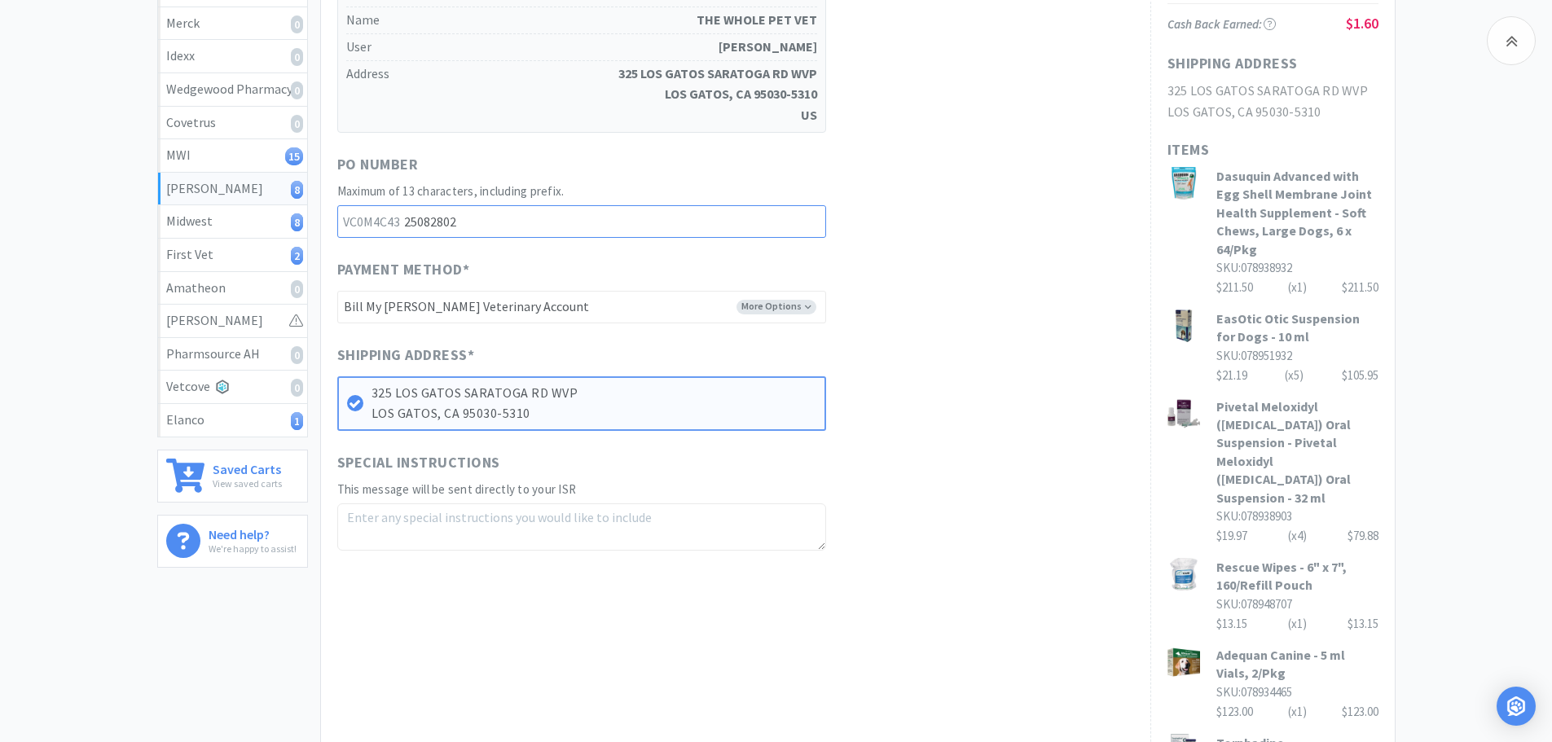
scroll to position [489, 0]
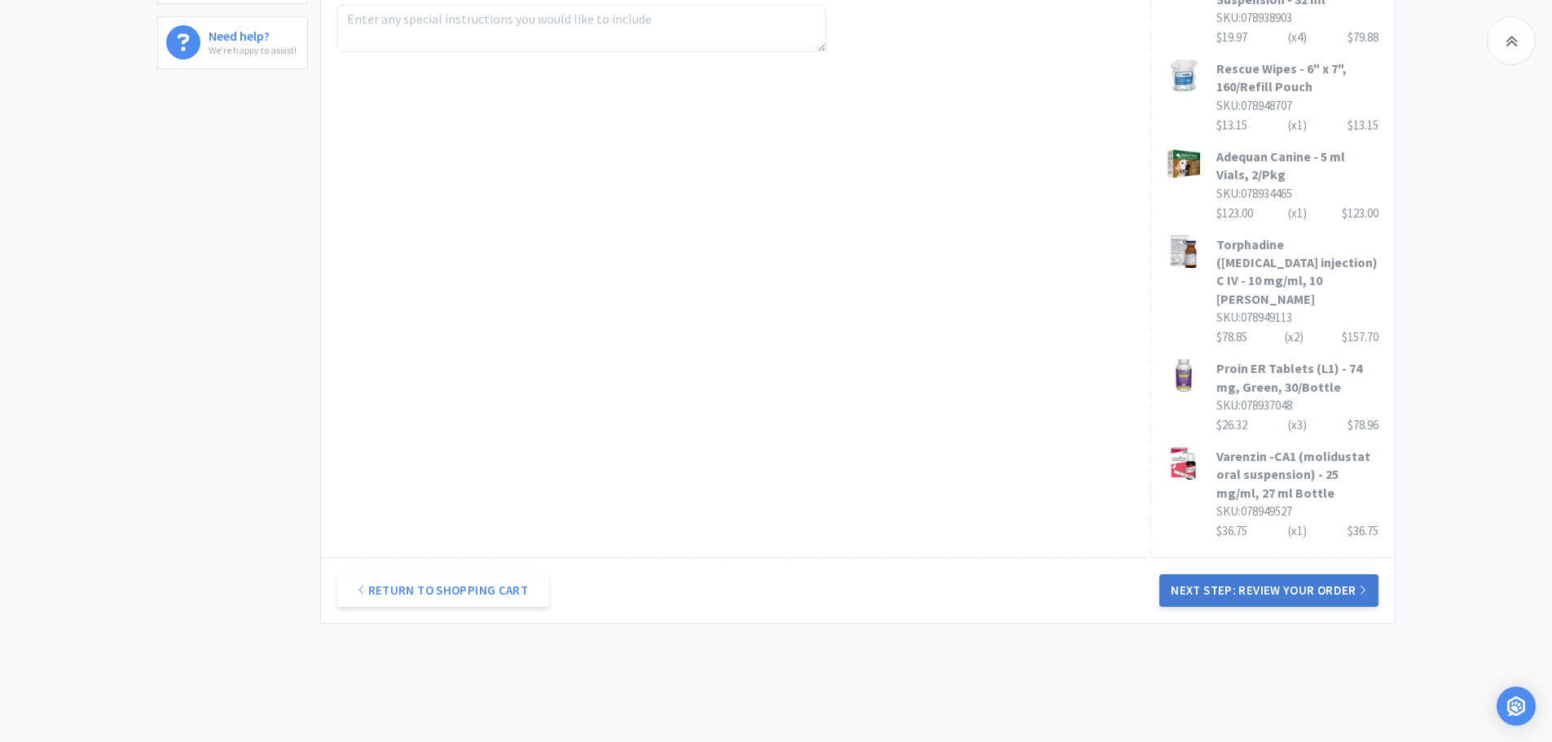
click at [1256, 574] on button "Next Step: Review Your Order" at bounding box center [1268, 590] width 218 height 33
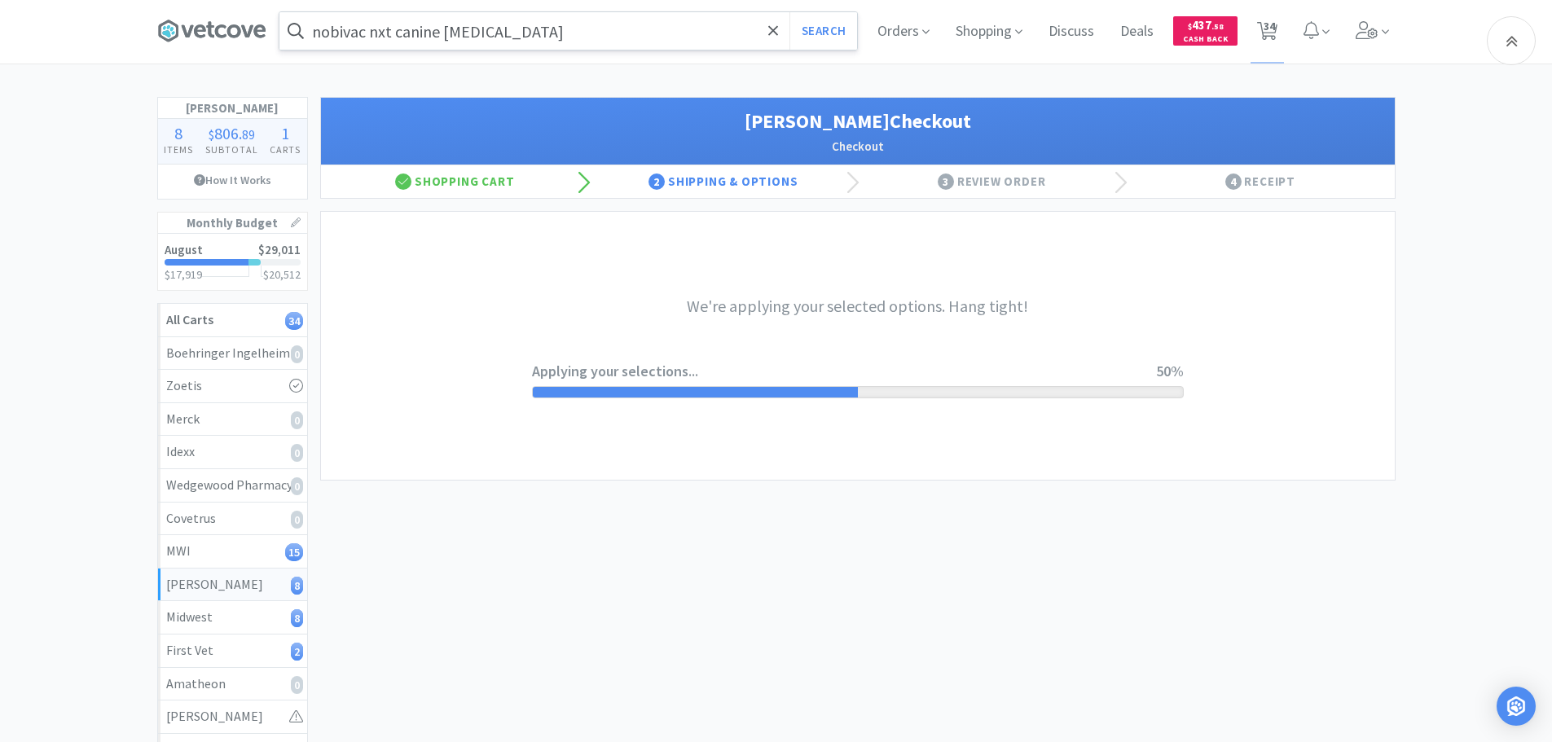
scroll to position [0, 0]
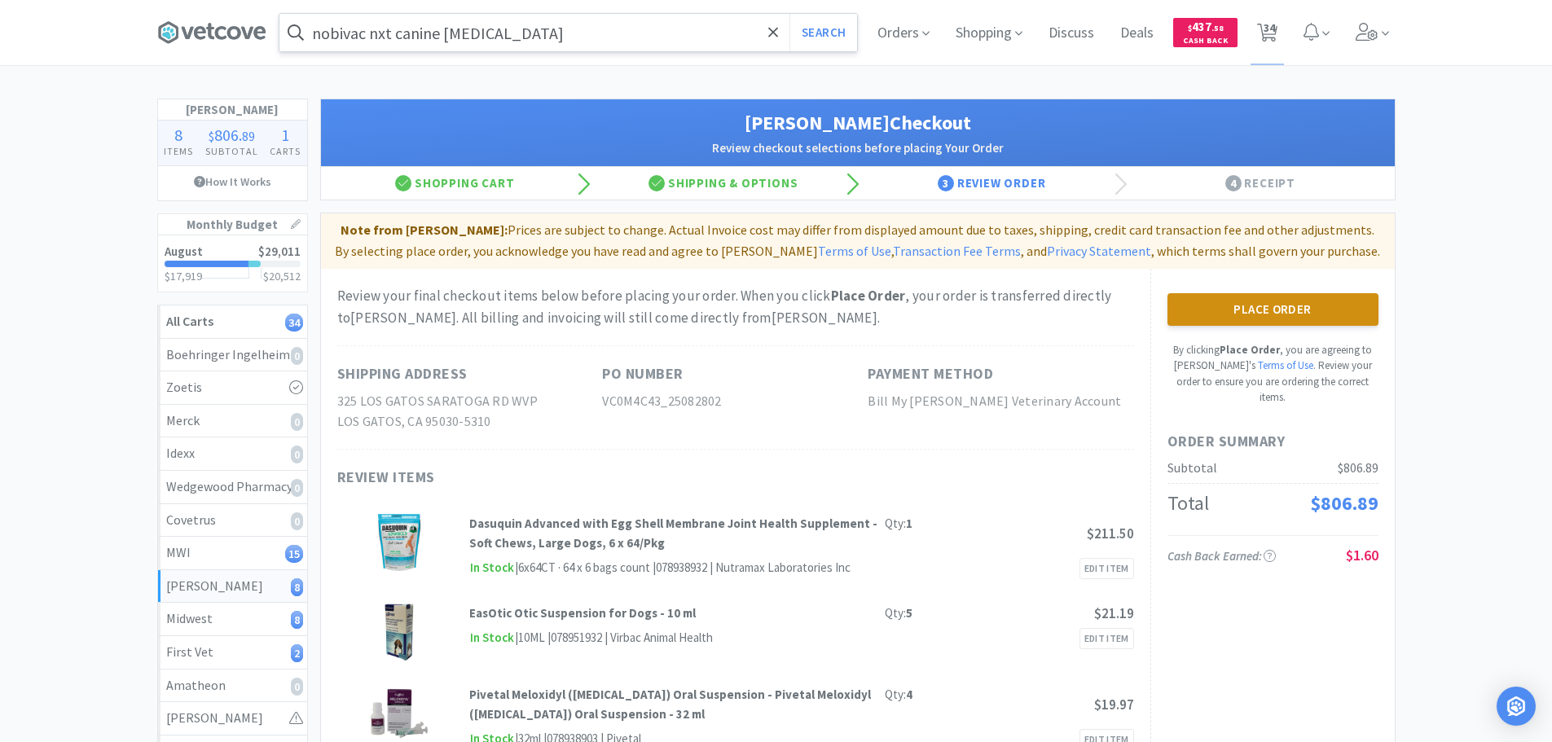
click at [1276, 302] on button "Place Order" at bounding box center [1272, 309] width 211 height 33
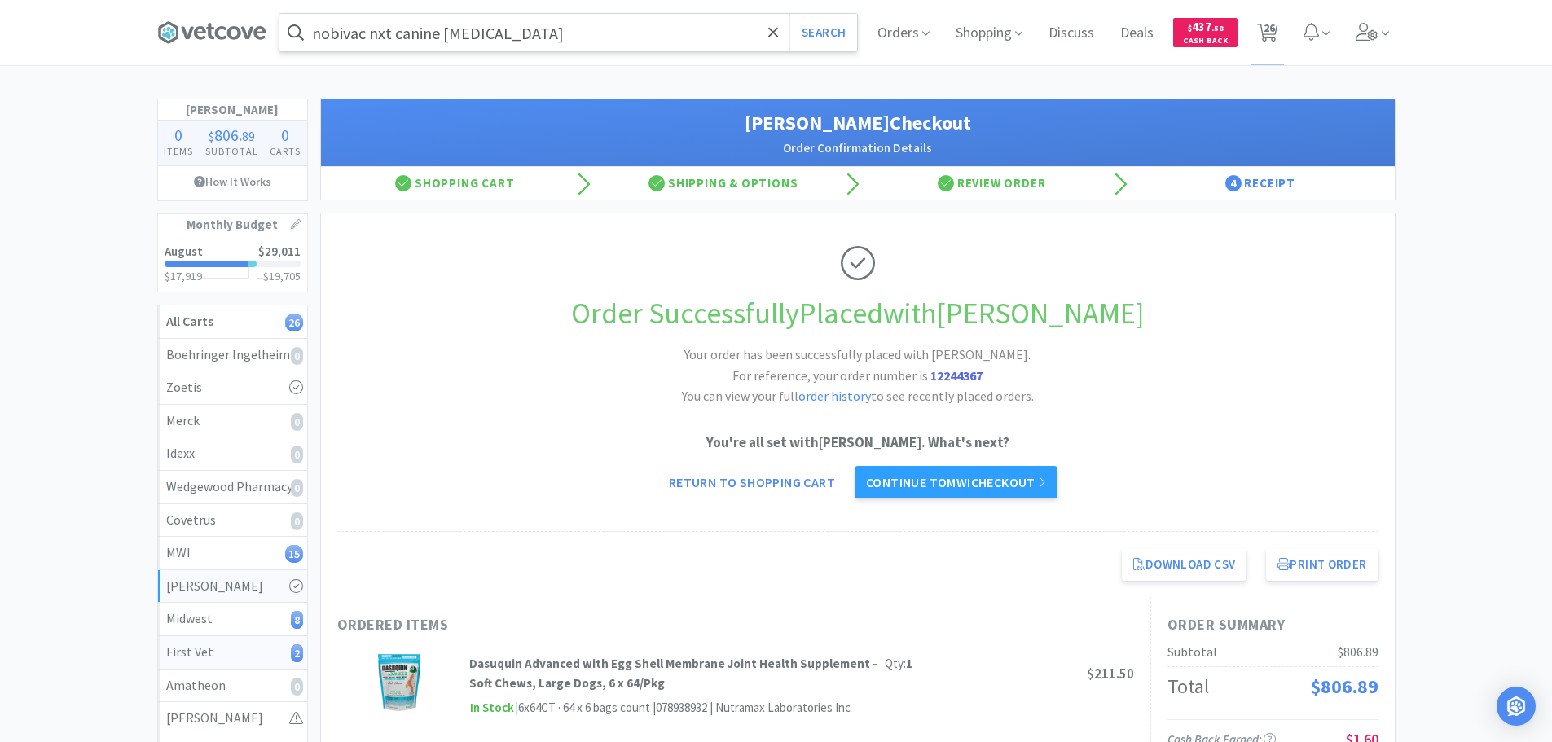
click at [211, 644] on div "First Vet 2" at bounding box center [232, 652] width 133 height 21
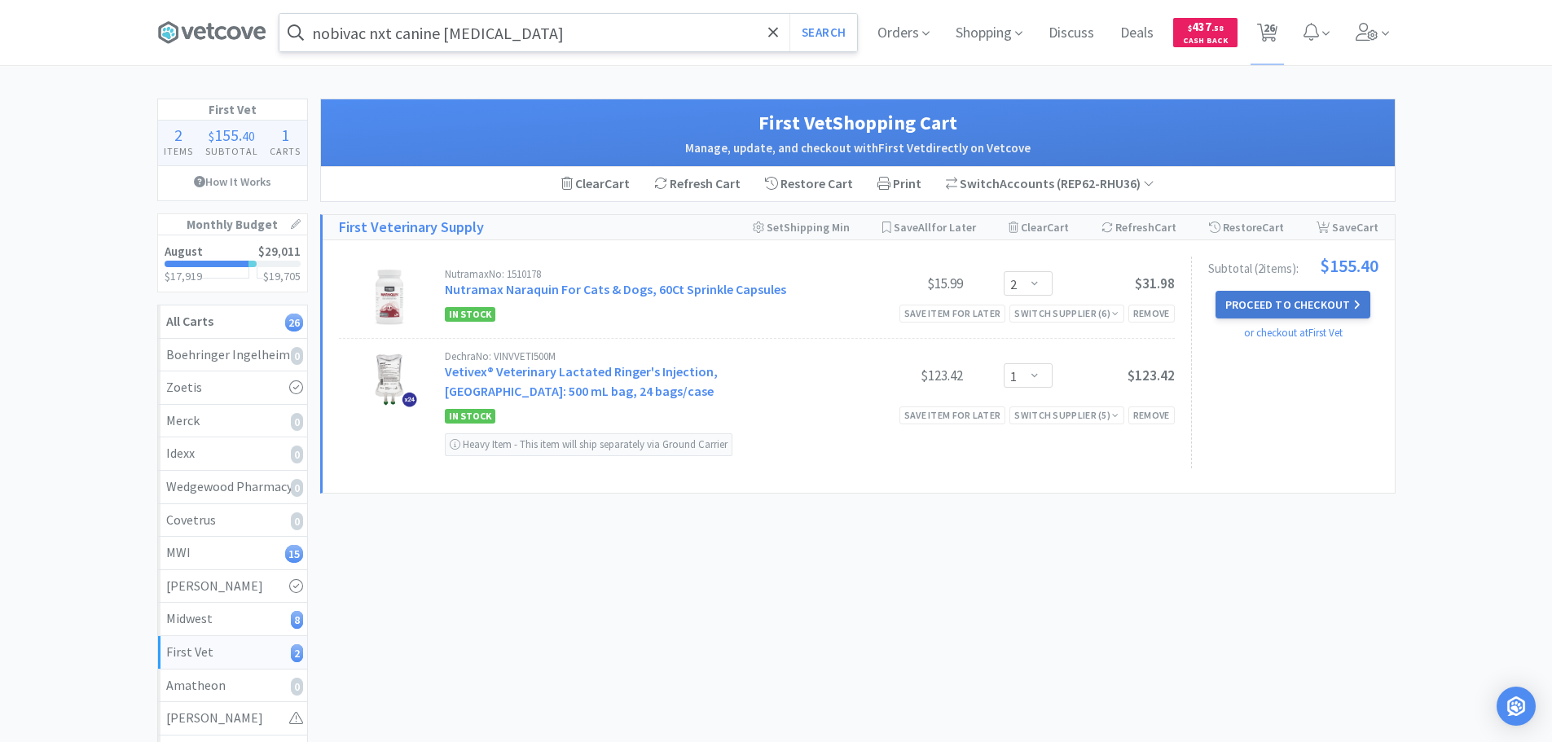
click at [1315, 303] on button "Proceed to Checkout" at bounding box center [1292, 305] width 155 height 28
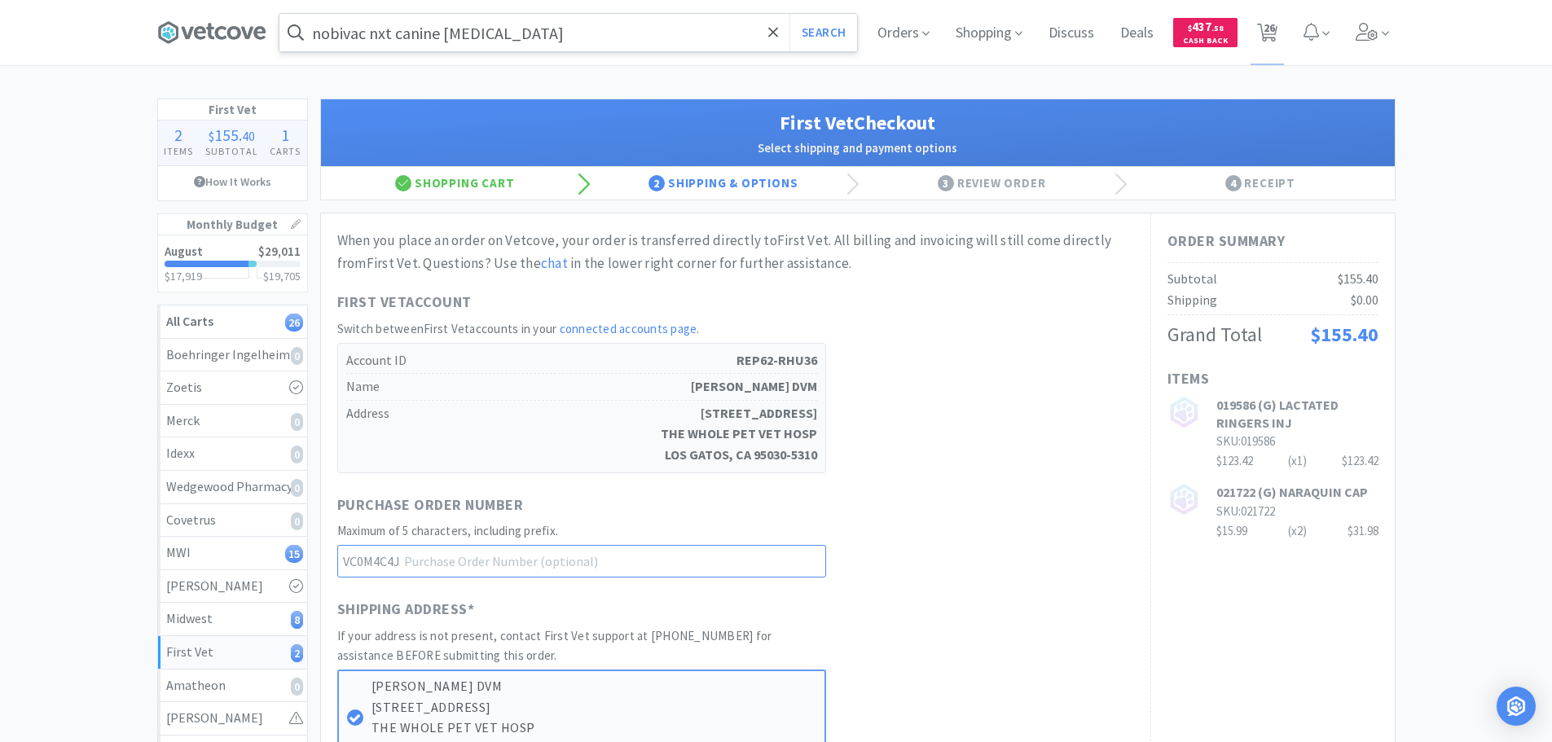
click at [597, 566] on input "text" at bounding box center [581, 561] width 489 height 33
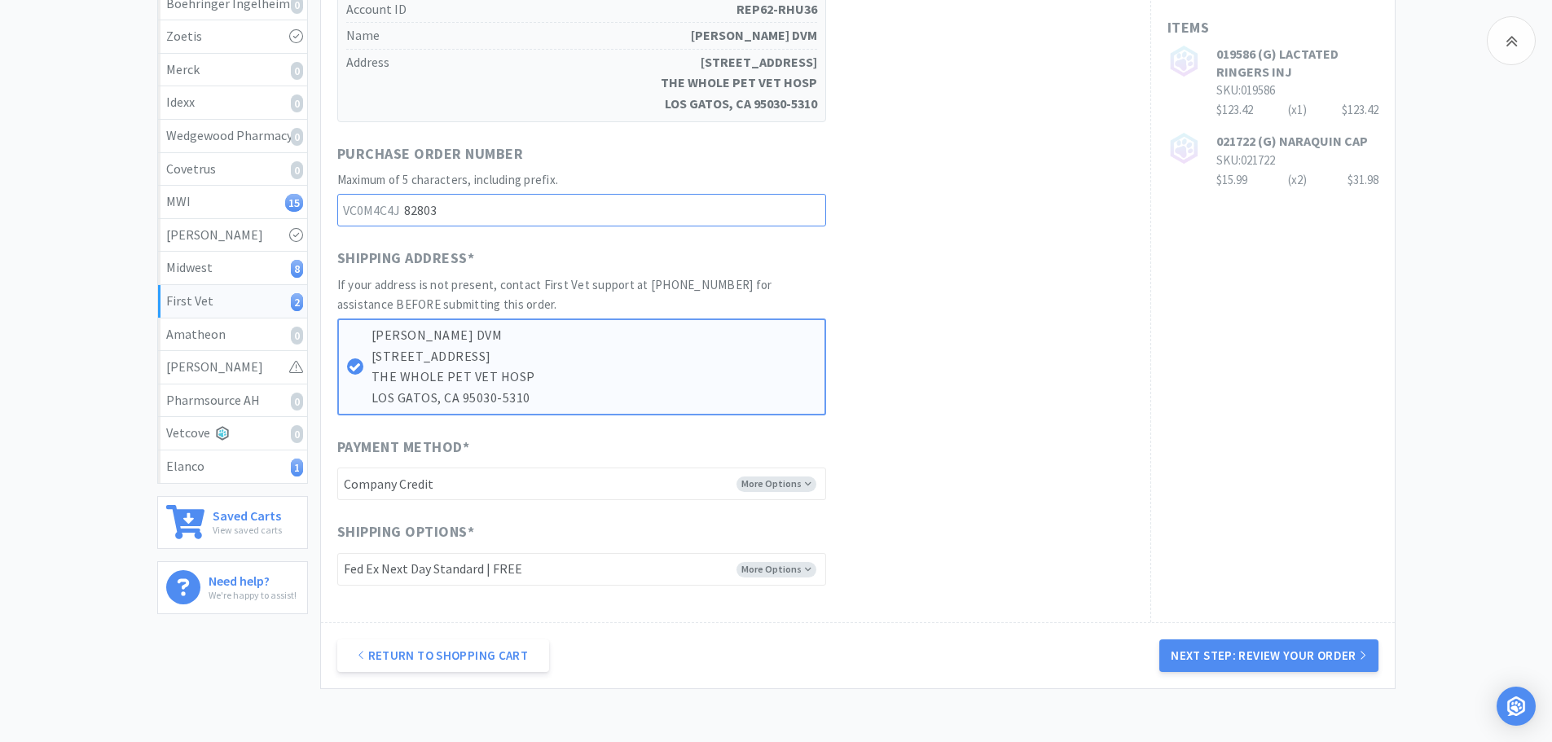
scroll to position [407, 0]
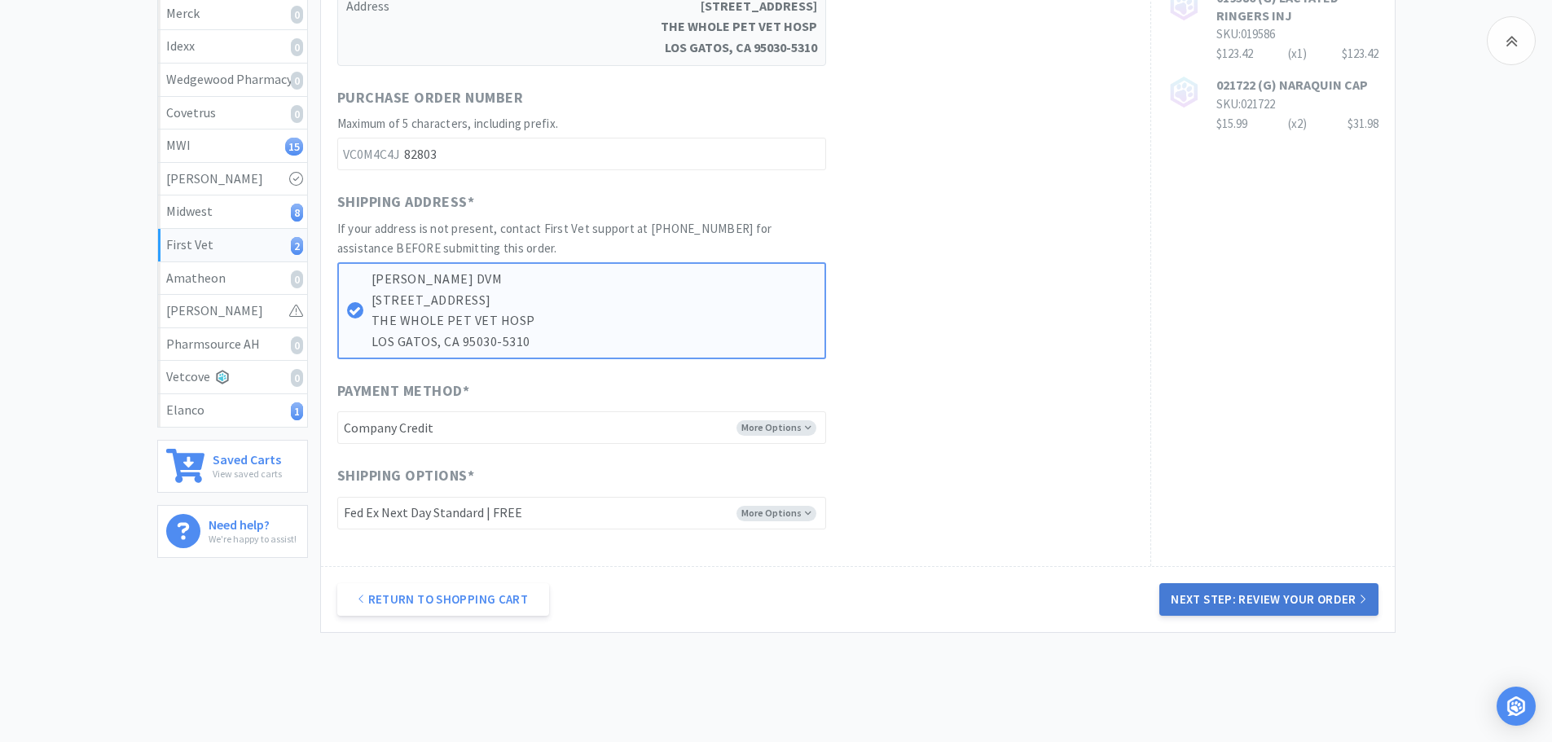
click at [1286, 598] on button "Next Step: Review Your Order" at bounding box center [1268, 599] width 218 height 33
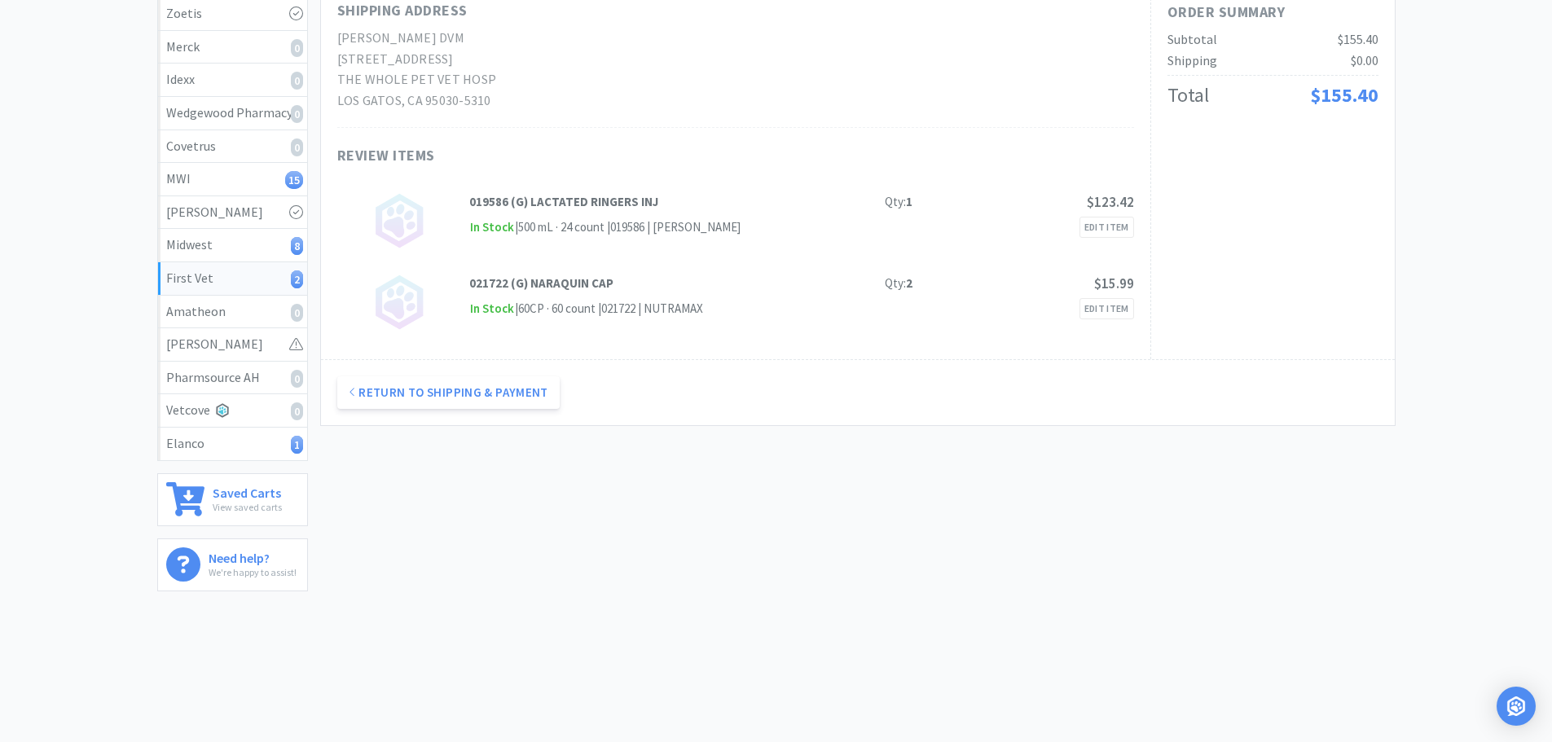
scroll to position [0, 0]
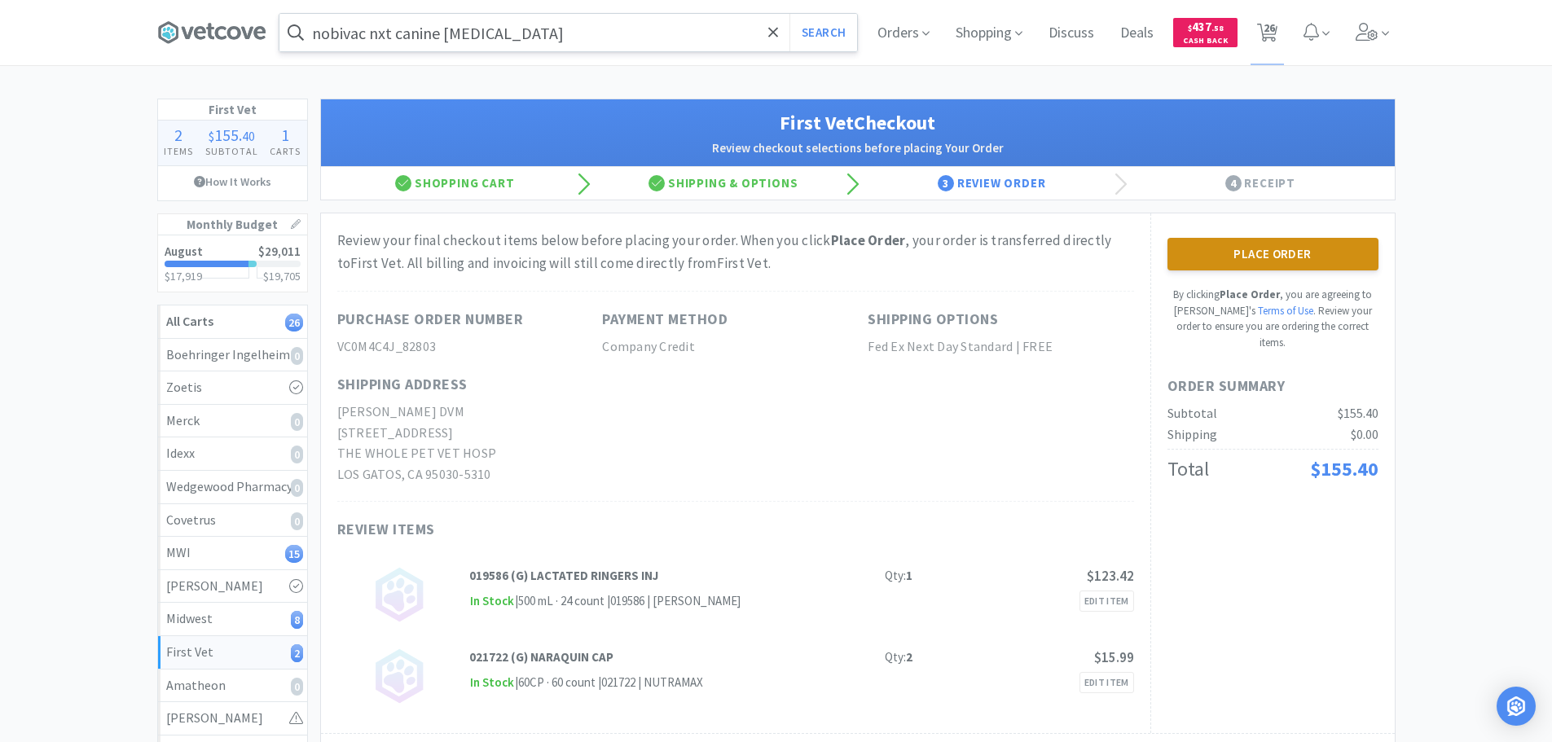
click at [1265, 241] on button "Place Order" at bounding box center [1272, 254] width 211 height 33
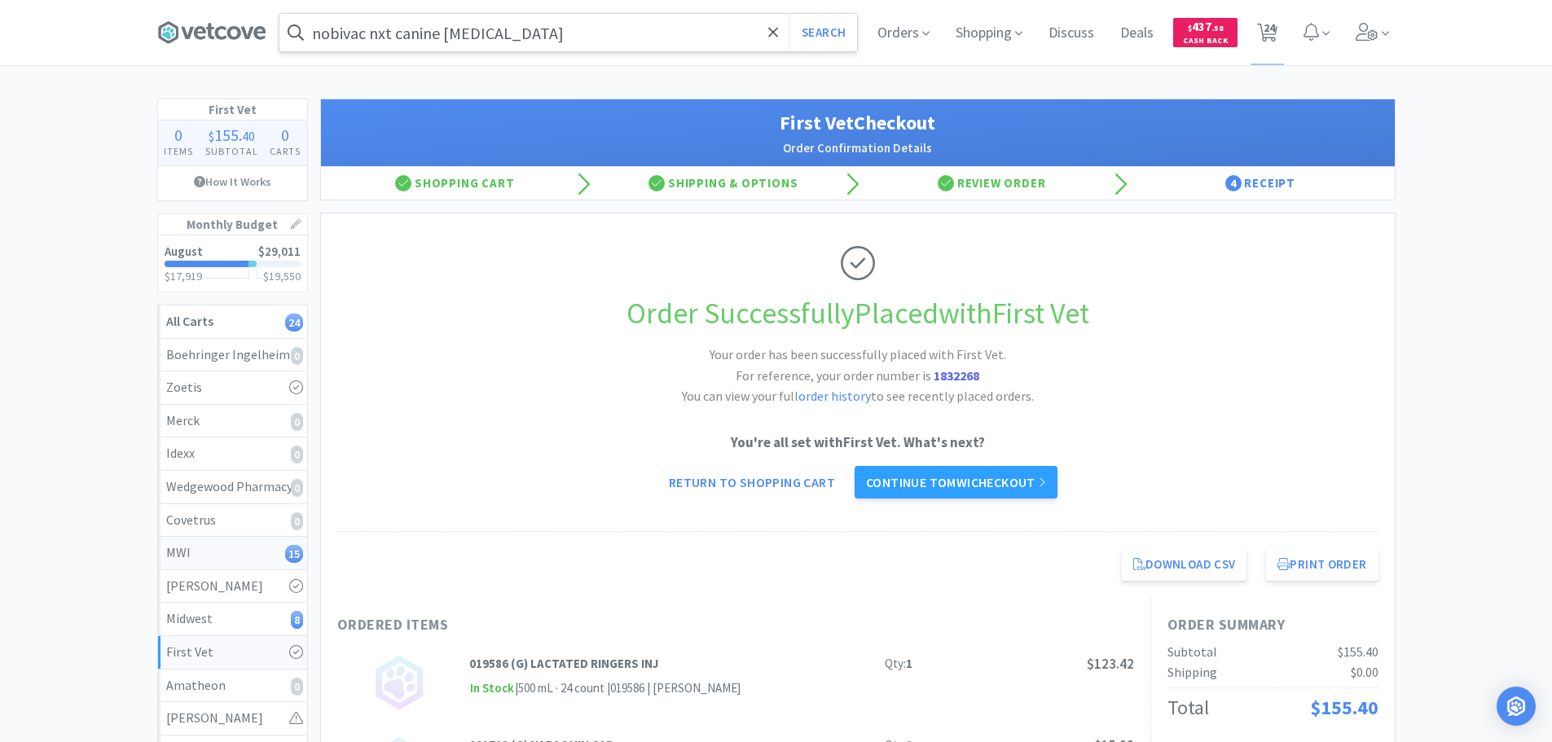
click at [209, 547] on div "MWI 15" at bounding box center [232, 553] width 133 height 21
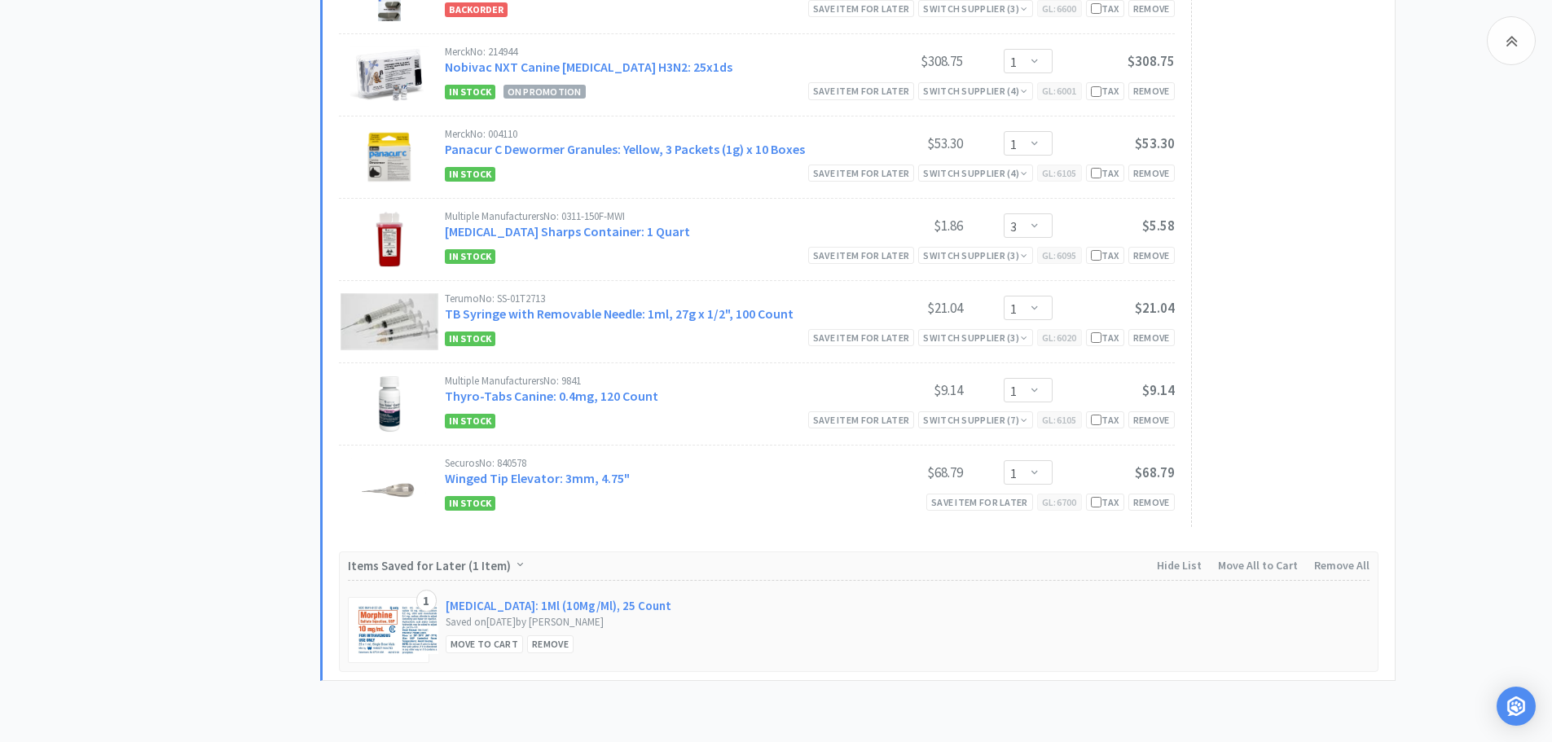
scroll to position [1141, 0]
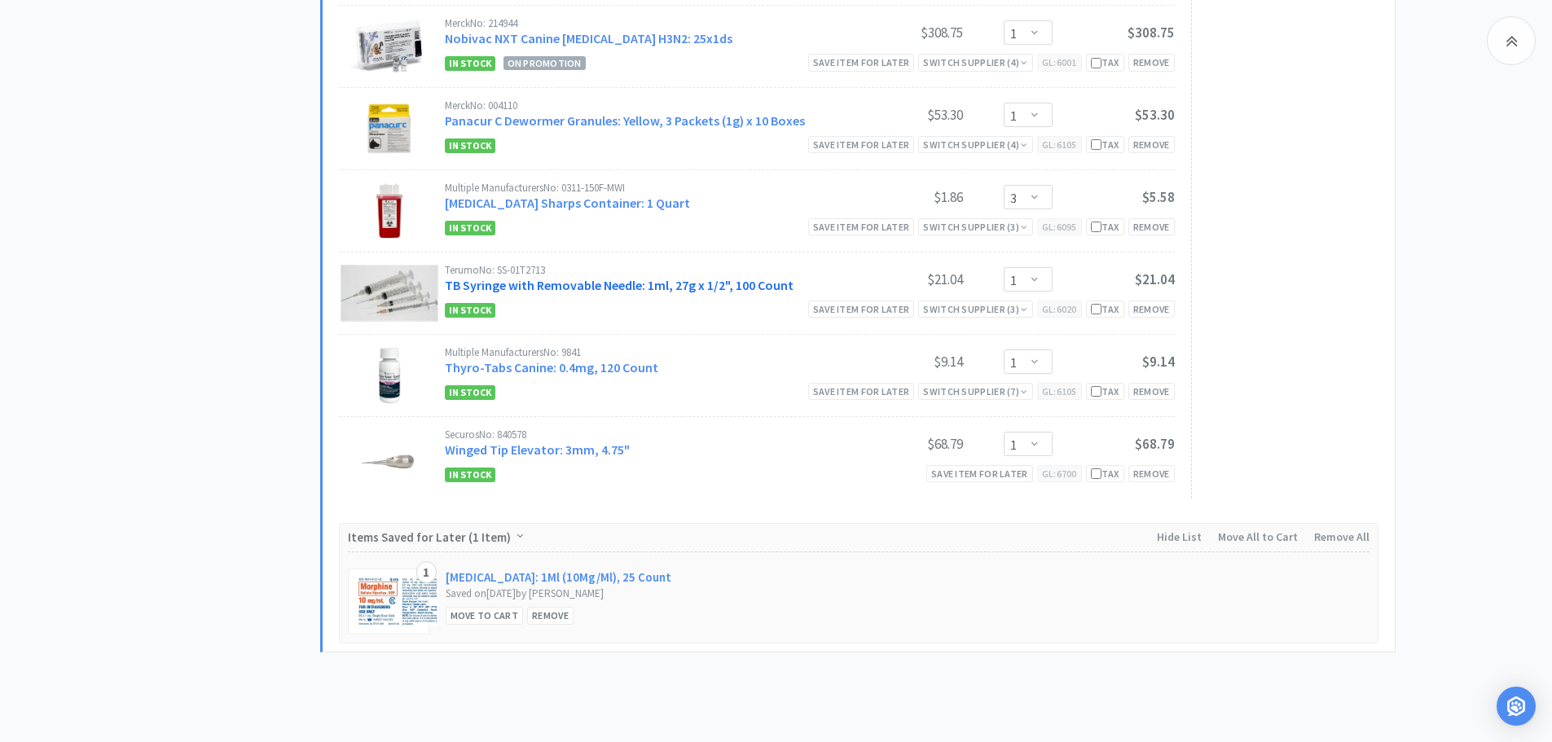
click at [579, 284] on link "TB Syringe with Removable Needle: 1ml, 27g x 1/2", 100 Count" at bounding box center [619, 285] width 349 height 16
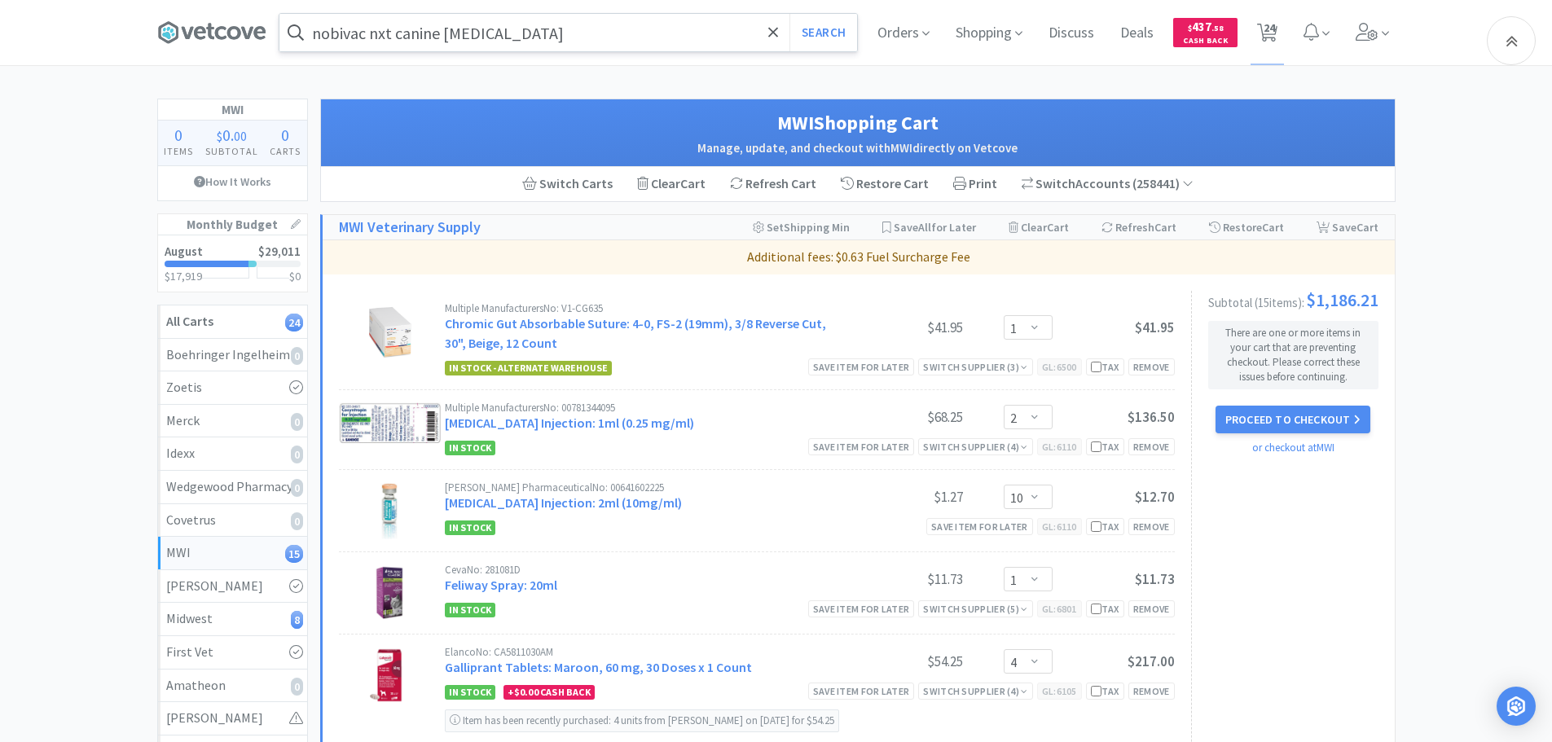
scroll to position [1141, 0]
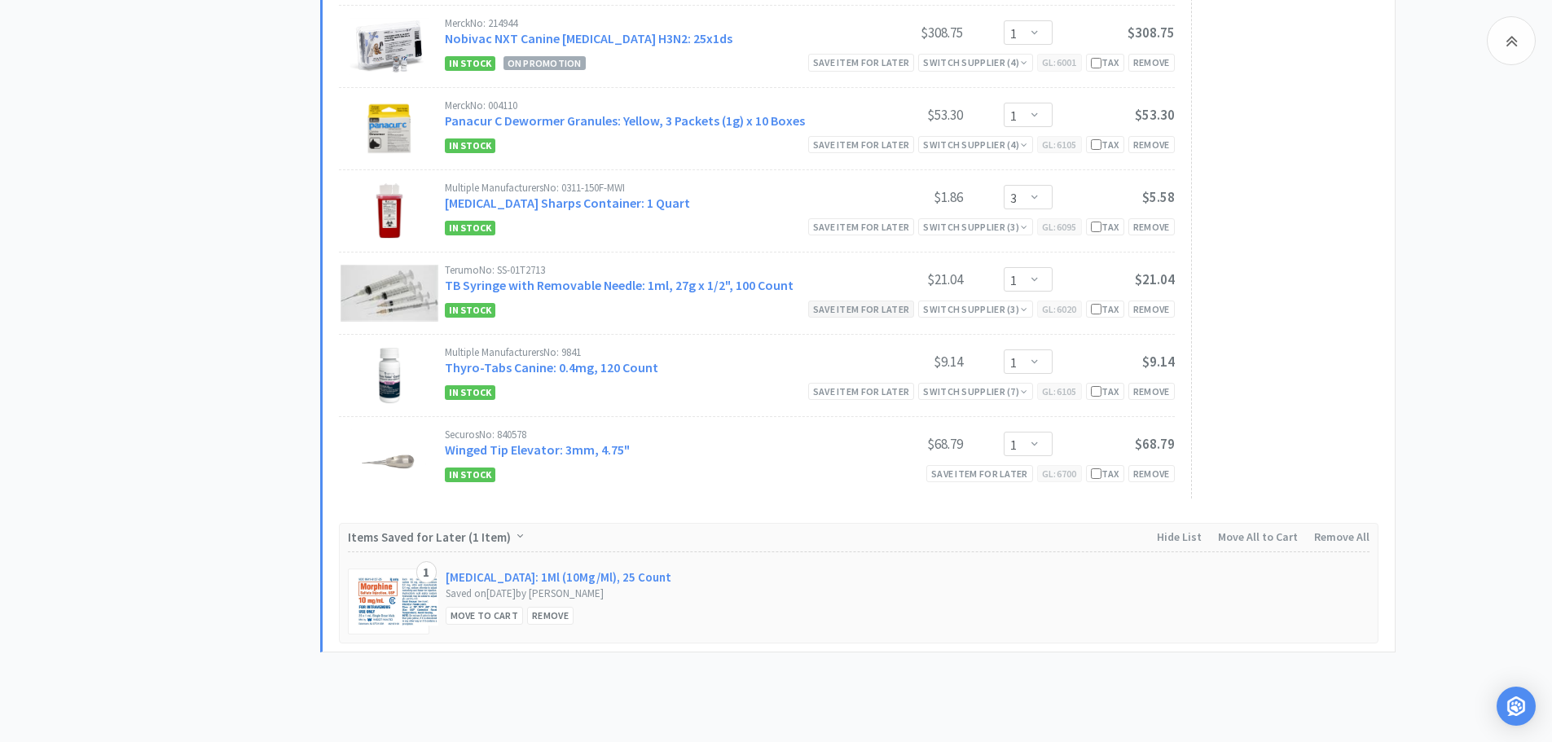
click at [840, 302] on div "Save item for later" at bounding box center [861, 309] width 107 height 17
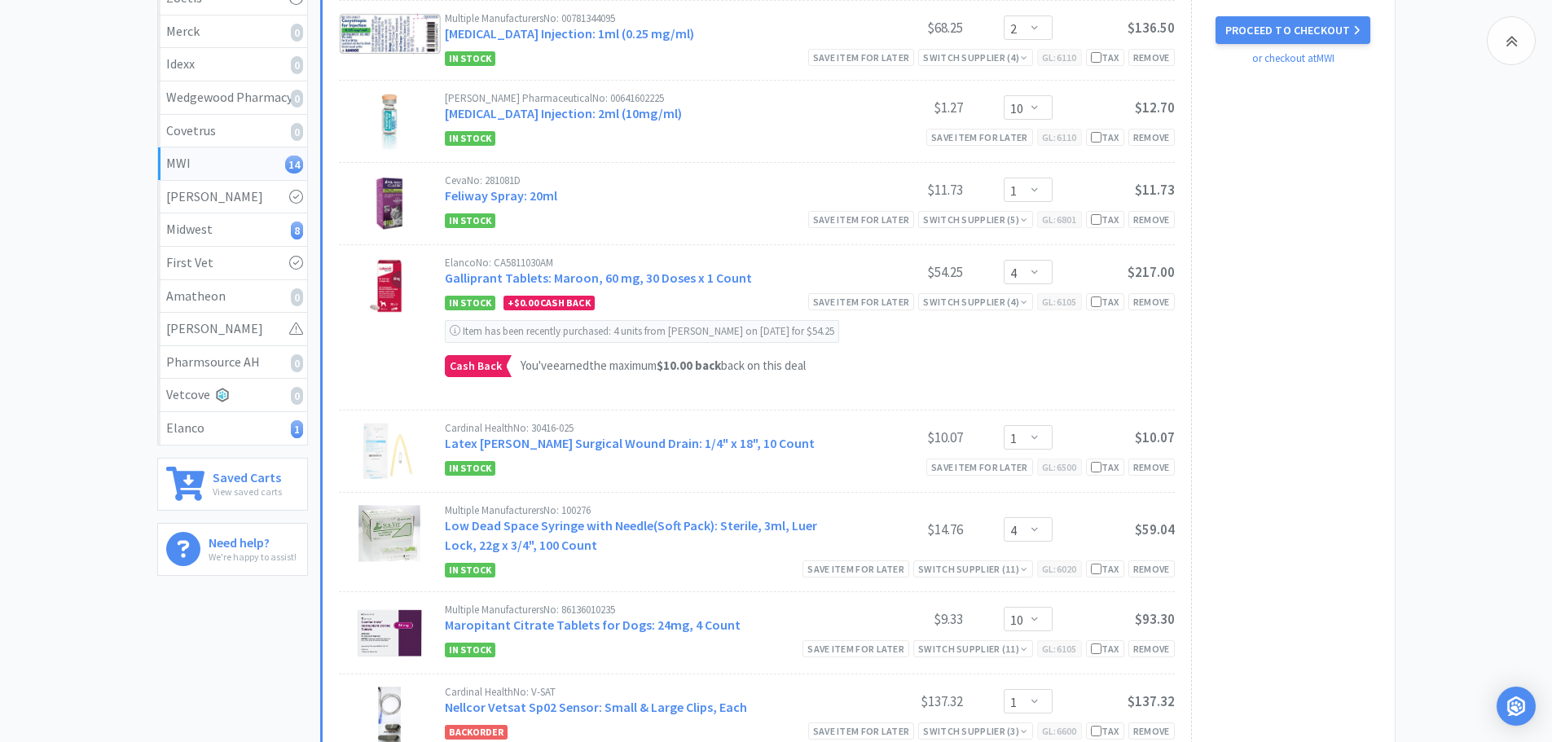
scroll to position [163, 0]
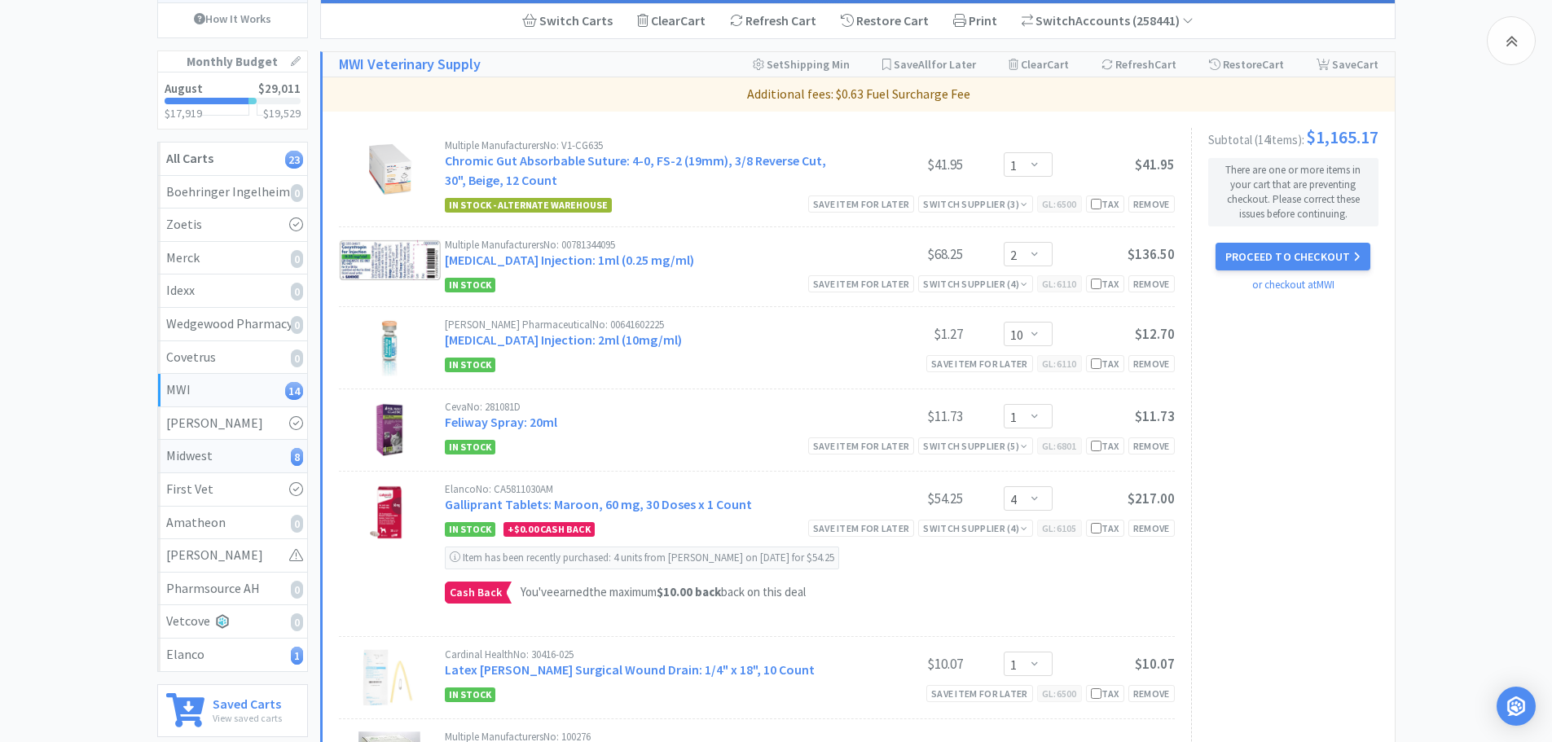
click at [225, 453] on div "Midwest 8" at bounding box center [232, 456] width 133 height 21
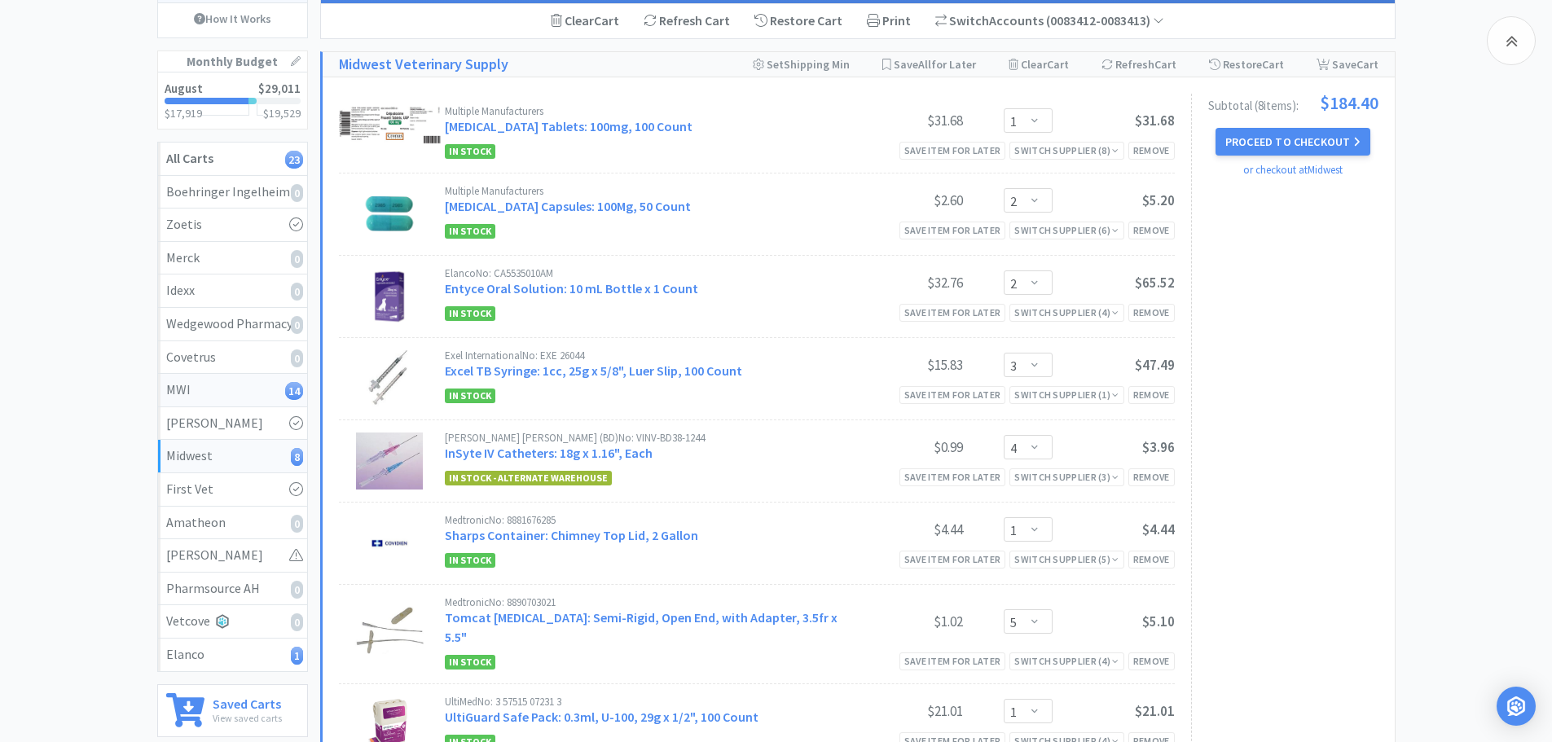
click at [231, 385] on div "MWI 14" at bounding box center [232, 390] width 133 height 21
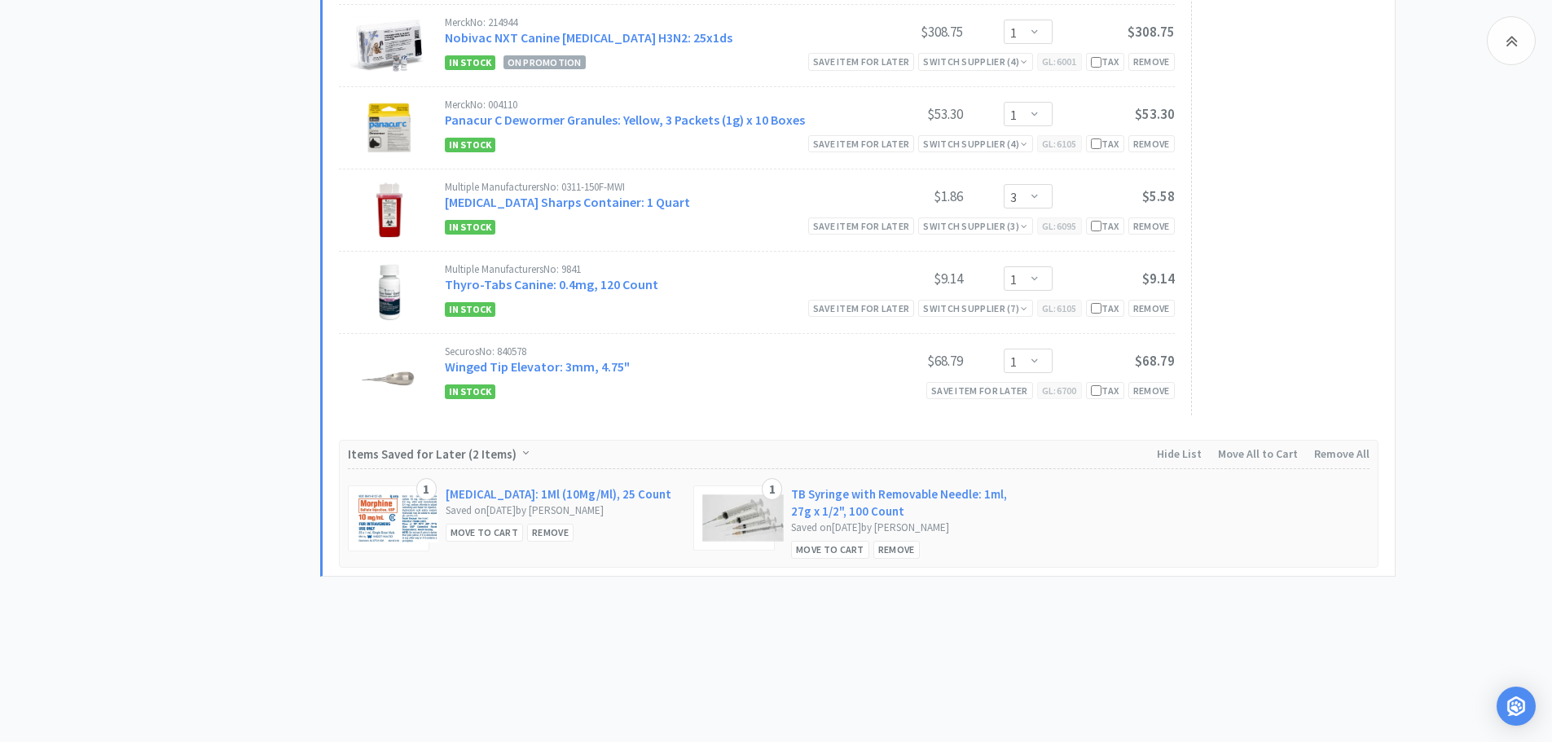
scroll to position [1143, 0]
click at [850, 547] on div "Move to Cart" at bounding box center [830, 547] width 78 height 17
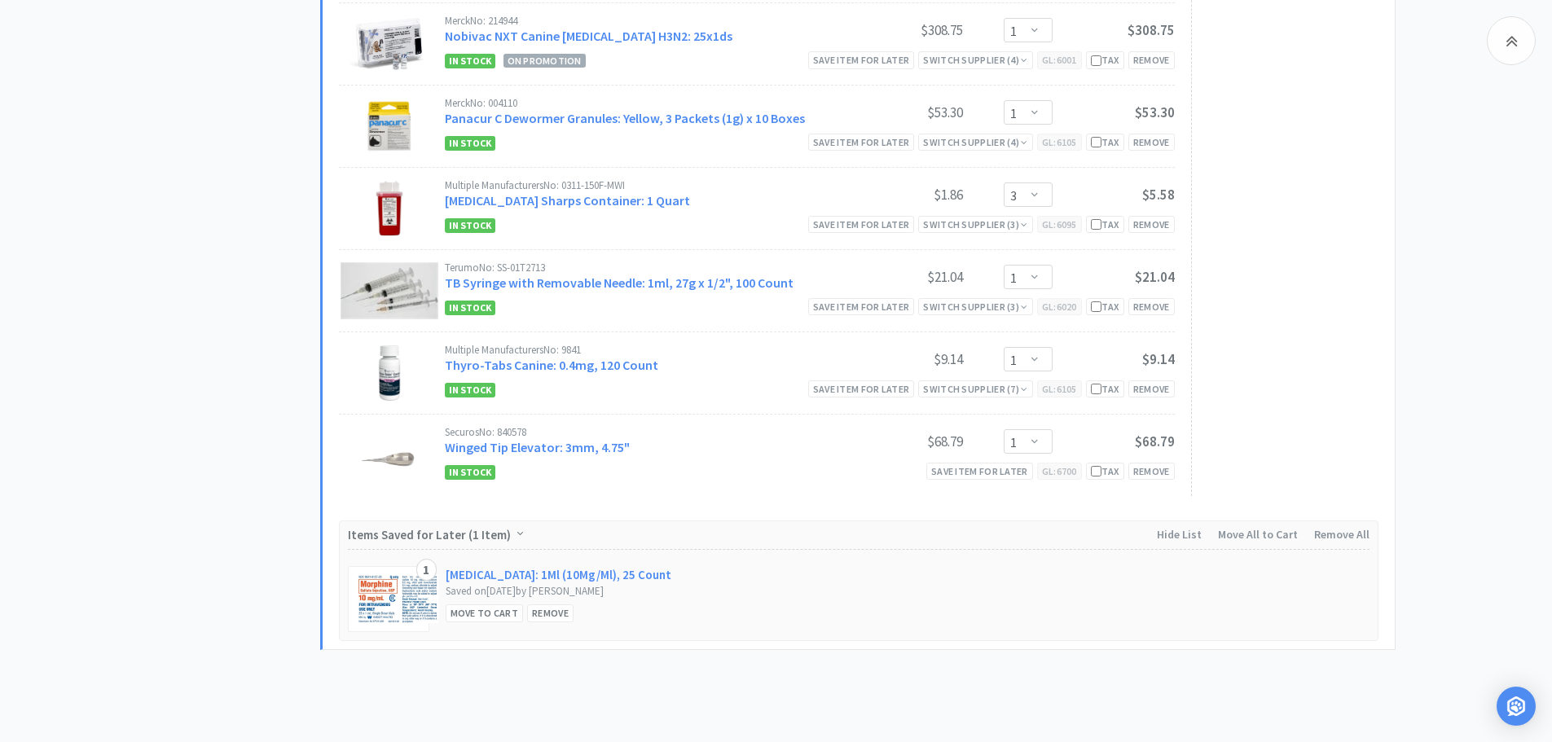
drag, startPoint x: 499, startPoint y: 267, endPoint x: 550, endPoint y: 269, distance: 50.5
click at [550, 269] on div "Terumo No: SS-01T2713" at bounding box center [643, 267] width 396 height 11
copy div "SS-01T2713"
click at [609, 278] on link "TB Syringe with Removable Needle: 1ml, 27g x 1/2", 100 Count" at bounding box center [619, 283] width 349 height 16
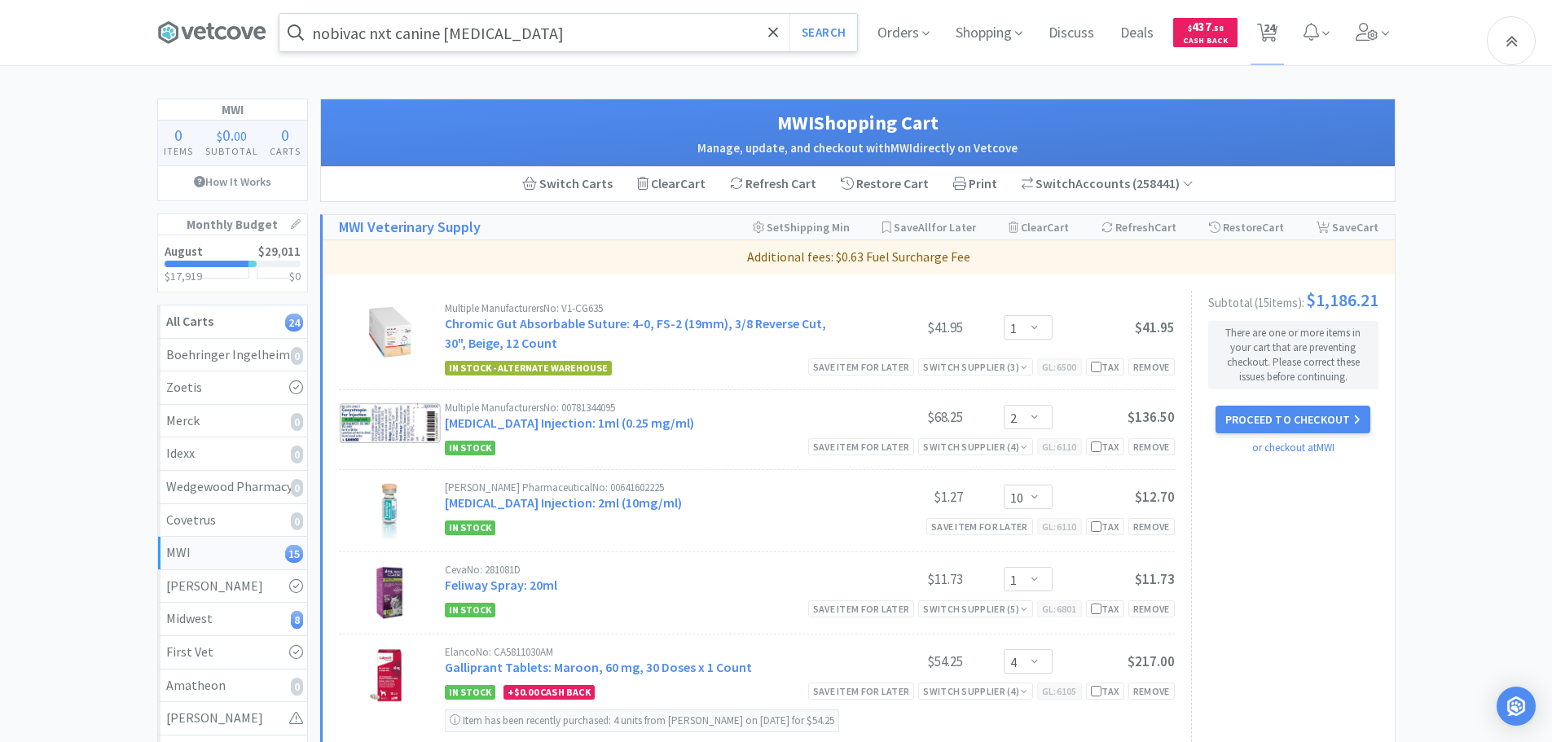
scroll to position [1143, 0]
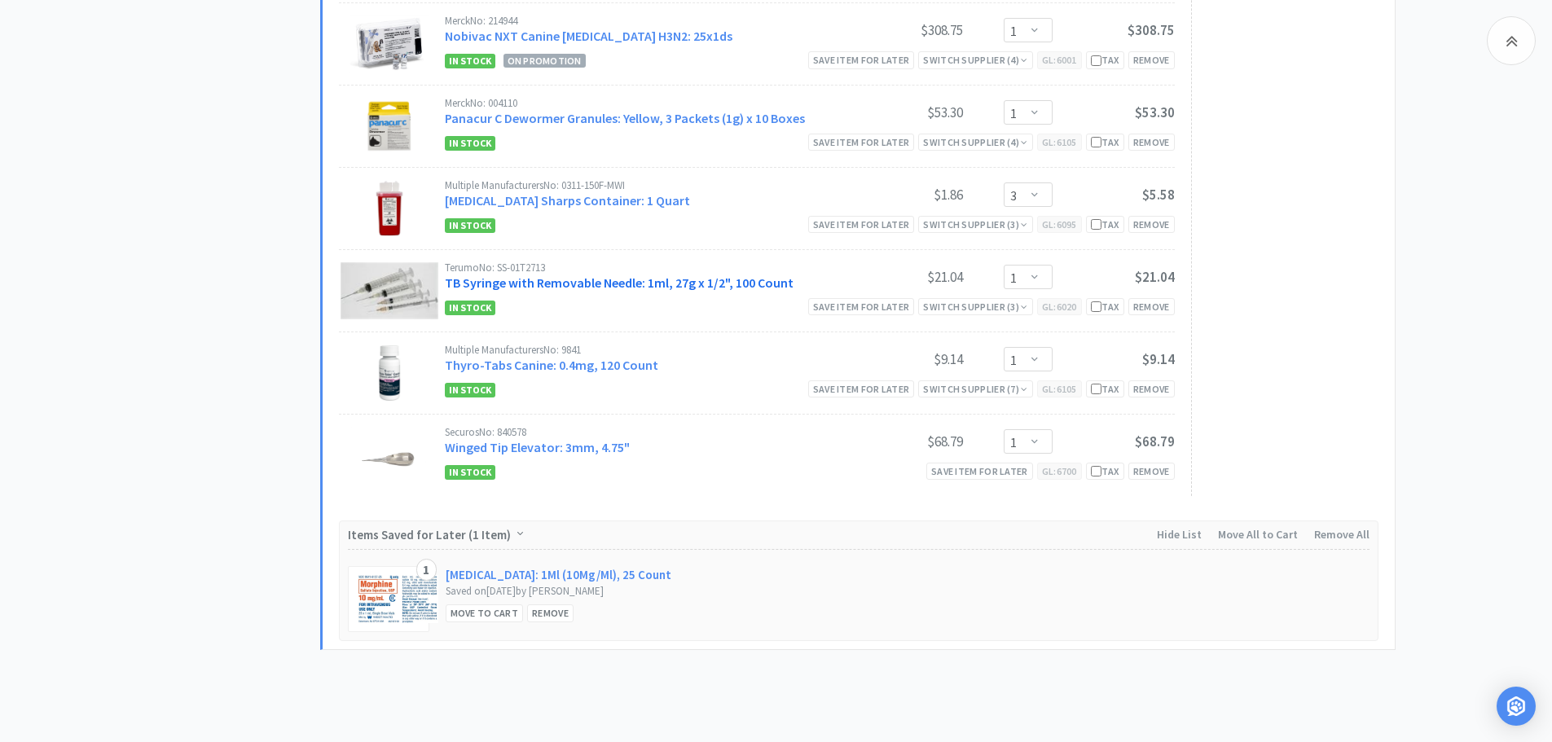
click at [539, 279] on link "TB Syringe with Removable Needle: 1ml, 27g x 1/2", 100 Count" at bounding box center [619, 283] width 349 height 16
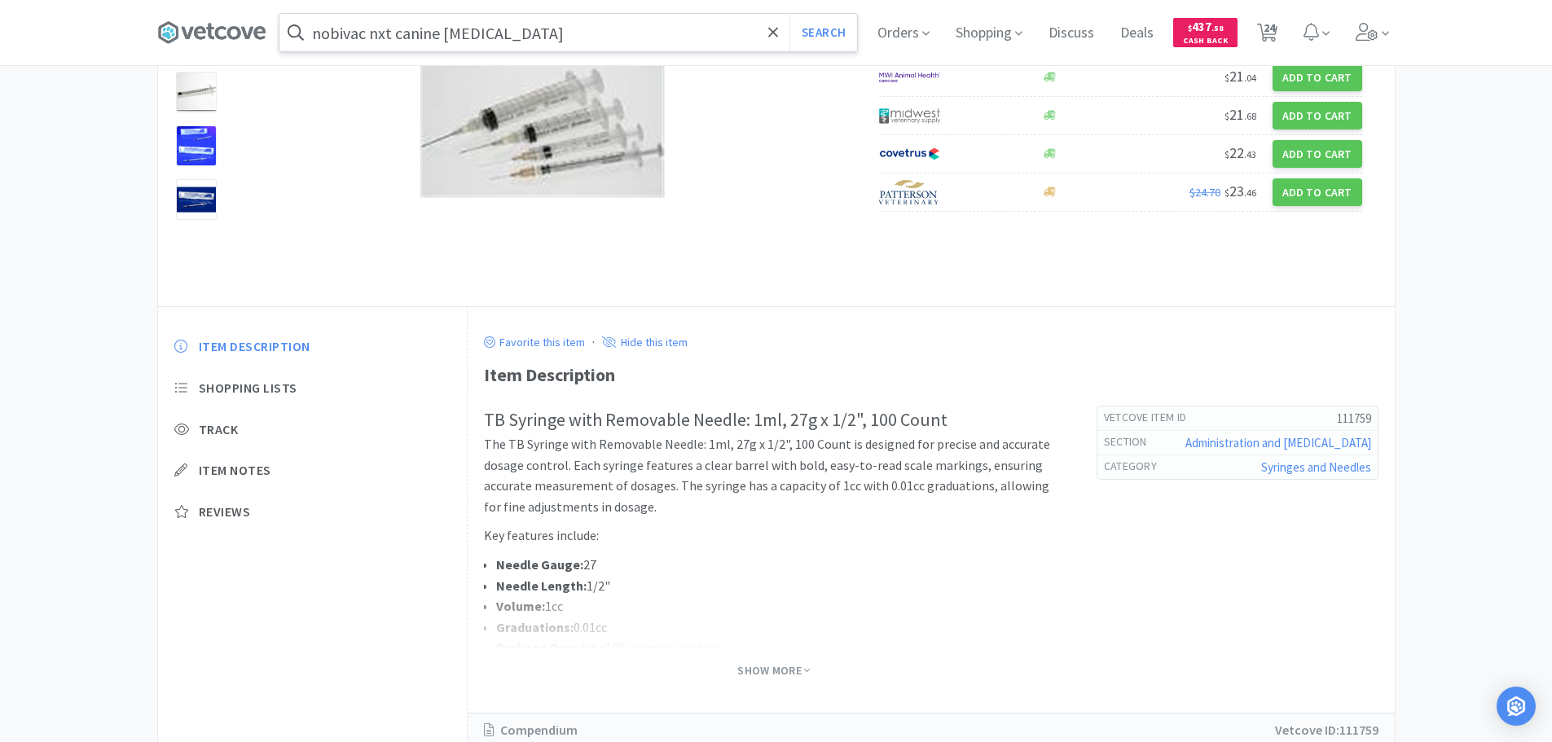
scroll to position [244, 0]
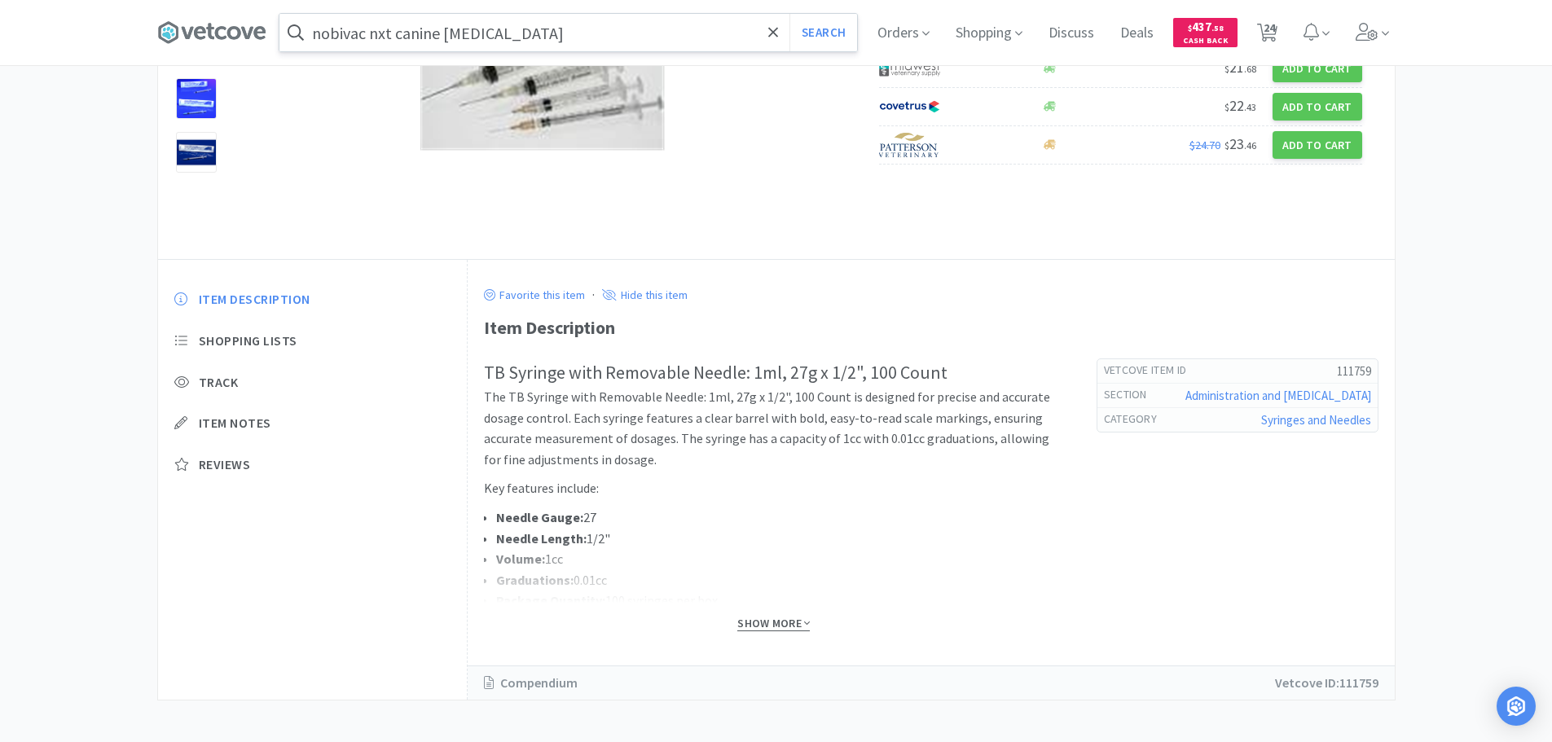
click at [798, 621] on span "Show More" at bounding box center [773, 623] width 73 height 15
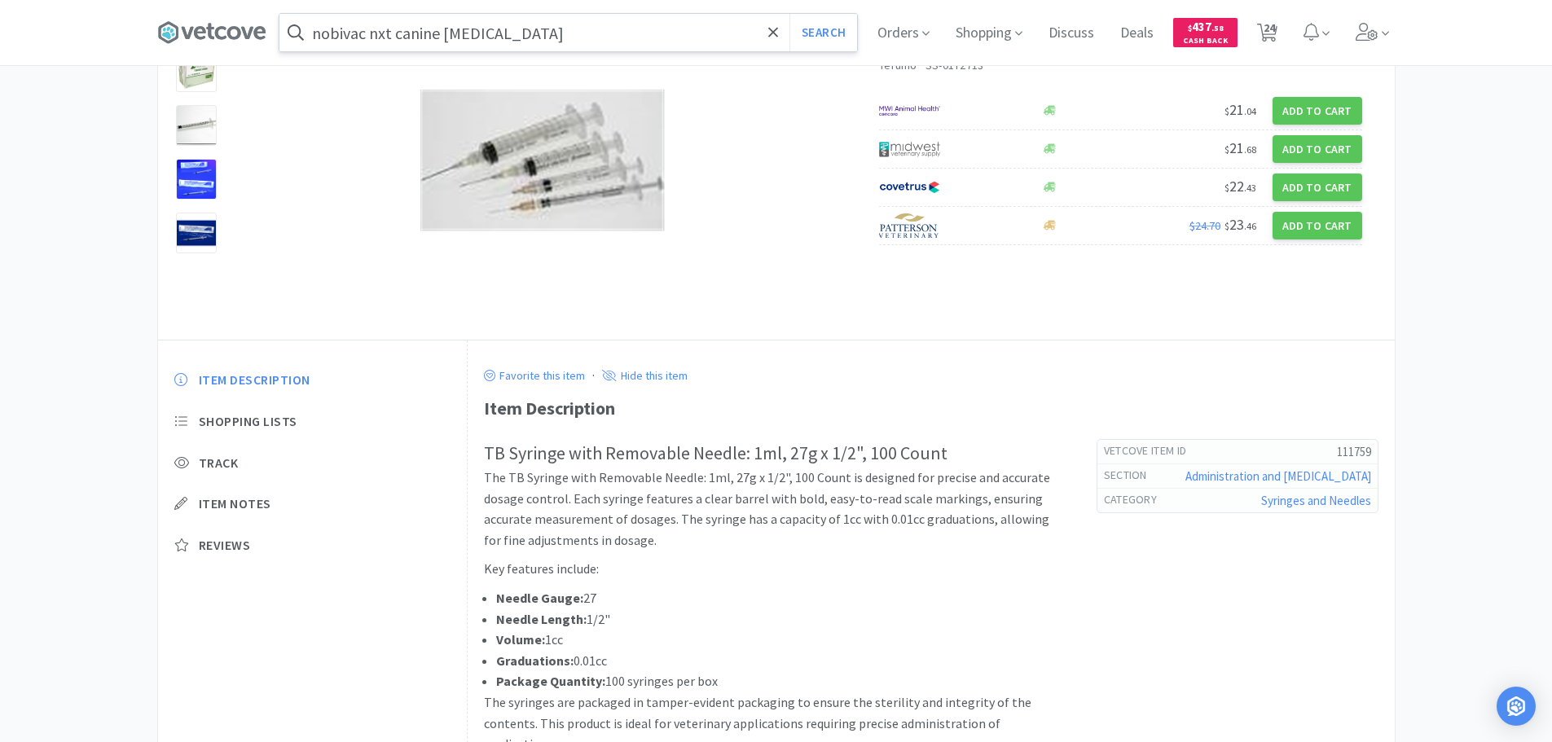
scroll to position [0, 0]
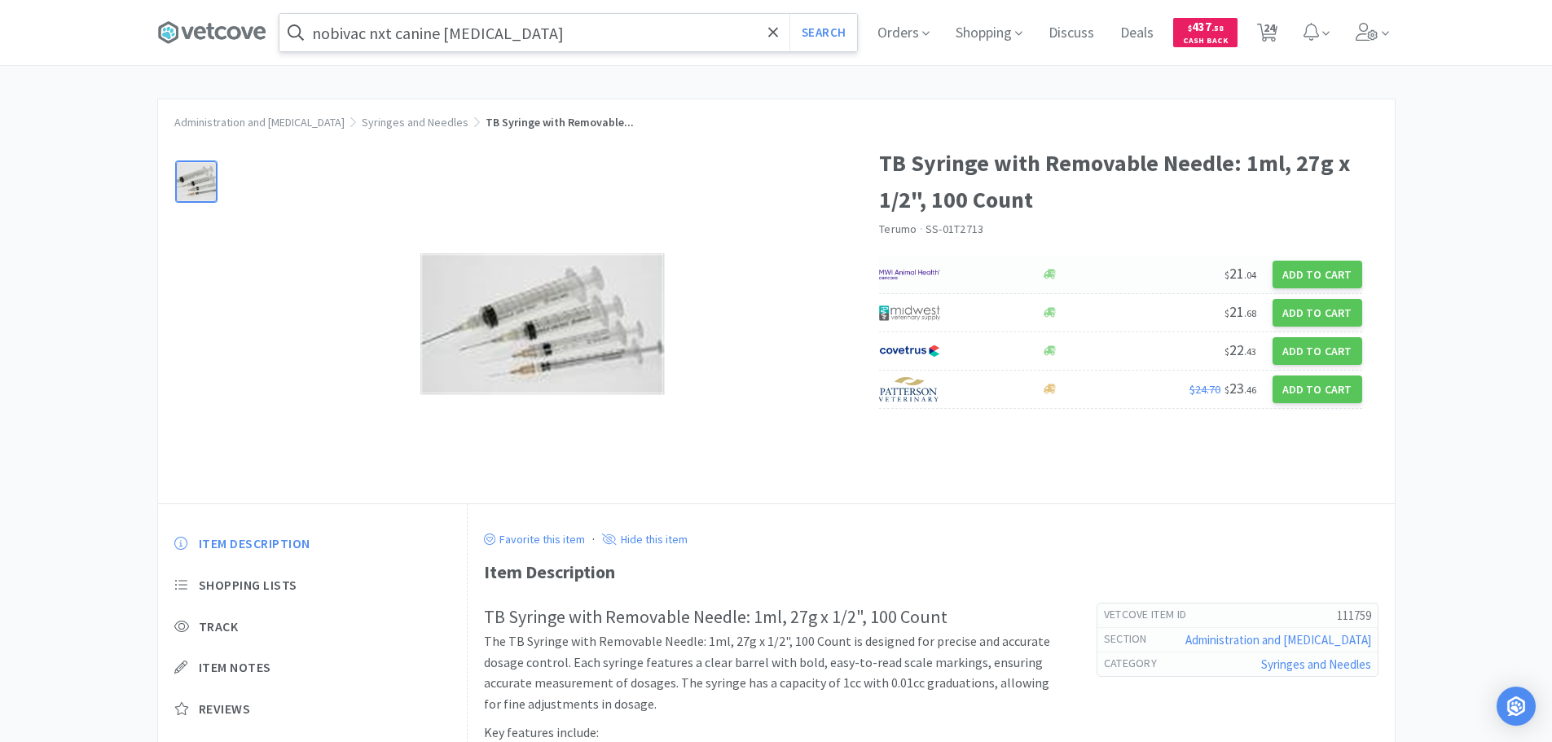
click at [995, 275] on div at bounding box center [951, 275] width 145 height 28
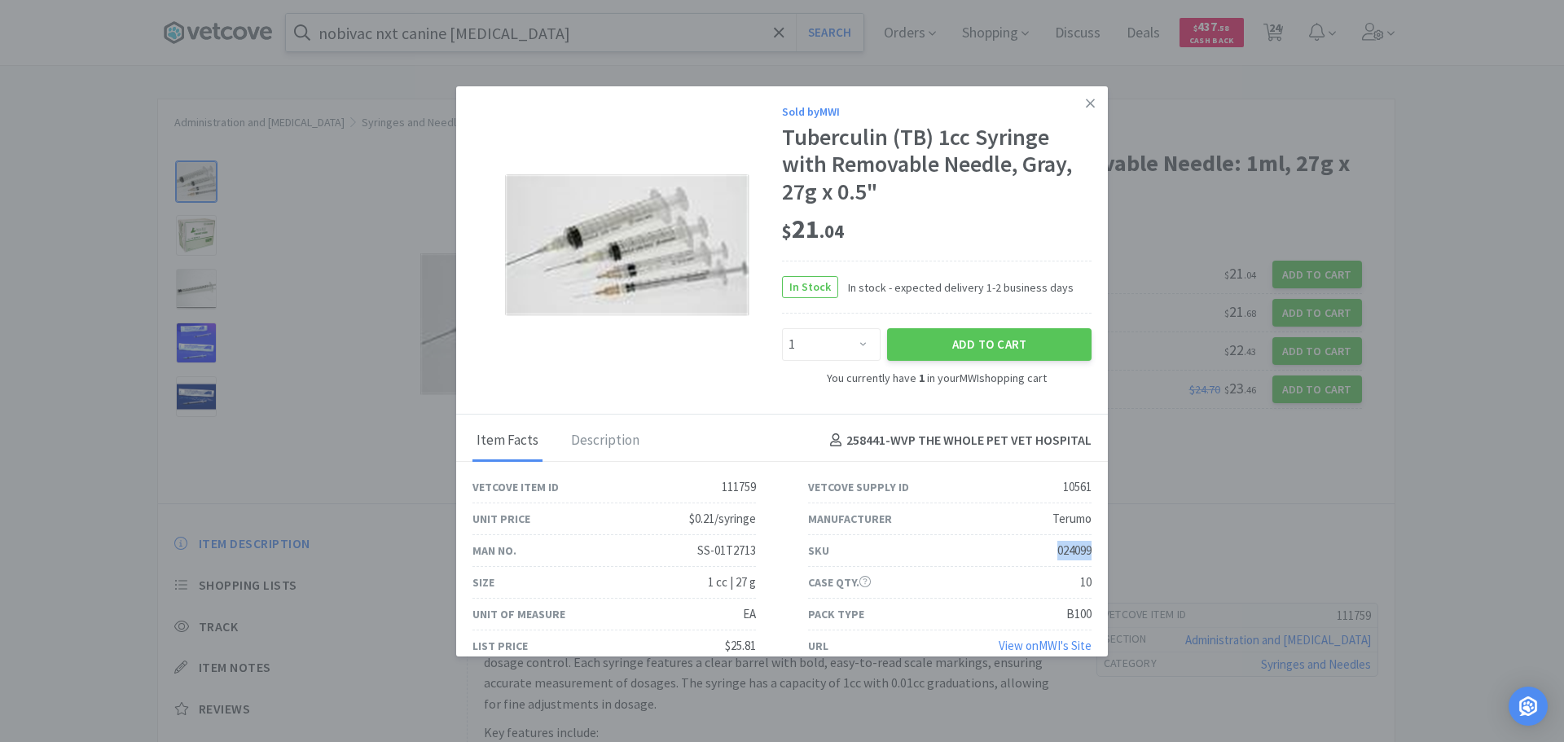
drag, startPoint x: 1043, startPoint y: 549, endPoint x: 1080, endPoint y: 549, distance: 37.5
click at [1080, 549] on div "SKU 024099" at bounding box center [950, 551] width 336 height 32
copy div "024099"
click at [1077, 95] on link at bounding box center [1090, 103] width 29 height 35
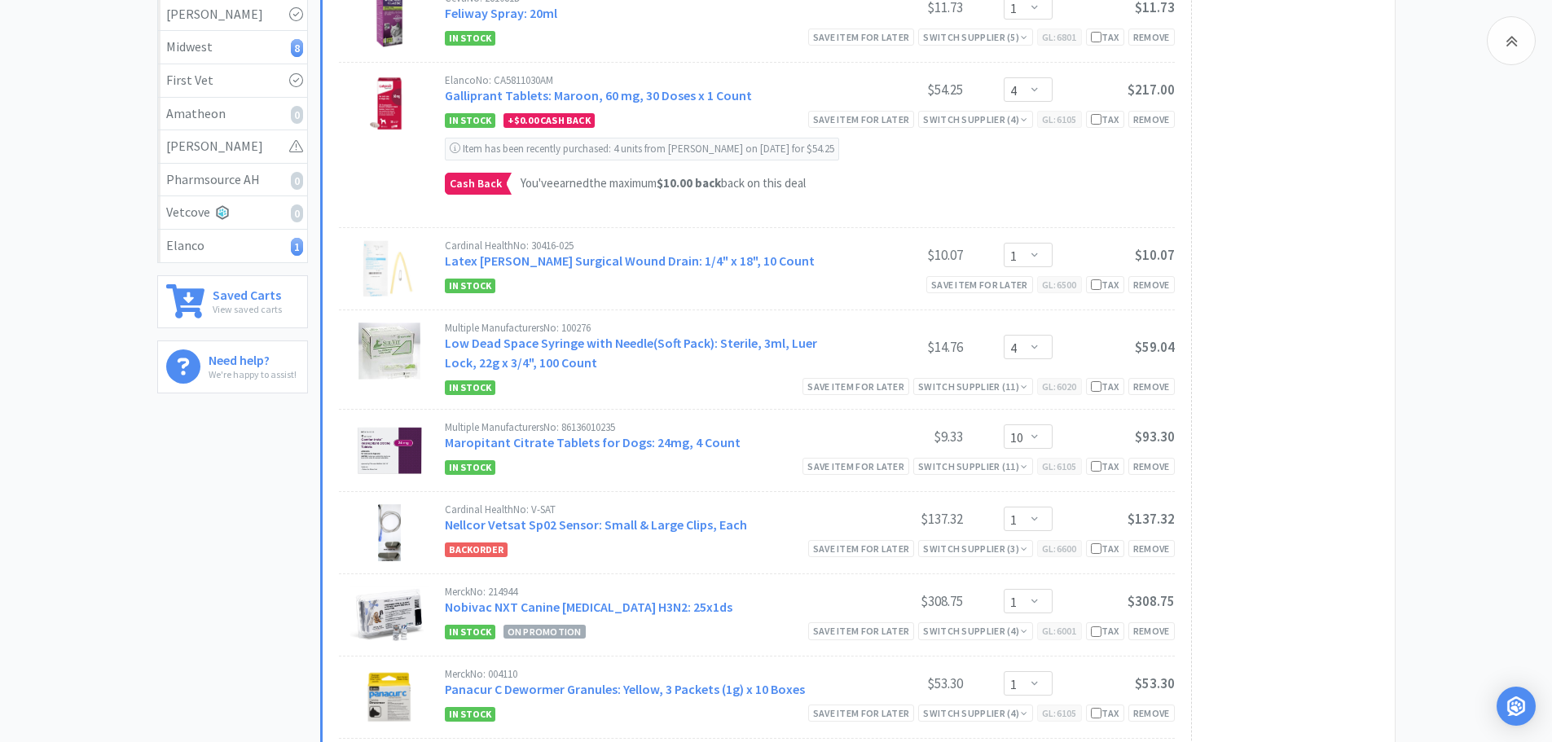
scroll to position [573, 0]
click at [1167, 543] on div "Remove" at bounding box center [1151, 547] width 46 height 17
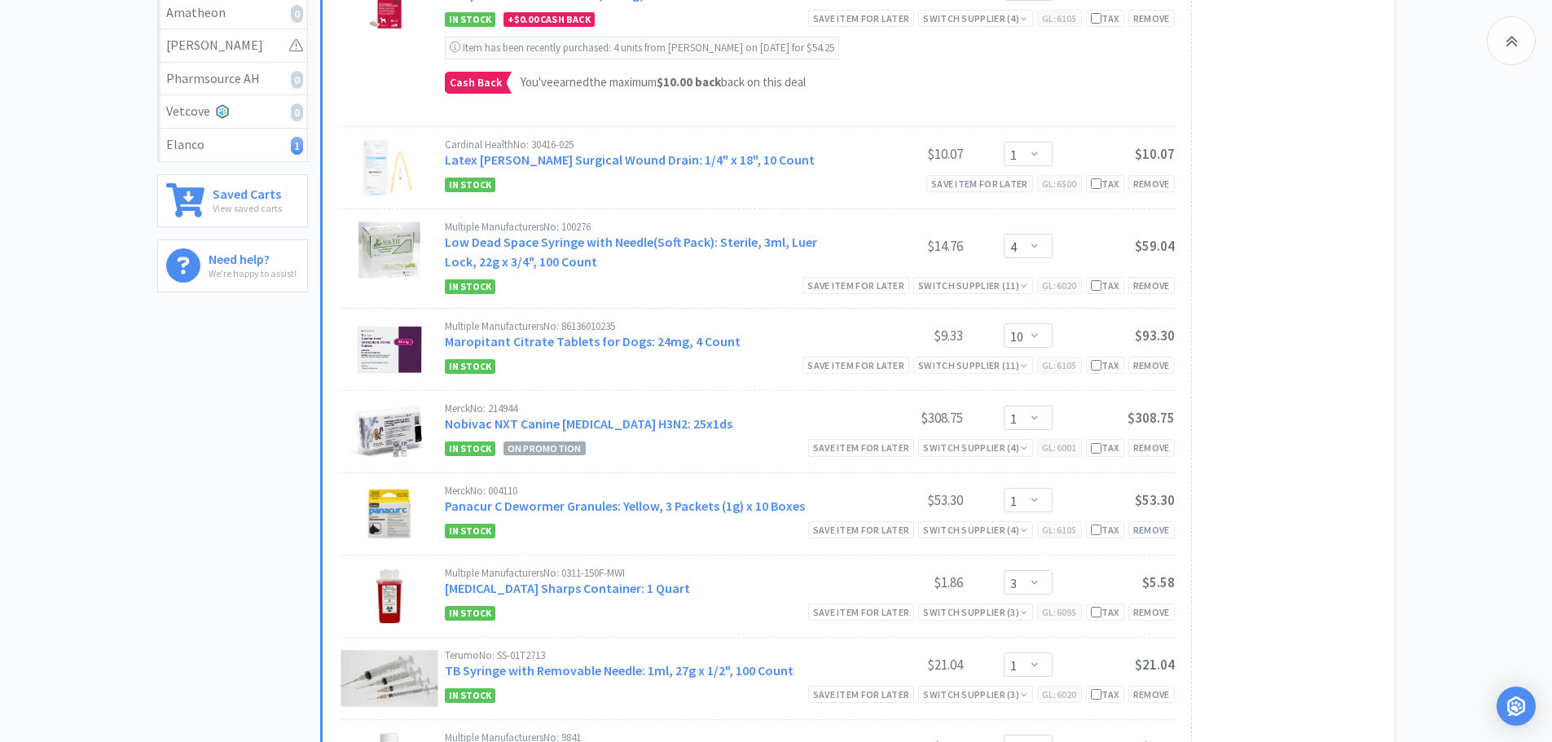
scroll to position [654, 0]
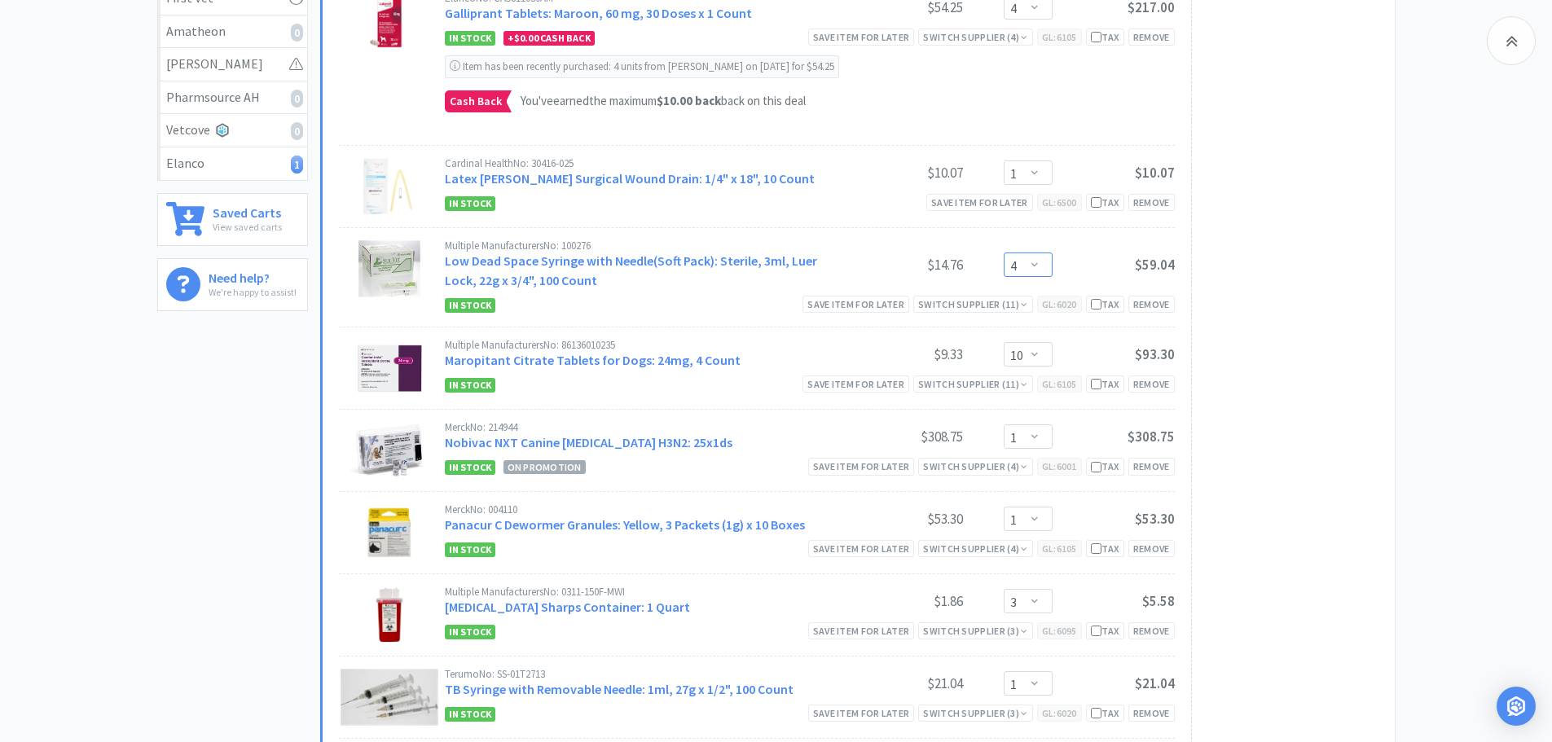
click at [1037, 262] on select "Enter Quantity 1 2 3 4 5 6 7 8 9 10 11 12 13 14 15 16 17 18 19 20 Enter Quantity" at bounding box center [1028, 265] width 49 height 24
click at [1004, 253] on select "Enter Quantity 1 2 3 4 5 6 7 8 9 10 11 12 13 14 15 16 17 18 19 20 Enter Quantity" at bounding box center [1028, 265] width 49 height 24
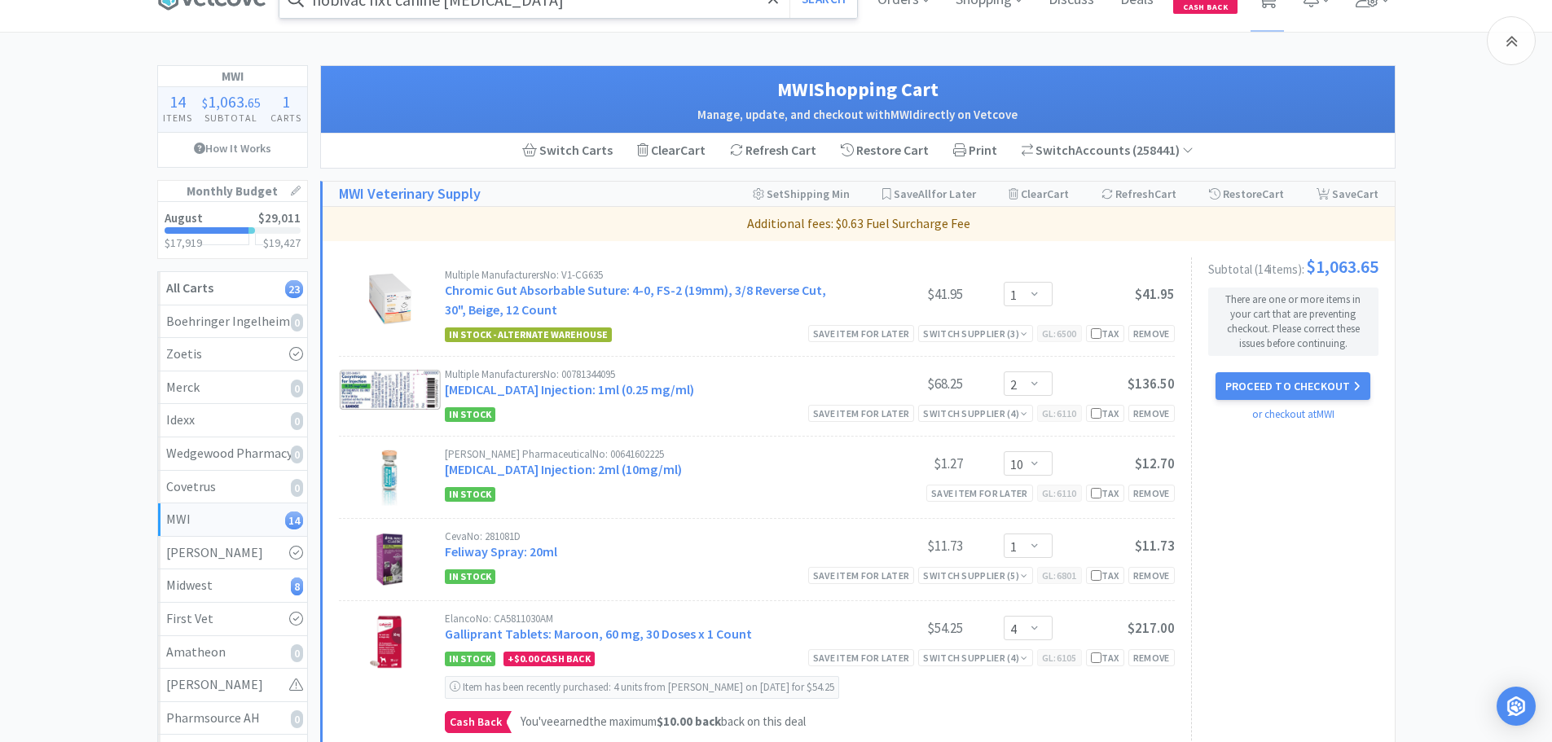
scroll to position [0, 0]
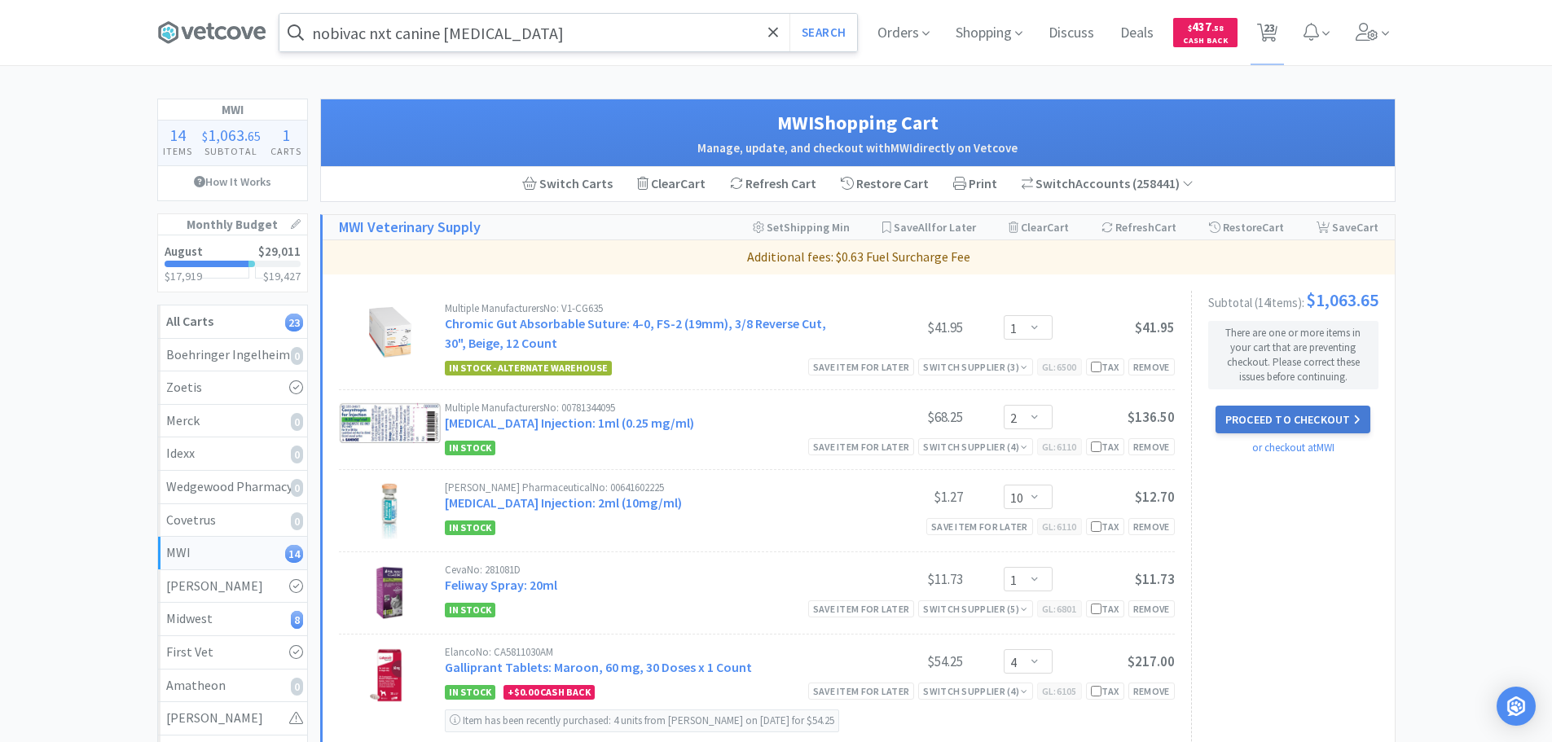
click at [1304, 417] on button "Proceed to Checkout" at bounding box center [1292, 420] width 155 height 28
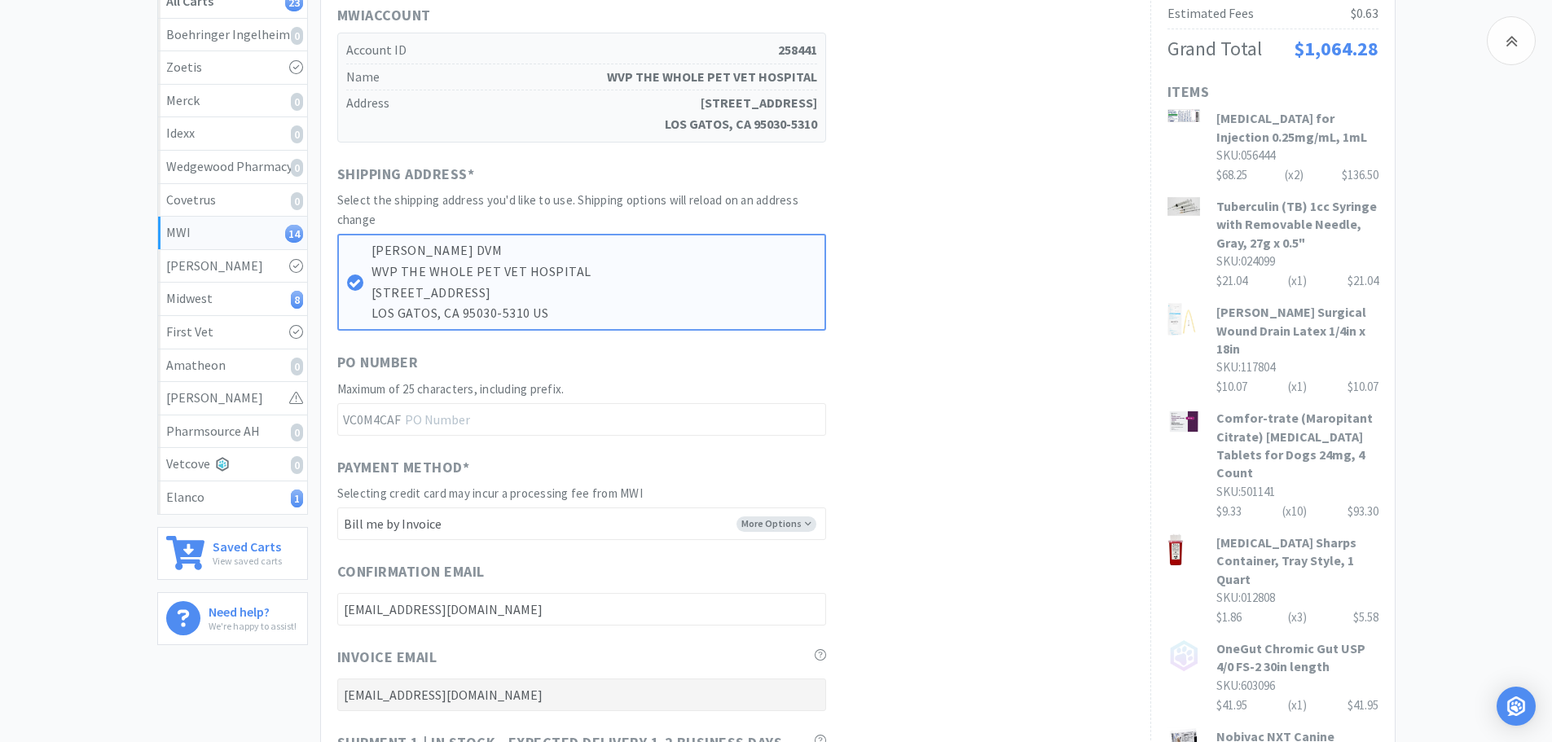
scroll to position [326, 0]
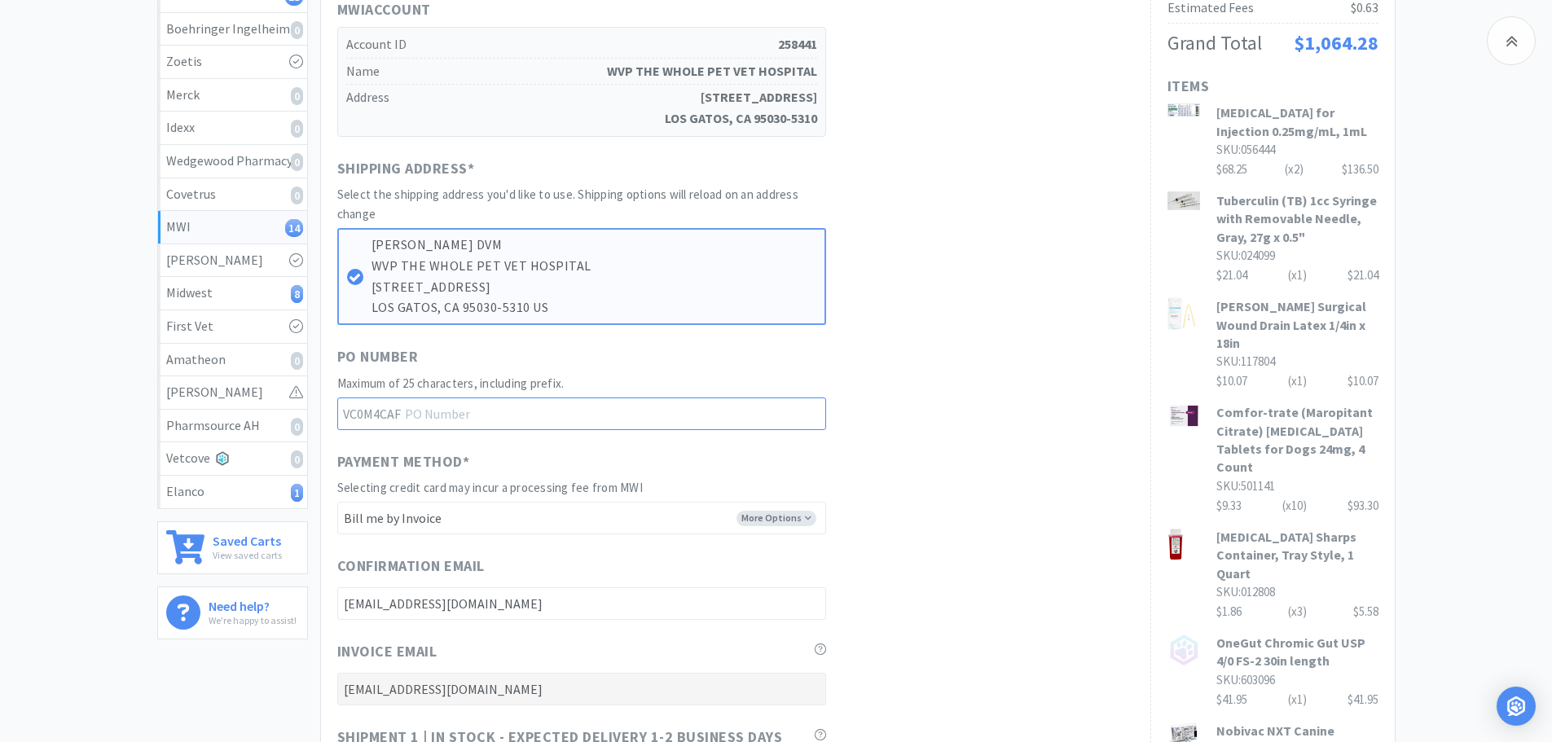
click at [521, 410] on input "text" at bounding box center [581, 414] width 489 height 33
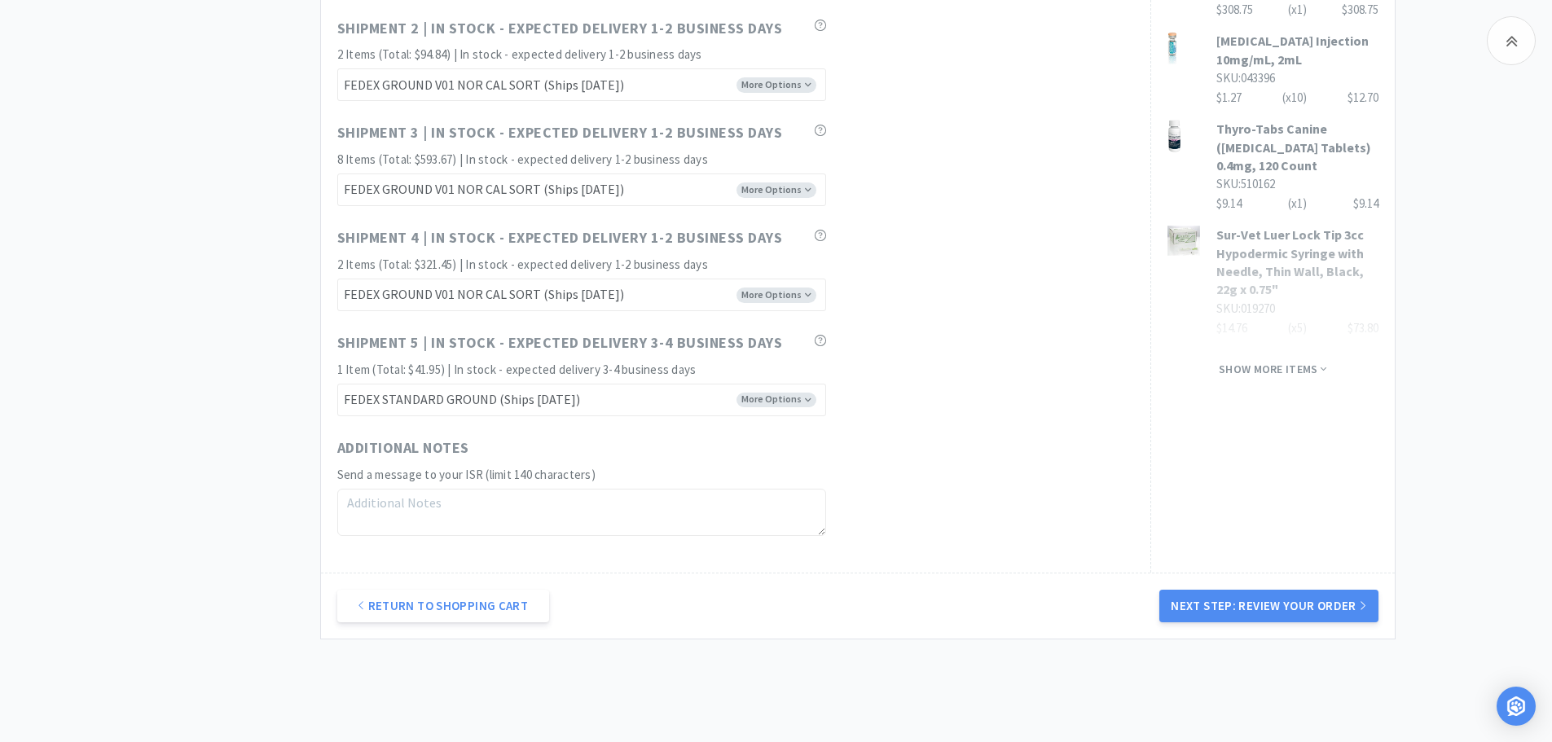
scroll to position [1141, 0]
drag, startPoint x: 367, startPoint y: 499, endPoint x: 499, endPoint y: 477, distance: 134.7
click at [370, 499] on textarea at bounding box center [581, 511] width 489 height 47
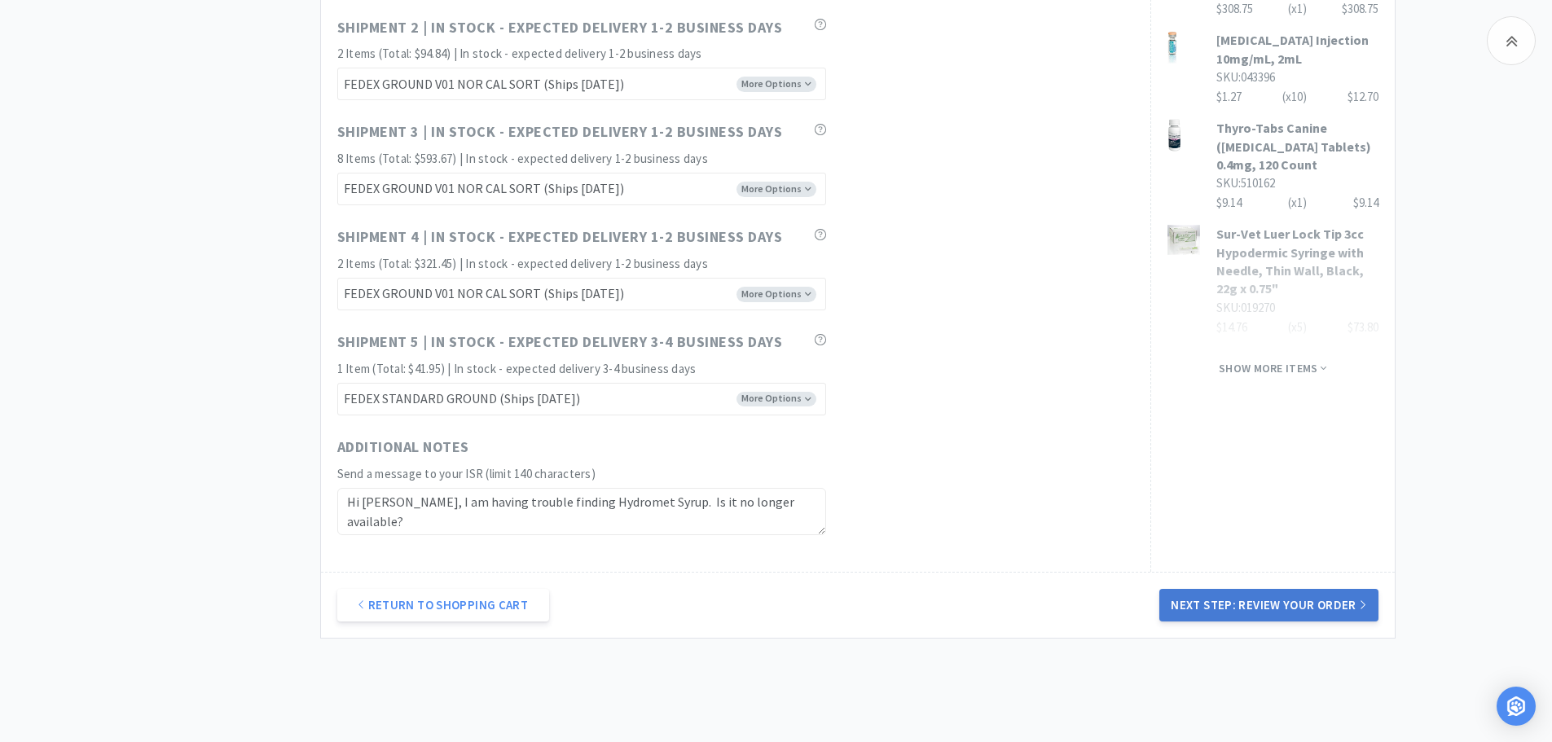
click at [1275, 600] on button "Next Step: Review Your Order" at bounding box center [1268, 605] width 218 height 33
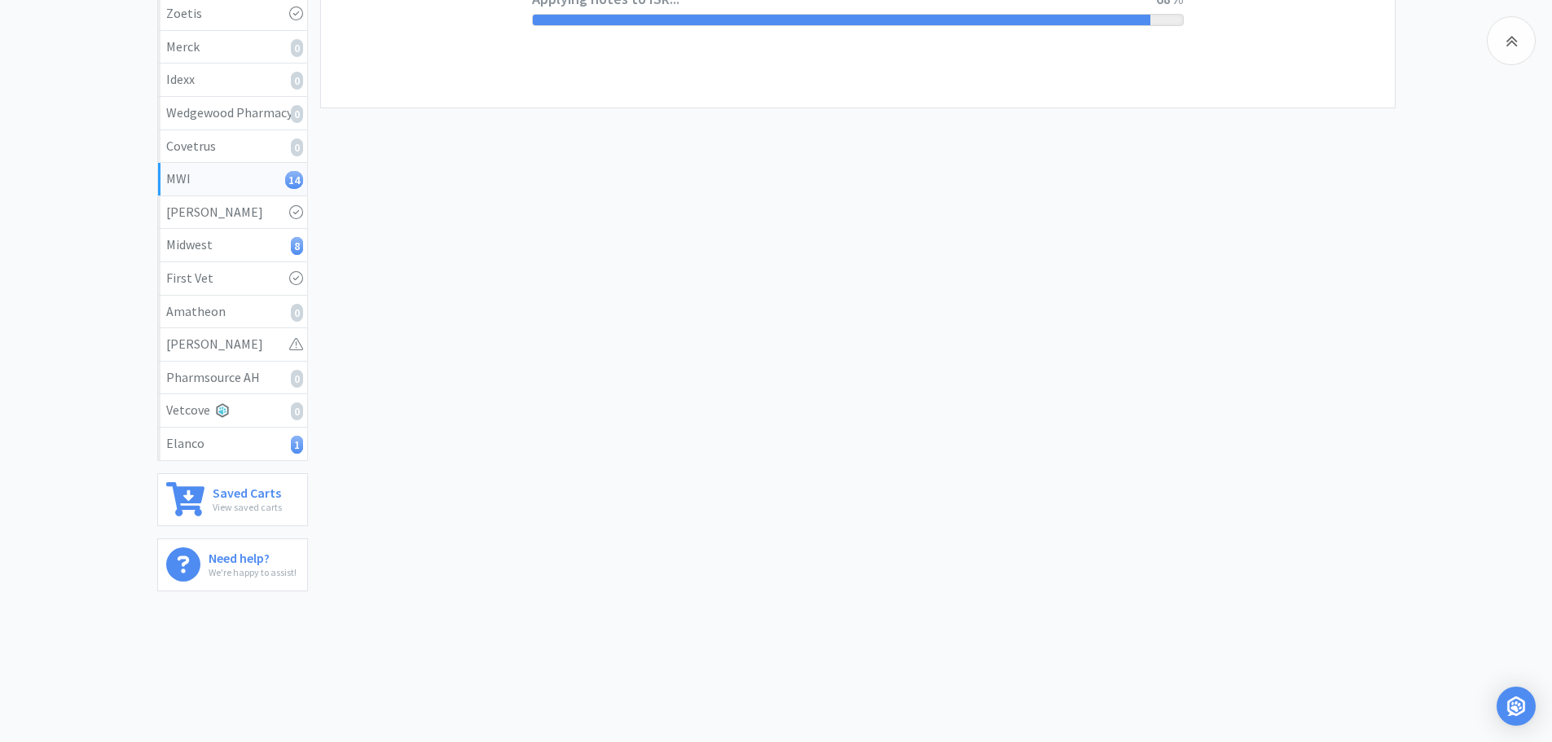
scroll to position [0, 0]
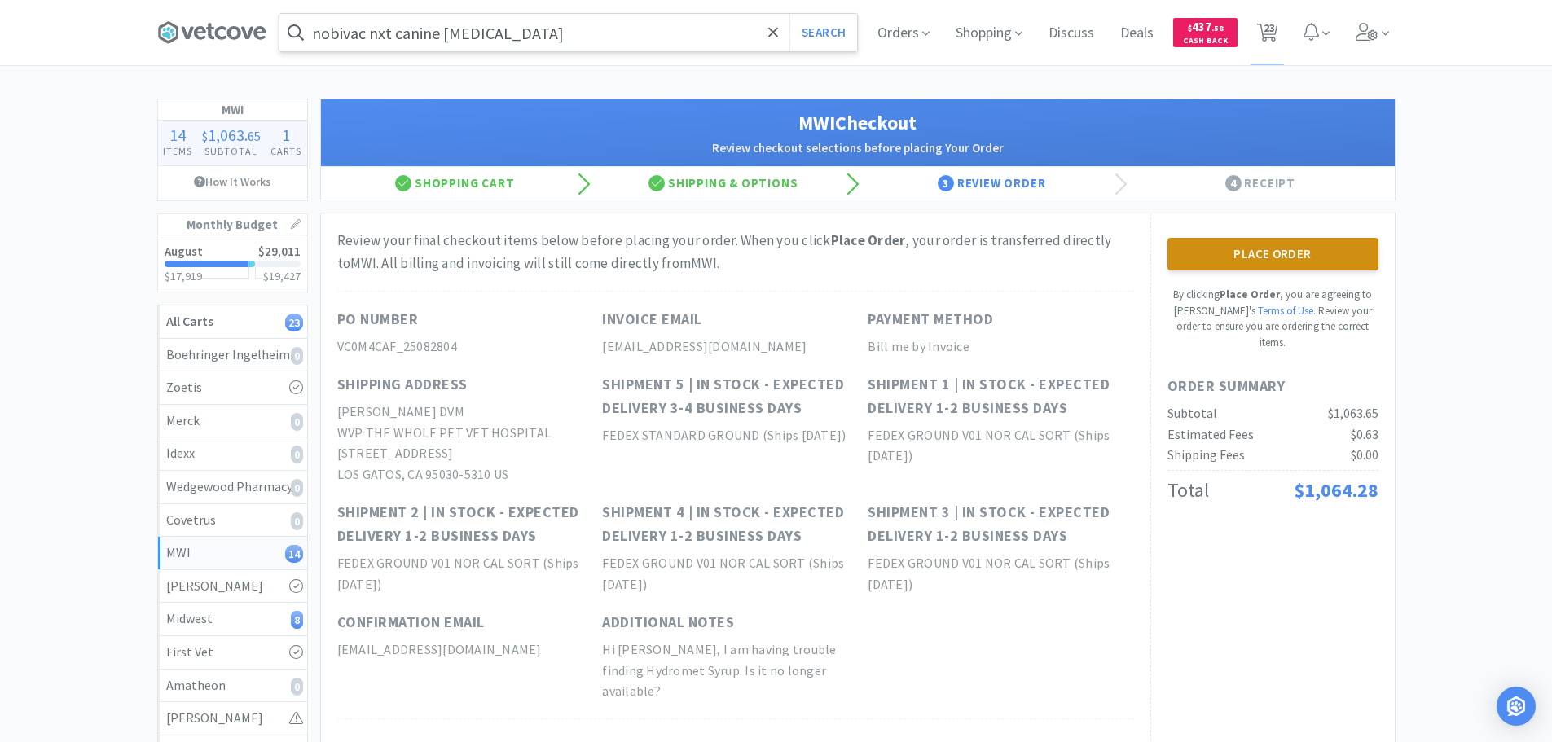
click at [1285, 248] on button "Place Order" at bounding box center [1272, 254] width 211 height 33
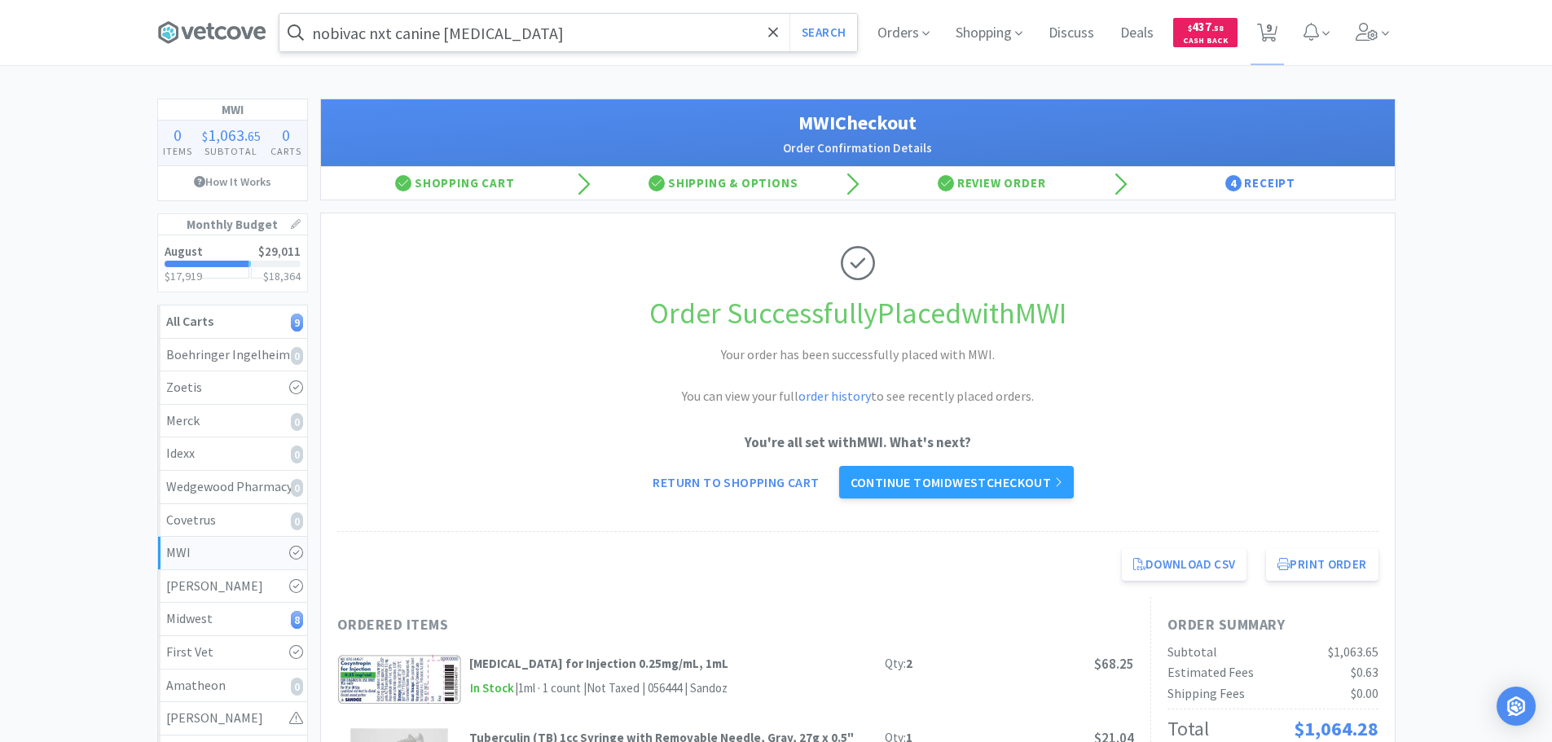
click at [230, 545] on div "MWI" at bounding box center [232, 553] width 133 height 21
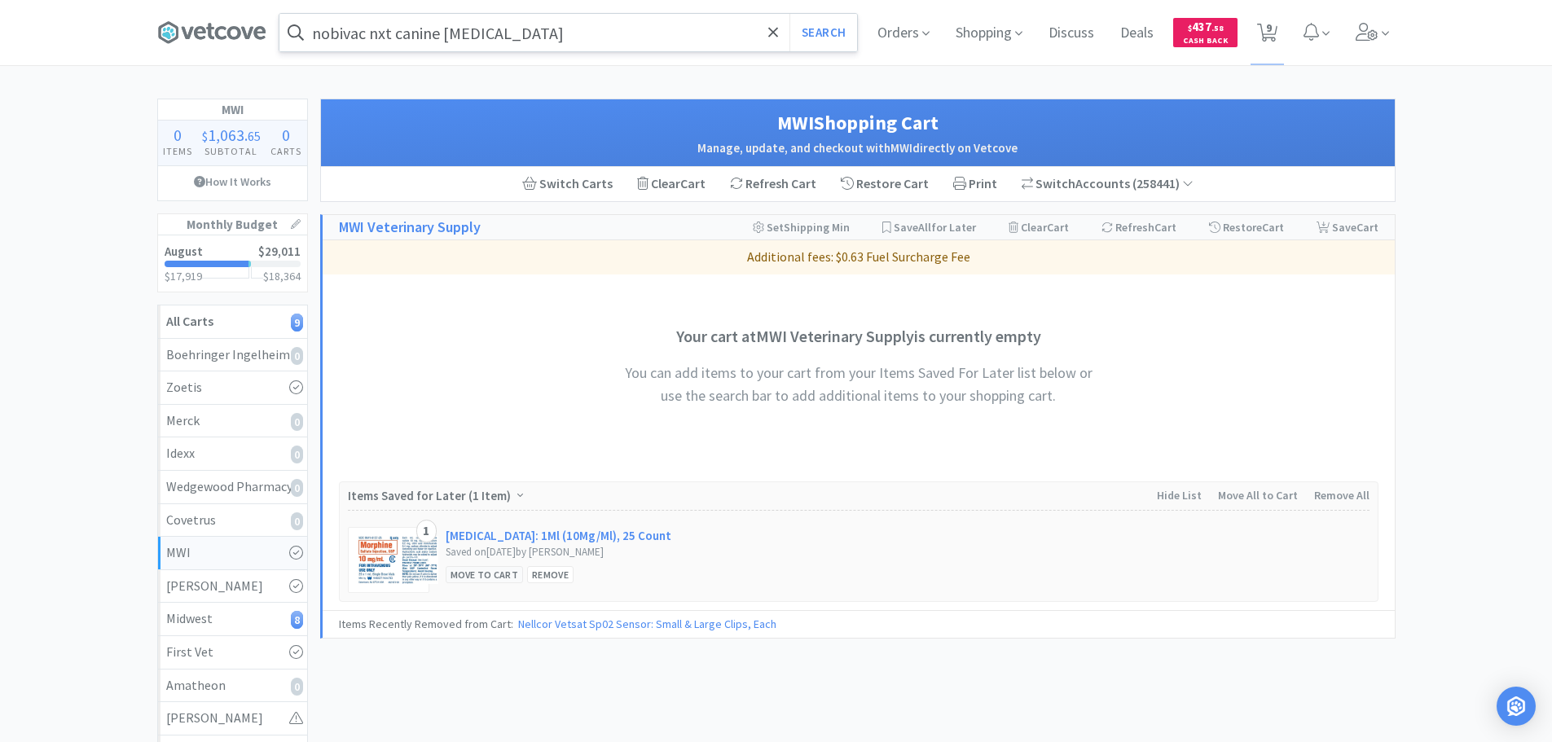
click at [486, 570] on div "Move to Cart" at bounding box center [485, 574] width 78 height 17
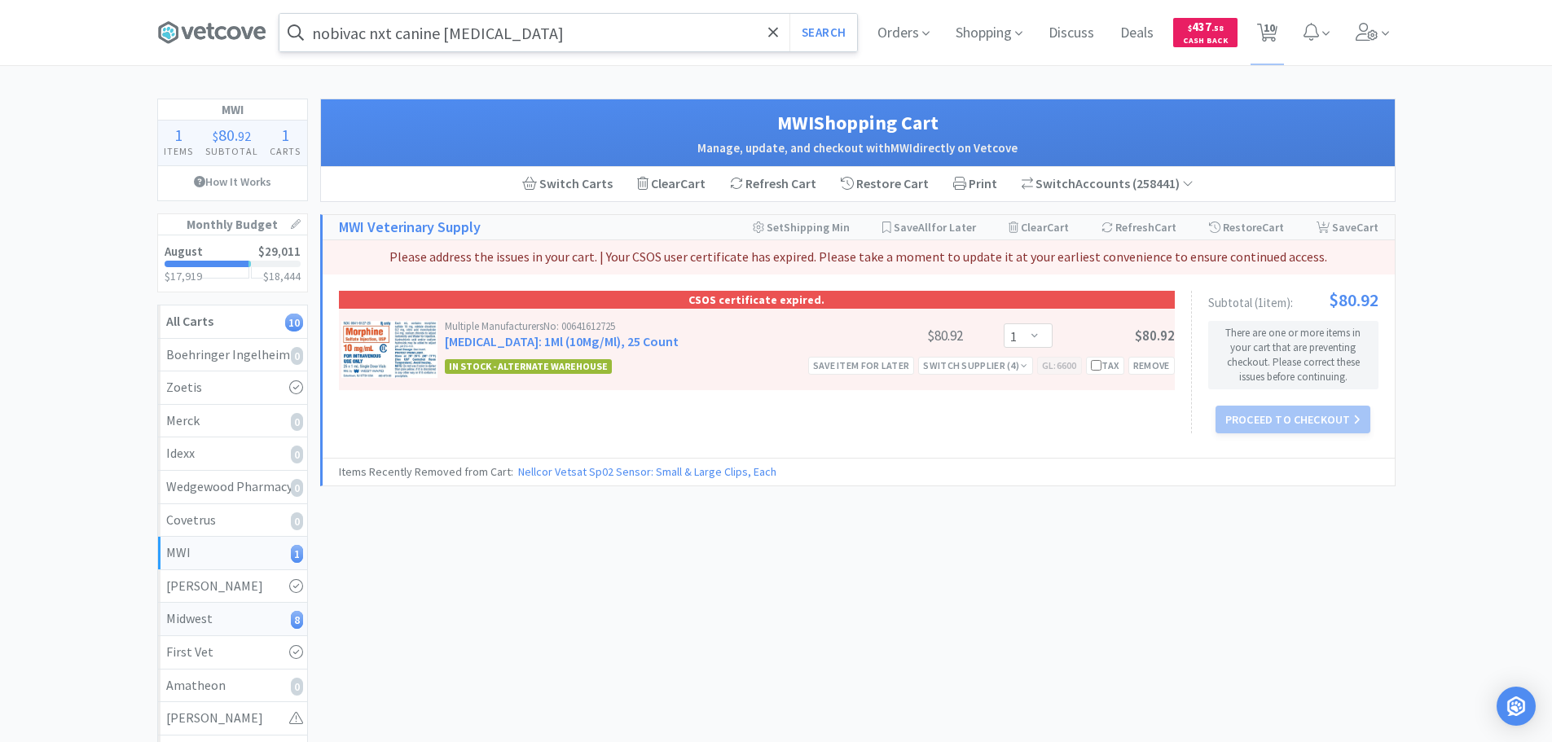
click at [233, 612] on div "Midwest 8" at bounding box center [232, 619] width 133 height 21
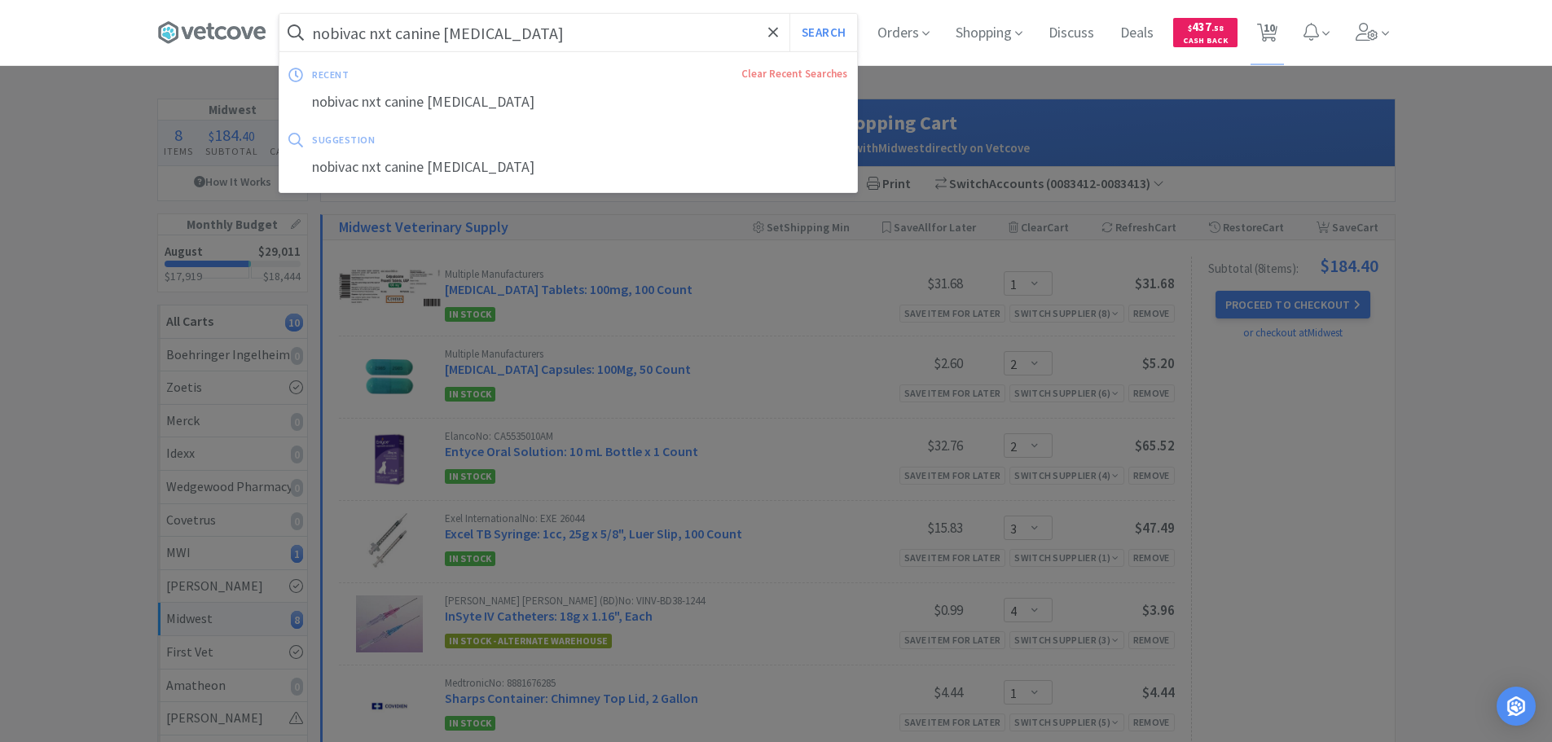
click at [559, 24] on input "nobivac nxt canine [MEDICAL_DATA]" at bounding box center [568, 32] width 578 height 37
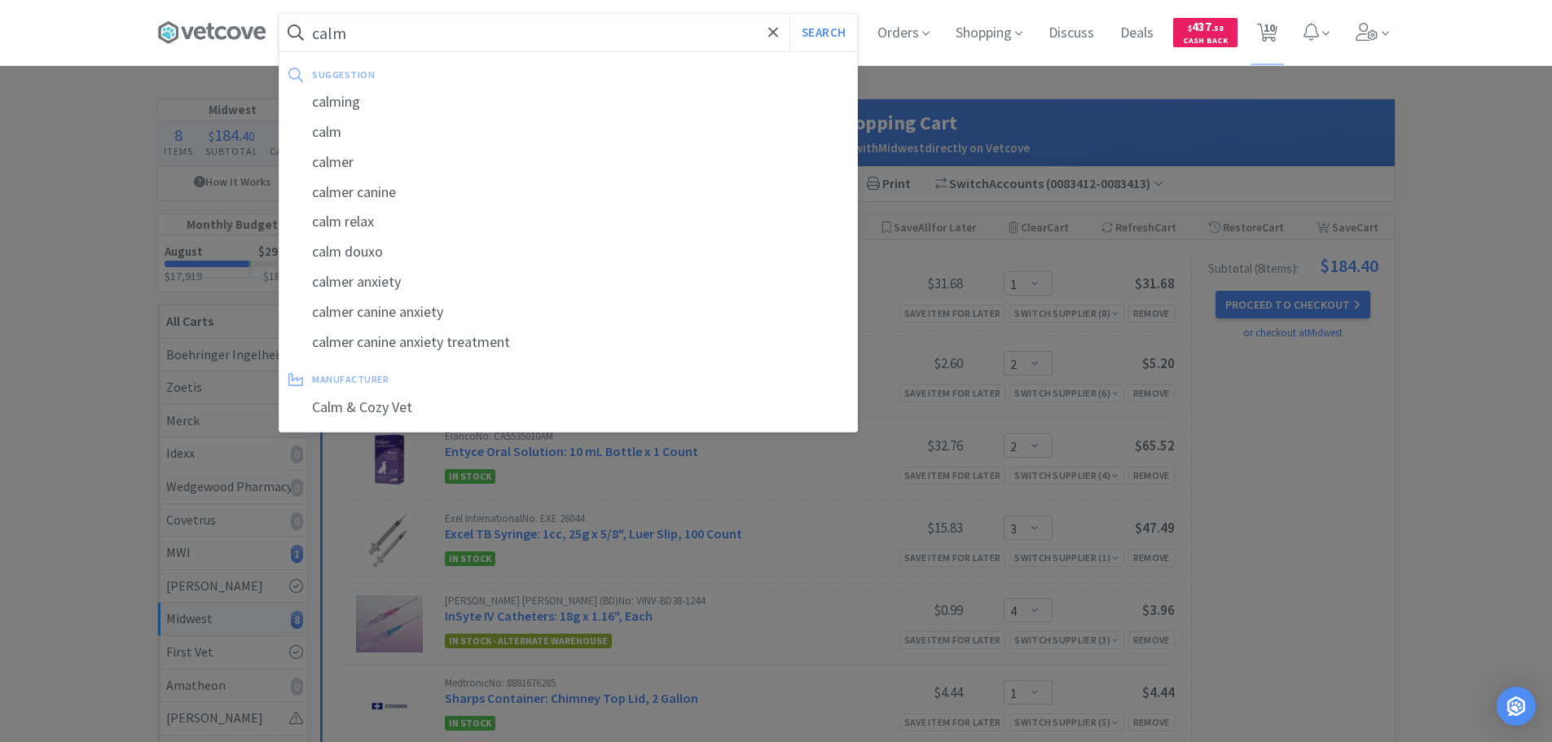
click at [789, 14] on button "Search" at bounding box center [823, 32] width 68 height 37
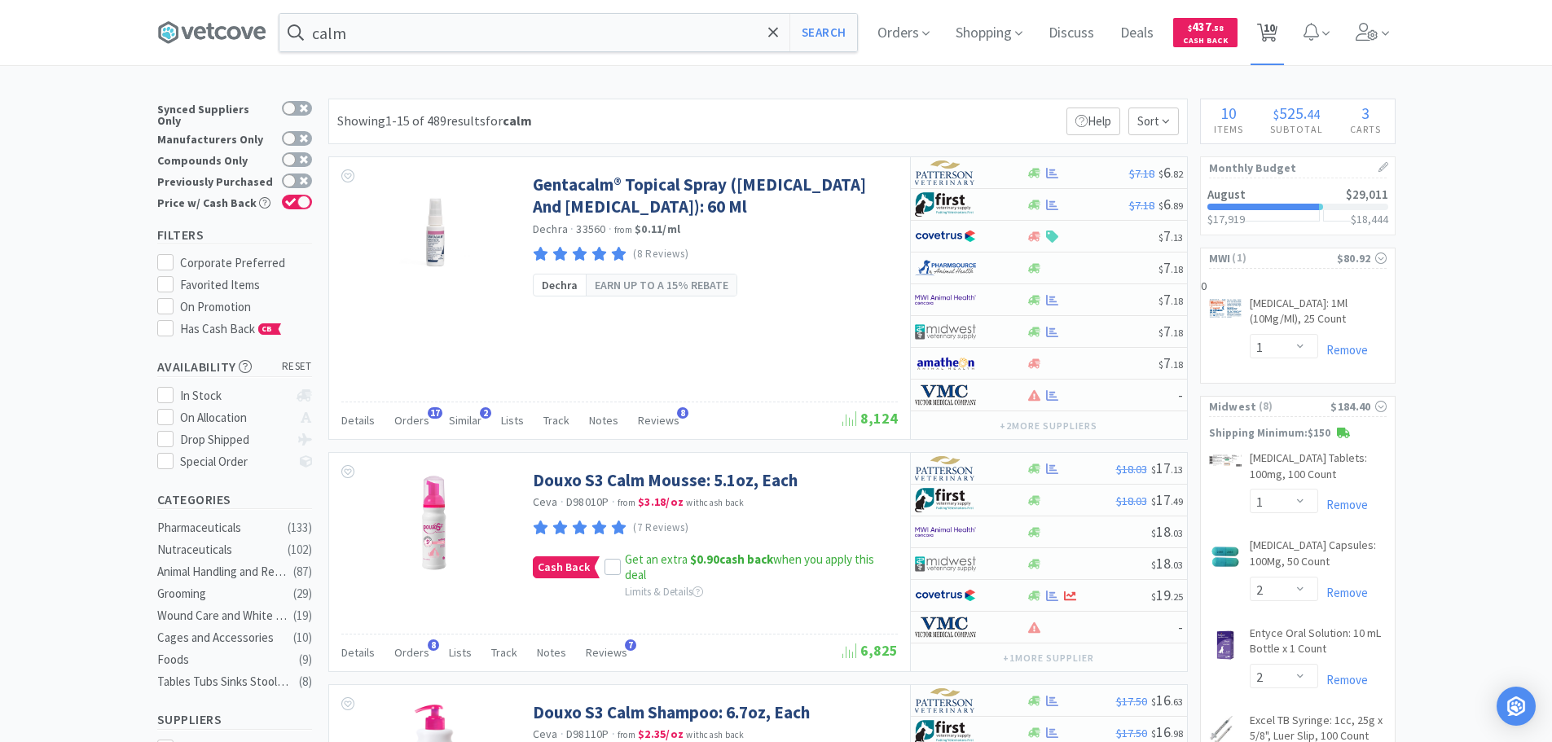
click at [1284, 24] on span "10" at bounding box center [1267, 32] width 33 height 65
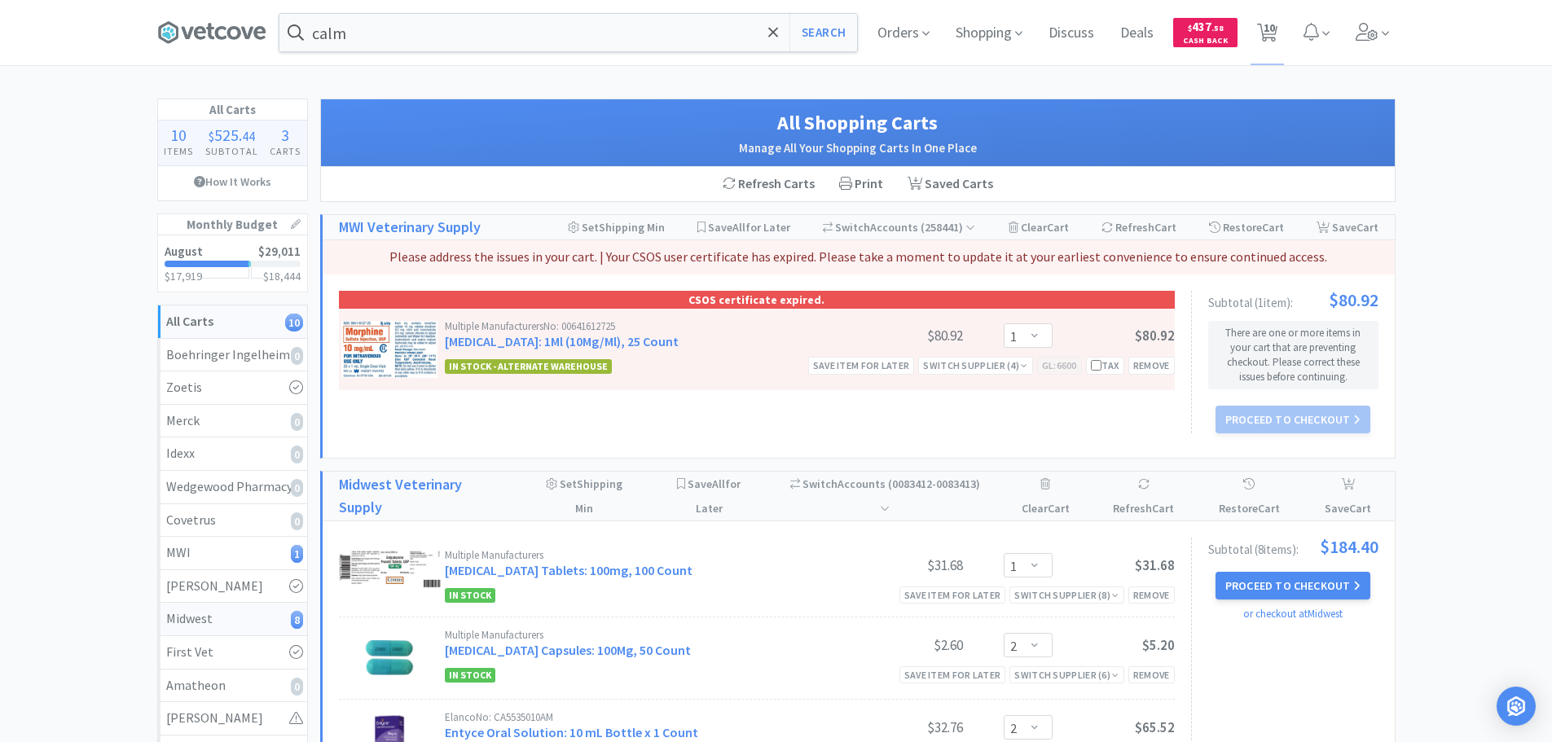
click at [235, 618] on div "Midwest 8" at bounding box center [232, 619] width 133 height 21
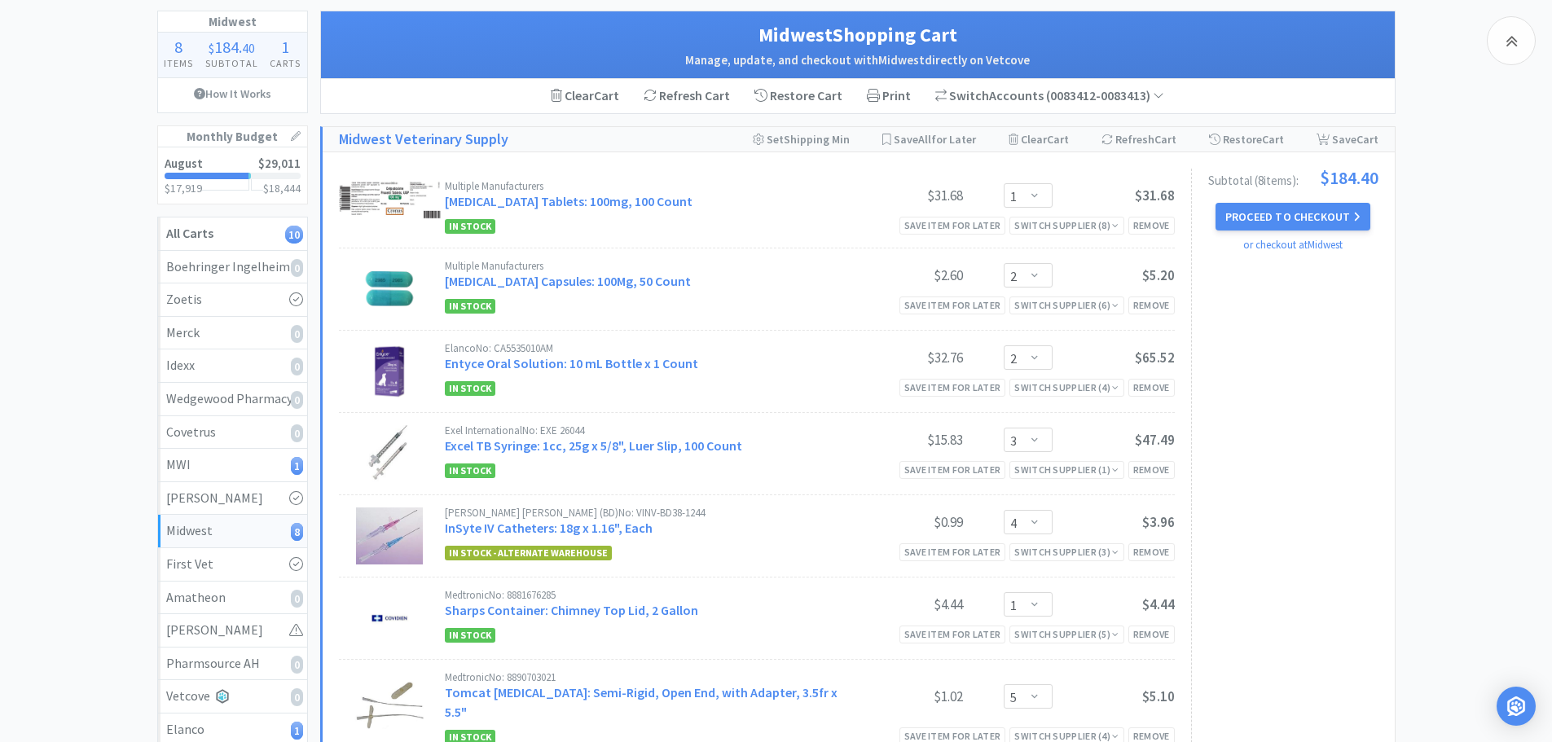
scroll to position [81, 0]
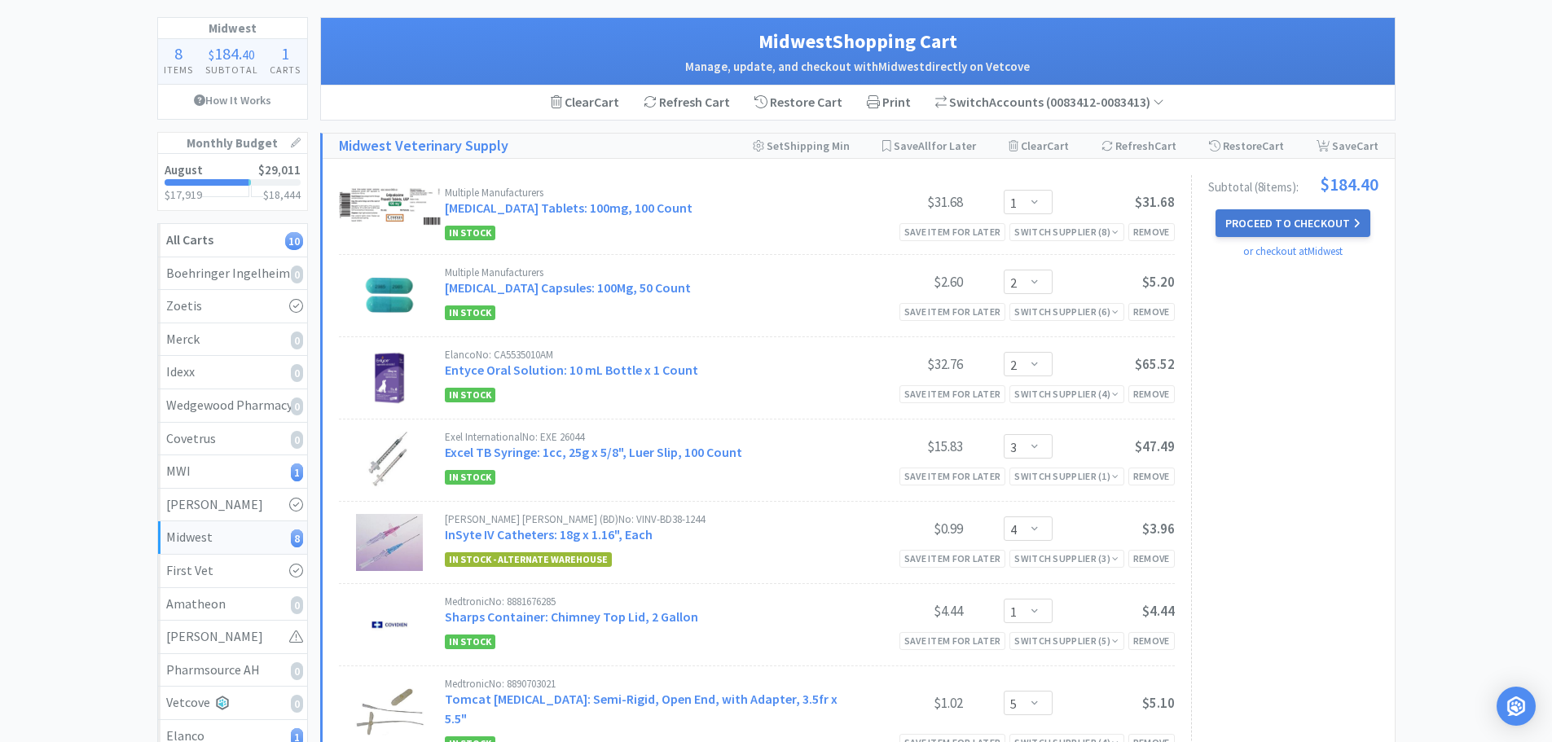
click at [1281, 216] on button "Proceed to Checkout" at bounding box center [1292, 223] width 155 height 28
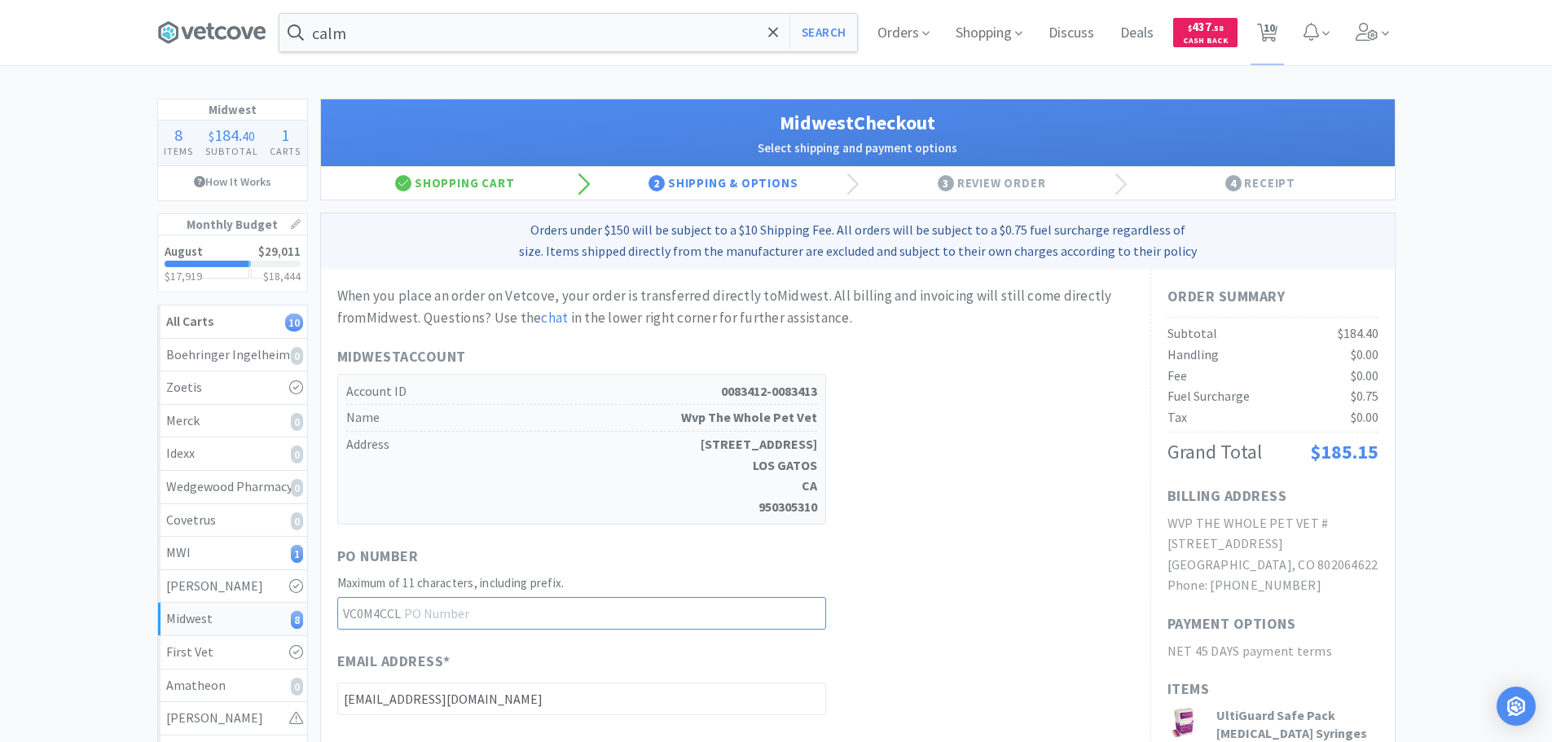
click at [558, 604] on input "text" at bounding box center [581, 613] width 489 height 33
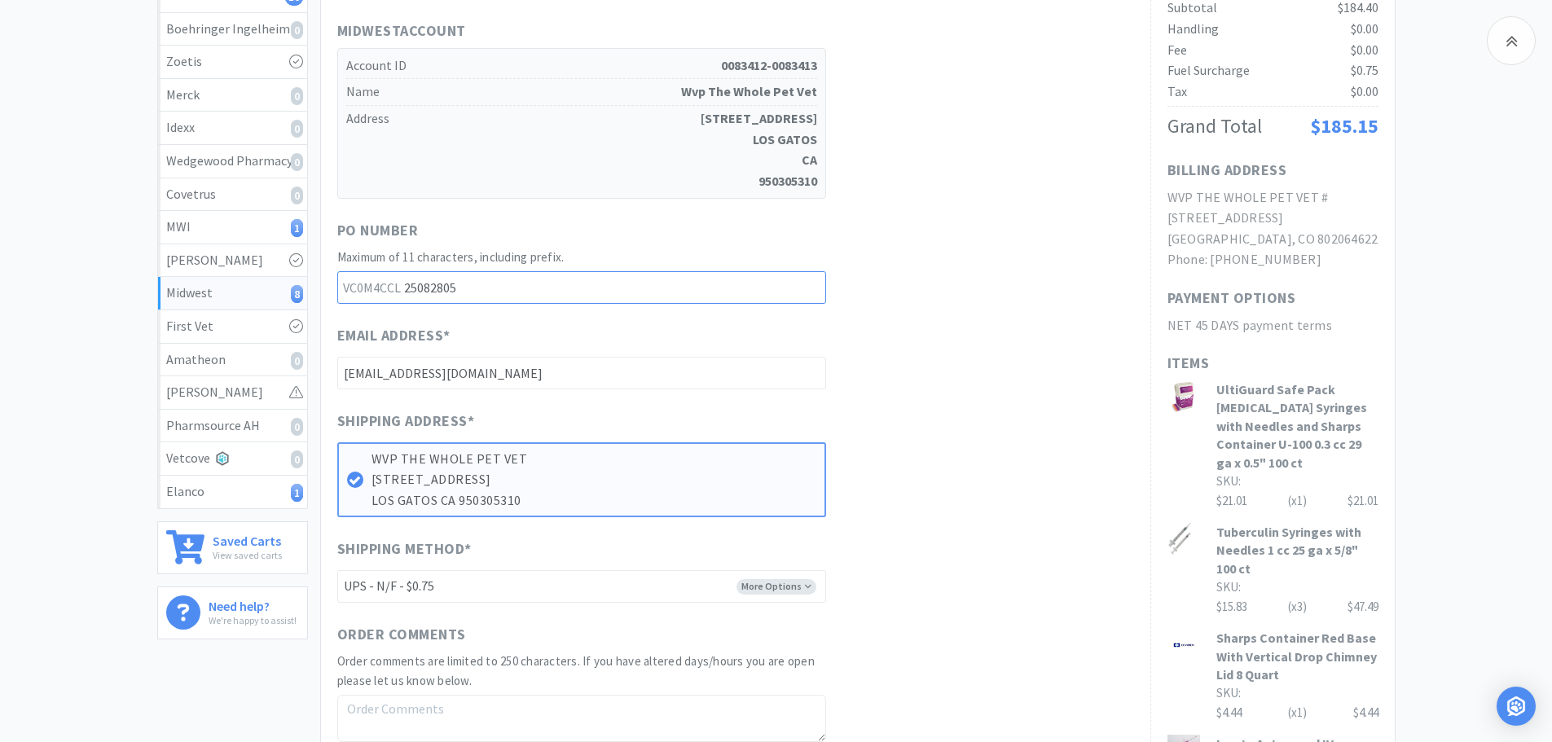
scroll to position [407, 0]
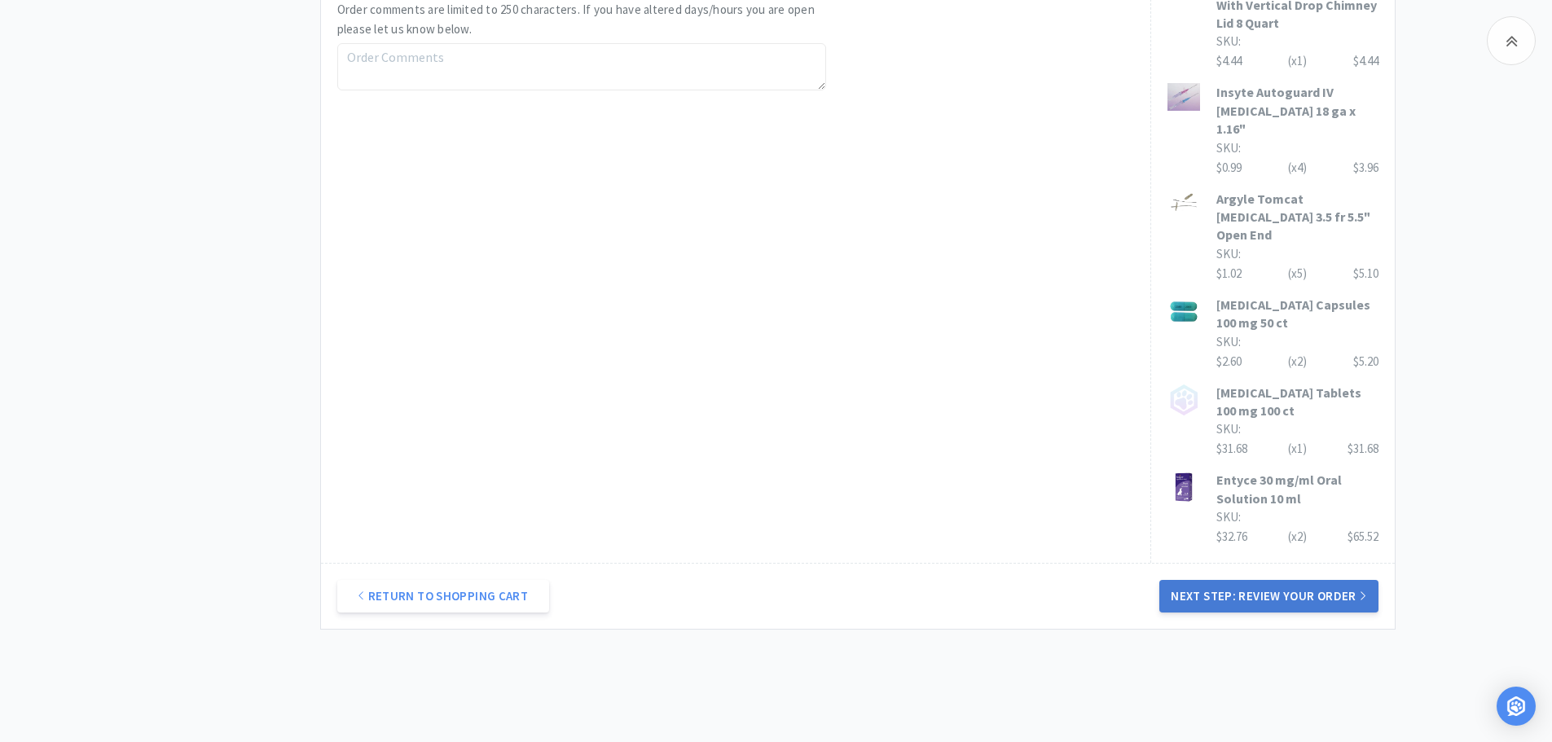
click at [1280, 580] on button "Next Step: Review Your Order" at bounding box center [1268, 596] width 218 height 33
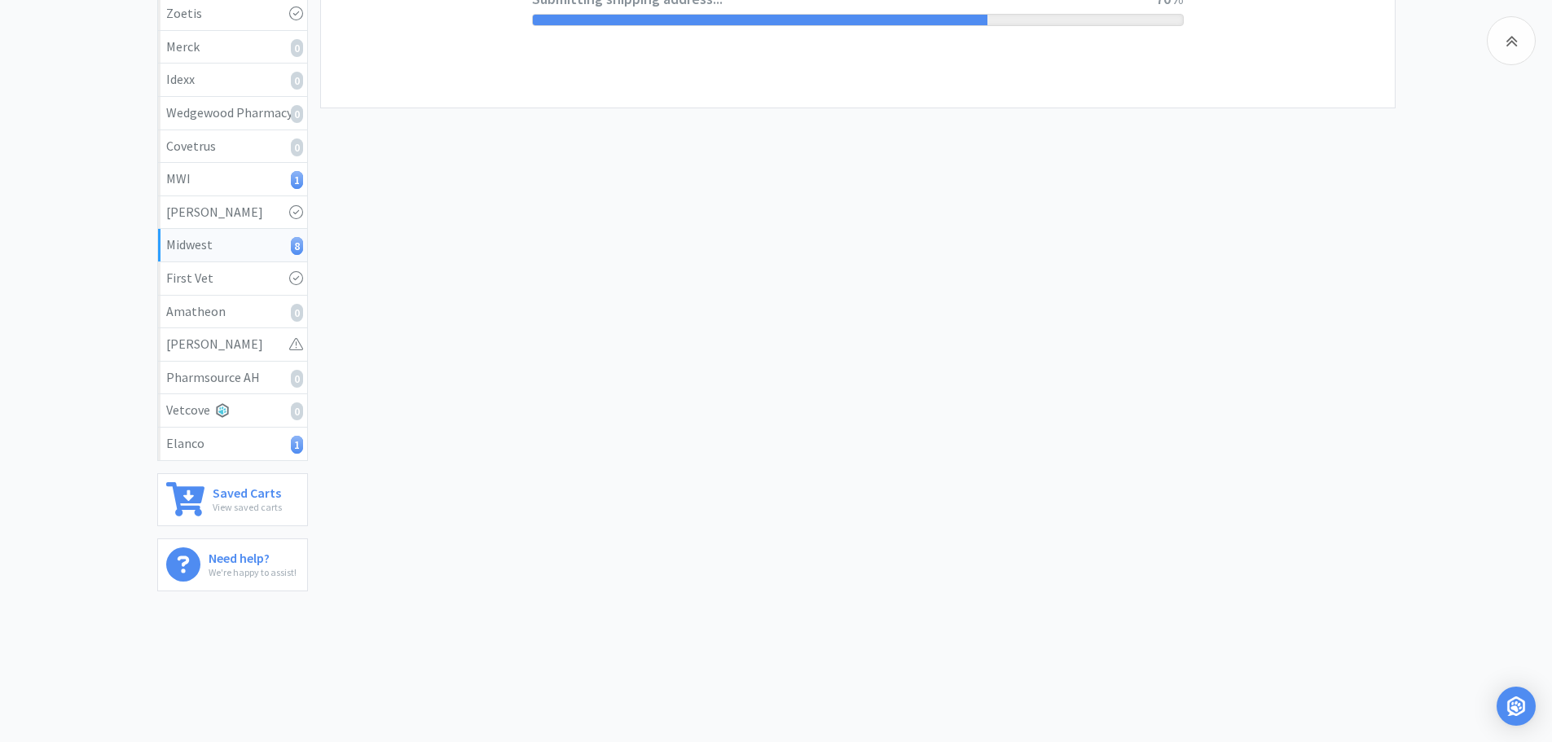
scroll to position [0, 0]
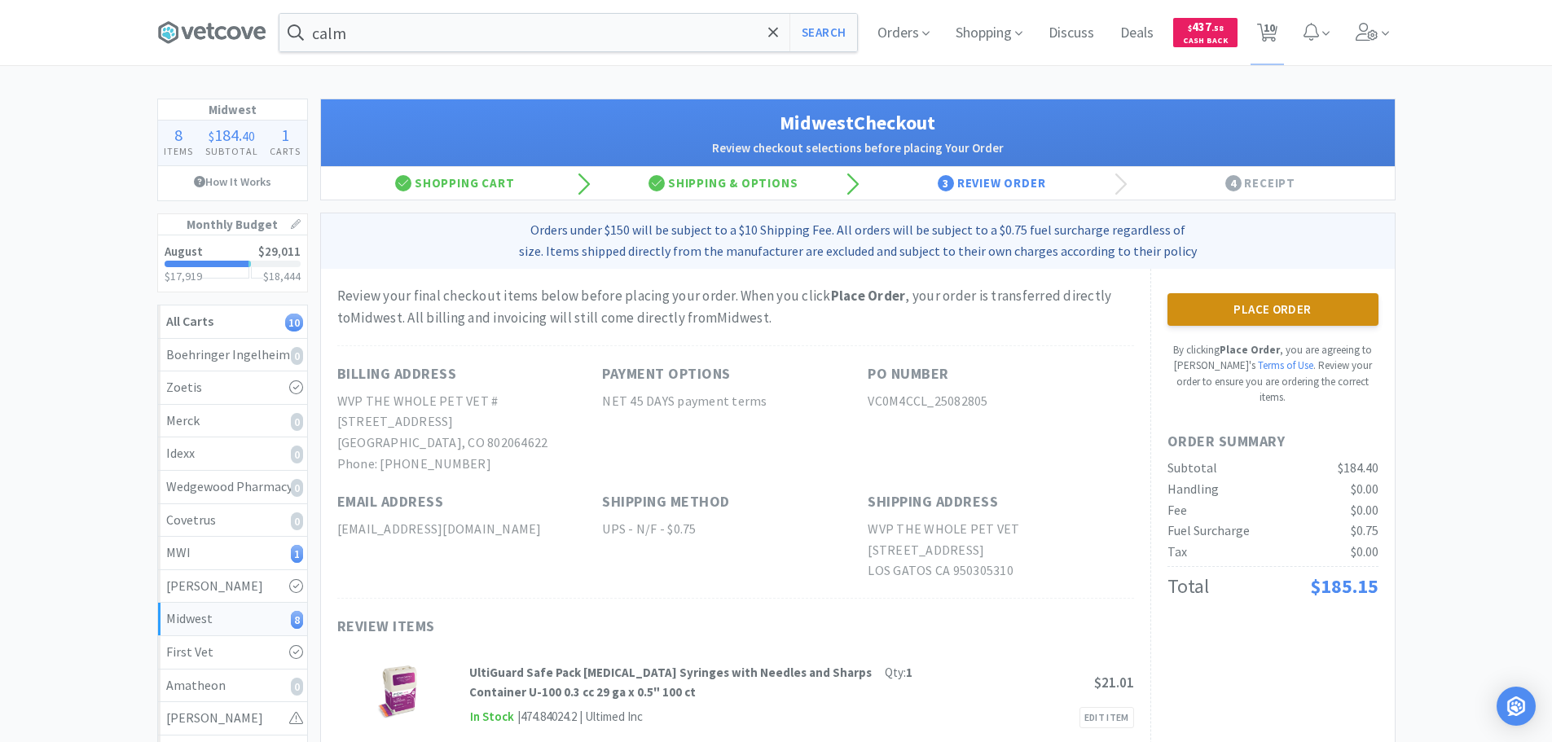
click at [1277, 305] on button "Place Order" at bounding box center [1272, 309] width 211 height 33
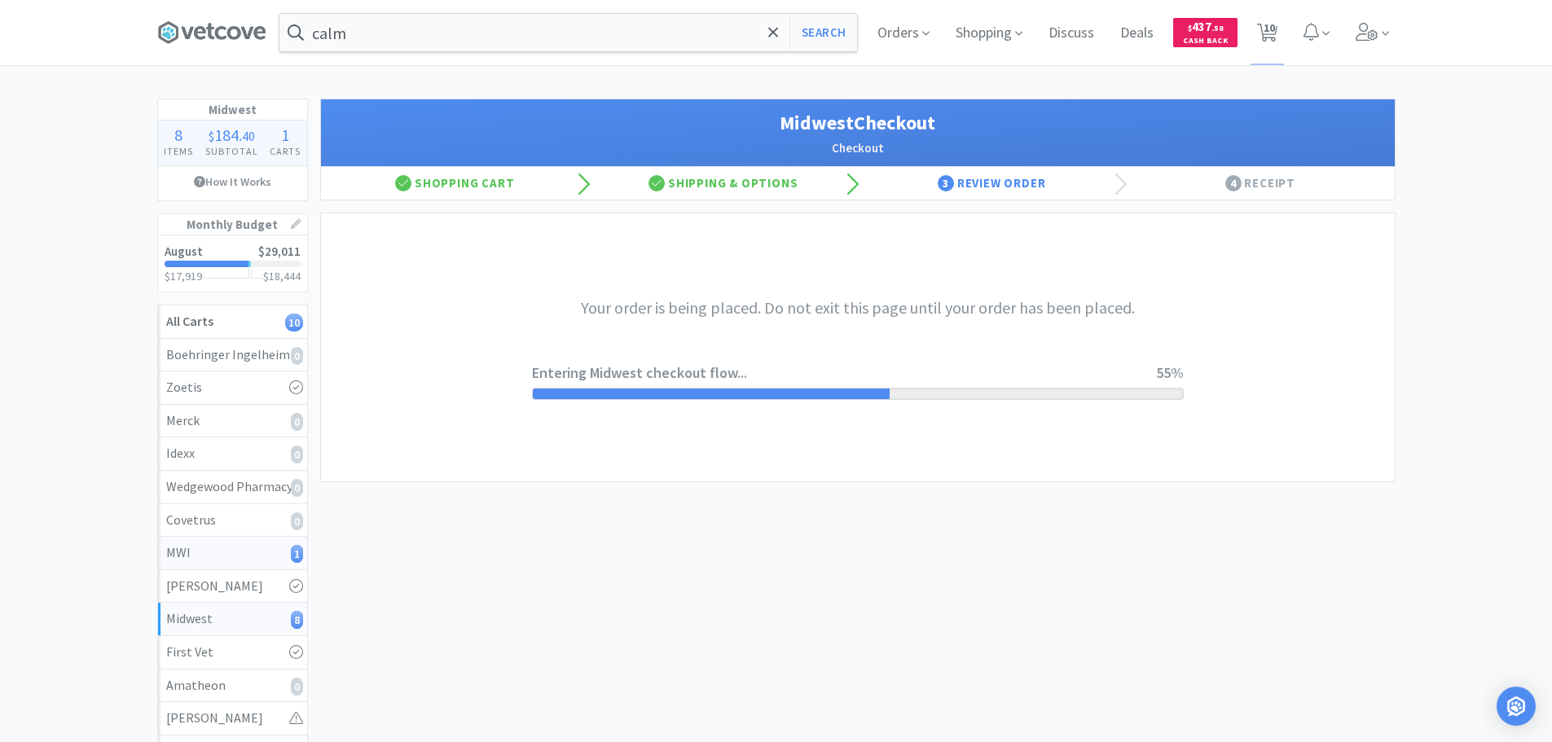
click at [185, 548] on div "MWI 1" at bounding box center [232, 553] width 133 height 21
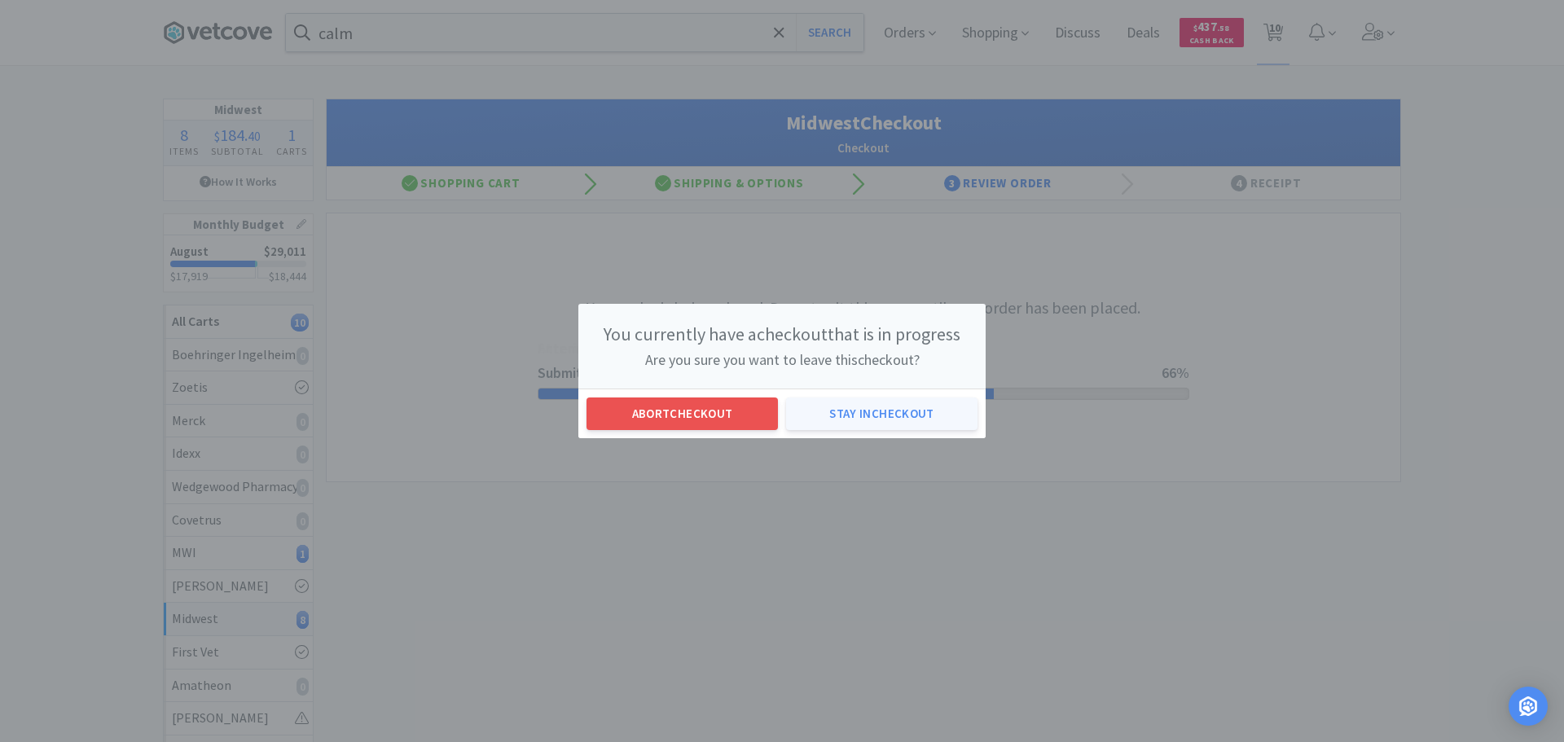
click at [844, 411] on button "Stay in checkout" at bounding box center [881, 414] width 191 height 33
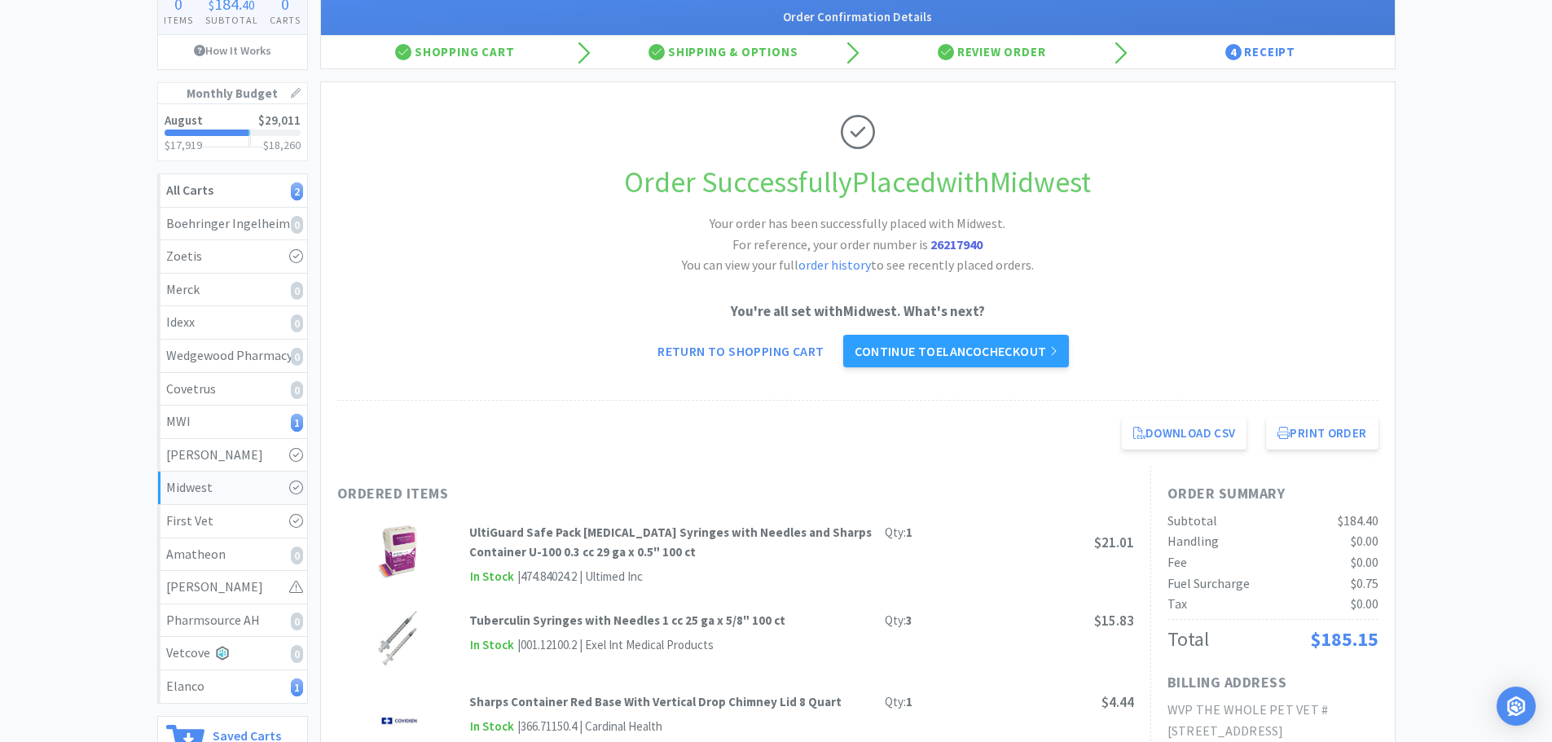
scroll to position [163, 0]
